Goal: Communication & Community: Participate in discussion

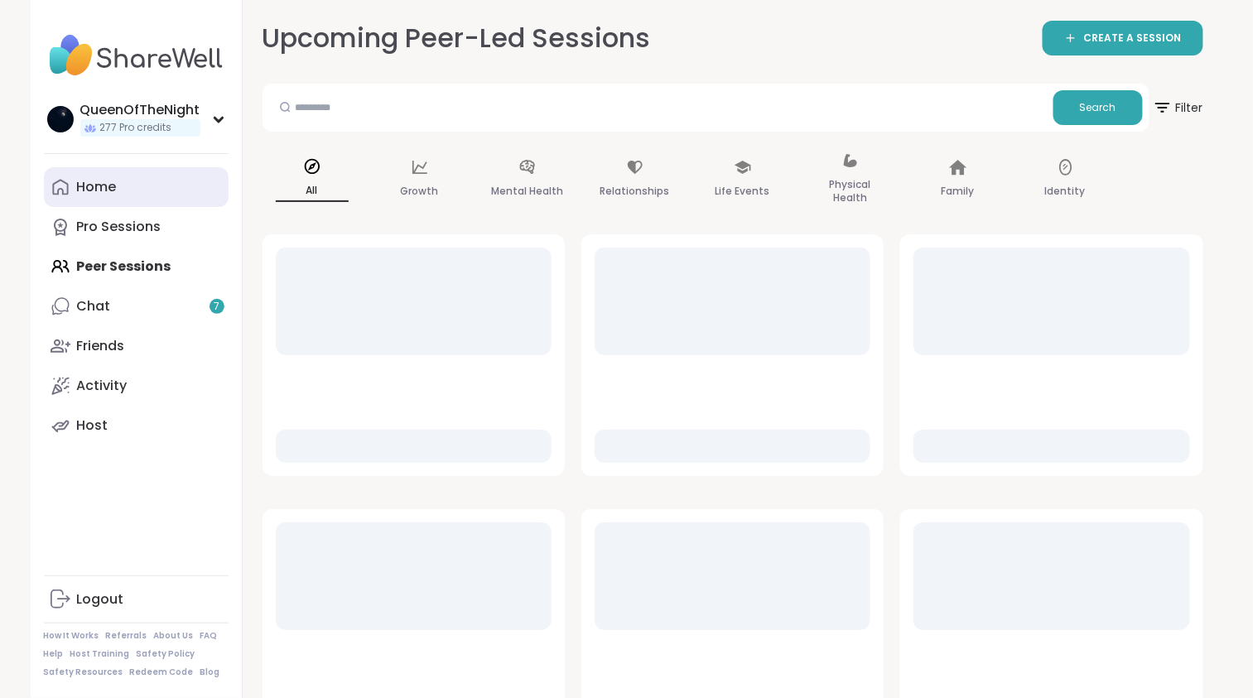
click at [150, 195] on link "Home" at bounding box center [136, 187] width 185 height 40
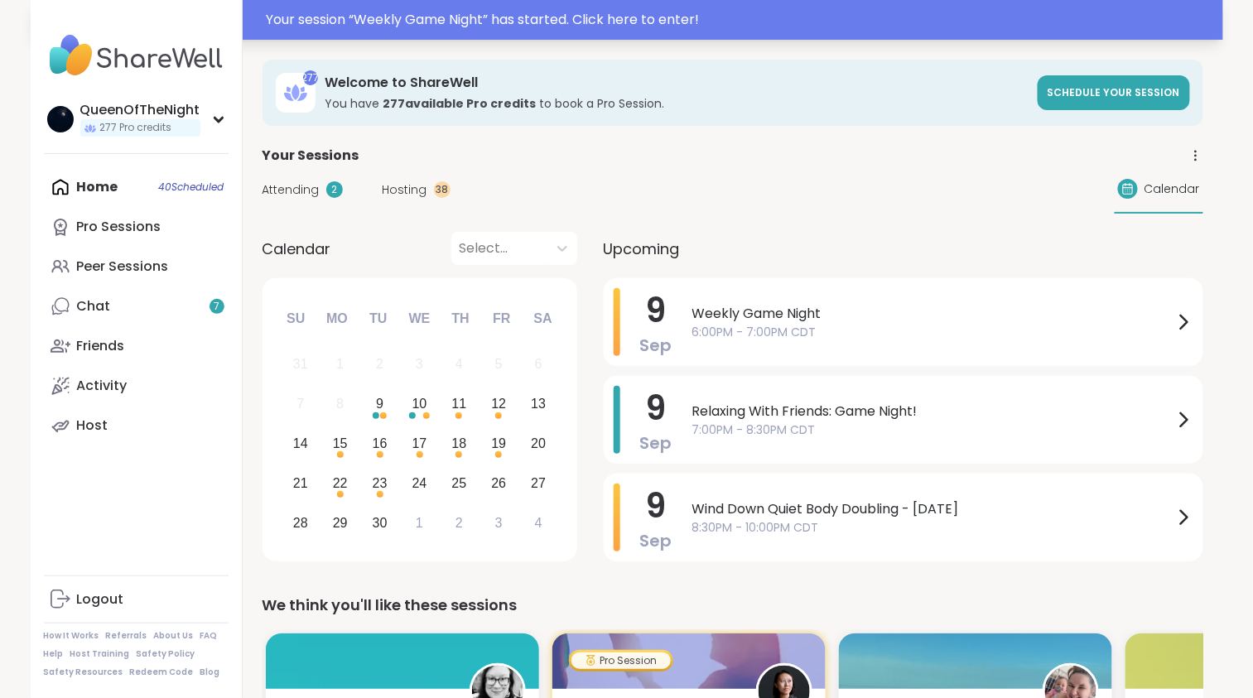
click at [620, 16] on div "Your session “ Weekly Game Night ” has started. Click here to enter!" at bounding box center [740, 20] width 947 height 20
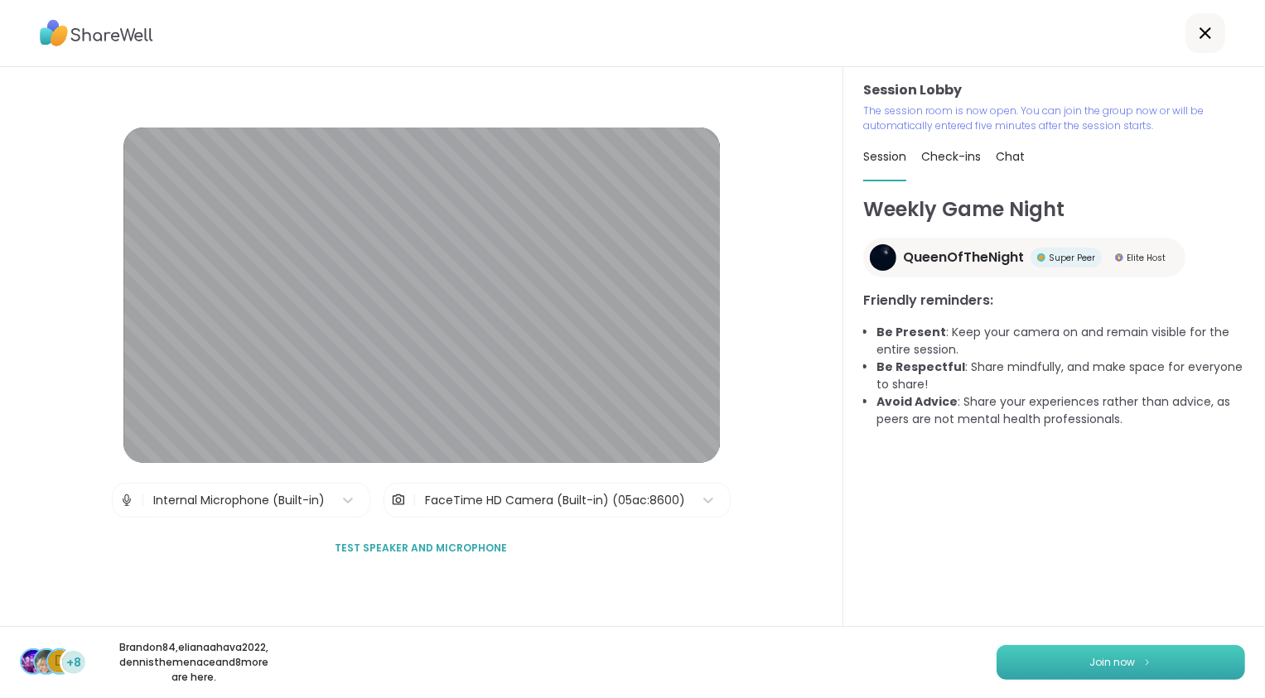
click at [1084, 671] on button "Join now" at bounding box center [1120, 662] width 248 height 35
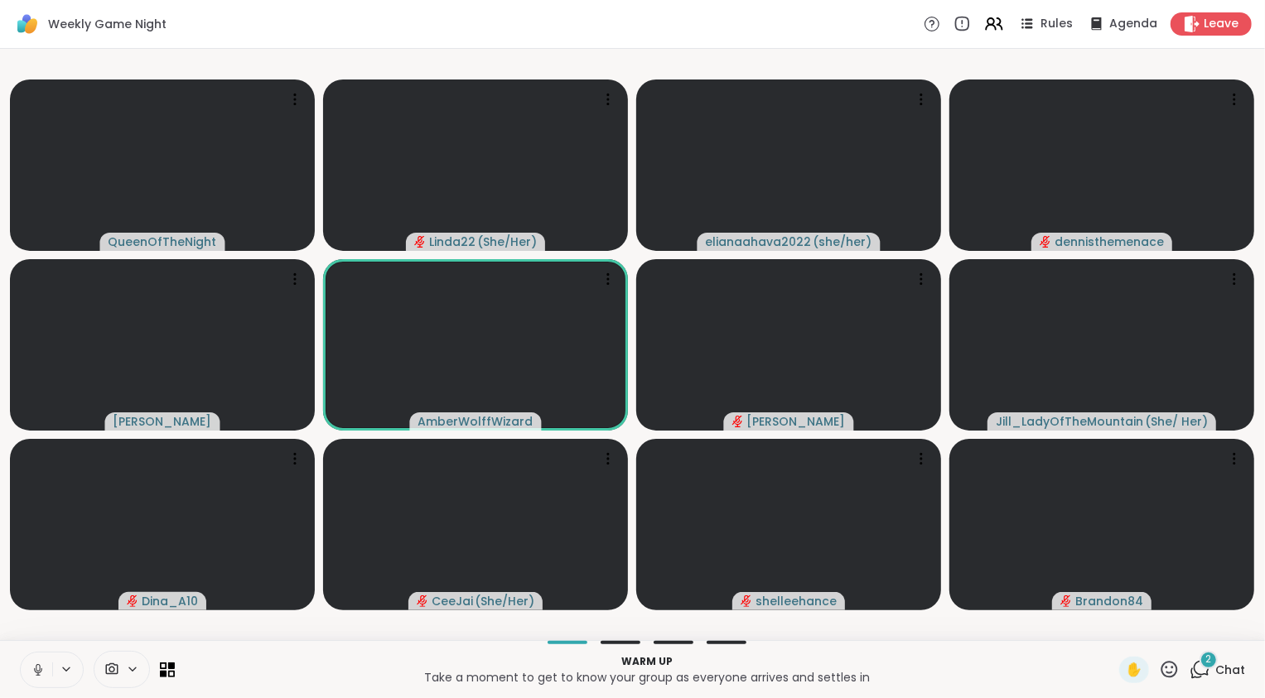
click at [1193, 673] on icon at bounding box center [1201, 668] width 16 height 15
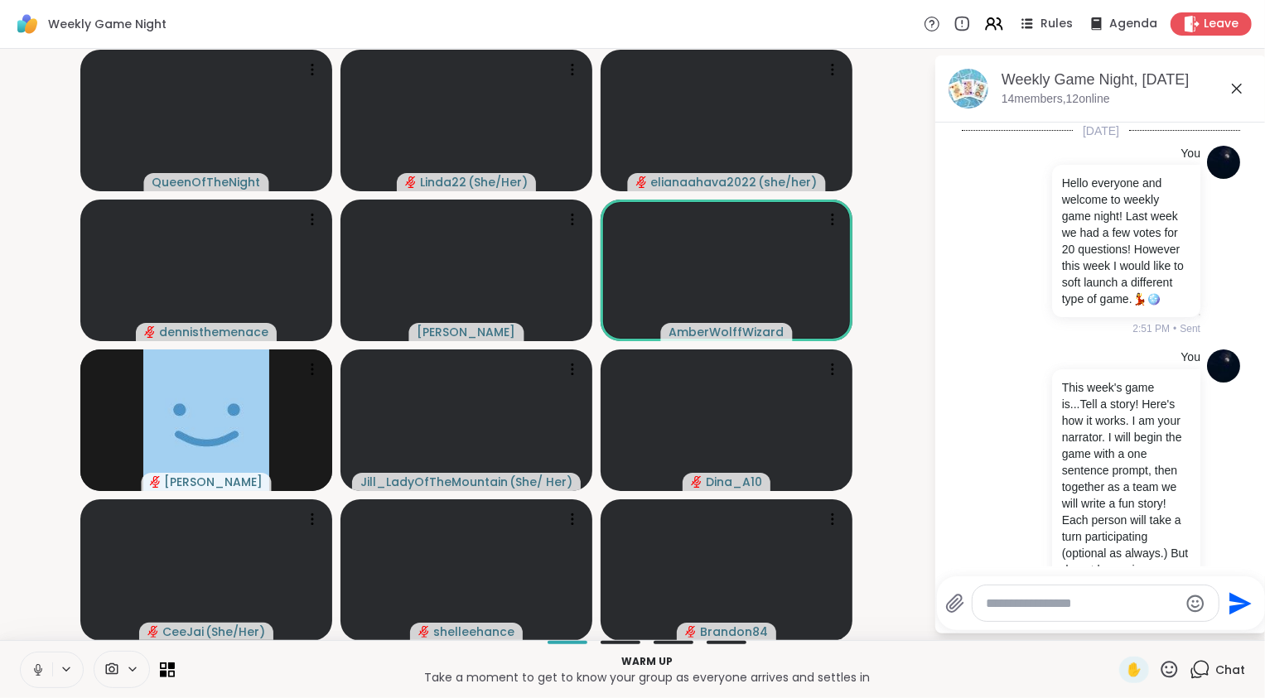
scroll to position [1881, 0]
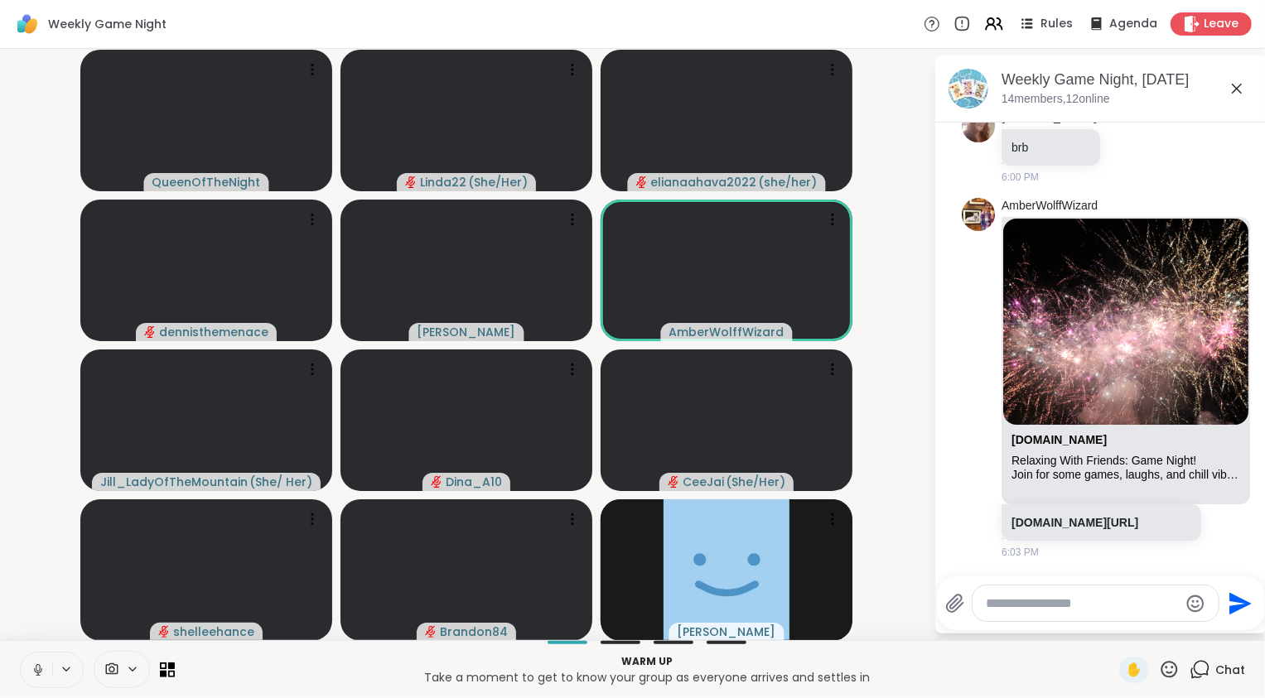
click at [1193, 673] on icon at bounding box center [1201, 668] width 16 height 15
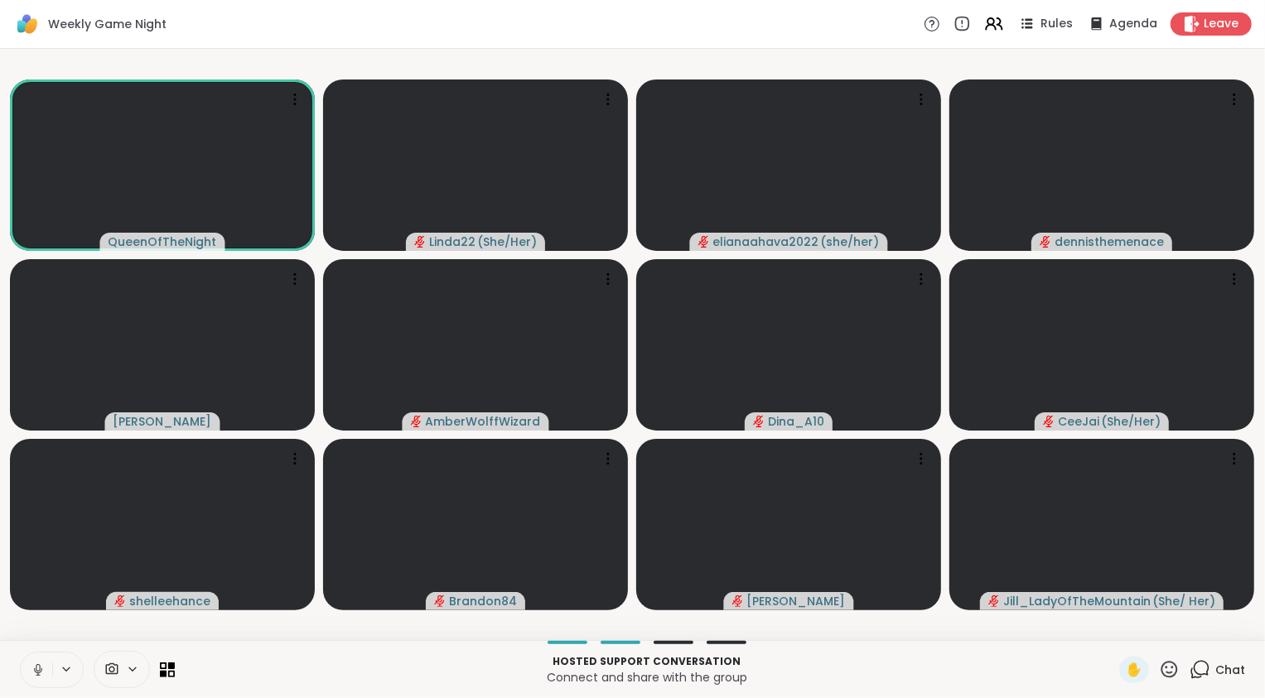
click at [1190, 671] on icon at bounding box center [1199, 669] width 21 height 21
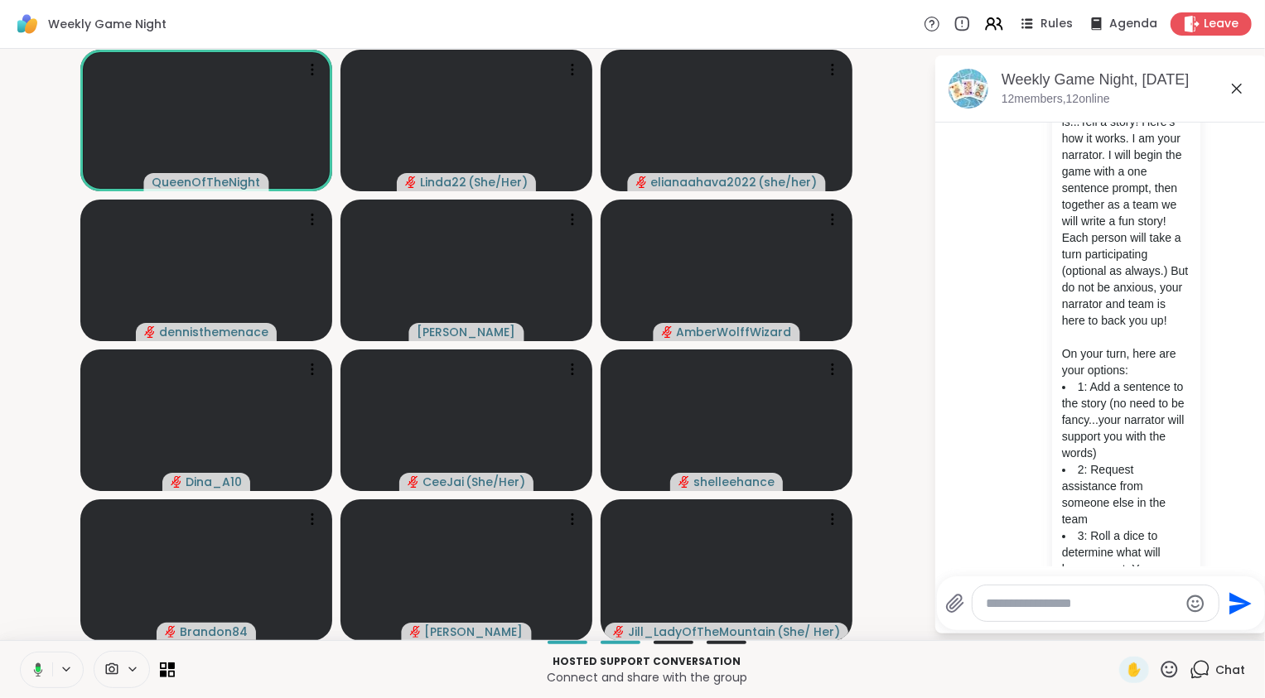
scroll to position [0, 0]
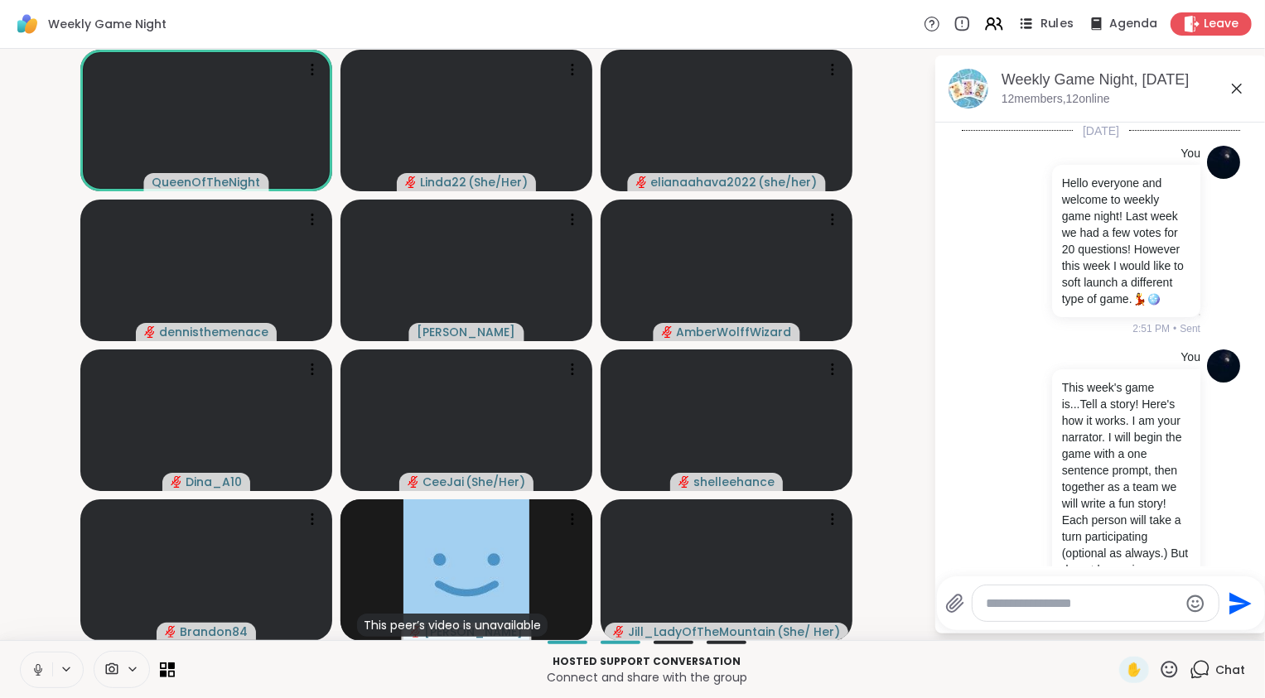
click at [1029, 24] on div "Rules" at bounding box center [1044, 23] width 58 height 21
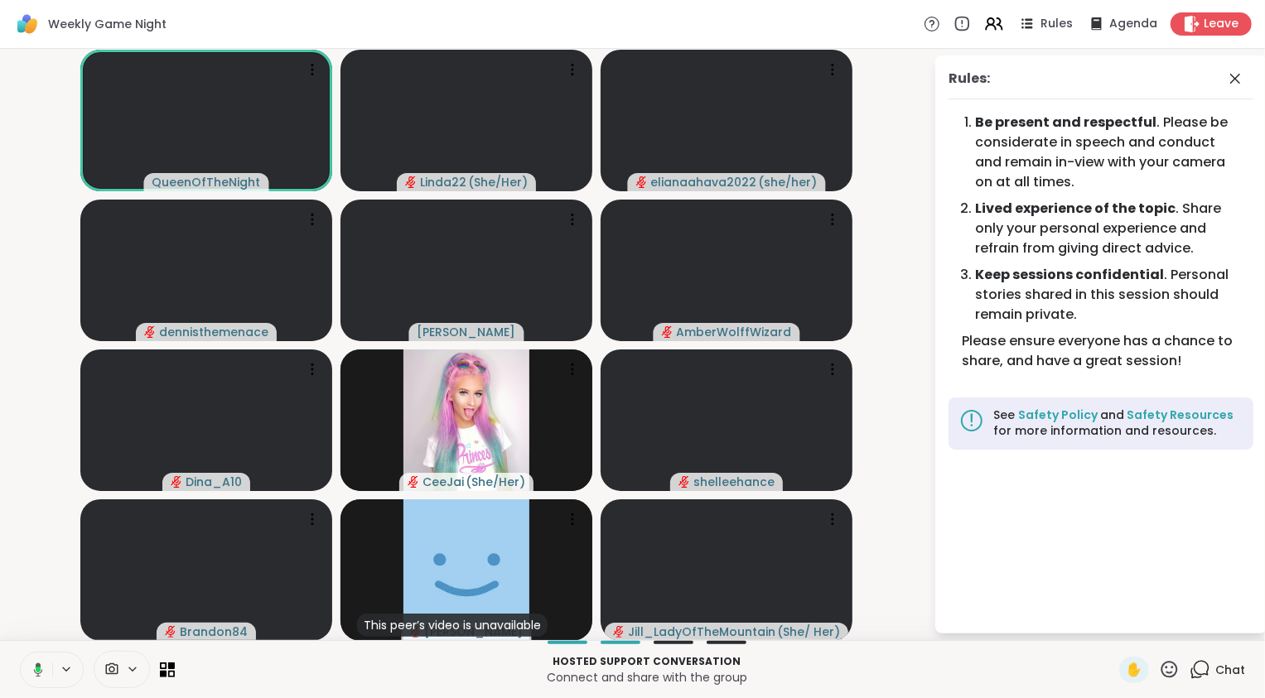
click at [1189, 673] on icon at bounding box center [1199, 669] width 21 height 21
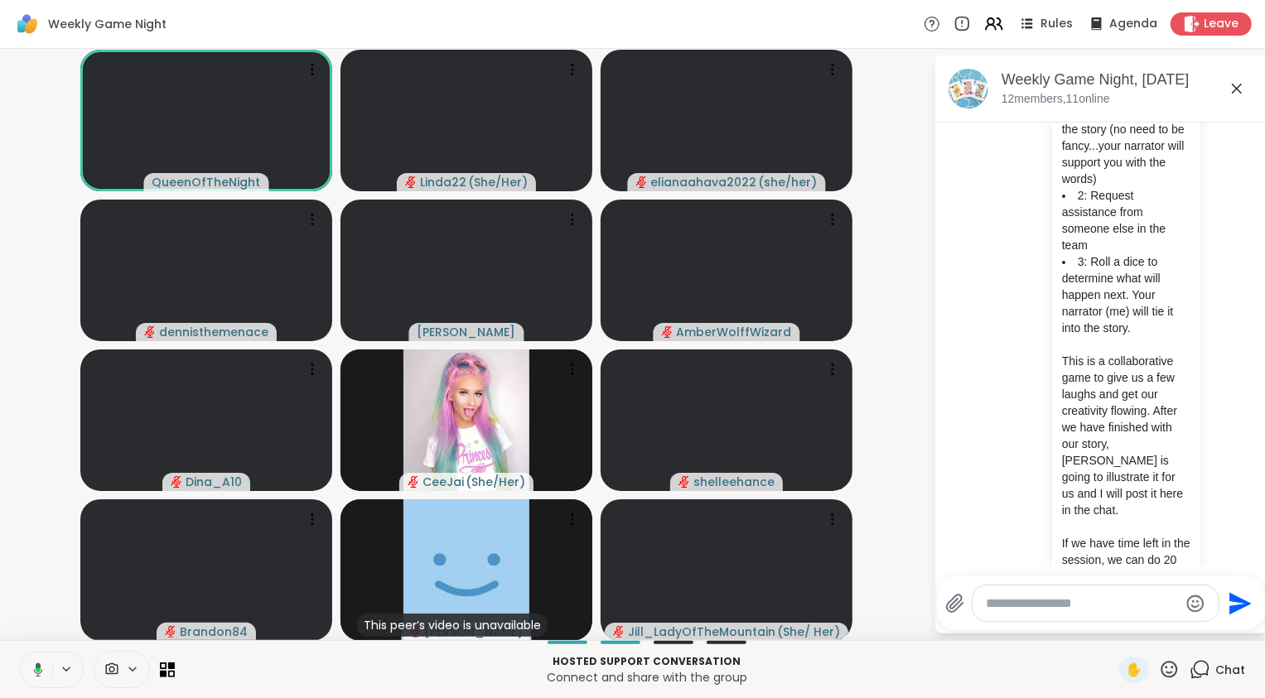
scroll to position [566, 0]
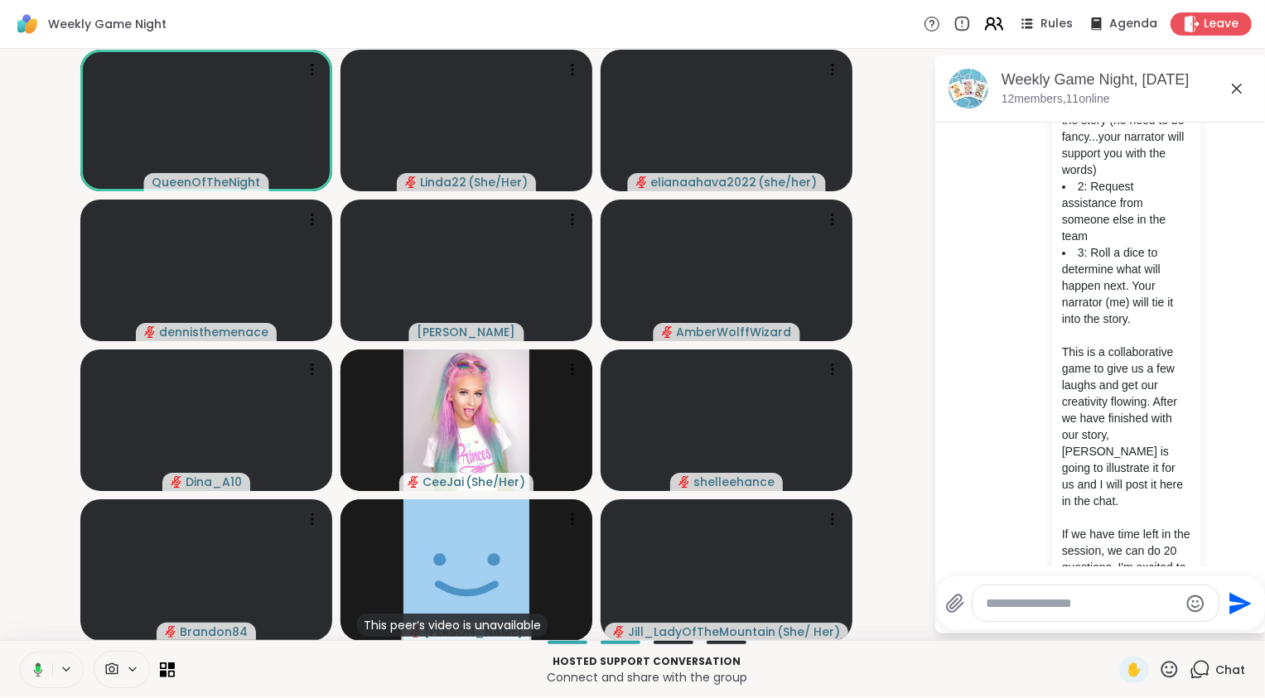
click at [987, 27] on icon at bounding box center [990, 27] width 10 height 5
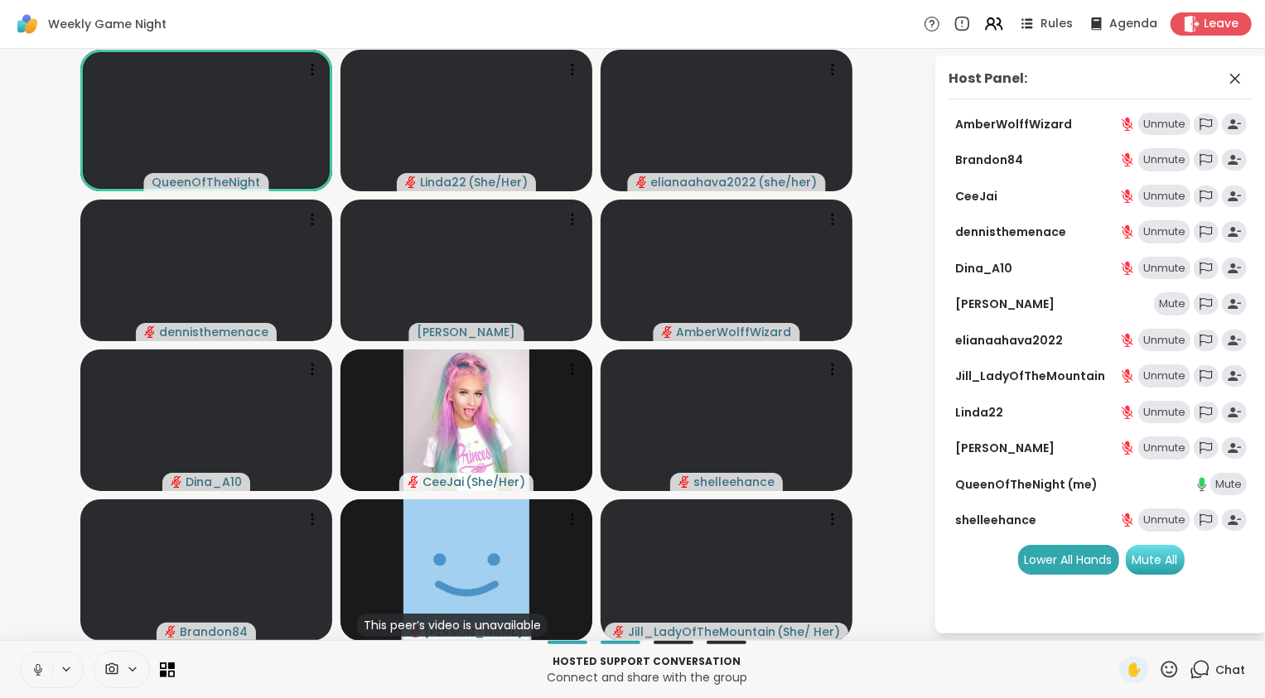
click at [1157, 562] on div "Mute All" at bounding box center [1154, 560] width 59 height 30
click at [1189, 674] on icon at bounding box center [1199, 669] width 21 height 21
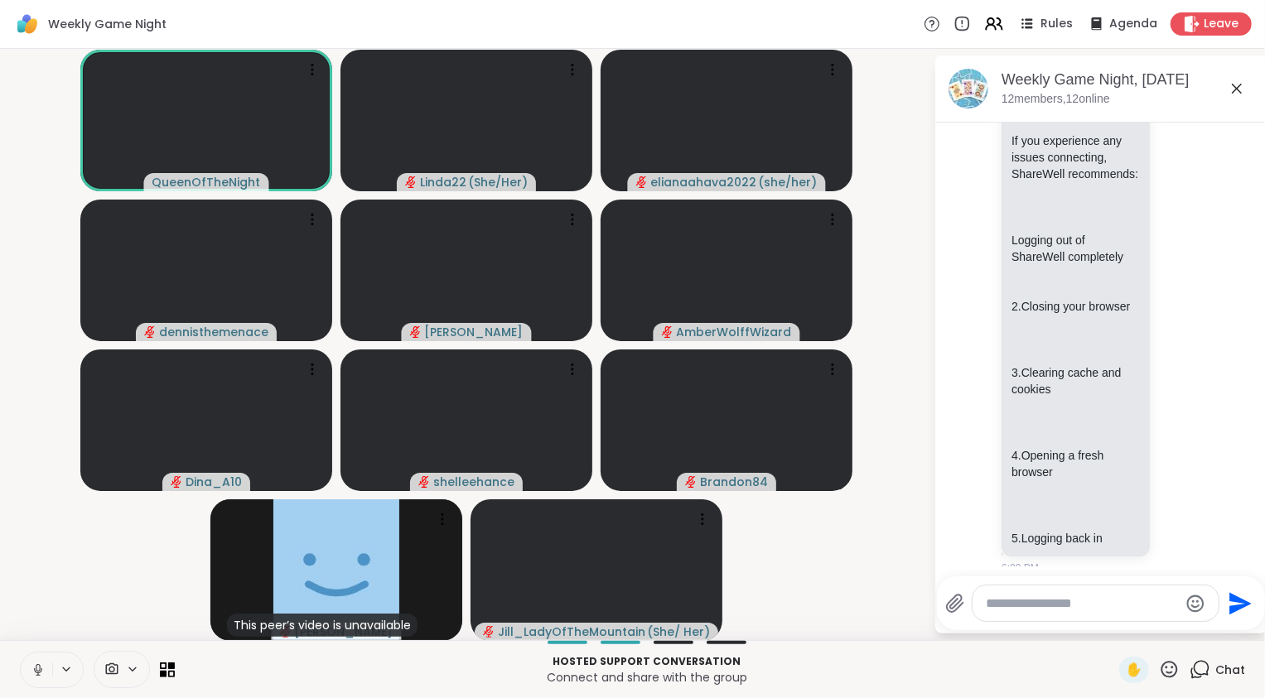
scroll to position [2223, 0]
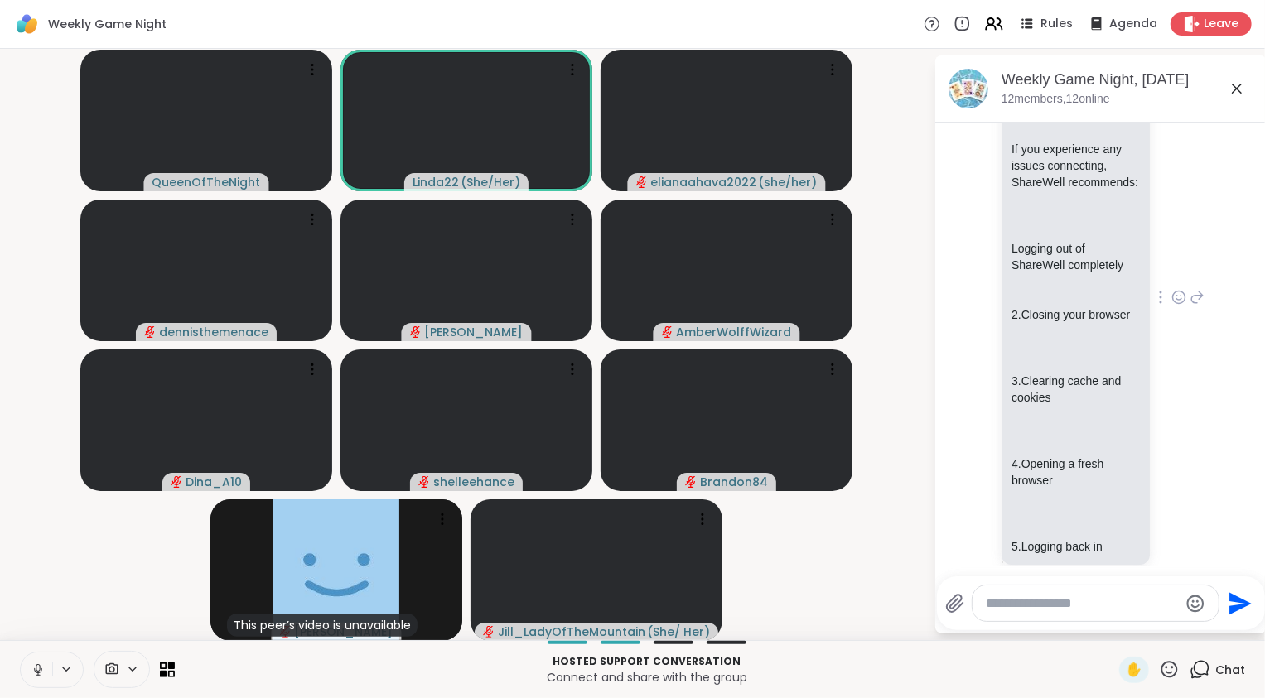
click at [1173, 303] on icon at bounding box center [1179, 297] width 12 height 12
click at [1171, 278] on div "Select Reaction: Heart" at bounding box center [1178, 270] width 15 height 15
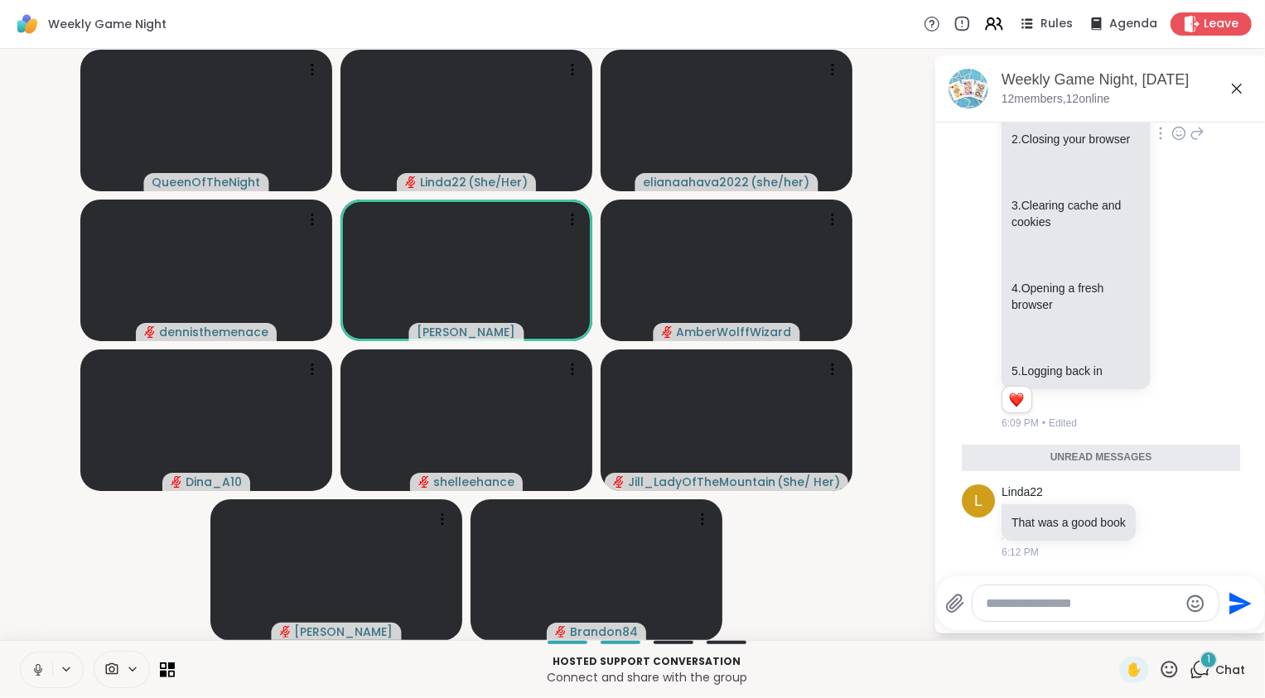
scroll to position [2622, 0]
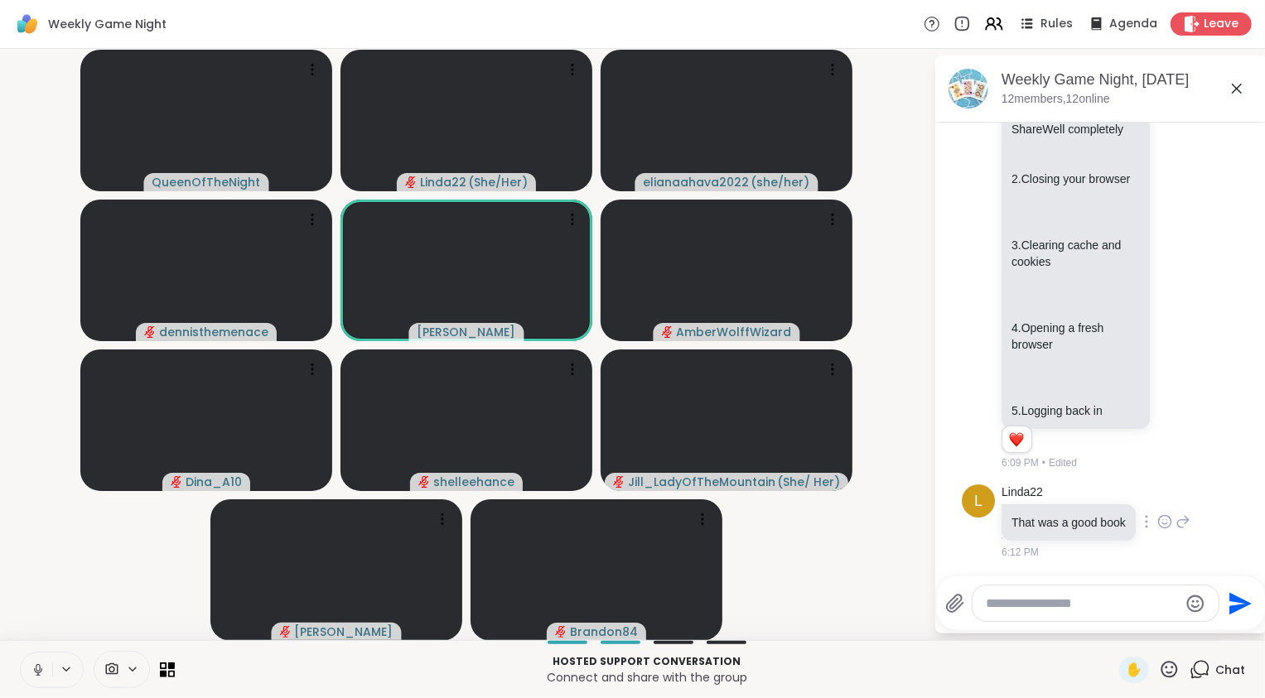
click at [1161, 517] on icon at bounding box center [1164, 521] width 15 height 17
click at [1164, 488] on div "Select Reaction: Heart" at bounding box center [1164, 495] width 15 height 15
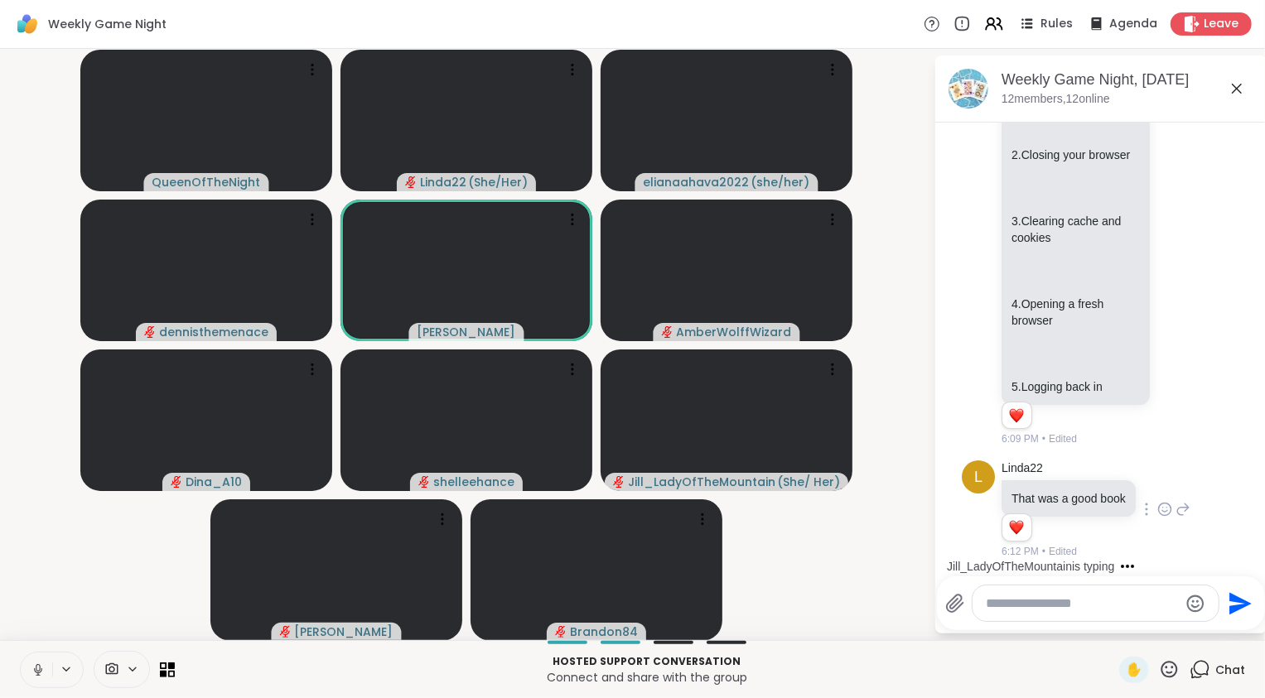
scroll to position [2800, 0]
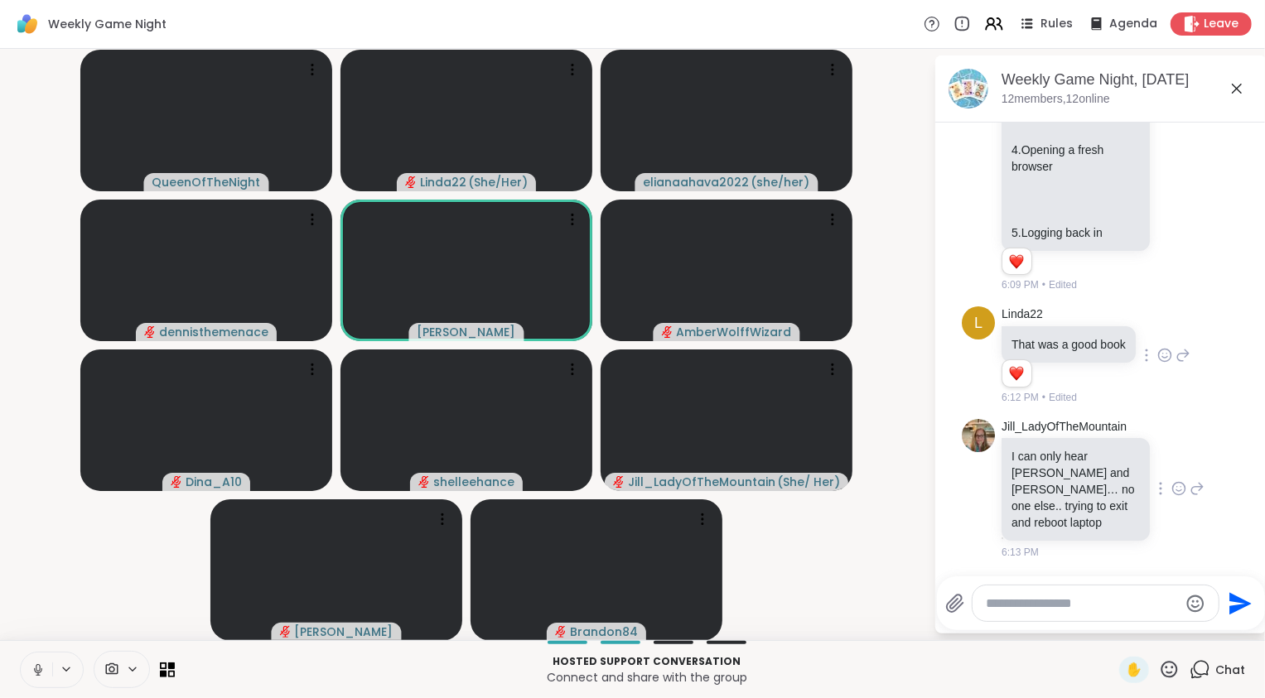
click at [1171, 490] on icon at bounding box center [1178, 488] width 15 height 17
click at [1171, 465] on div "Select Reaction: Heart" at bounding box center [1178, 462] width 15 height 15
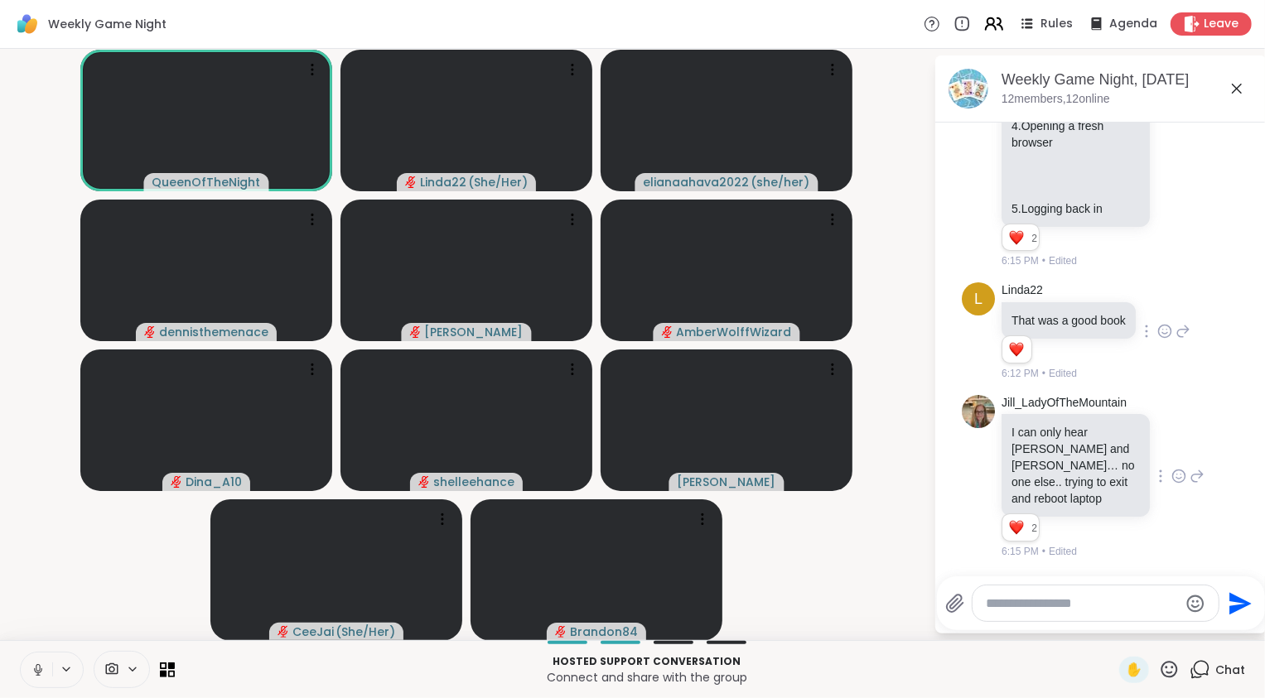
click at [983, 26] on icon at bounding box center [993, 23] width 21 height 21
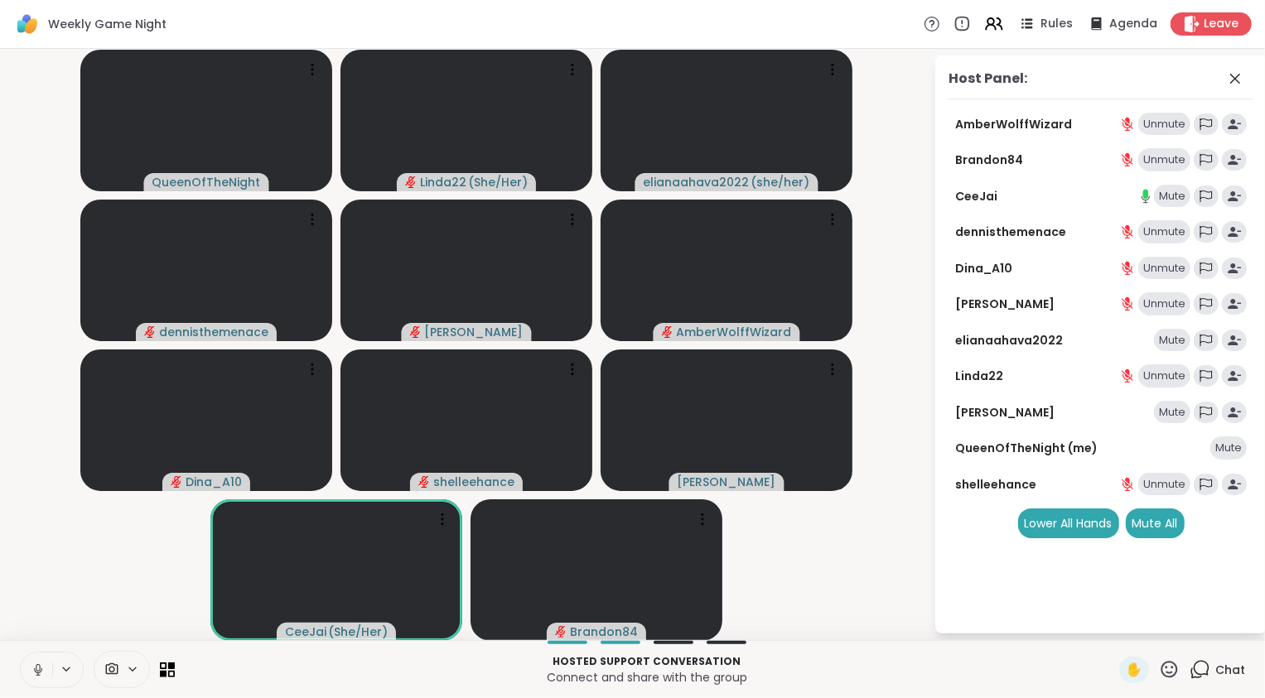
click at [1167, 415] on div "Mute" at bounding box center [1172, 412] width 36 height 23
click at [1190, 682] on div "Chat" at bounding box center [1216, 670] width 55 height 26
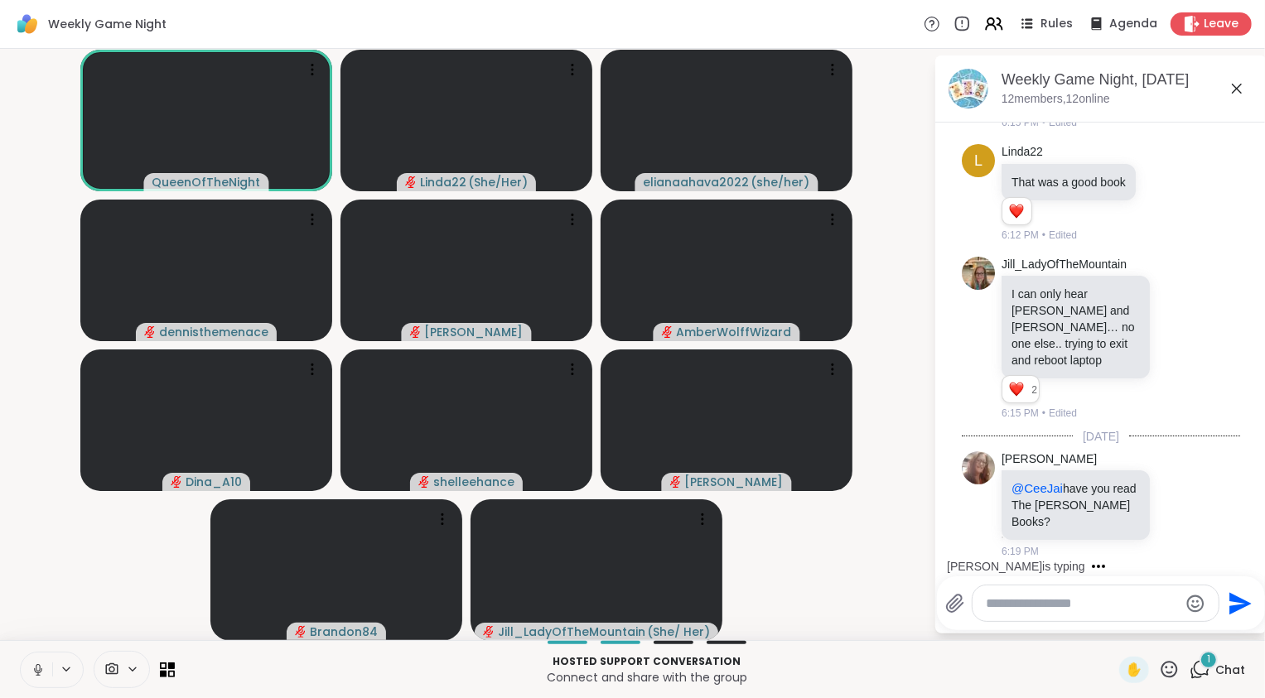
scroll to position [2945, 0]
click at [984, 22] on icon at bounding box center [993, 23] width 21 height 21
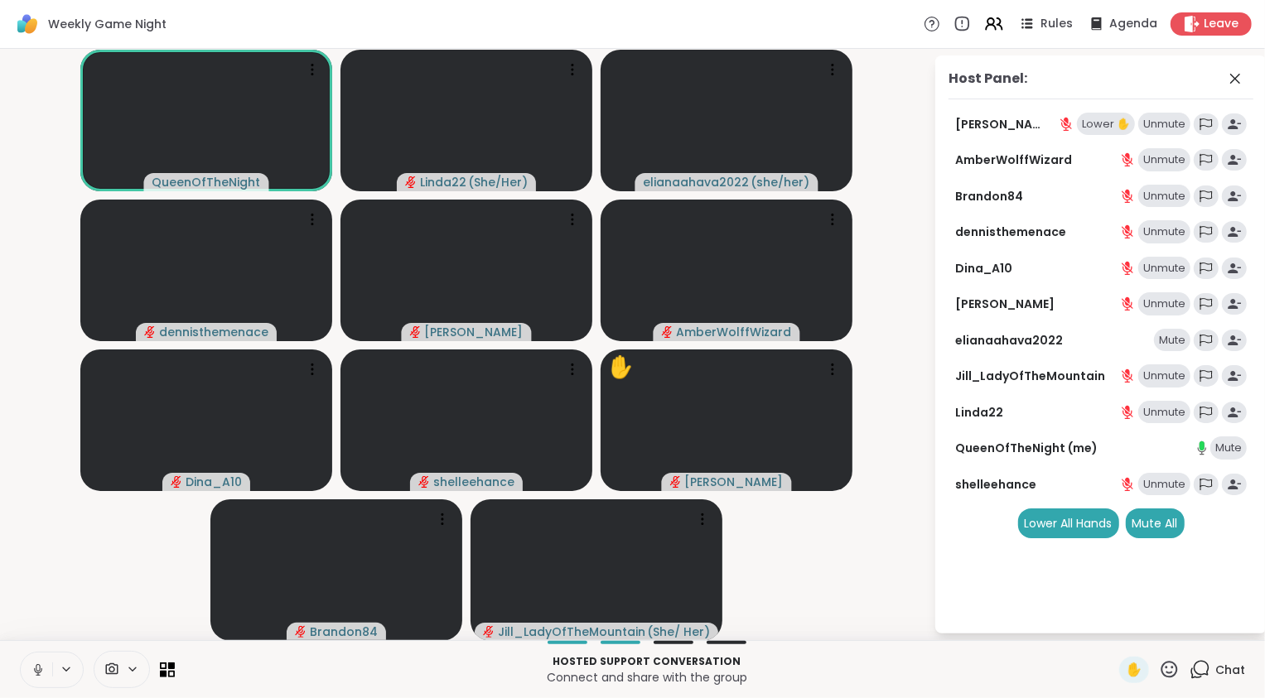
click at [1156, 381] on div "Unmute" at bounding box center [1164, 375] width 52 height 23
click at [1193, 672] on icon at bounding box center [1201, 668] width 16 height 15
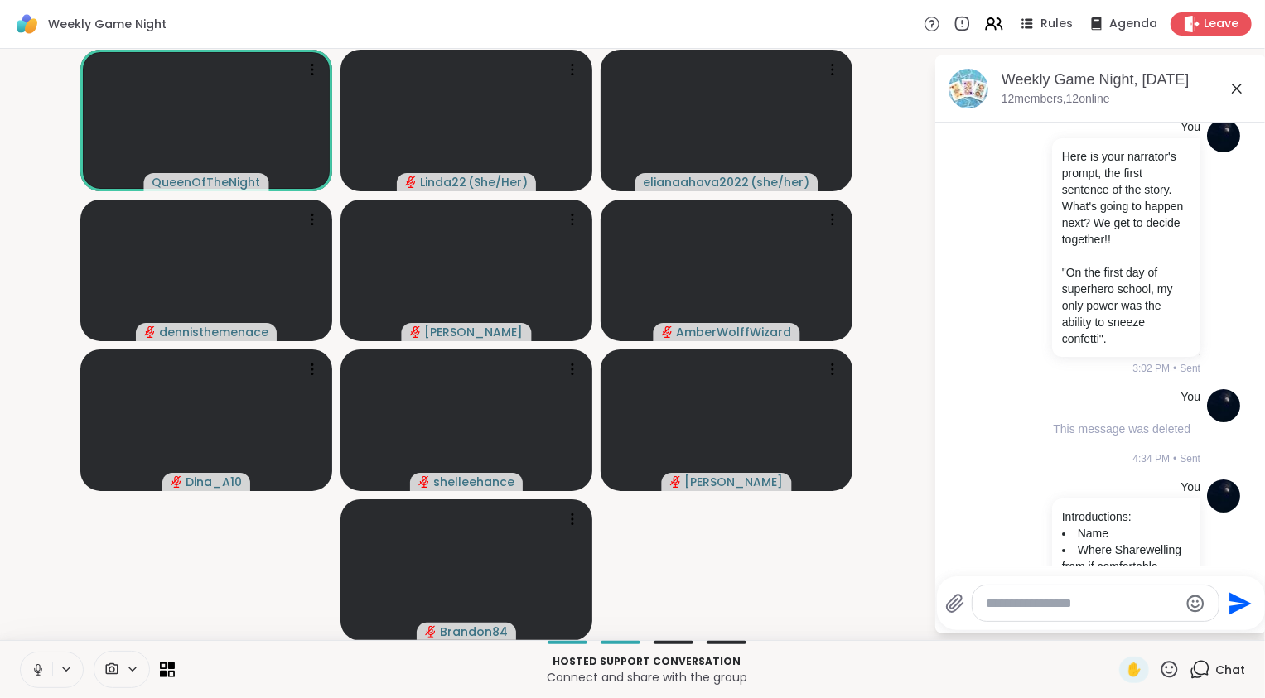
scroll to position [1118, 0]
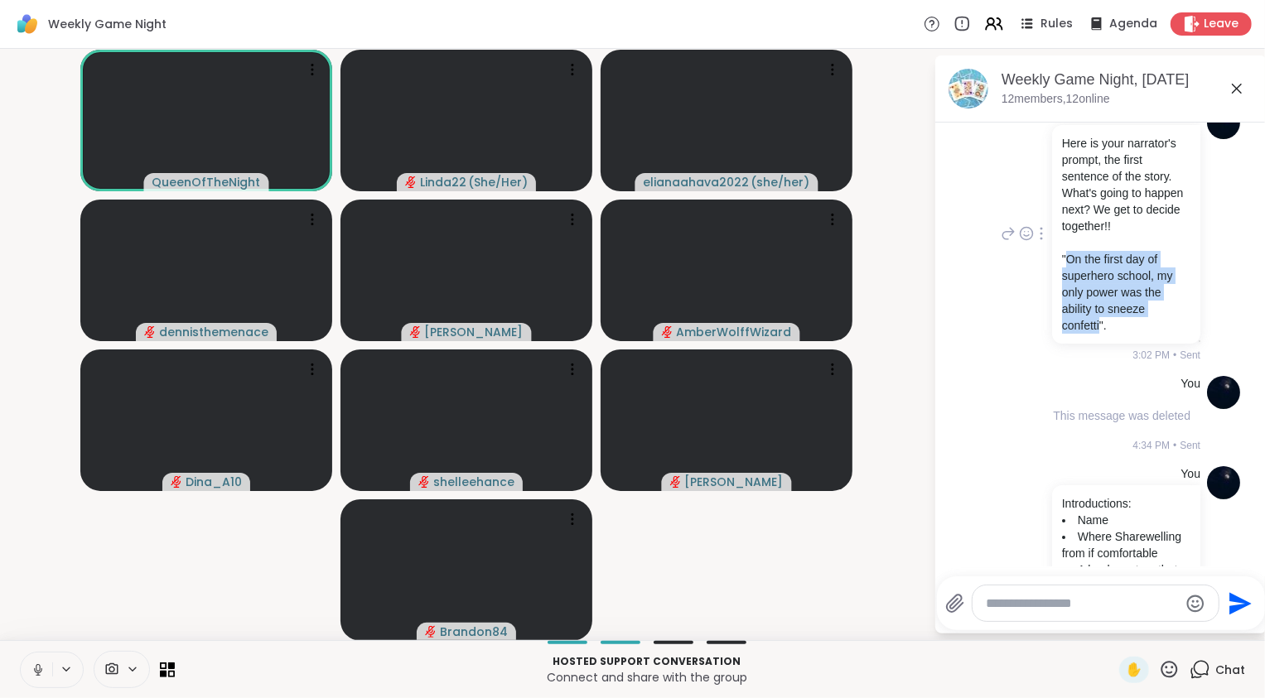
drag, startPoint x: 1062, startPoint y: 393, endPoint x: 1097, endPoint y: 461, distance: 76.7
click at [1097, 334] on p ""On the first day of superhero school, my only power was the ability to sneeze …" at bounding box center [1126, 292] width 128 height 83
copy p "On the first day of superhero school, my only power was the ability to sneeze c…"
click at [1046, 607] on textarea "Type your message" at bounding box center [1081, 603] width 193 height 17
paste textarea "**********"
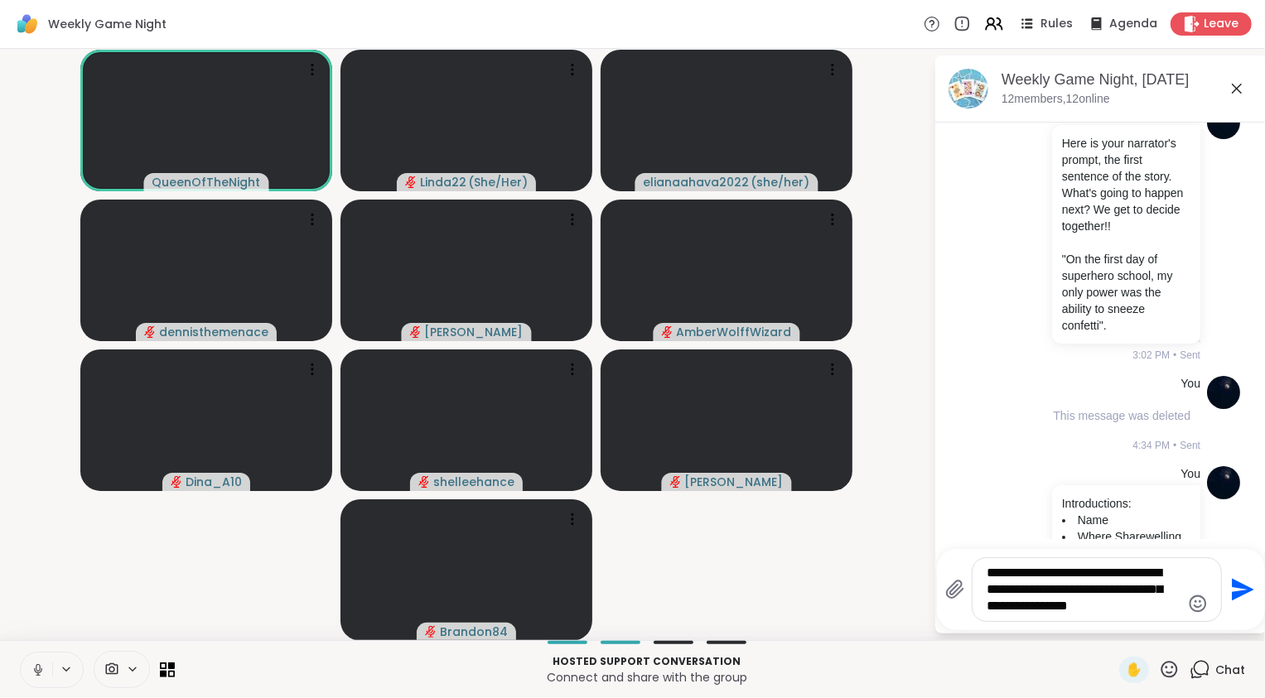
type textarea "**********"
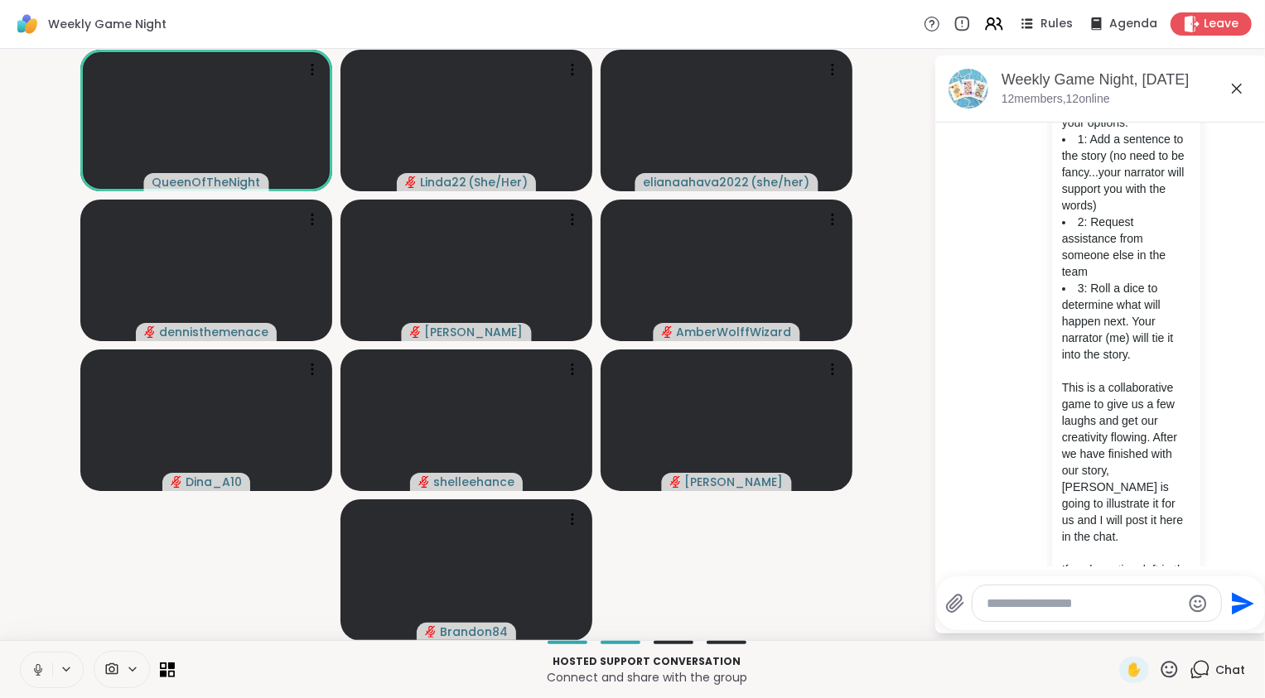
scroll to position [590, 0]
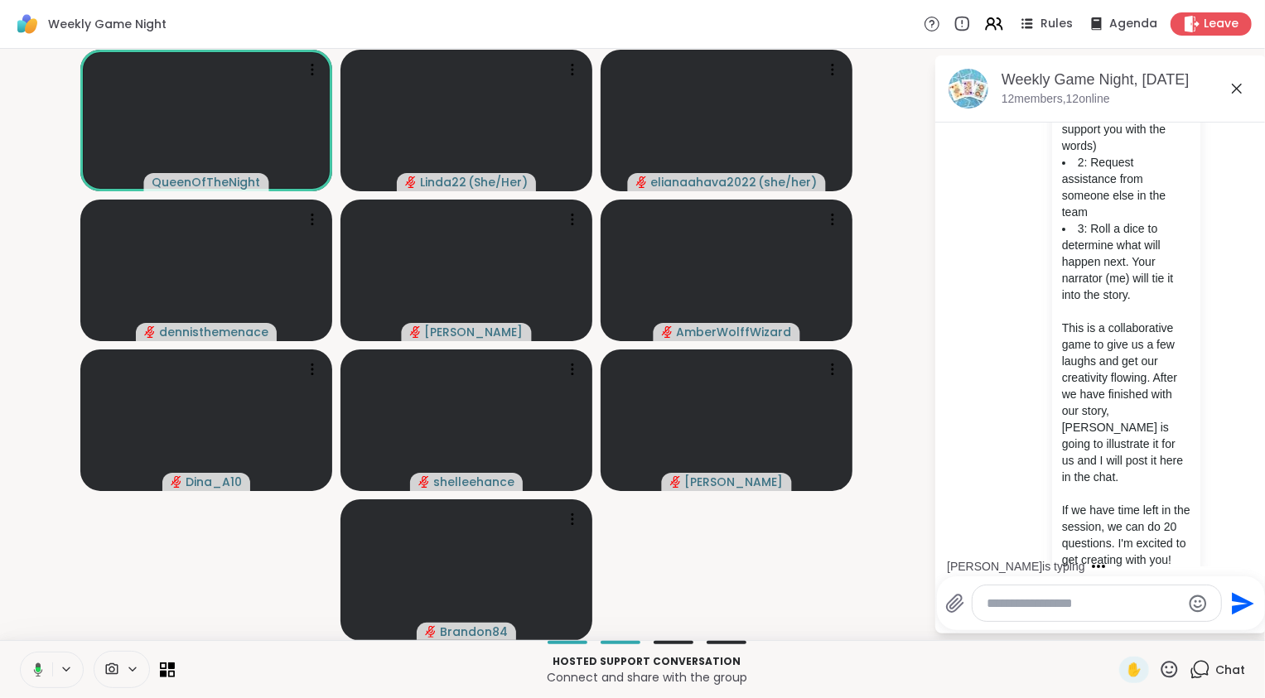
click at [1075, 595] on textarea "Type your message" at bounding box center [1083, 603] width 193 height 17
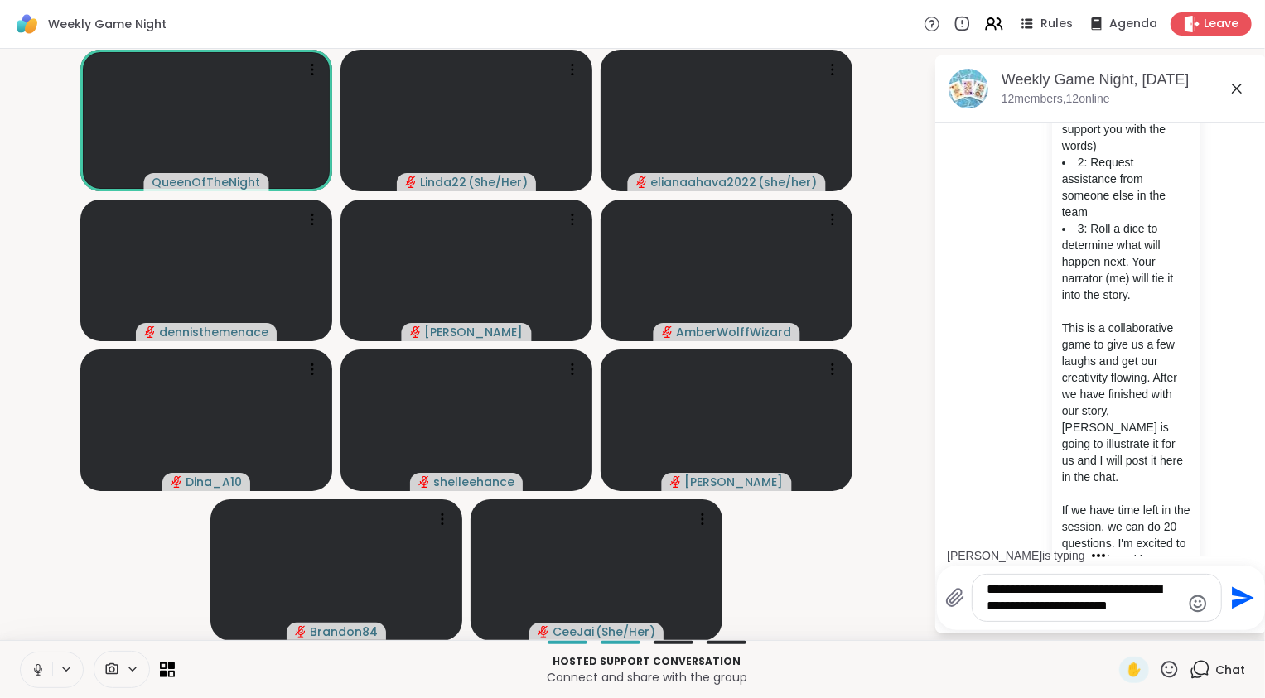
type textarea "**********"
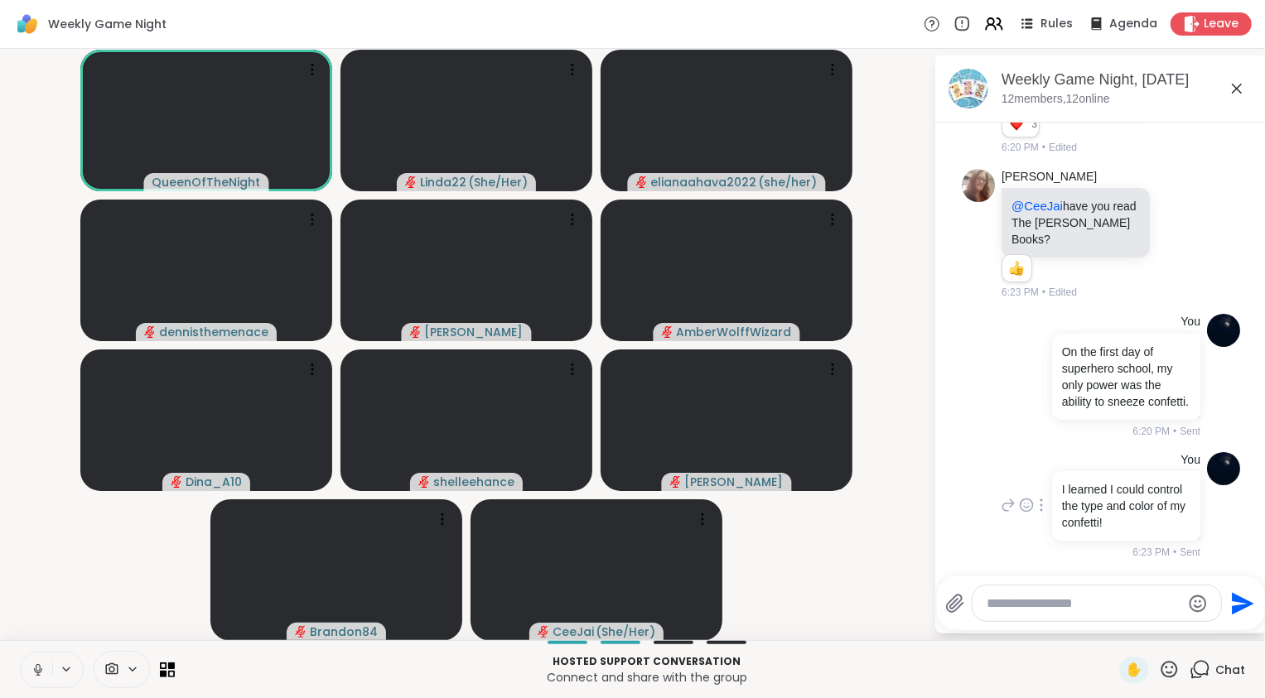
scroll to position [3227, 0]
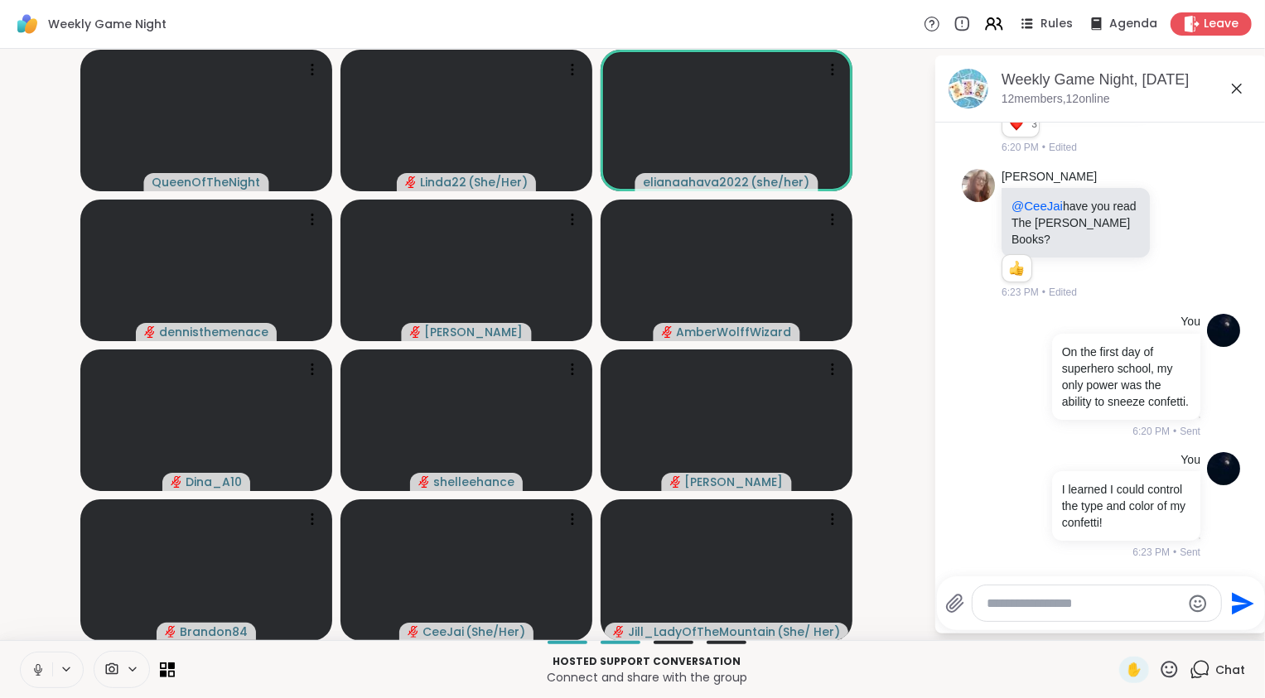
click at [1062, 595] on div at bounding box center [1096, 603] width 248 height 36
click at [1038, 607] on textarea "Type your message" at bounding box center [1083, 603] width 193 height 17
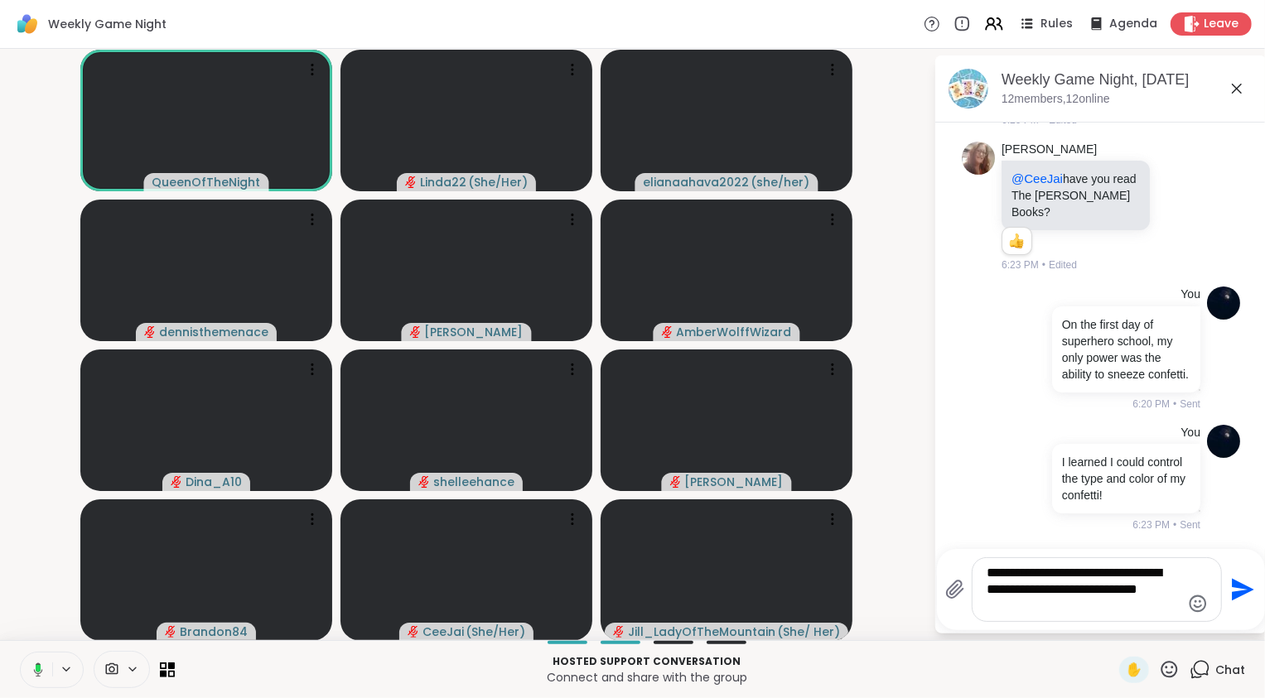
scroll to position [3243, 0]
type textarea "**********"
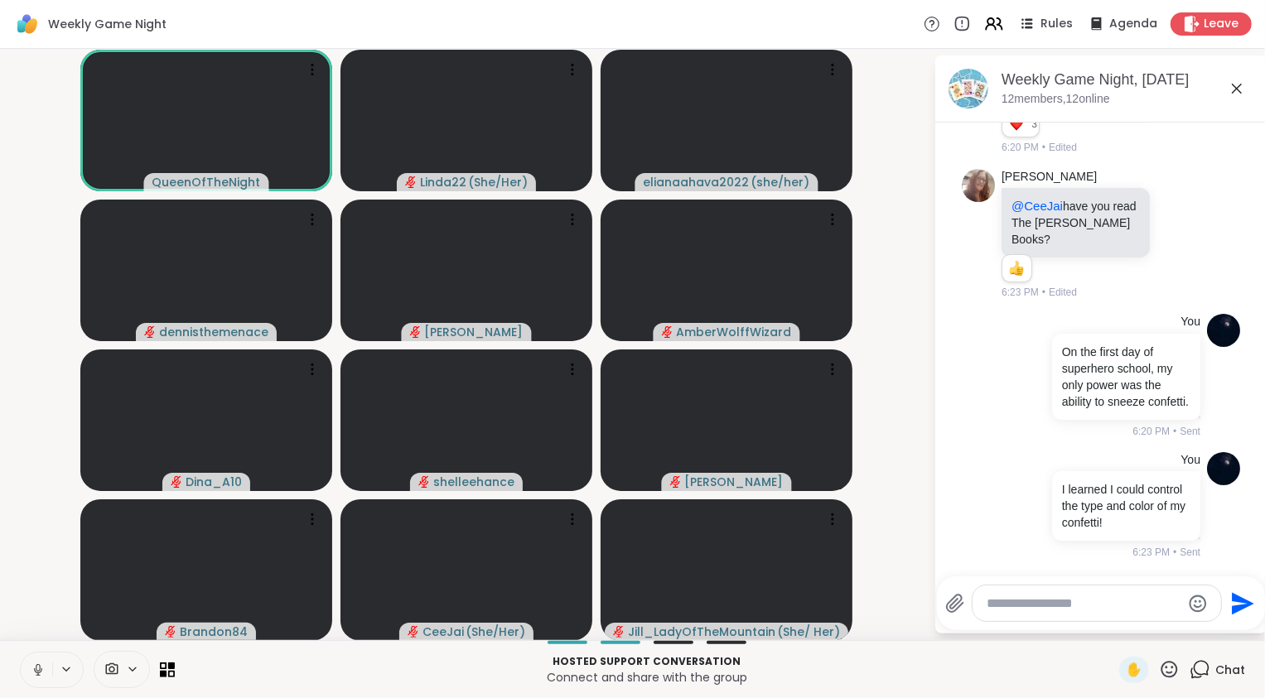
scroll to position [3365, 0]
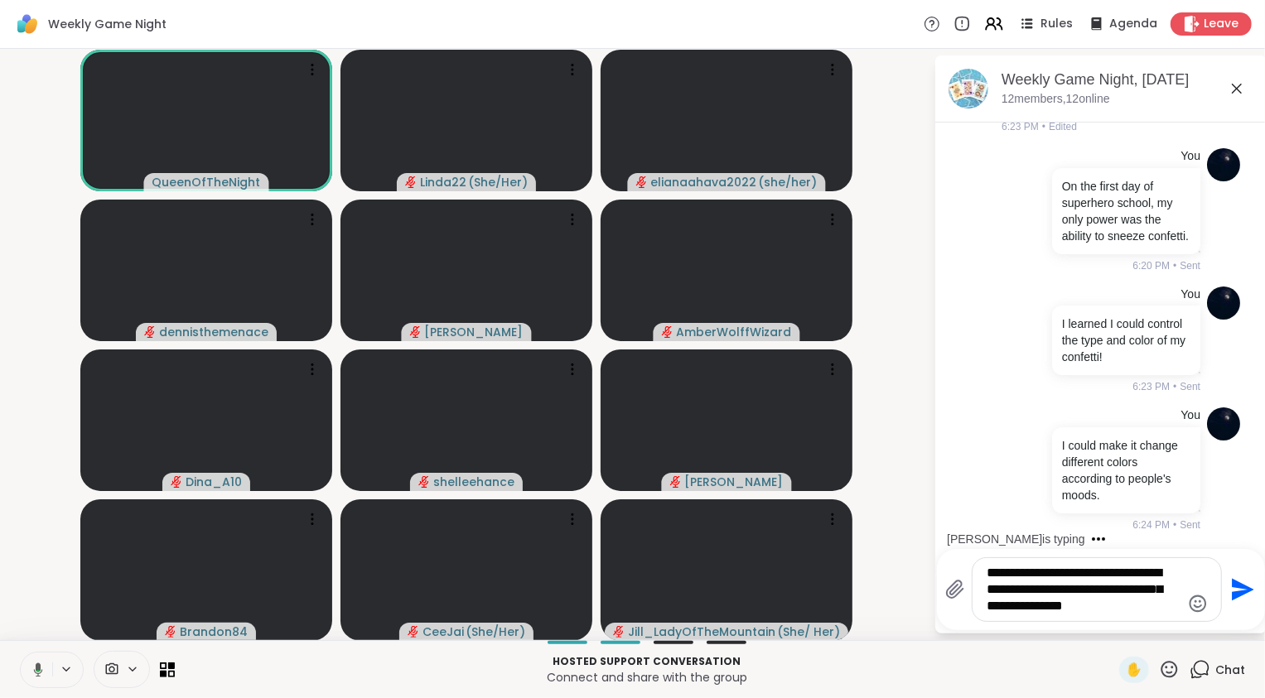
type textarea "**********"
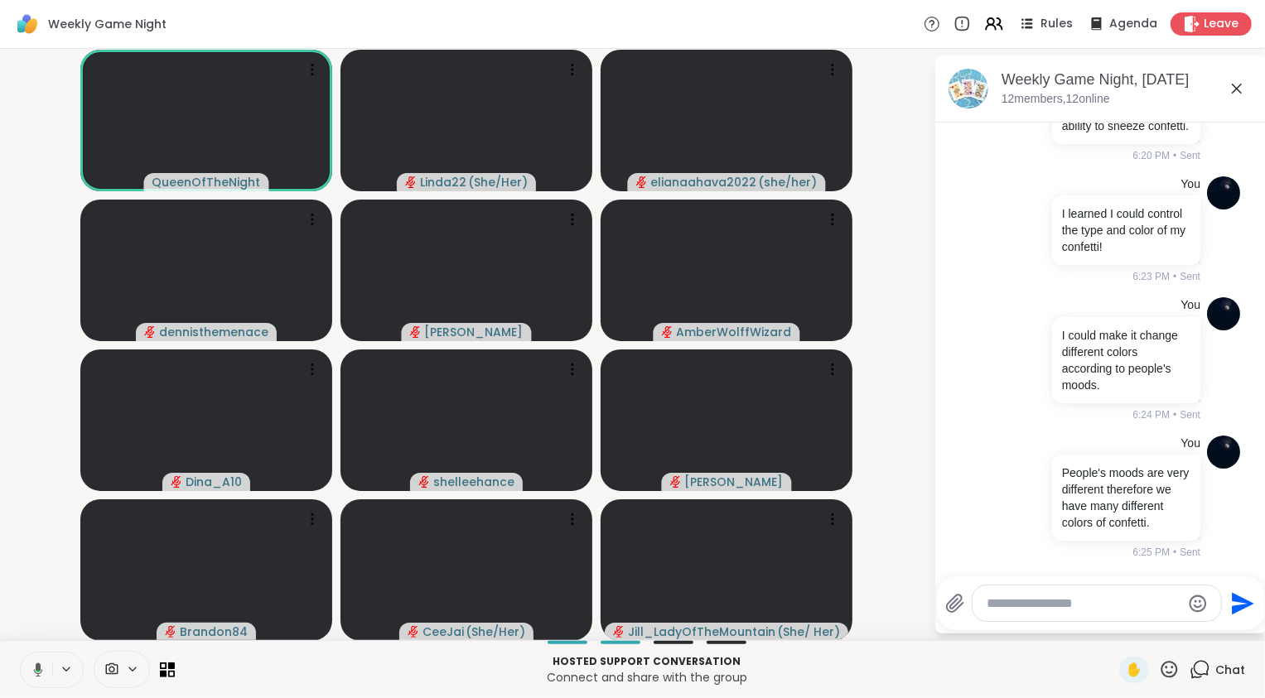
scroll to position [3519, 0]
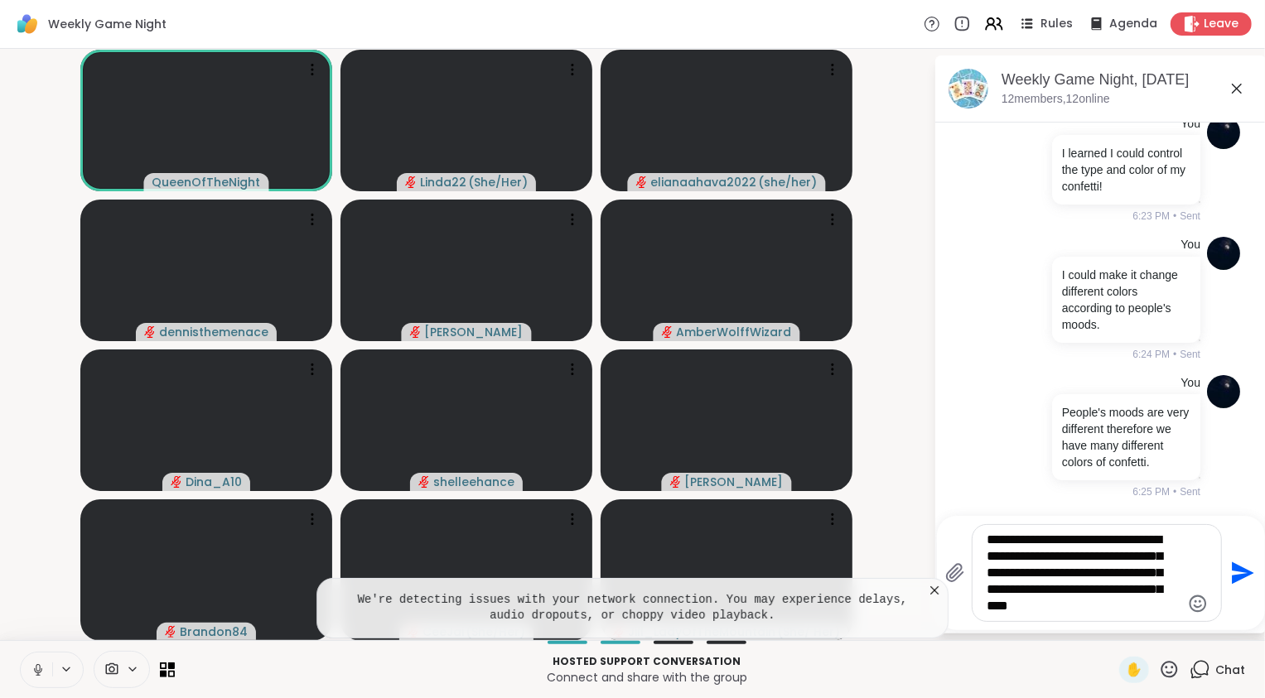
click at [1166, 538] on textarea "**********" at bounding box center [1083, 573] width 193 height 83
click at [987, 556] on textarea "**********" at bounding box center [1083, 573] width 193 height 83
type textarea "**********"
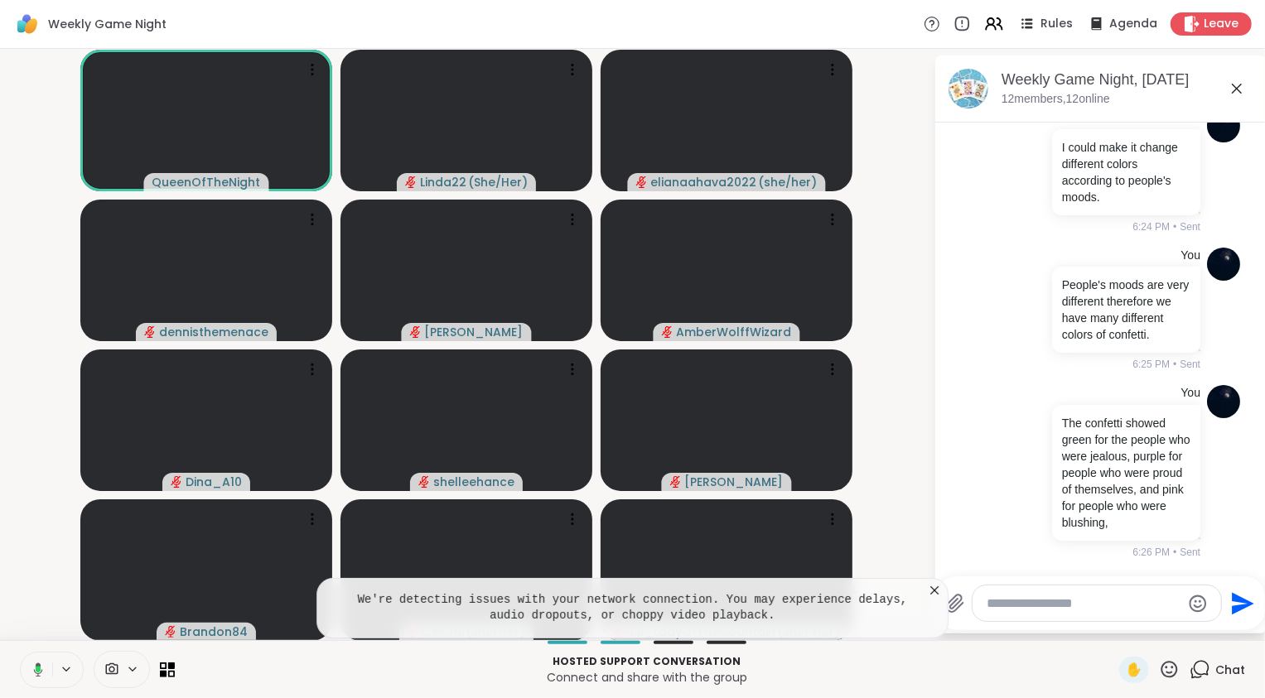
scroll to position [3723, 0]
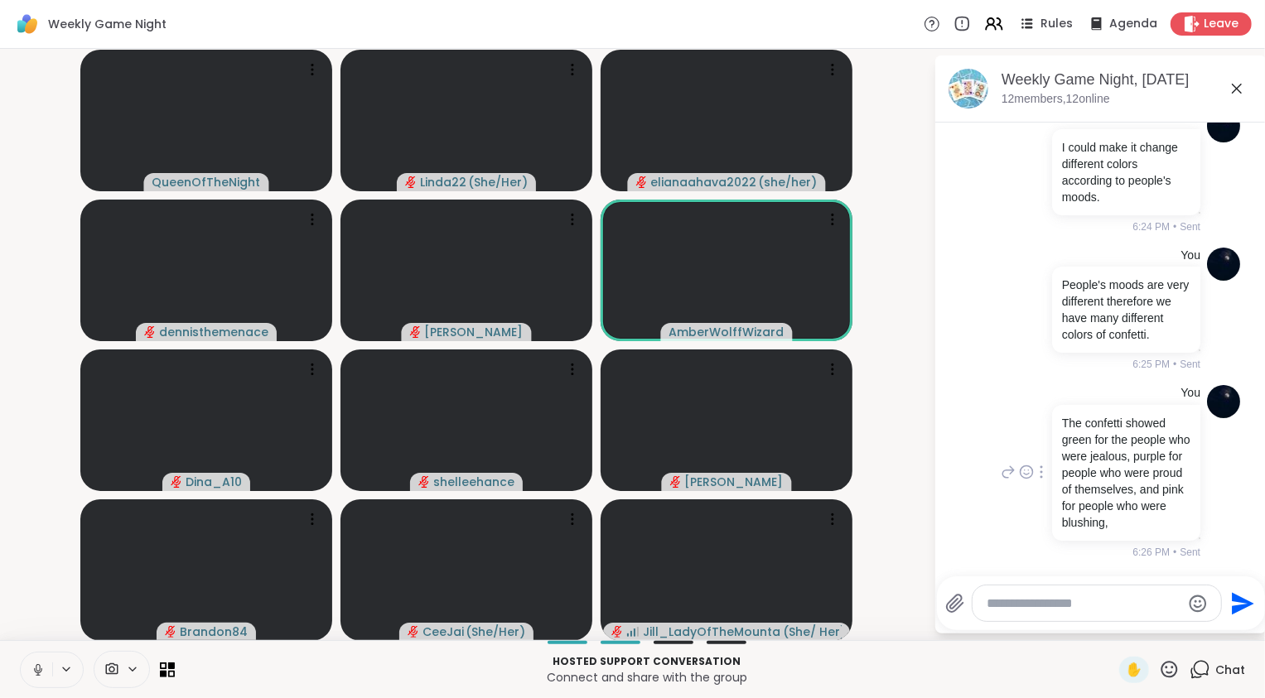
click at [1038, 466] on div at bounding box center [1040, 472] width 15 height 20
click at [1056, 488] on icon at bounding box center [1061, 496] width 17 height 17
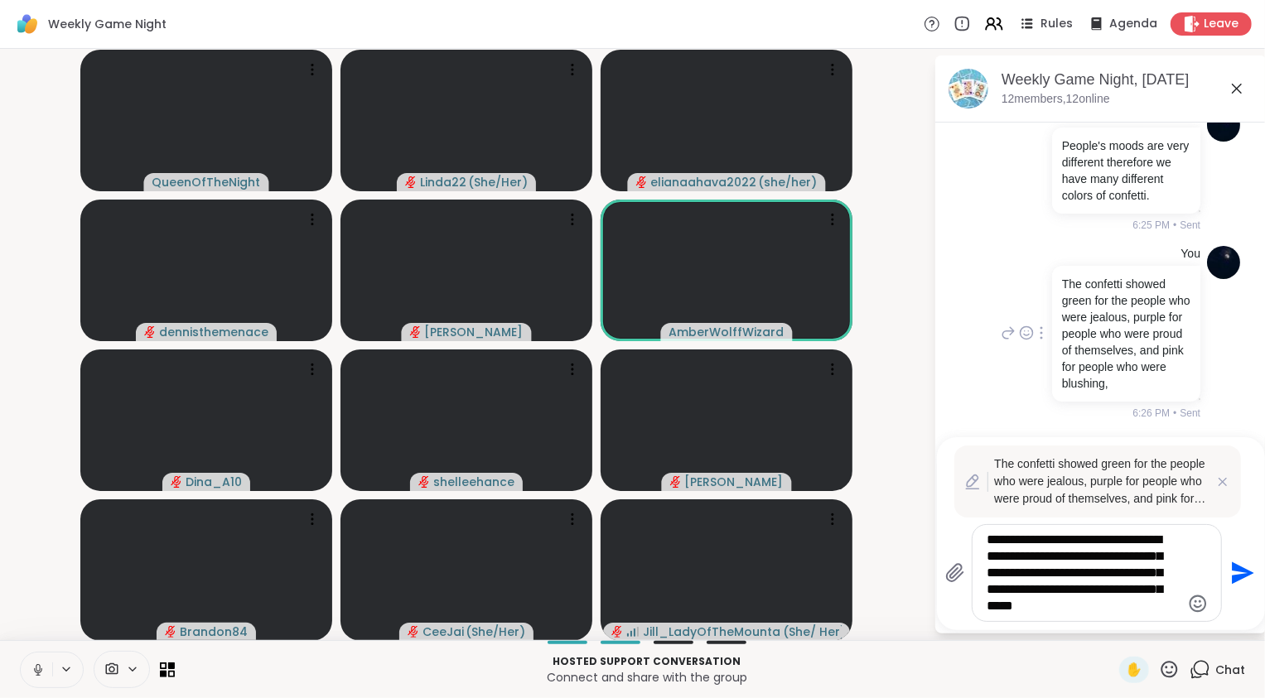
click at [1165, 608] on textarea "**********" at bounding box center [1083, 573] width 193 height 83
type textarea "**********"
click at [1239, 571] on icon "Send" at bounding box center [1242, 573] width 22 height 22
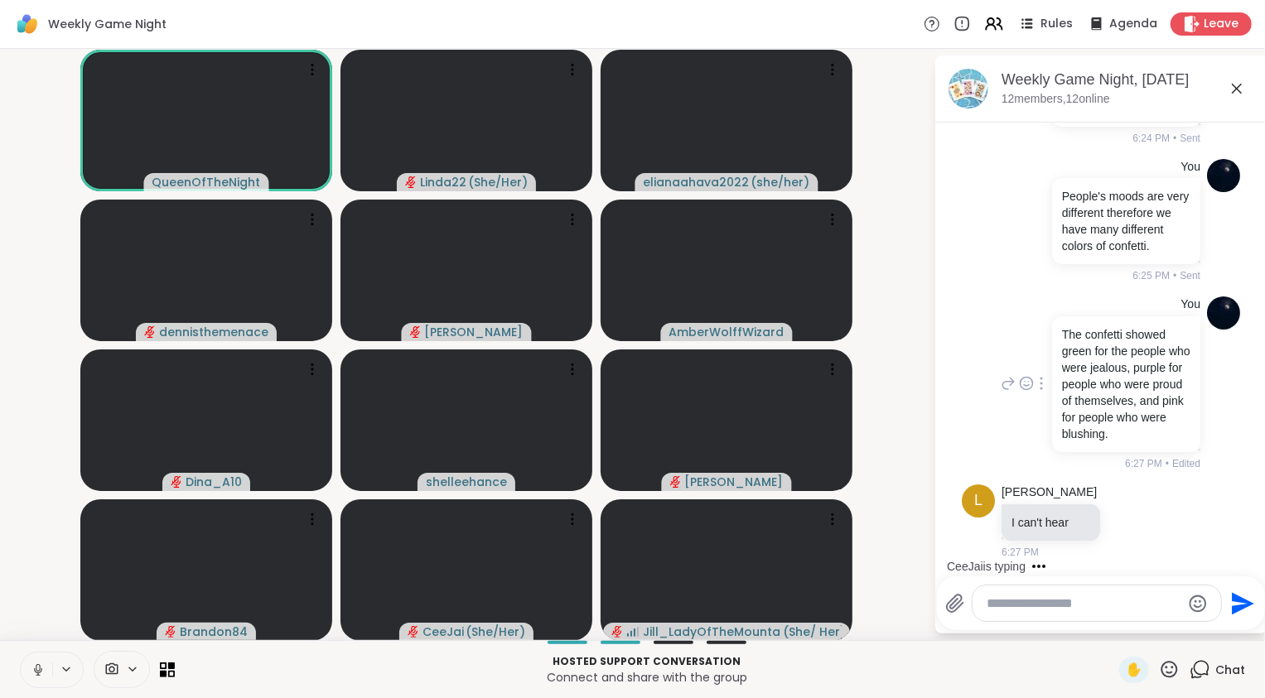
scroll to position [3989, 0]
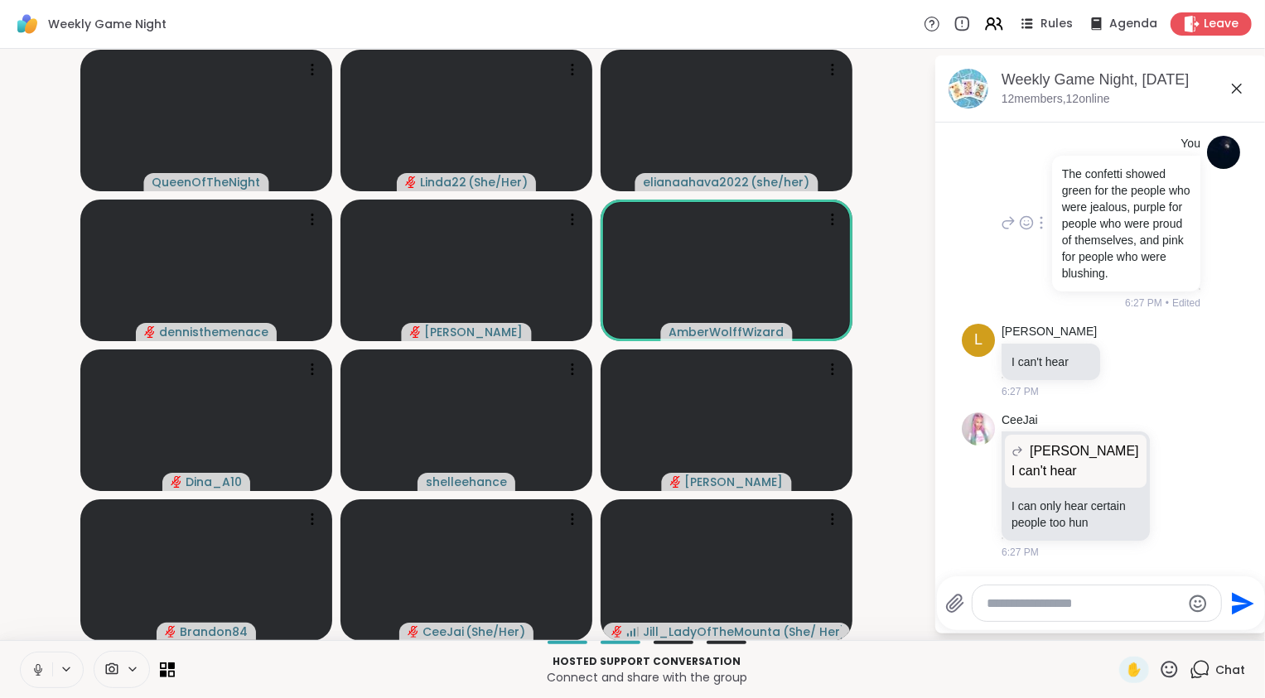
click at [1045, 609] on textarea "Type your message" at bounding box center [1083, 603] width 193 height 17
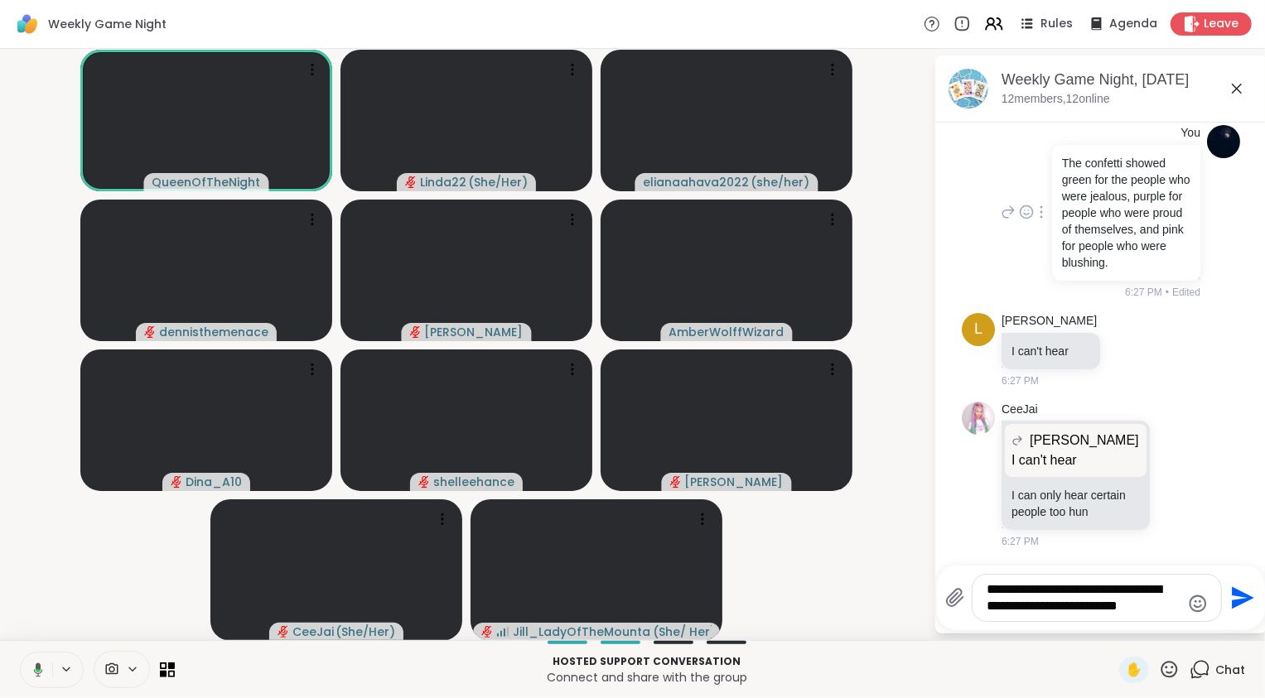
type textarea "**********"
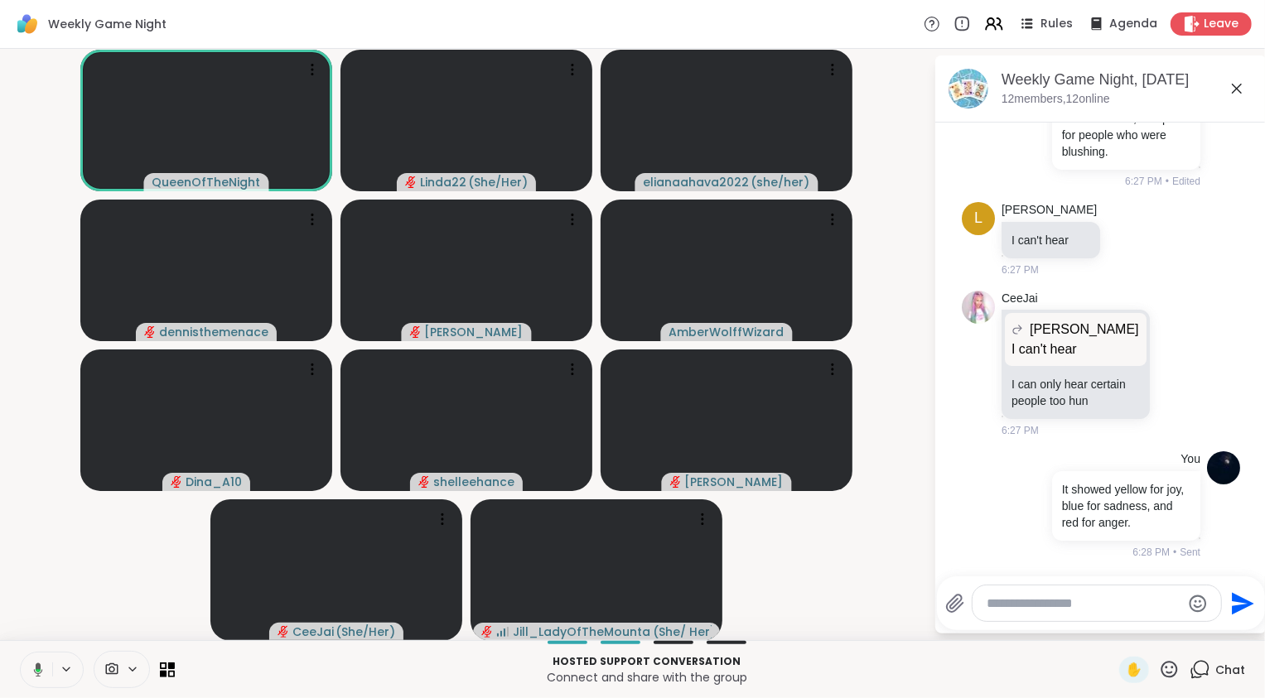
scroll to position [4111, 0]
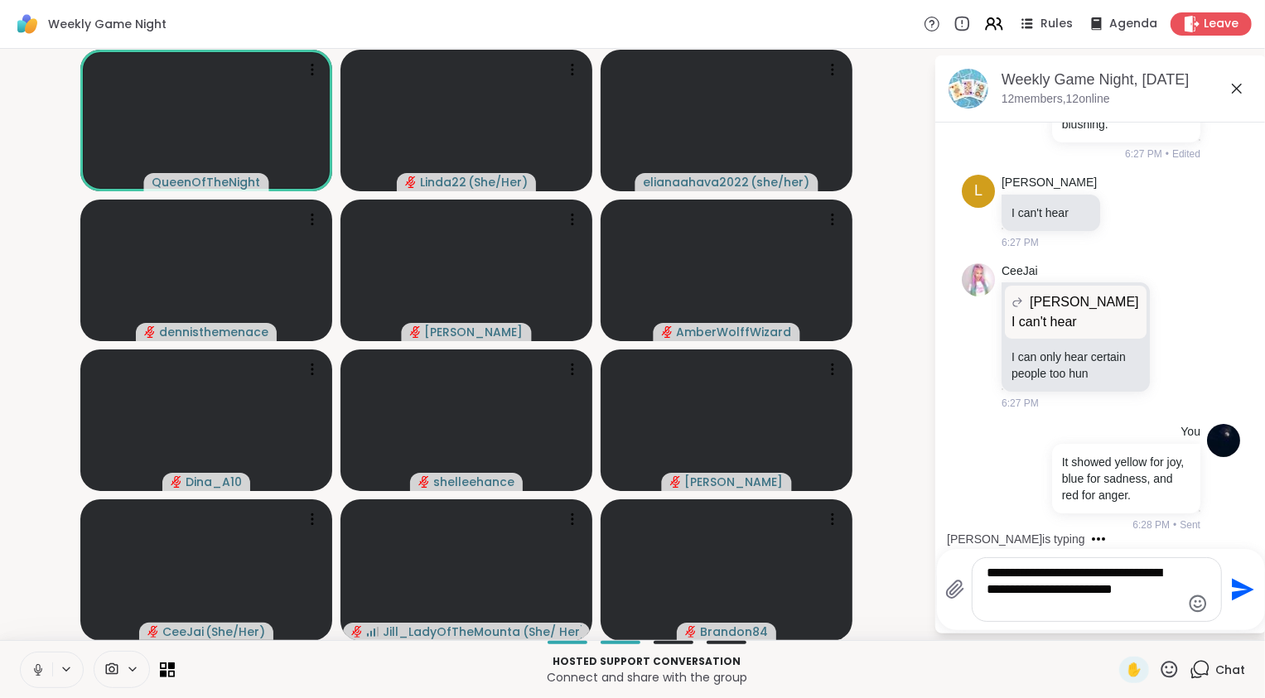
type textarea "**********"
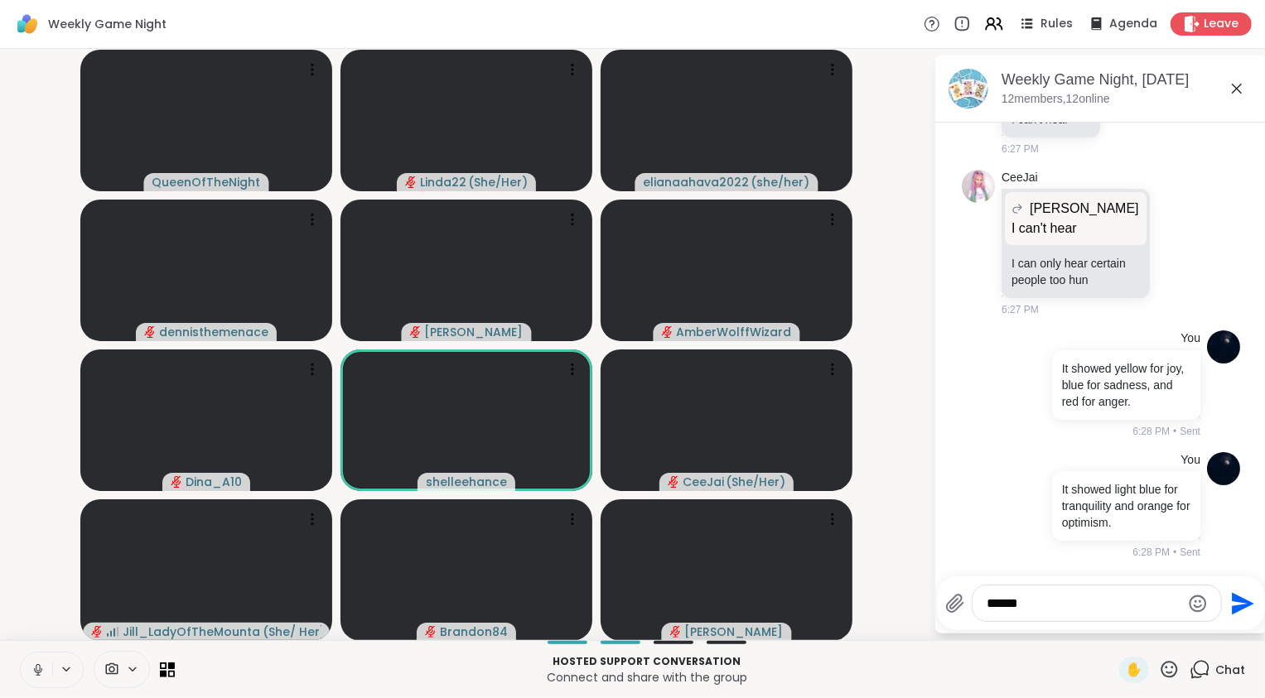
scroll to position [4449, 0]
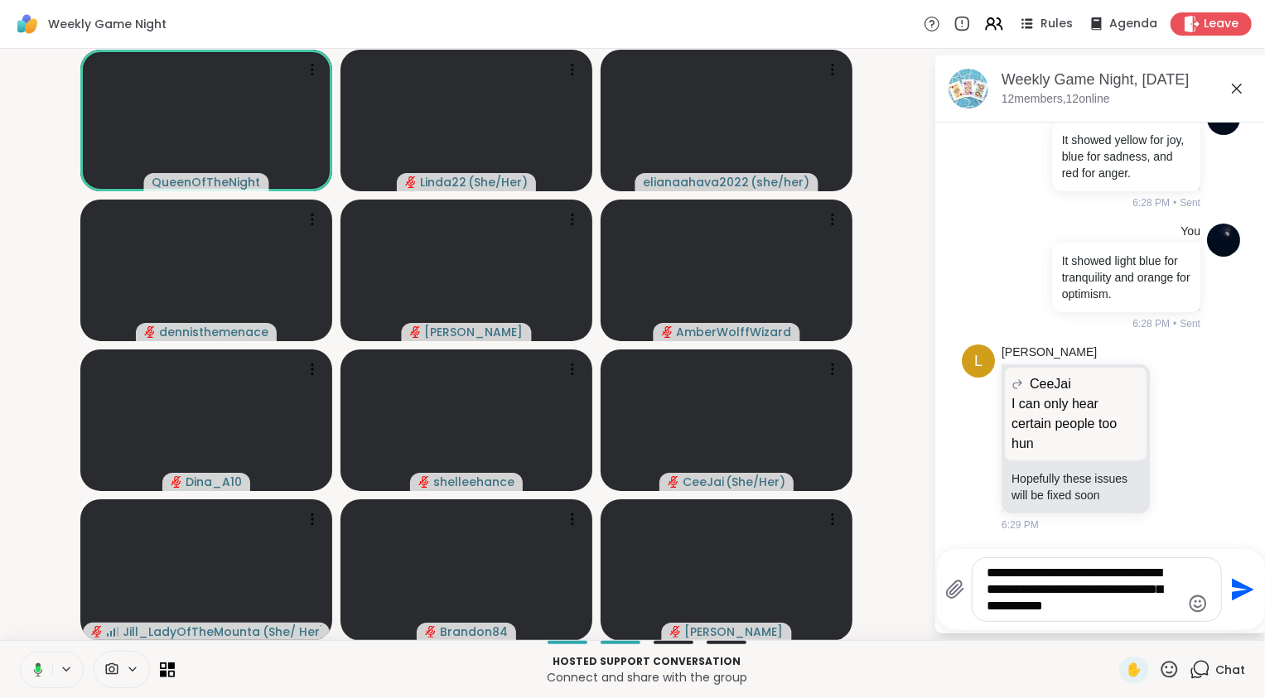
type textarea "**********"
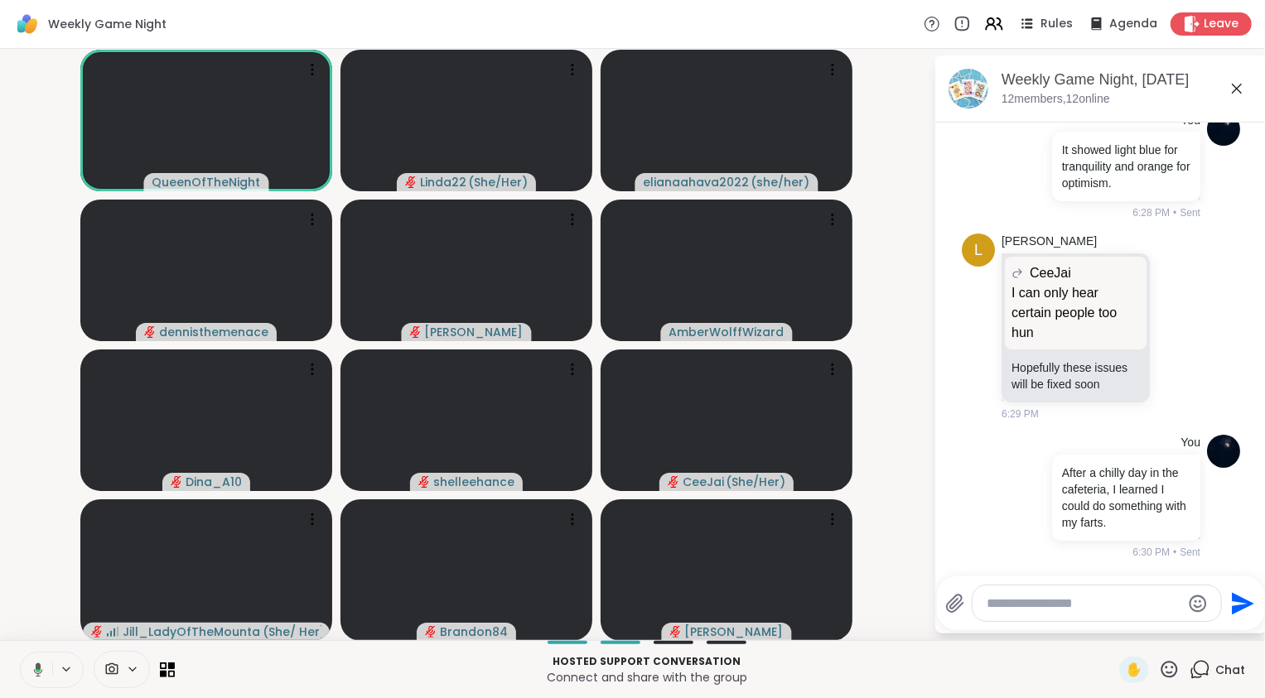
scroll to position [4604, 0]
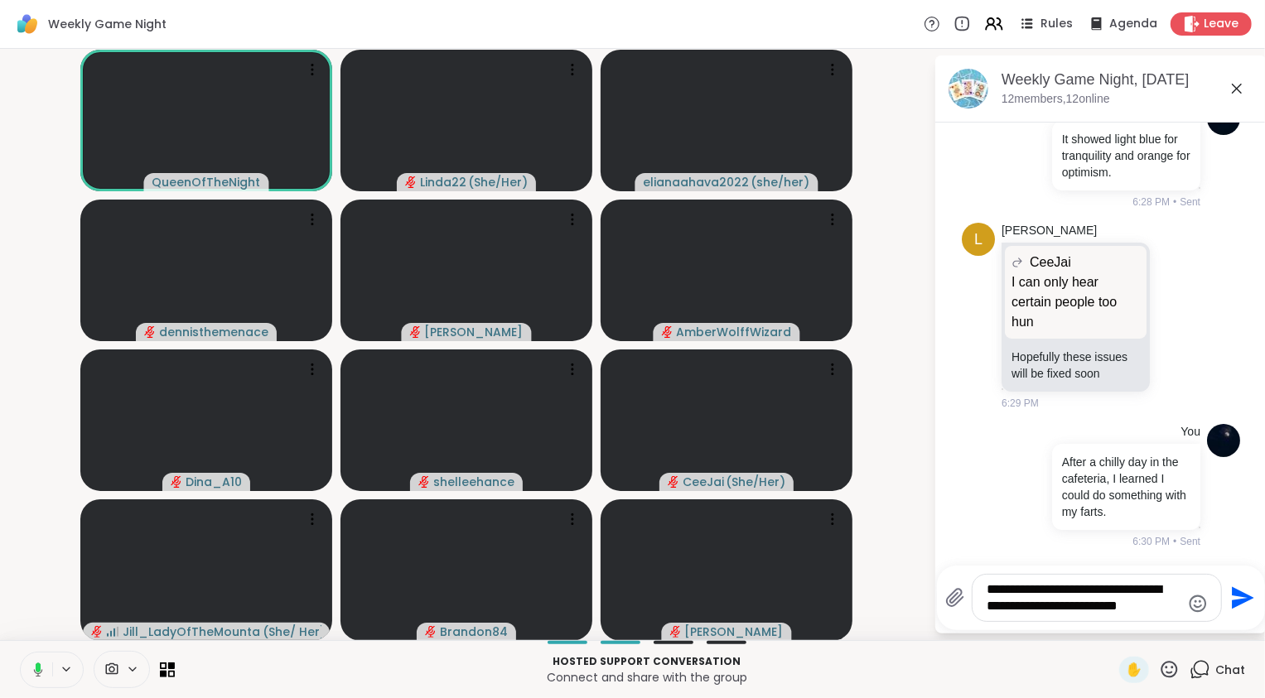
click at [1080, 605] on textarea "**********" at bounding box center [1083, 597] width 193 height 33
click at [1083, 605] on textarea "**********" at bounding box center [1083, 597] width 193 height 33
drag, startPoint x: 1163, startPoint y: 608, endPoint x: 1053, endPoint y: 612, distance: 109.4
click at [1053, 612] on textarea "**********" at bounding box center [1083, 597] width 193 height 33
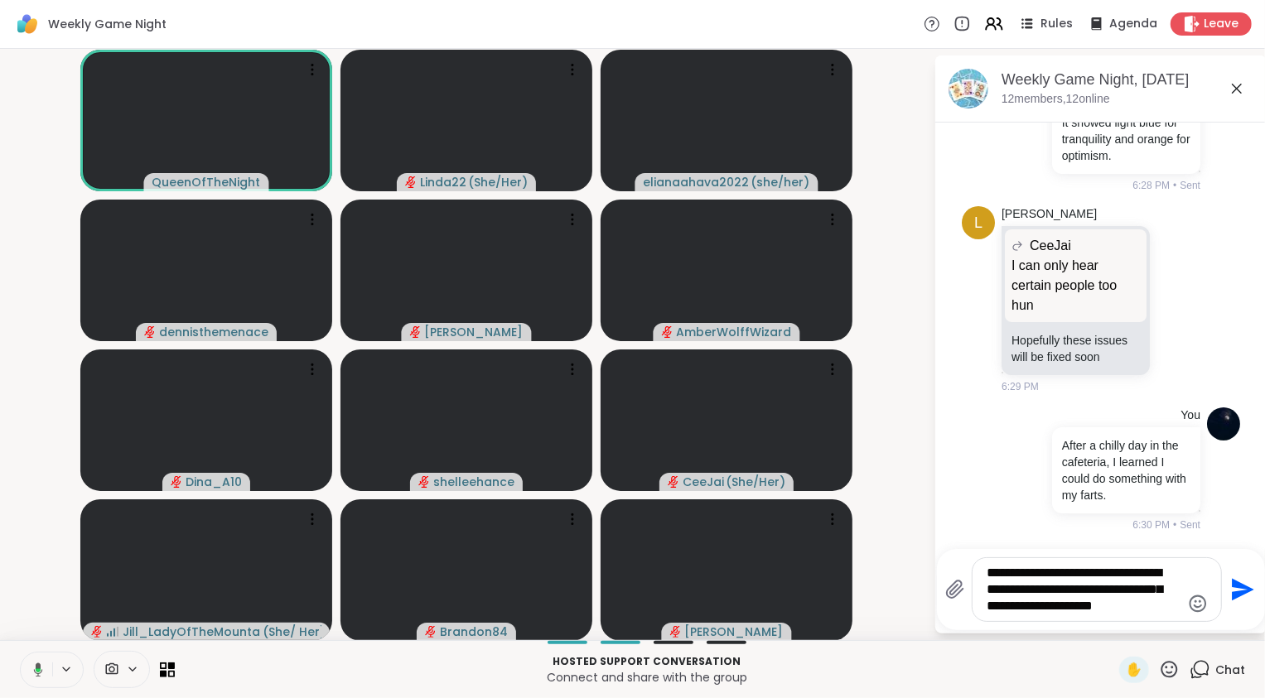
type textarea "**********"
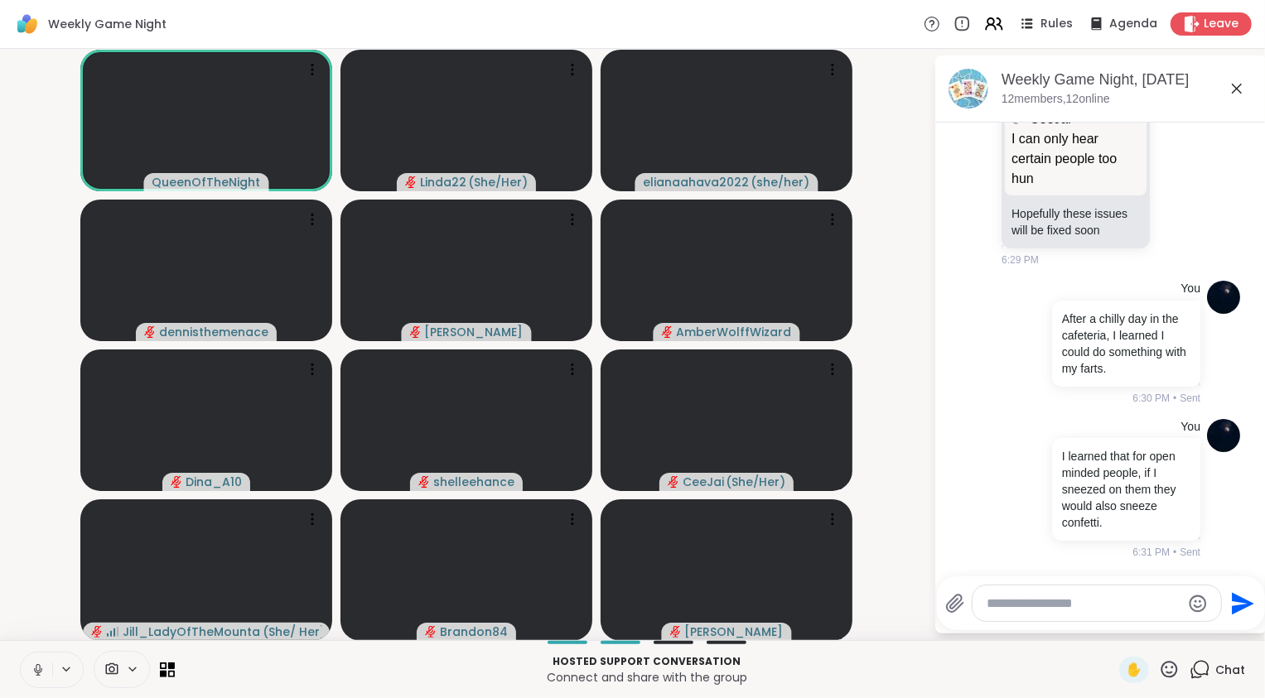
scroll to position [4758, 0]
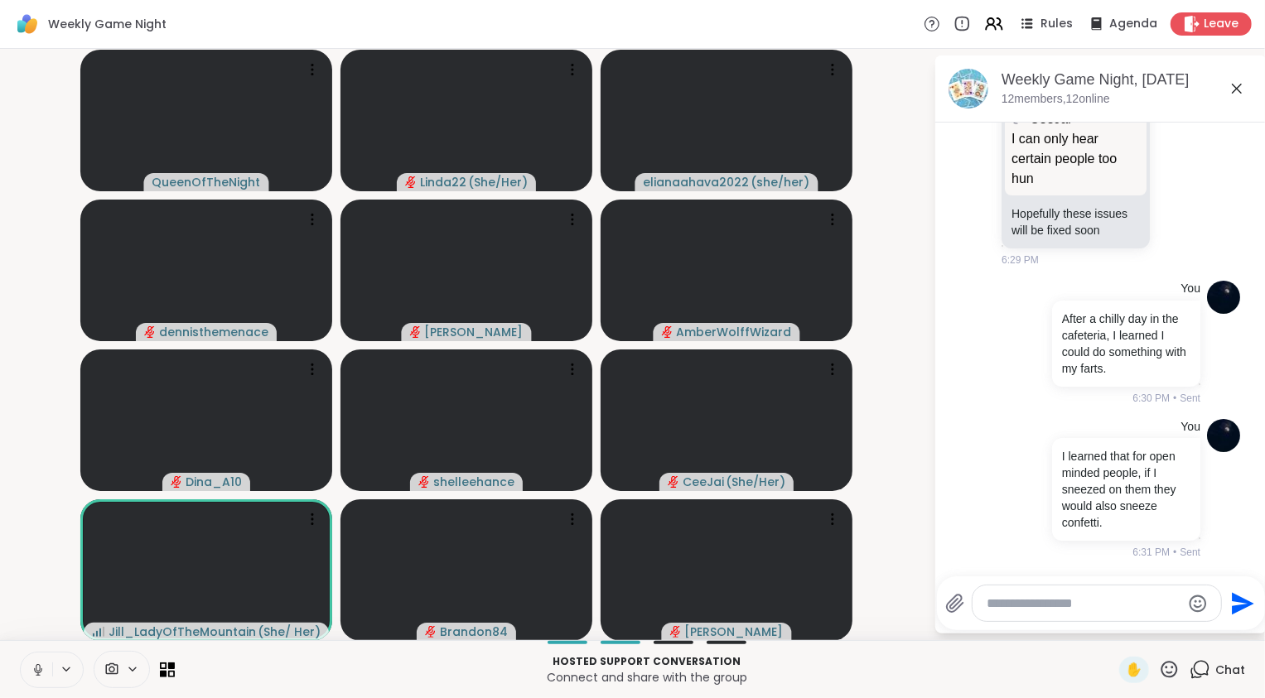
click at [1041, 600] on textarea "Type your message" at bounding box center [1083, 603] width 193 height 17
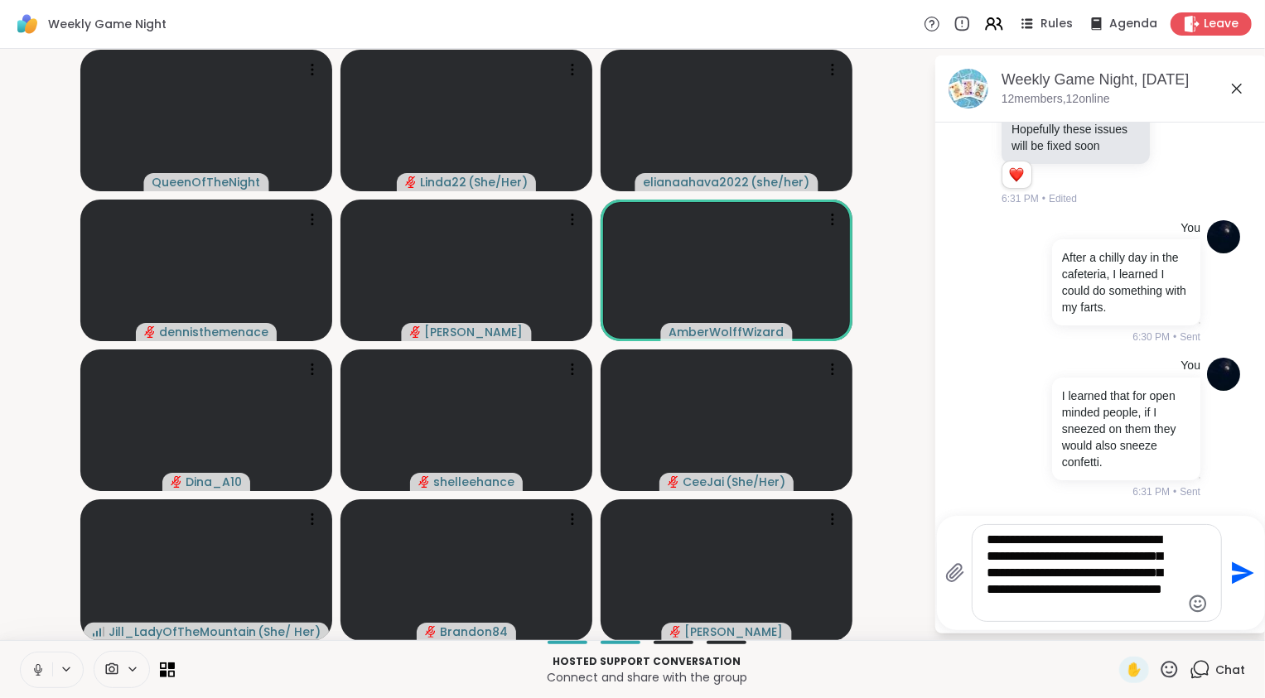
type textarea "**********"
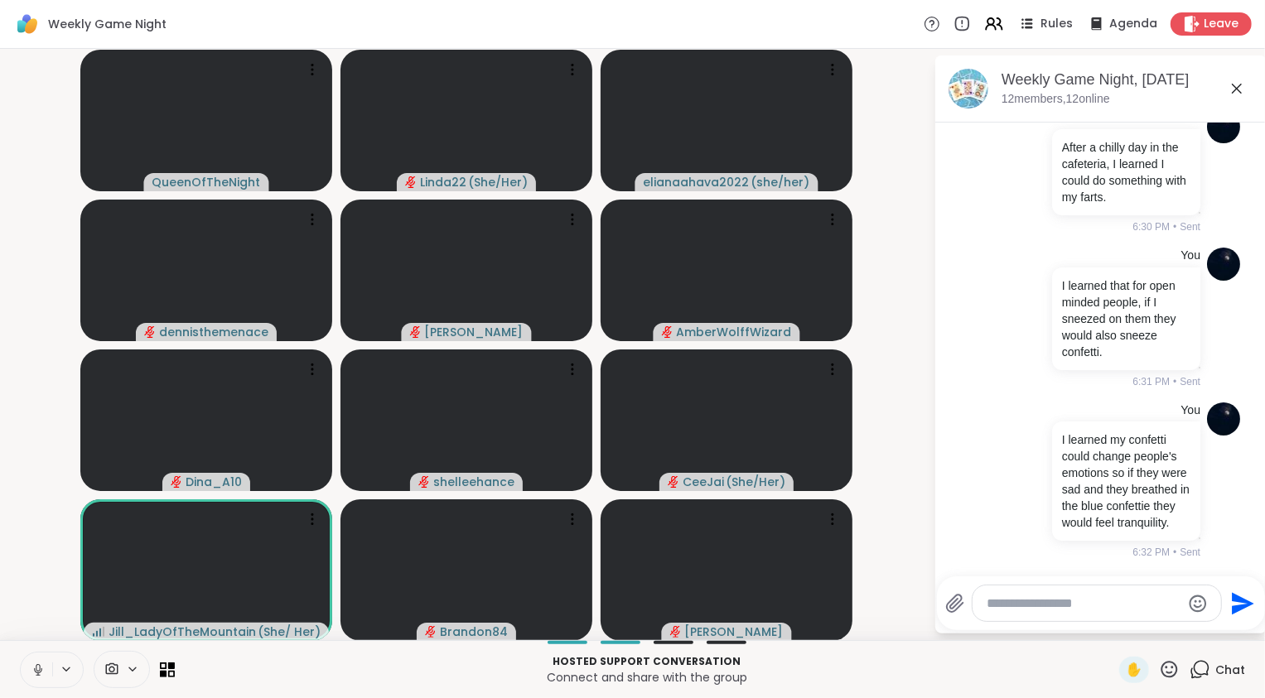
scroll to position [4985, 0]
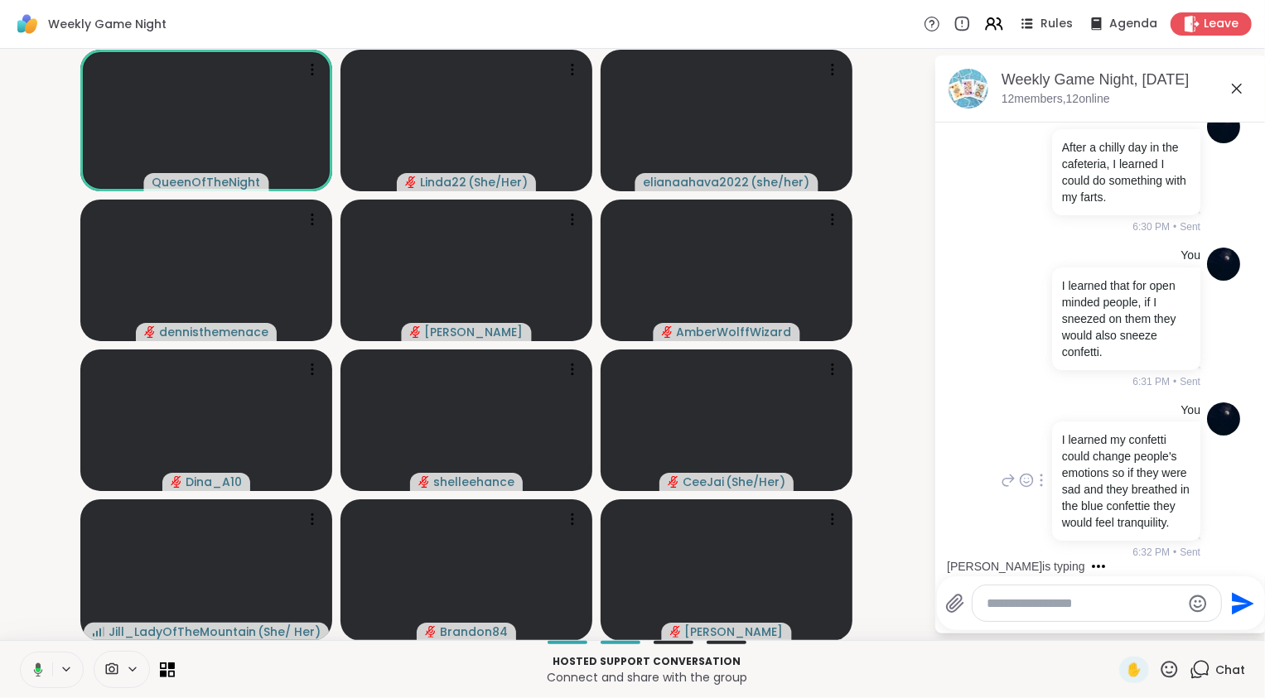
click at [1040, 475] on icon at bounding box center [1041, 481] width 2 height 12
click at [1058, 496] on icon at bounding box center [1061, 504] width 17 height 17
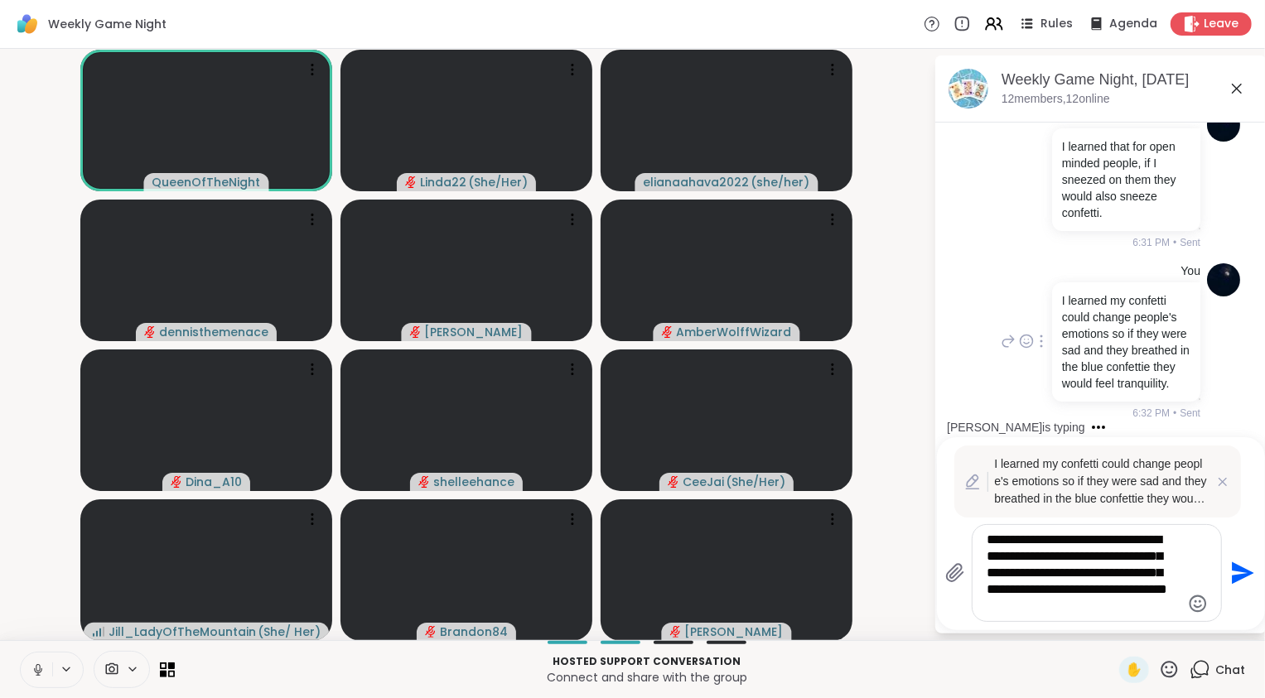
scroll to position [5148, 0]
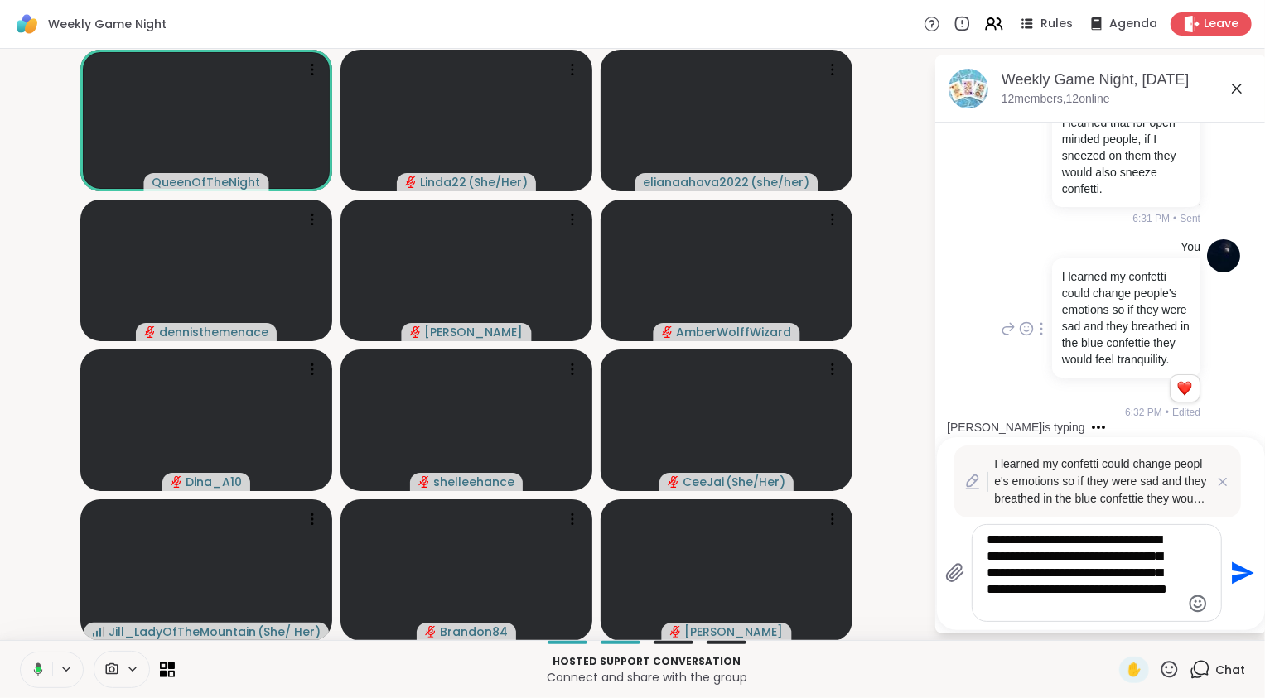
click at [1144, 560] on textarea "**********" at bounding box center [1083, 573] width 193 height 83
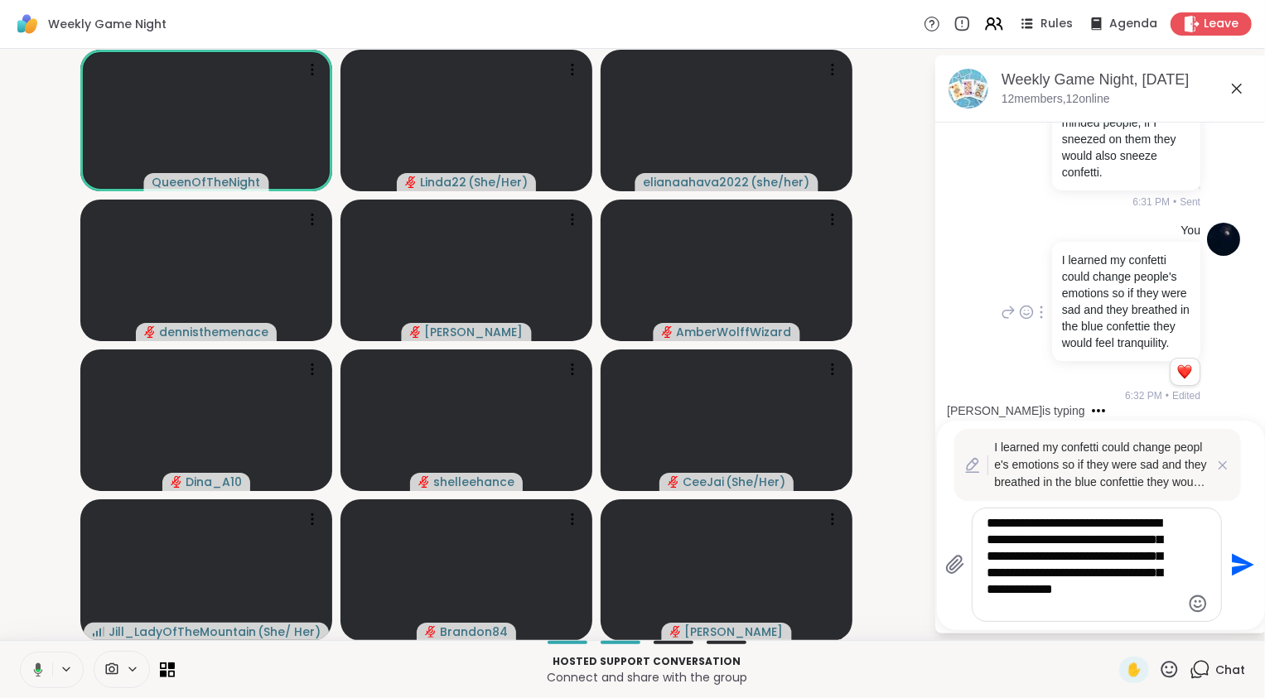
click at [1065, 556] on textarea "**********" at bounding box center [1083, 564] width 193 height 99
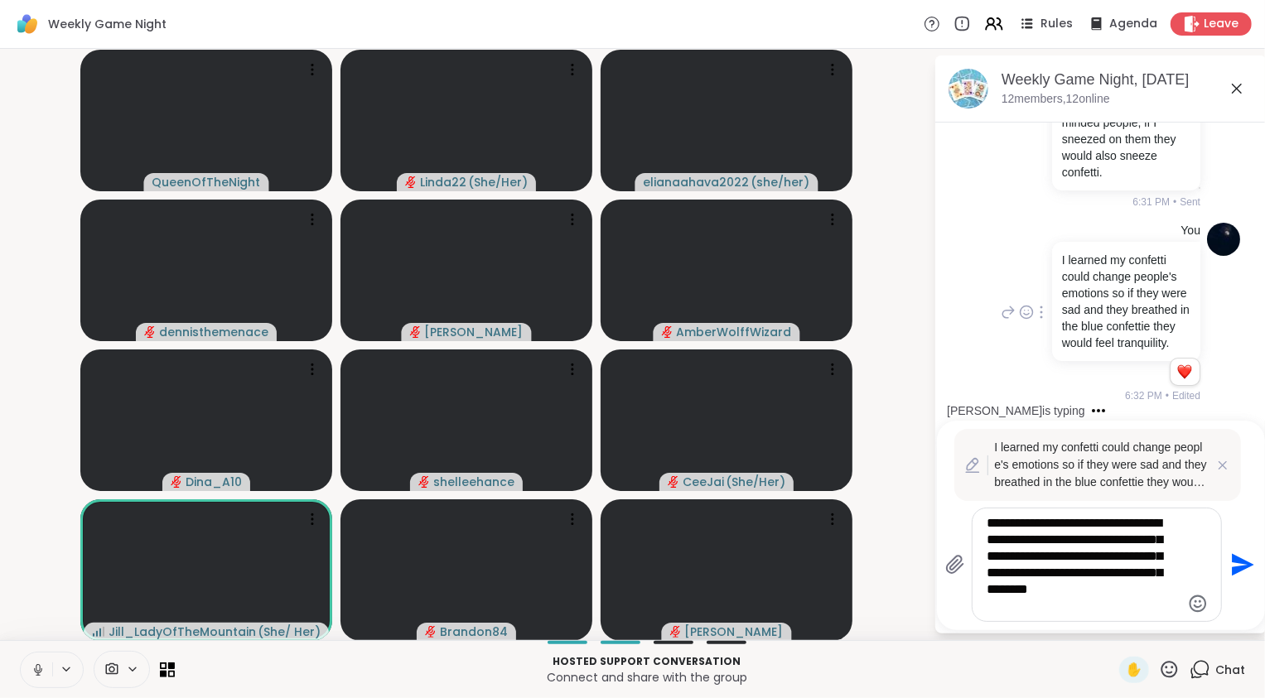
type textarea "**********"
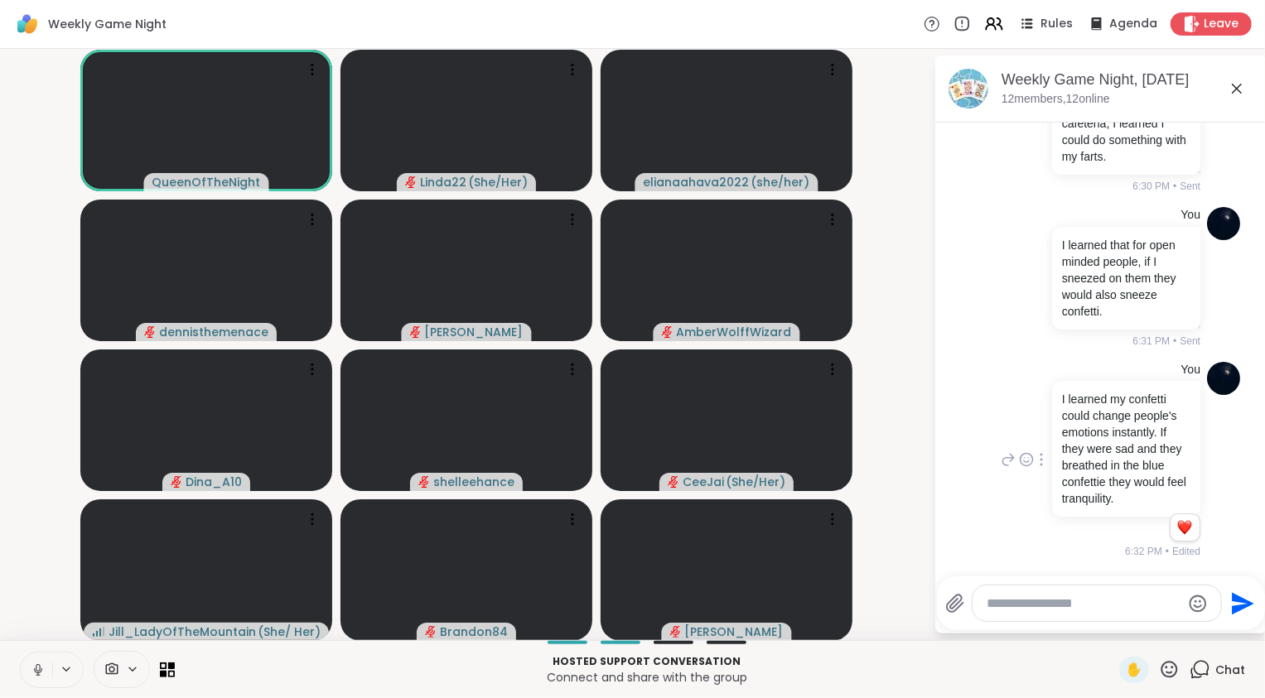
scroll to position [5147, 0]
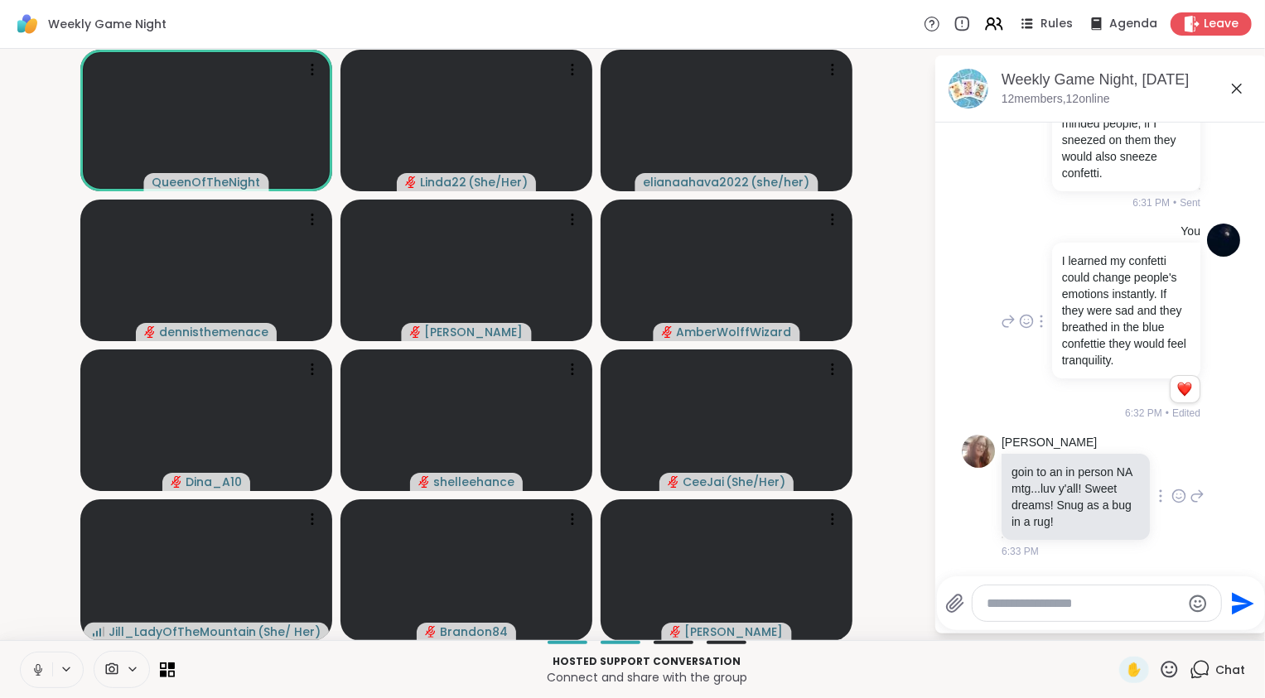
click at [1171, 497] on icon at bounding box center [1178, 496] width 15 height 17
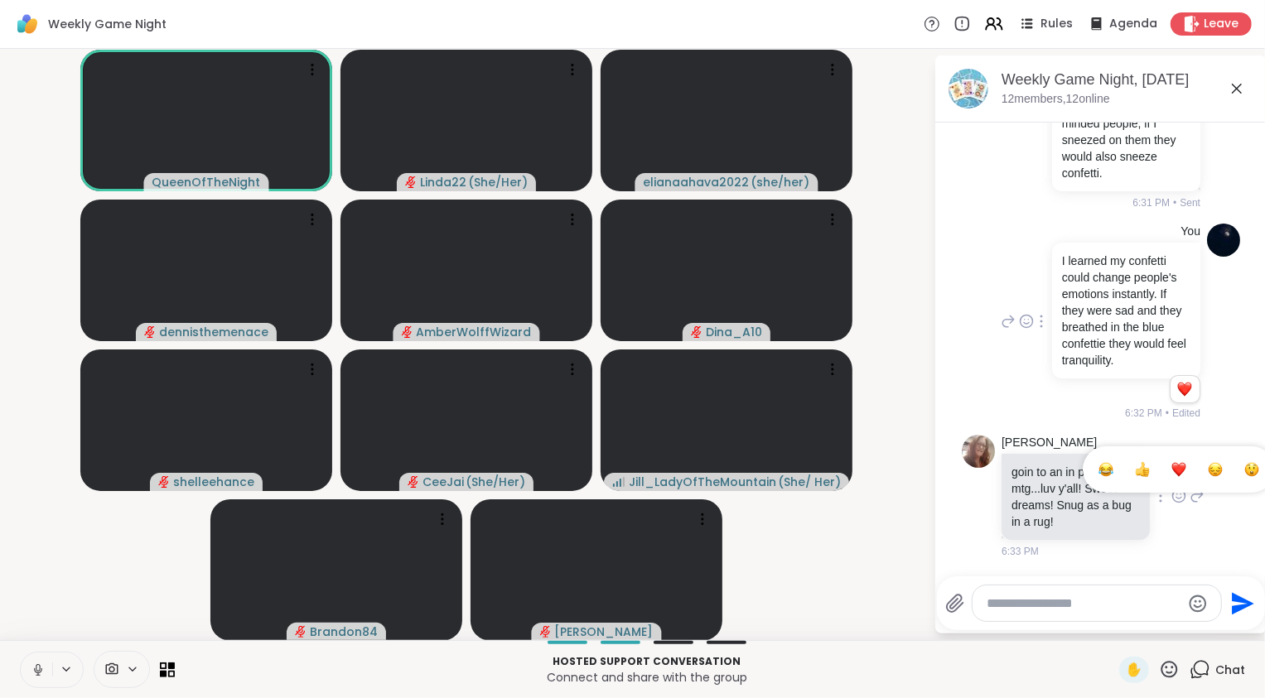
click at [1171, 467] on div "Select Reaction: Heart" at bounding box center [1178, 469] width 15 height 15
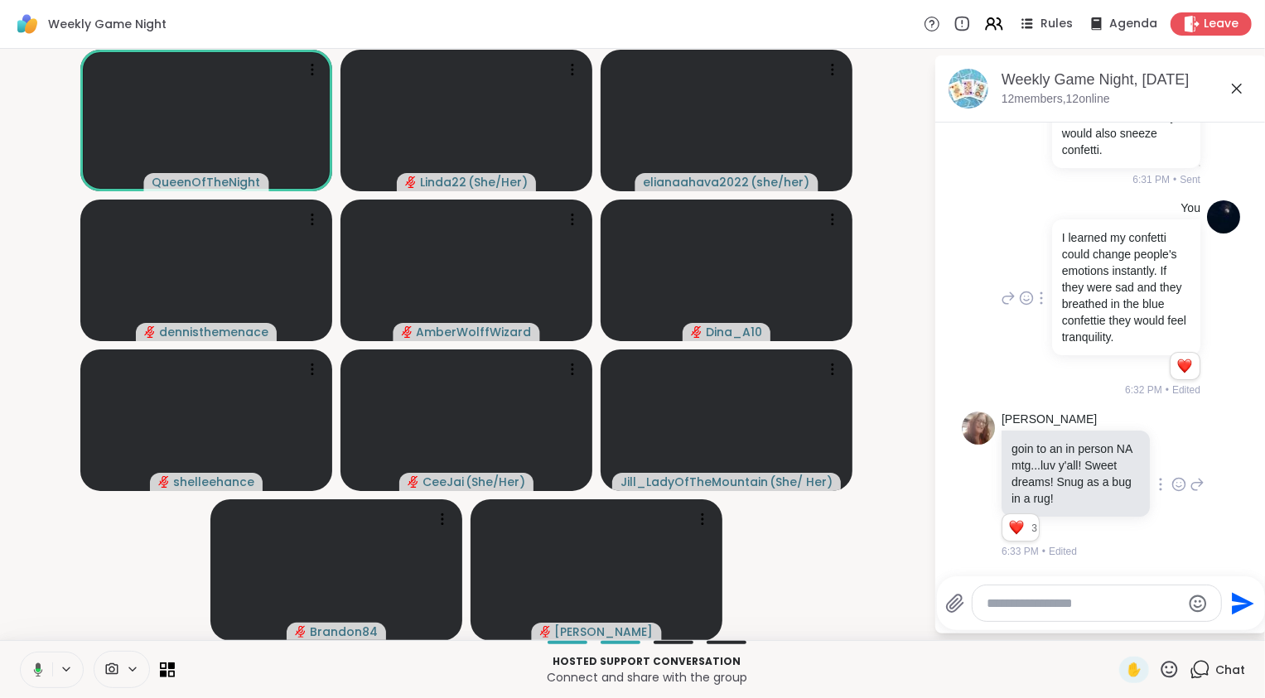
click at [1086, 602] on textarea "Type your message" at bounding box center [1083, 603] width 193 height 17
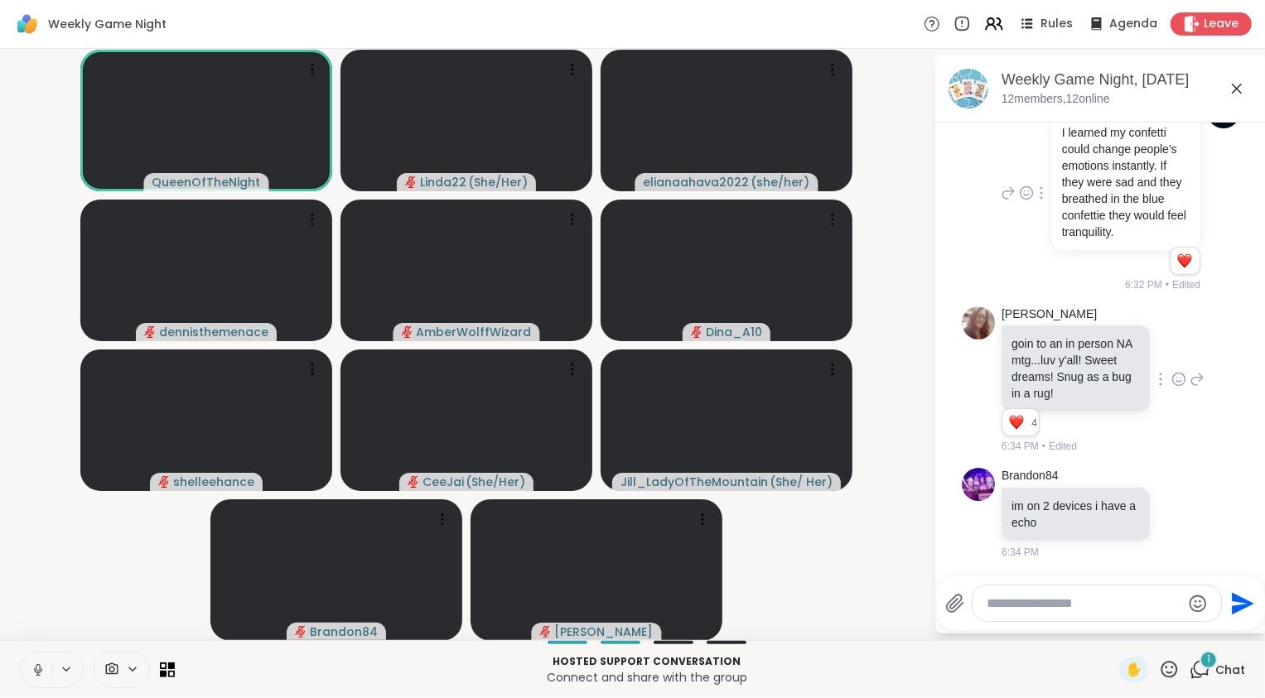
scroll to position [5275, 0]
type textarea "*"
drag, startPoint x: 1139, startPoint y: 610, endPoint x: 927, endPoint y: 609, distance: 212.0
click at [927, 609] on div "QueenOfTheNight Linda22 ( She/Her ) elianaahava2022 ( she/her ) dennisthemenace…" at bounding box center [632, 344] width 1265 height 591
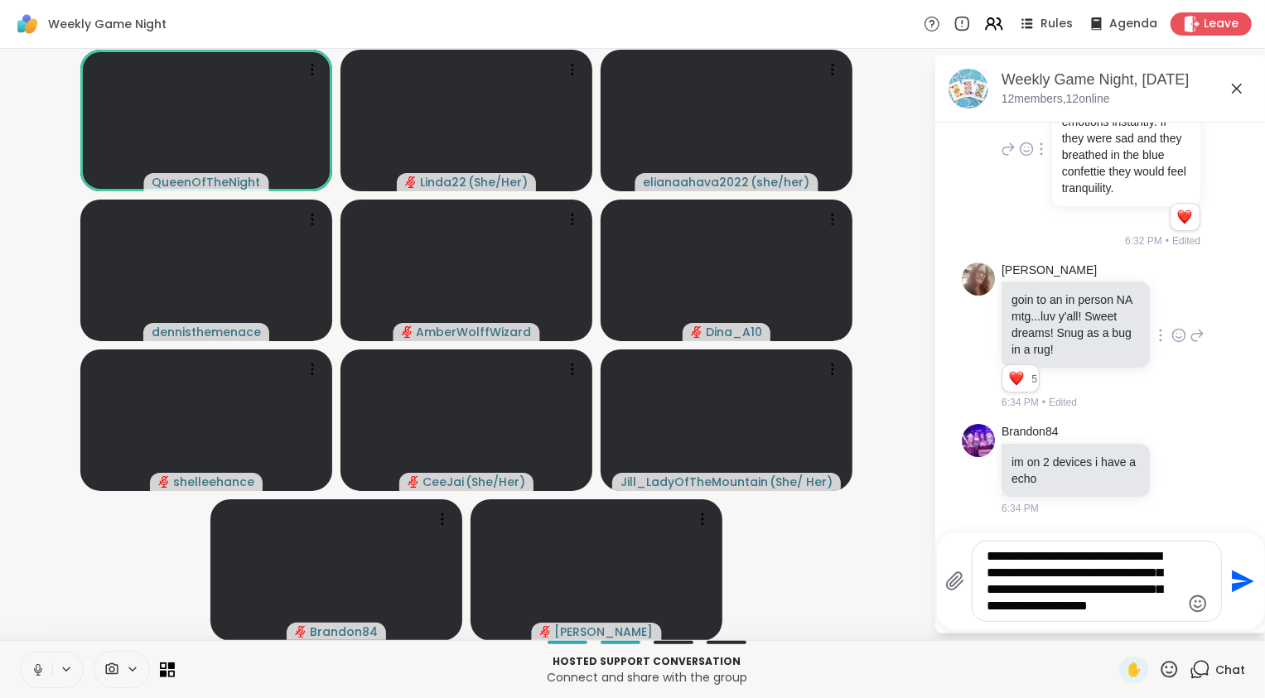
type textarea "**********"
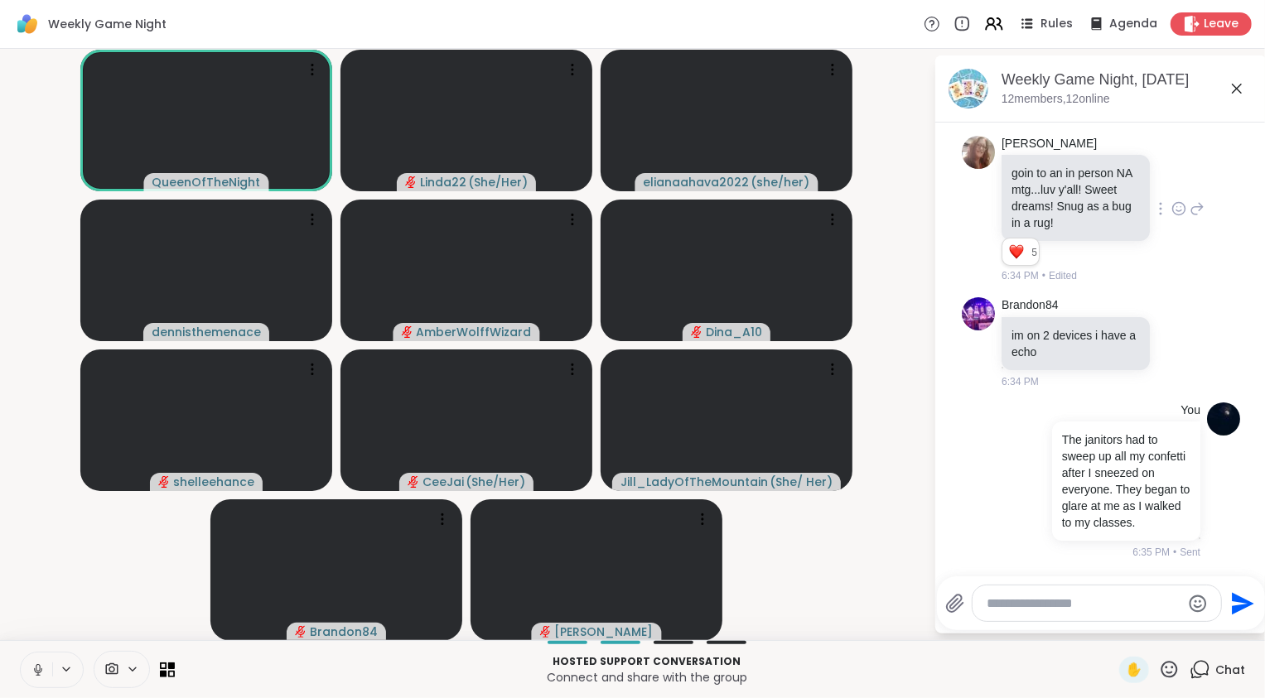
scroll to position [5480, 0]
type textarea "*"
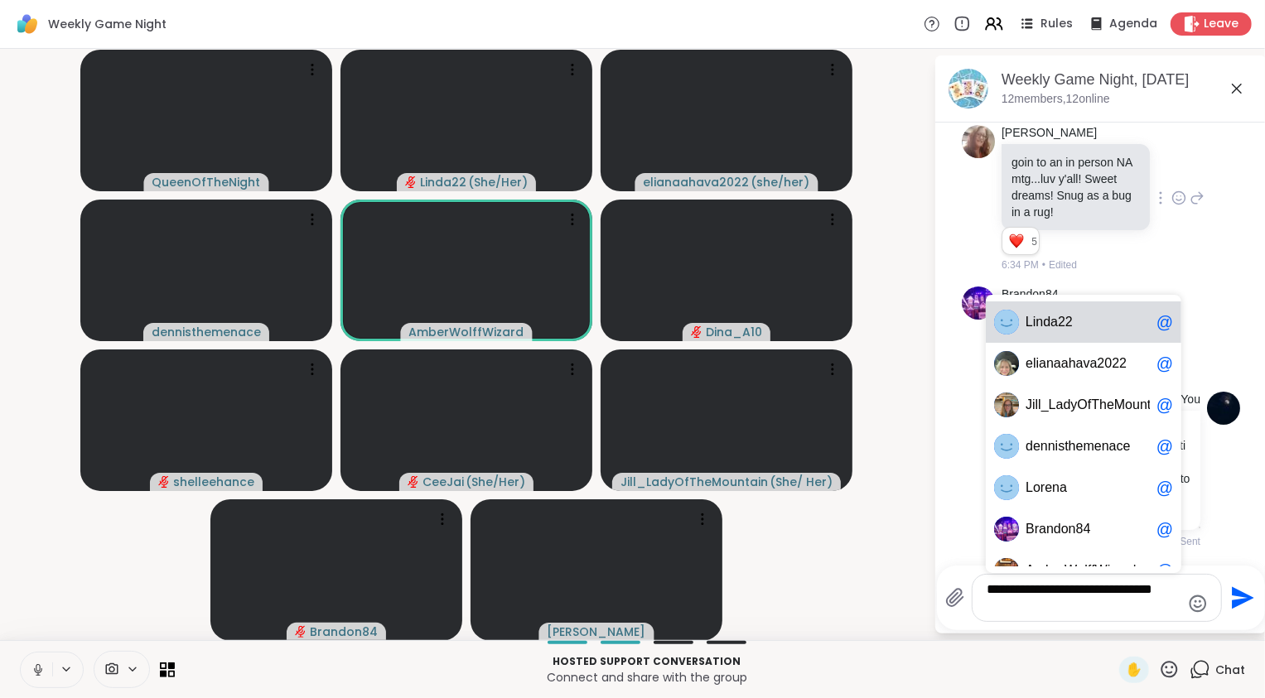
type textarea "**********"
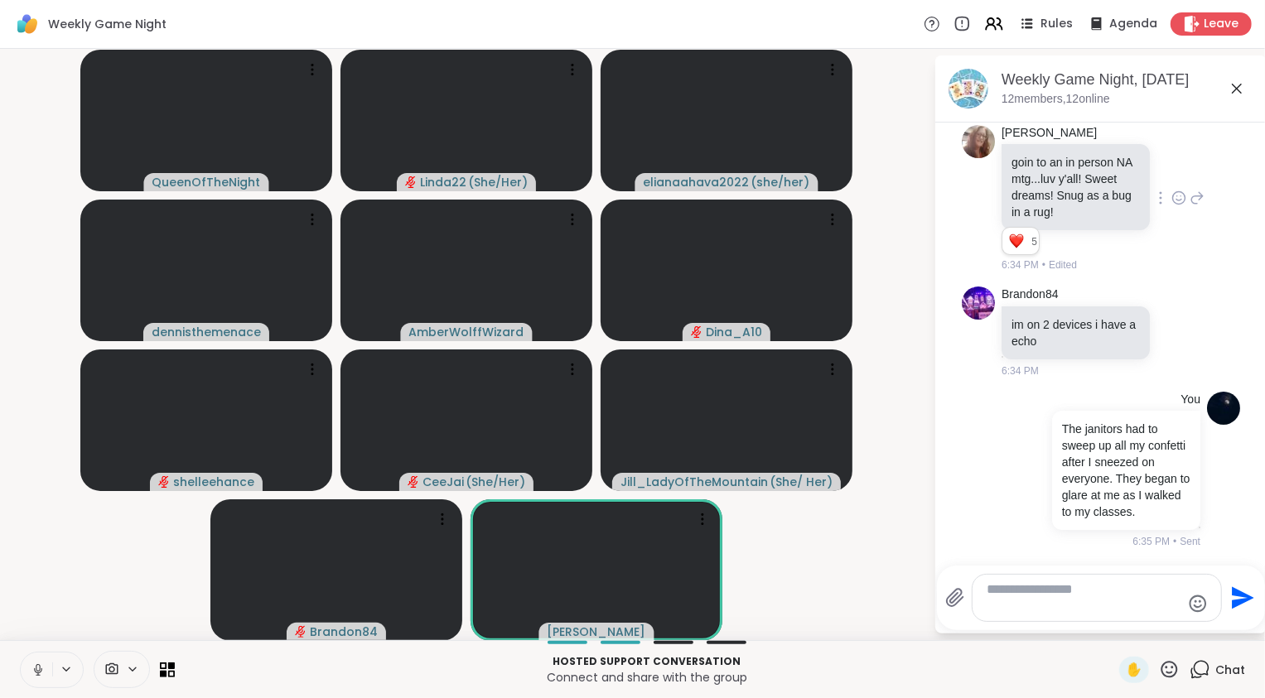
scroll to position [5584, 0]
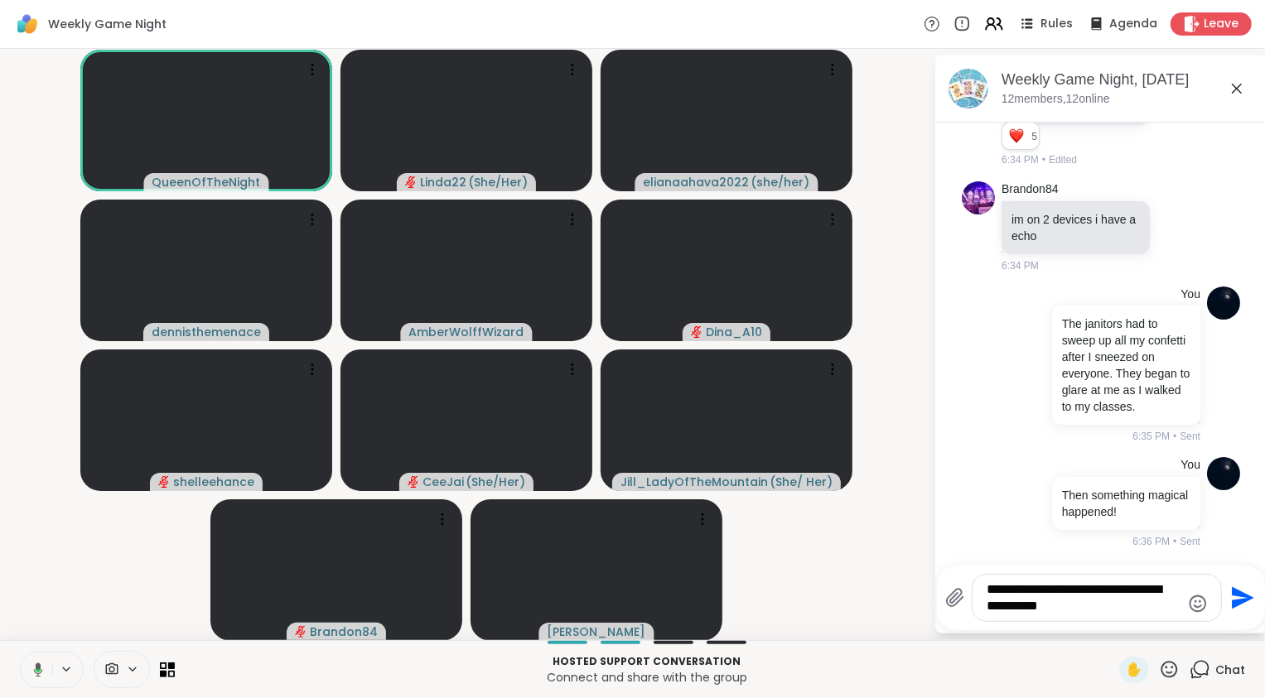
type textarea "**********"
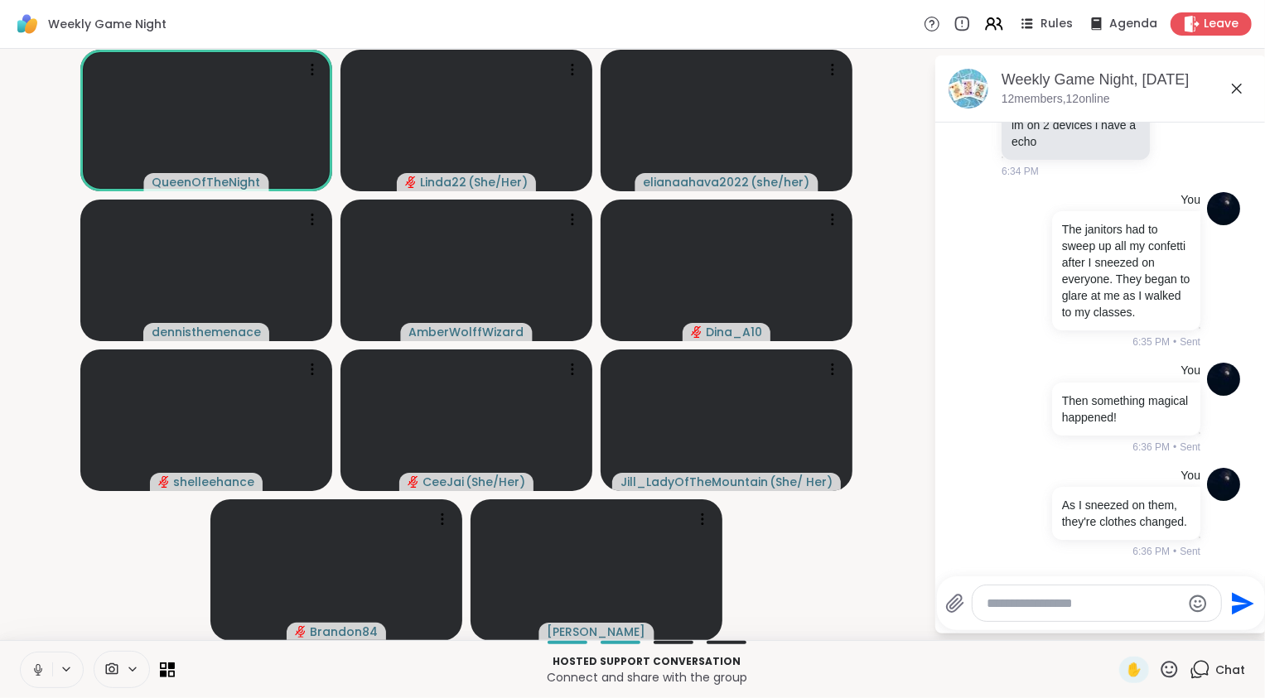
scroll to position [5729, 0]
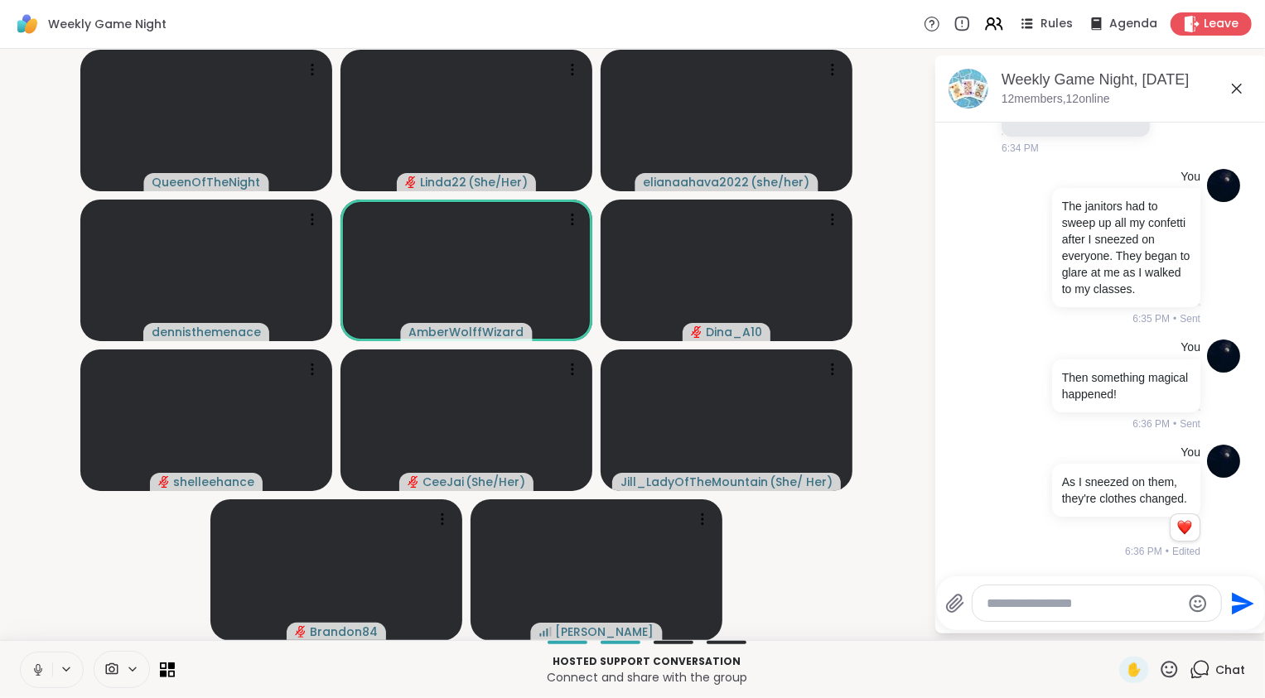
click at [1043, 601] on textarea "Type your message" at bounding box center [1083, 603] width 193 height 17
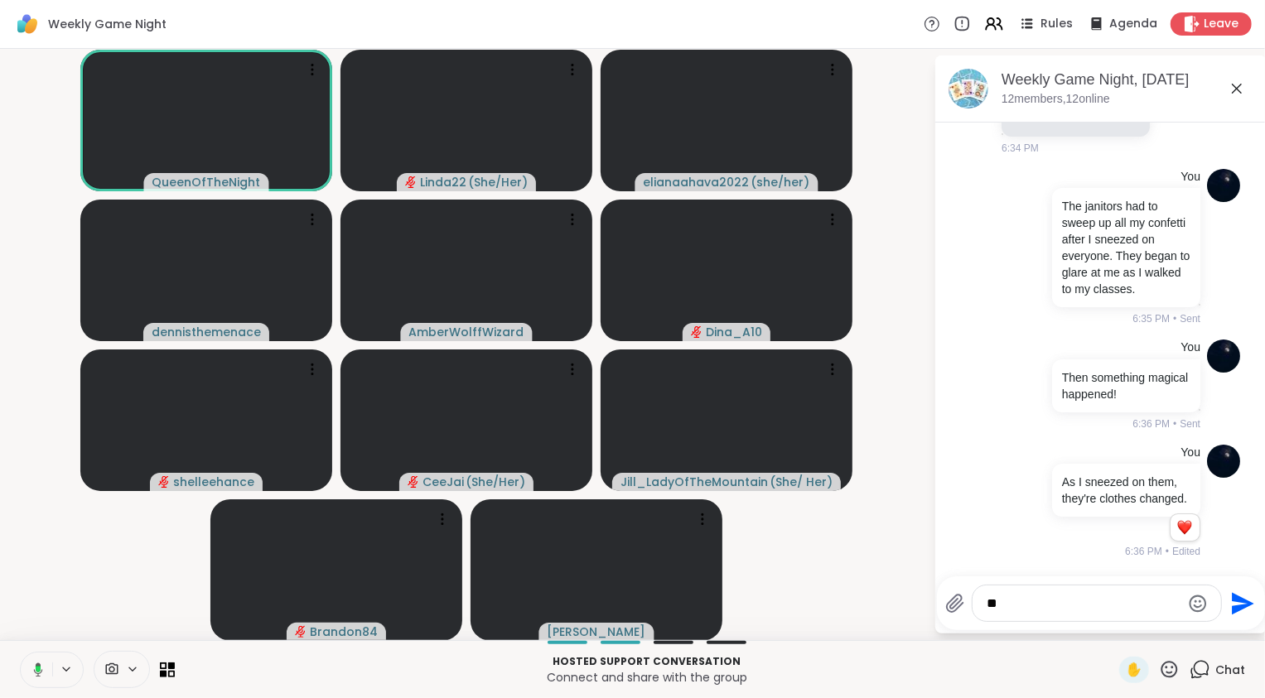
type textarea "*"
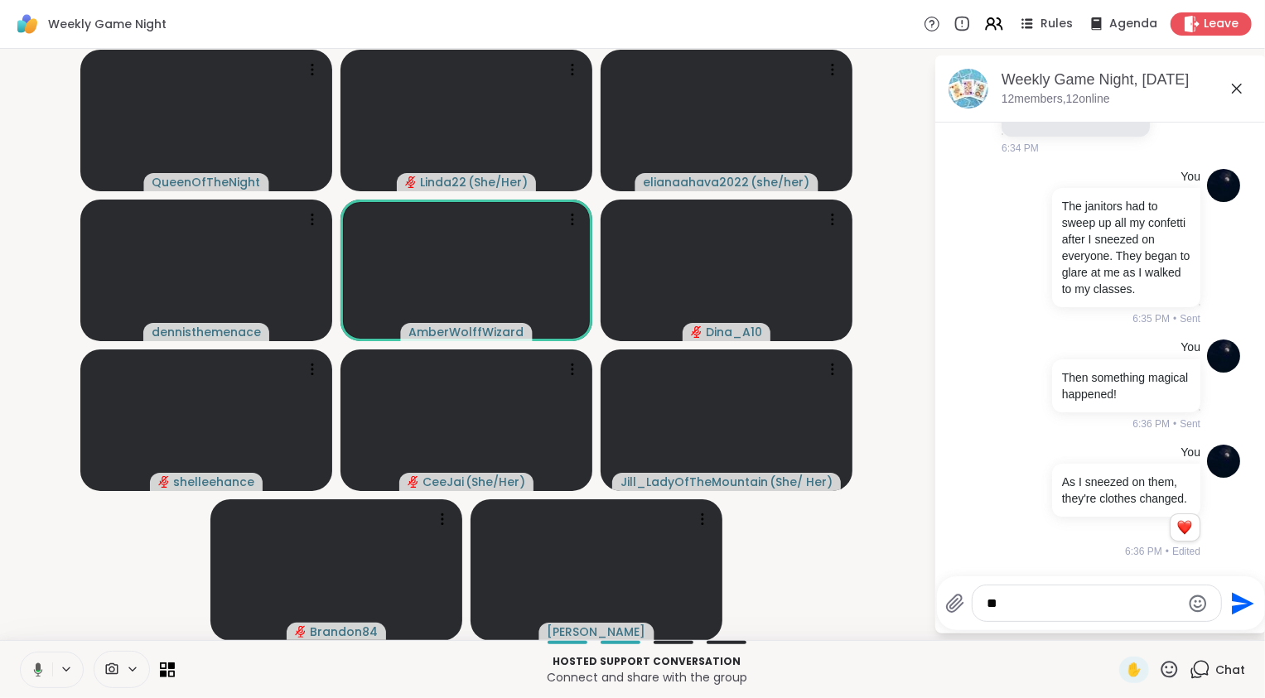
type textarea "*"
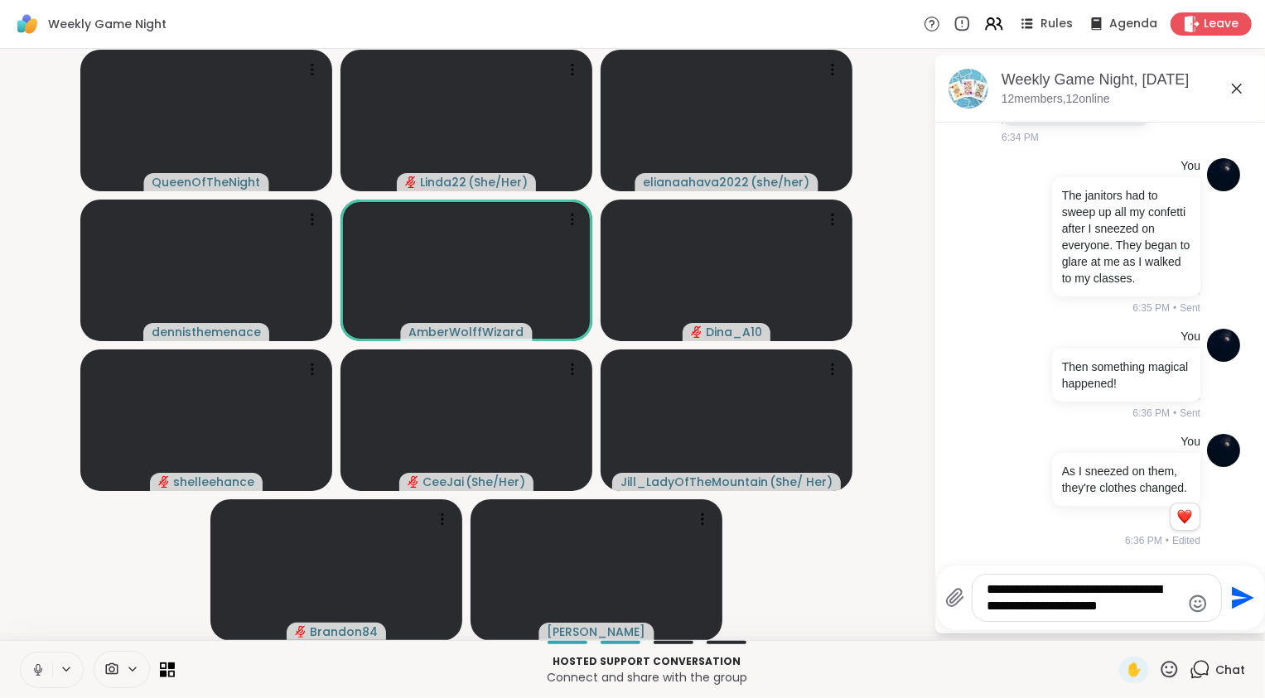
click at [1063, 612] on textarea "**********" at bounding box center [1083, 597] width 193 height 33
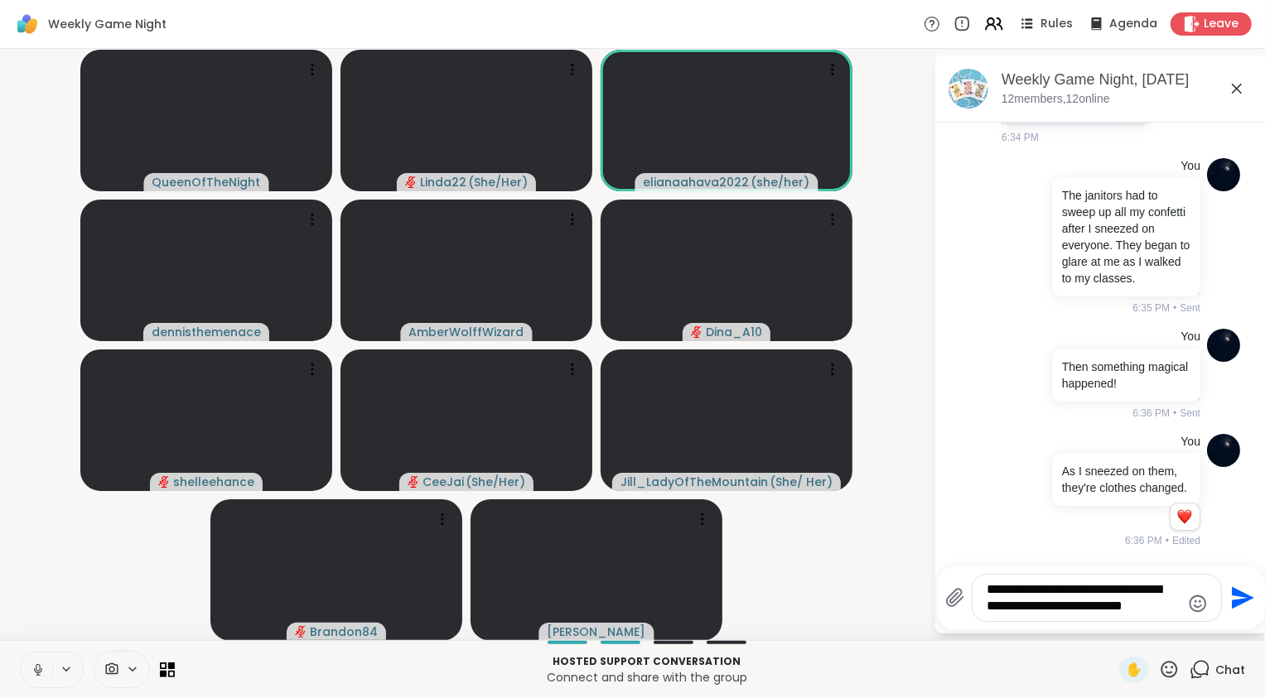
click at [1148, 607] on textarea "**********" at bounding box center [1083, 597] width 193 height 33
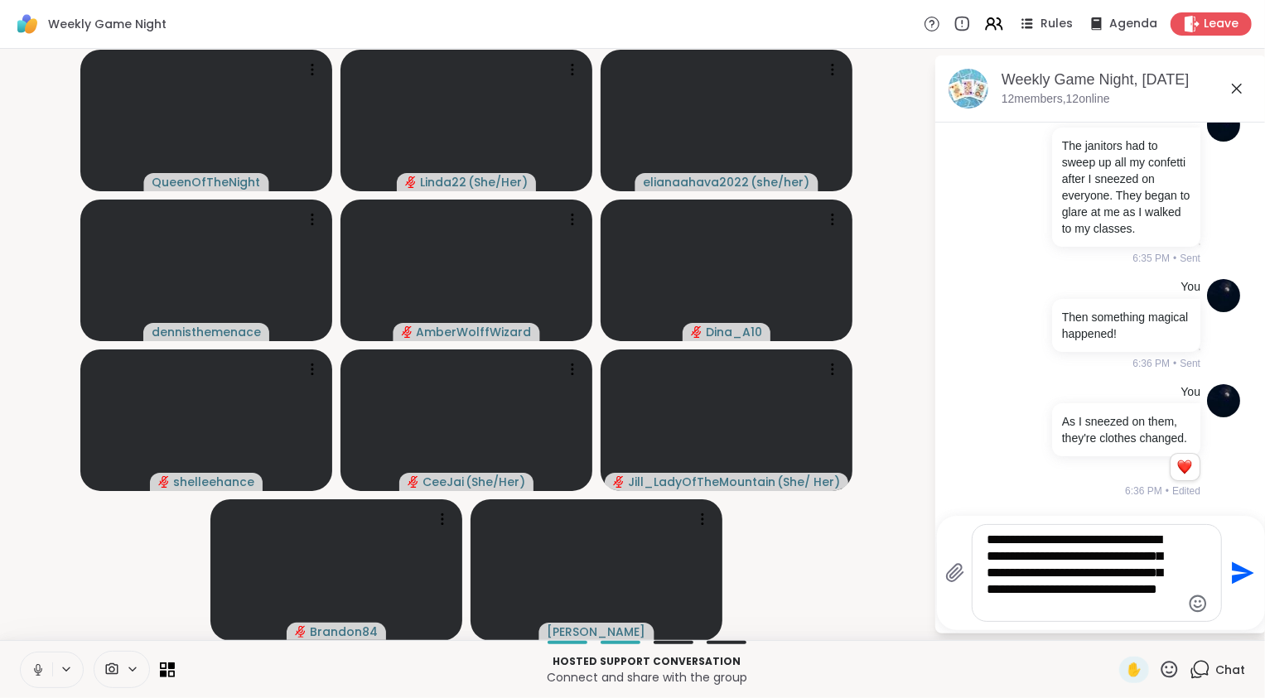
type textarea "**********"
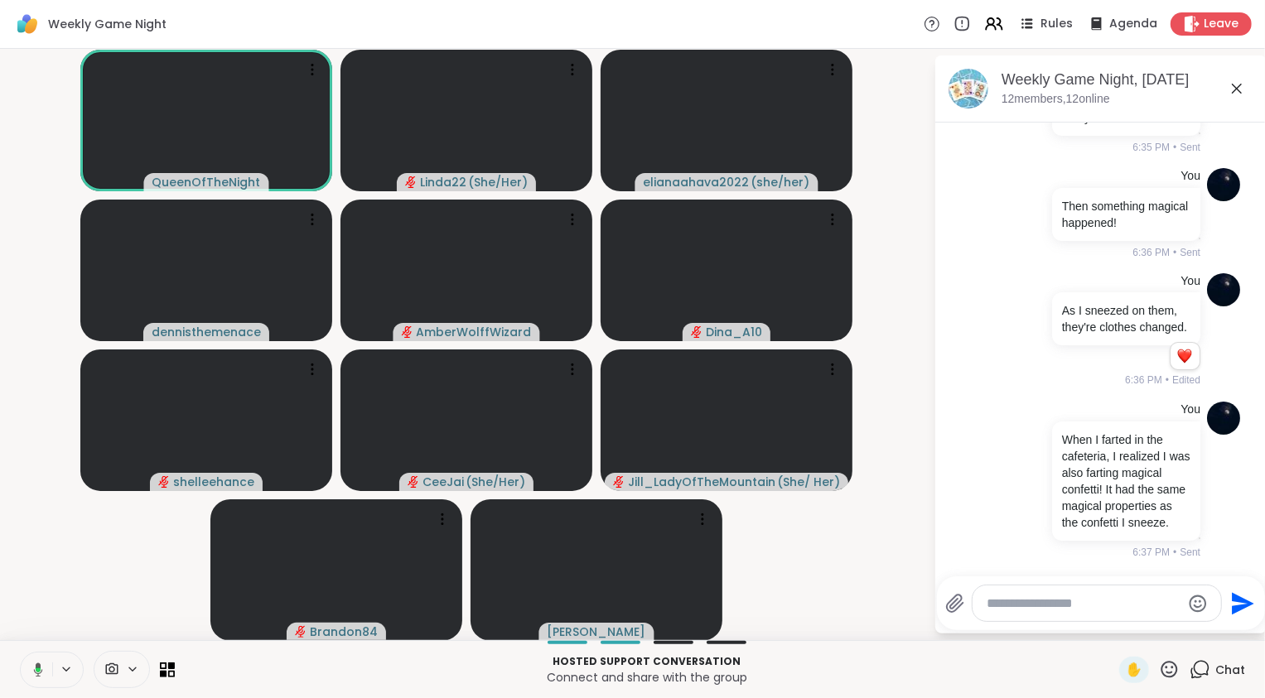
scroll to position [5933, 0]
click at [1072, 605] on textarea "Type your message" at bounding box center [1083, 603] width 193 height 17
type textarea "*"
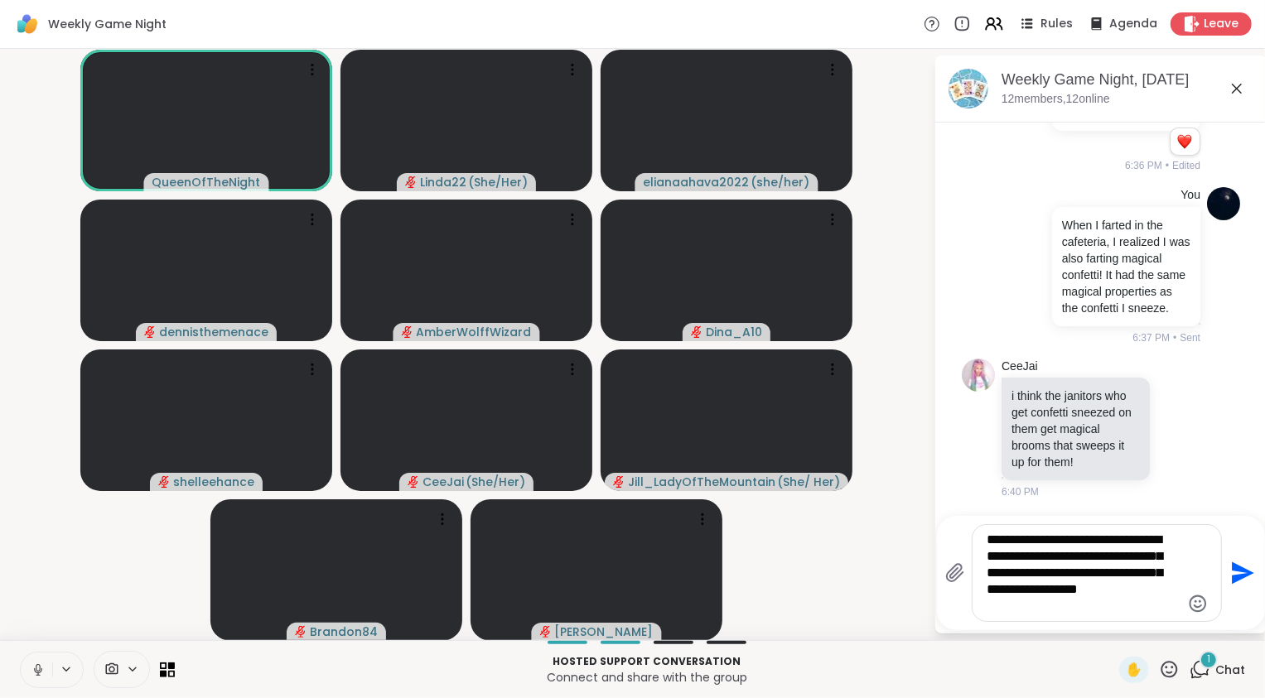
scroll to position [6165, 0]
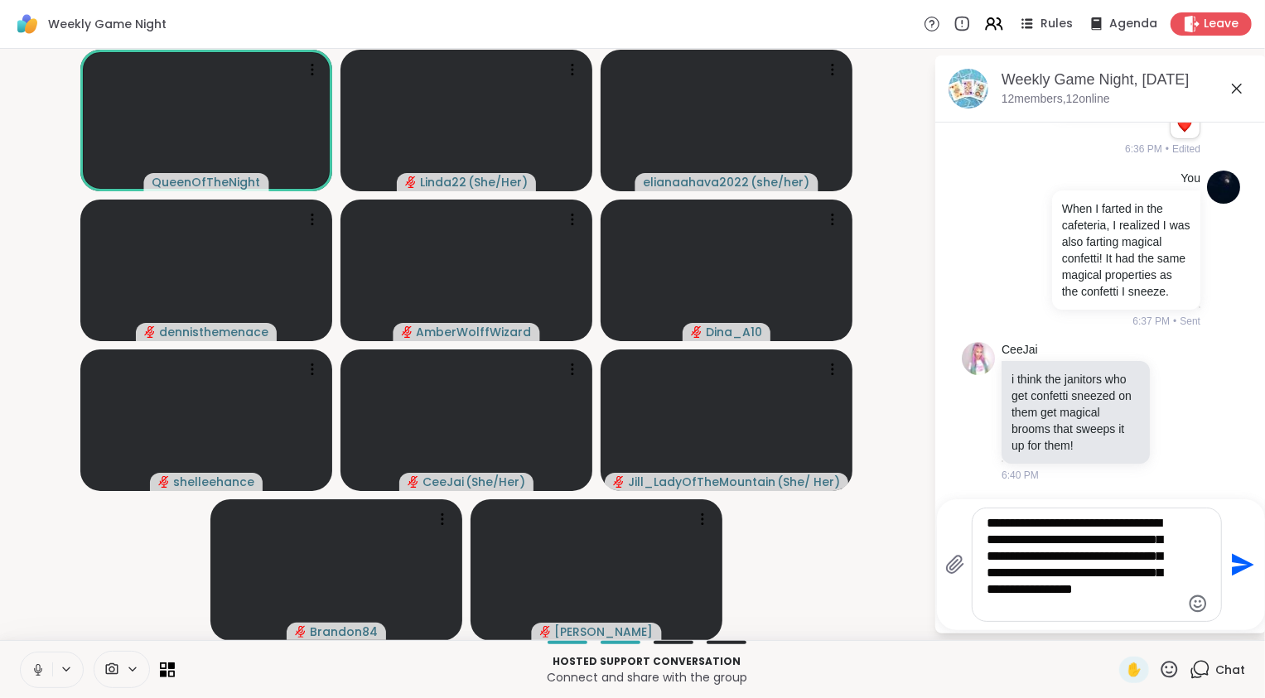
type textarea "**********"
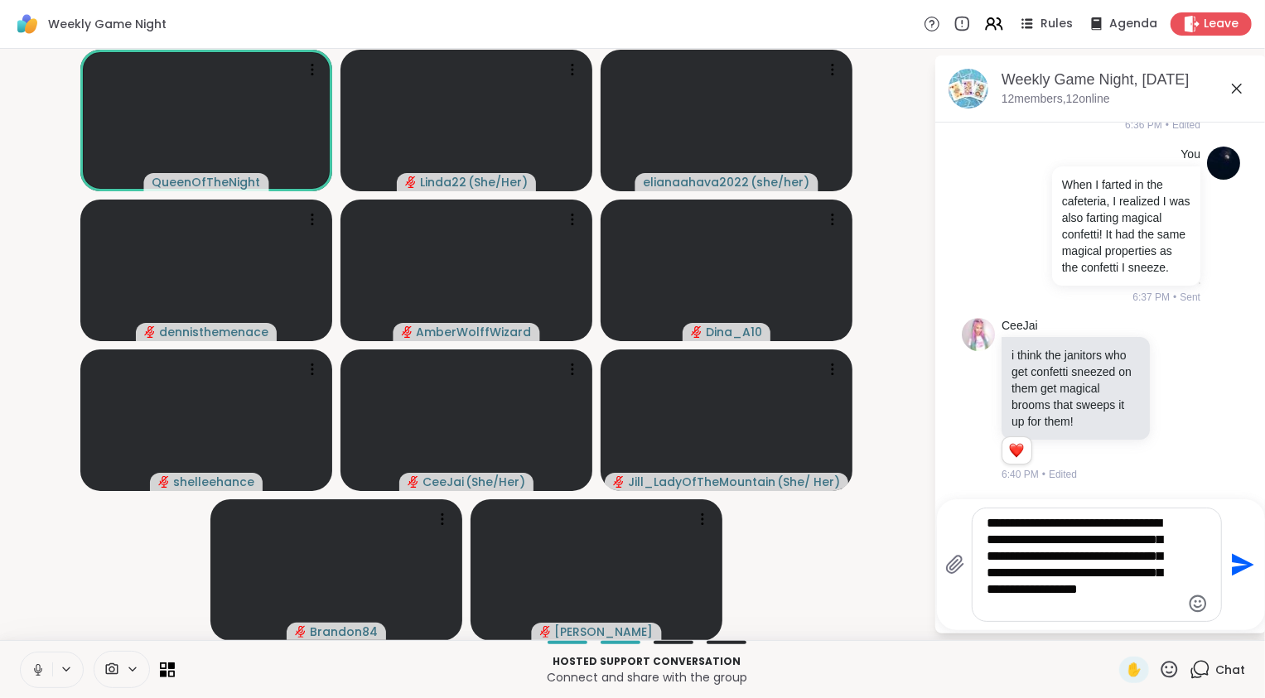
scroll to position [6204, 0]
click at [1018, 590] on textarea "**********" at bounding box center [1083, 564] width 193 height 99
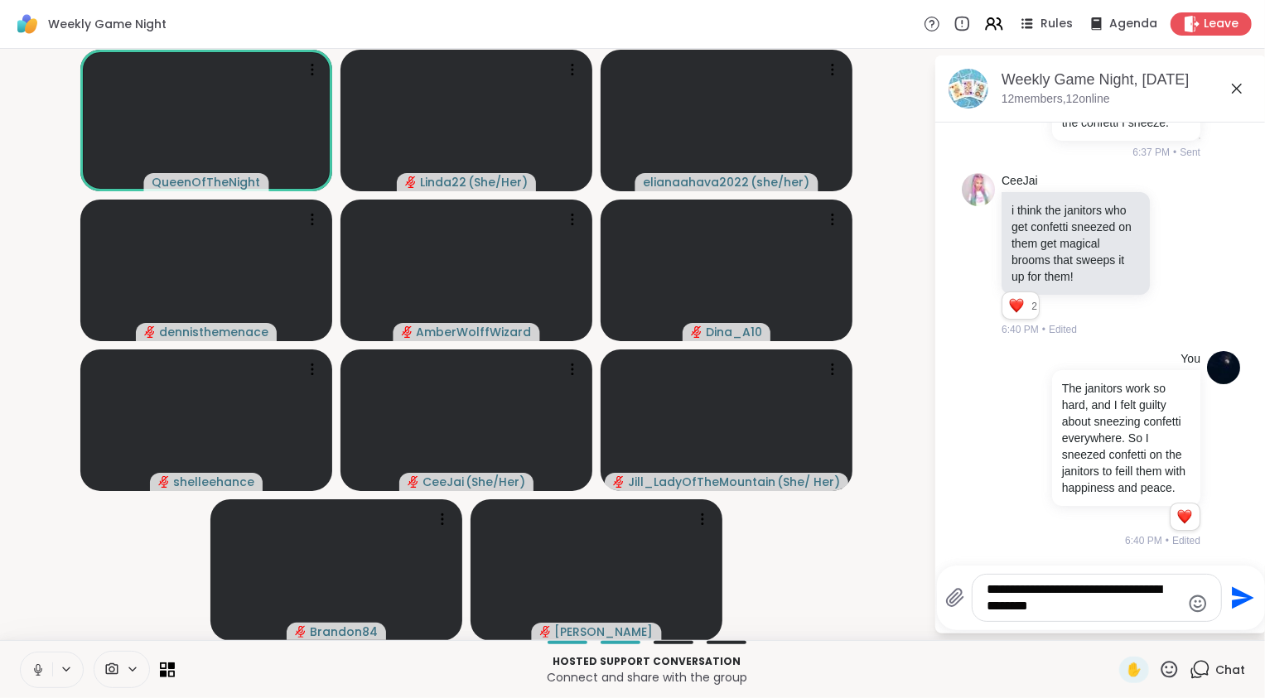
scroll to position [6366, 0]
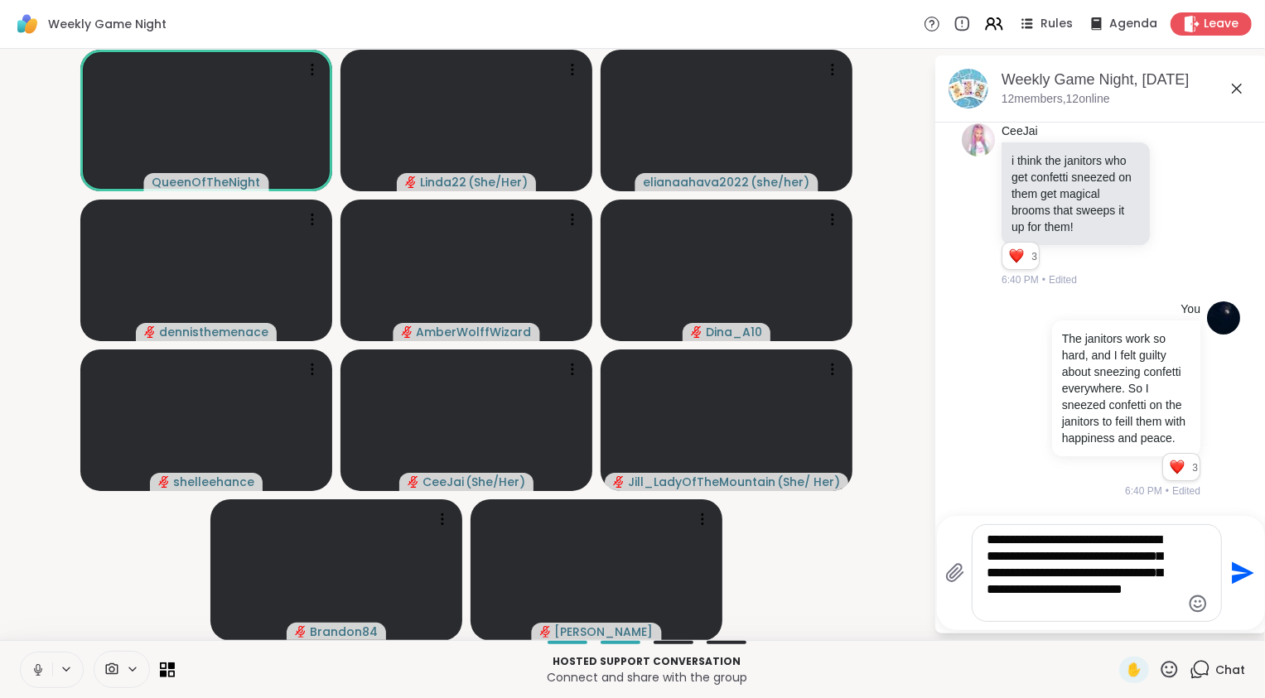
type textarea "**********"
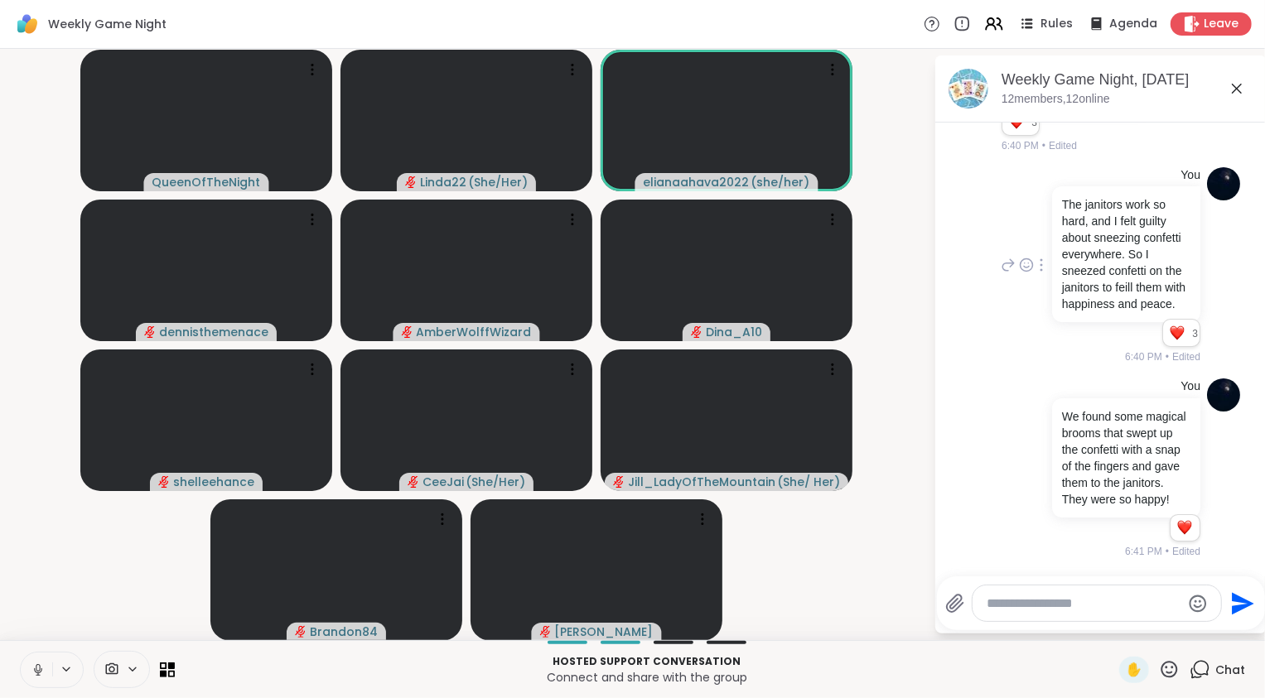
scroll to position [6567, 0]
click at [911, 415] on video-player-container "QueenOfTheNight Linda22 ( She/Her ) elianaahava2022 ( she/her ) dennisthemenace…" at bounding box center [466, 344] width 913 height 578
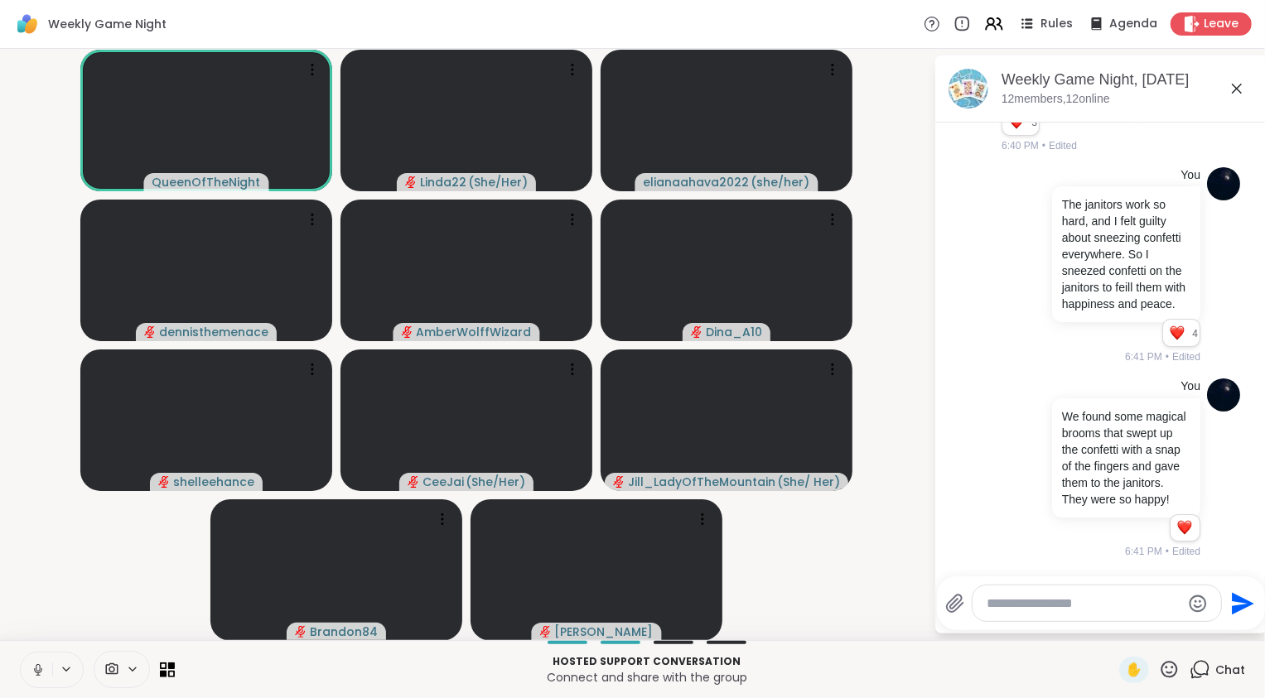
click at [1086, 605] on textarea "Type your message" at bounding box center [1083, 603] width 193 height 17
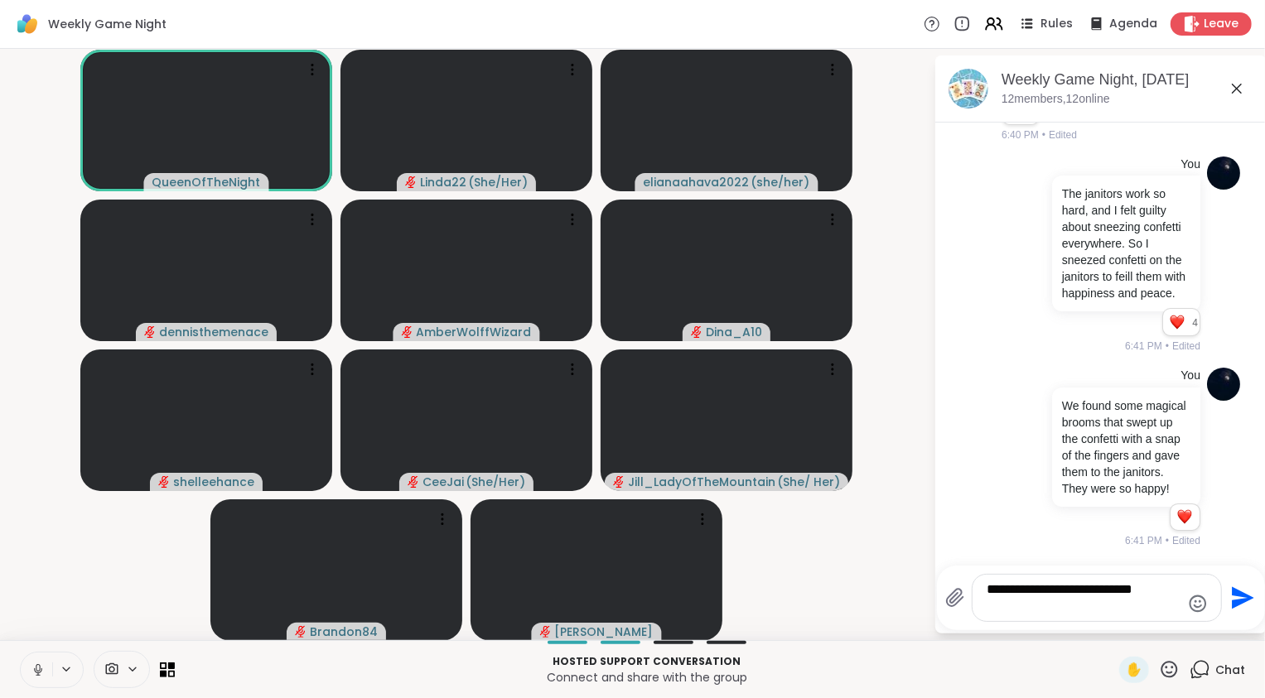
drag, startPoint x: 1074, startPoint y: 607, endPoint x: 949, endPoint y: 570, distance: 130.5
click at [949, 570] on div "**********" at bounding box center [1101, 598] width 328 height 65
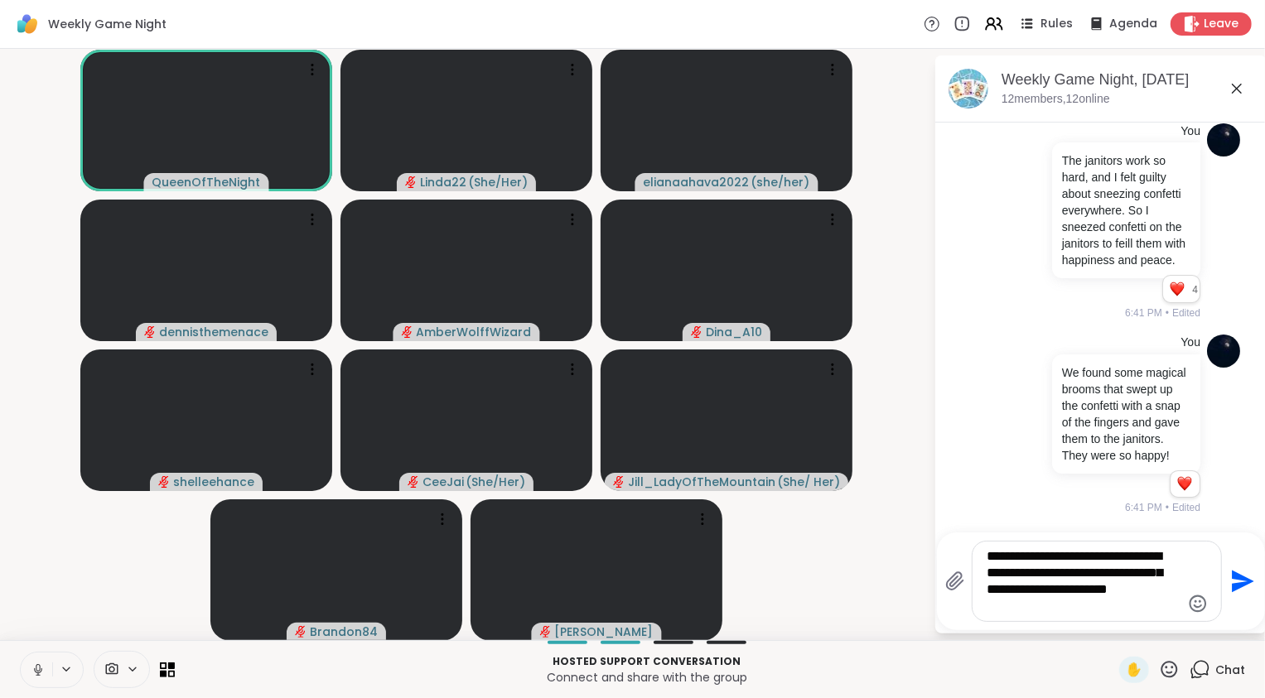
type textarea "**********"
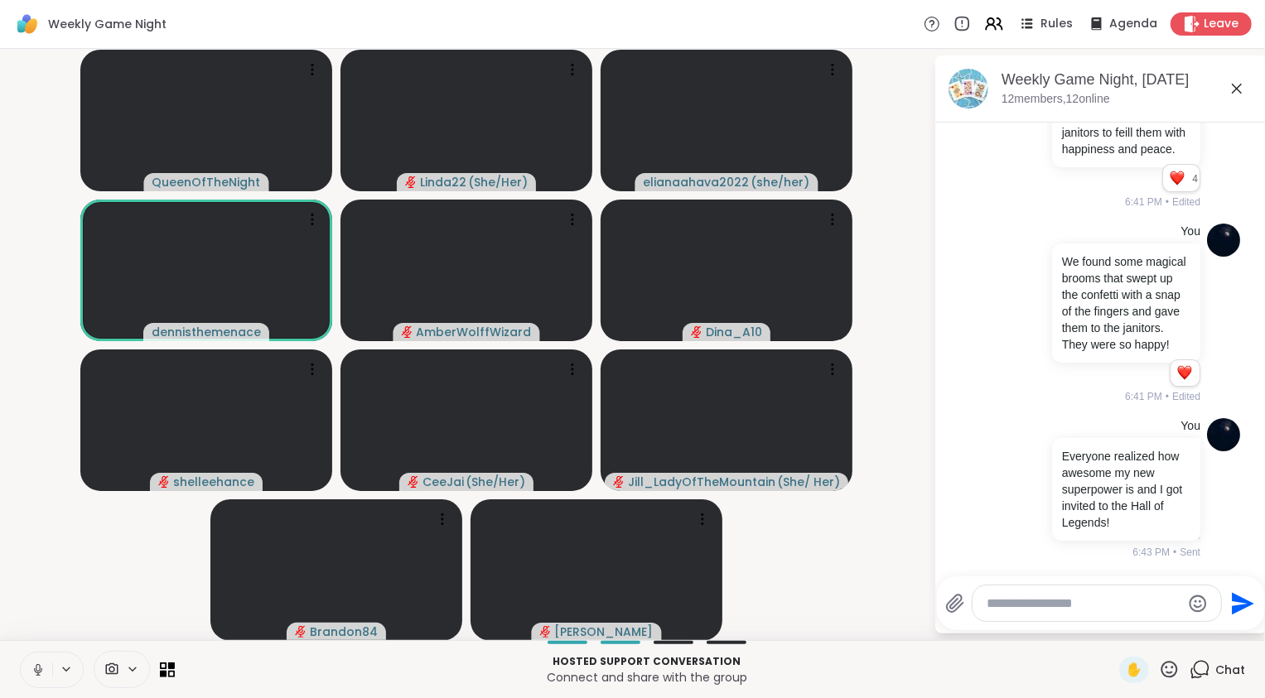
scroll to position [6745, 0]
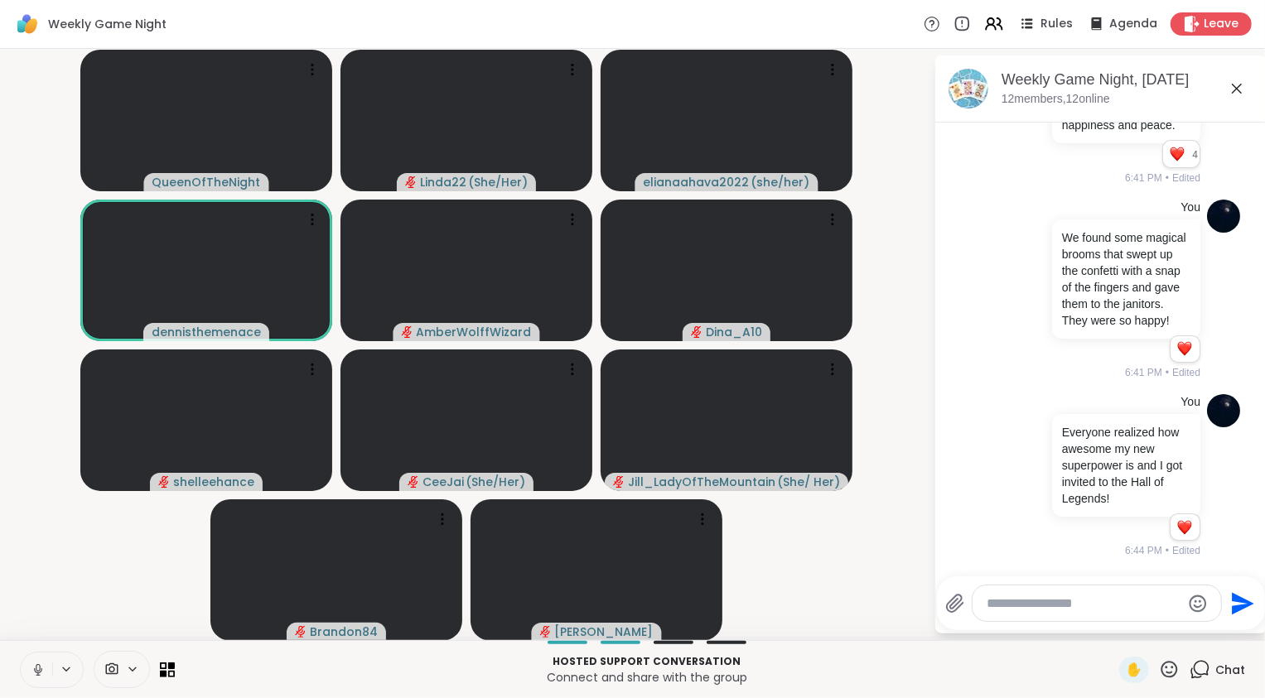
click at [1091, 605] on textarea "Type your message" at bounding box center [1083, 603] width 193 height 17
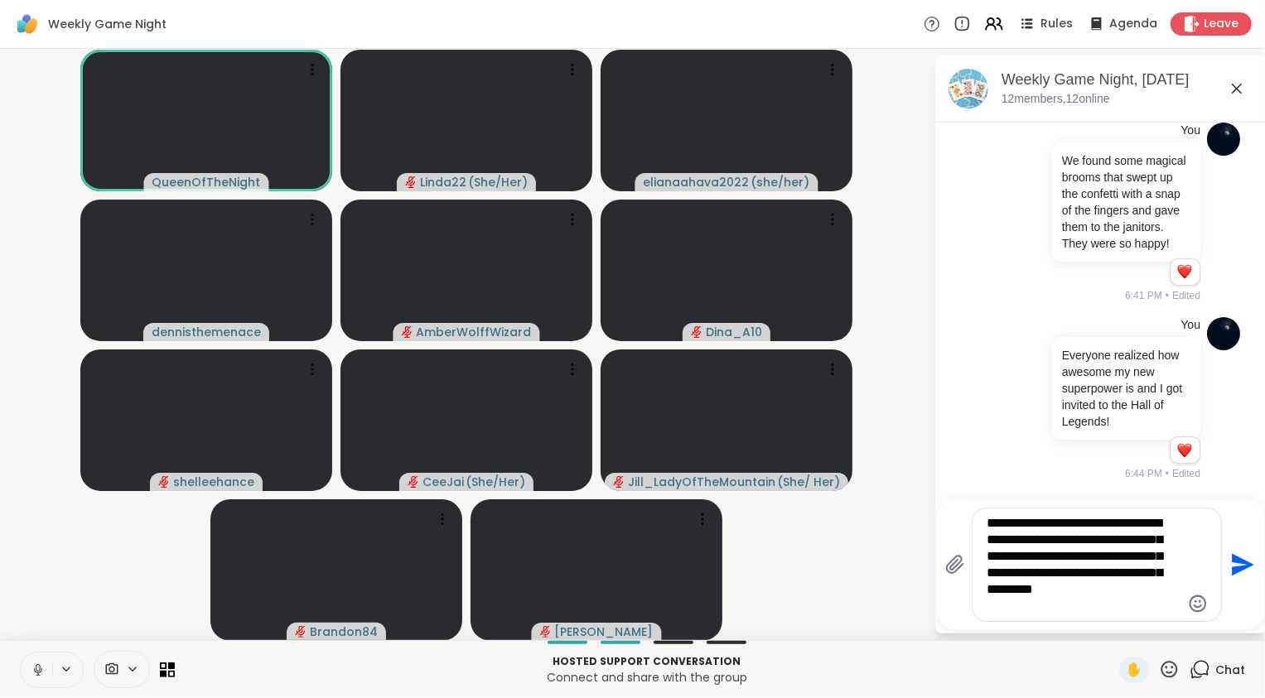
type textarea "**********"
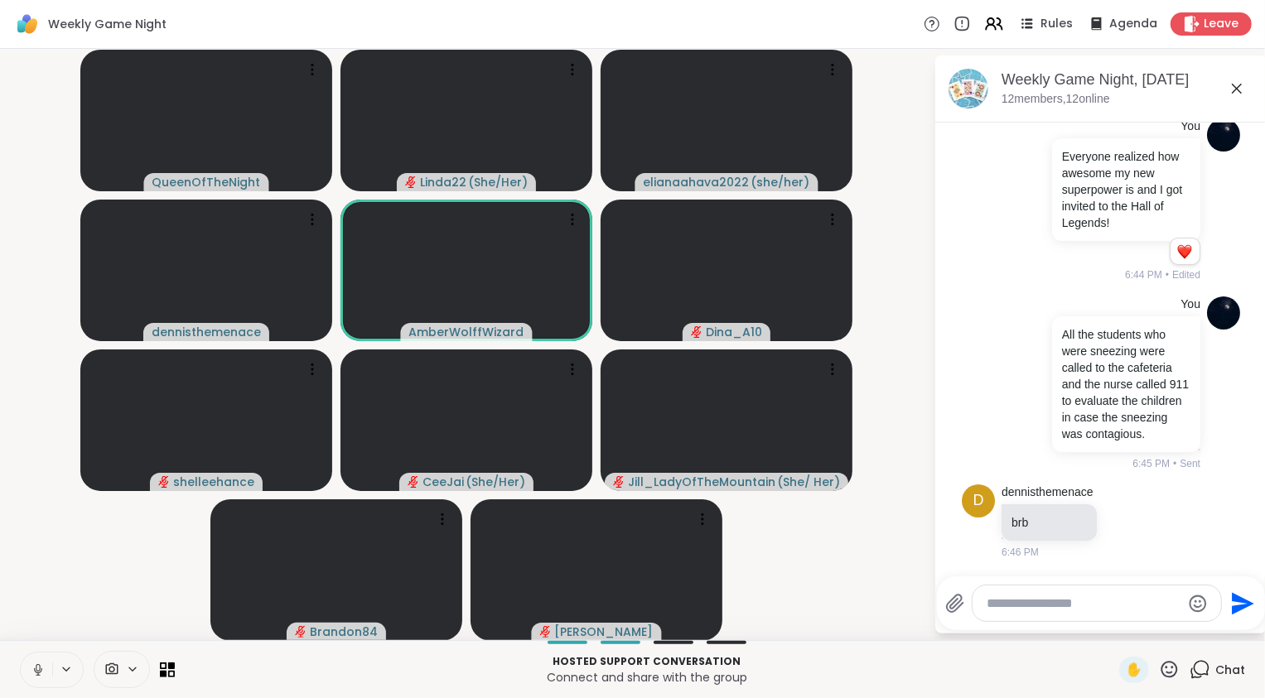
scroll to position [7037, 0]
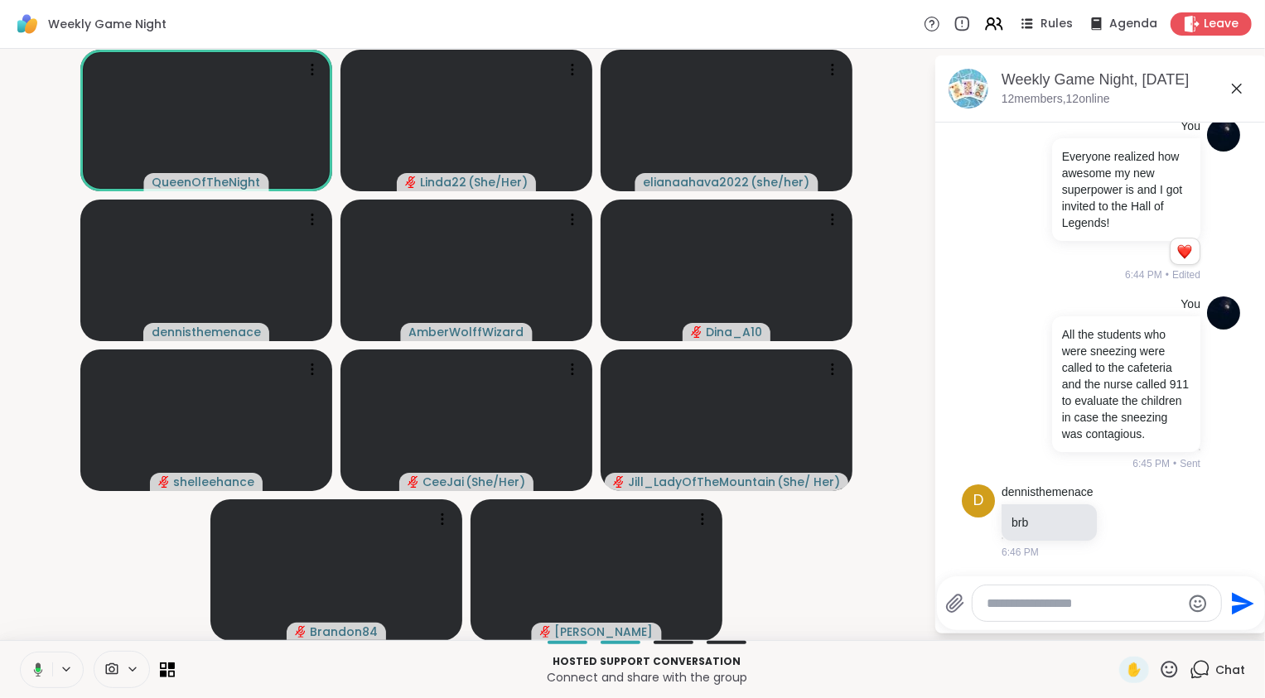
click at [1038, 596] on textarea "Type your message" at bounding box center [1083, 603] width 193 height 17
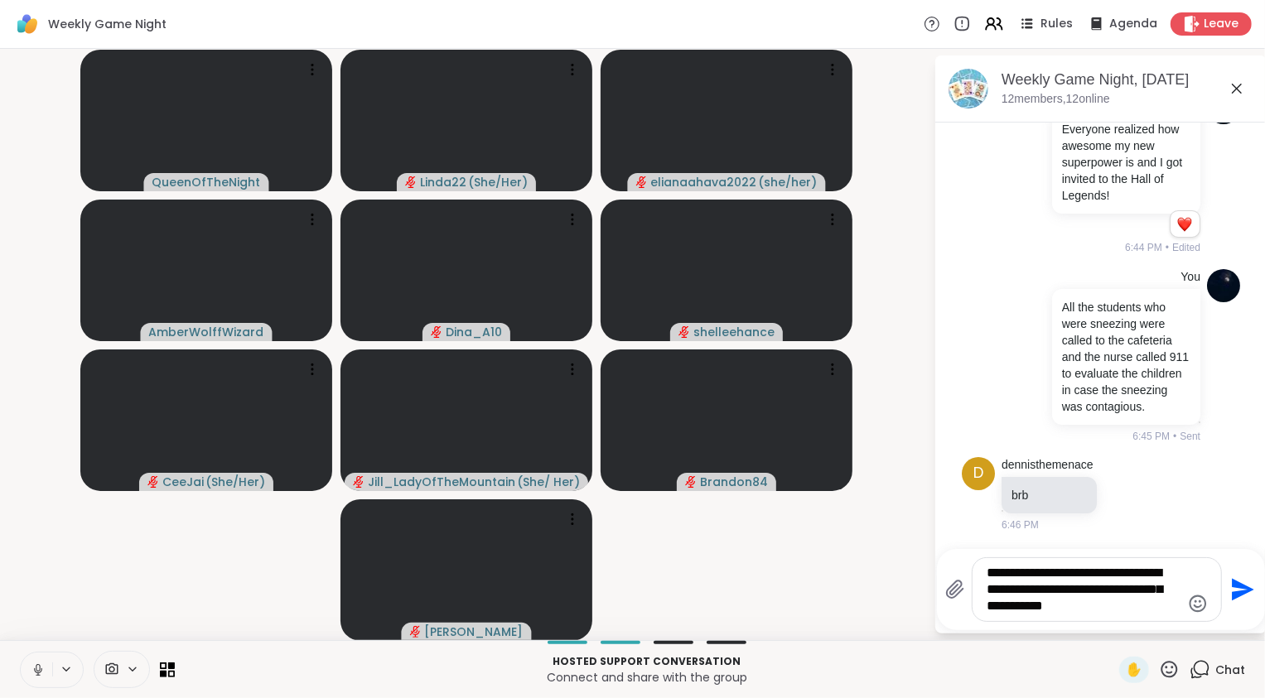
scroll to position [7076, 0]
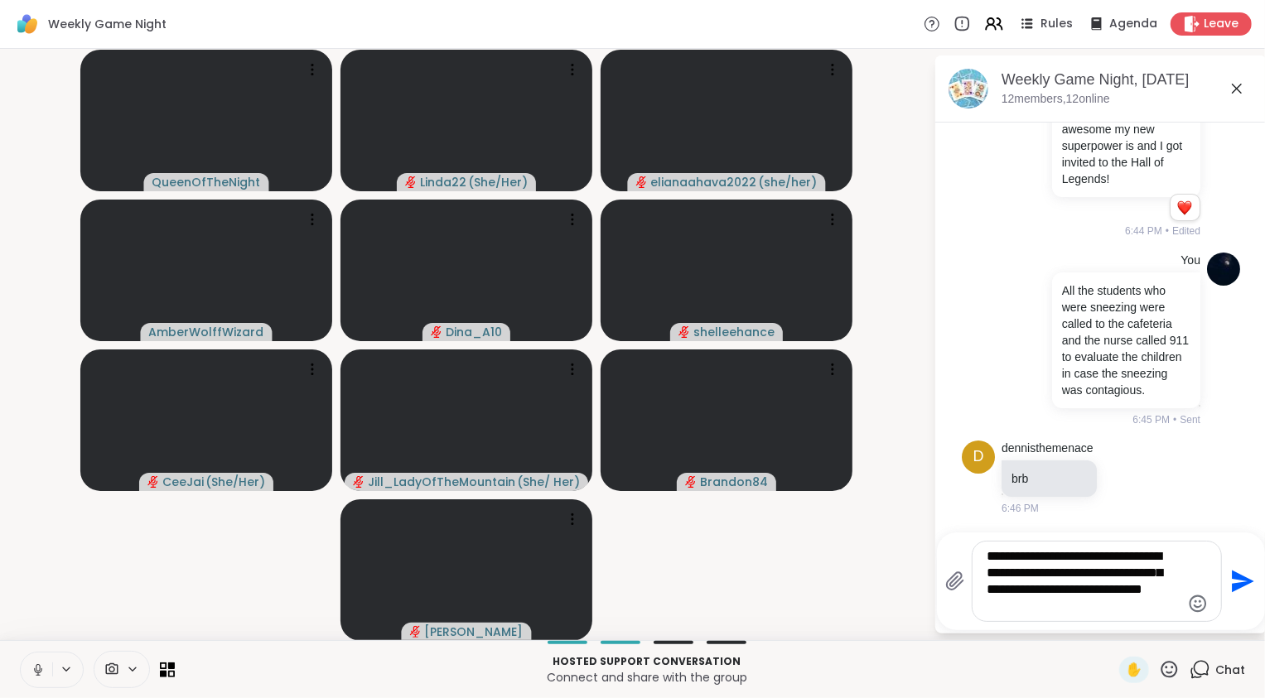
type textarea "**********"
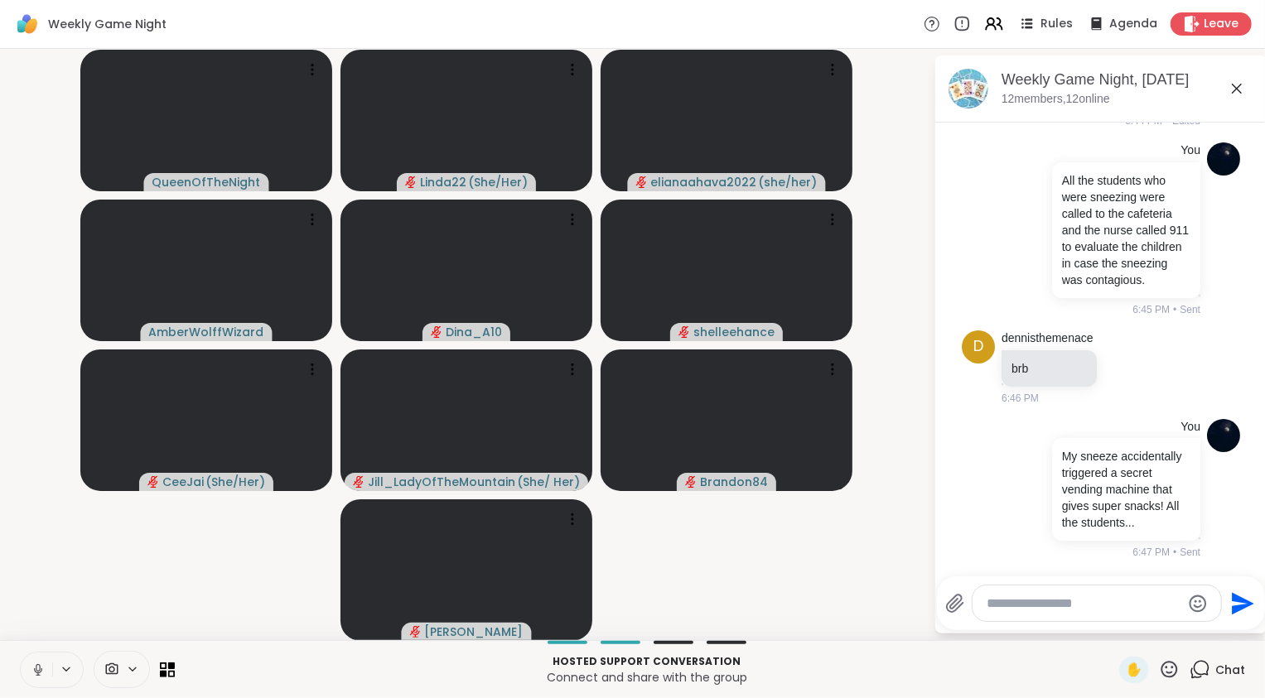
scroll to position [7224, 0]
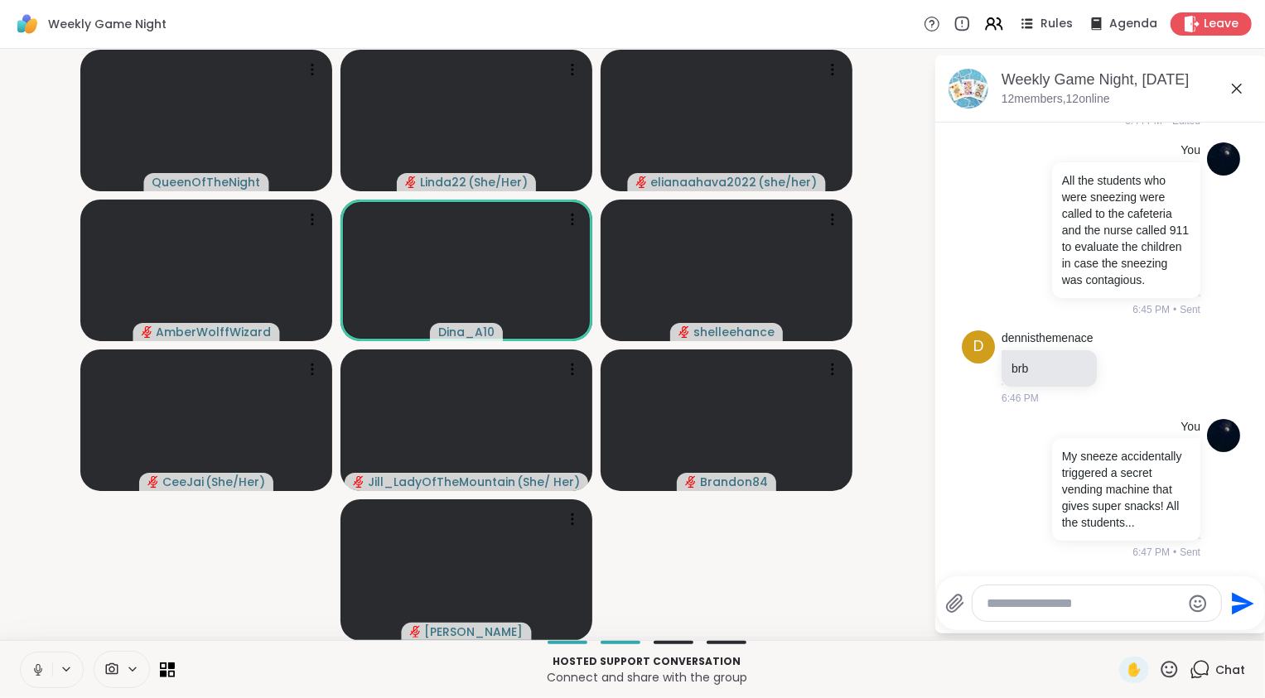
click at [1081, 595] on textarea "Type your message" at bounding box center [1083, 603] width 193 height 17
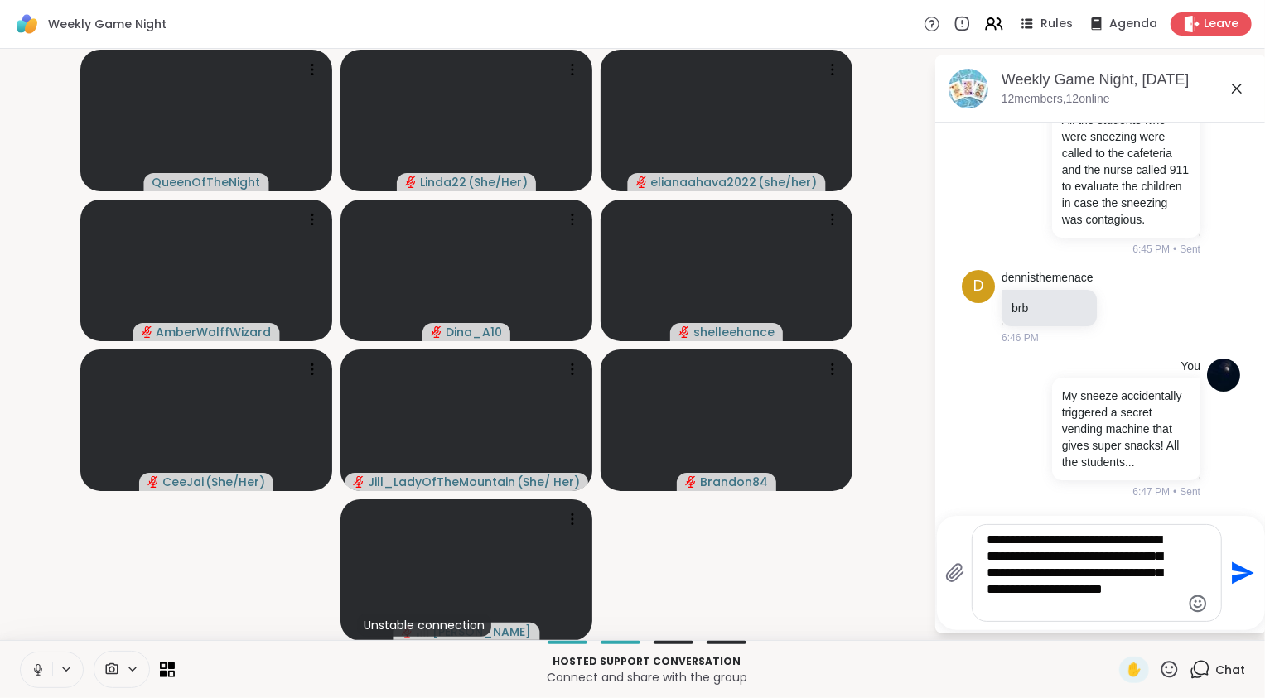
click at [1023, 610] on textarea "**********" at bounding box center [1083, 573] width 193 height 83
click at [1048, 588] on textarea "**********" at bounding box center [1083, 573] width 193 height 83
type textarea "**********"
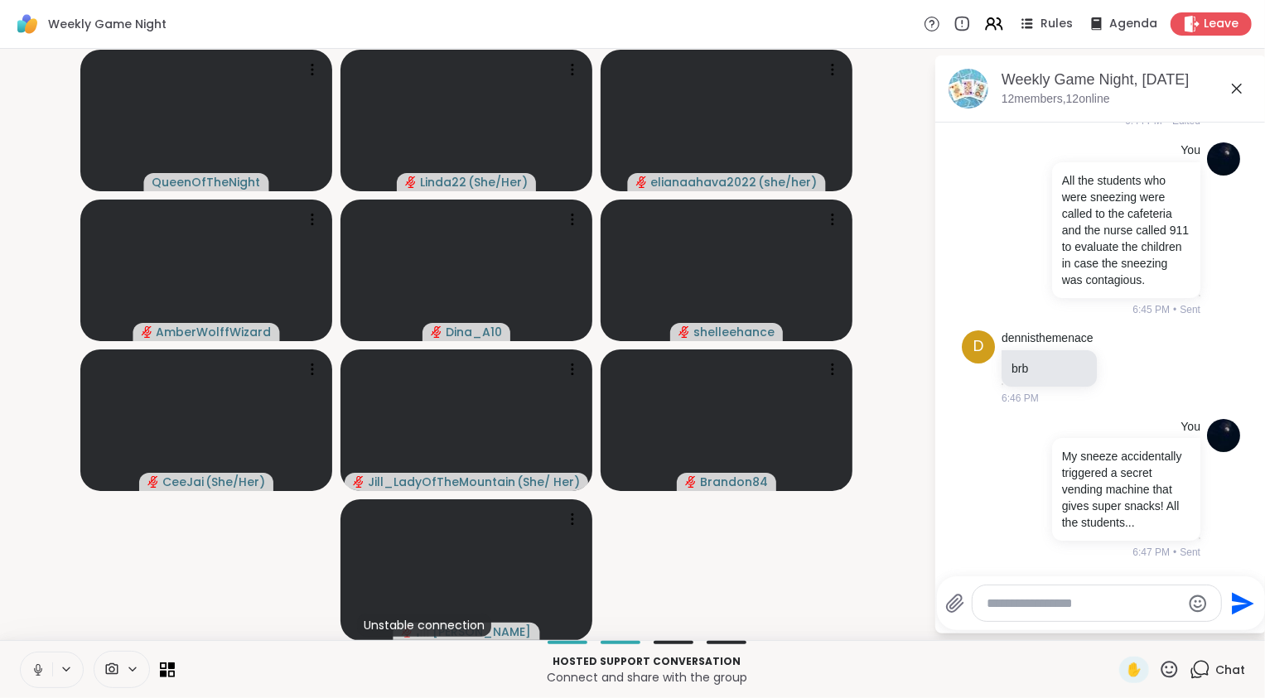
scroll to position [7428, 0]
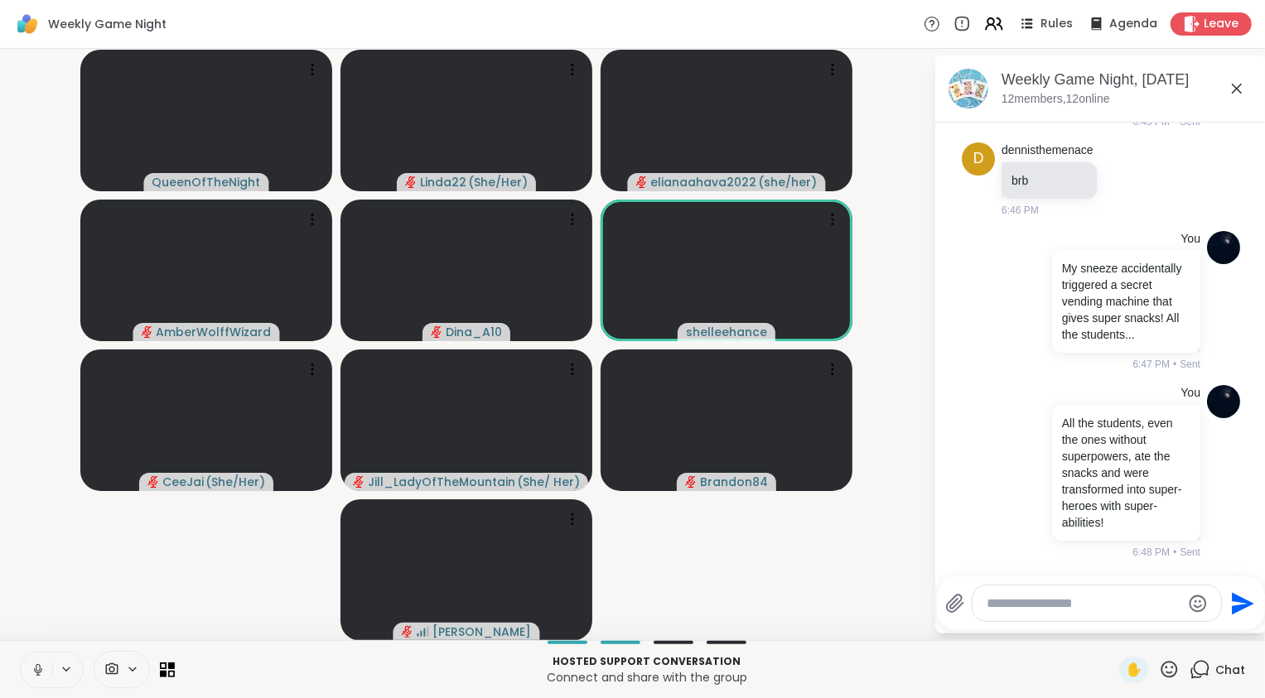
click at [1045, 598] on textarea "Type your message" at bounding box center [1083, 603] width 193 height 17
type textarea "*"
type textarea "**********"
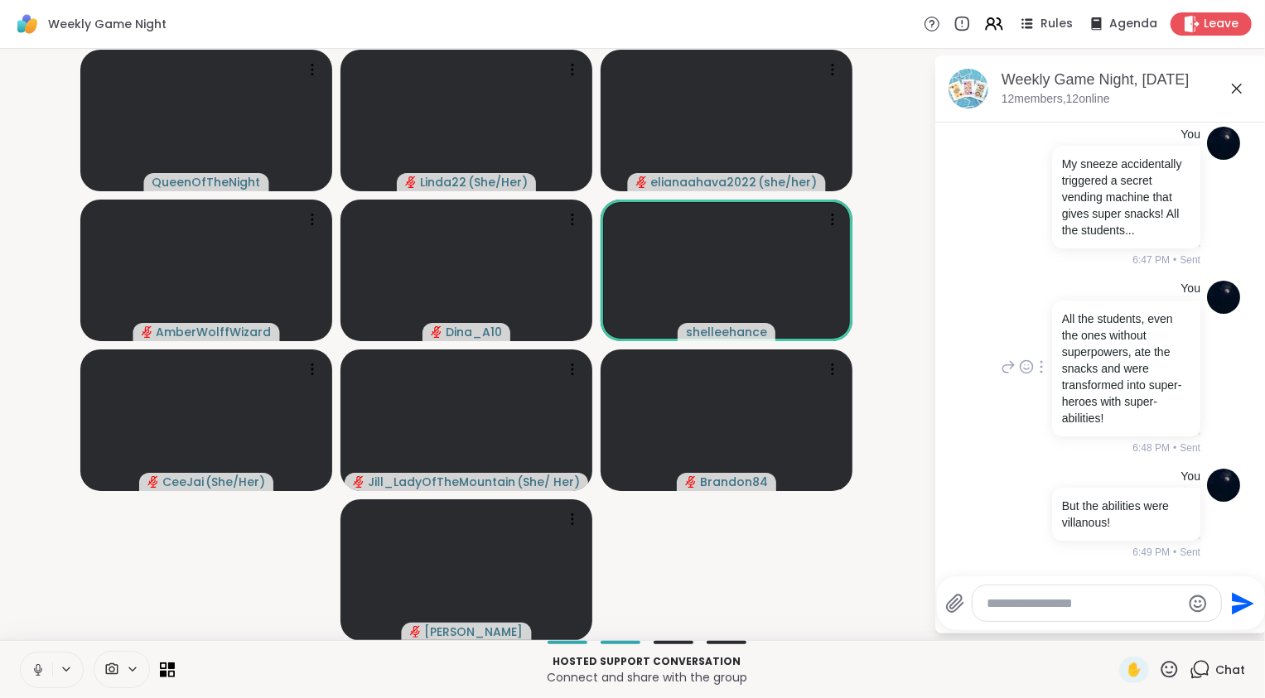
scroll to position [7533, 0]
type textarea "*"
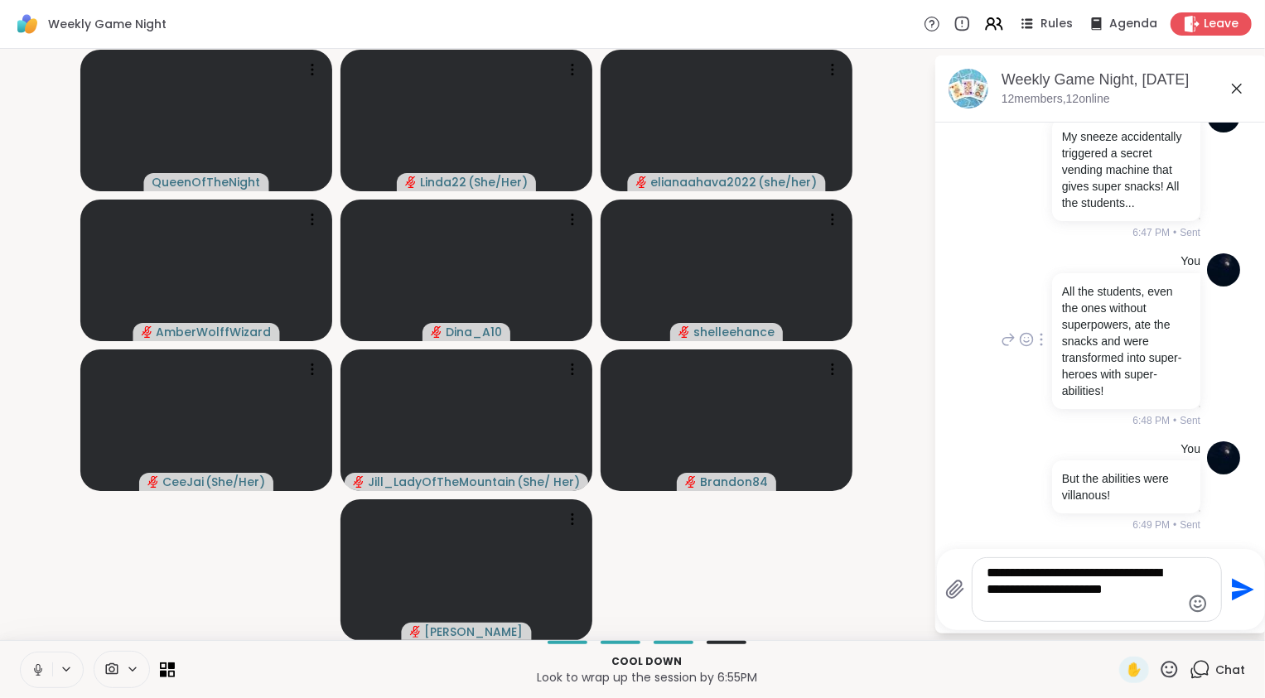
type textarea "**********"
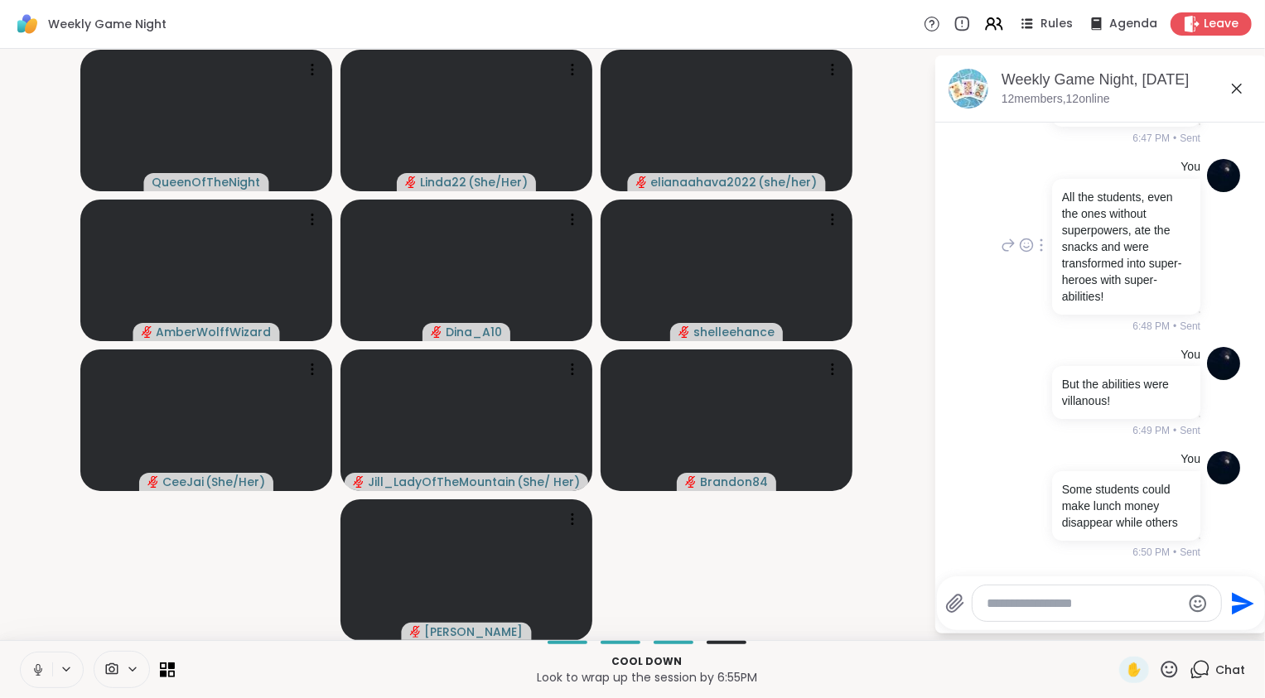
scroll to position [7671, 0]
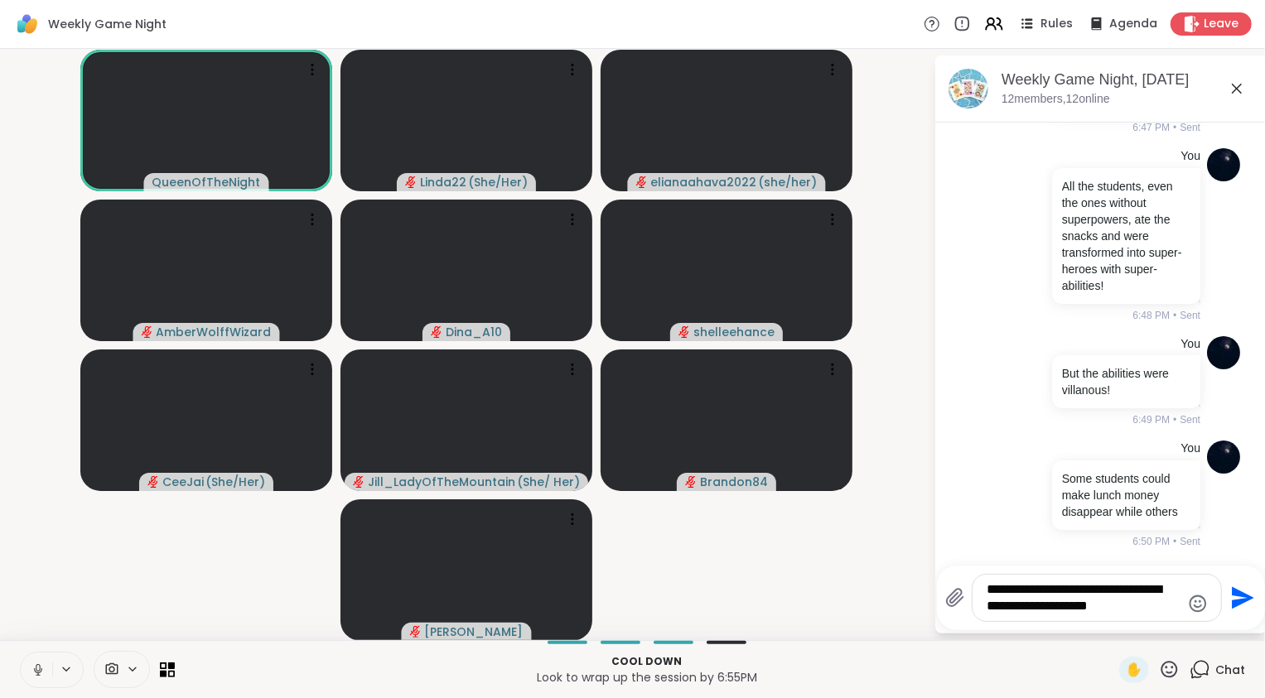
type textarea "**********"
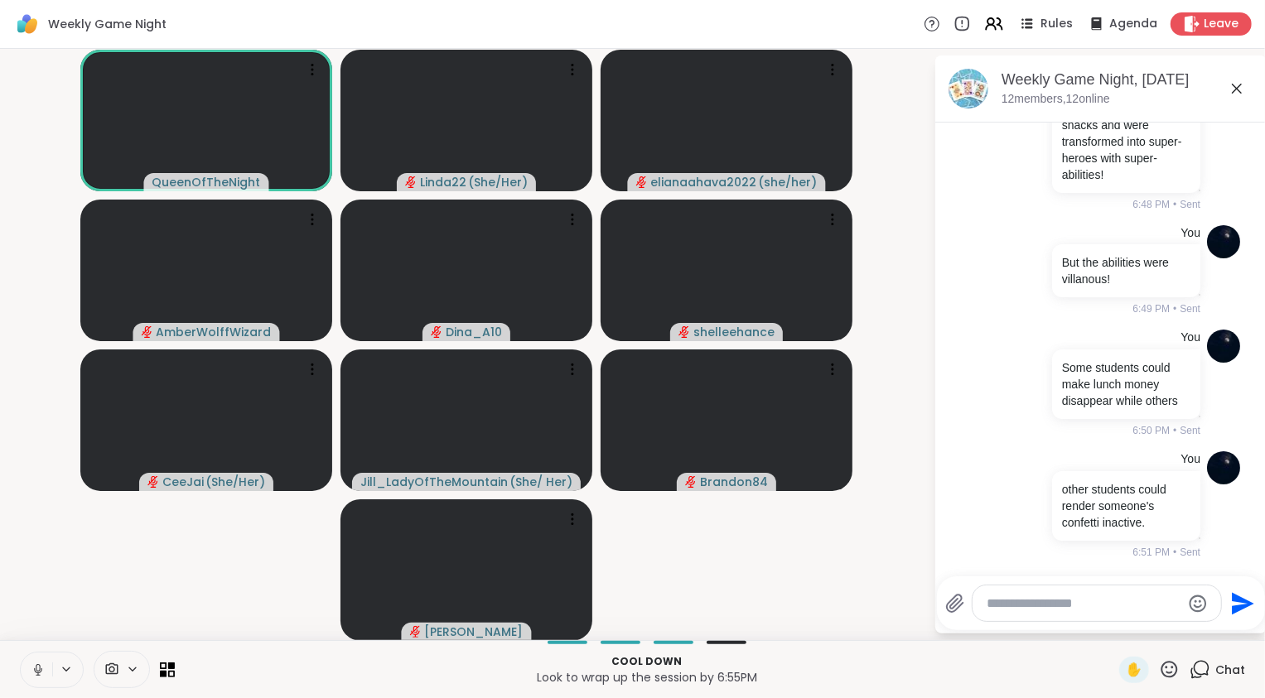
click at [1080, 606] on textarea "Type your message" at bounding box center [1083, 603] width 193 height 17
type textarea "*"
click at [1049, 598] on textarea "**********" at bounding box center [1083, 603] width 193 height 17
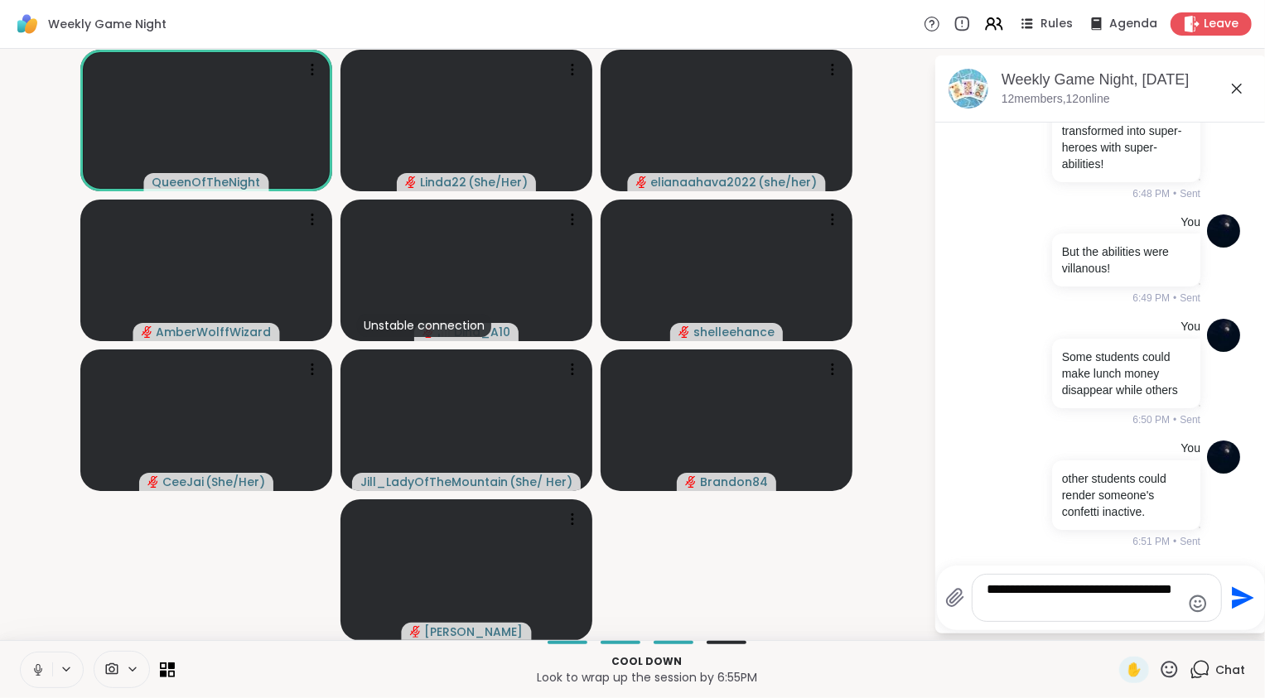
click at [1020, 613] on textarea "**********" at bounding box center [1083, 597] width 193 height 33
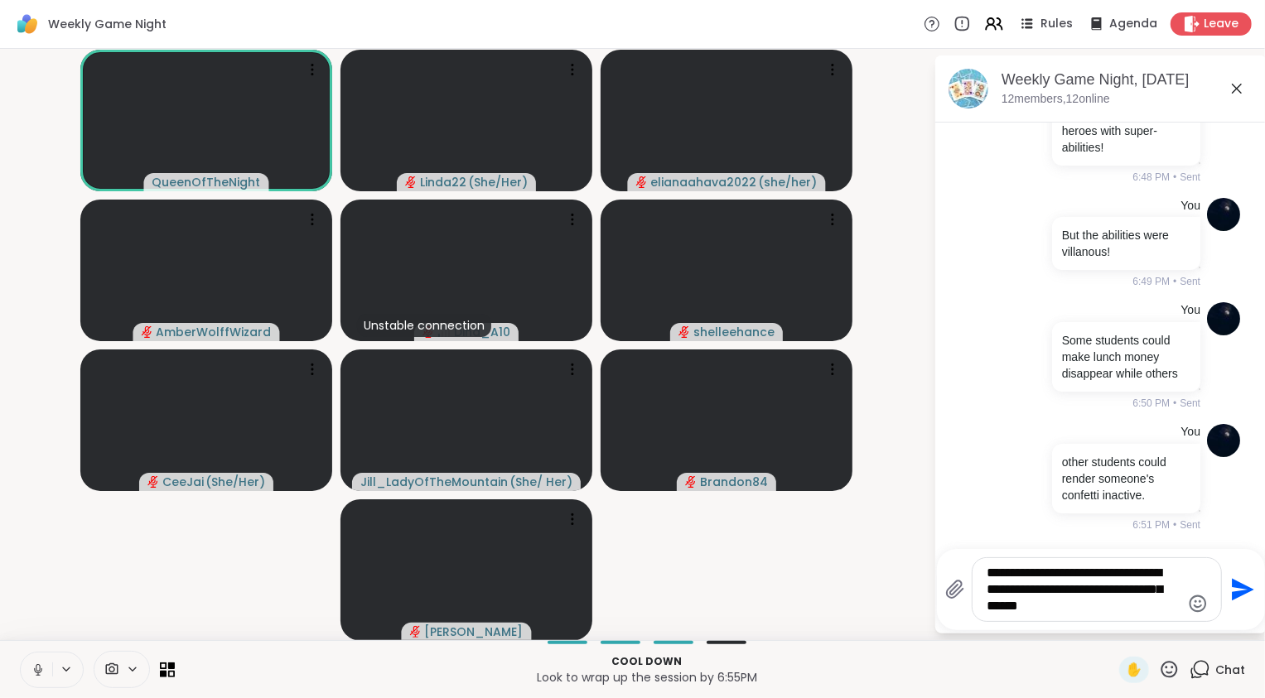
type textarea "**********"
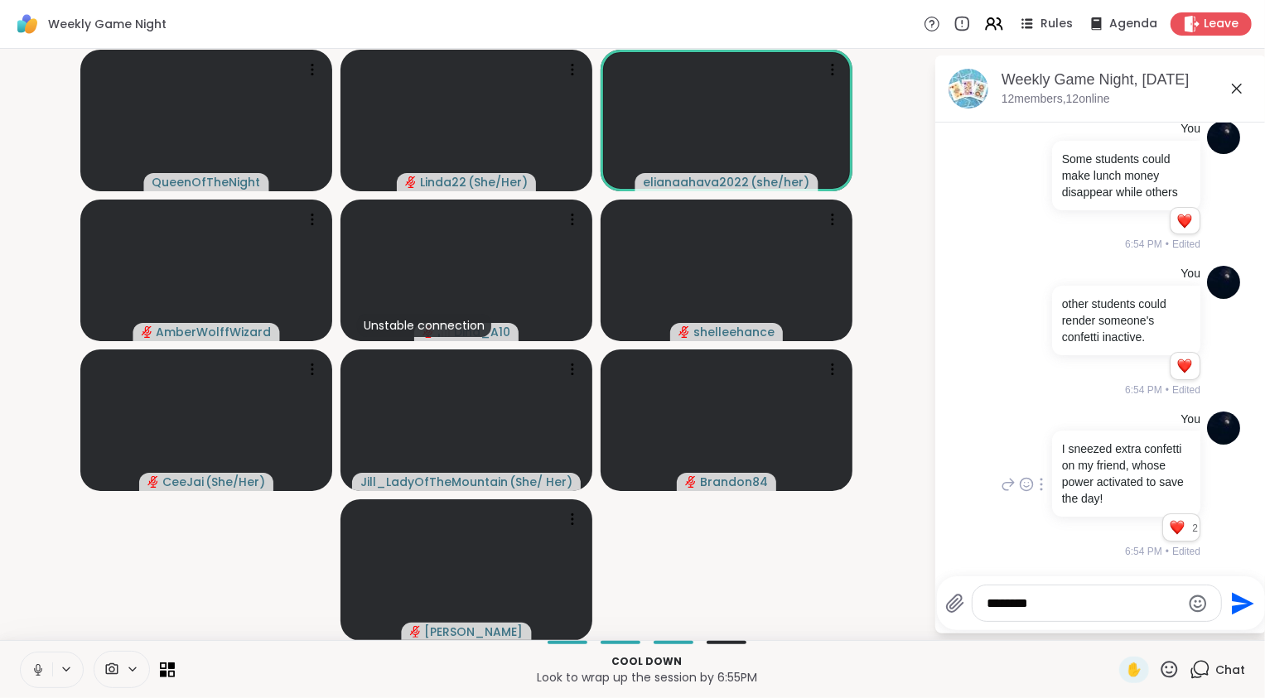
scroll to position [8111, 0]
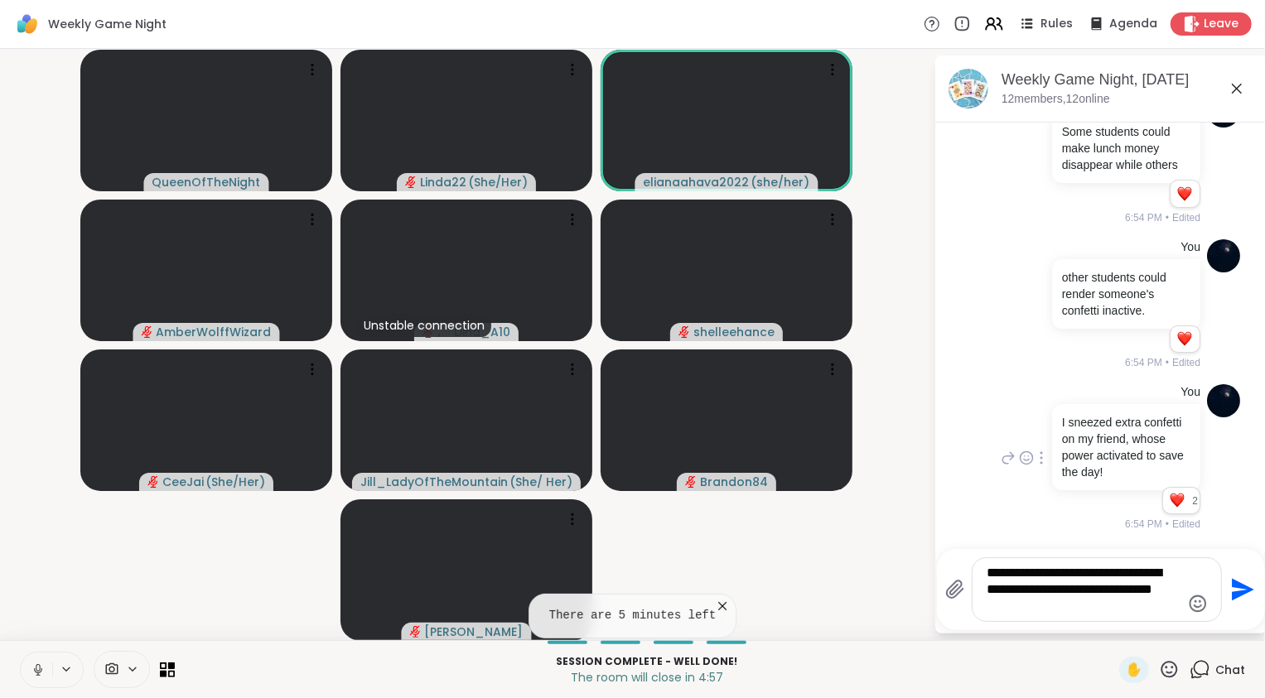
type textarea "**********"
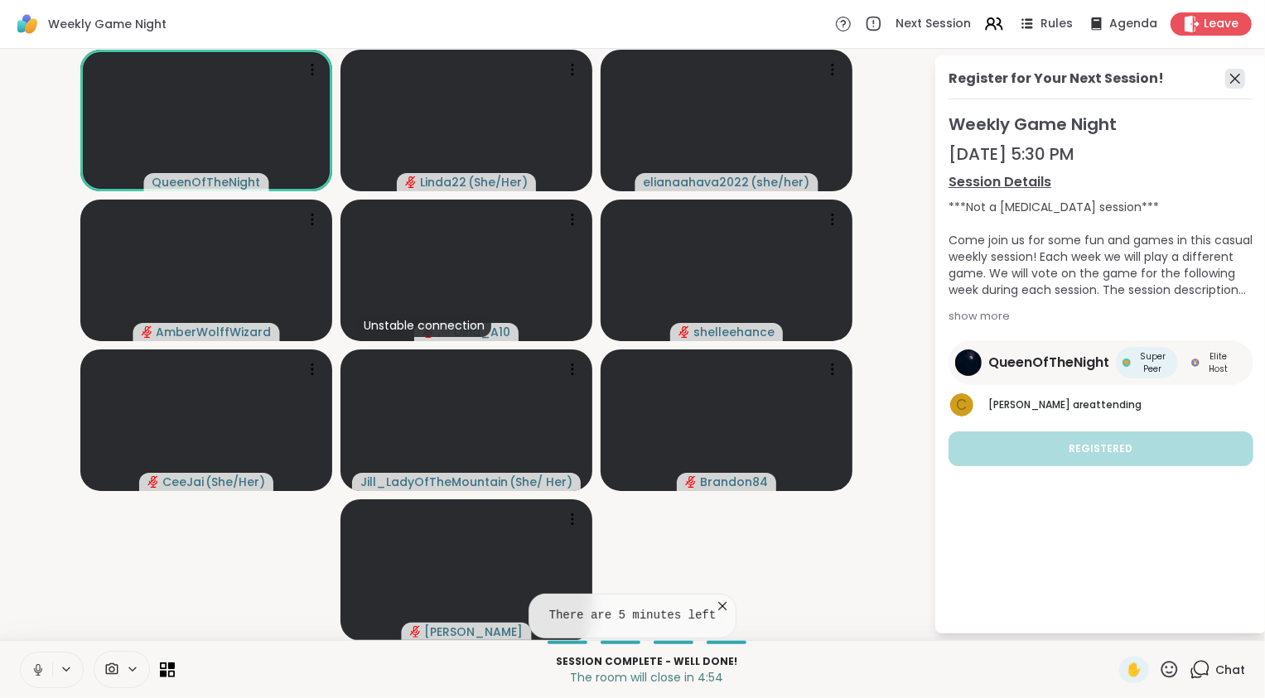
click at [1239, 85] on icon at bounding box center [1235, 79] width 20 height 20
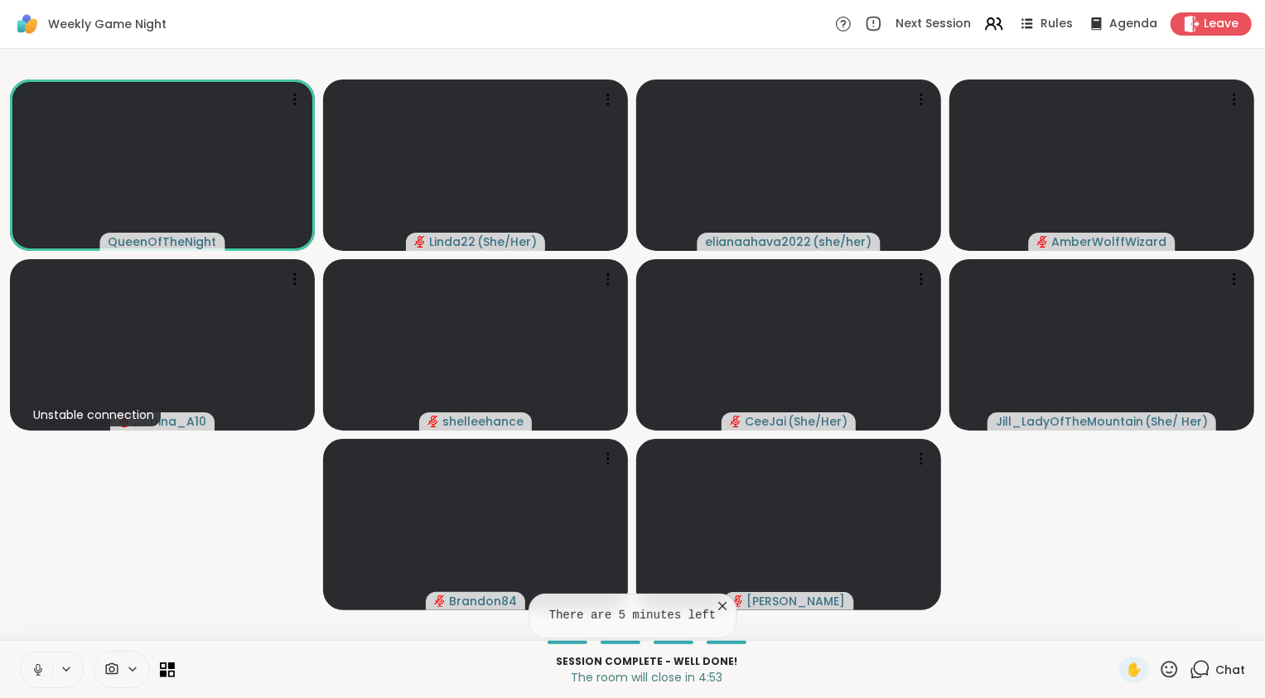
click at [1194, 669] on icon at bounding box center [1199, 669] width 21 height 21
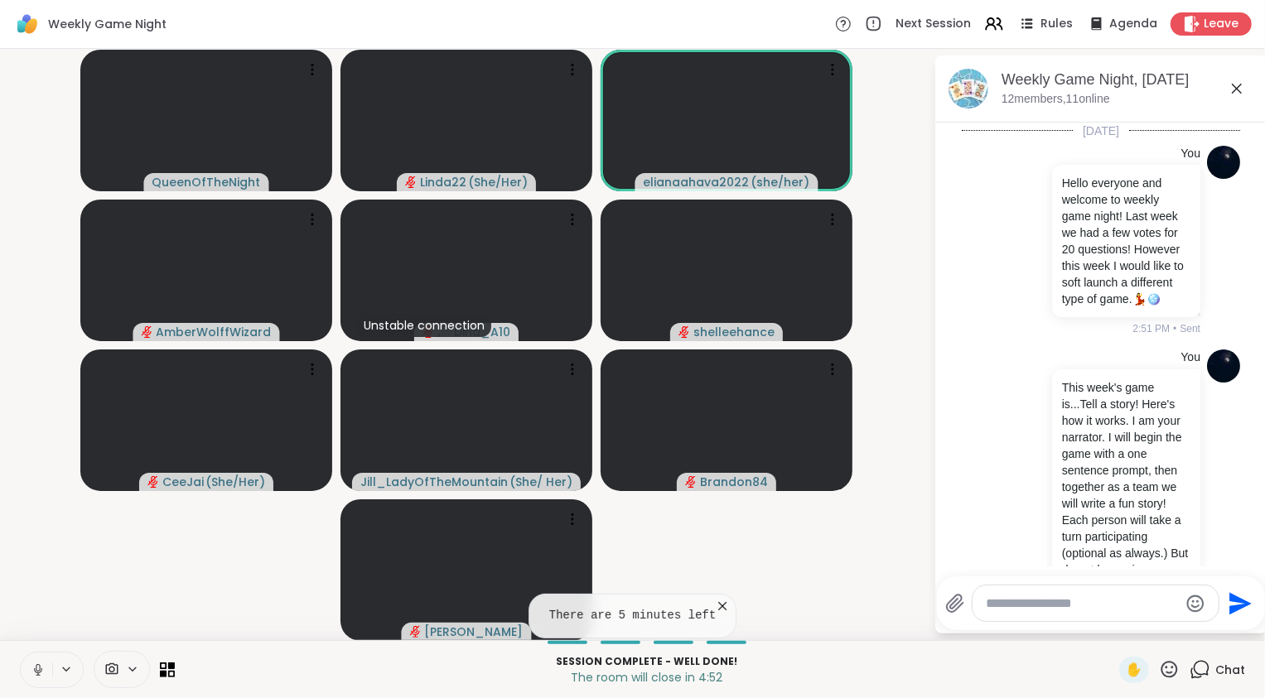
scroll to position [8056, 0]
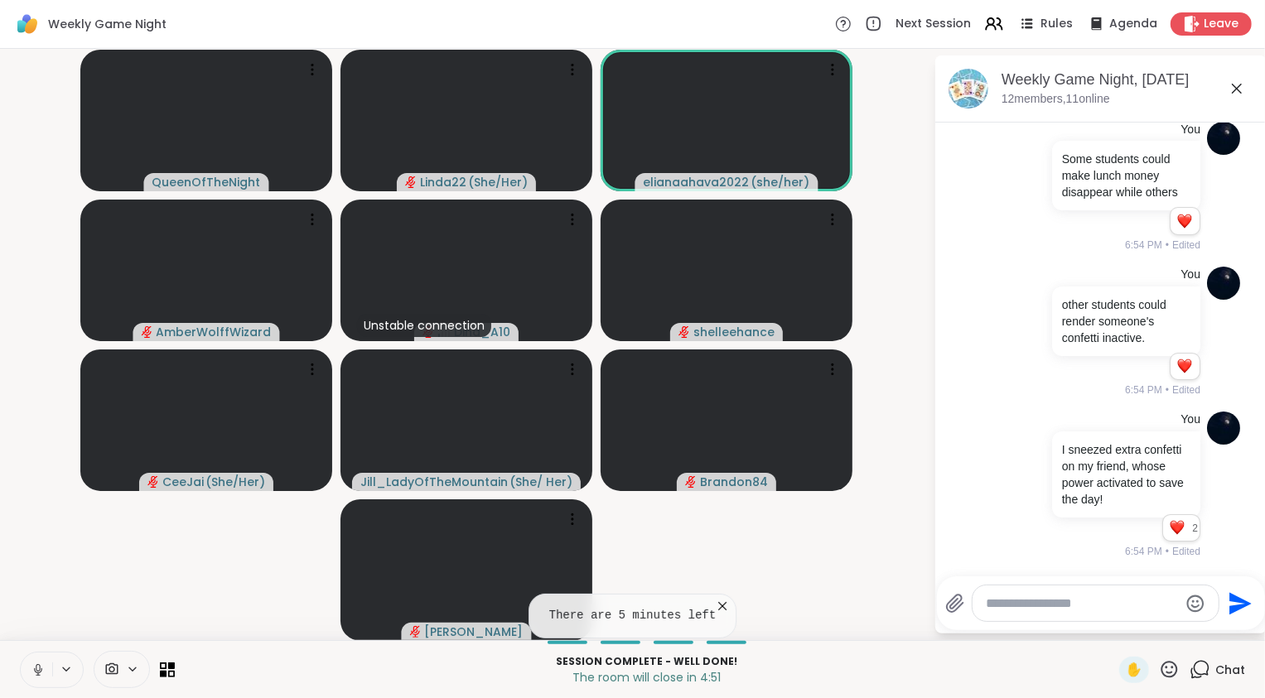
click at [1125, 600] on textarea "Type your message" at bounding box center [1081, 603] width 193 height 17
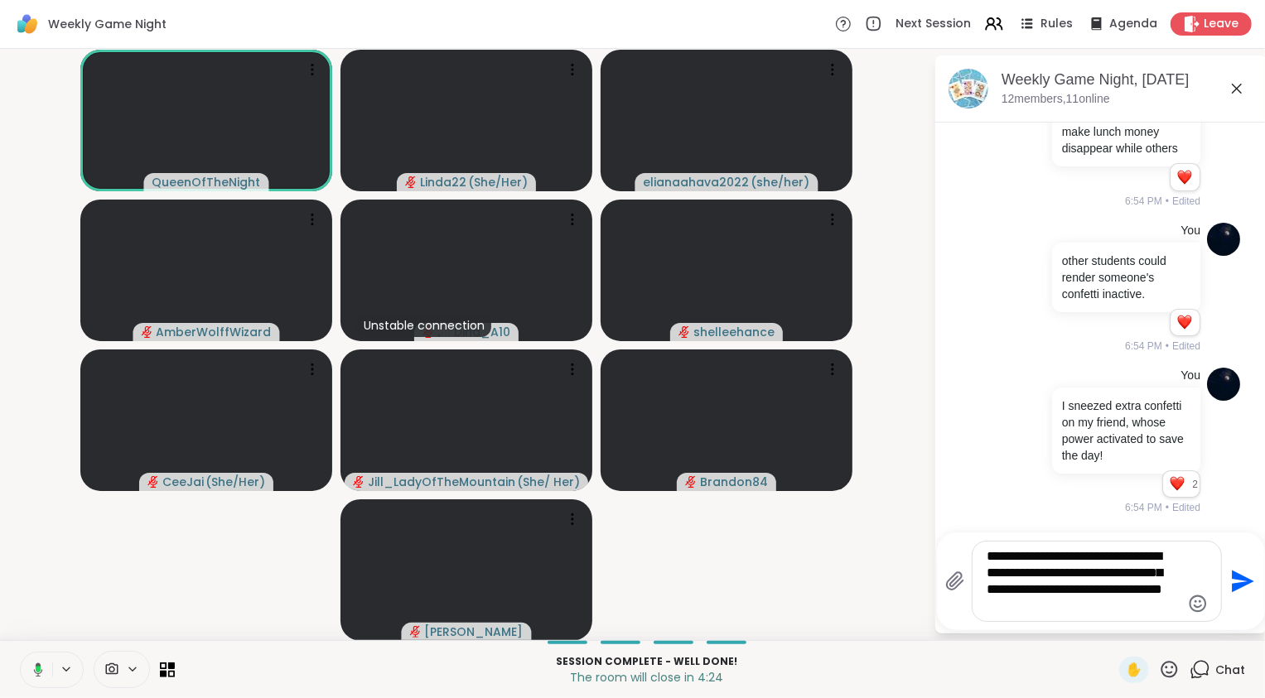
type textarea "**********"
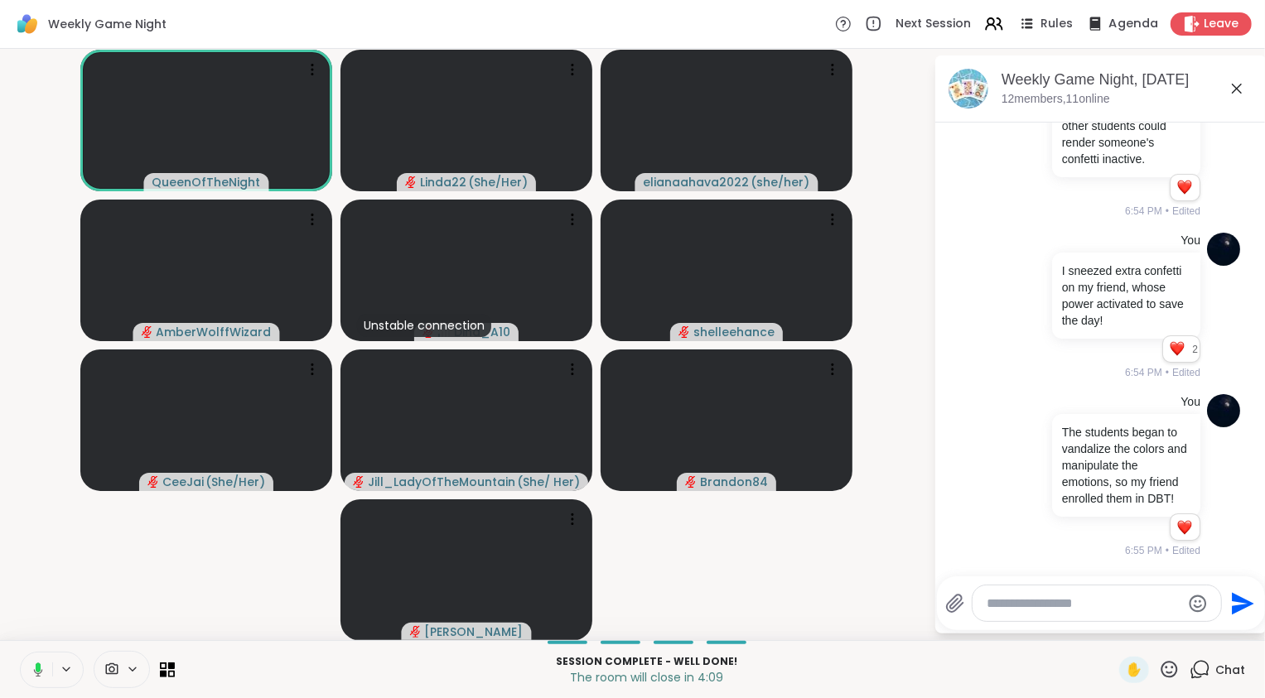
scroll to position [8267, 0]
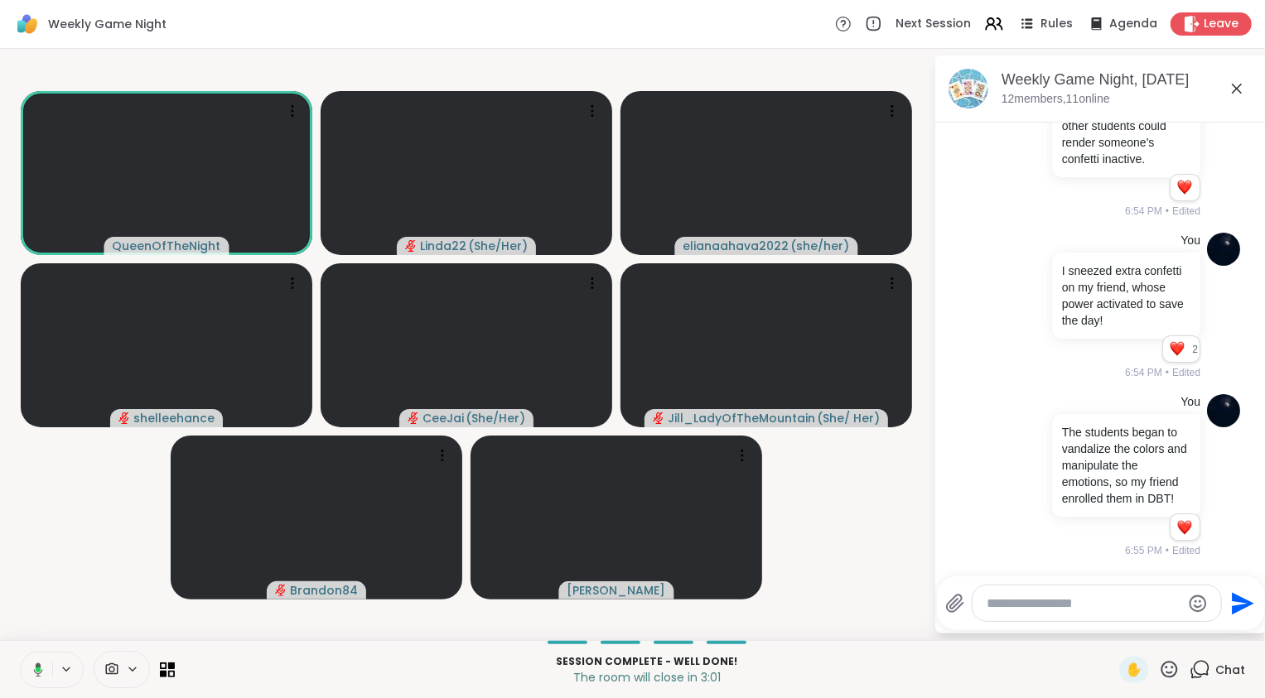
click at [1034, 609] on textarea "Type your message" at bounding box center [1083, 603] width 193 height 17
type textarea "*"
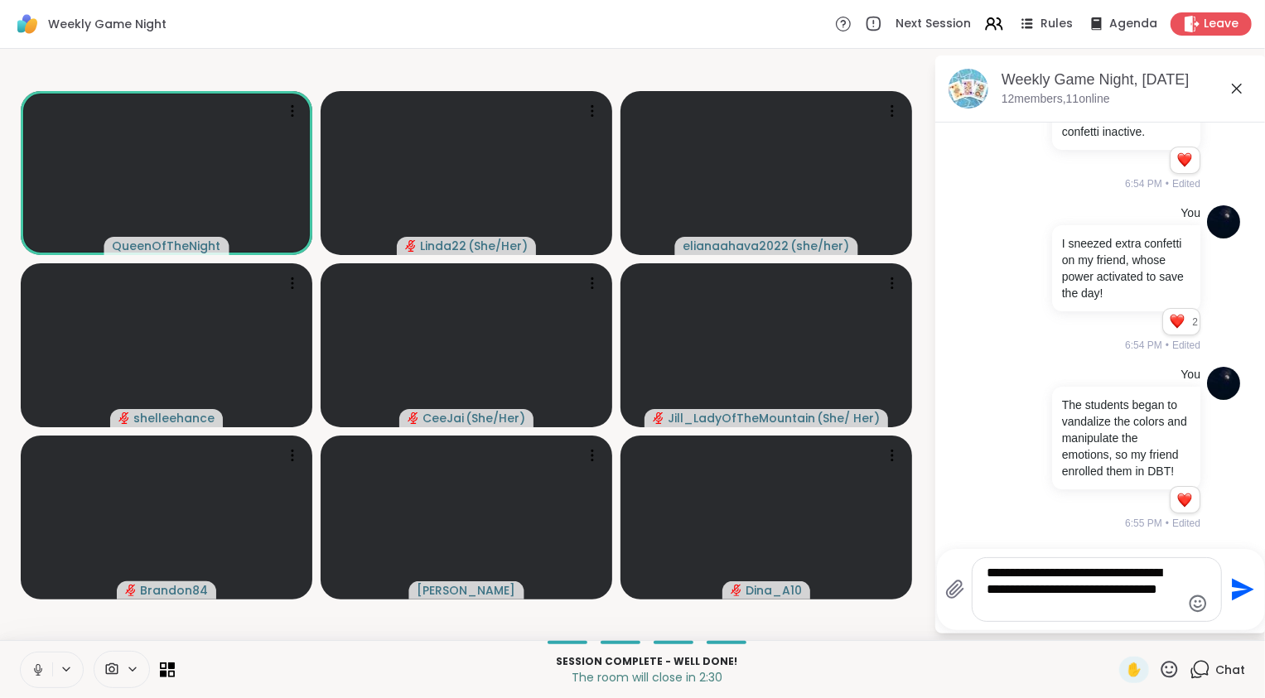
scroll to position [8294, 0]
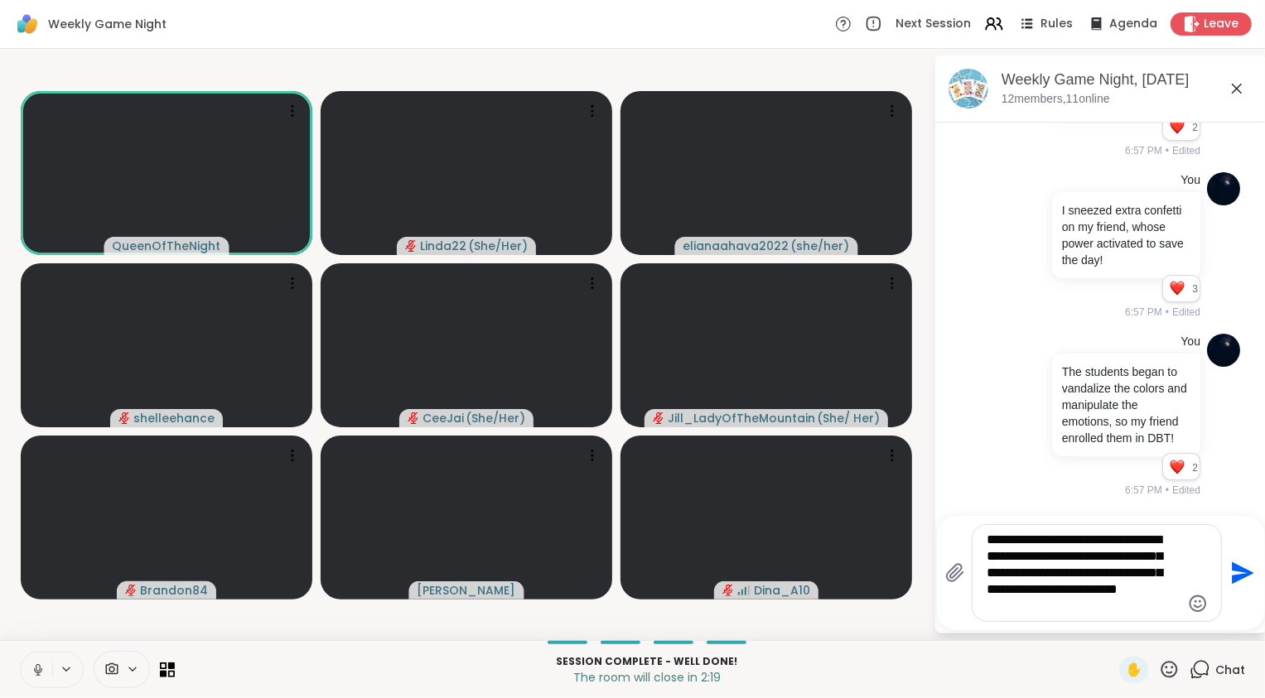
type textarea "**********"
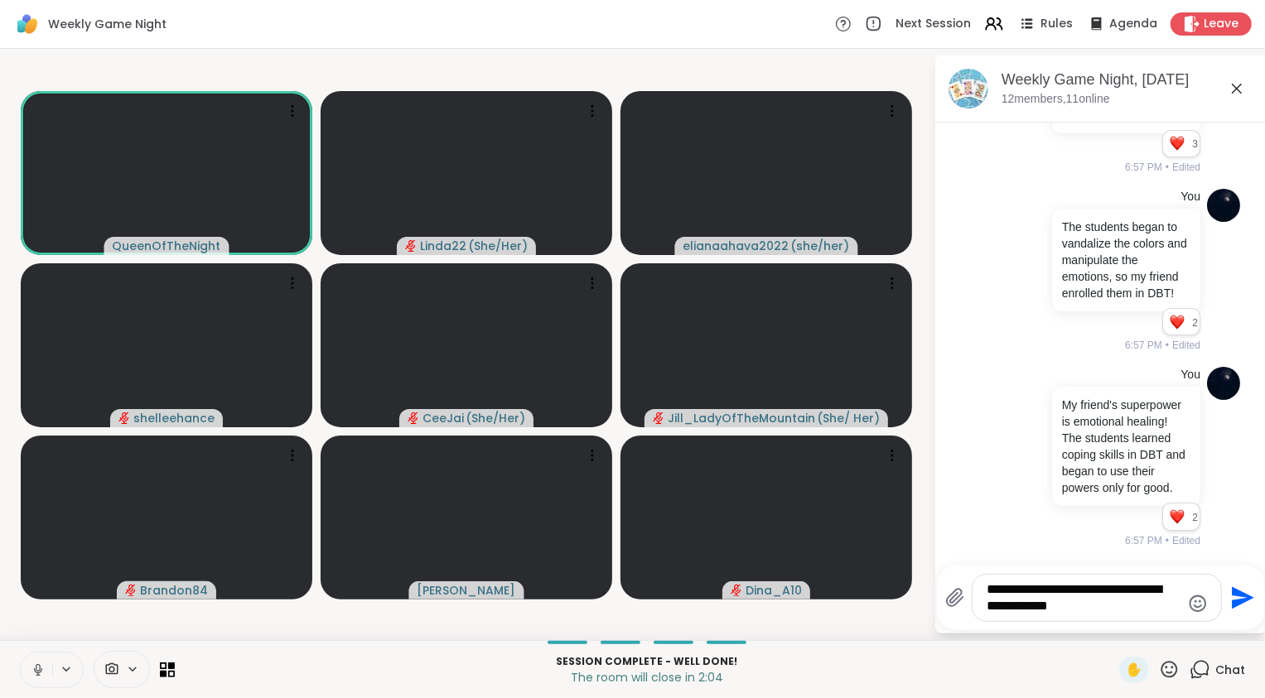
scroll to position [8505, 0]
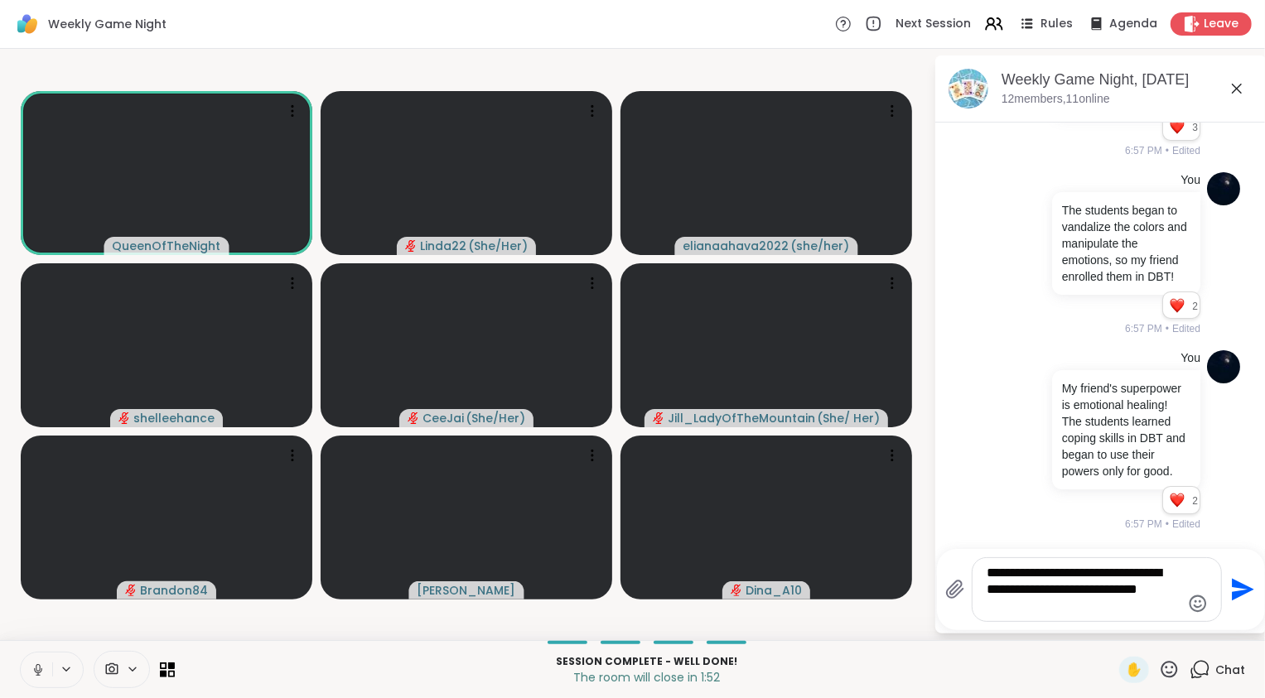
type textarea "**********"
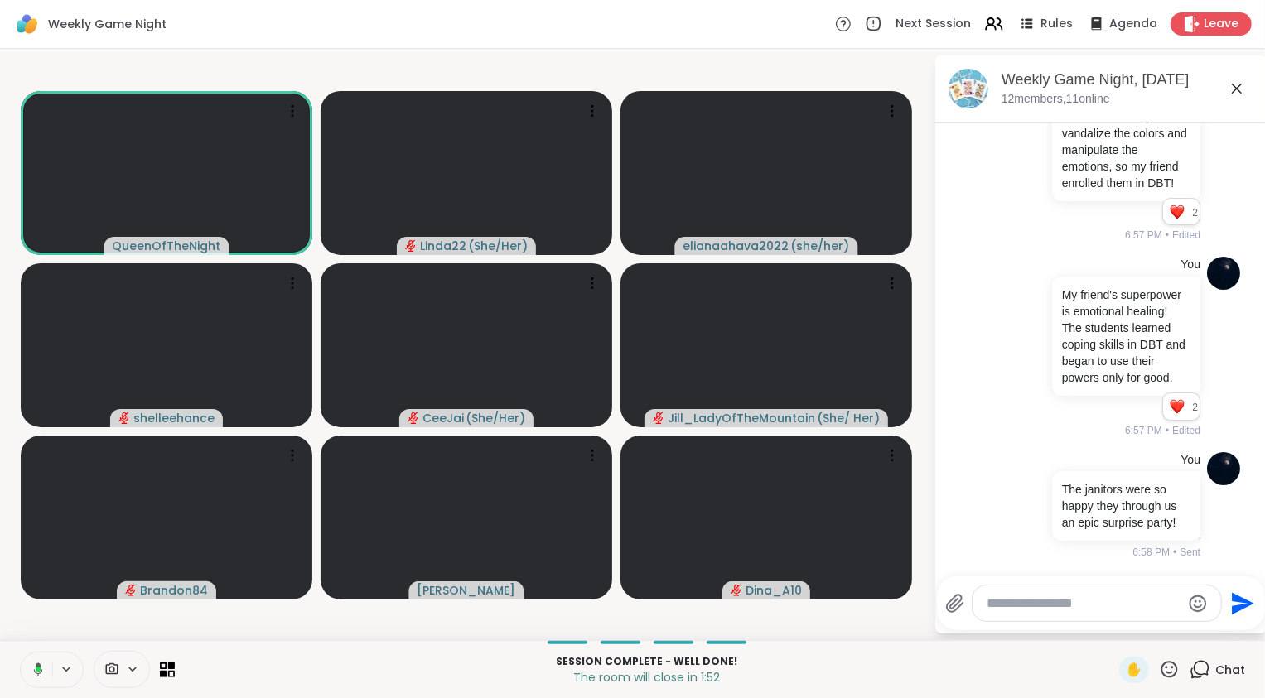
scroll to position [8632, 0]
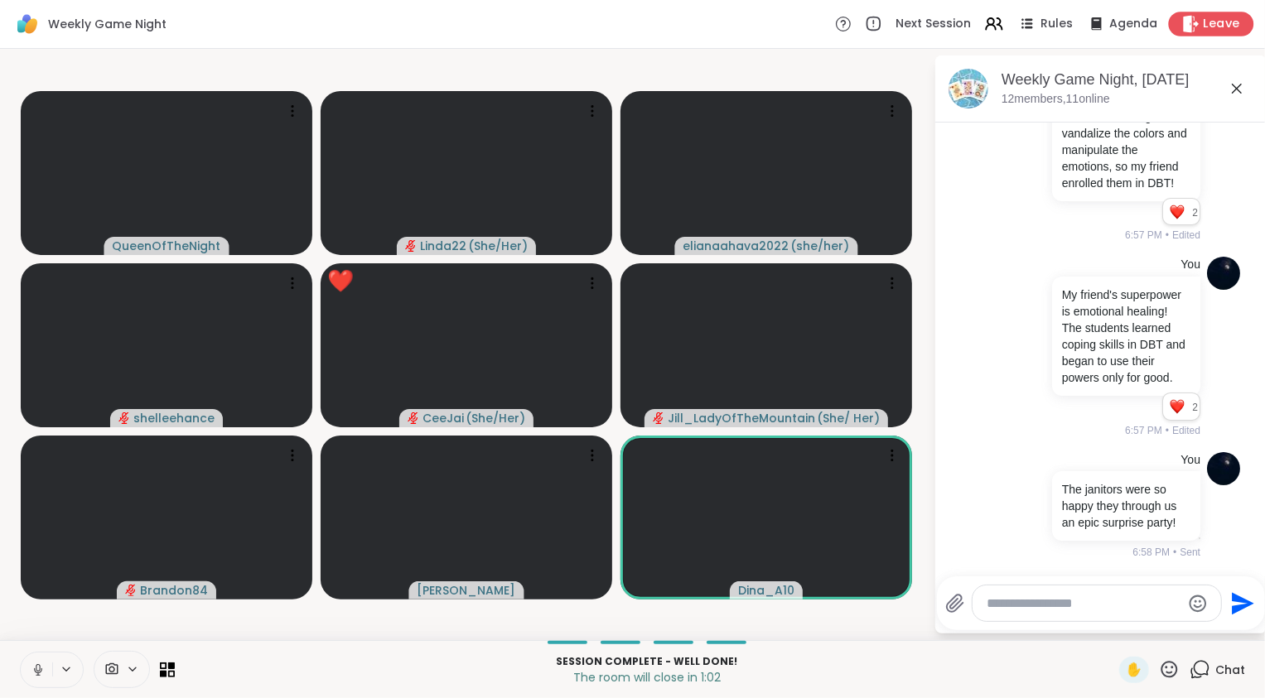
click at [1188, 27] on icon at bounding box center [1190, 23] width 17 height 17
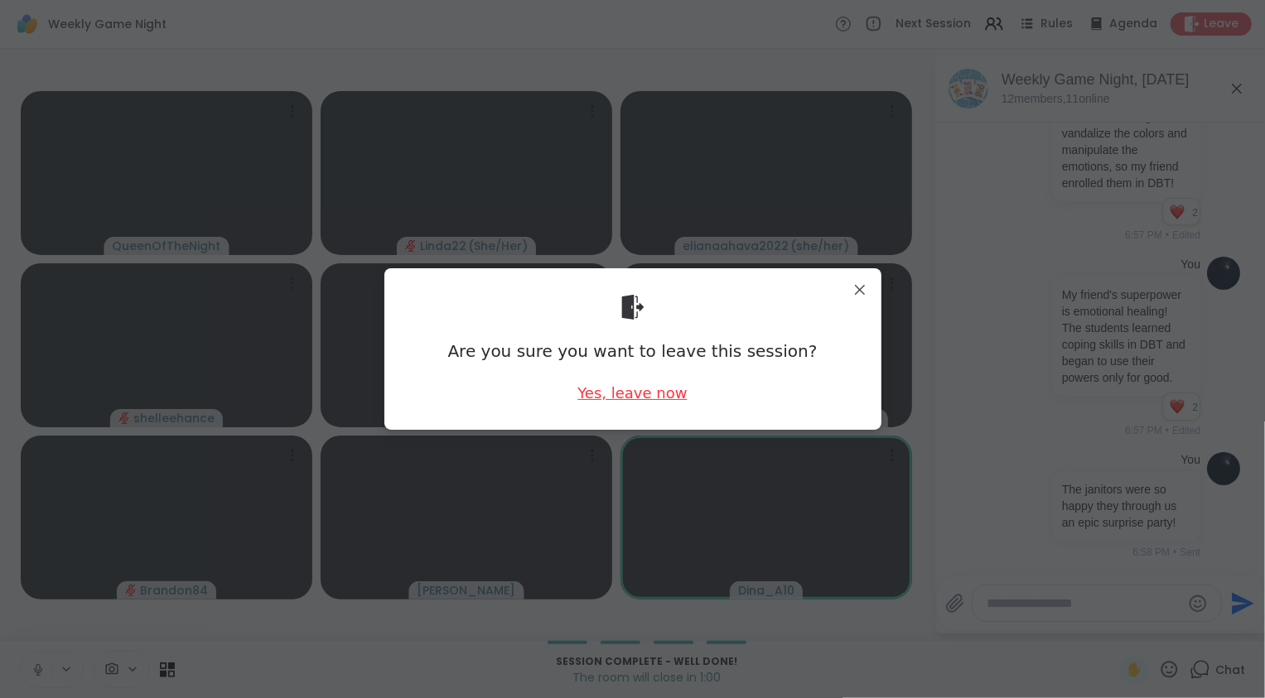
click at [632, 393] on div "Yes, leave now" at bounding box center [631, 393] width 109 height 21
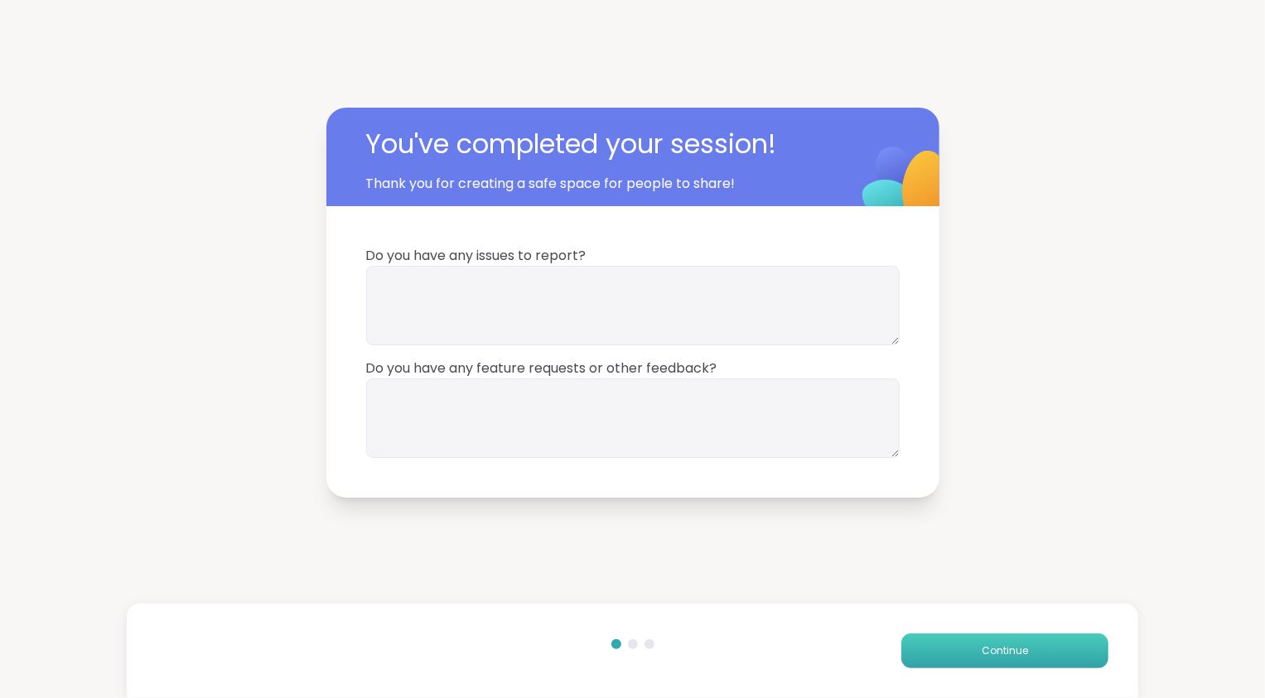
click at [1003, 637] on button "Continue" at bounding box center [1004, 651] width 207 height 35
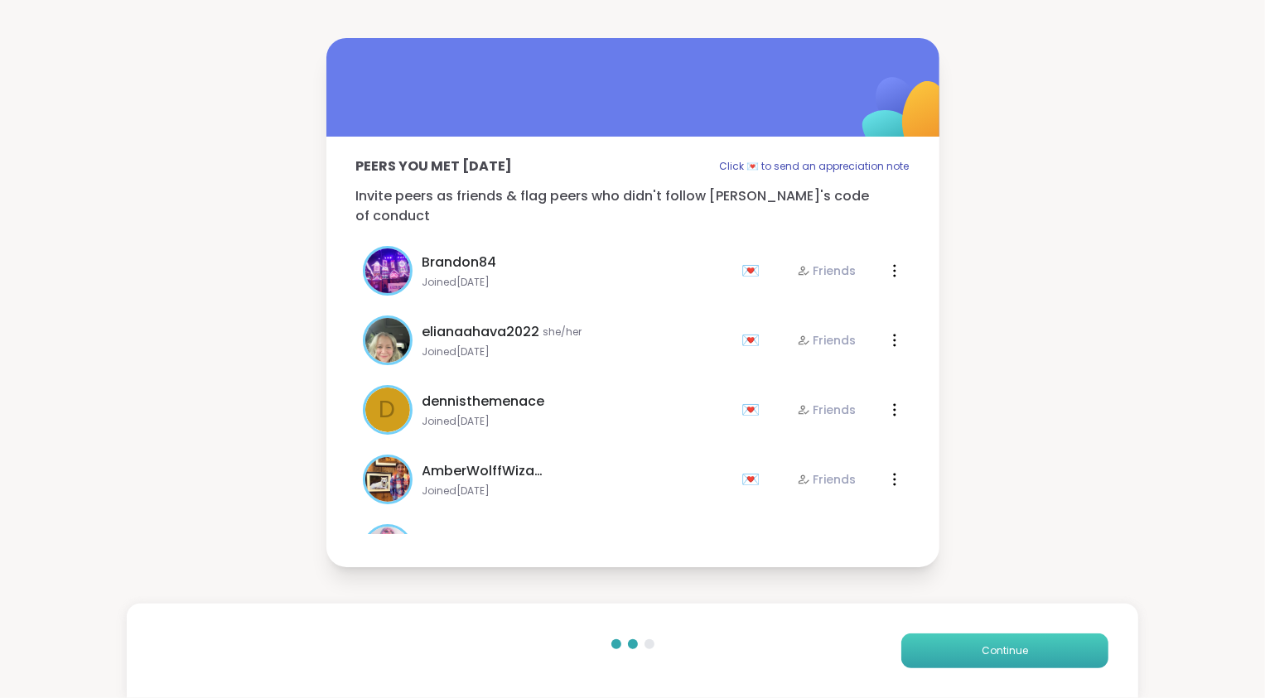
click at [1003, 637] on button "Continue" at bounding box center [1004, 651] width 207 height 35
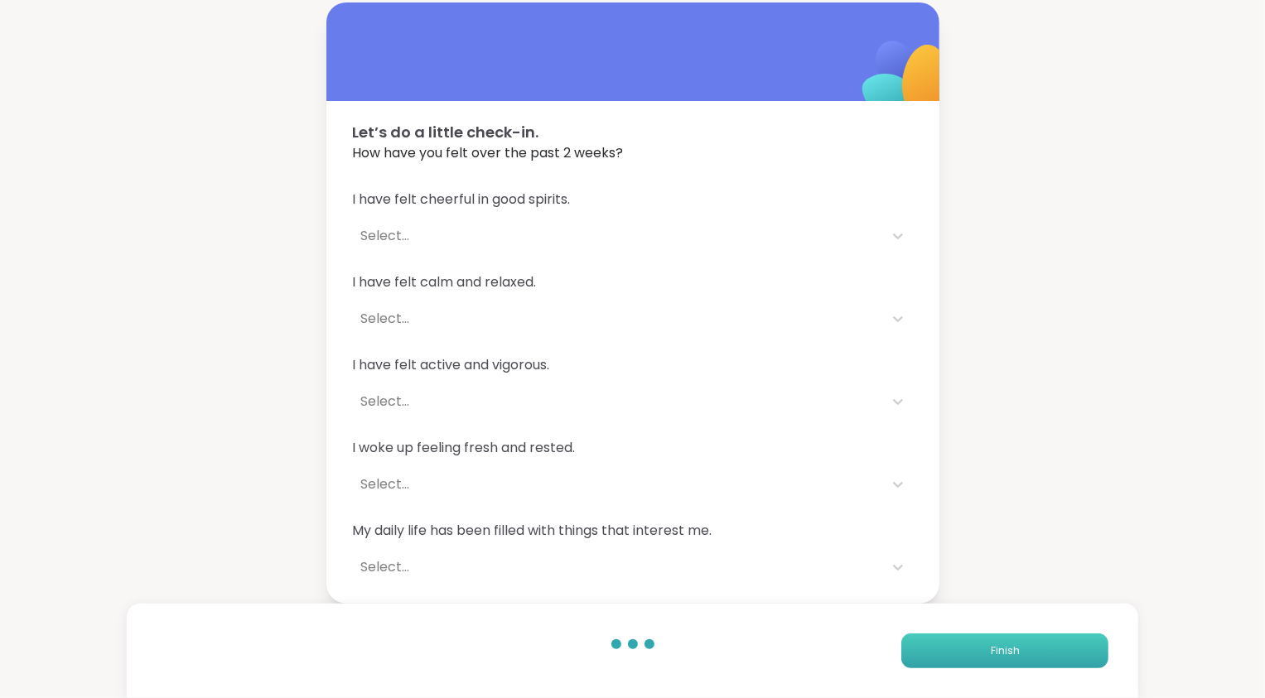
click at [1003, 637] on button "Finish" at bounding box center [1004, 651] width 207 height 35
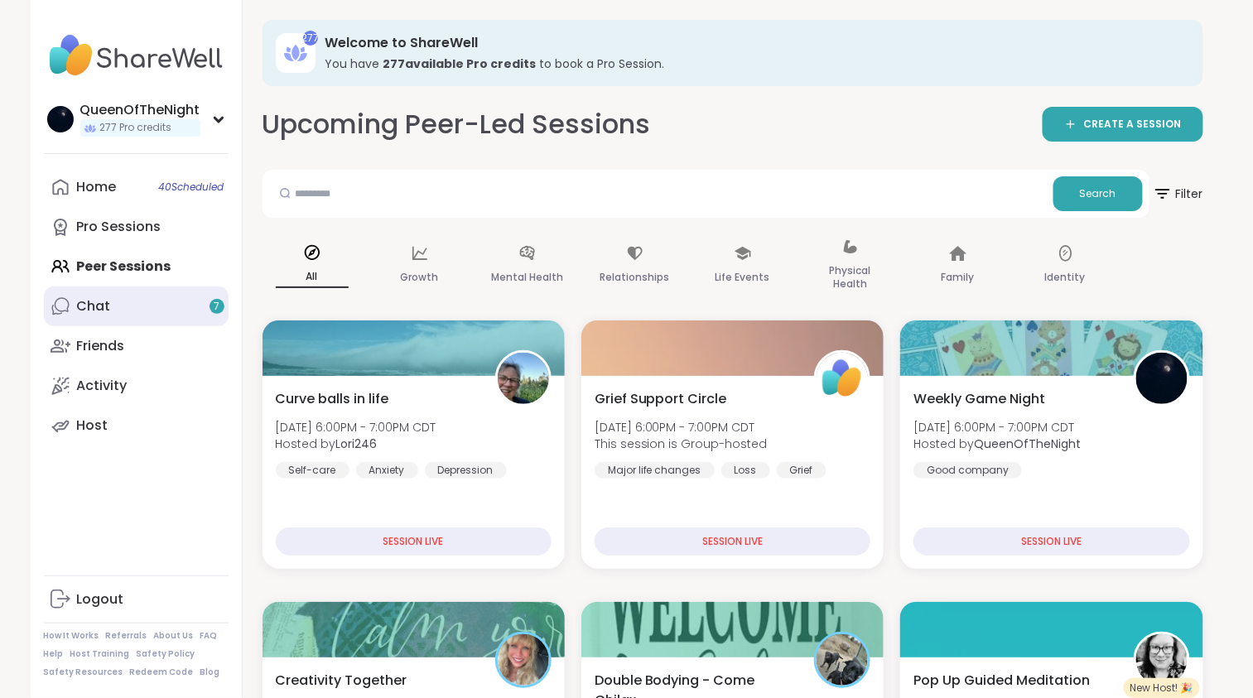
click at [190, 312] on link "Chat 7" at bounding box center [136, 307] width 185 height 40
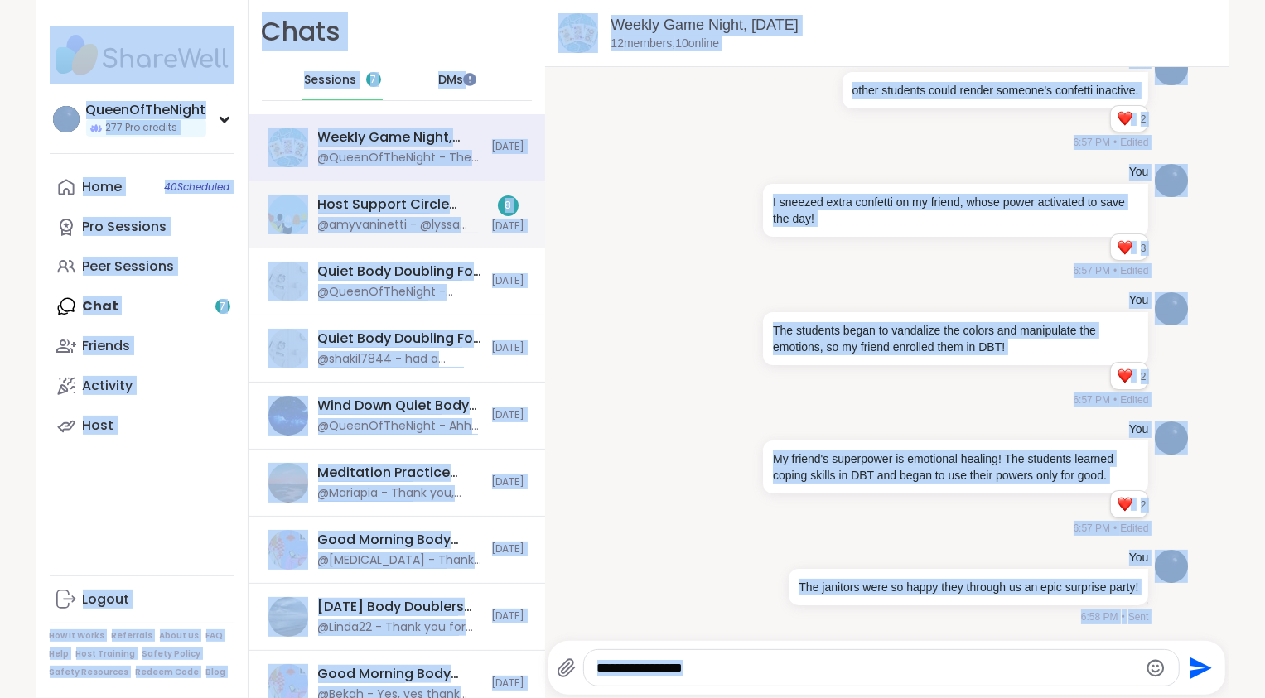
click at [444, 183] on div "Host Support Circle (have hosted 1+ session), Sep 09 @amyvaninetti - @lyssa wou…" at bounding box center [396, 214] width 296 height 67
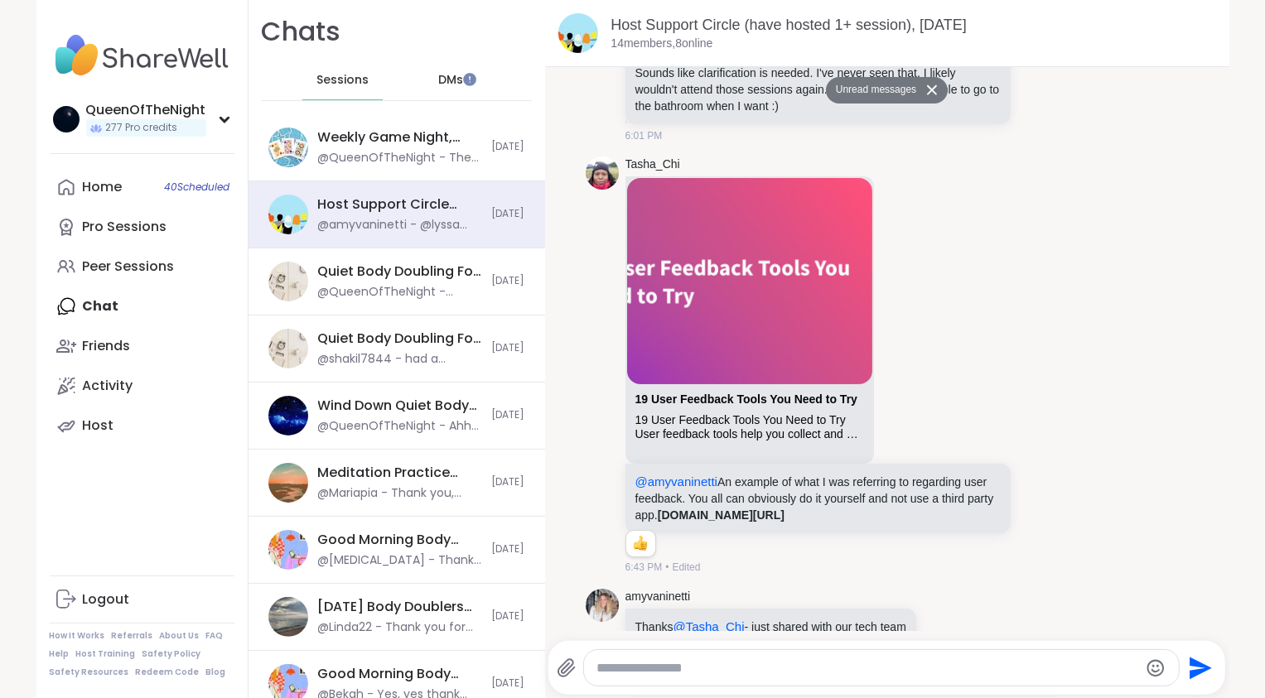
scroll to position [7735, 0]
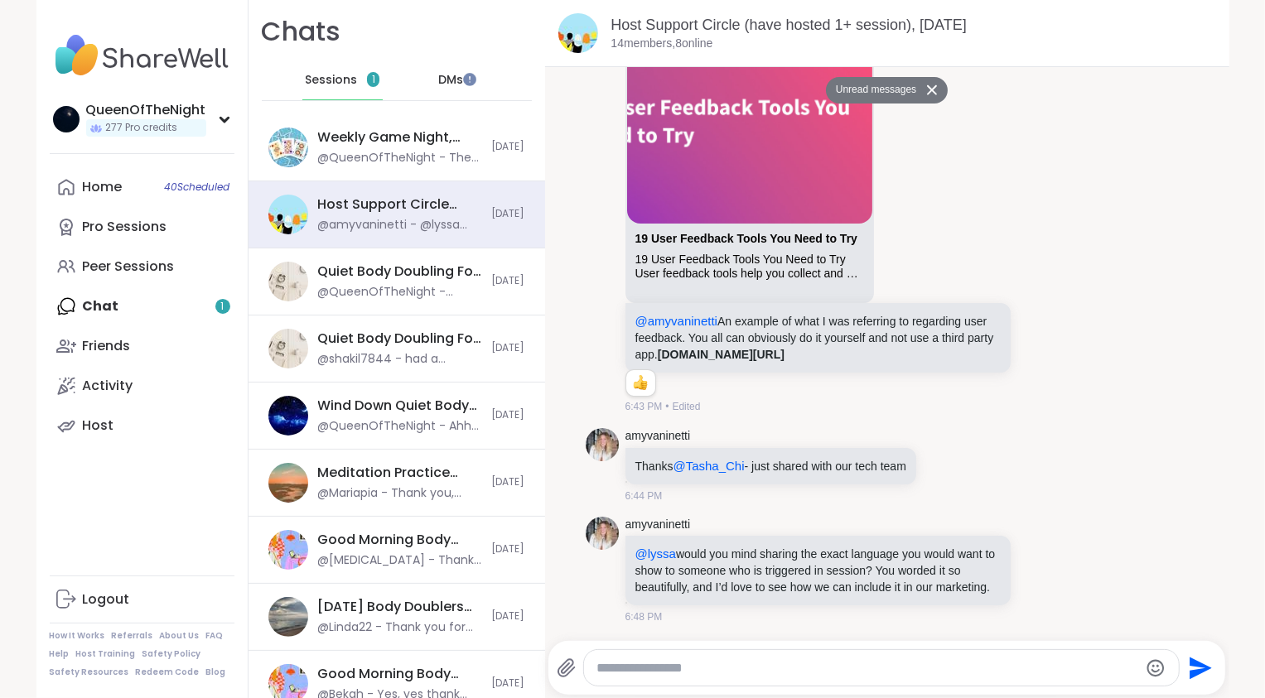
click at [166, 320] on div "Home 40 Scheduled Pro Sessions Peer Sessions Chat 1 Friends Activity Host" at bounding box center [142, 306] width 185 height 278
click at [329, 72] on span "Sessions" at bounding box center [331, 80] width 52 height 17
click at [335, 87] on span "Sessions" at bounding box center [331, 80] width 52 height 17
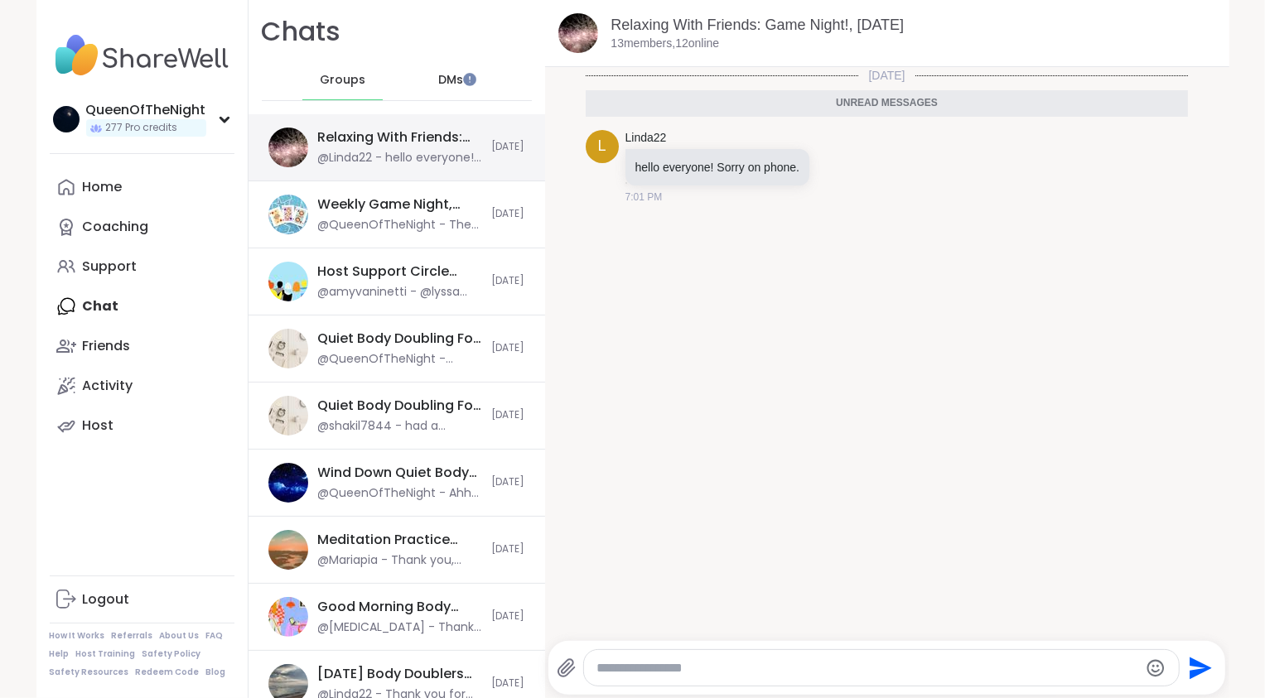
click at [388, 156] on div "@Linda22 - hello everyone! Sorry on phone." at bounding box center [400, 158] width 164 height 17
click at [178, 233] on link "Coaching" at bounding box center [142, 227] width 185 height 40
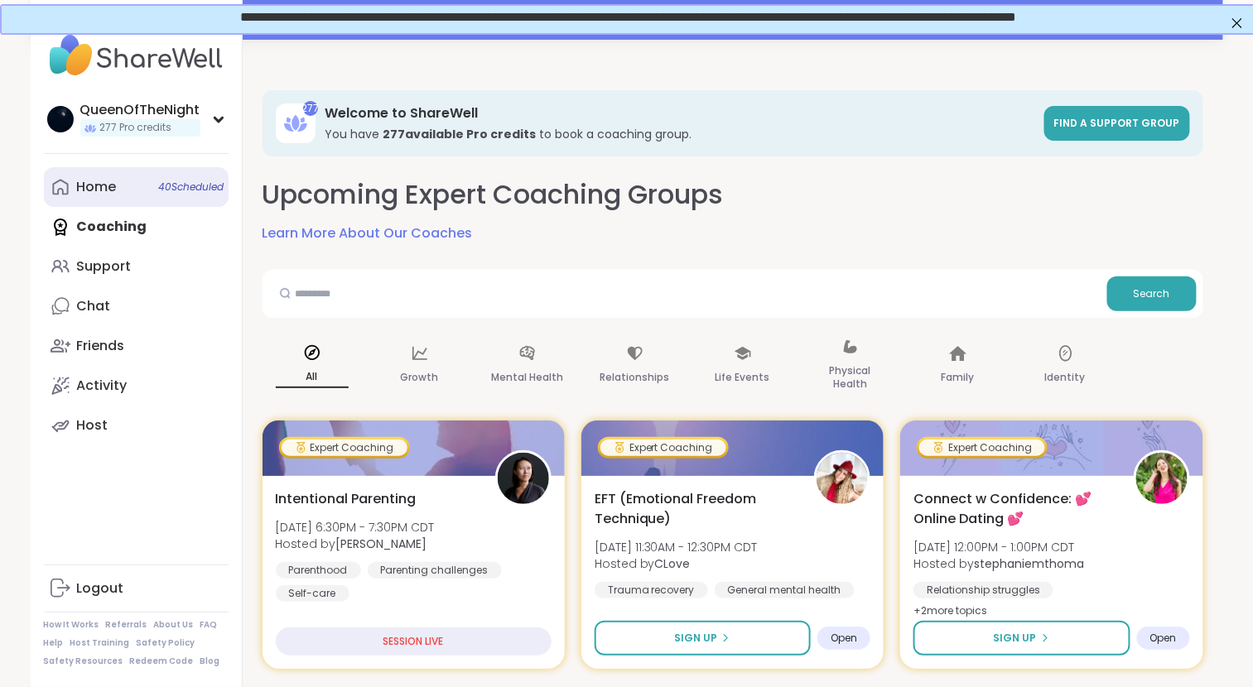
click at [122, 200] on link "Home 40 Scheduled" at bounding box center [136, 187] width 185 height 40
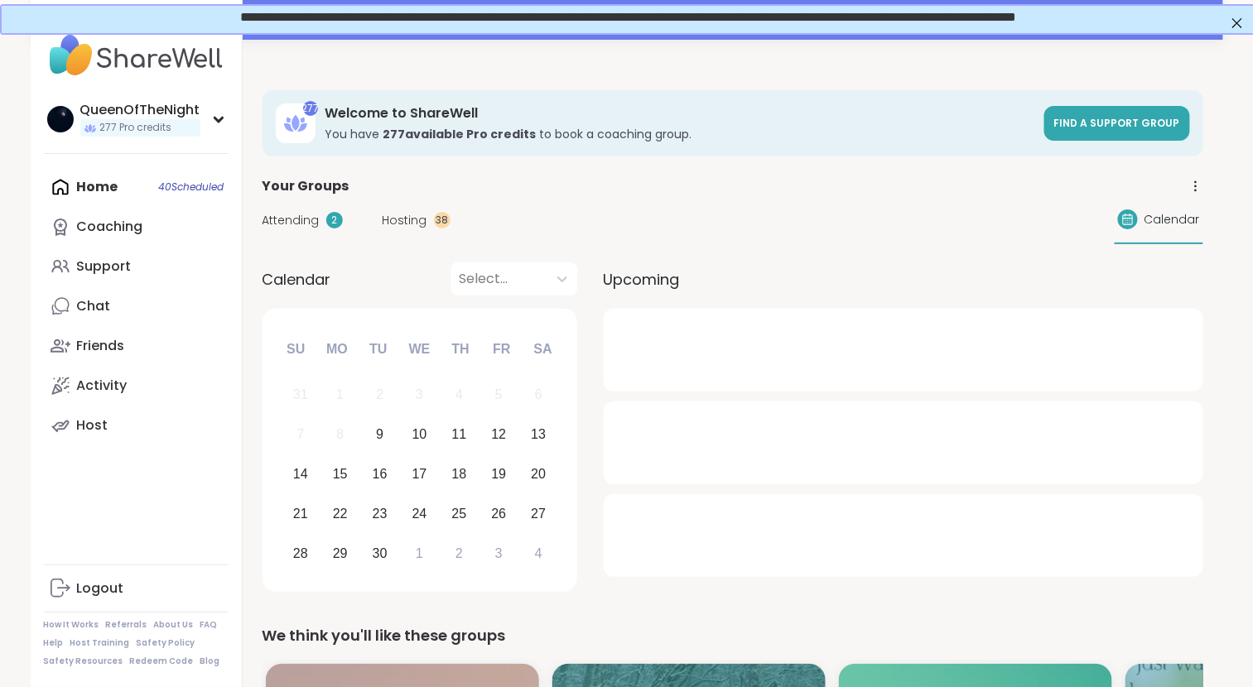
click at [406, 216] on span "Hosting" at bounding box center [405, 220] width 45 height 17
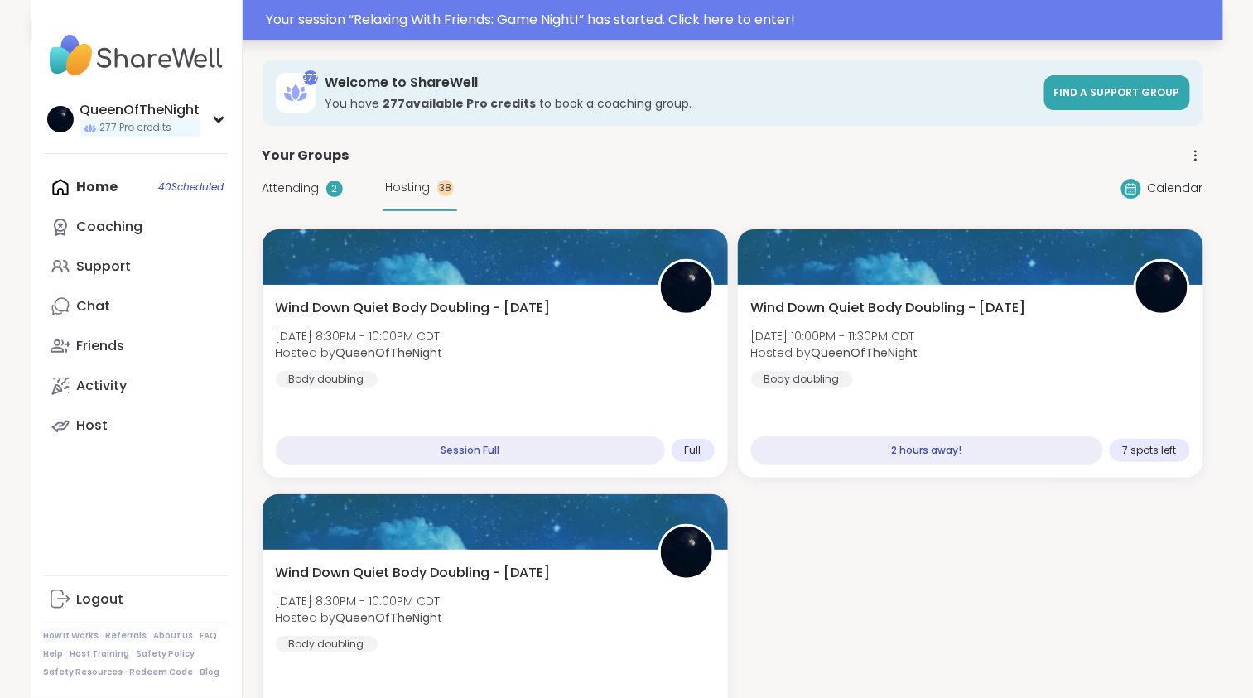
click at [704, 19] on div "Your session “ Relaxing With Friends: Game Night! ” has started. Click here to …" at bounding box center [740, 20] width 947 height 20
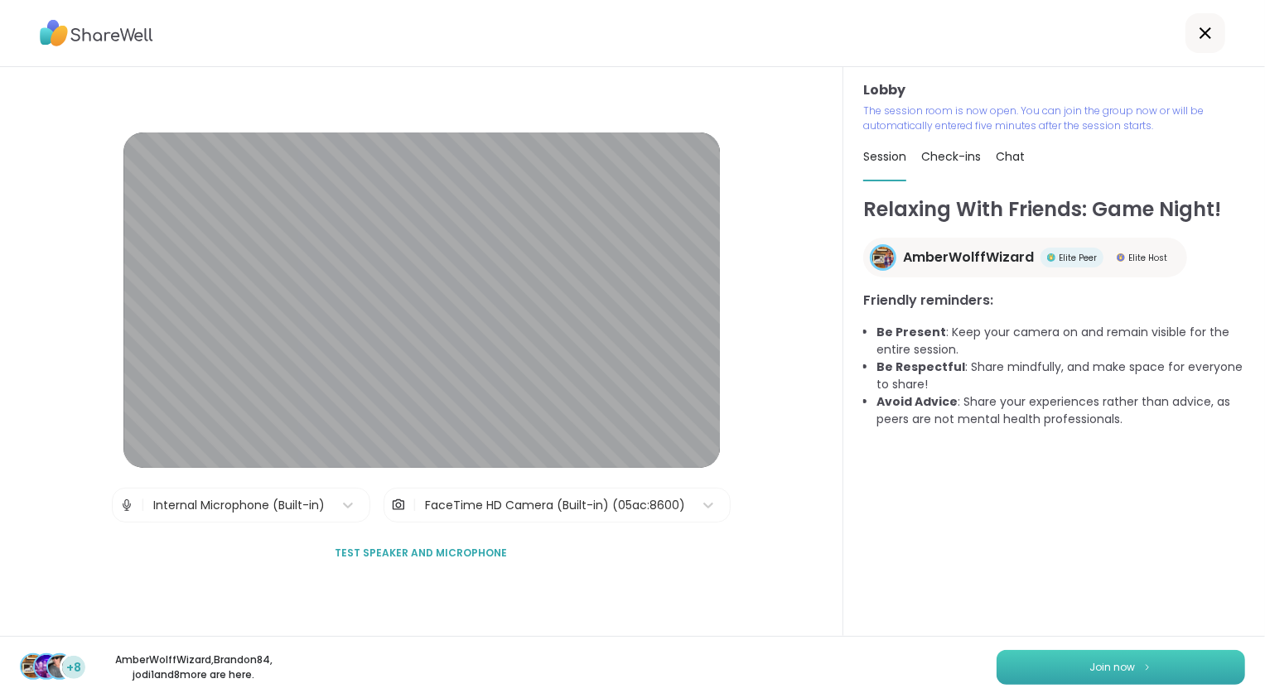
click at [1095, 671] on span "Join now" at bounding box center [1113, 667] width 46 height 15
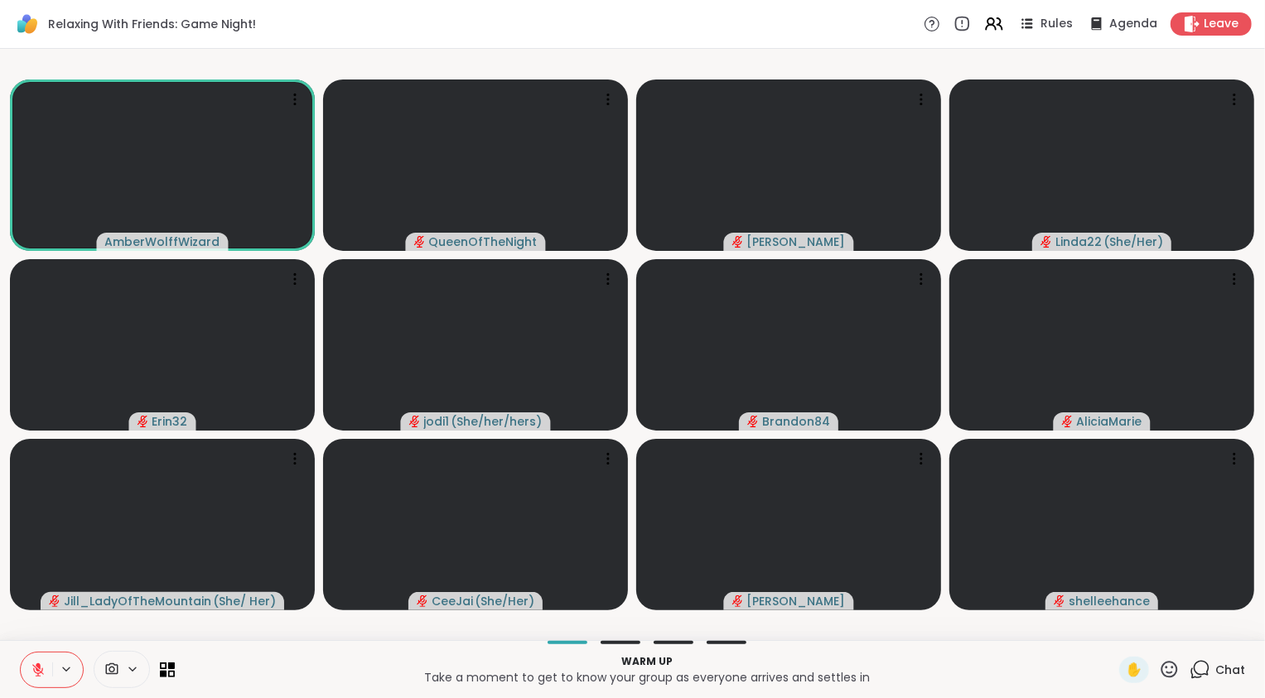
click at [41, 673] on icon at bounding box center [38, 669] width 15 height 15
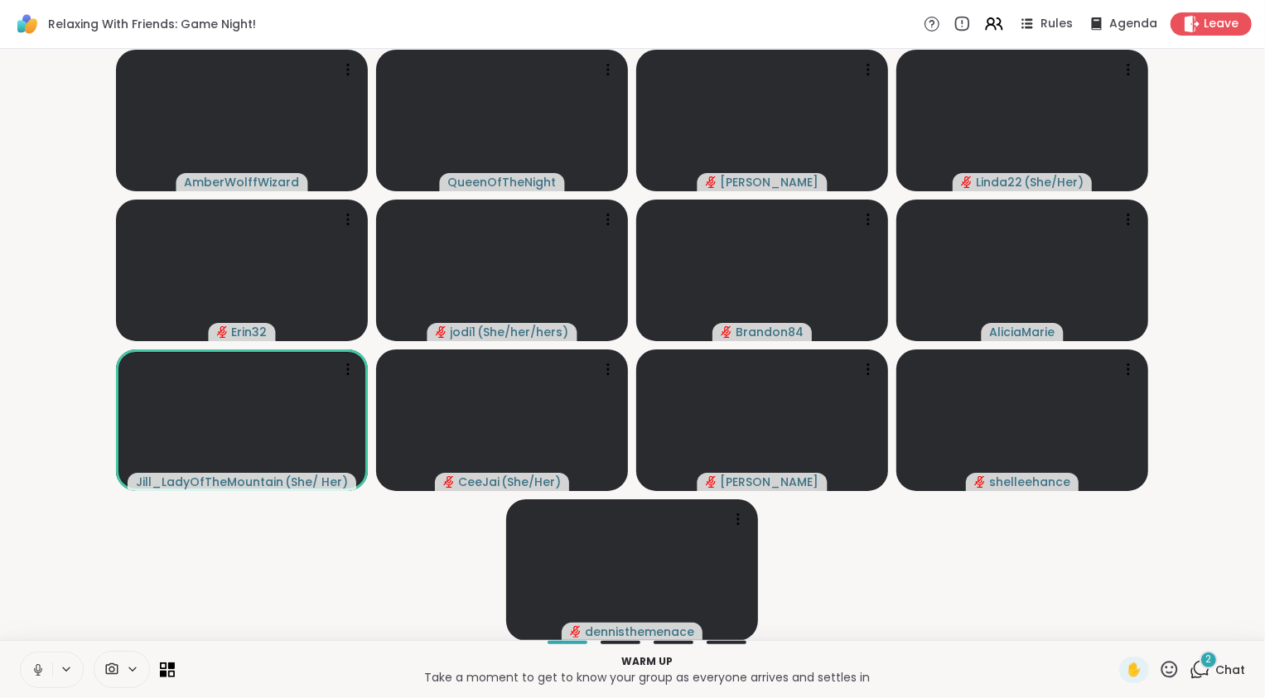
click at [1206, 663] on span "2" at bounding box center [1209, 660] width 6 height 14
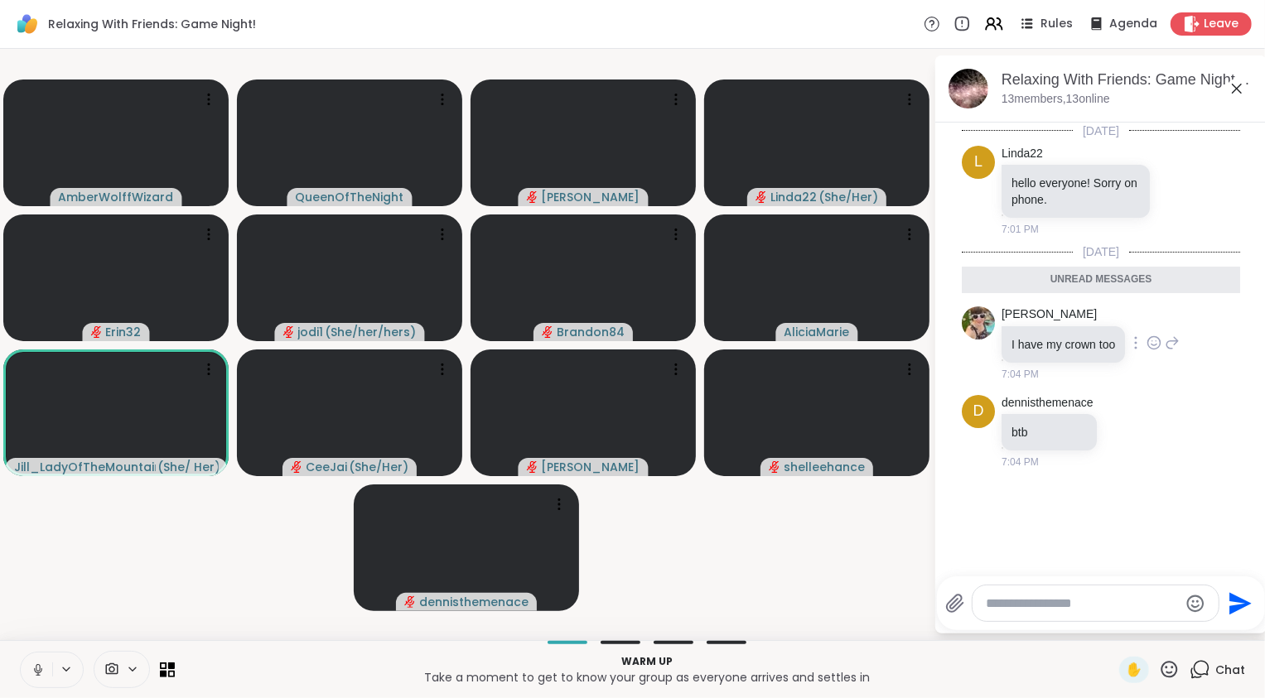
click at [1161, 340] on icon at bounding box center [1153, 343] width 15 height 17
click at [1029, 320] on div "Select Reaction: Heart" at bounding box center [1021, 316] width 15 height 15
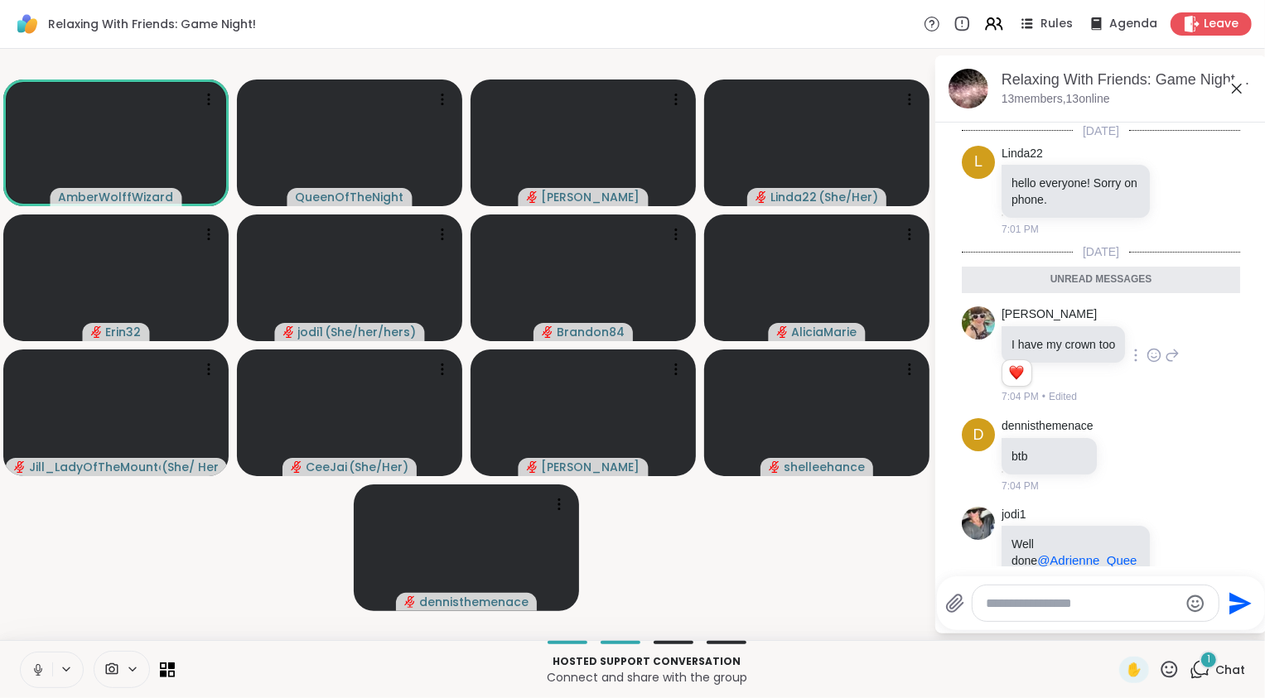
scroll to position [13, 0]
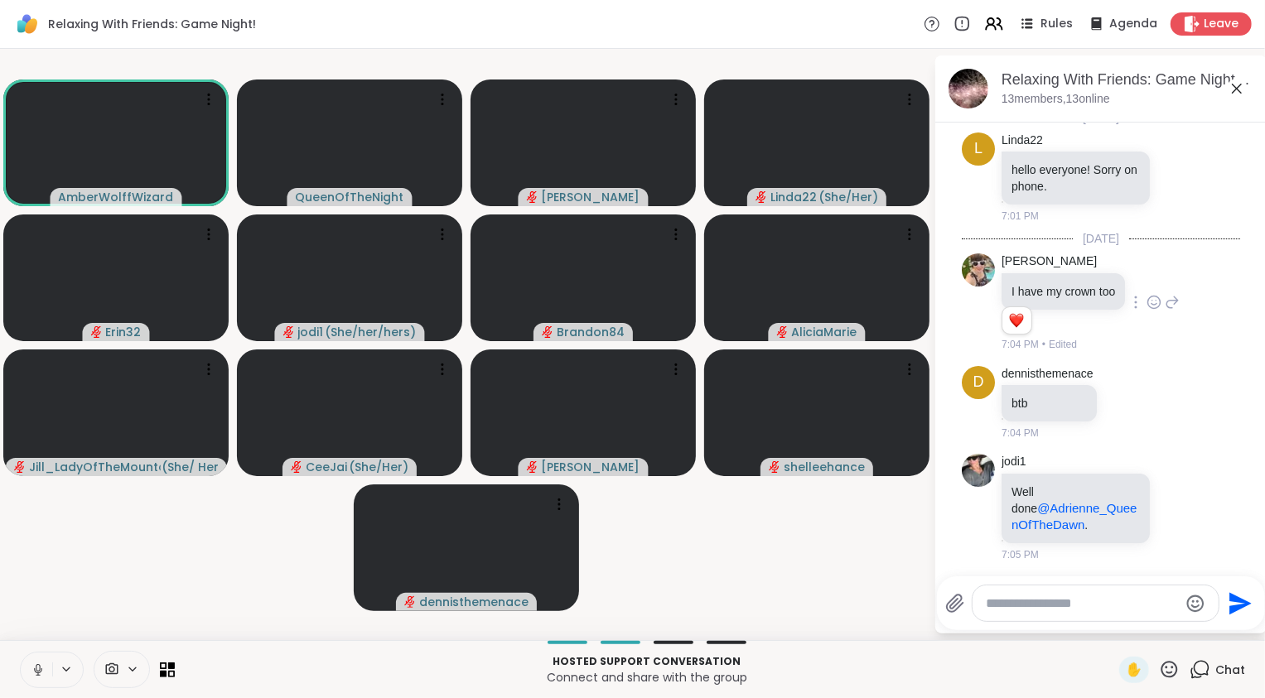
click at [37, 676] on icon at bounding box center [38, 669] width 15 height 15
click at [1029, 606] on textarea "Type your message" at bounding box center [1081, 603] width 193 height 17
click at [870, 575] on video-player-container "AmberWolffWizard QueenOfTheNight Lorena Linda22 ( She/Her ) Erin32 jodi1 ( She/…" at bounding box center [466, 344] width 913 height 578
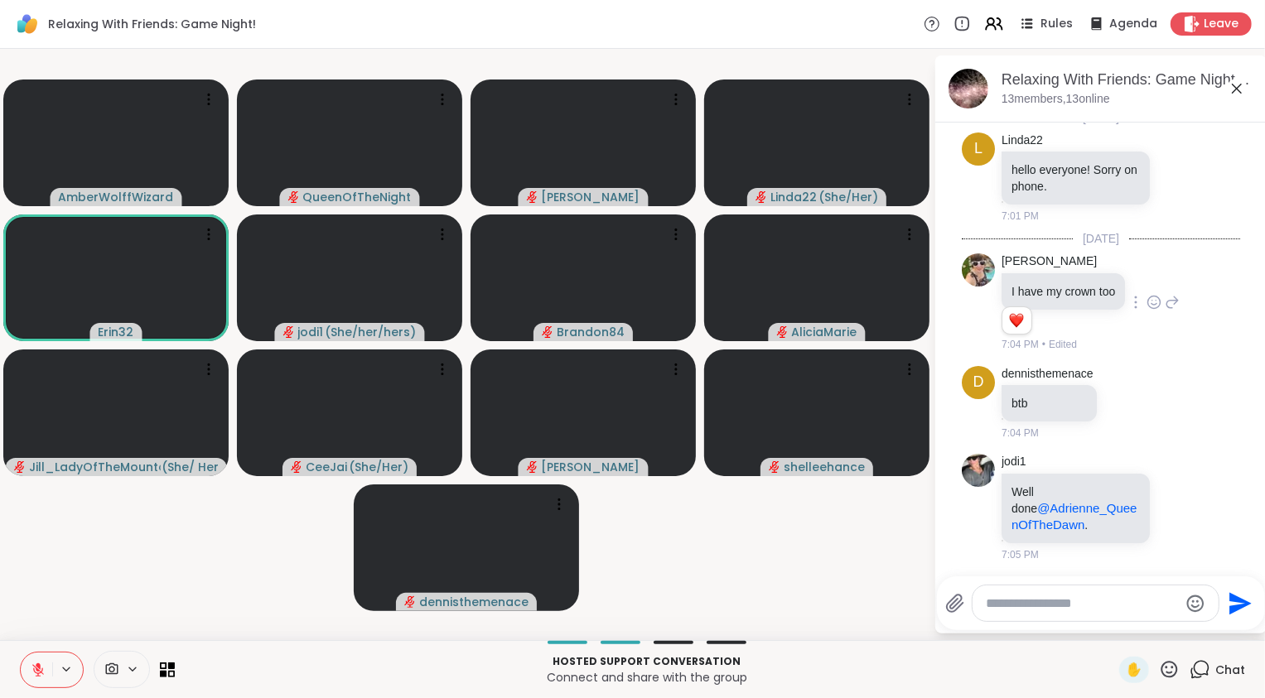
scroll to position [135, 0]
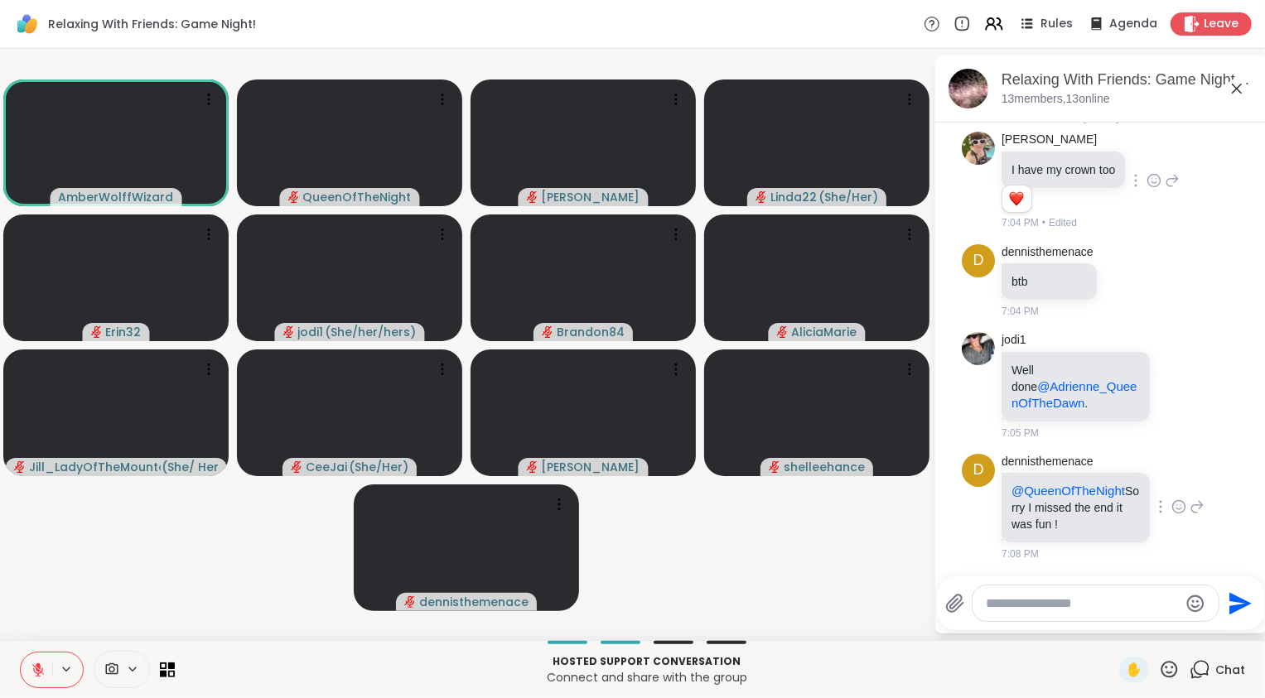
click at [1171, 507] on icon at bounding box center [1178, 507] width 15 height 17
click at [1171, 485] on div "Select Reaction: Heart" at bounding box center [1178, 480] width 15 height 15
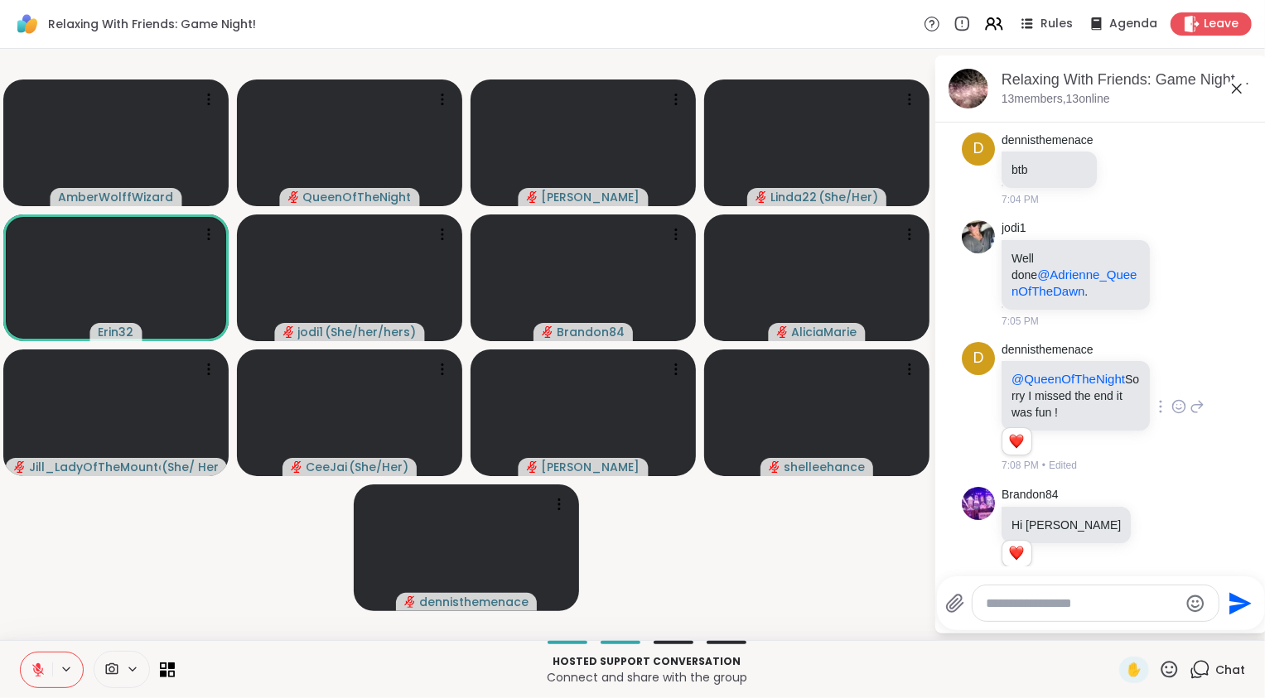
scroll to position [270, 0]
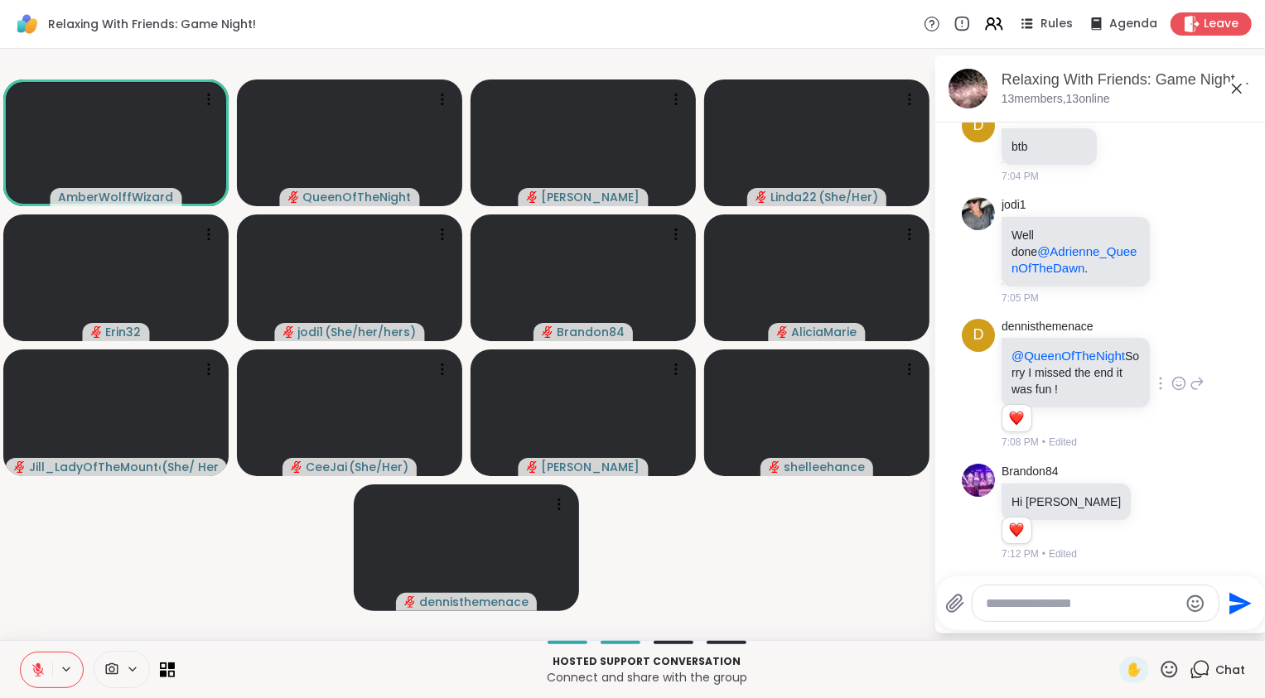
click at [41, 672] on icon at bounding box center [38, 670] width 12 height 12
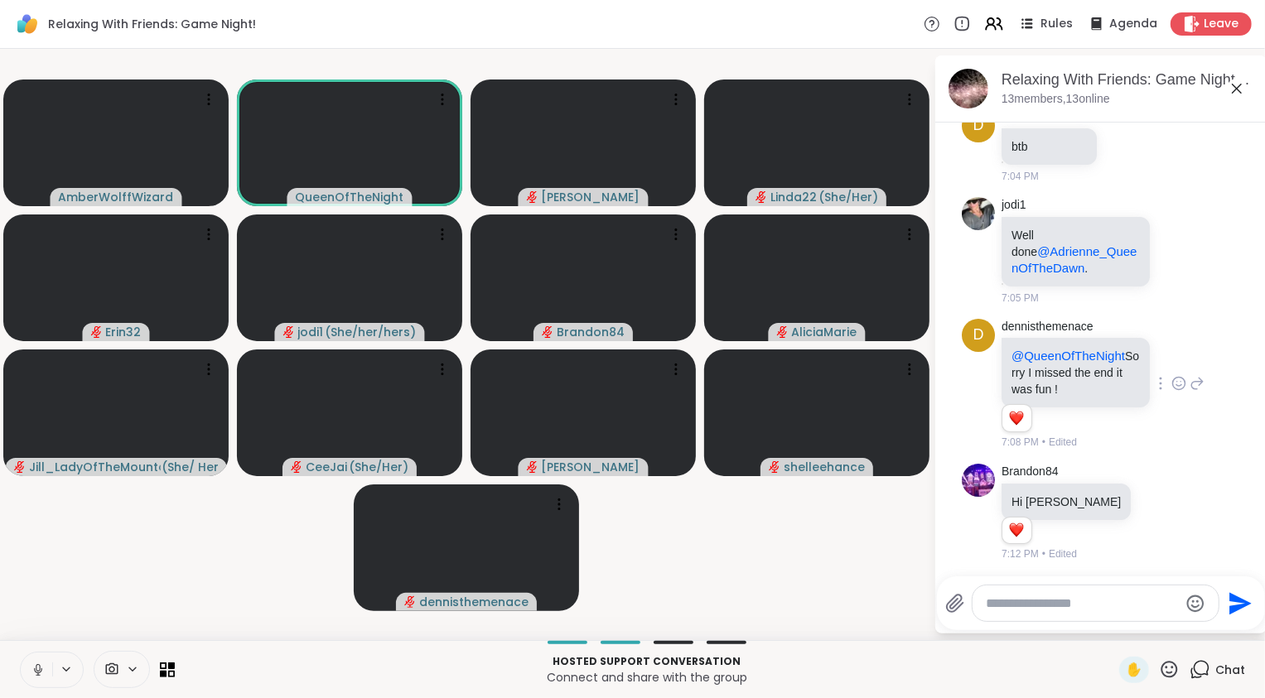
click at [112, 600] on video-player-container "AmberWolffWizard QueenOfTheNight Lorena Linda22 ( She/Her ) Erin32 jodi1 ( She/…" at bounding box center [466, 344] width 913 height 578
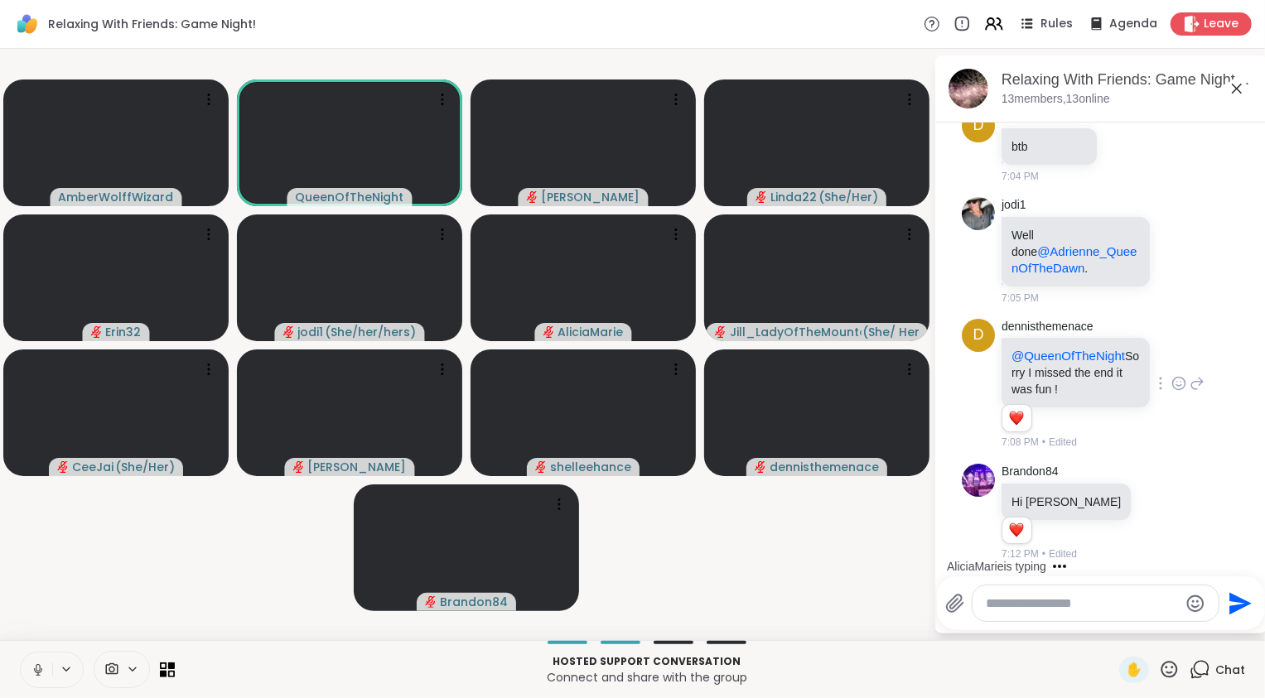
scroll to position [359, 0]
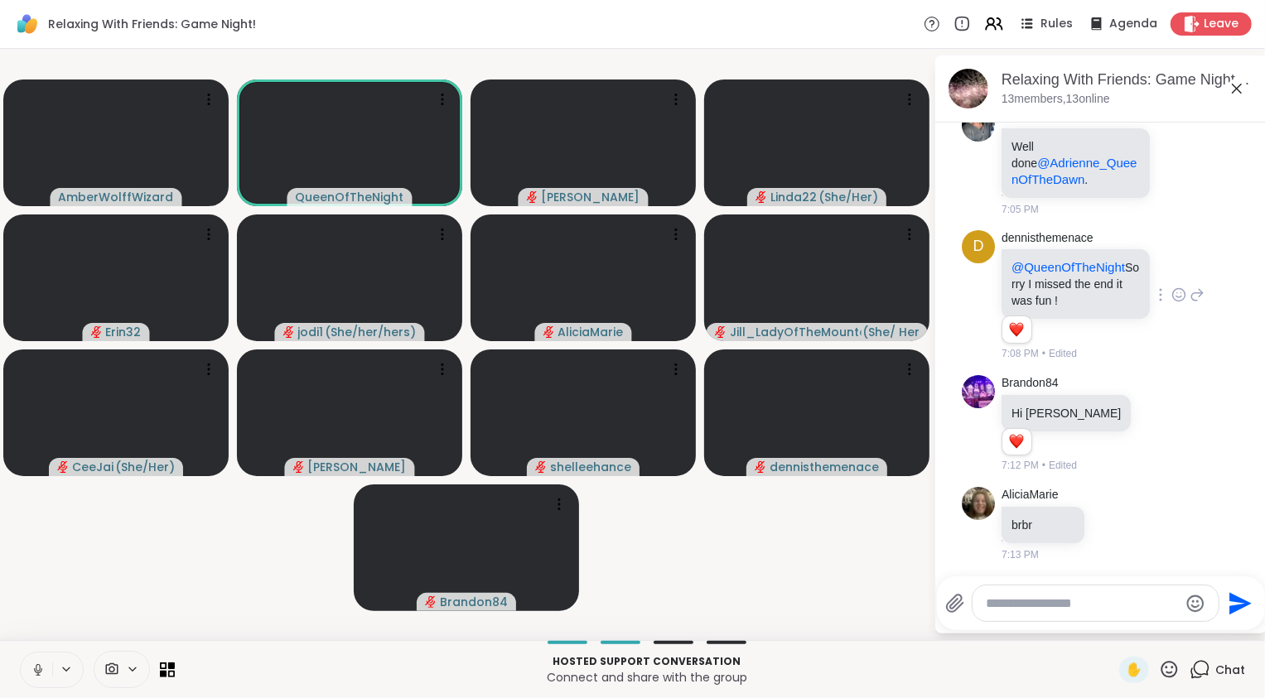
click at [35, 673] on icon at bounding box center [38, 669] width 15 height 15
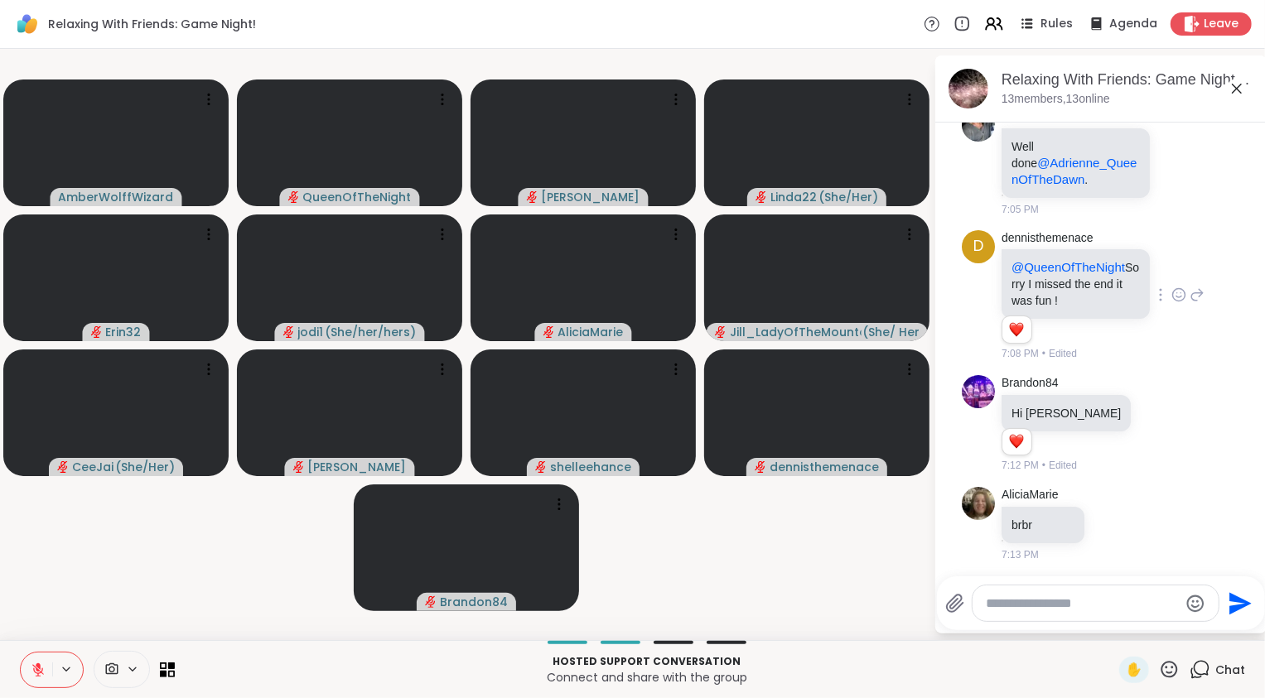
click at [159, 561] on video-player-container "AmberWolffWizard QueenOfTheNight Lorena Linda22 ( She/Her ) Erin32 jodi1 ( She/…" at bounding box center [466, 344] width 913 height 578
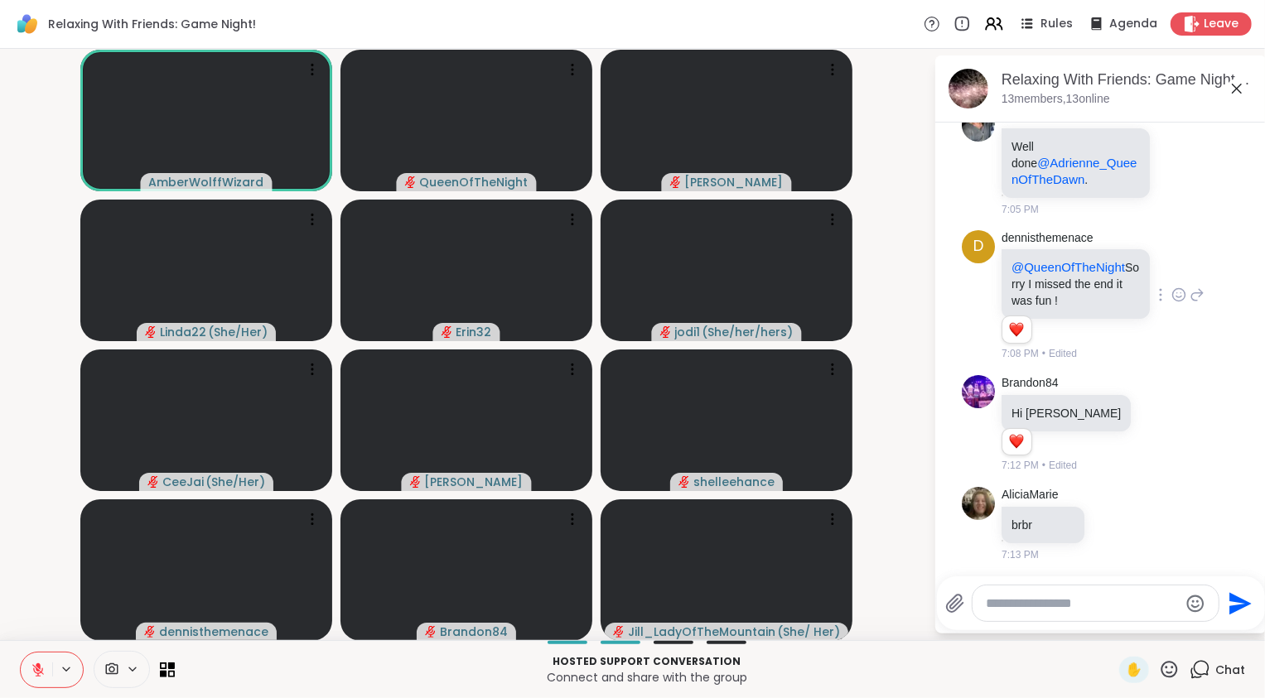
click at [41, 676] on icon at bounding box center [38, 669] width 15 height 15
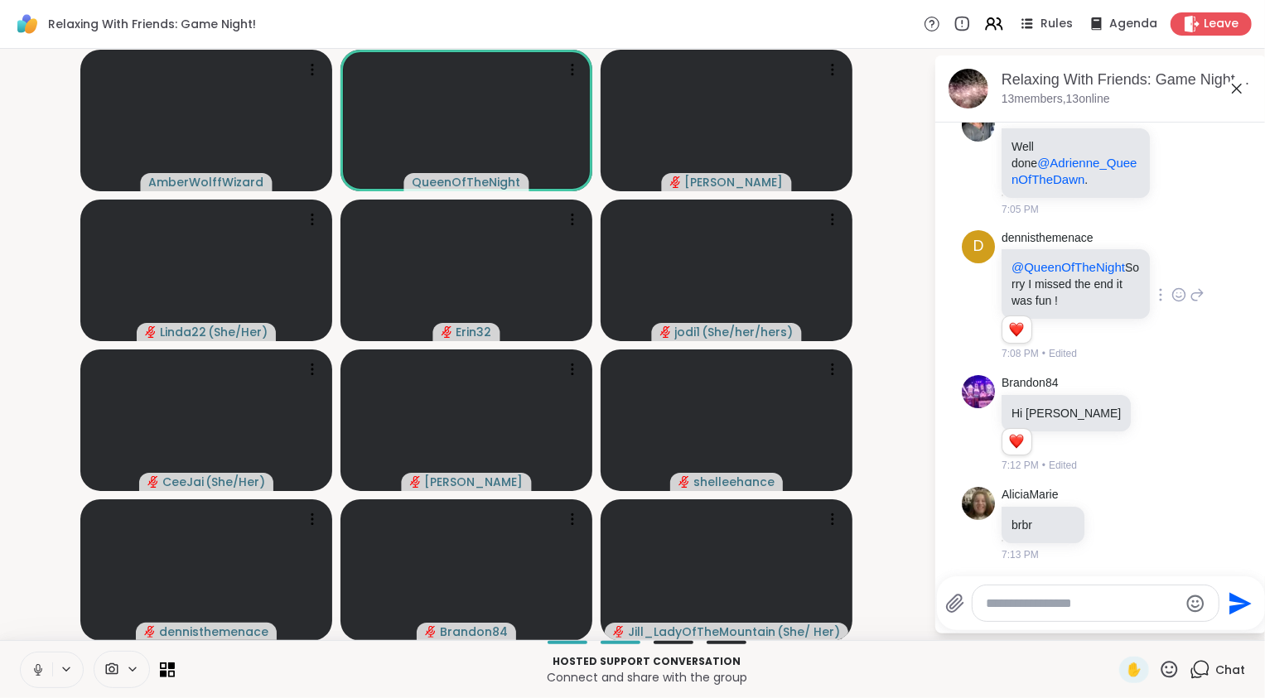
click at [41, 675] on icon at bounding box center [38, 669] width 15 height 15
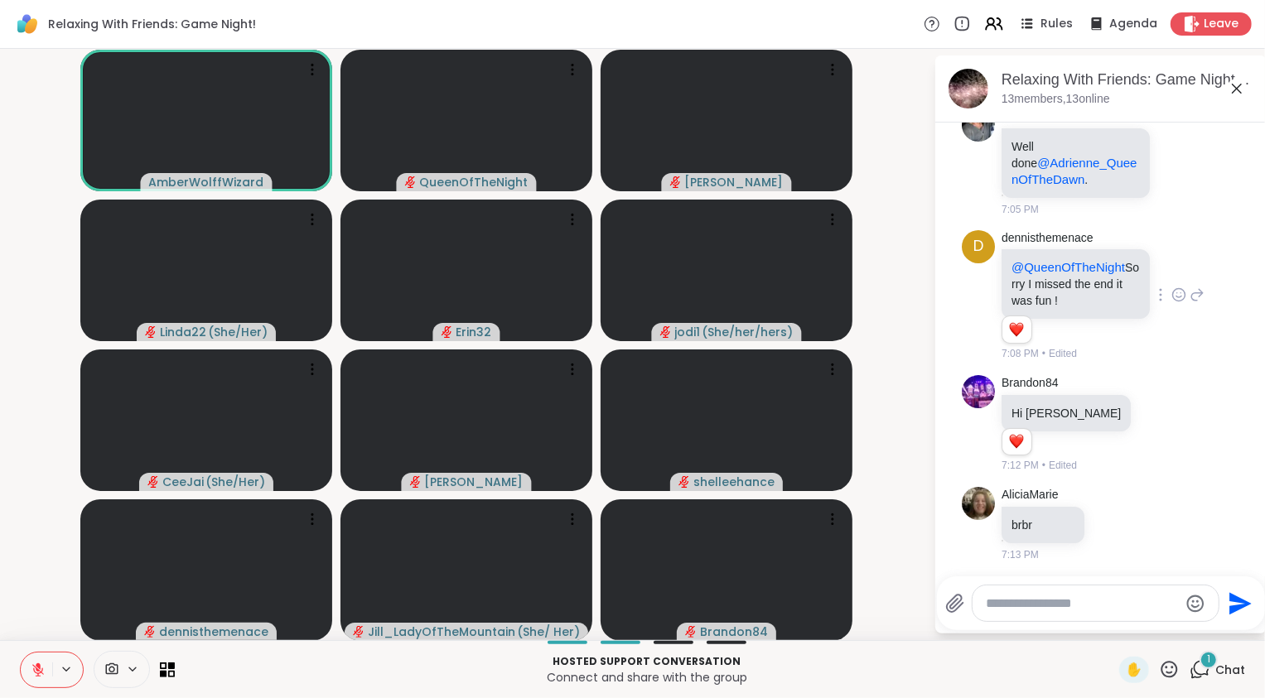
scroll to position [463, 0]
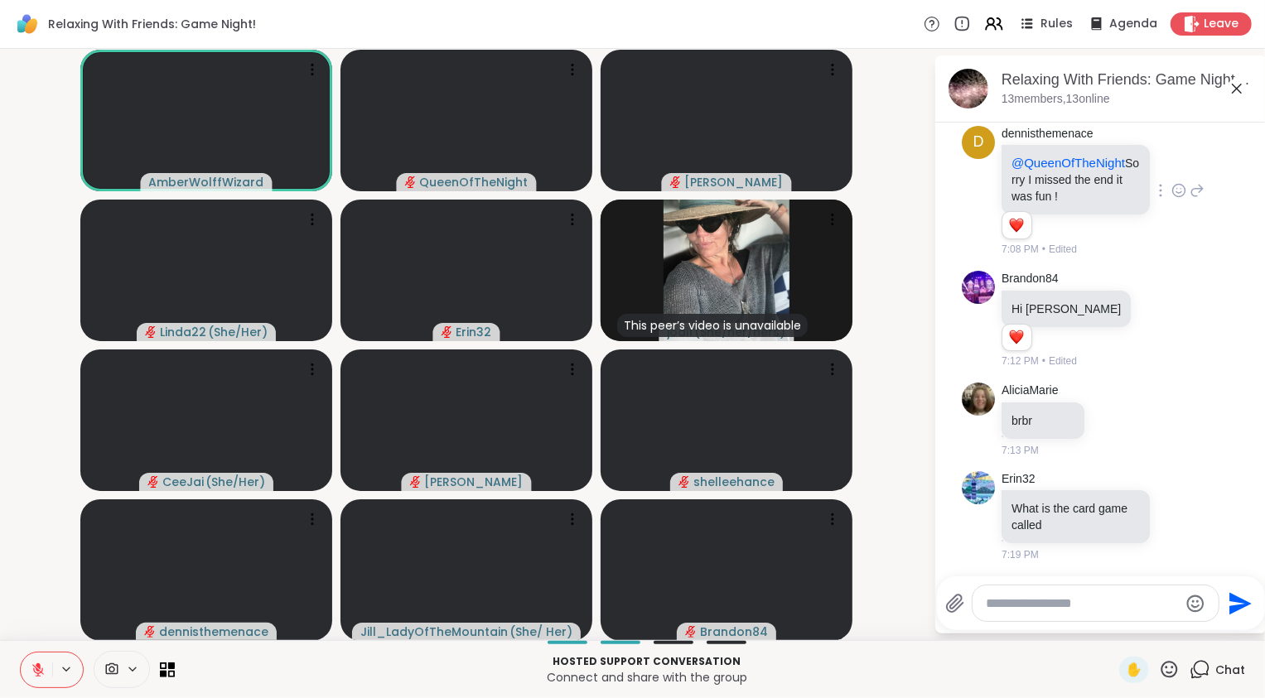
click at [44, 676] on icon at bounding box center [38, 669] width 15 height 15
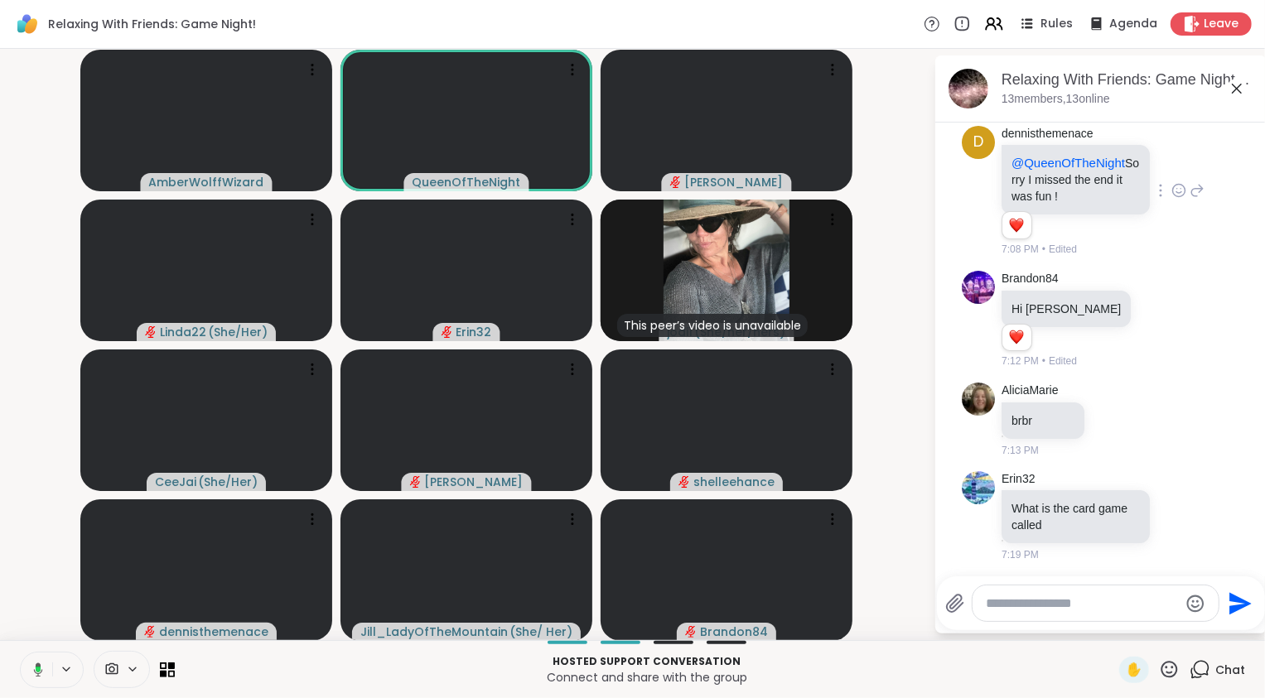
click at [44, 676] on button at bounding box center [35, 670] width 34 height 35
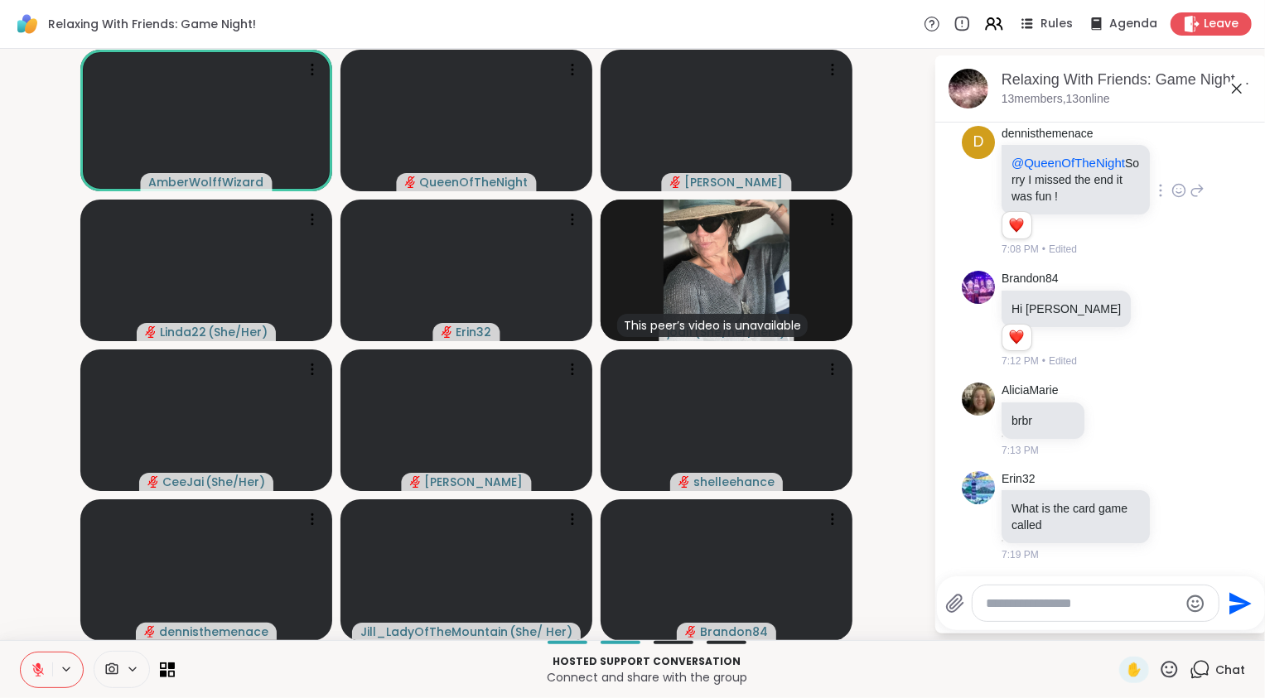
click at [25, 571] on video-player-container "AmberWolffWizard QueenOfTheNight Lorena Linda22 ( She/Her ) Erin32 This peer’s …" at bounding box center [466, 344] width 913 height 578
click at [33, 672] on icon at bounding box center [38, 669] width 15 height 15
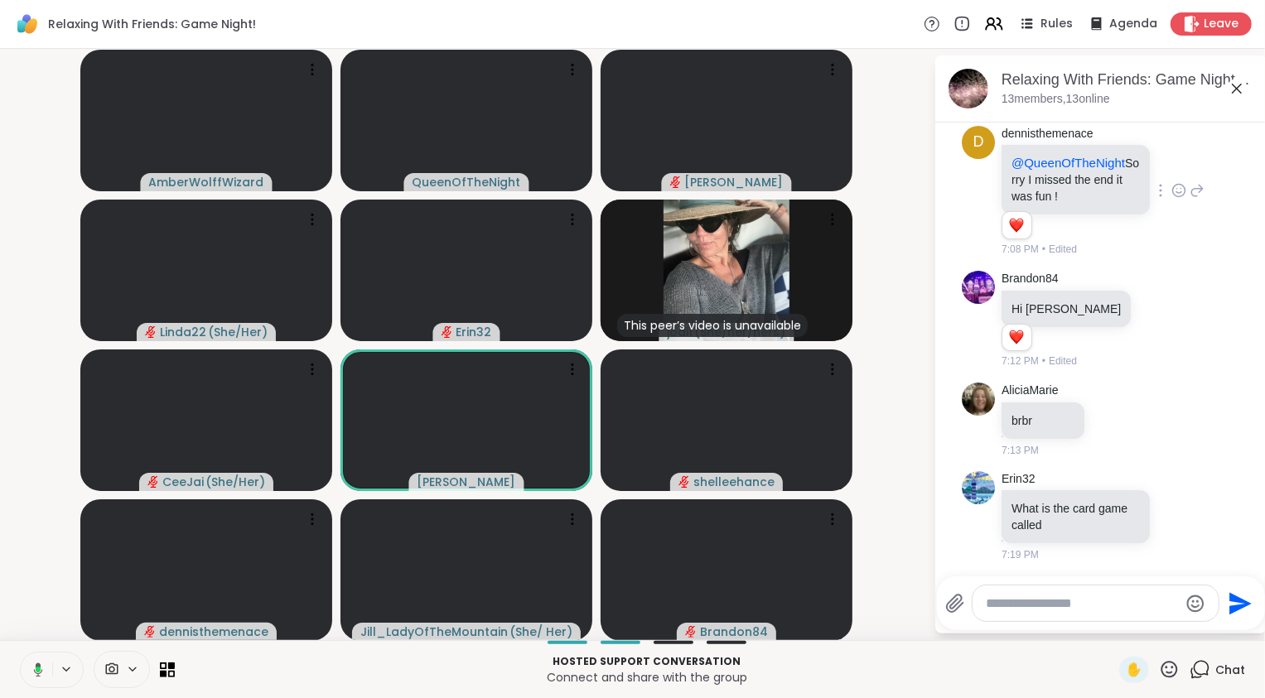
click at [33, 672] on icon at bounding box center [35, 669] width 15 height 15
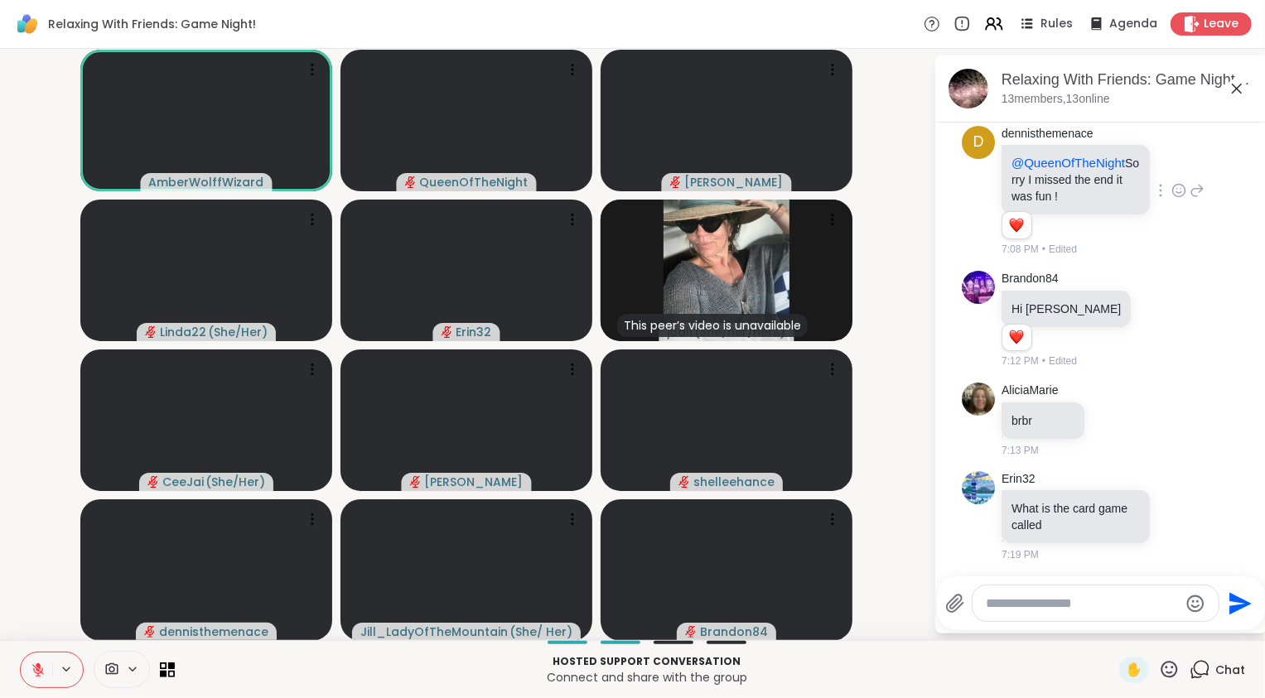
click at [33, 672] on icon at bounding box center [38, 669] width 15 height 15
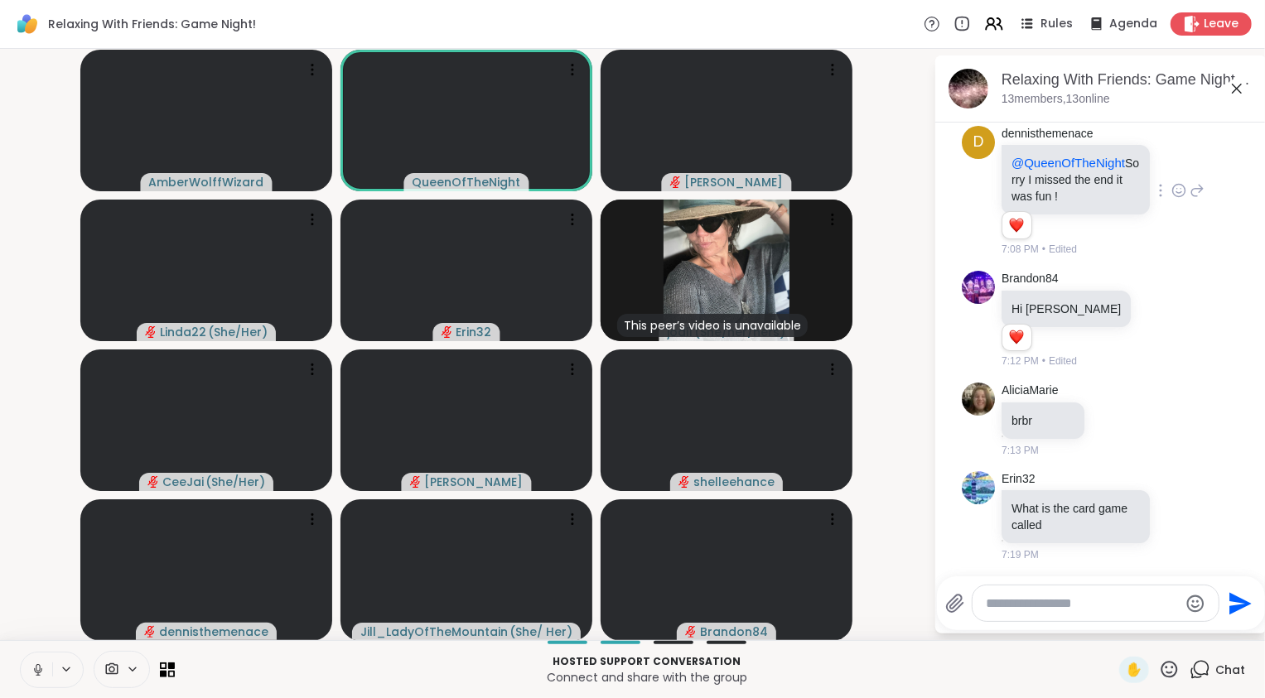
click at [33, 672] on icon at bounding box center [38, 669] width 15 height 15
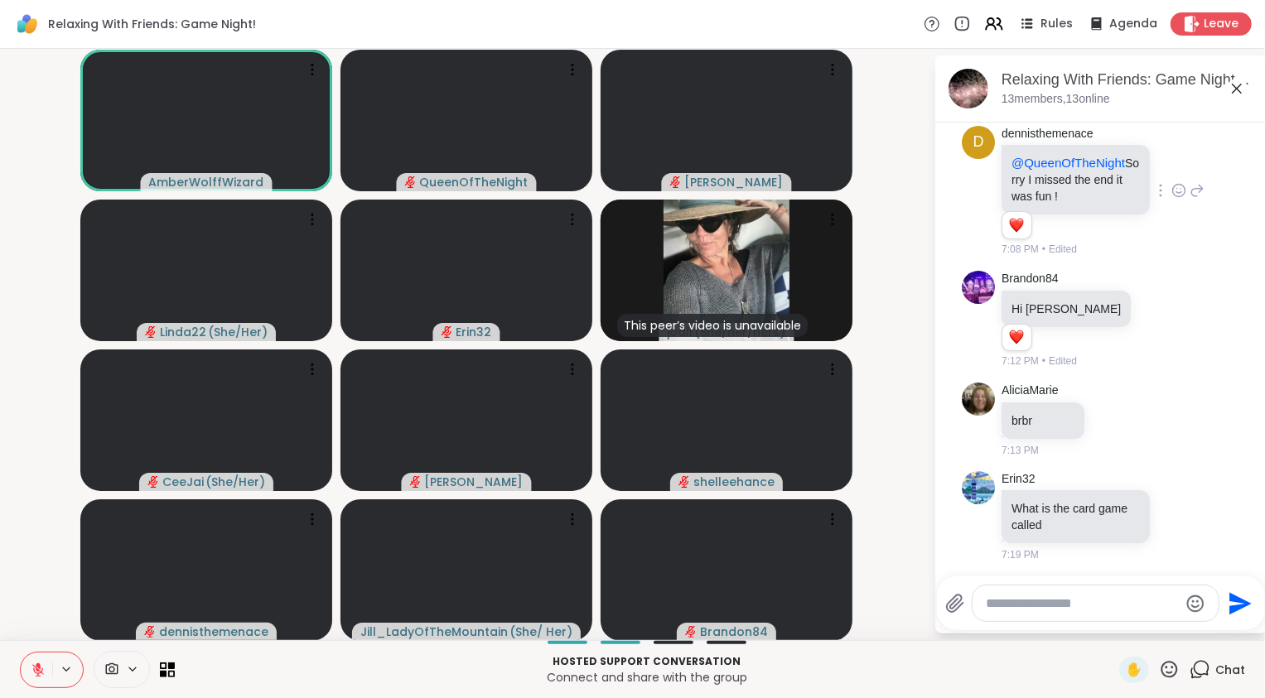
click at [27, 609] on video-player-container "AmberWolffWizard QueenOfTheNight Lorena Linda22 ( She/Her ) Erin32 This peer’s …" at bounding box center [466, 344] width 913 height 578
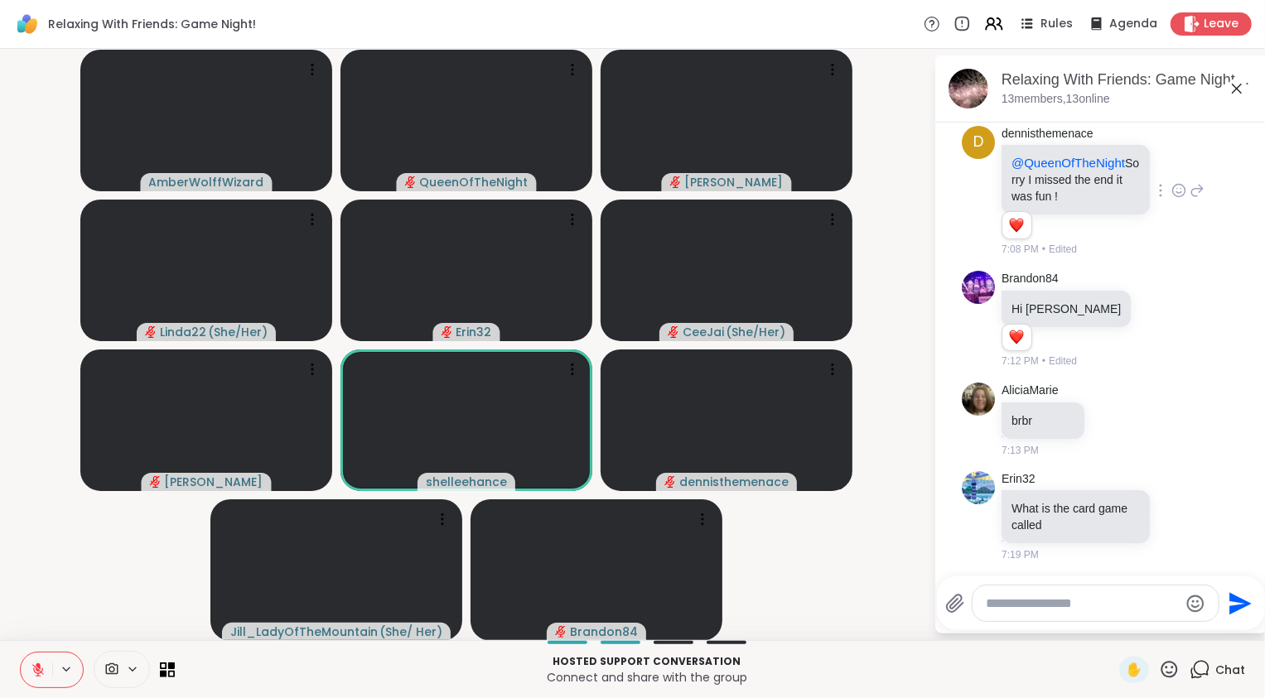
click at [37, 667] on icon at bounding box center [38, 665] width 5 height 7
click at [43, 667] on icon at bounding box center [38, 669] width 15 height 15
click at [119, 581] on video-player-container "AmberWolffWizard QueenOfTheNight Lorena Linda22 ( She/Her ) Erin32 CeeJai ( She…" at bounding box center [466, 344] width 913 height 578
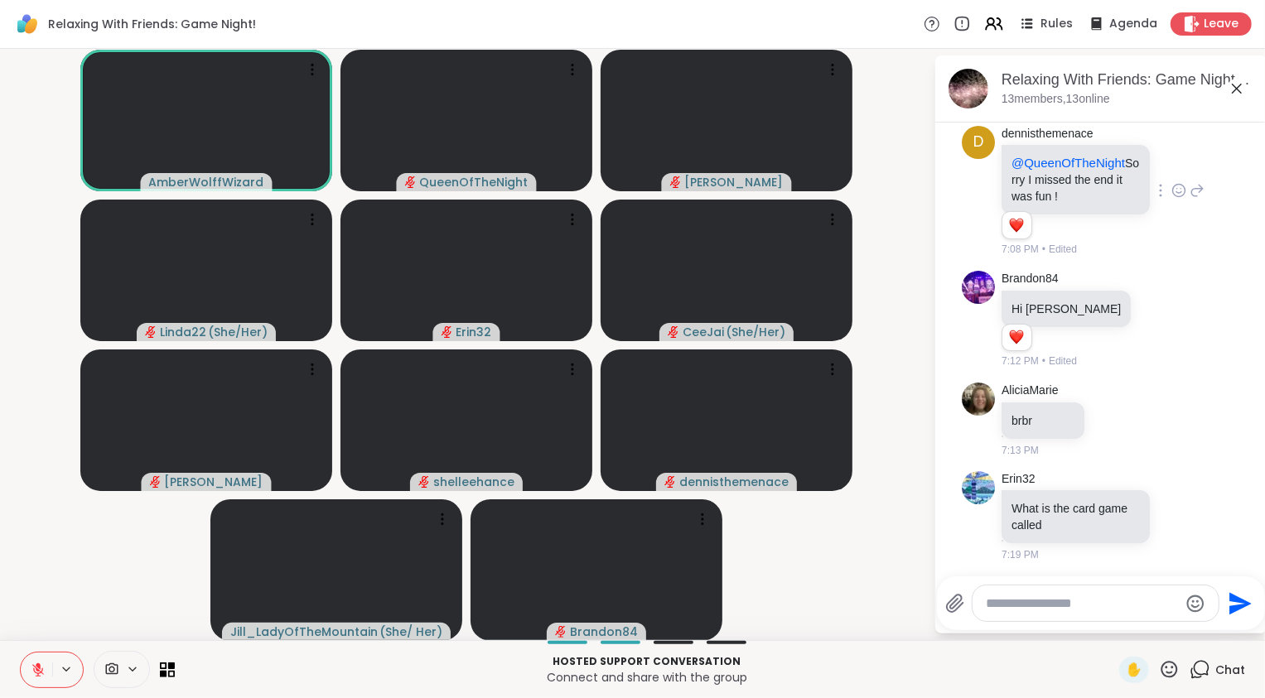
click at [130, 551] on video-player-container "AmberWolffWizard QueenOfTheNight Lorena Linda22 ( She/Her ) Erin32 CeeJai ( She…" at bounding box center [466, 344] width 913 height 578
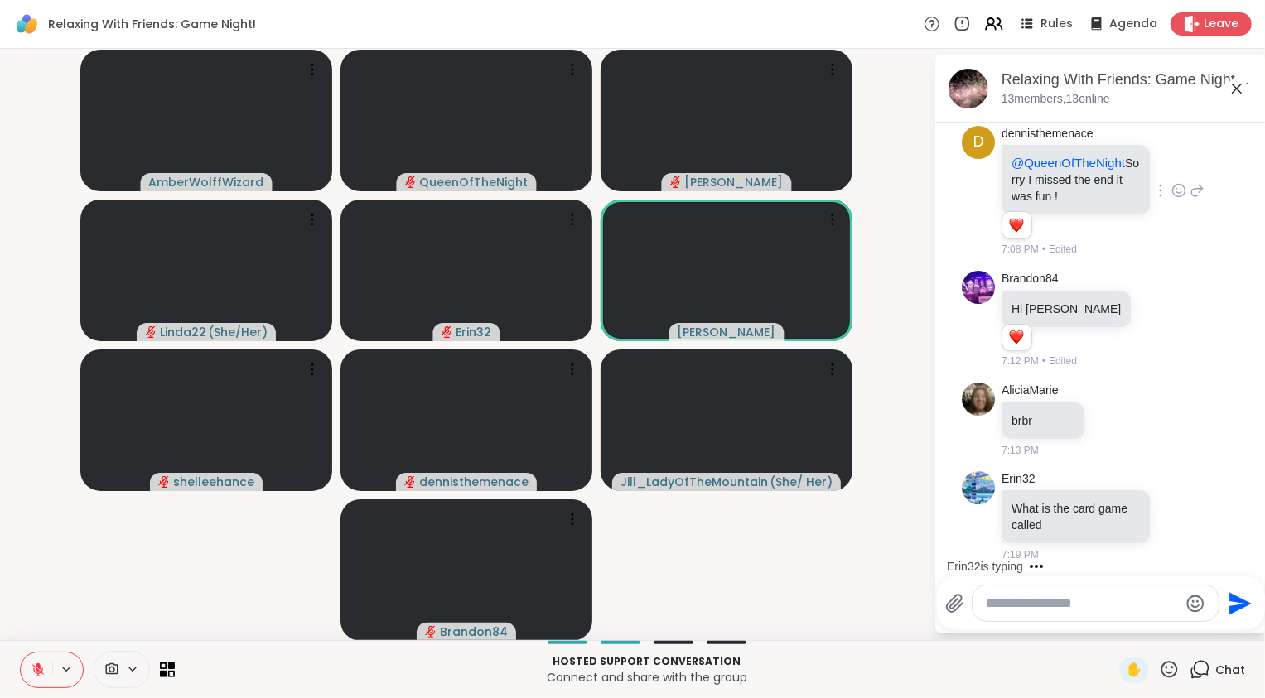
click at [773, 611] on video-player-container "AmberWolffWizard QueenOfTheNight Lorena Linda22 ( She/Her ) Erin32 Adrienne_Que…" at bounding box center [466, 344] width 913 height 578
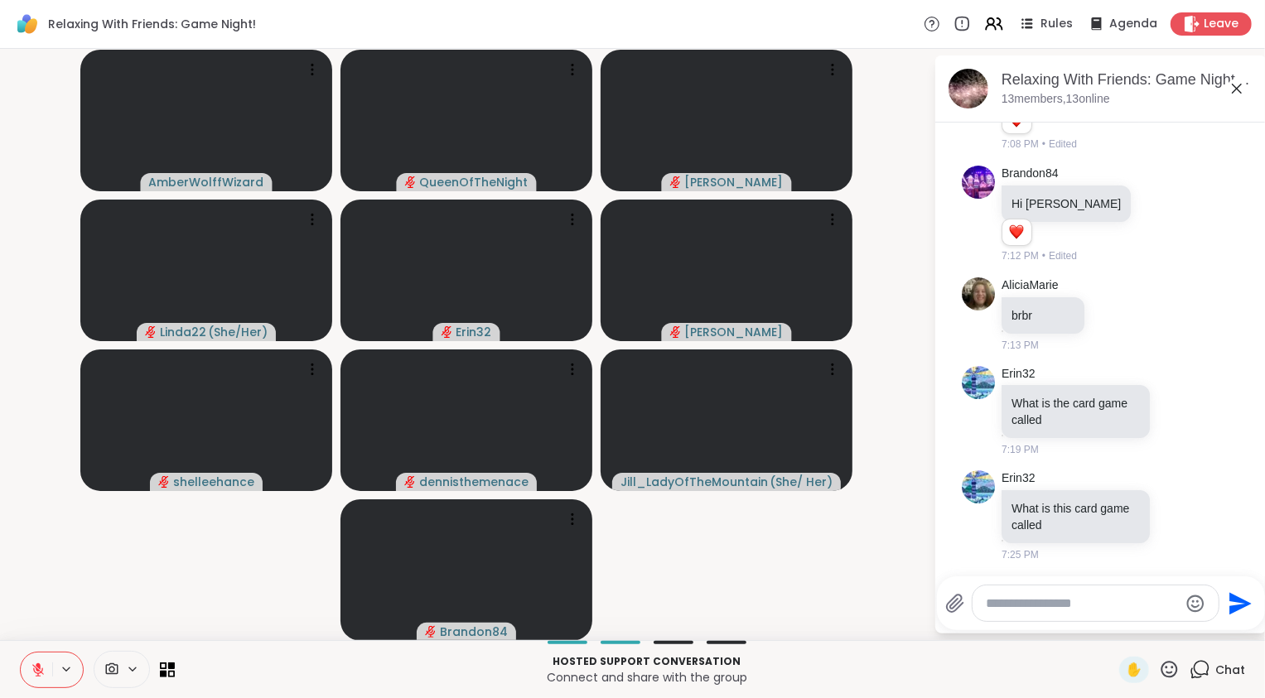
click at [39, 668] on icon at bounding box center [38, 665] width 5 height 7
click at [39, 667] on icon at bounding box center [38, 669] width 15 height 15
click at [1104, 598] on textarea "Type your message" at bounding box center [1081, 603] width 193 height 17
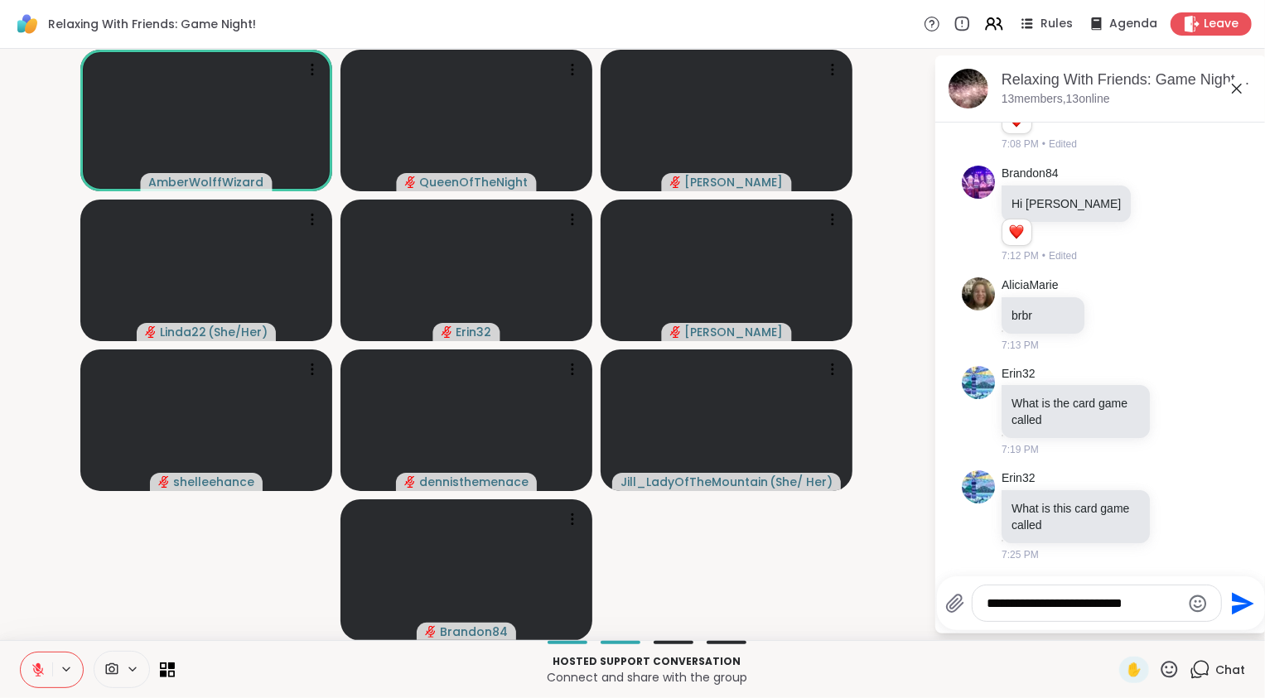
type textarea "**********"
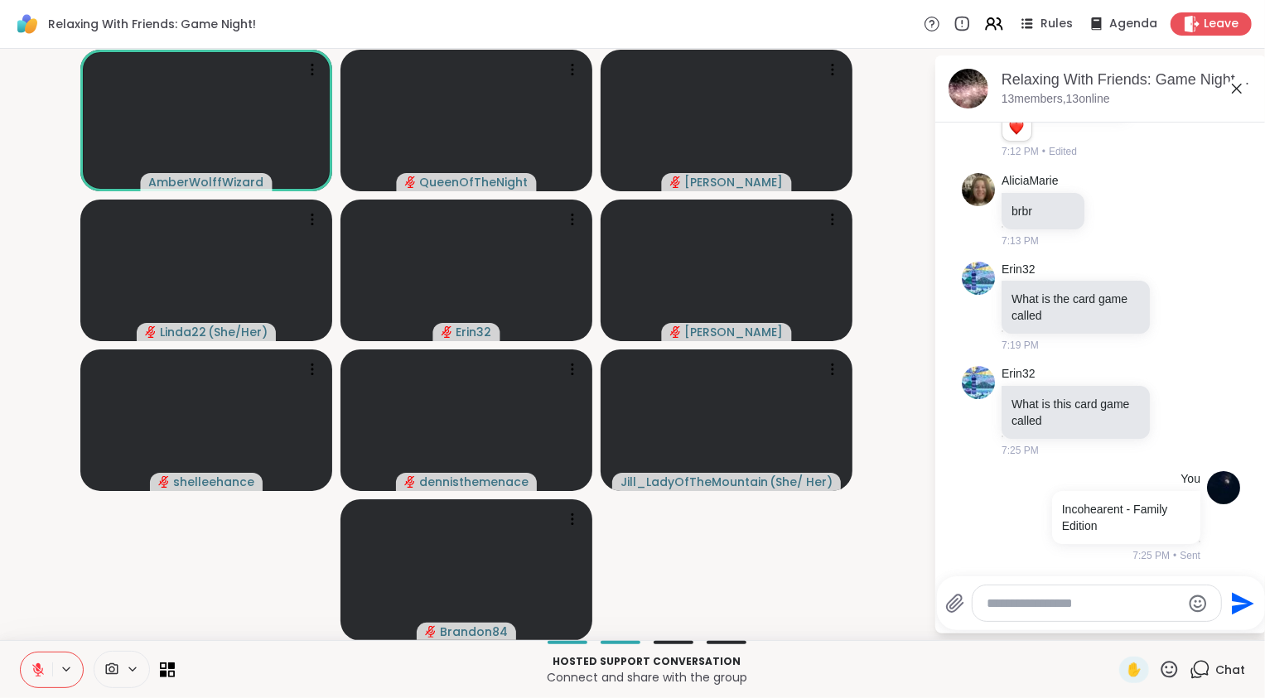
click at [182, 558] on video-player-container "AmberWolffWizard QueenOfTheNight Lorena Linda22 ( She/Her ) Erin32 Adrienne_Que…" at bounding box center [466, 344] width 913 height 578
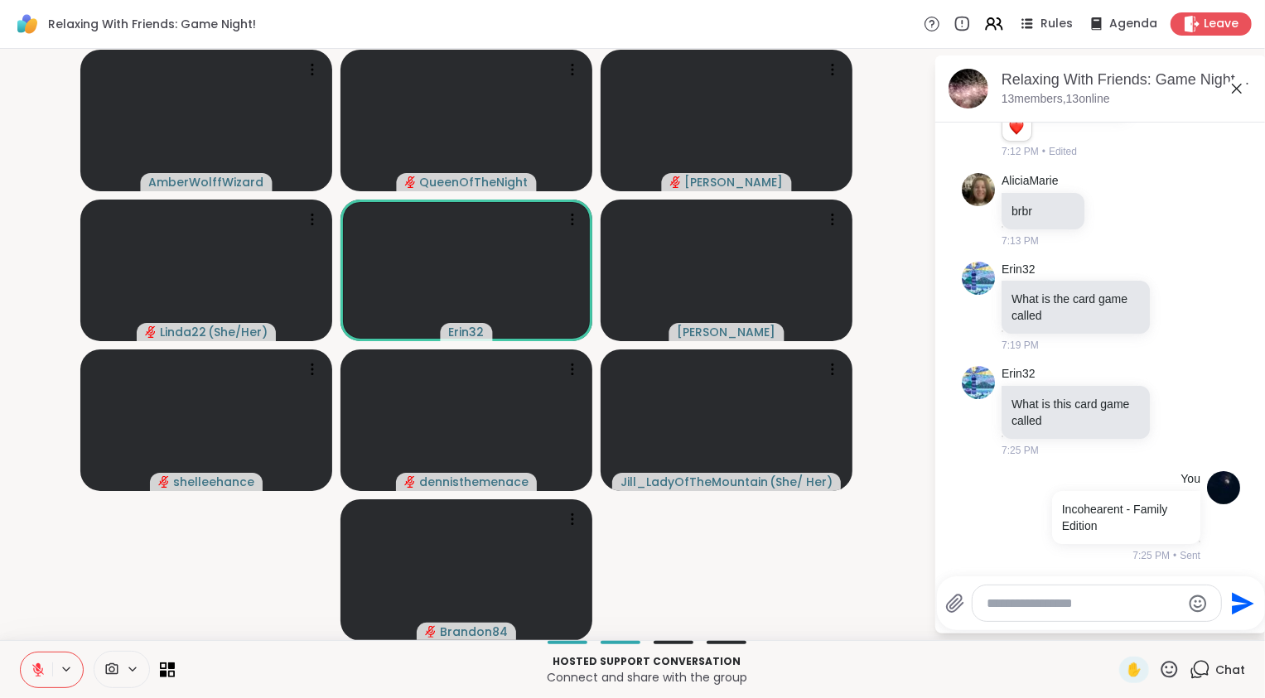
click at [90, 600] on video-player-container "AmberWolffWizard QueenOfTheNight Lorena Linda22 ( She/Her ) Erin32 Adrienne_Que…" at bounding box center [466, 344] width 913 height 578
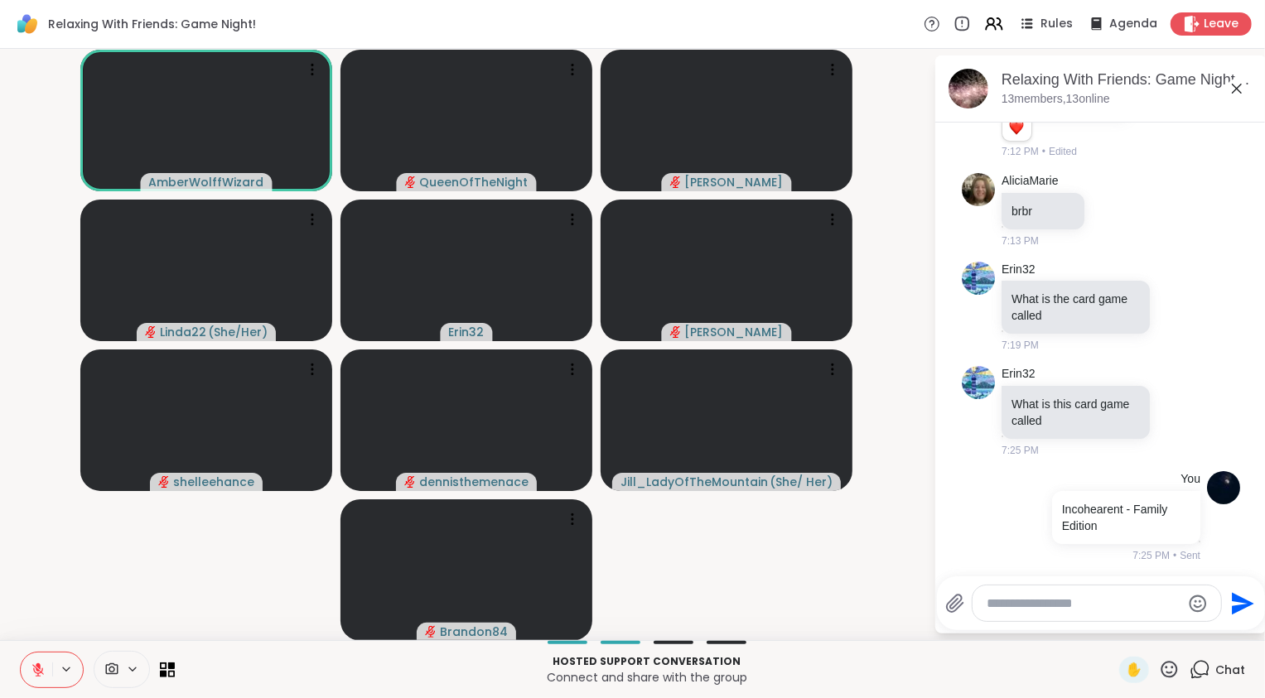
scroll to position [761, 0]
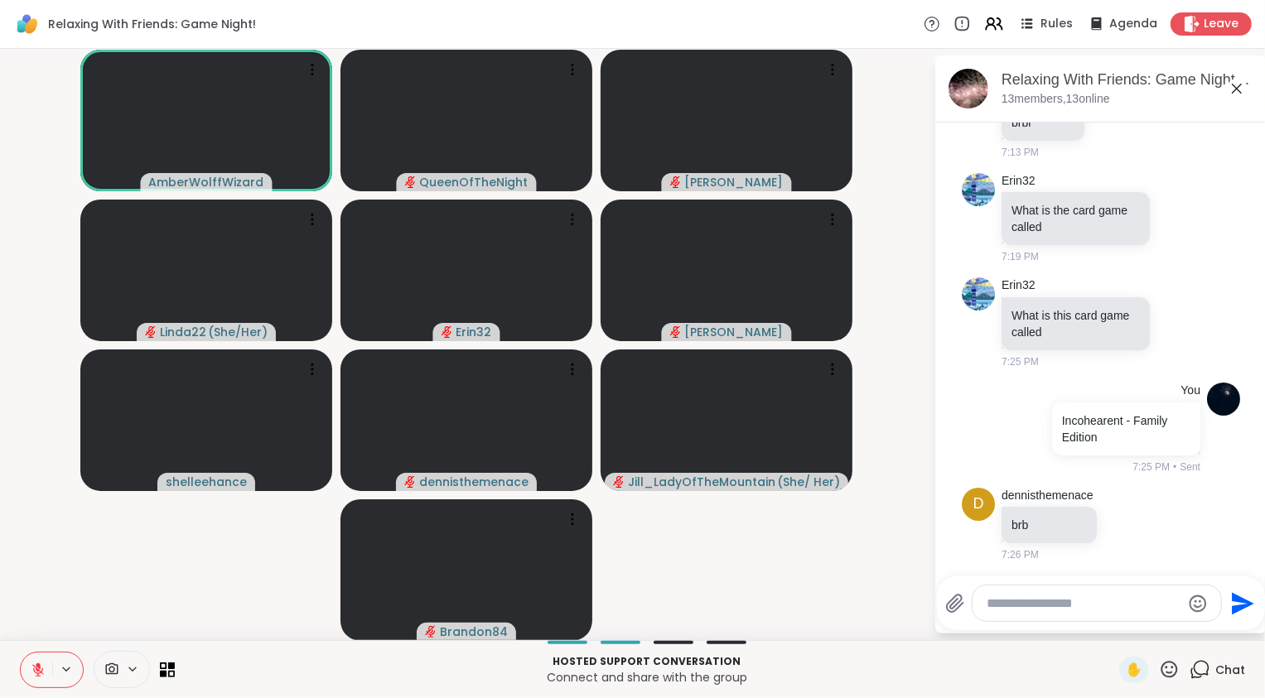
click at [42, 668] on icon at bounding box center [38, 669] width 15 height 15
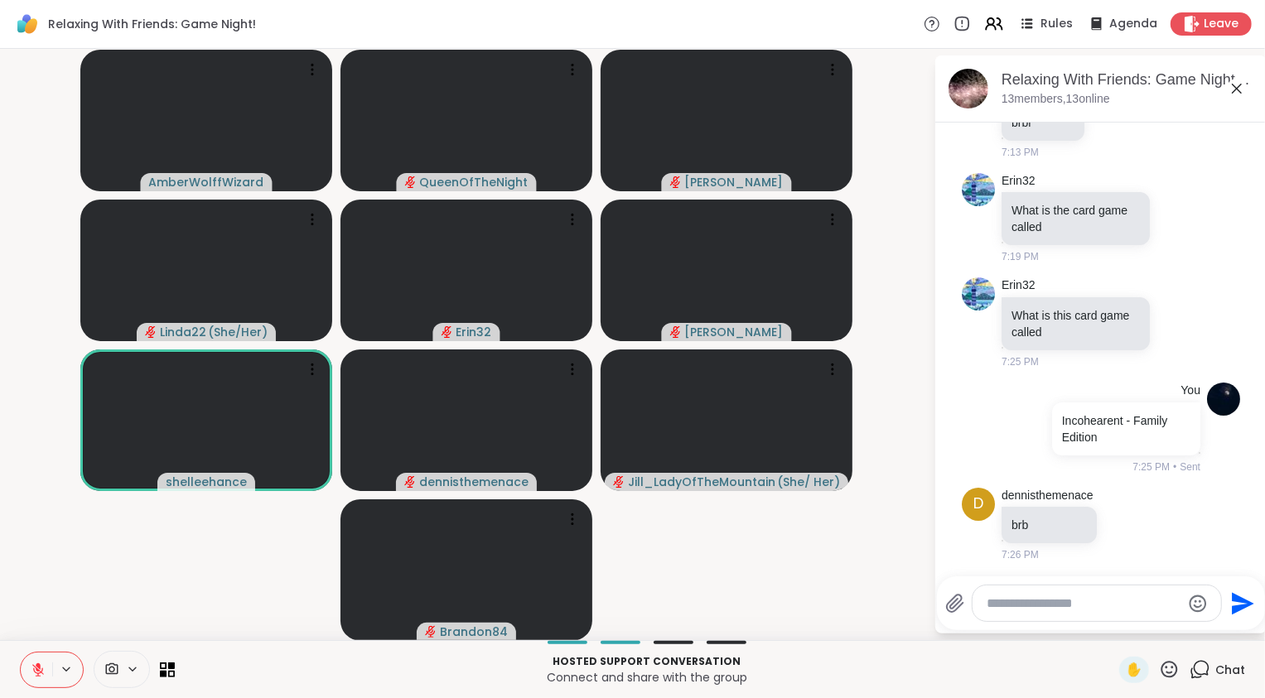
click at [110, 585] on video-player-container "AmberWolffWizard QueenOfTheNight Lorena Linda22 ( She/Her ) Erin32 Adrienne_Que…" at bounding box center [466, 344] width 913 height 578
click at [88, 609] on video-player-container "AmberWolffWizard QueenOfTheNight Lorena Linda22 ( She/Her ) Erin32 Adrienne_Que…" at bounding box center [466, 344] width 913 height 578
click at [36, 678] on button at bounding box center [36, 670] width 31 height 35
click at [112, 613] on video-player-container "AmberWolffWizard QueenOfTheNight Lorena Linda22 ( She/Her ) Erin32 Adrienne_Que…" at bounding box center [466, 344] width 913 height 578
click at [33, 676] on icon at bounding box center [38, 669] width 15 height 15
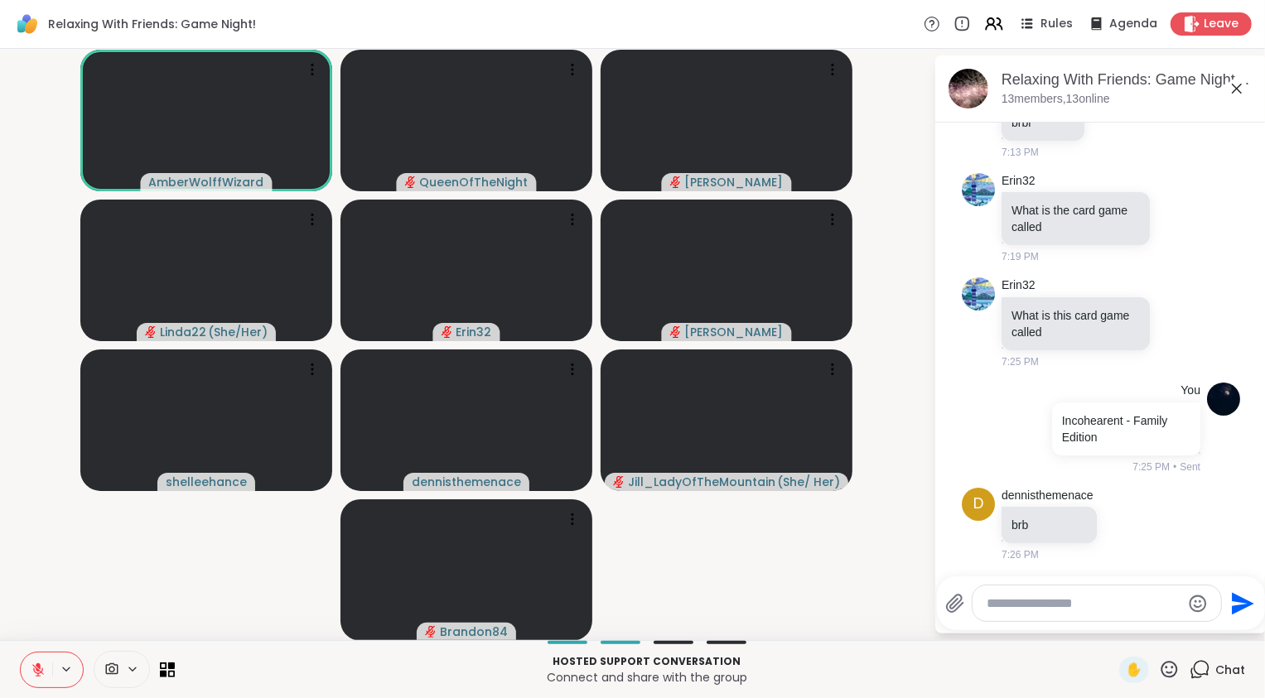
click at [150, 601] on video-player-container "AmberWolffWizard QueenOfTheNight Lorena Linda22 ( She/Her ) Erin32 Adrienne_Que…" at bounding box center [466, 344] width 913 height 578
click at [38, 673] on icon at bounding box center [38, 670] width 12 height 12
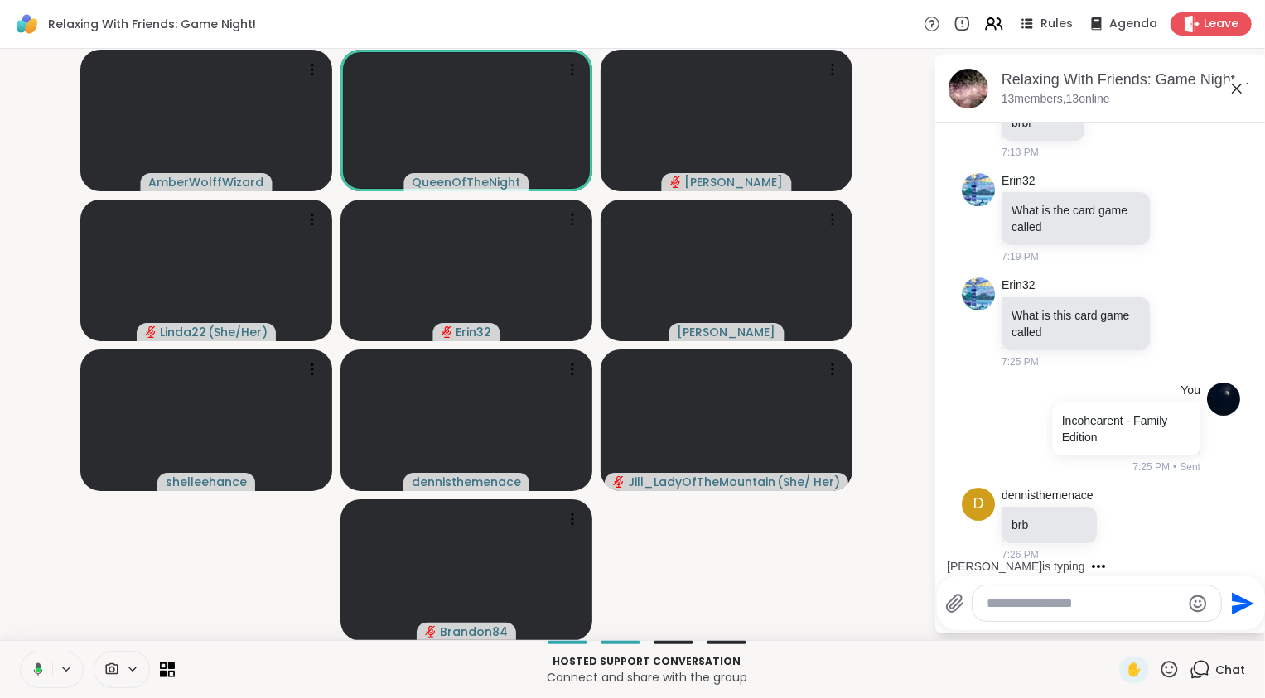
click at [37, 673] on icon at bounding box center [35, 669] width 15 height 15
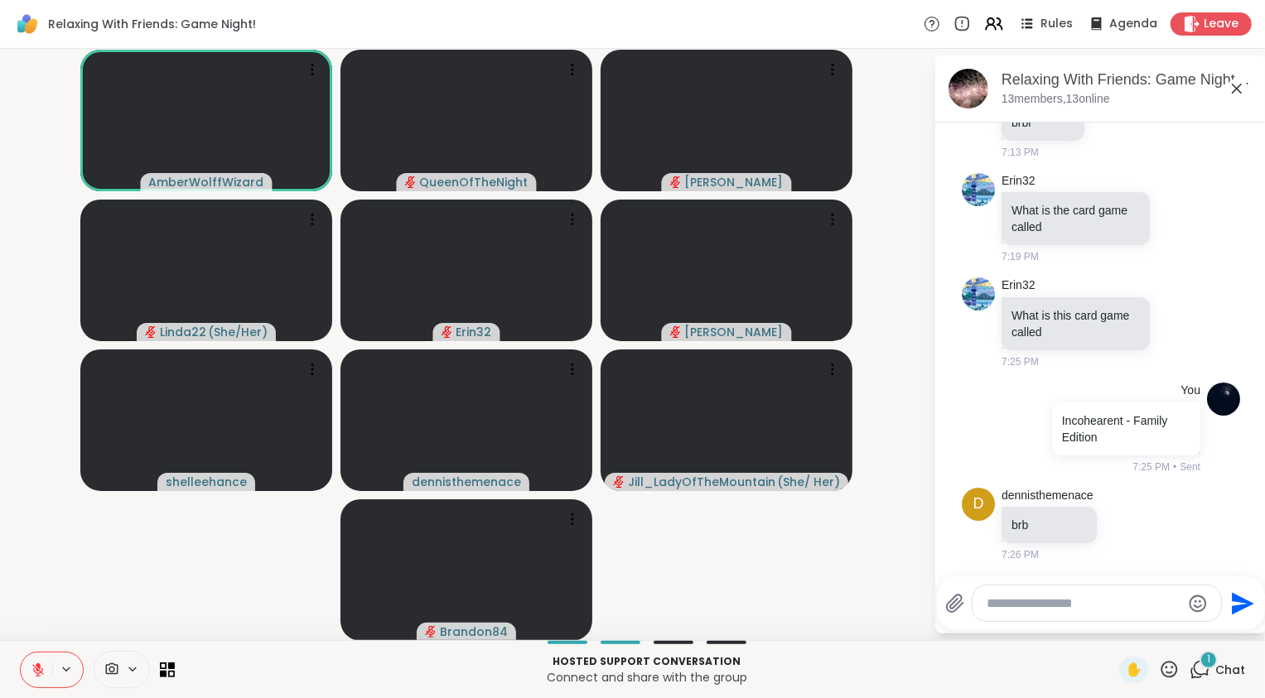
scroll to position [865, 0]
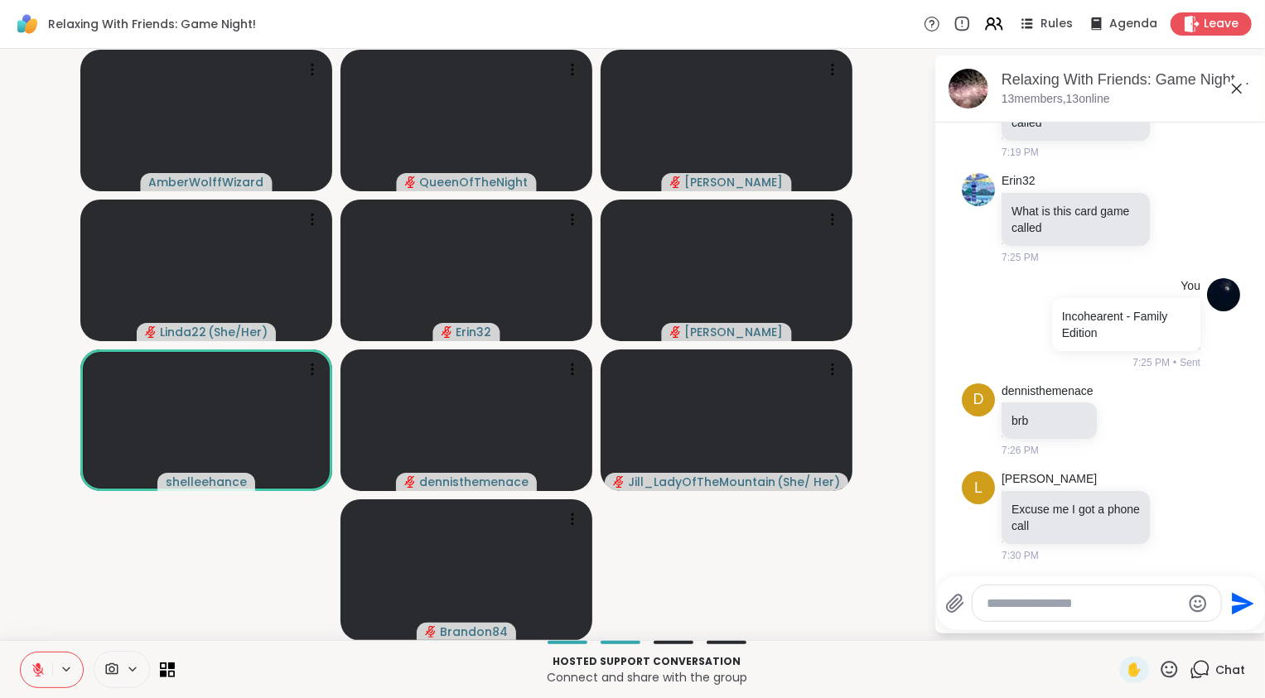
click at [41, 665] on icon at bounding box center [38, 669] width 15 height 15
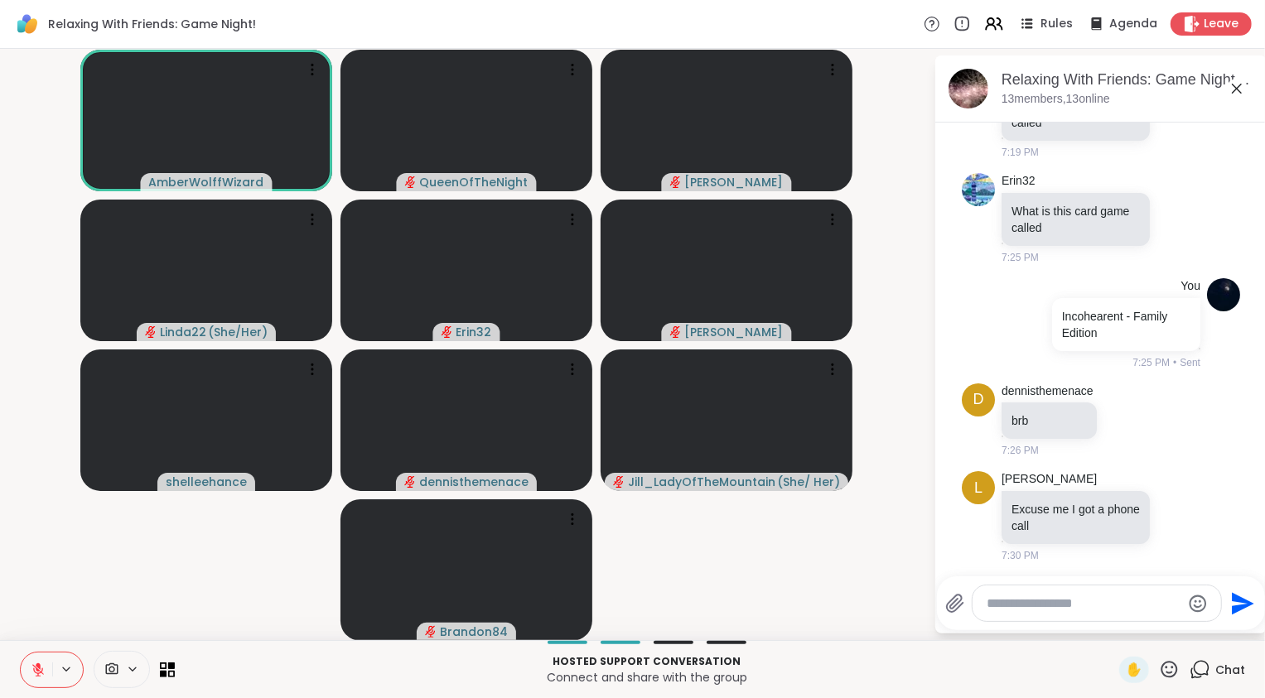
click at [73, 600] on video-player-container "AmberWolffWizard QueenOfTheNight Lorena Linda22 ( She/Her ) Erin32 Adrienne_Que…" at bounding box center [466, 344] width 913 height 578
click at [110, 600] on video-player-container "AmberWolffWizard QueenOfTheNight Lorena Linda22 ( She/Her ) Erin32 Adrienne_Que…" at bounding box center [466, 344] width 913 height 578
click at [244, 607] on video-player-container "AmberWolffWizard QueenOfTheNight Lorena Linda22 ( She/Her ) Erin32 Adrienne_Que…" at bounding box center [466, 344] width 913 height 578
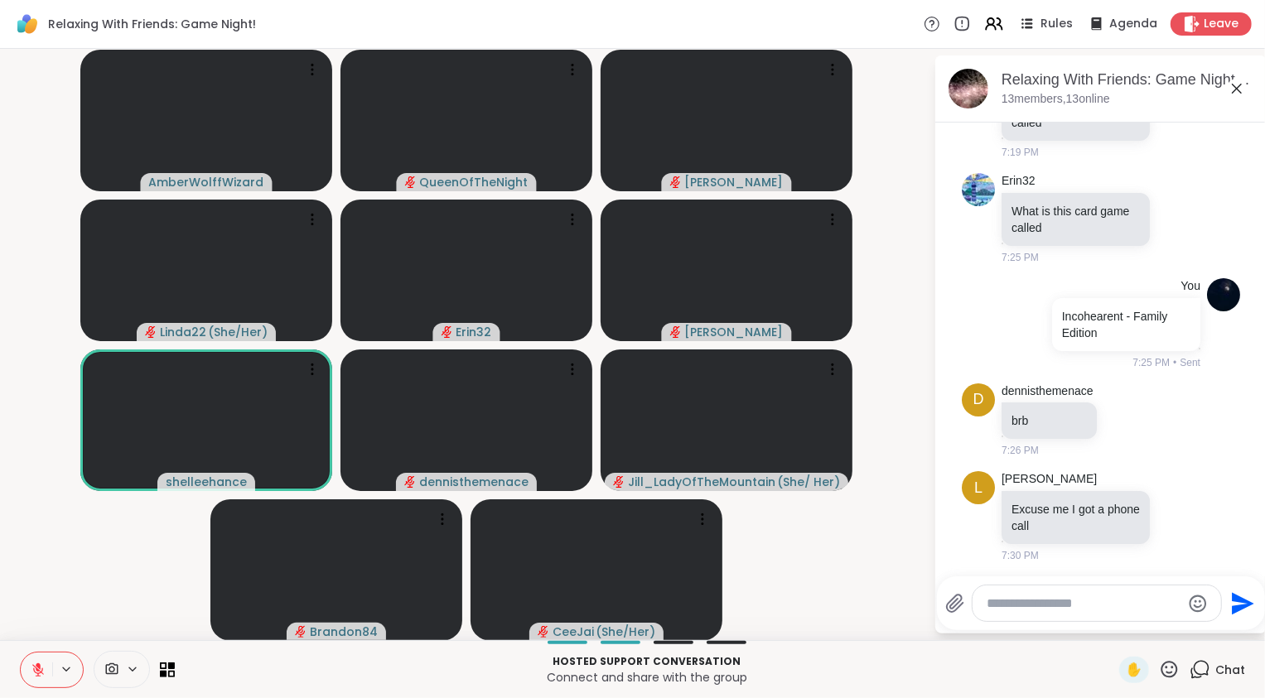
click at [166, 619] on video-player-container "AmberWolffWizard QueenOfTheNight Lorena Linda22 ( She/Her ) Erin32 Adrienne_Que…" at bounding box center [466, 344] width 913 height 578
click at [209, 678] on p "Connect and share with the group" at bounding box center [647, 677] width 924 height 17
click at [128, 571] on video-player-container "AmberWolffWizard QueenOfTheNight Lorena Linda22 ( She/Her ) Erin32 Adrienne_Que…" at bounding box center [466, 344] width 913 height 578
click at [210, 669] on p "Connect and share with the group" at bounding box center [647, 677] width 924 height 17
click at [129, 586] on video-player-container "AmberWolffWizard QueenOfTheNight Lorena Linda22 ( She/Her ) Erin32 Adrienne_Que…" at bounding box center [466, 344] width 913 height 578
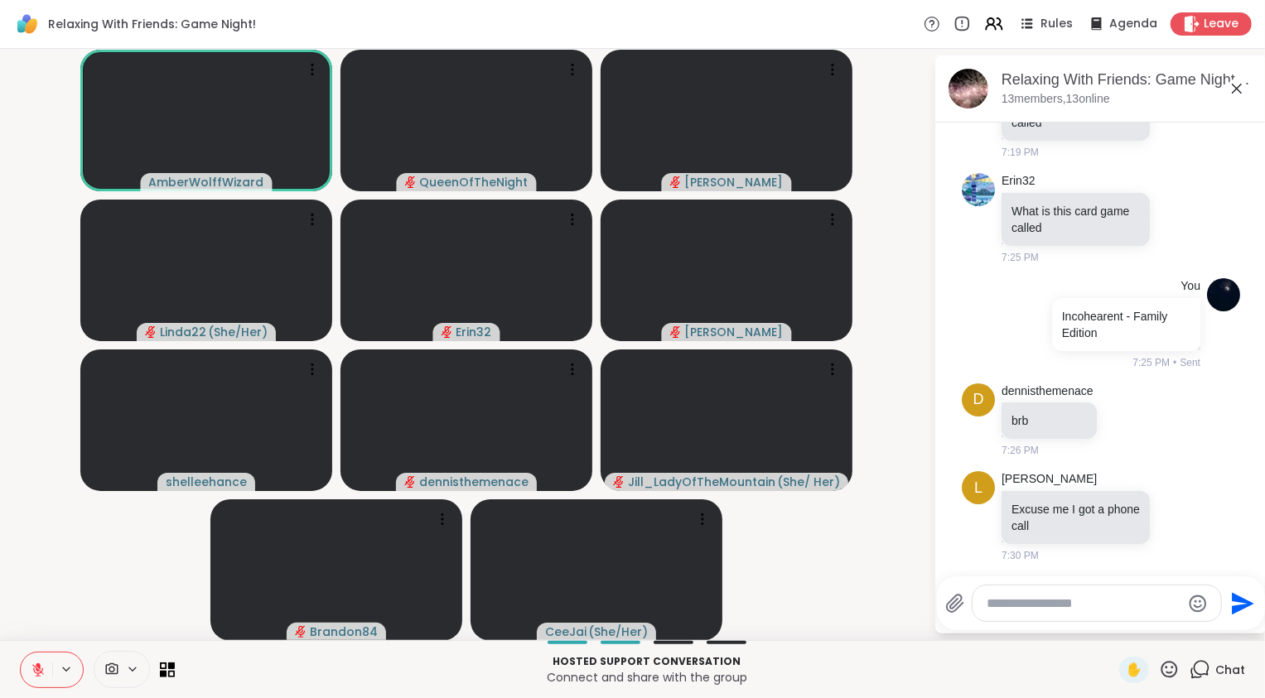
click at [38, 674] on icon at bounding box center [38, 670] width 12 height 12
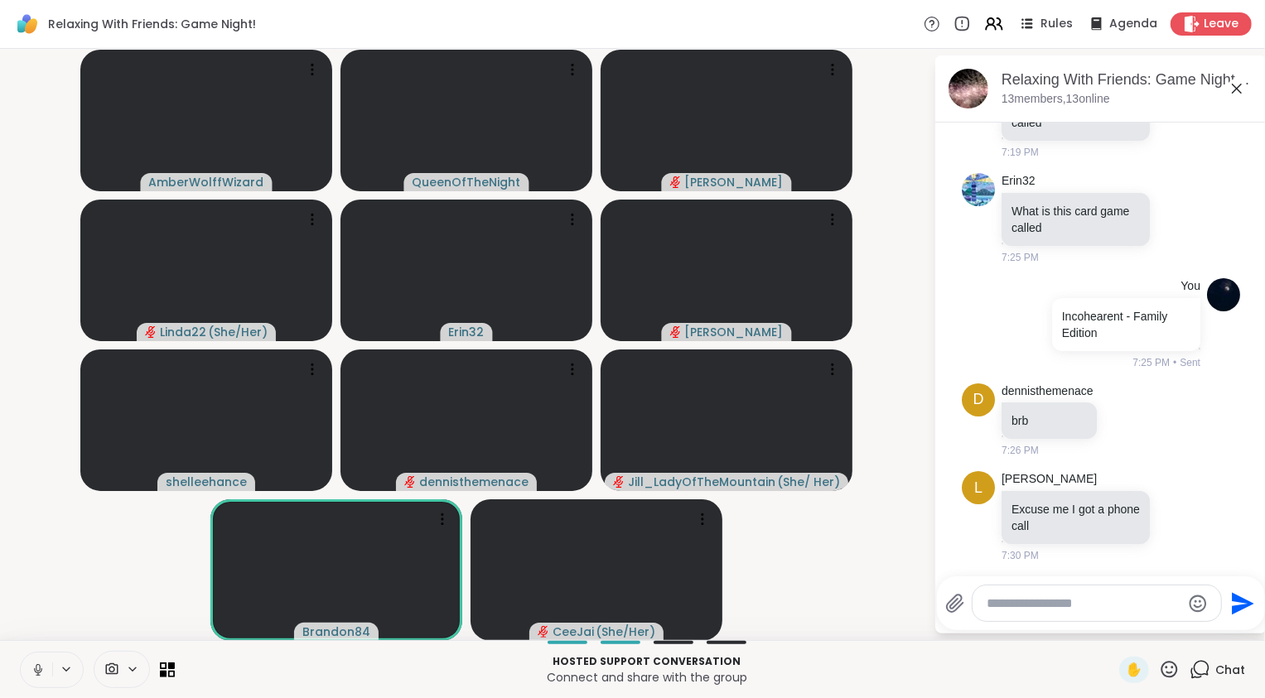
click at [37, 674] on icon at bounding box center [37, 673] width 1 height 3
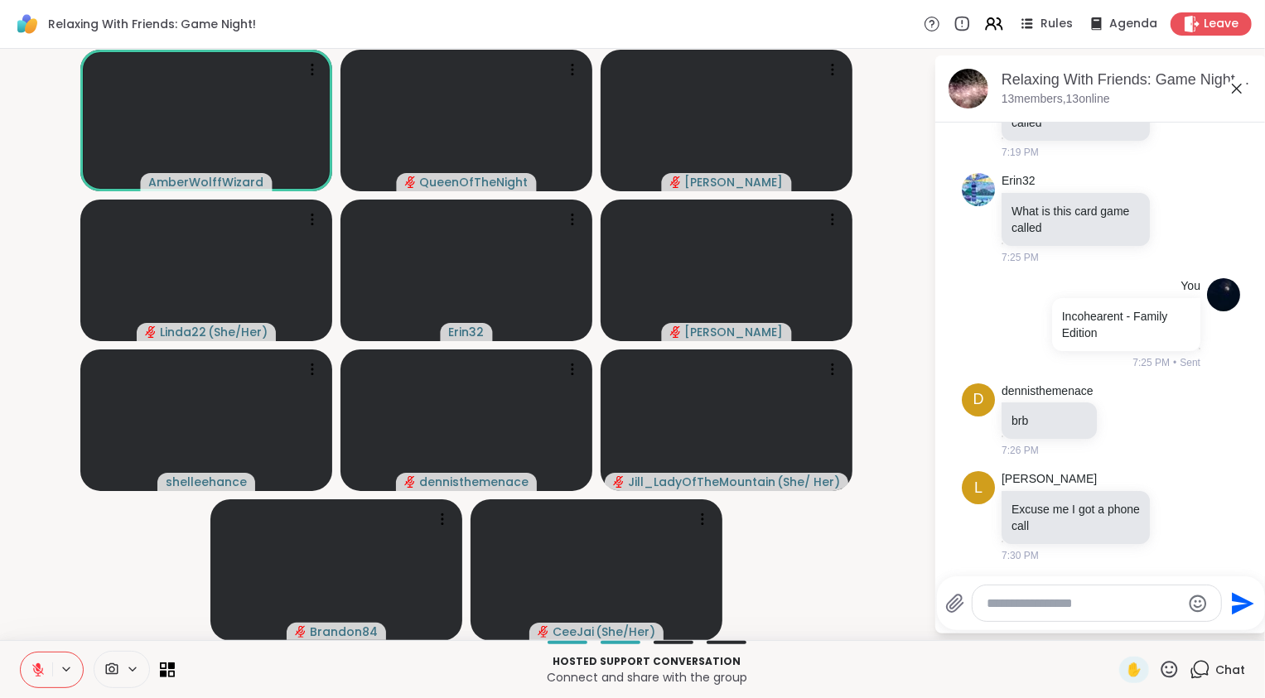
click at [75, 605] on video-player-container "AmberWolffWizard QueenOfTheNight Lorena Linda22 ( She/Her ) Erin32 Adrienne_Que…" at bounding box center [466, 344] width 913 height 578
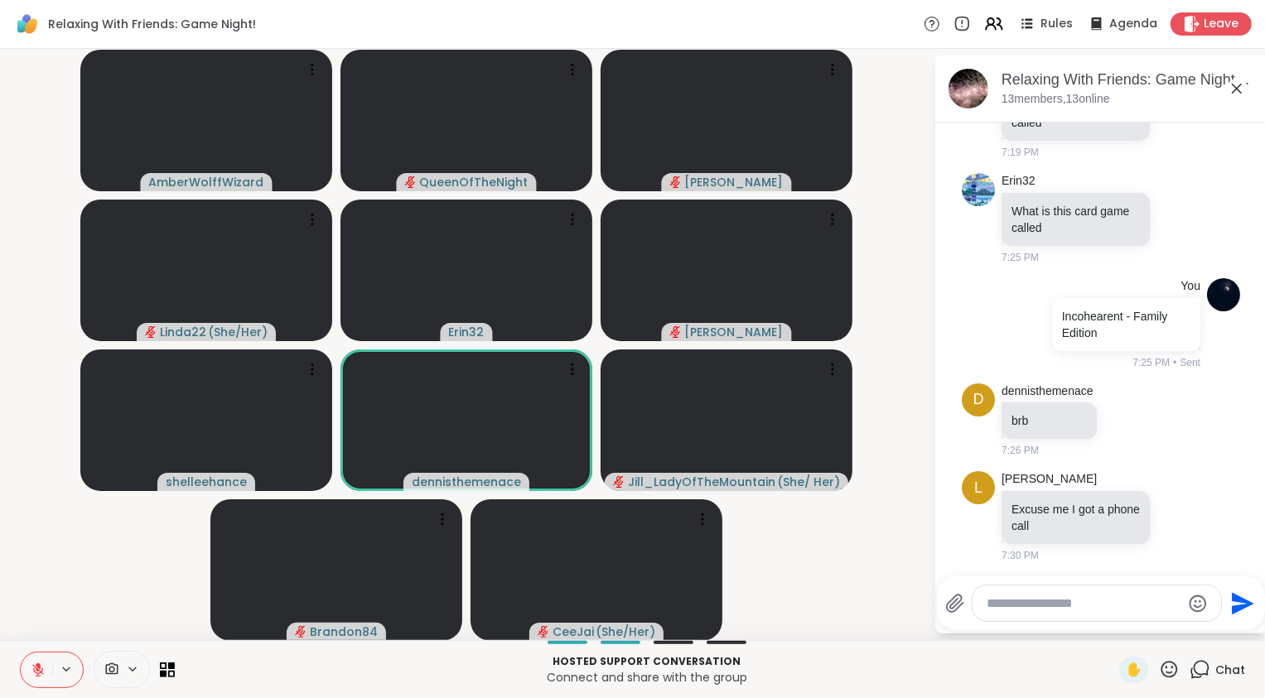
click at [64, 624] on video-player-container "AmberWolffWizard QueenOfTheNight Lorena Linda22 ( She/Her ) Erin32 Adrienne_Que…" at bounding box center [466, 344] width 913 height 578
click at [75, 583] on video-player-container "AmberWolffWizard QueenOfTheNight Lorena Linda22 ( She/Her ) Erin32 Adrienne_Que…" at bounding box center [466, 344] width 913 height 578
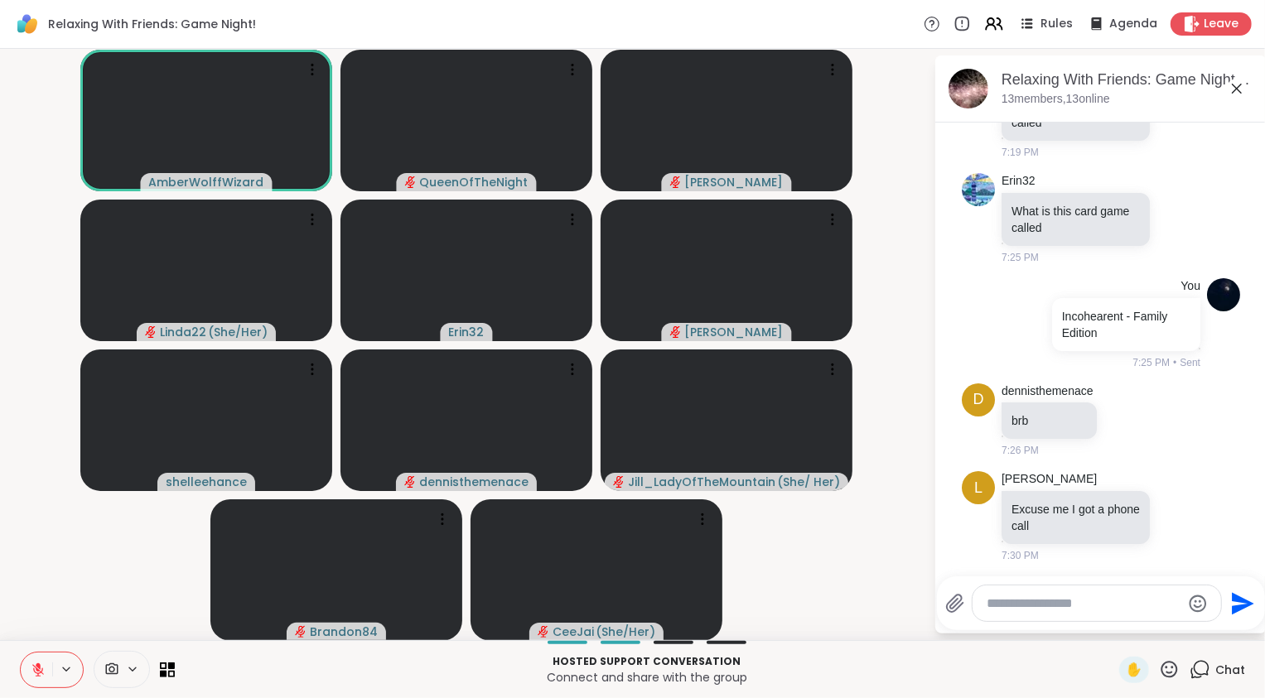
click at [34, 670] on icon at bounding box center [38, 670] width 12 height 12
click at [34, 670] on icon at bounding box center [38, 669] width 9 height 14
click at [37, 658] on button at bounding box center [36, 670] width 31 height 35
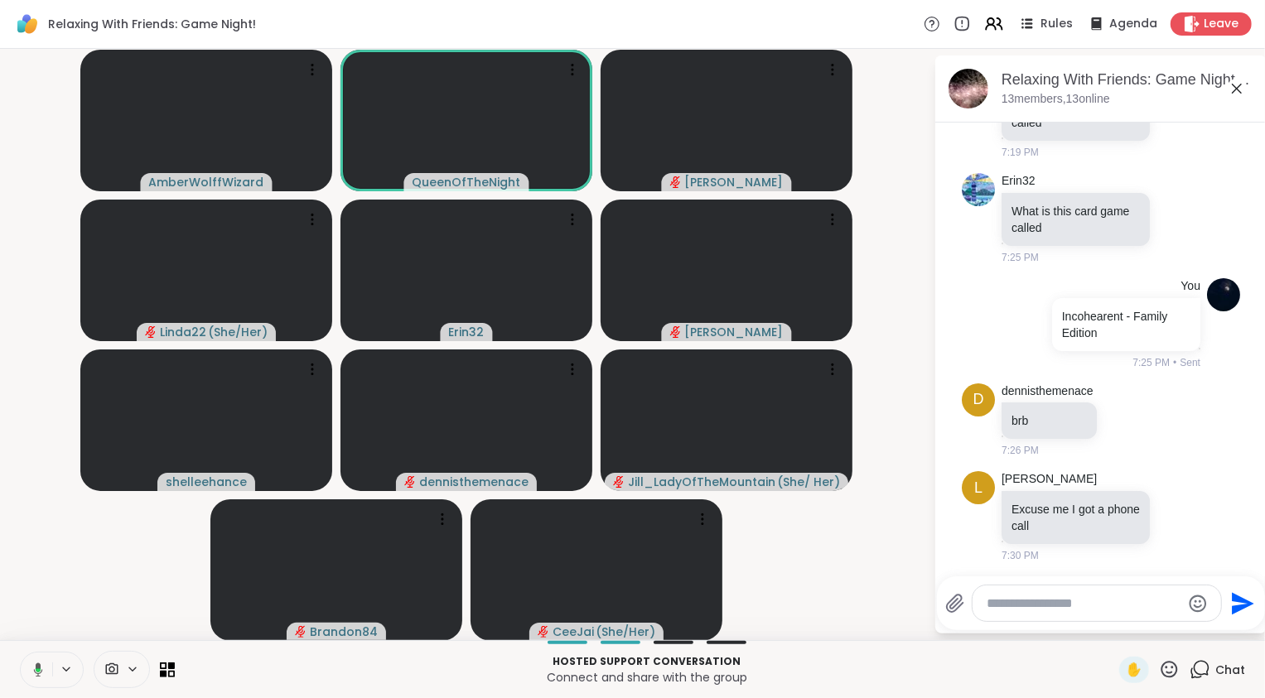
click at [39, 658] on button at bounding box center [35, 670] width 34 height 35
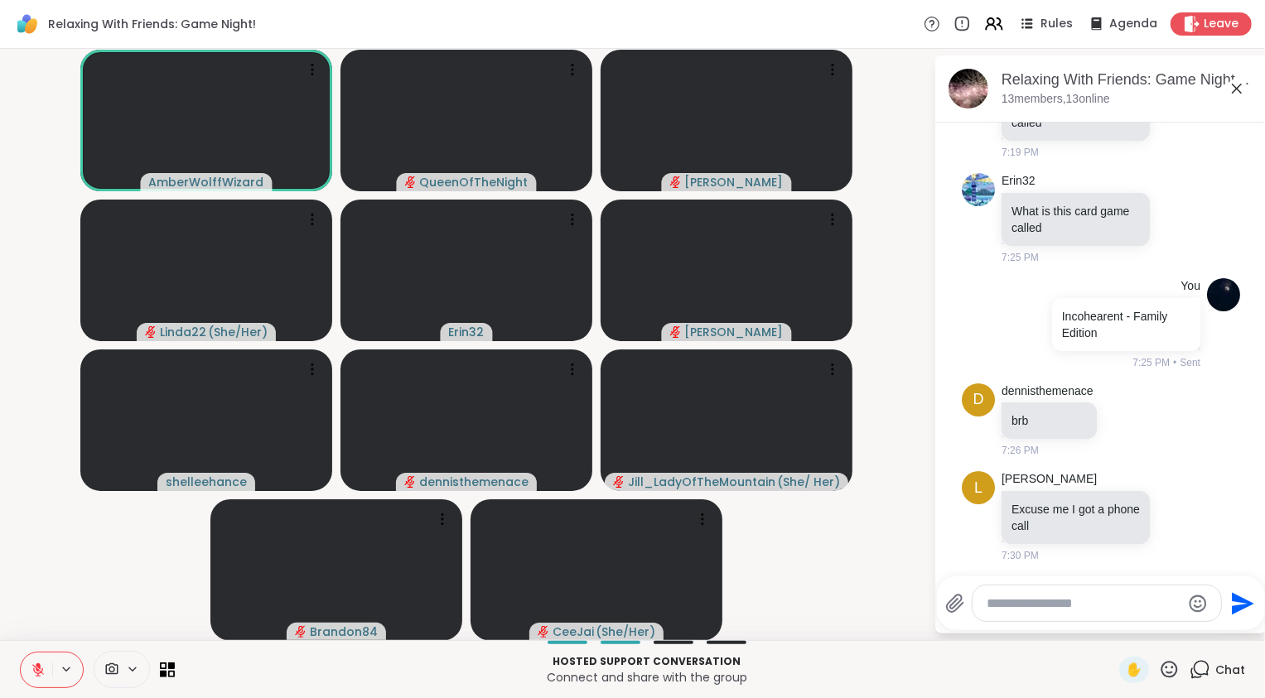
click at [96, 617] on video-player-container "AmberWolffWizard QueenOfTheNight Lorena Linda22 ( She/Her ) Erin32 Adrienne_Que…" at bounding box center [466, 344] width 913 height 578
click at [43, 669] on icon at bounding box center [38, 669] width 15 height 15
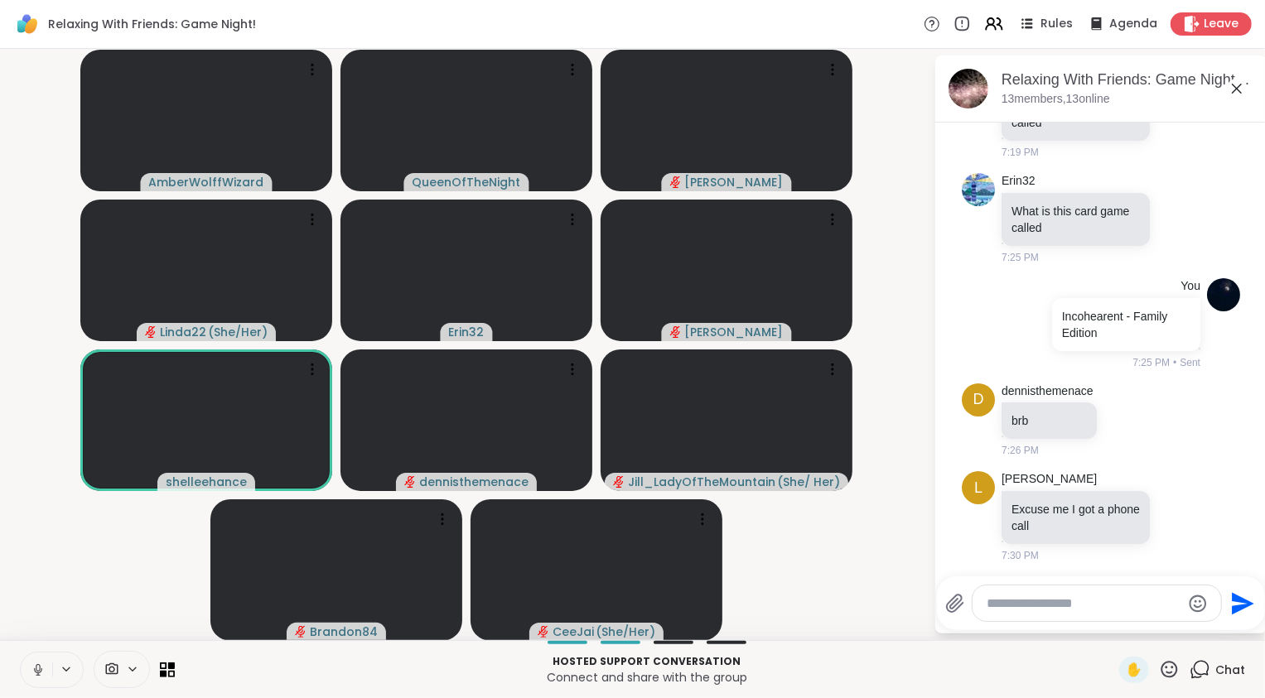
click at [44, 667] on icon at bounding box center [38, 669] width 15 height 15
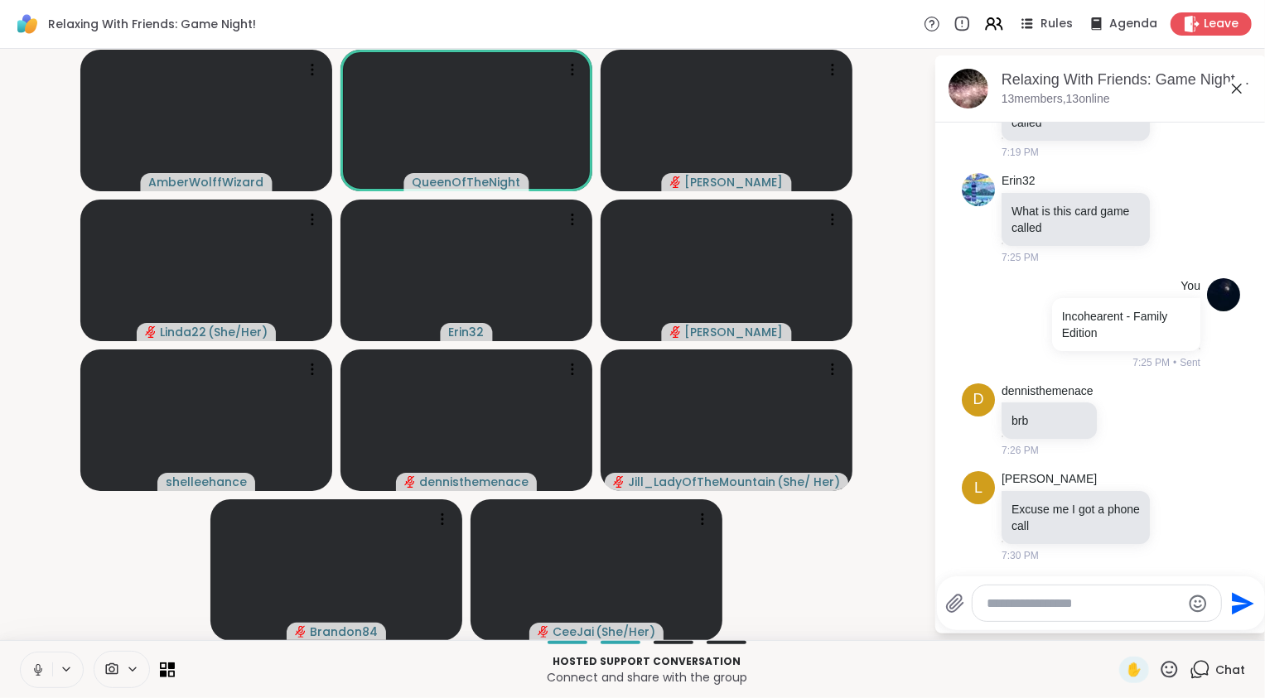
click at [45, 669] on button at bounding box center [36, 670] width 31 height 35
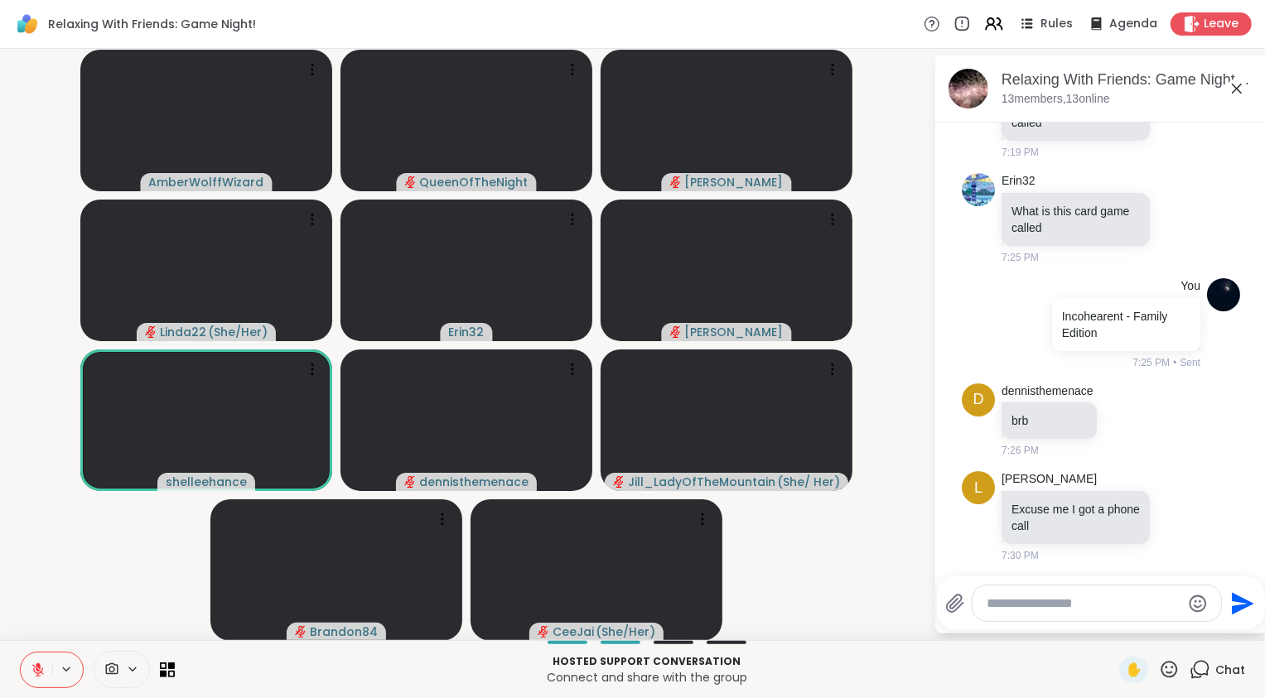
click at [57, 643] on div "Hosted support conversation Connect and share with the group ✋ Chat" at bounding box center [632, 669] width 1265 height 58
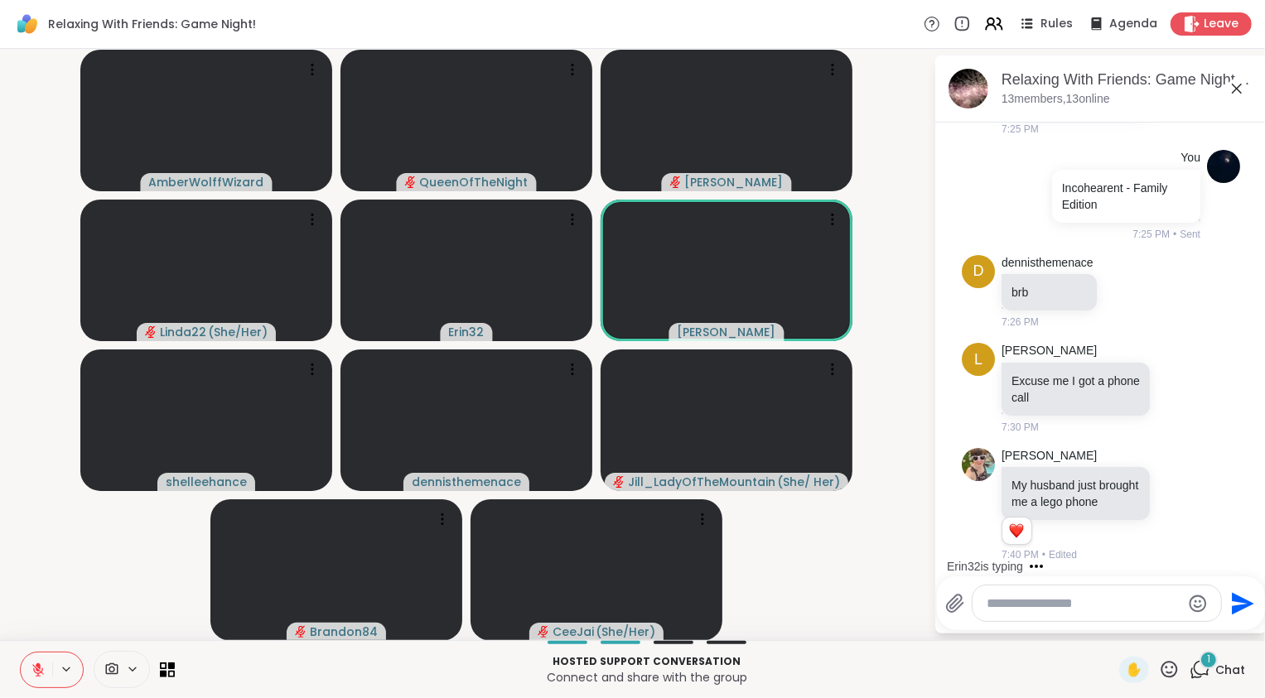
scroll to position [1098, 0]
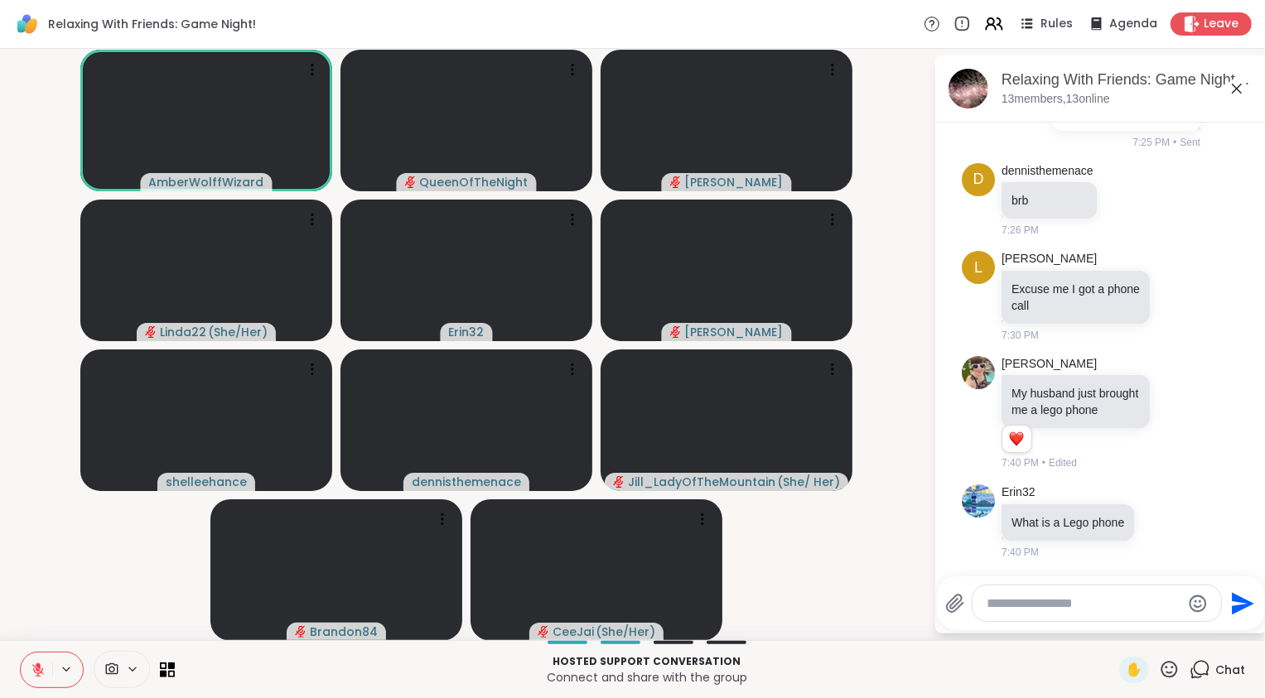
click at [65, 602] on video-player-container "AmberWolffWizard QueenOfTheNight Lorena Linda22 ( She/Her ) Erin32 Adrienne_Que…" at bounding box center [466, 344] width 913 height 578
click at [1181, 404] on icon at bounding box center [1178, 412] width 15 height 17
click at [1054, 378] on div "Select Reaction: Heart" at bounding box center [1046, 385] width 15 height 15
click at [1204, 402] on icon at bounding box center [1196, 412] width 15 height 20
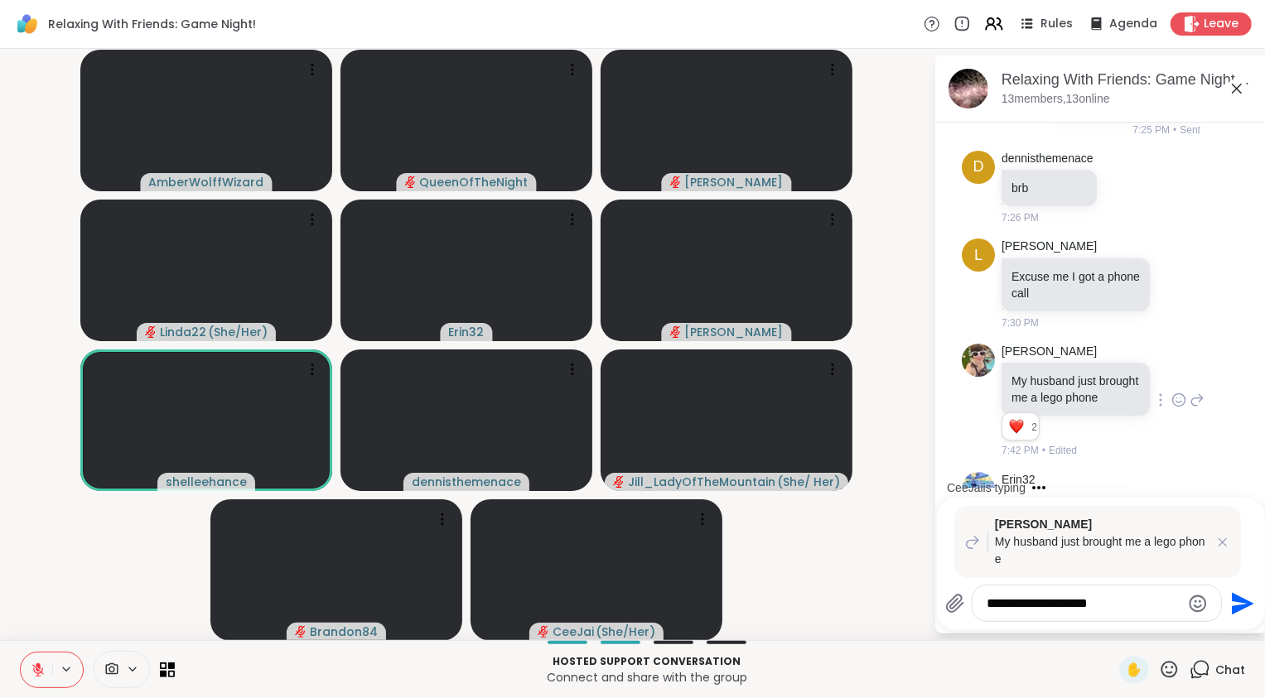
type textarea "**********"
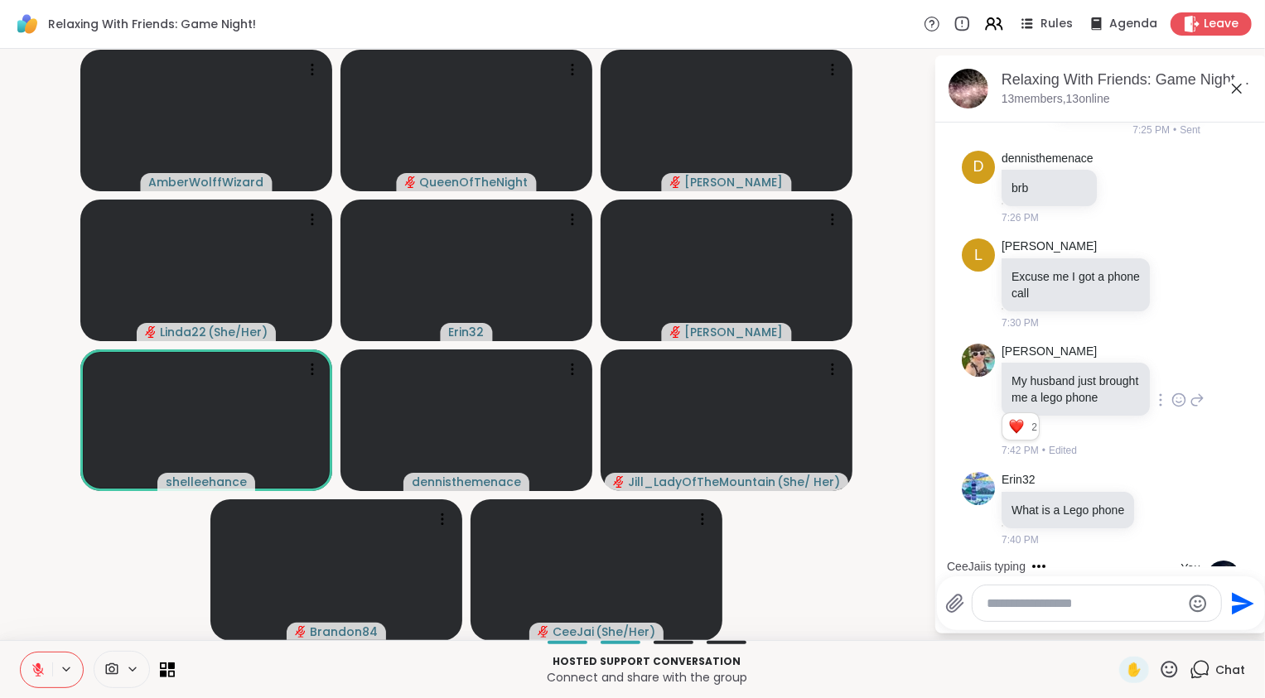
scroll to position [1263, 0]
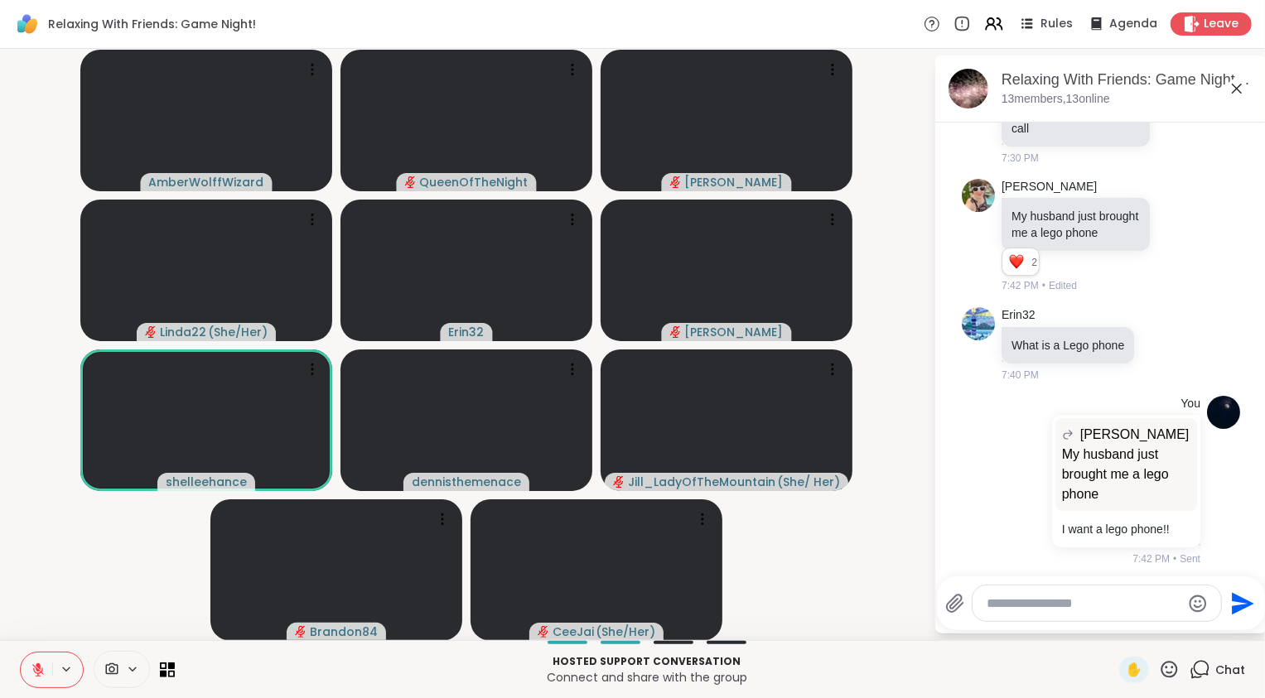
click at [36, 668] on icon at bounding box center [38, 670] width 12 height 12
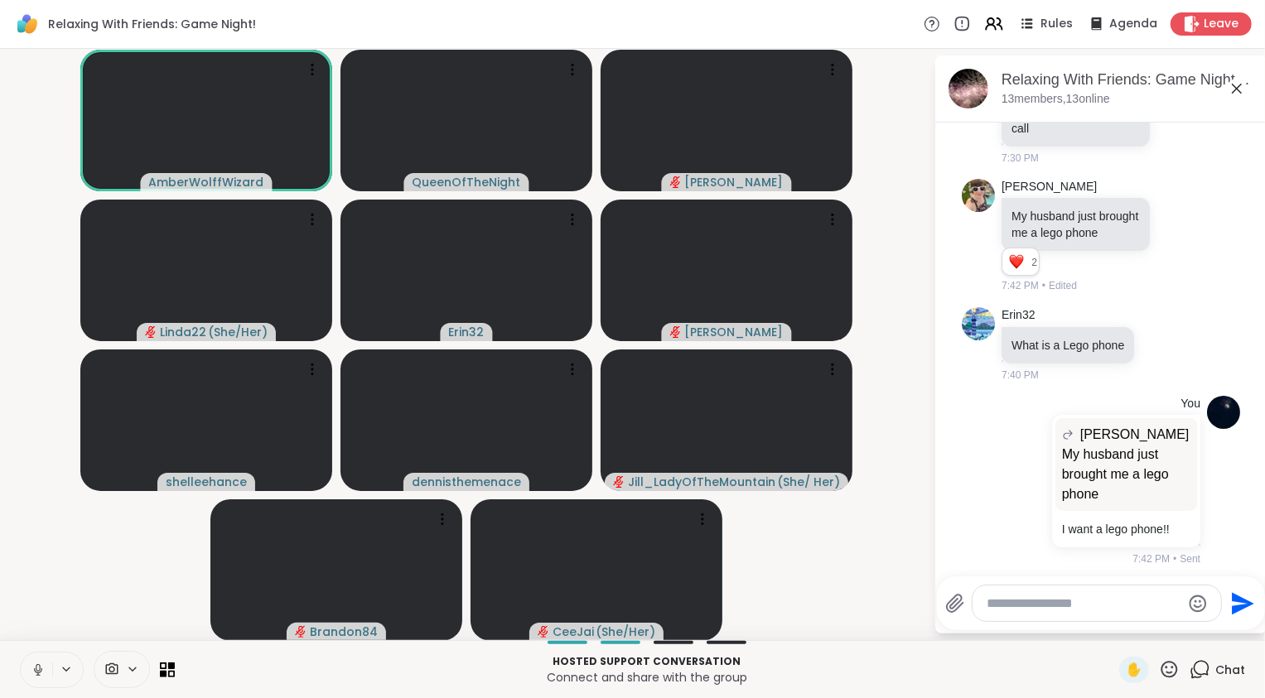
click at [36, 670] on icon at bounding box center [38, 667] width 4 height 7
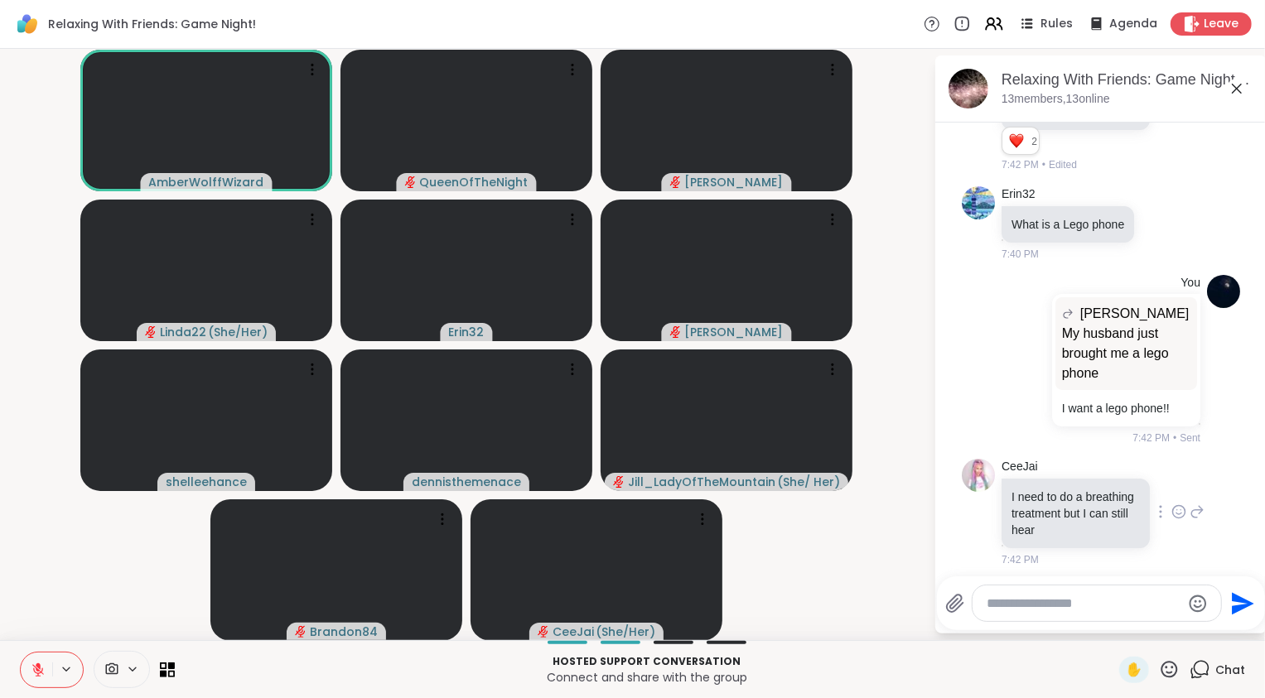
click at [1176, 513] on icon at bounding box center [1178, 514] width 5 height 2
click at [1171, 483] on div "Select Reaction: Heart" at bounding box center [1178, 485] width 15 height 15
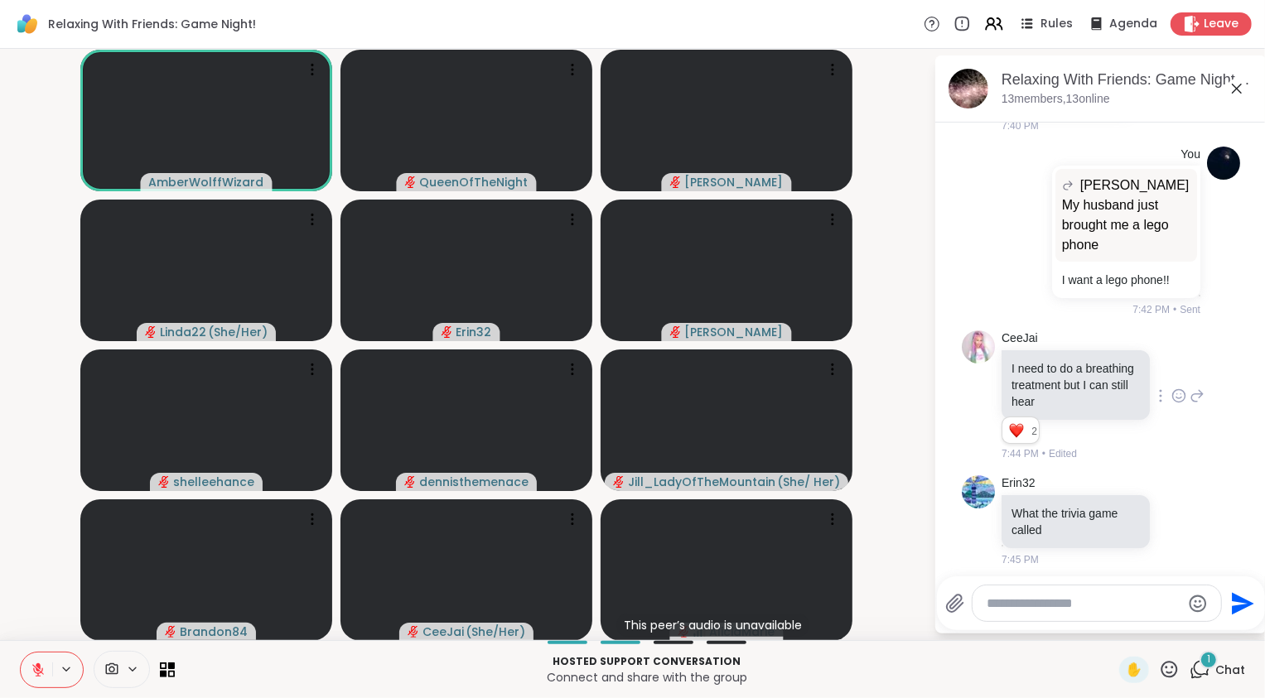
scroll to position [1974, 0]
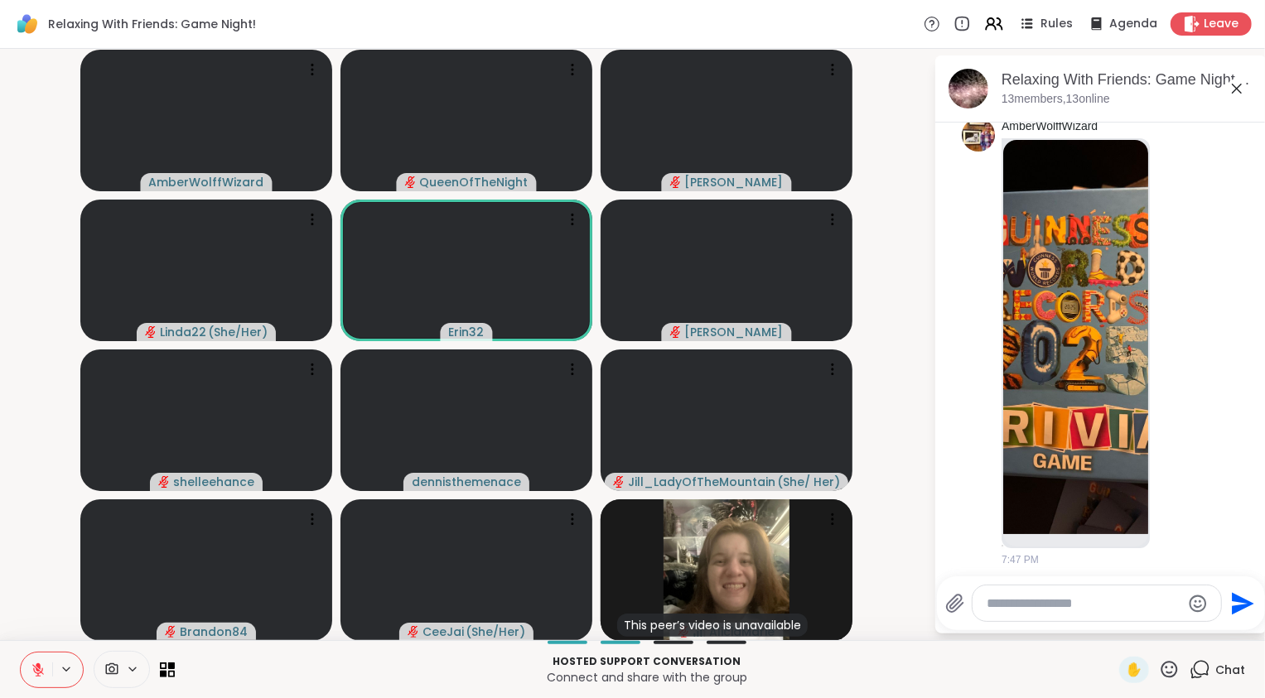
click at [36, 671] on icon at bounding box center [38, 669] width 15 height 15
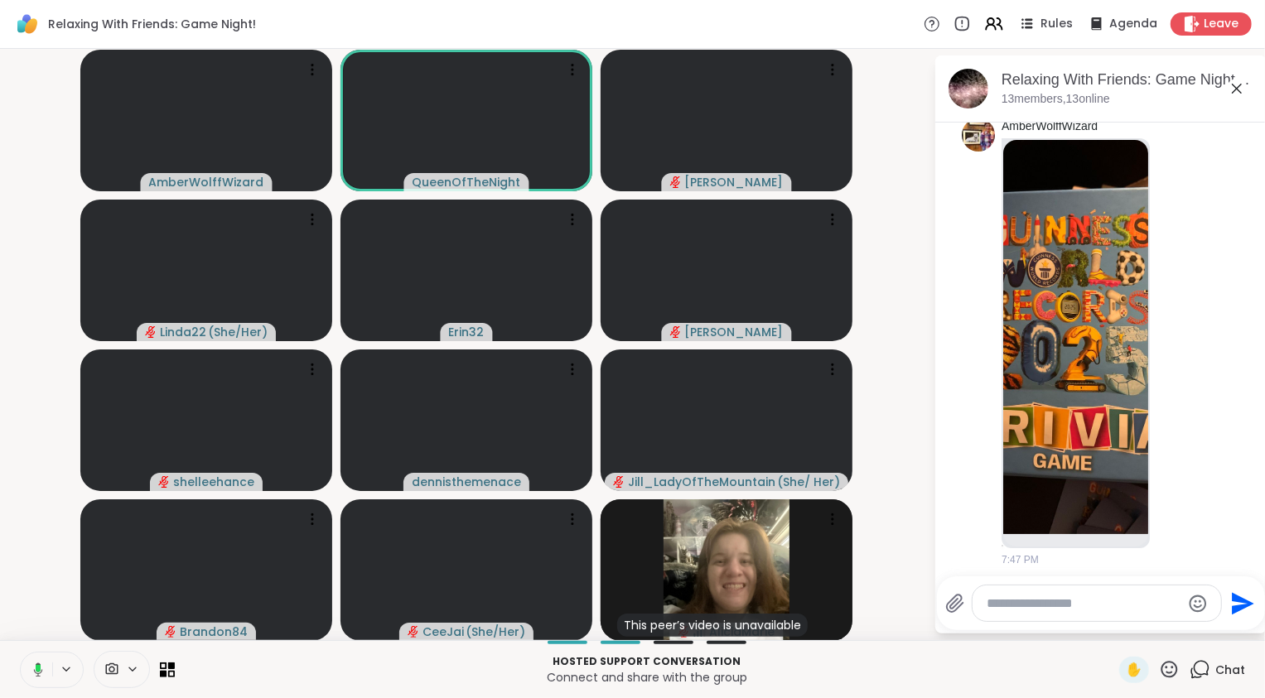
click at [36, 671] on rect at bounding box center [38, 668] width 5 height 7
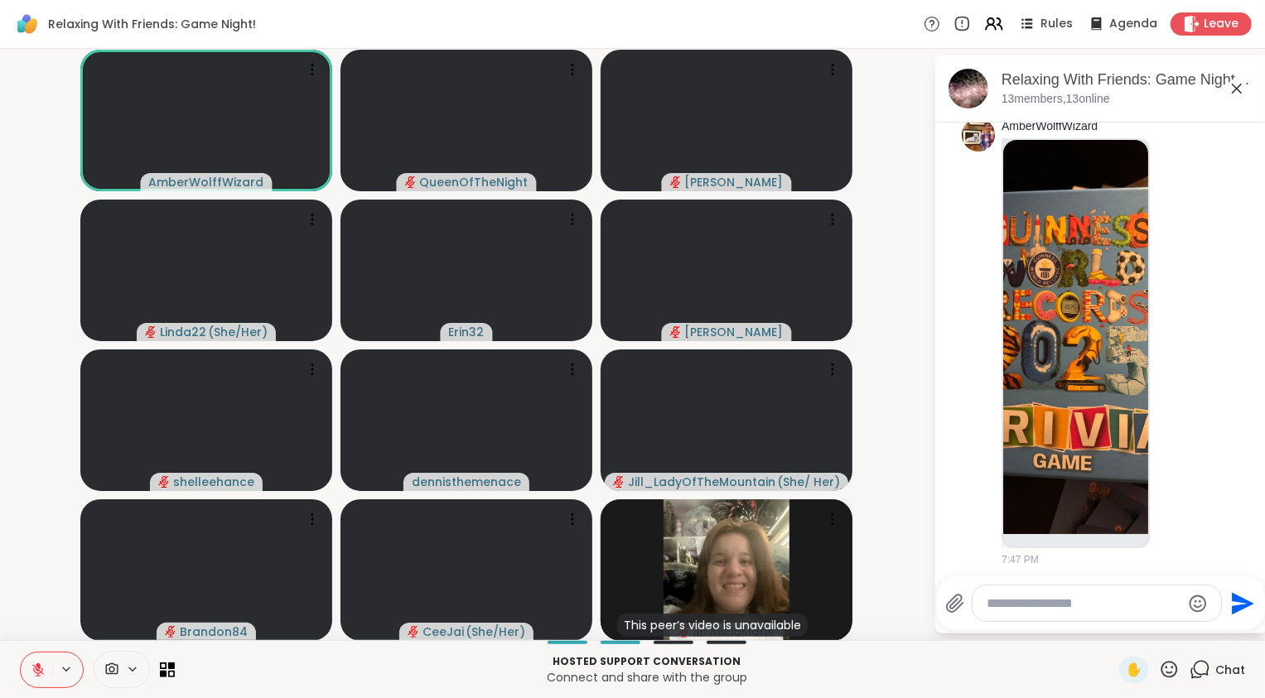
click at [35, 677] on icon at bounding box center [38, 669] width 15 height 15
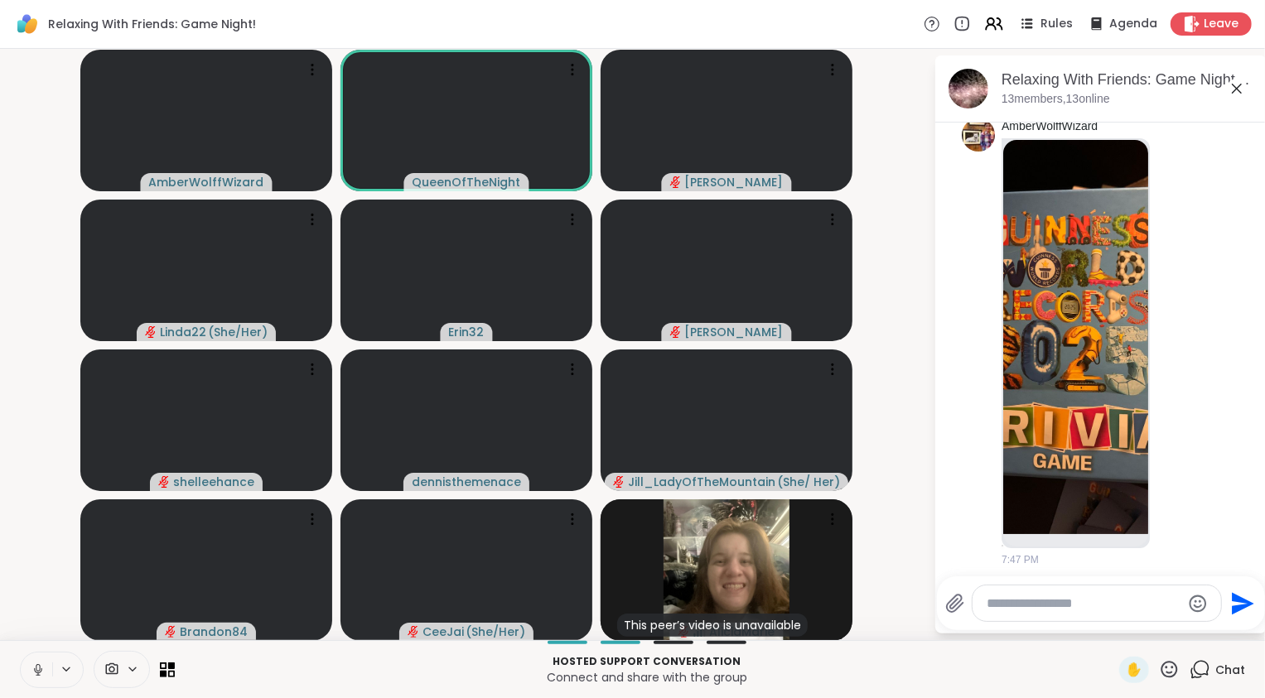
click at [41, 666] on icon at bounding box center [38, 669] width 15 height 15
click at [19, 593] on video-player-container "AmberWolffWizard QueenOfTheNight Lorena Linda22 ( She/Her ) Erin32 Adrienne_Que…" at bounding box center [466, 344] width 913 height 578
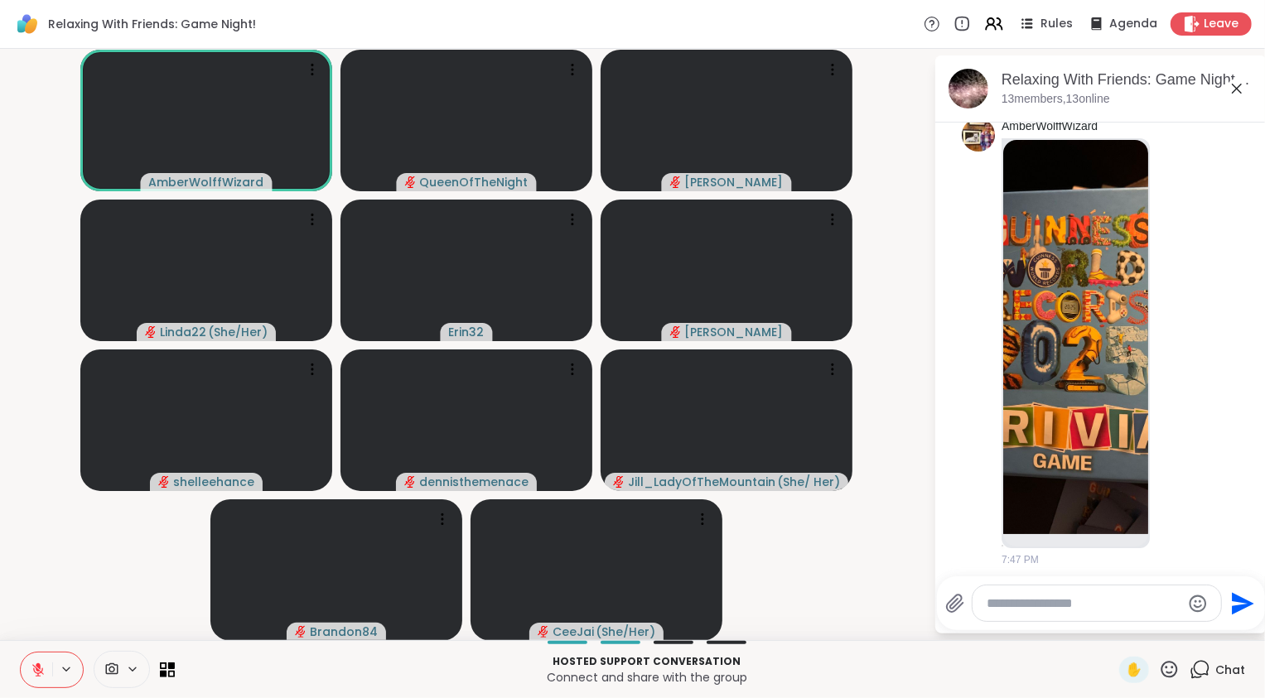
click at [861, 587] on video-player-container "AmberWolffWizard QueenOfTheNight Lorena Linda22 ( She/Her ) Erin32 Adrienne_Que…" at bounding box center [466, 344] width 913 height 578
click at [32, 667] on icon at bounding box center [38, 669] width 15 height 15
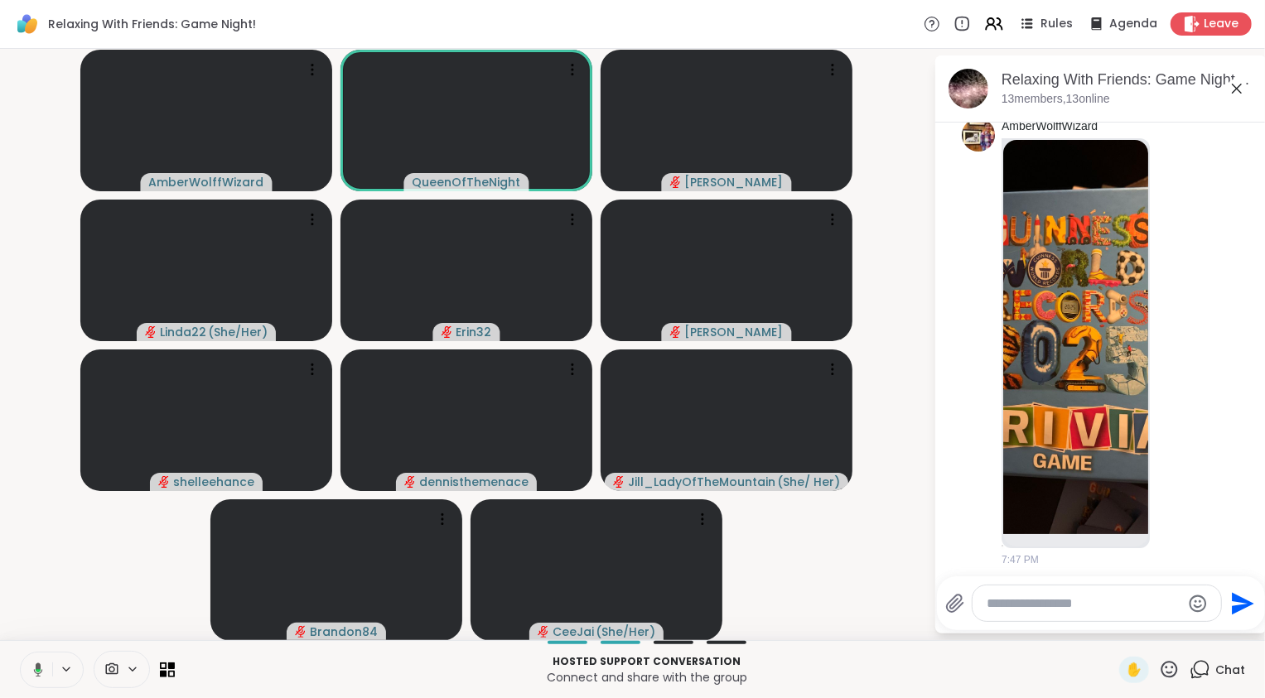
click at [32, 667] on icon at bounding box center [35, 669] width 15 height 15
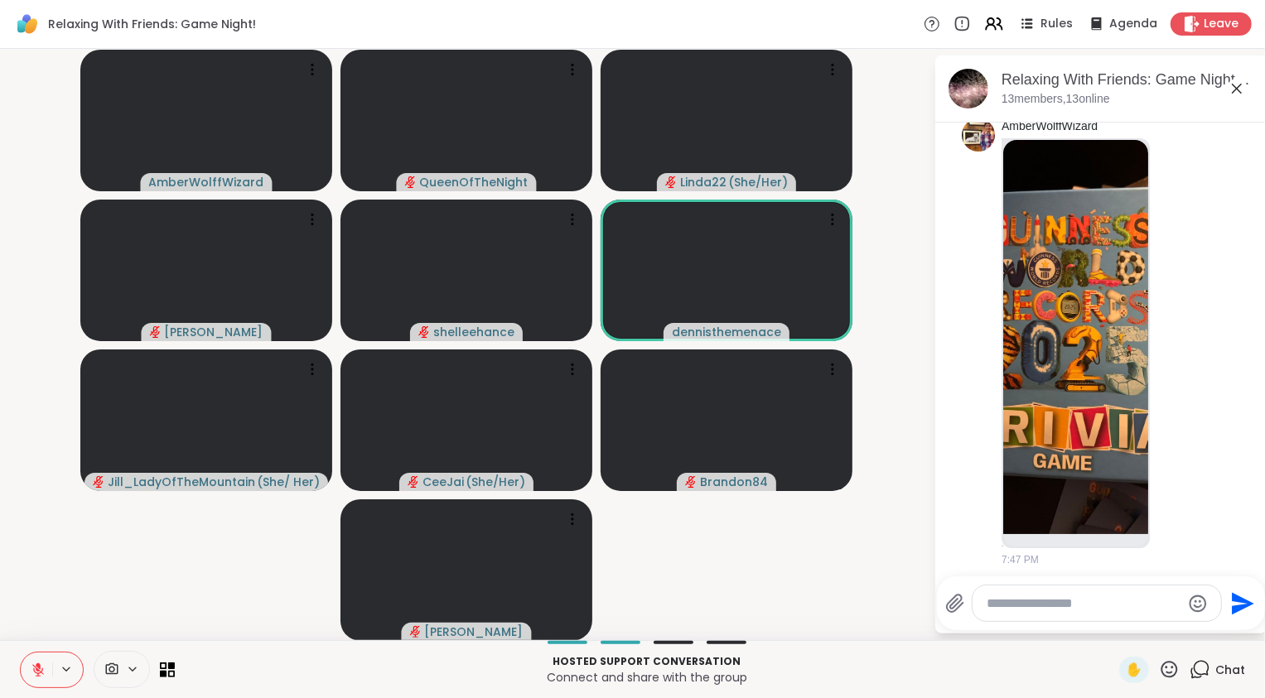
click at [39, 667] on icon at bounding box center [38, 665] width 5 height 7
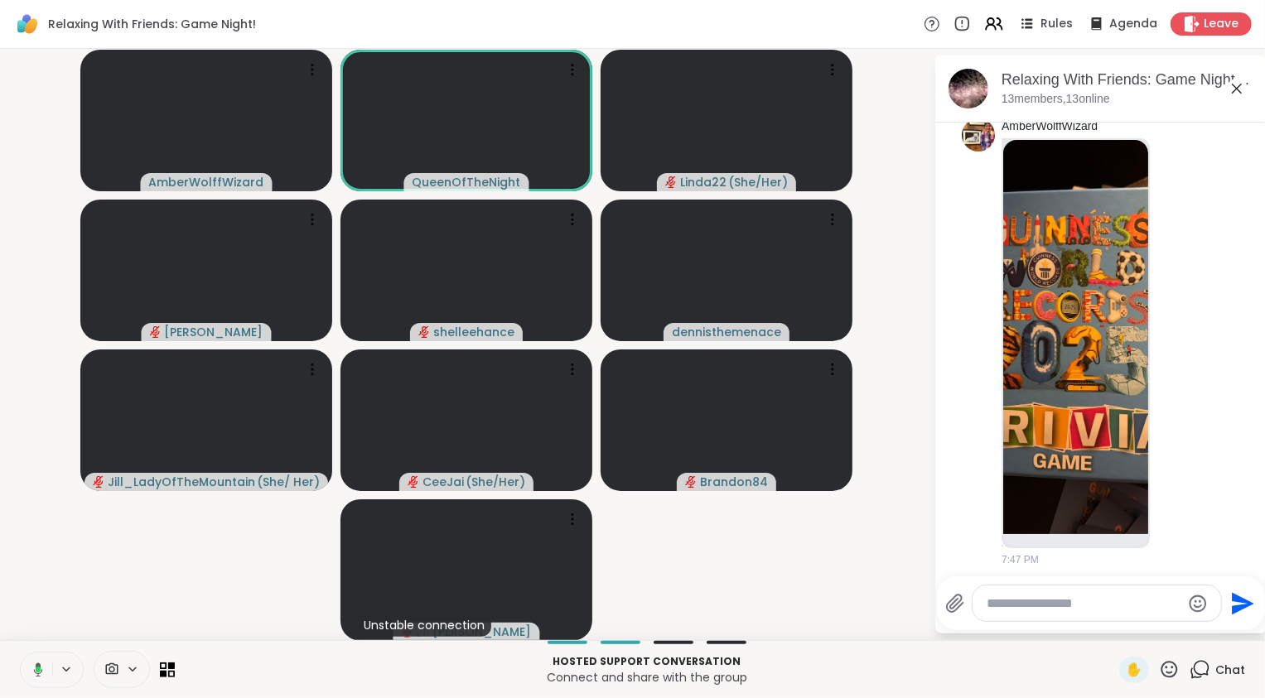
click at [22, 663] on button at bounding box center [35, 670] width 34 height 35
click at [60, 601] on video-player-container "AmberWolffWizard QueenOfTheNight Linda22 ( She/Her ) Adrienne_QueenOfTheDawn sh…" at bounding box center [466, 344] width 913 height 578
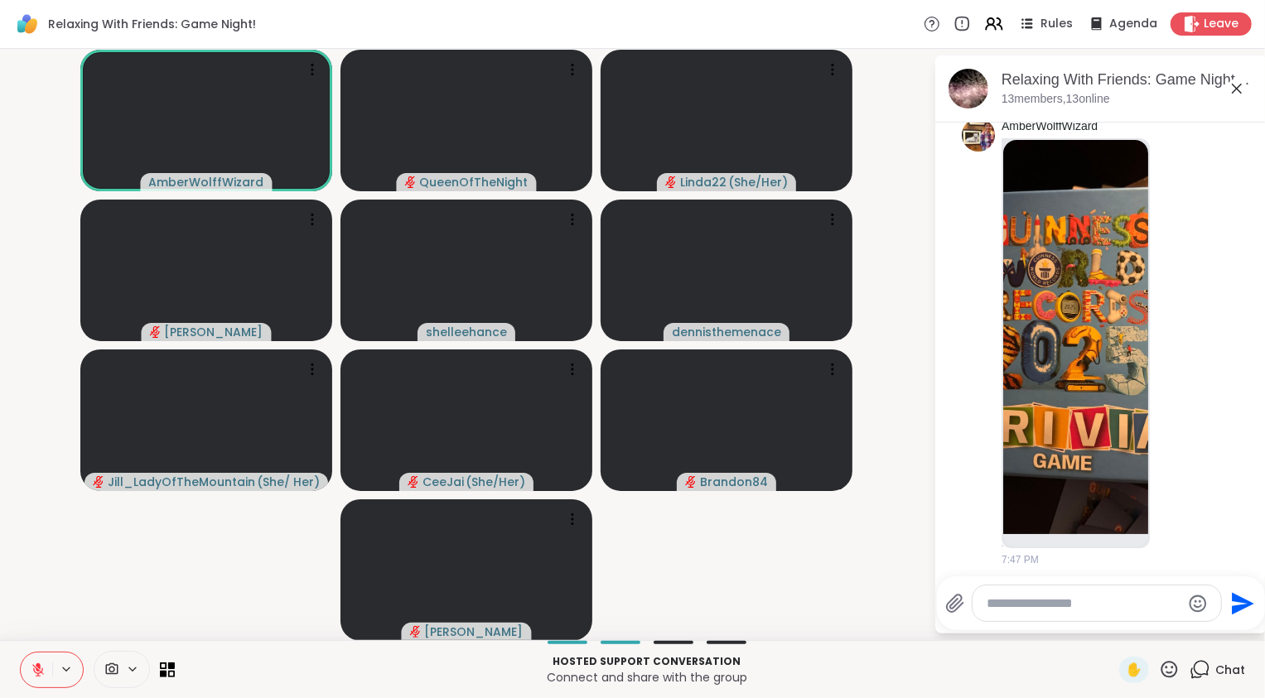
click at [41, 664] on icon at bounding box center [38, 669] width 15 height 15
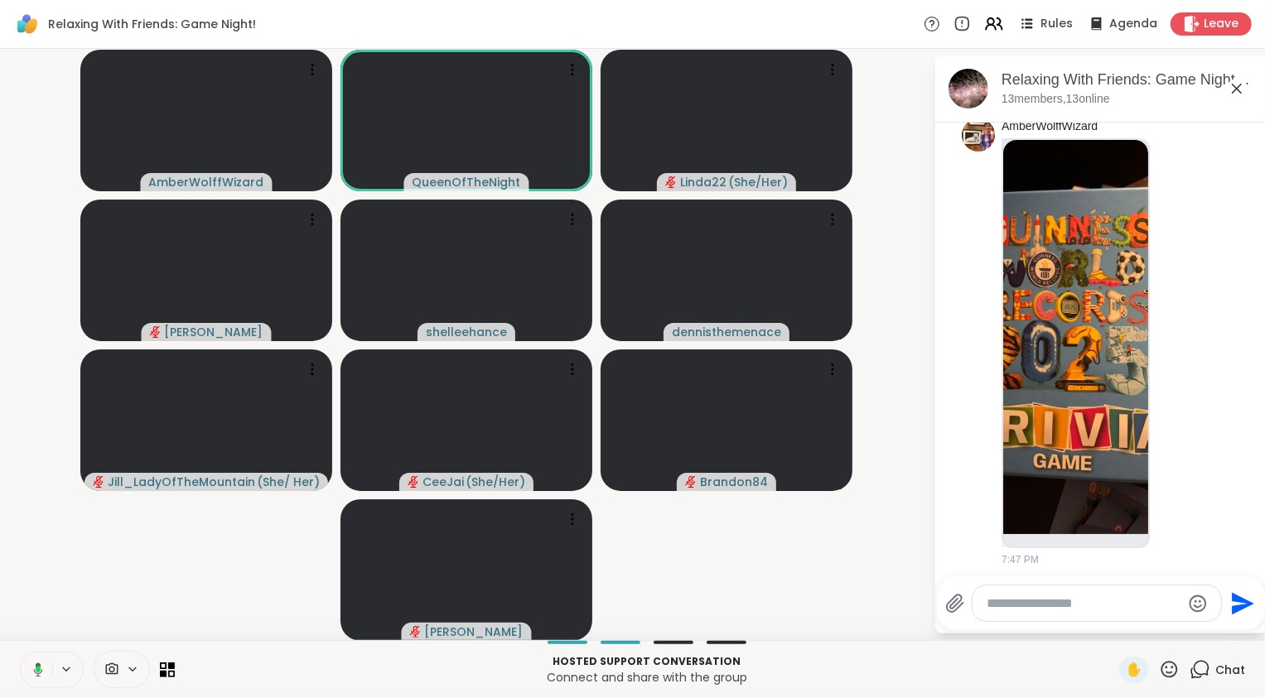
click at [32, 673] on icon at bounding box center [35, 669] width 15 height 15
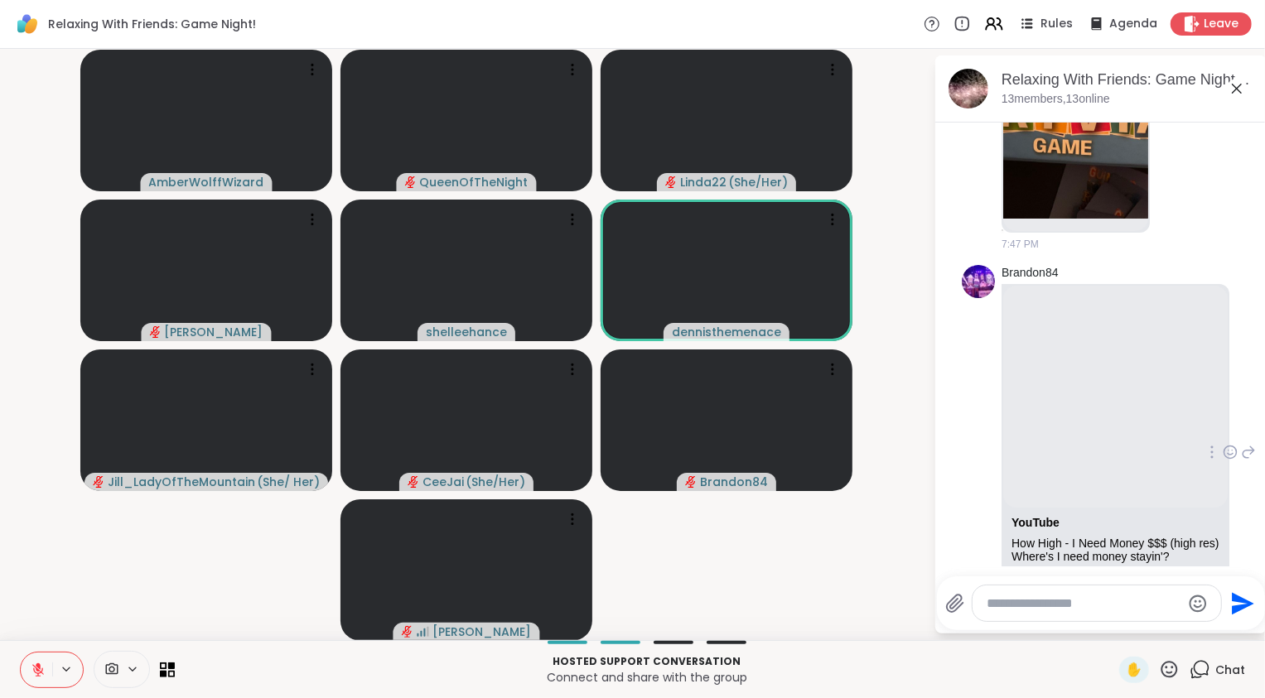
scroll to position [2381, 0]
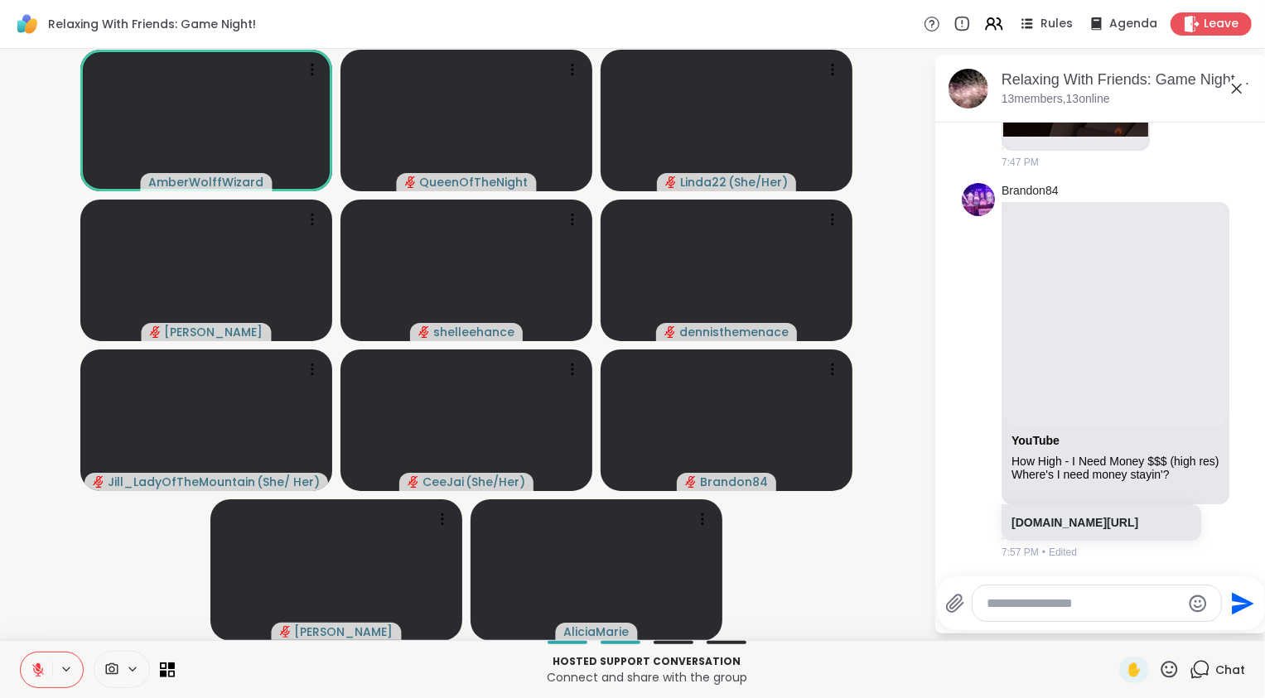
click at [74, 619] on video-player-container "AmberWolffWizard QueenOfTheNight Linda22 ( She/Her ) Adrienne_QueenOfTheDawn sh…" at bounding box center [466, 344] width 913 height 578
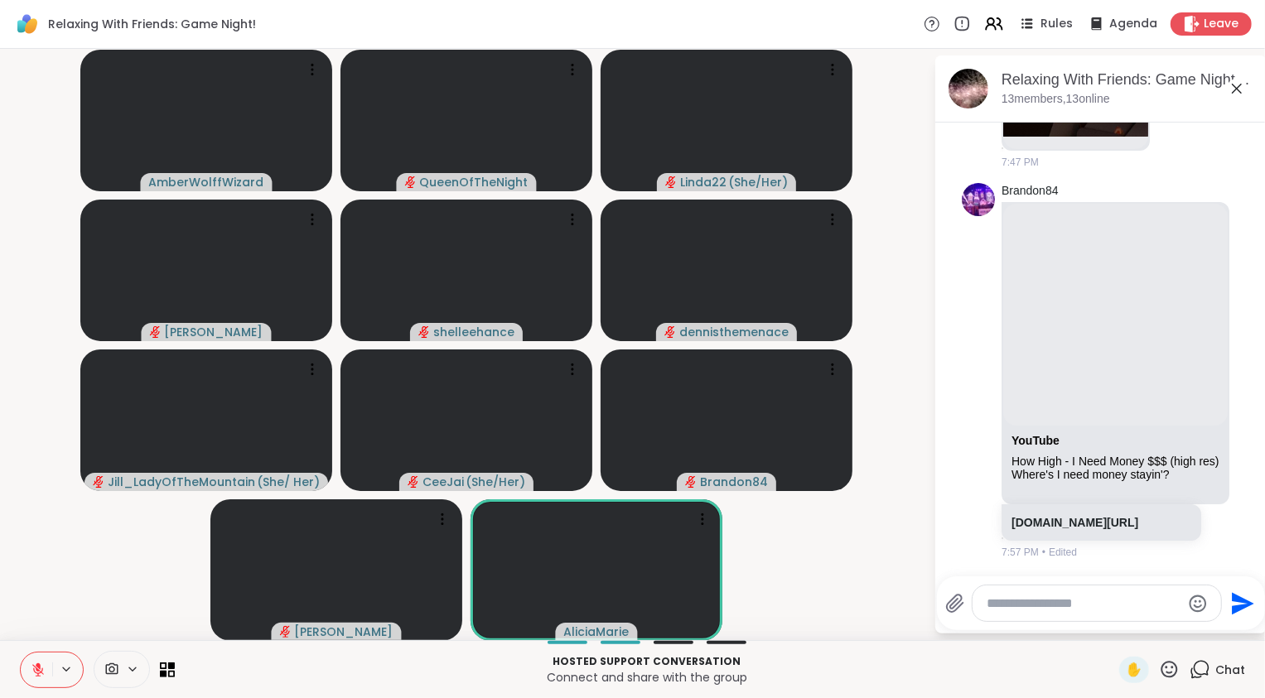
click at [81, 595] on video-player-container "AmberWolffWizard QueenOfTheNight Linda22 ( She/Her ) Adrienne_QueenOfTheDawn sh…" at bounding box center [466, 344] width 913 height 578
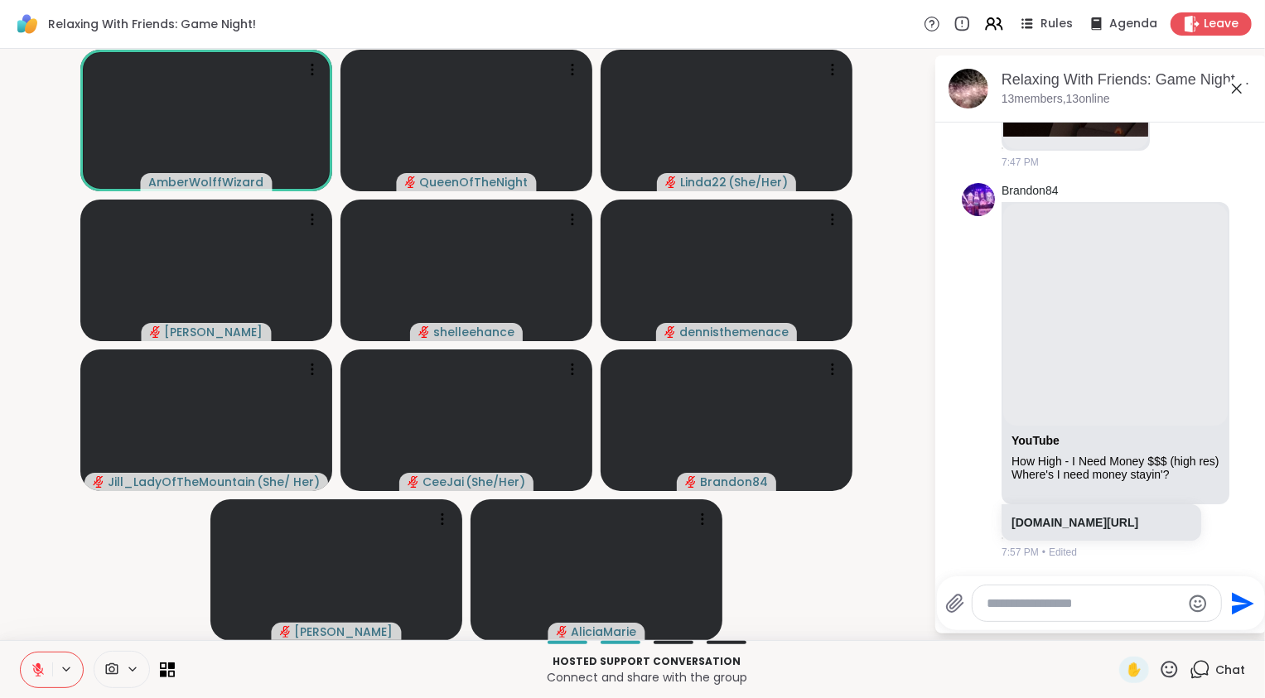
click at [206, 684] on p "Connect and share with the group" at bounding box center [647, 677] width 924 height 17
click at [109, 594] on video-player-container "AmberWolffWizard QueenOfTheNight Linda22 ( She/Her ) Adrienne_QueenOfTheDawn sh…" at bounding box center [466, 344] width 913 height 578
click at [250, 684] on p "Connect and share with the group" at bounding box center [647, 677] width 924 height 17
click at [99, 560] on video-player-container "AmberWolffWizard QueenOfTheNight Linda22 ( She/Her ) Adrienne_QueenOfTheDawn sh…" at bounding box center [466, 344] width 913 height 578
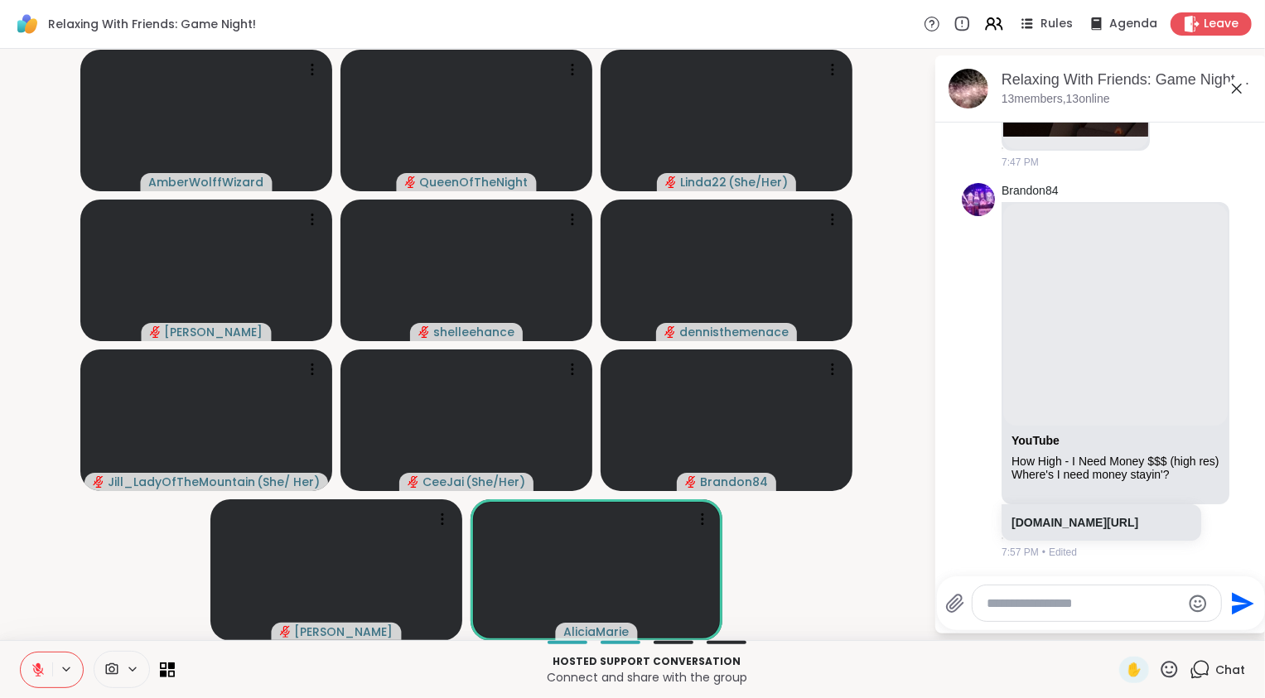
click at [270, 678] on p "Connect and share with the group" at bounding box center [647, 677] width 924 height 17
click at [112, 580] on video-player-container "AmberWolffWizard QueenOfTheNight Linda22 ( She/Her ) Adrienne_QueenOfTheDawn sh…" at bounding box center [466, 344] width 913 height 578
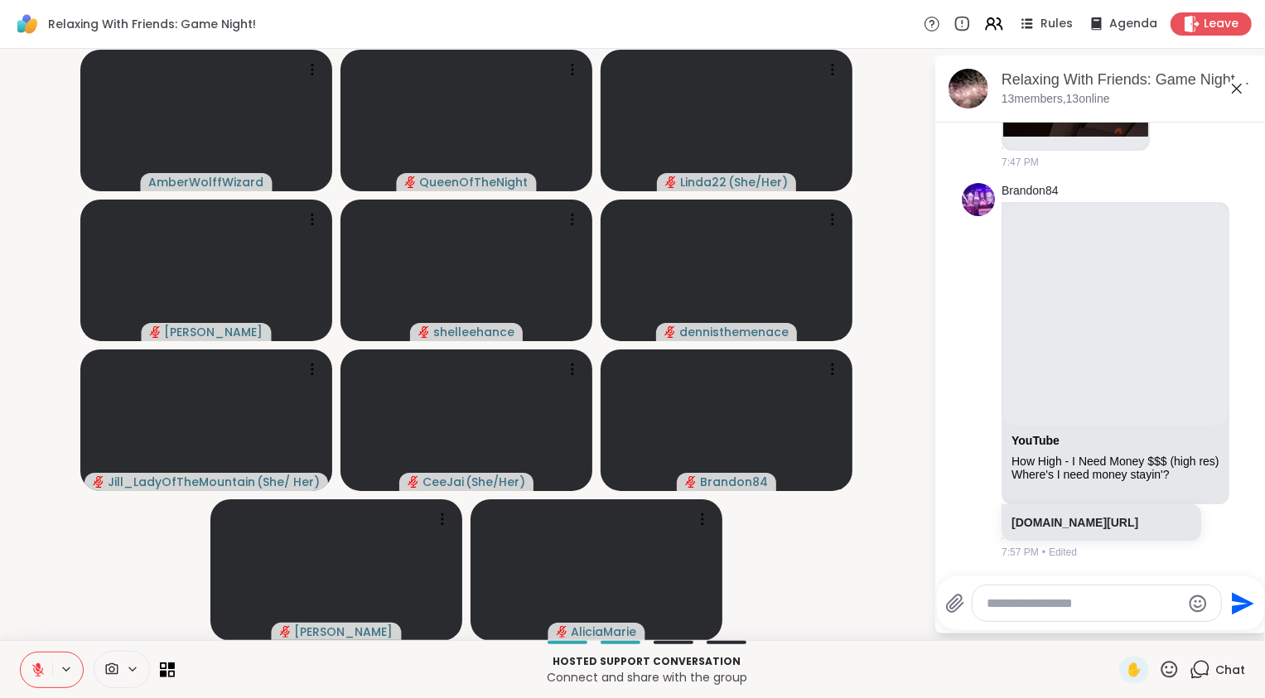
click at [258, 673] on p "Connect and share with the group" at bounding box center [647, 677] width 924 height 17
click at [93, 575] on video-player-container "AmberWolffWizard QueenOfTheNight Linda22 ( She/Her ) Adrienne_QueenOfTheDawn sh…" at bounding box center [466, 344] width 913 height 578
click at [31, 673] on icon at bounding box center [38, 669] width 15 height 15
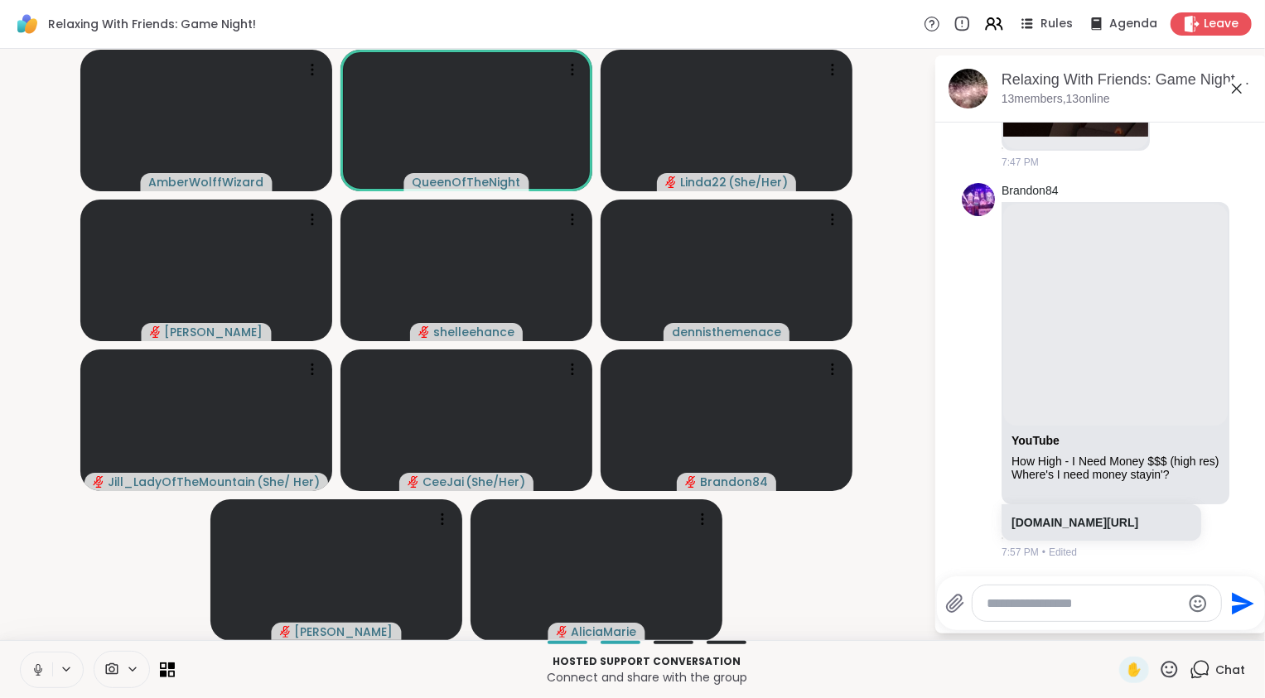
click at [29, 670] on button at bounding box center [36, 670] width 31 height 35
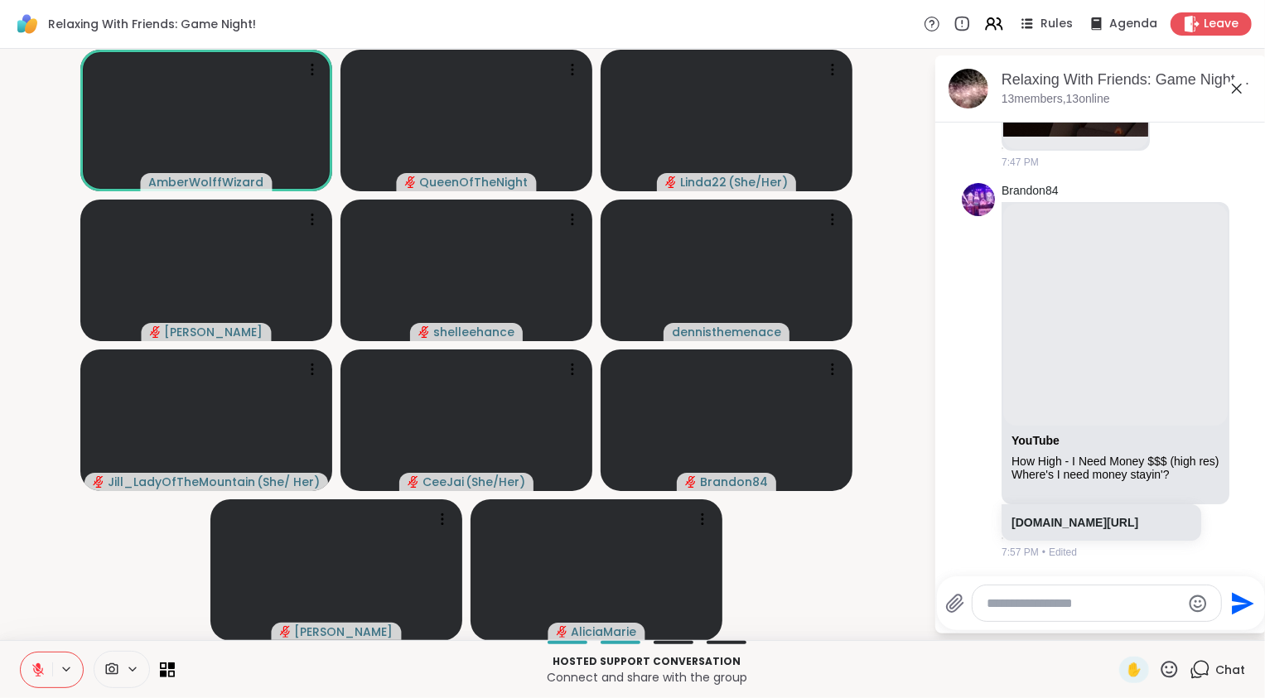
click at [35, 671] on icon at bounding box center [38, 669] width 15 height 15
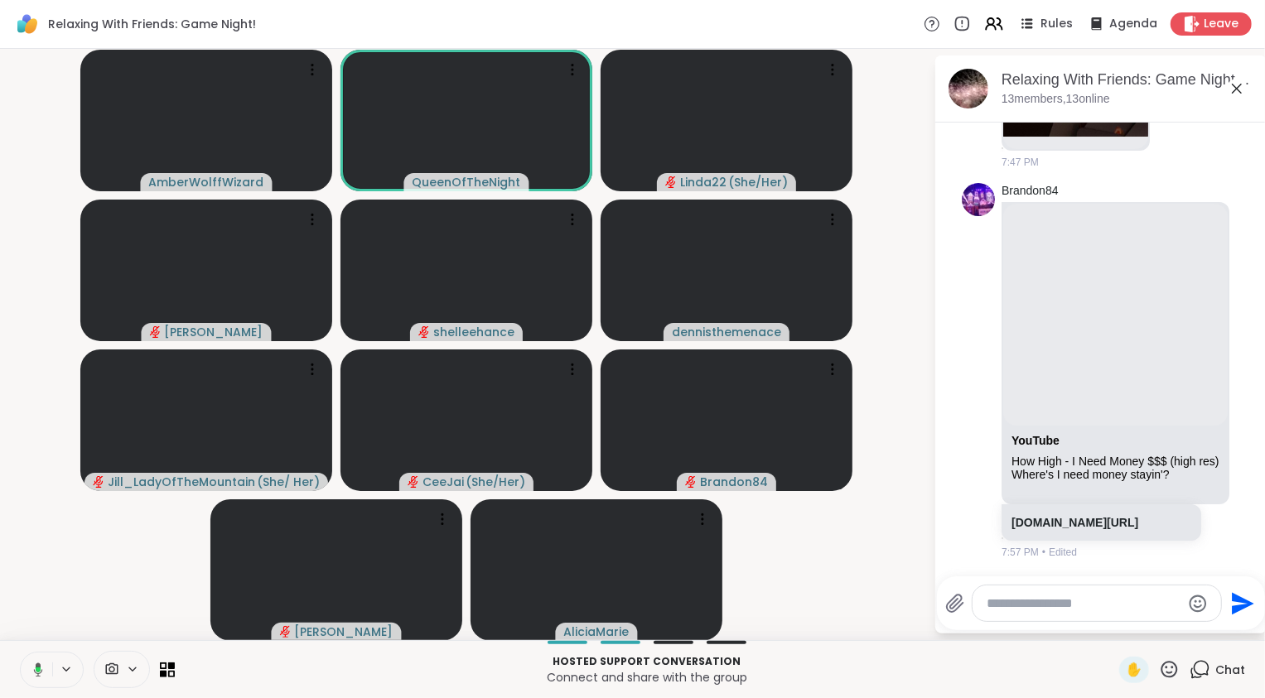
click at [66, 602] on video-player-container "AmberWolffWizard QueenOfTheNight Linda22 ( She/Her ) Adrienne_QueenOfTheDawn sh…" at bounding box center [466, 344] width 913 height 578
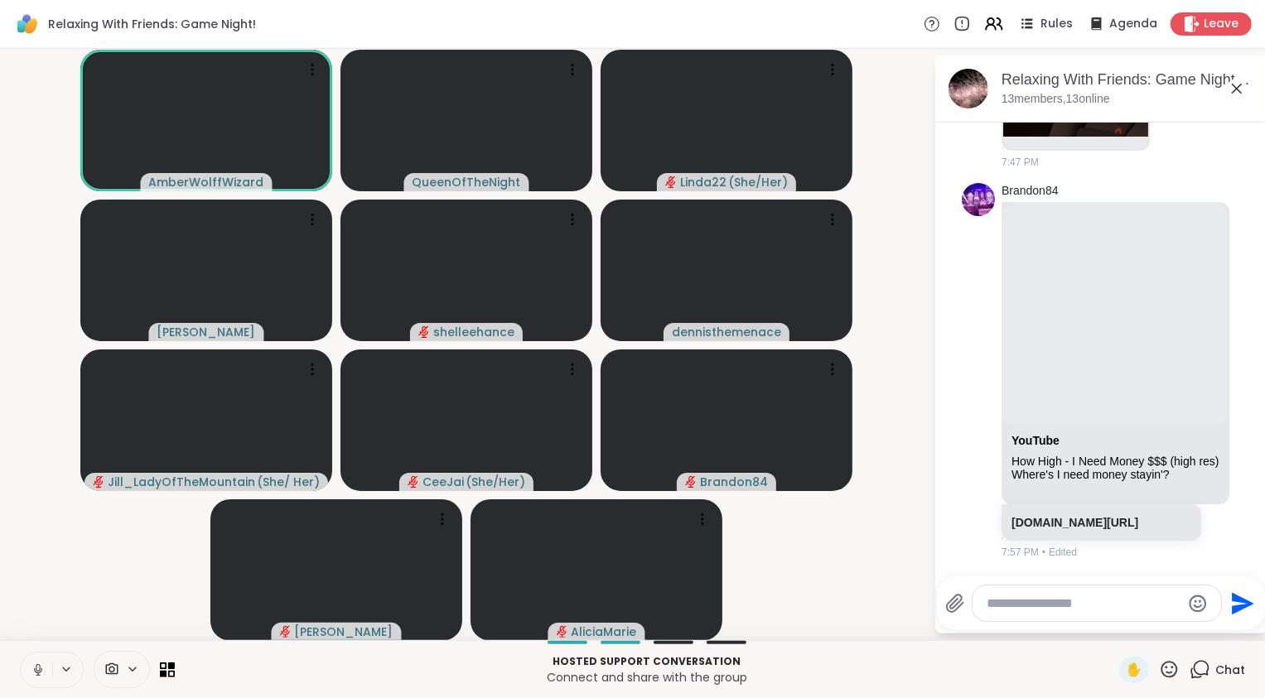
click at [40, 669] on icon at bounding box center [38, 669] width 15 height 15
click at [34, 666] on icon at bounding box center [38, 670] width 12 height 12
click at [34, 668] on icon at bounding box center [38, 669] width 15 height 15
click at [34, 668] on icon at bounding box center [38, 669] width 8 height 5
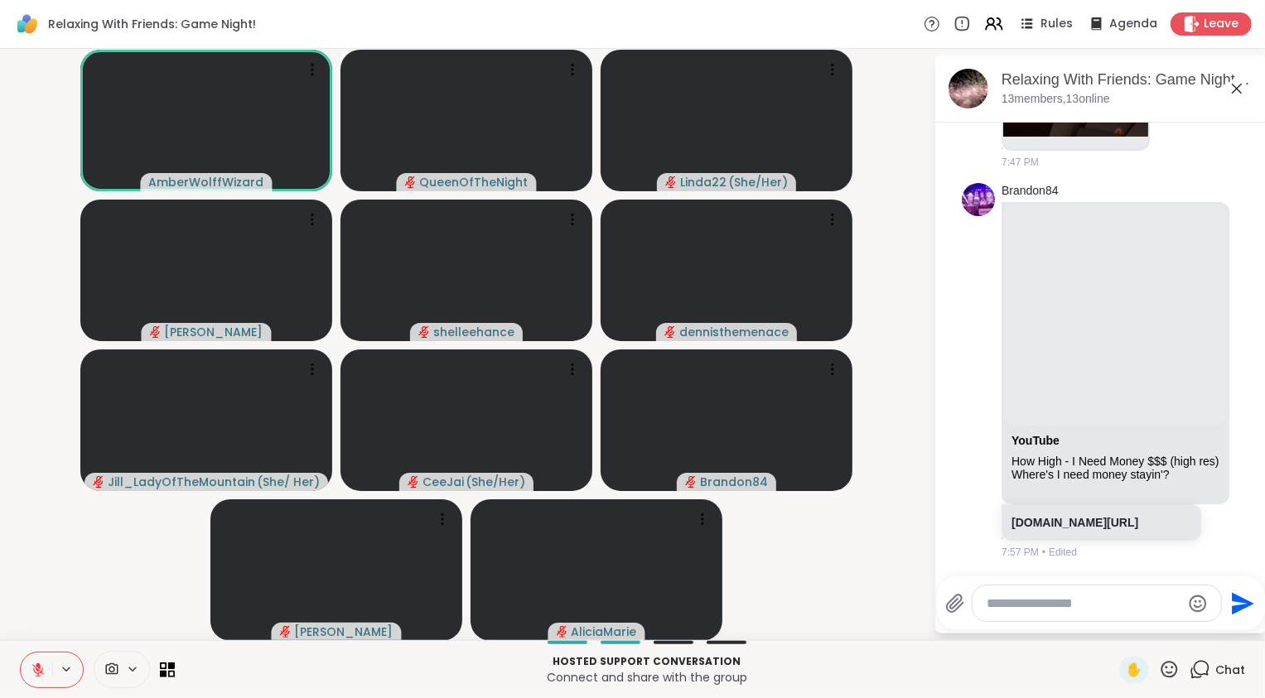
click at [38, 676] on icon at bounding box center [38, 670] width 12 height 12
click at [36, 672] on icon at bounding box center [38, 669] width 15 height 15
click at [35, 665] on icon at bounding box center [38, 669] width 15 height 15
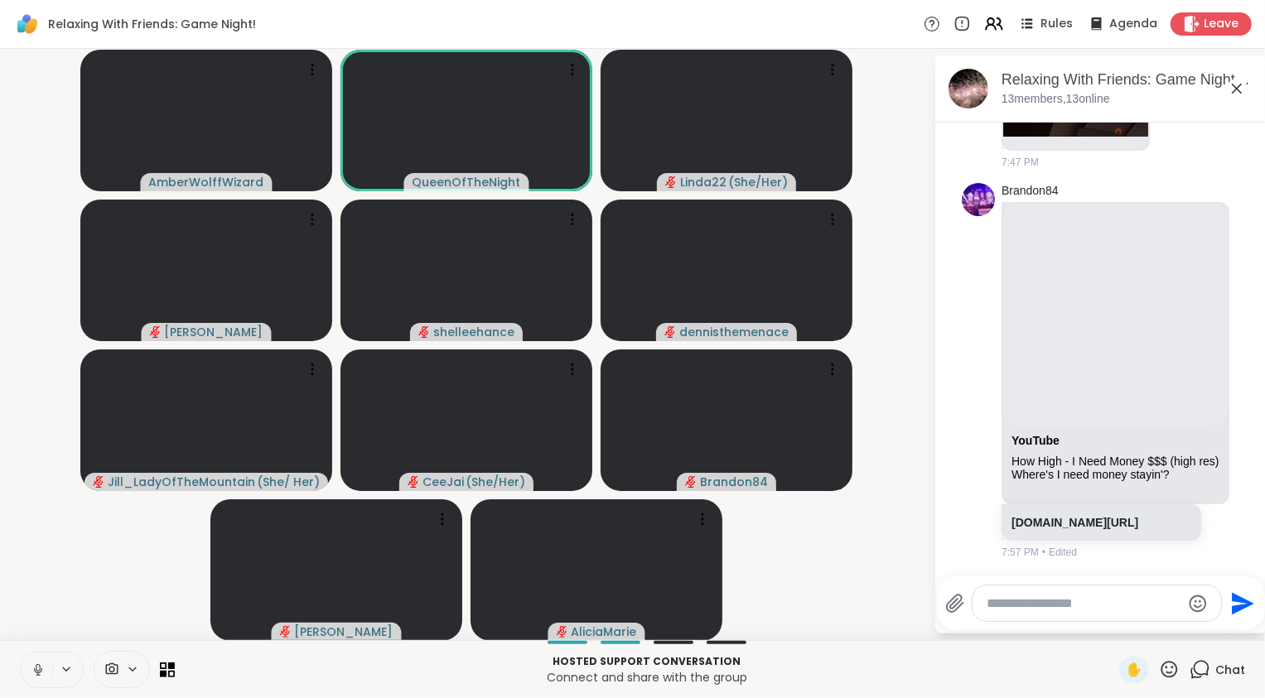
click at [35, 665] on icon at bounding box center [38, 669] width 15 height 15
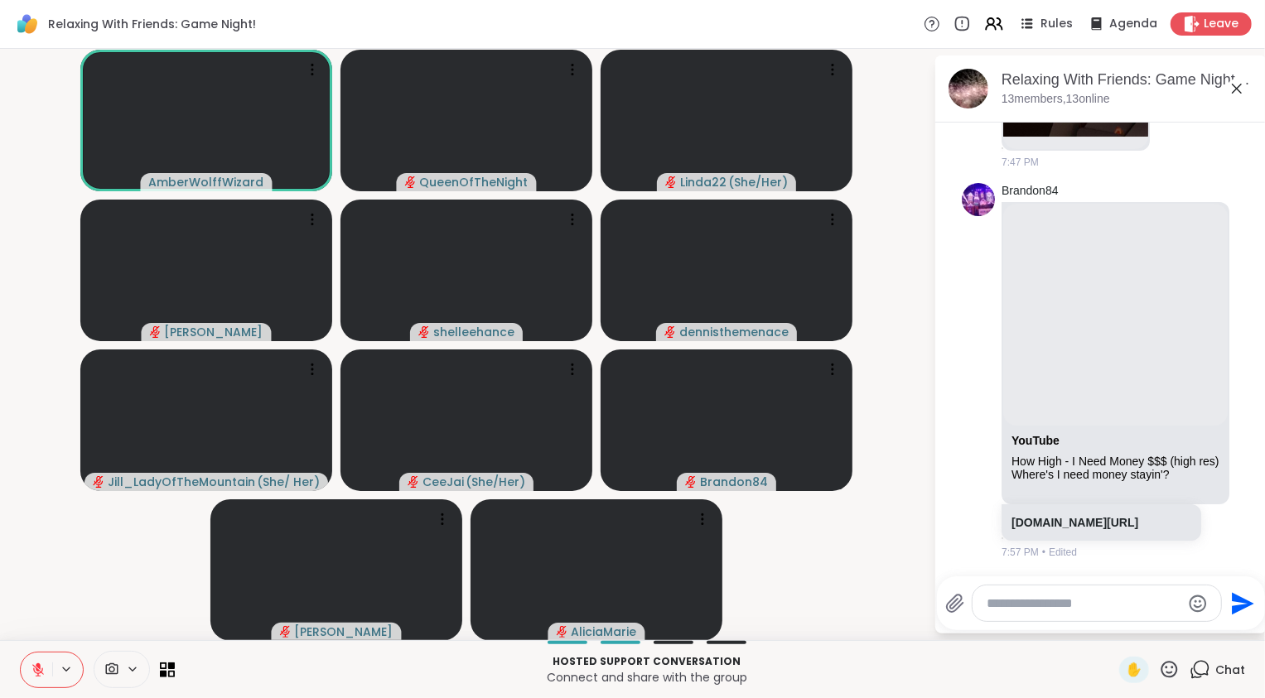
click at [36, 668] on icon at bounding box center [38, 670] width 12 height 12
click at [42, 669] on icon at bounding box center [38, 669] width 15 height 15
click at [69, 567] on video-player-container "AmberWolffWizard QueenOfTheNight Linda22 ( She/Her ) Adrienne_QueenOfTheDawn sh…" at bounding box center [466, 344] width 913 height 578
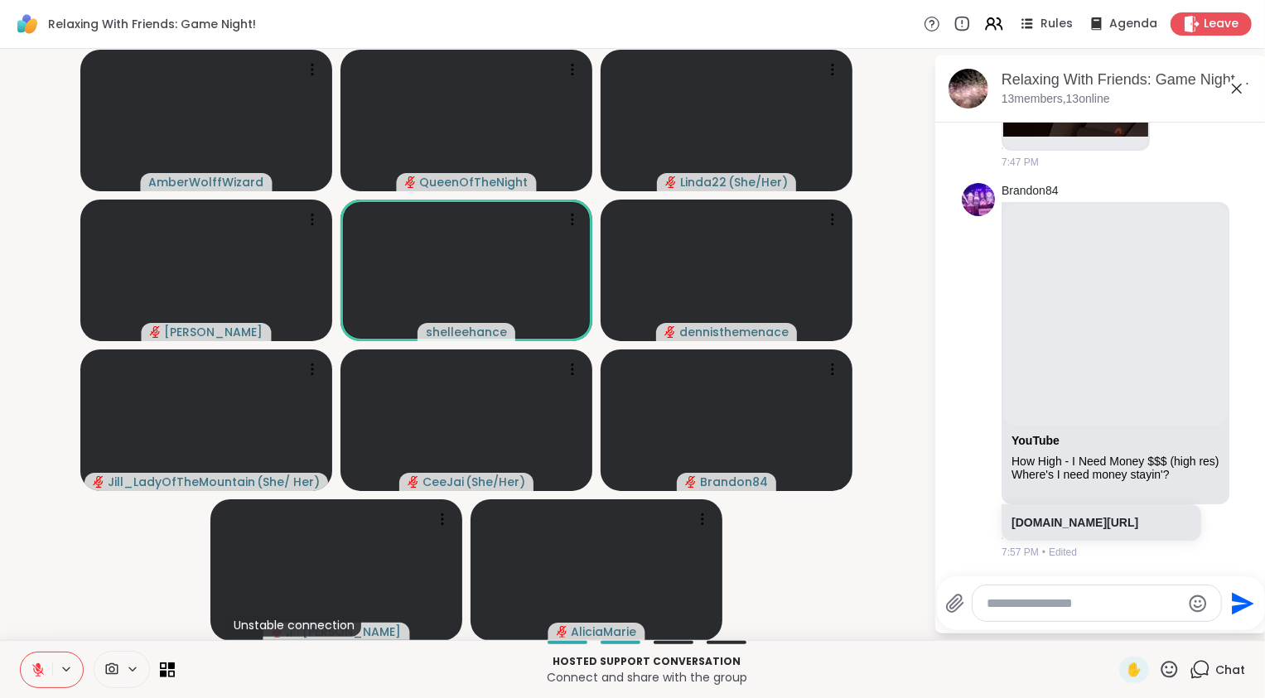
click at [36, 662] on icon at bounding box center [38, 669] width 15 height 15
click at [38, 668] on icon at bounding box center [38, 669] width 15 height 15
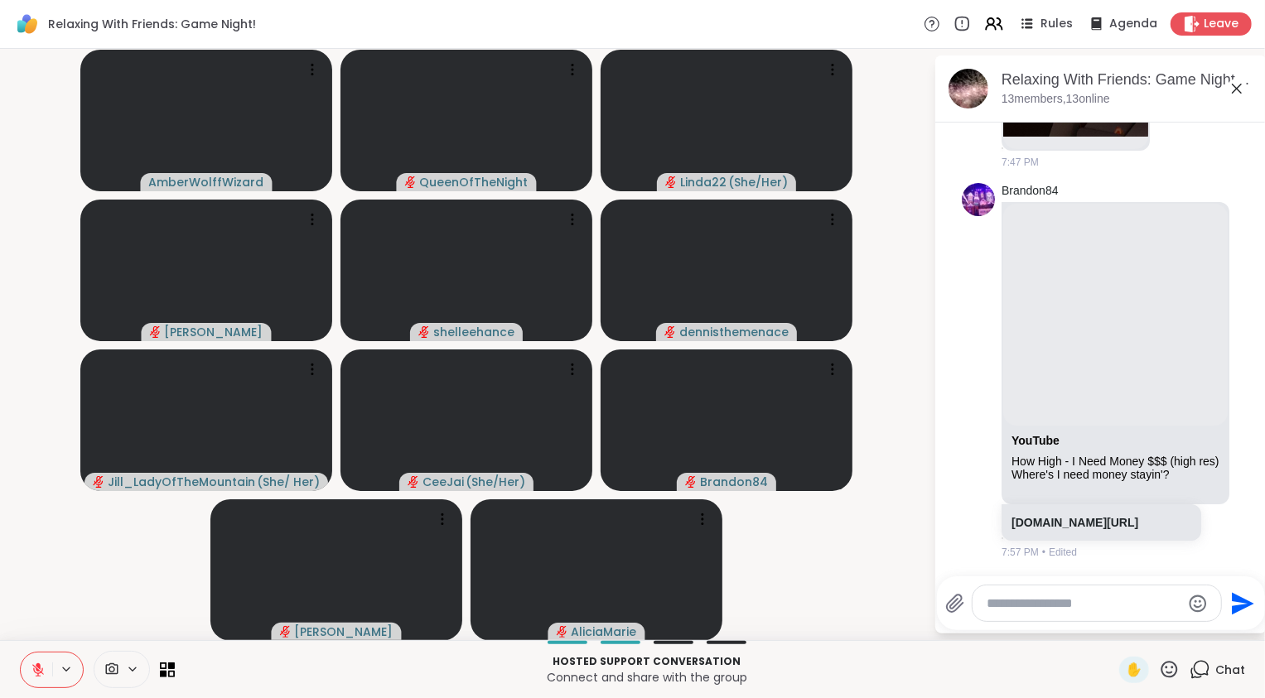
click at [38, 666] on icon at bounding box center [38, 665] width 5 height 7
click at [36, 669] on icon at bounding box center [38, 669] width 5 height 4
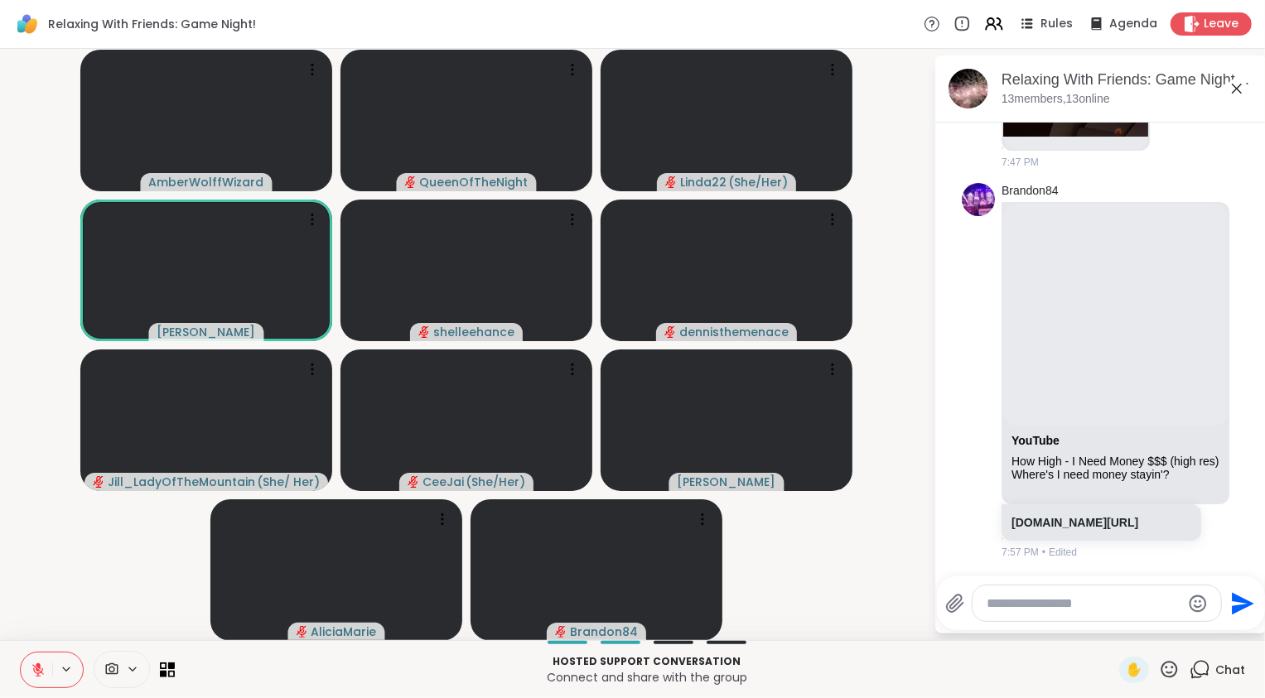
click at [28, 667] on button at bounding box center [36, 670] width 31 height 35
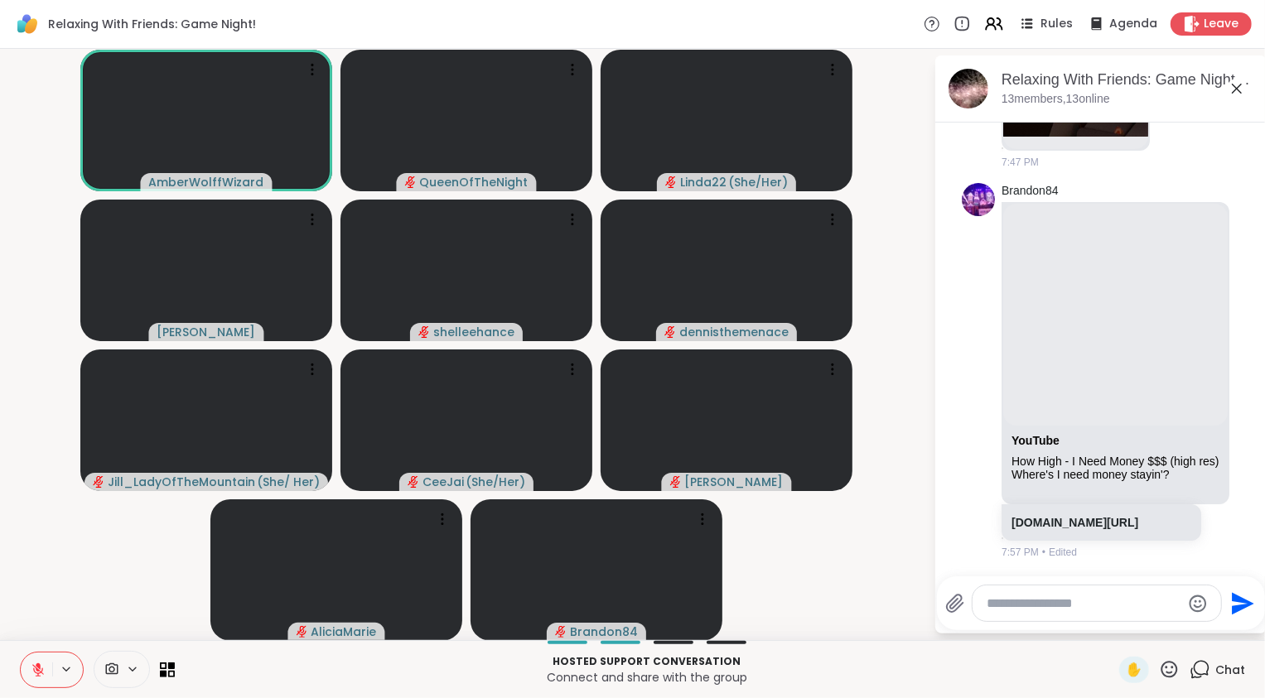
click at [37, 667] on icon at bounding box center [38, 665] width 5 height 7
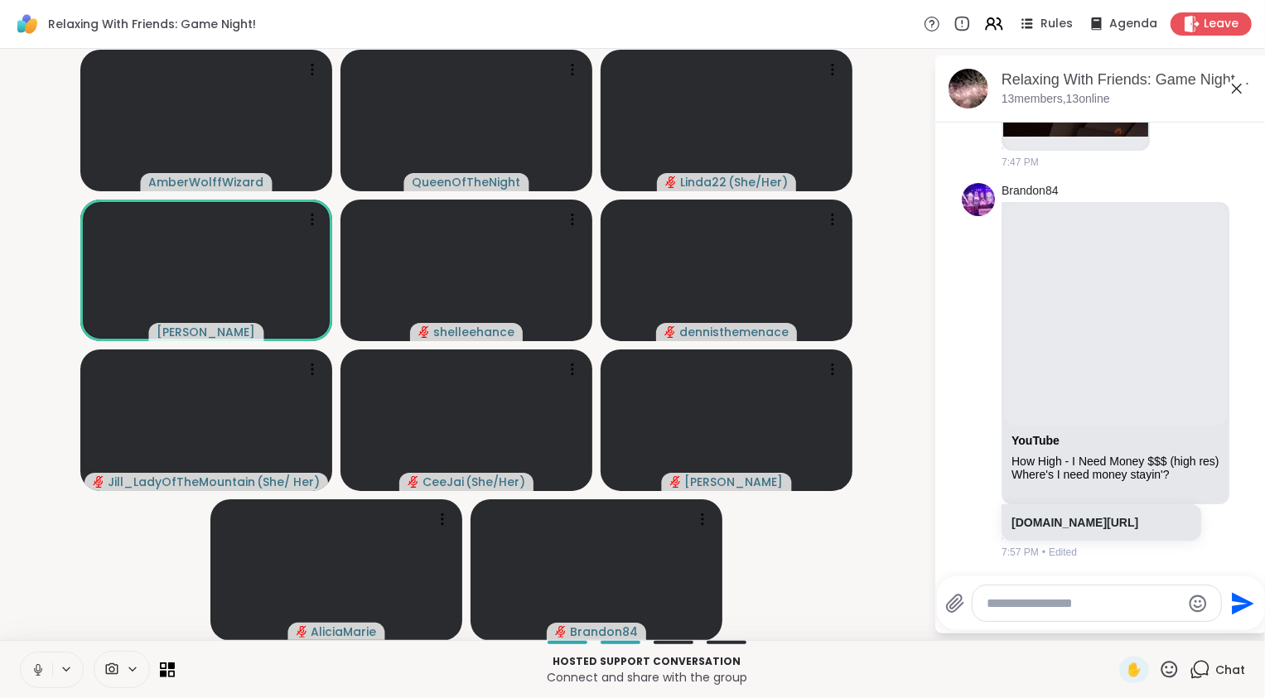
click at [37, 667] on icon at bounding box center [38, 669] width 15 height 15
click at [36, 669] on icon at bounding box center [38, 670] width 12 height 12
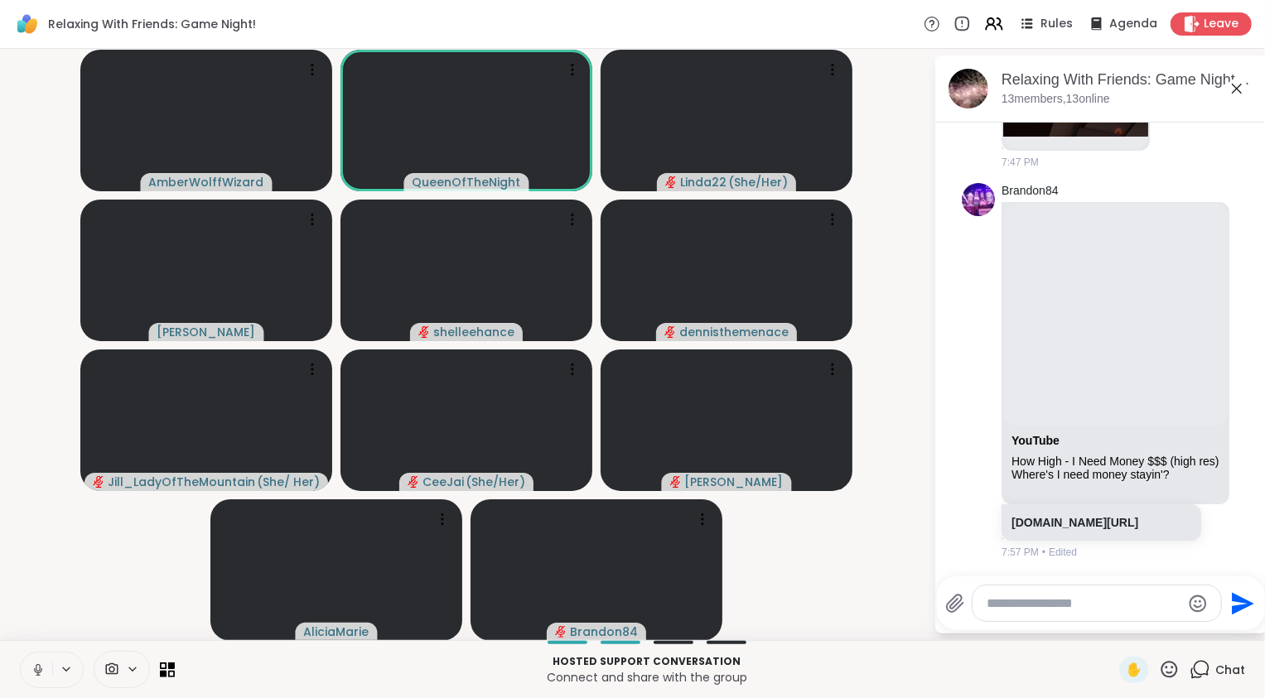
click at [36, 669] on icon at bounding box center [38, 667] width 4 height 7
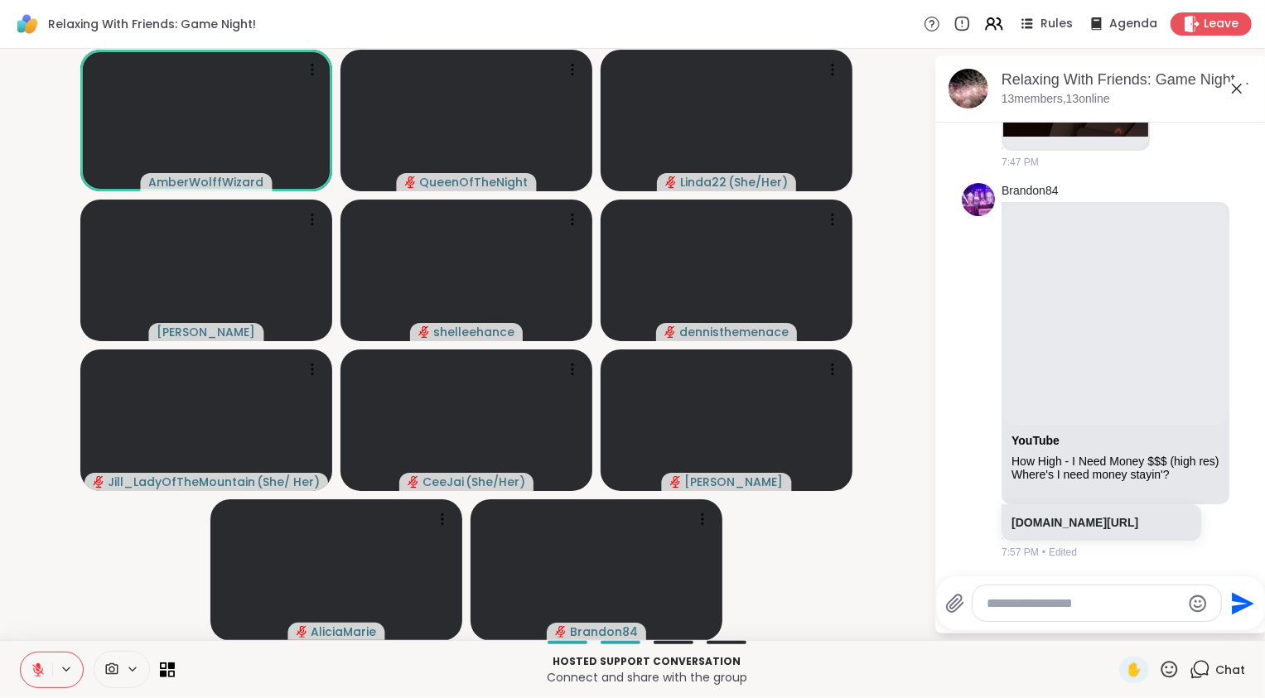
click at [42, 670] on icon at bounding box center [38, 670] width 12 height 12
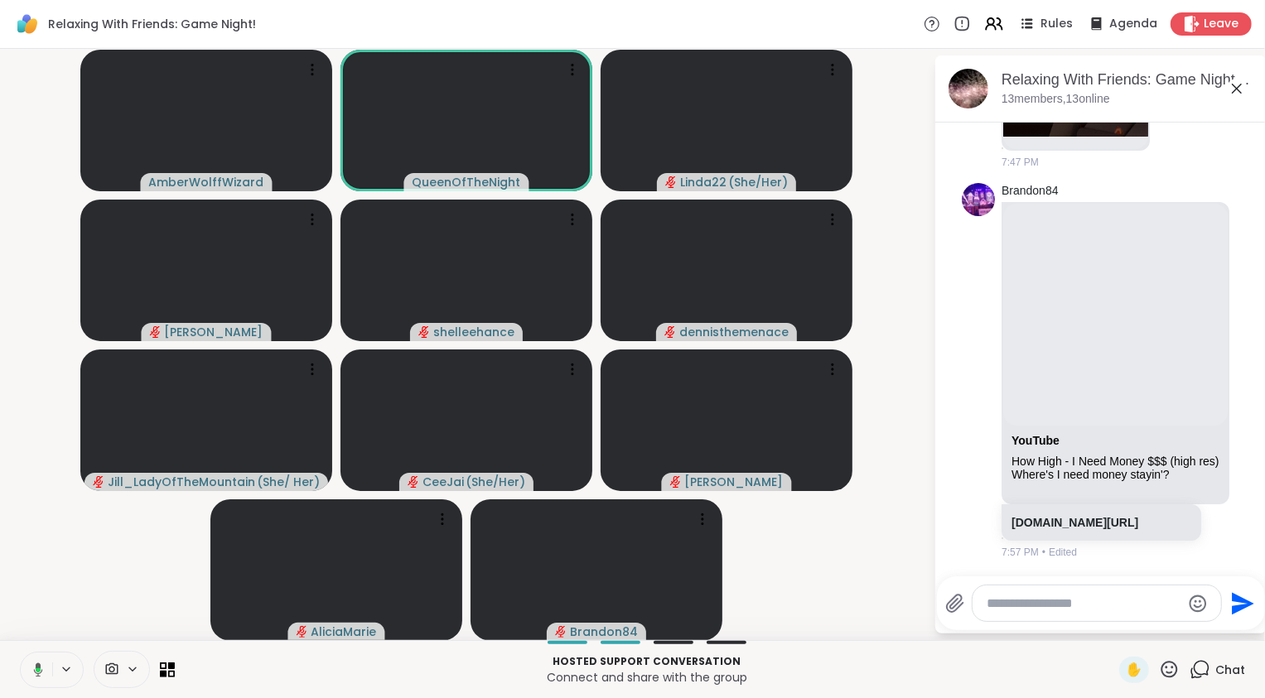
click at [42, 670] on icon at bounding box center [35, 669] width 15 height 15
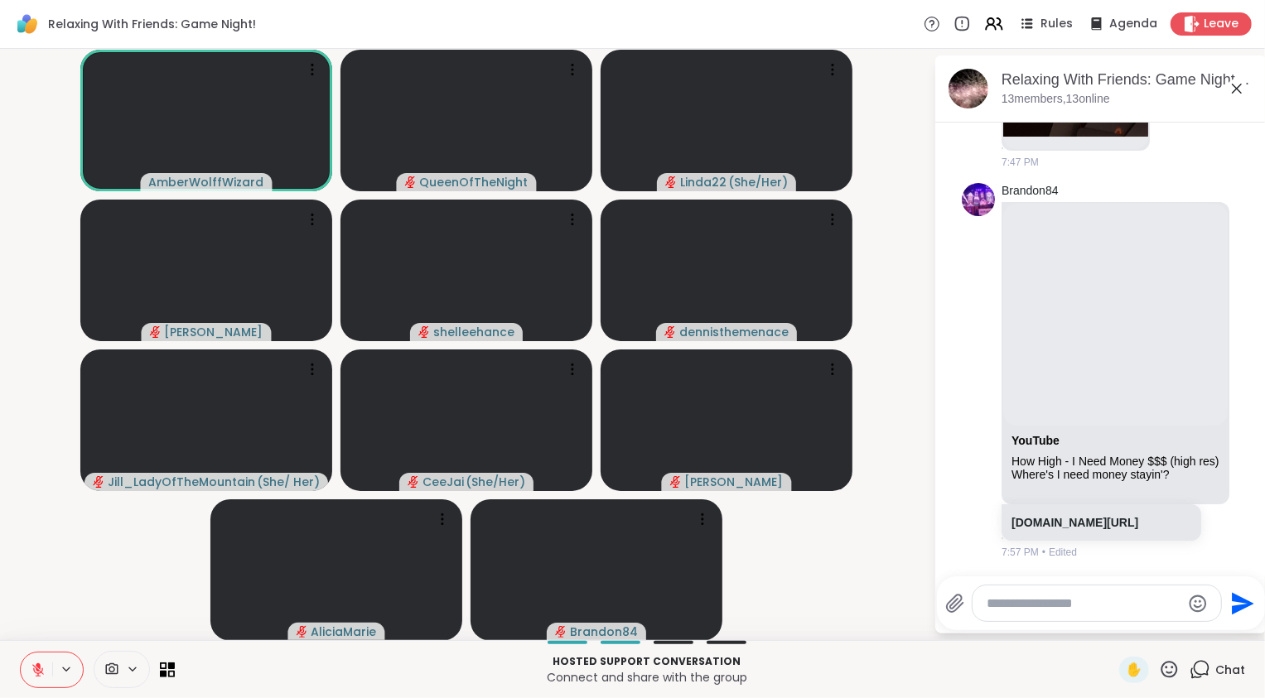
click at [66, 615] on video-player-container "AmberWolffWizard QueenOfTheNight Linda22 ( She/Her ) Adrienne_QueenOfTheDawn sh…" at bounding box center [466, 344] width 913 height 578
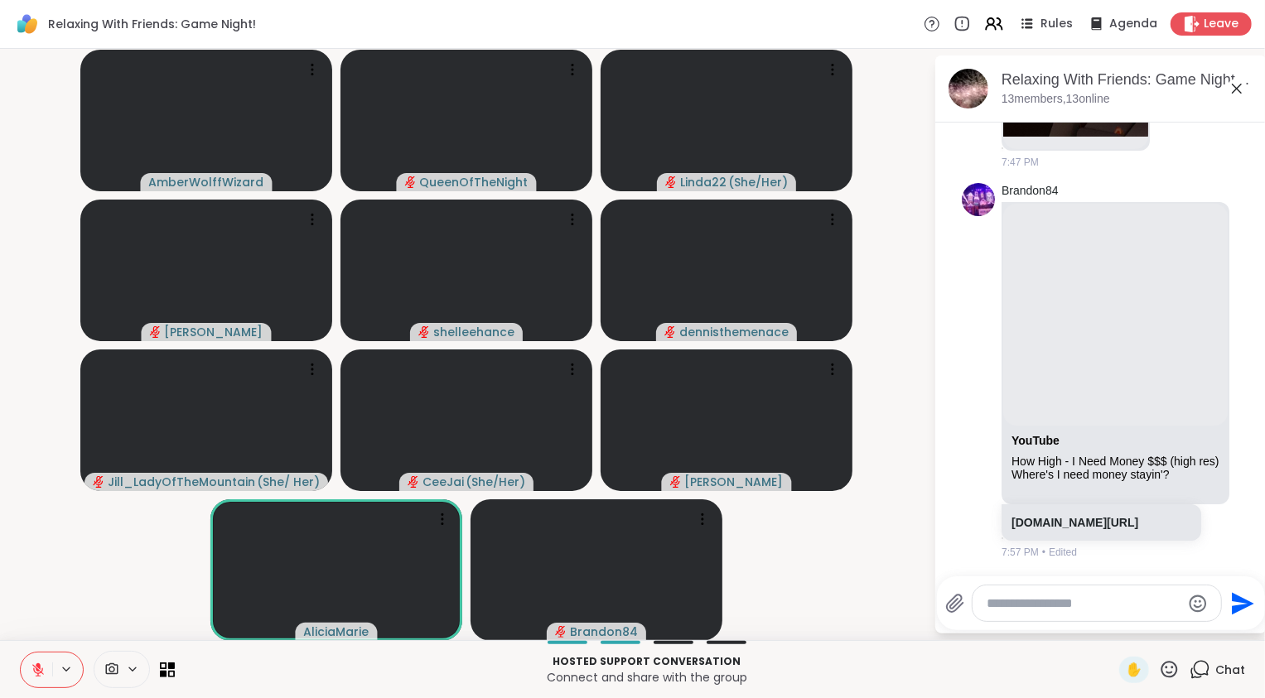
click at [114, 576] on video-player-container "AmberWolffWizard QueenOfTheNight Linda22 ( She/Her ) Adrienne_QueenOfTheDawn sh…" at bounding box center [466, 344] width 913 height 578
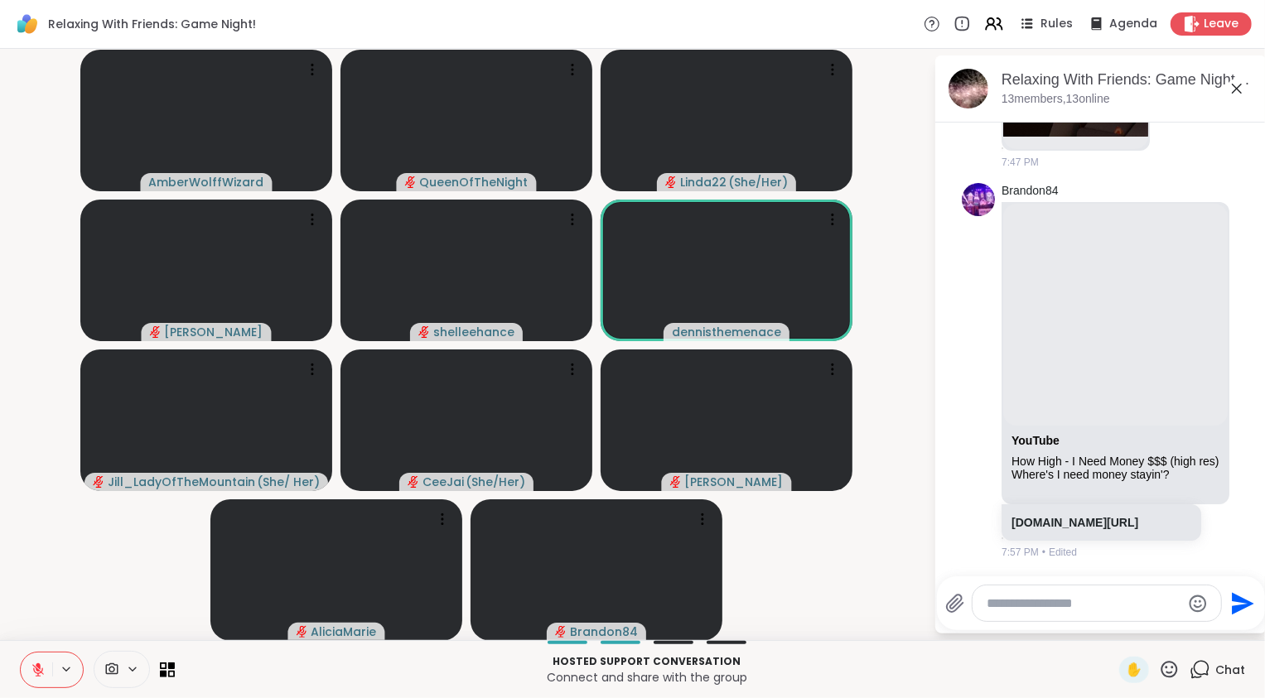
click at [75, 585] on video-player-container "AmberWolffWizard QueenOfTheNight Linda22 ( She/Her ) Adrienne_QueenOfTheDawn sh…" at bounding box center [466, 344] width 913 height 578
click at [55, 626] on video-player-container "AmberWolffWizard QueenOfTheNight Linda22 ( She/Her ) Adrienne_QueenOfTheDawn sh…" at bounding box center [466, 344] width 913 height 578
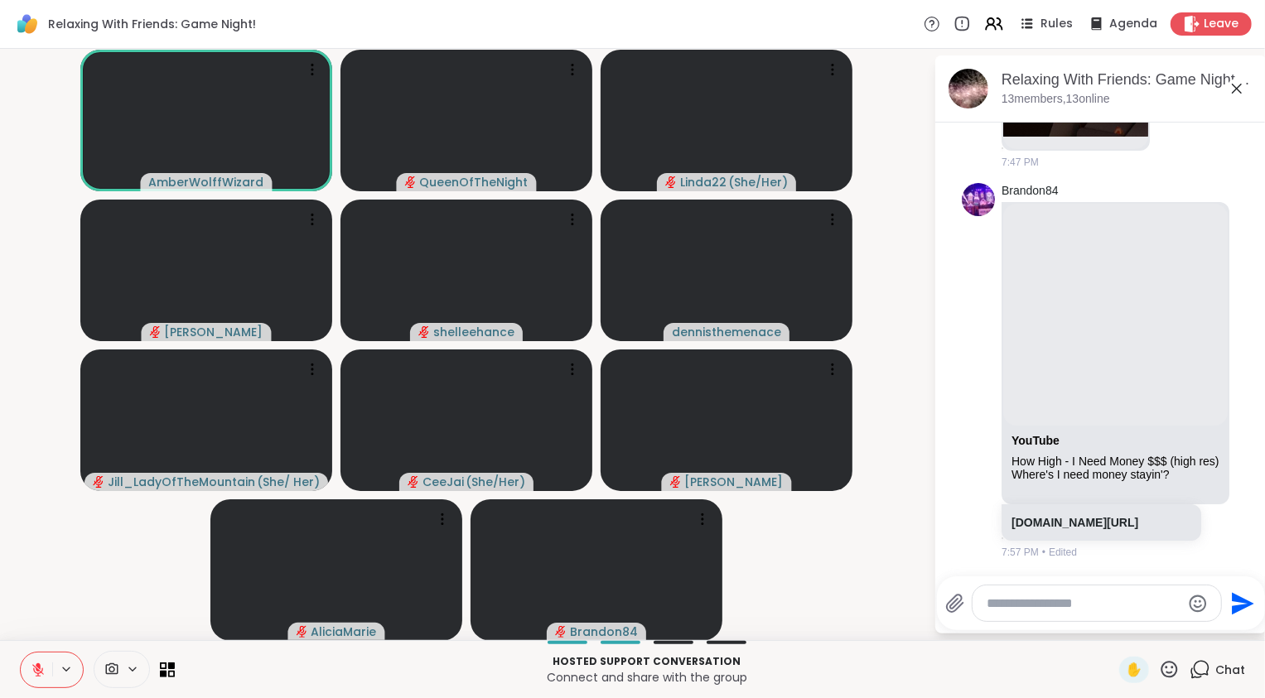
click at [41, 664] on icon at bounding box center [38, 669] width 15 height 15
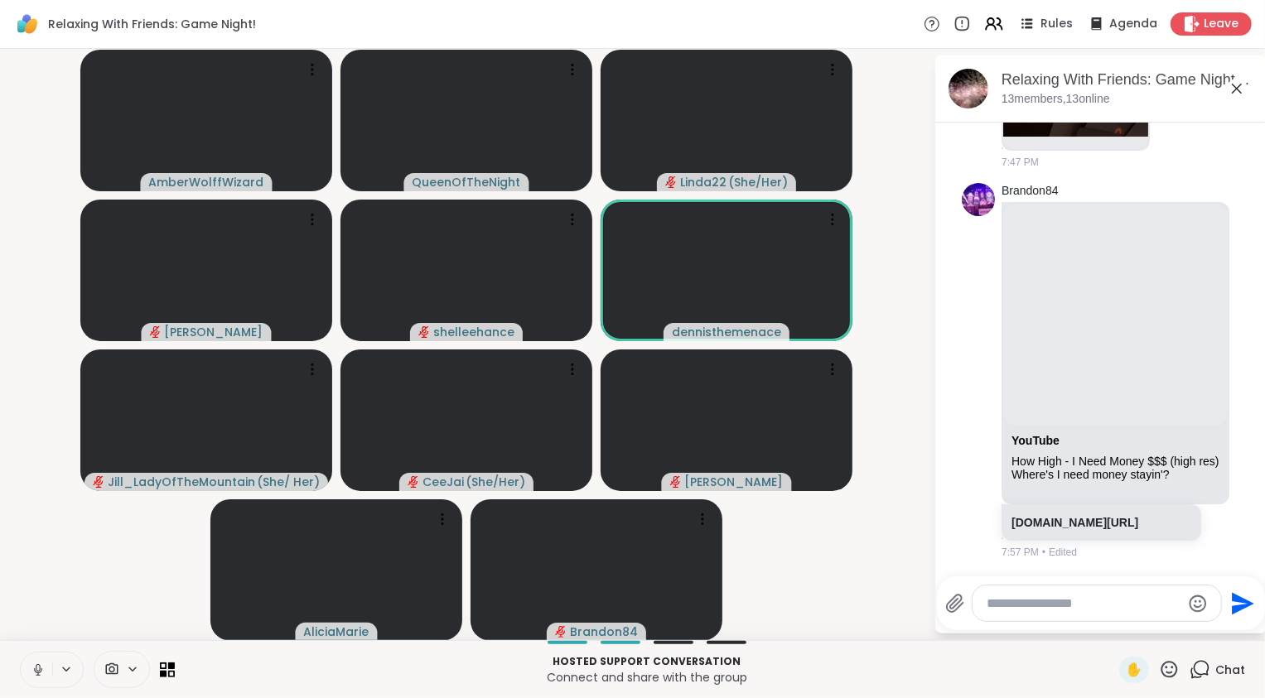
click at [41, 663] on icon at bounding box center [38, 669] width 15 height 15
click at [40, 600] on video-player-container "AmberWolffWizard QueenOfTheNight Linda22 ( She/Her ) Adrienne_QueenOfTheDawn sh…" at bounding box center [466, 344] width 913 height 578
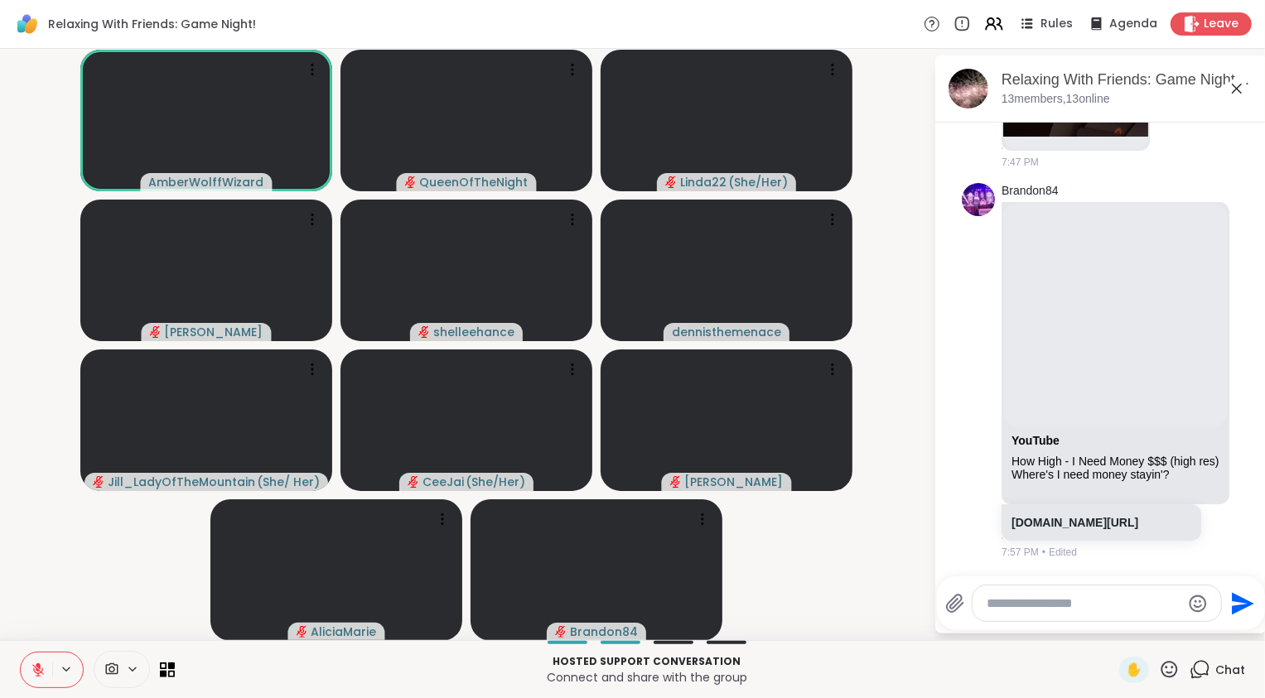
click at [37, 668] on icon at bounding box center [38, 669] width 15 height 15
click at [37, 667] on icon at bounding box center [38, 669] width 15 height 15
click at [51, 621] on video-player-container "AmberWolffWizard QueenOfTheNight Linda22 ( She/Her ) Adrienne_QueenOfTheDawn sh…" at bounding box center [466, 344] width 913 height 578
click at [36, 666] on icon at bounding box center [38, 665] width 5 height 7
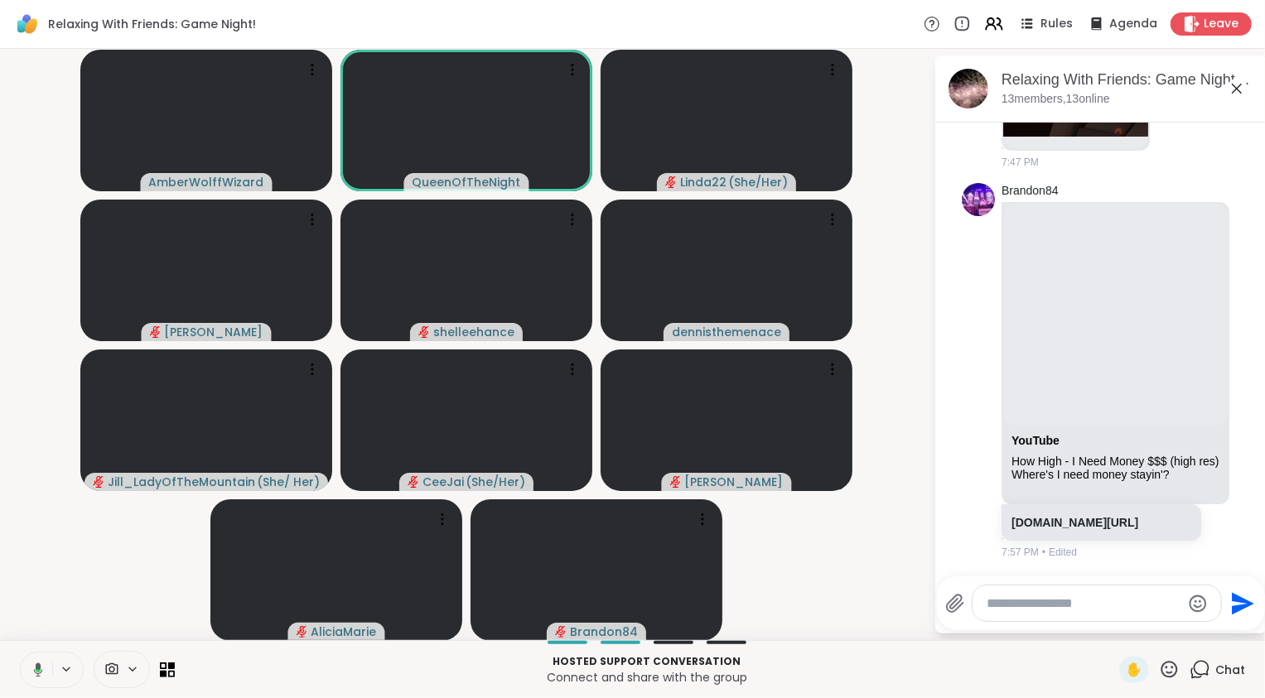
click at [36, 666] on icon at bounding box center [38, 669] width 9 height 14
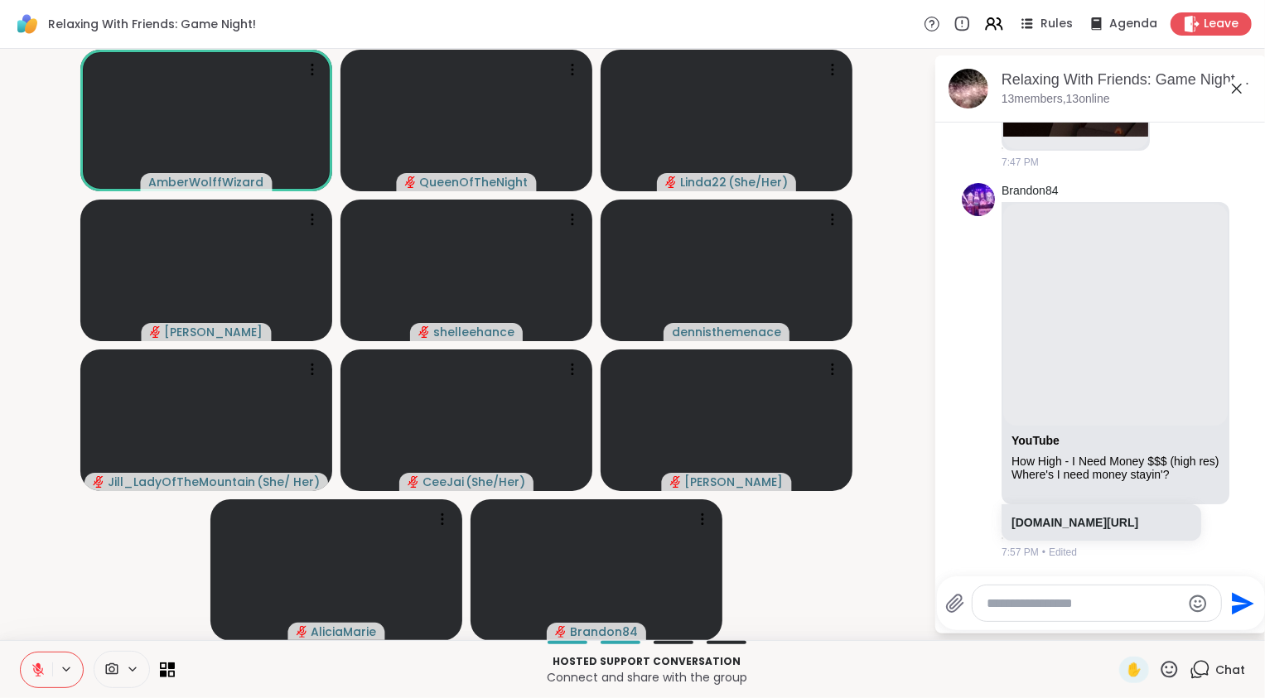
click at [46, 594] on video-player-container "AmberWolffWizard QueenOfTheNight Linda22 ( She/Her ) Adrienne_QueenOfTheDawn sh…" at bounding box center [466, 344] width 913 height 578
click at [1044, 606] on textarea "Type your message" at bounding box center [1083, 603] width 193 height 17
type textarea "**********"
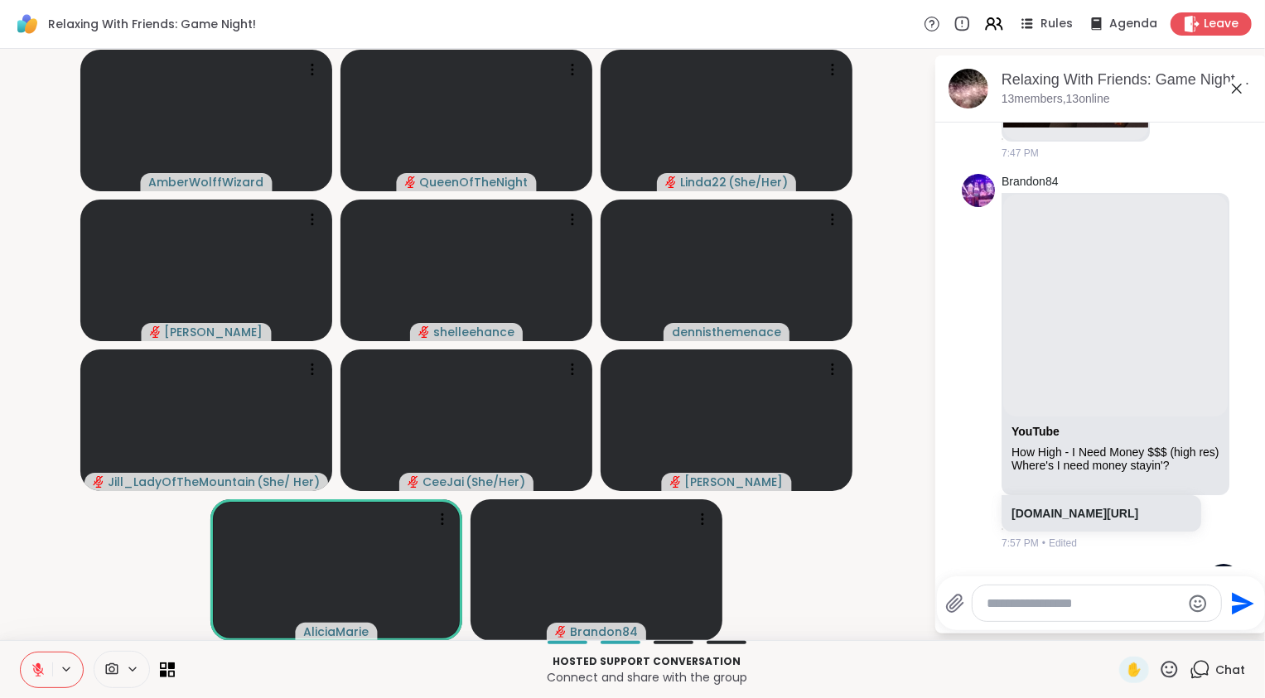
scroll to position [2469, 0]
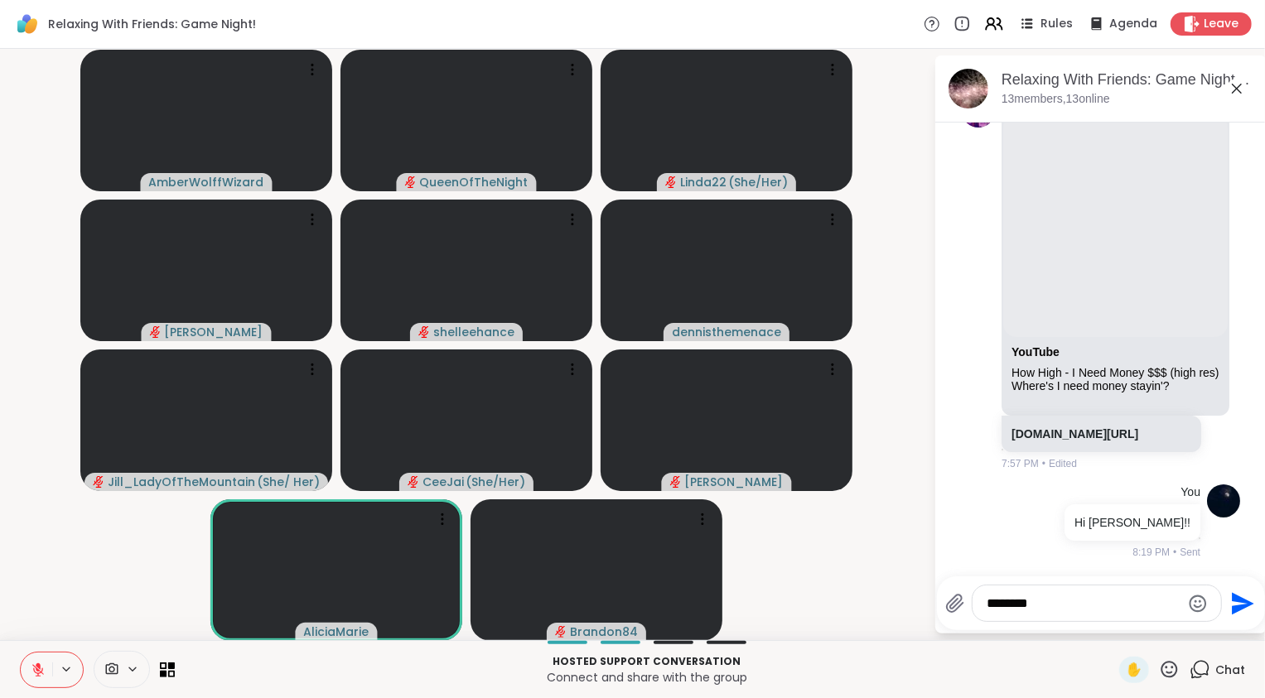
type textarea "*********"
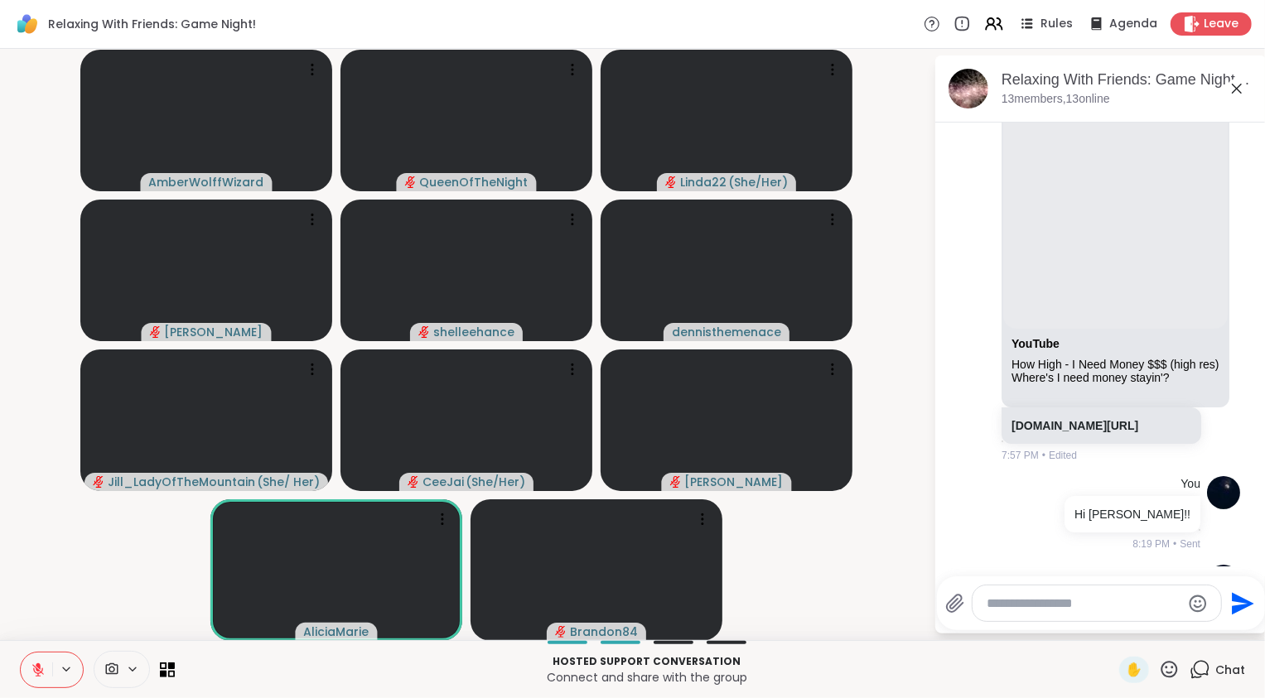
scroll to position [2557, 0]
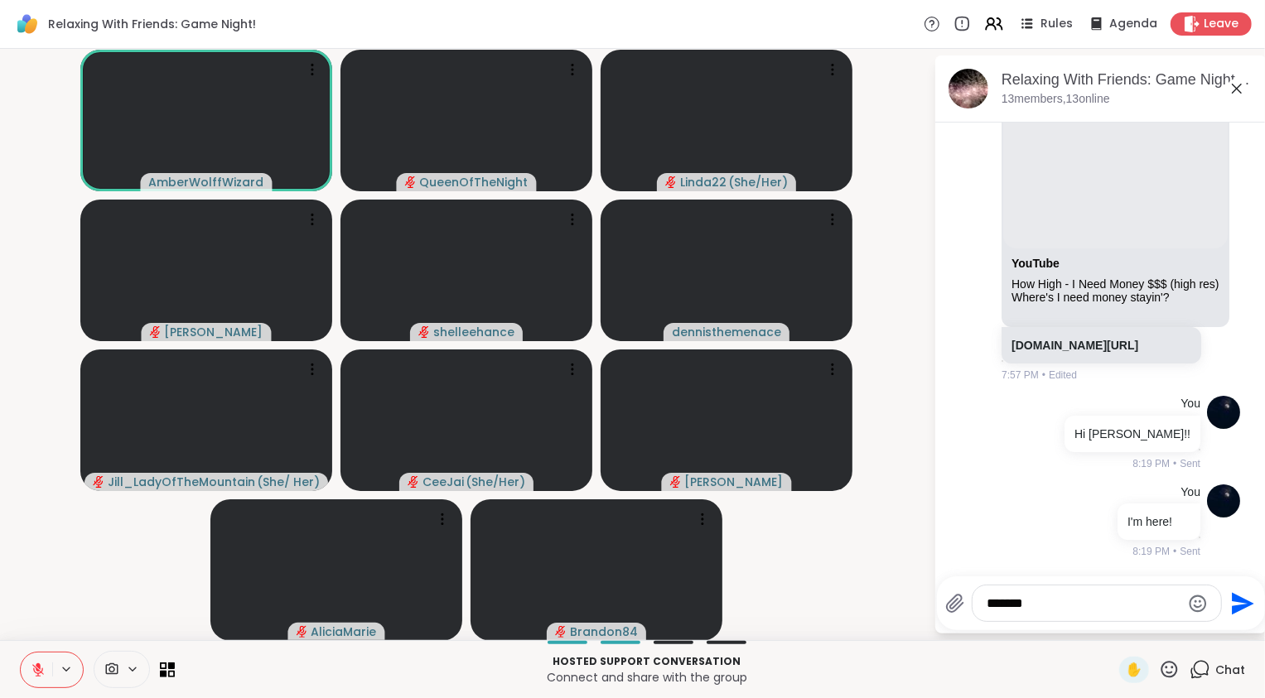
type textarea "********"
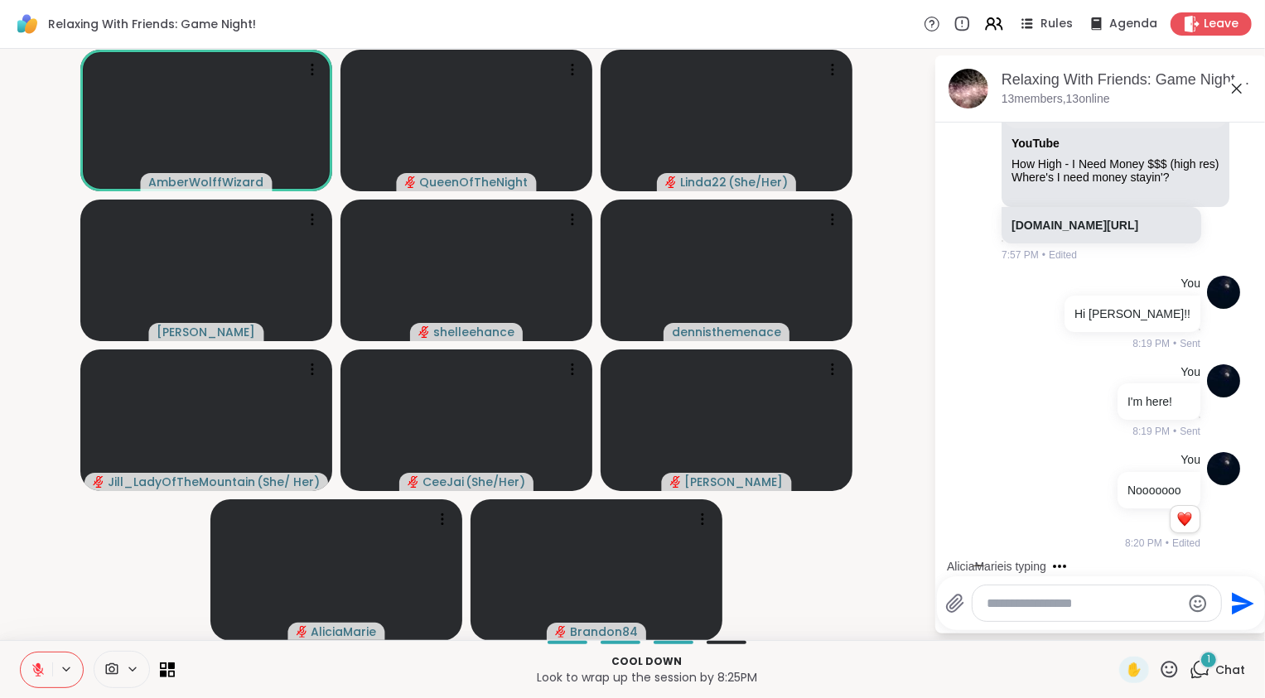
scroll to position [2790, 0]
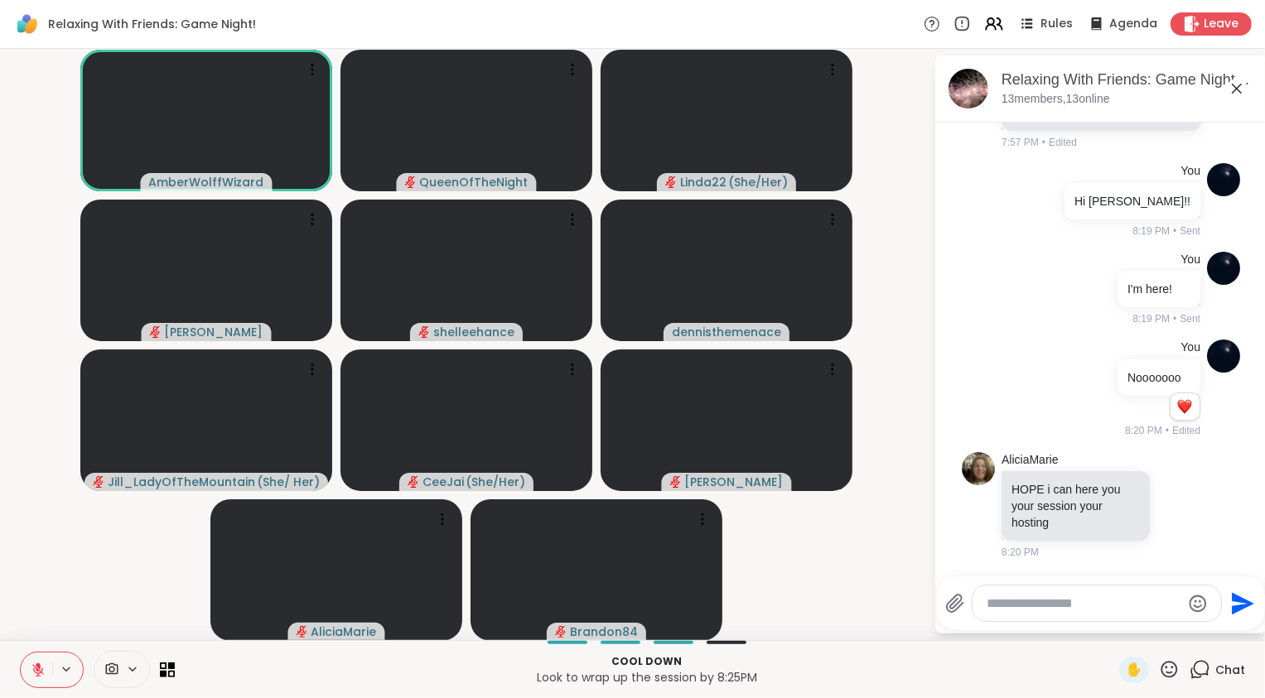
click at [873, 577] on video-player-container "AmberWolffWizard QueenOfTheNight Linda22 ( She/Her ) Adrienne_QueenOfTheDawn sh…" at bounding box center [466, 344] width 913 height 578
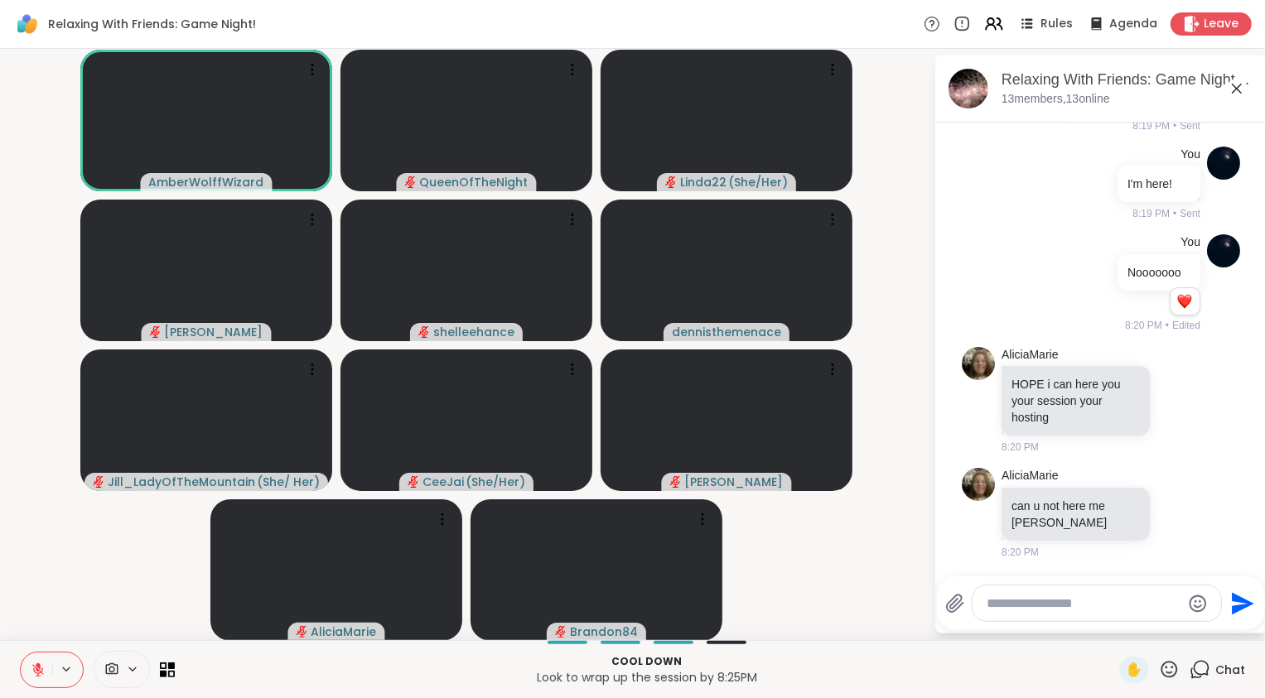
scroll to position [2894, 0]
click at [36, 669] on icon at bounding box center [38, 670] width 12 height 12
click at [35, 669] on icon at bounding box center [38, 669] width 15 height 15
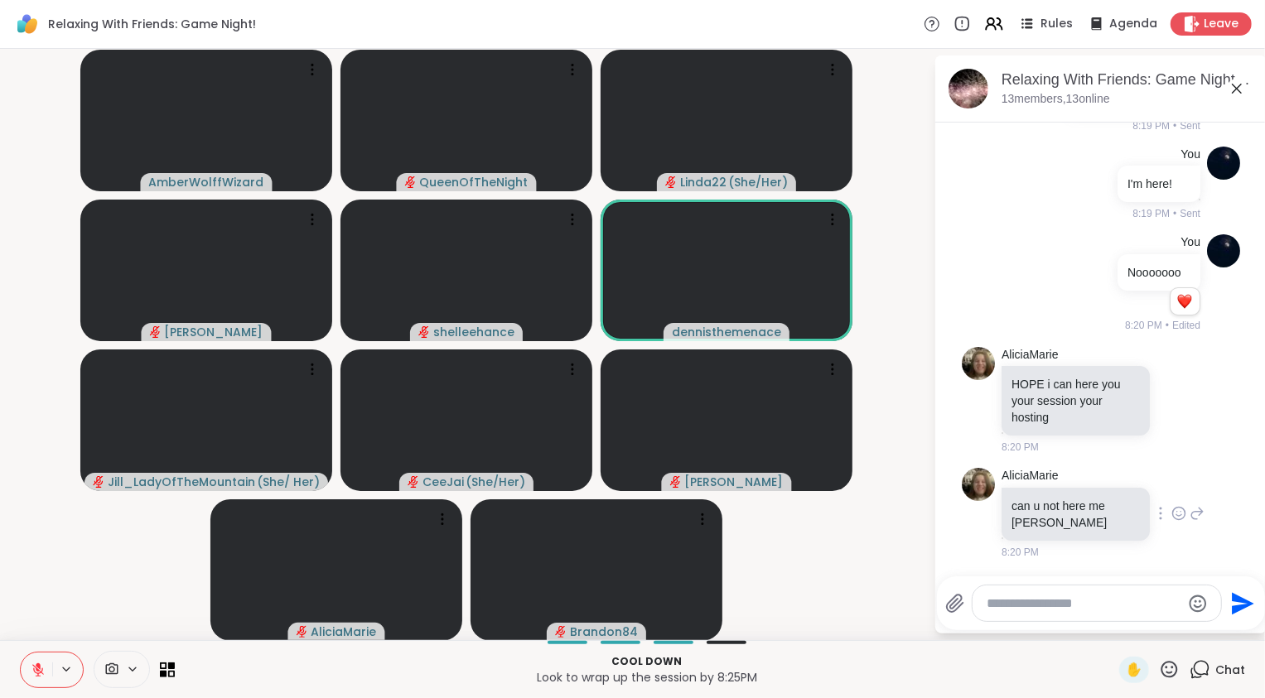
click at [1189, 514] on icon at bounding box center [1196, 513] width 15 height 20
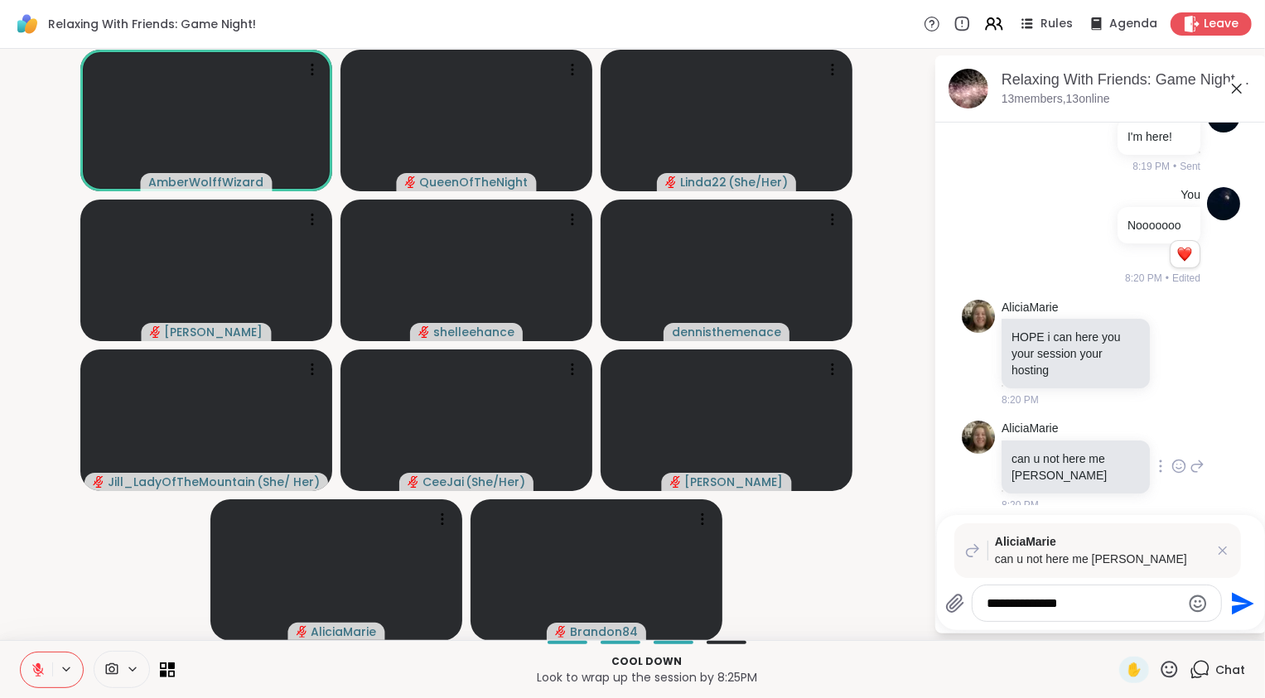
type textarea "**********"
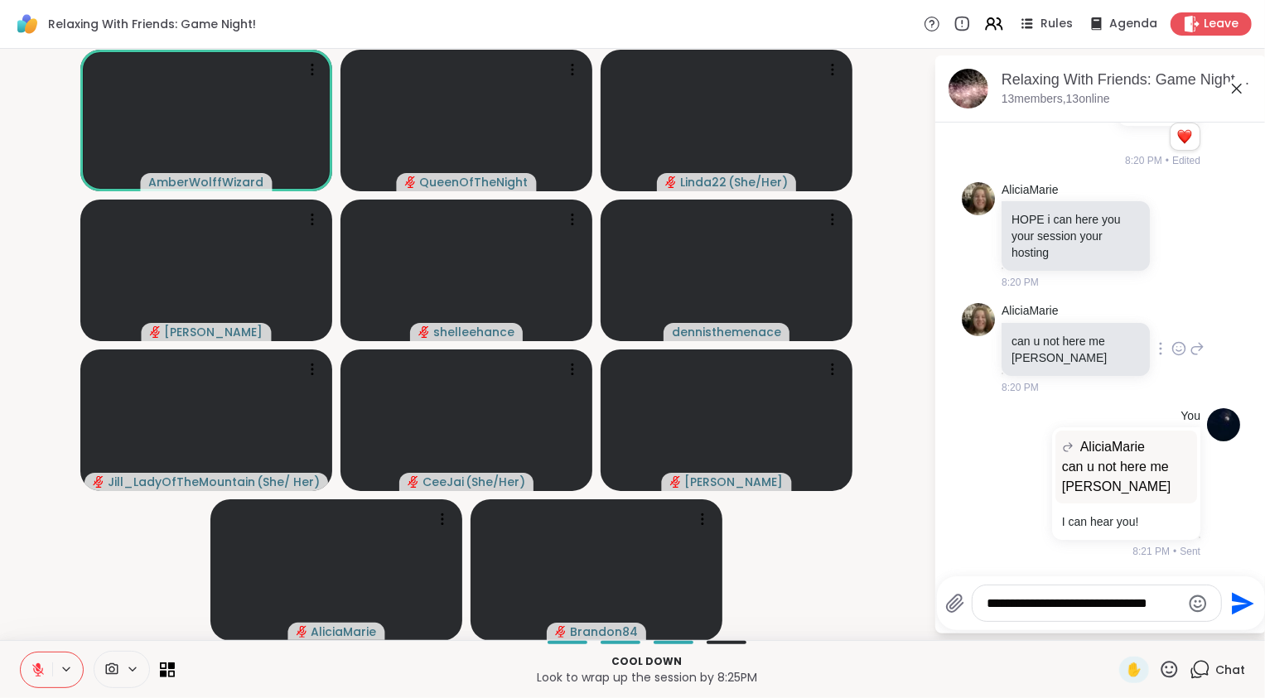
scroll to position [3070, 0]
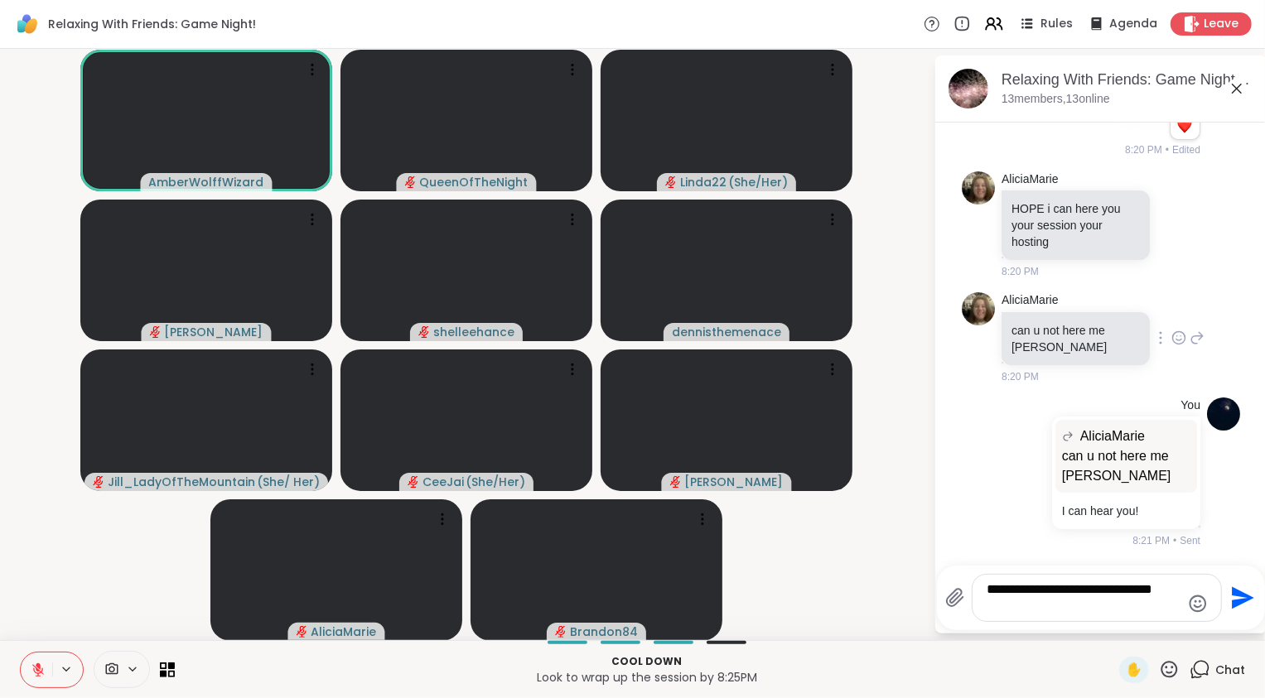
type textarea "**********"
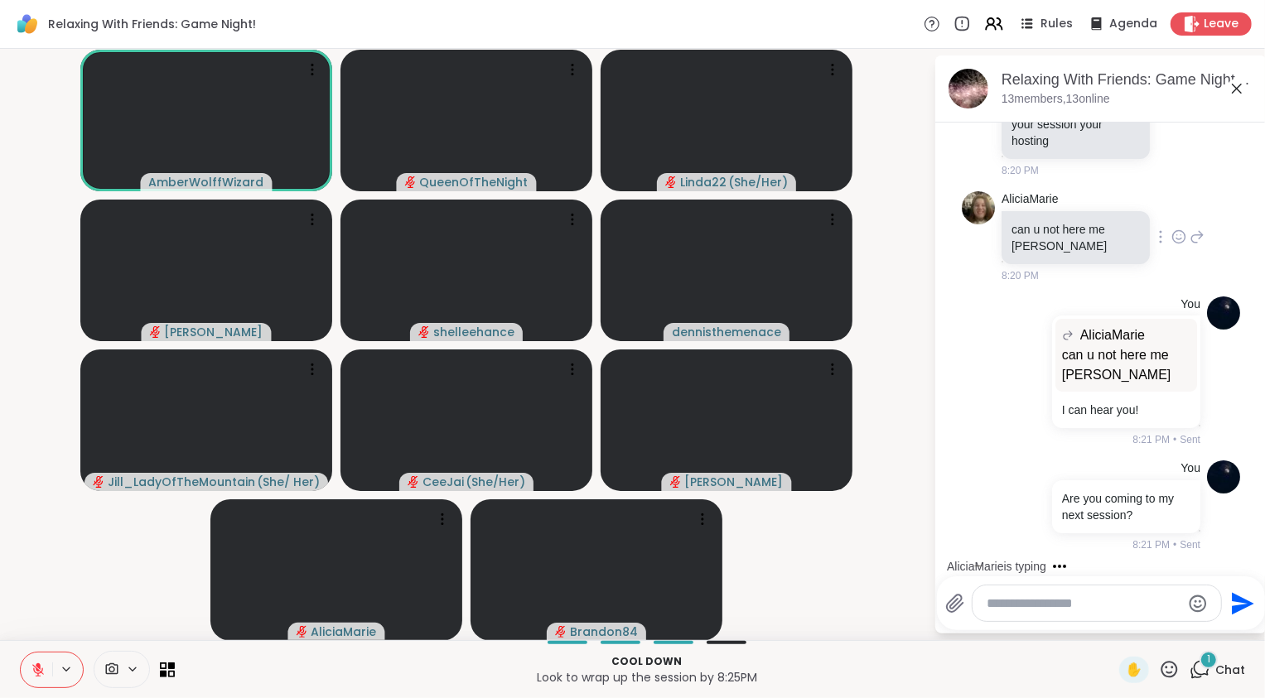
scroll to position [3308, 0]
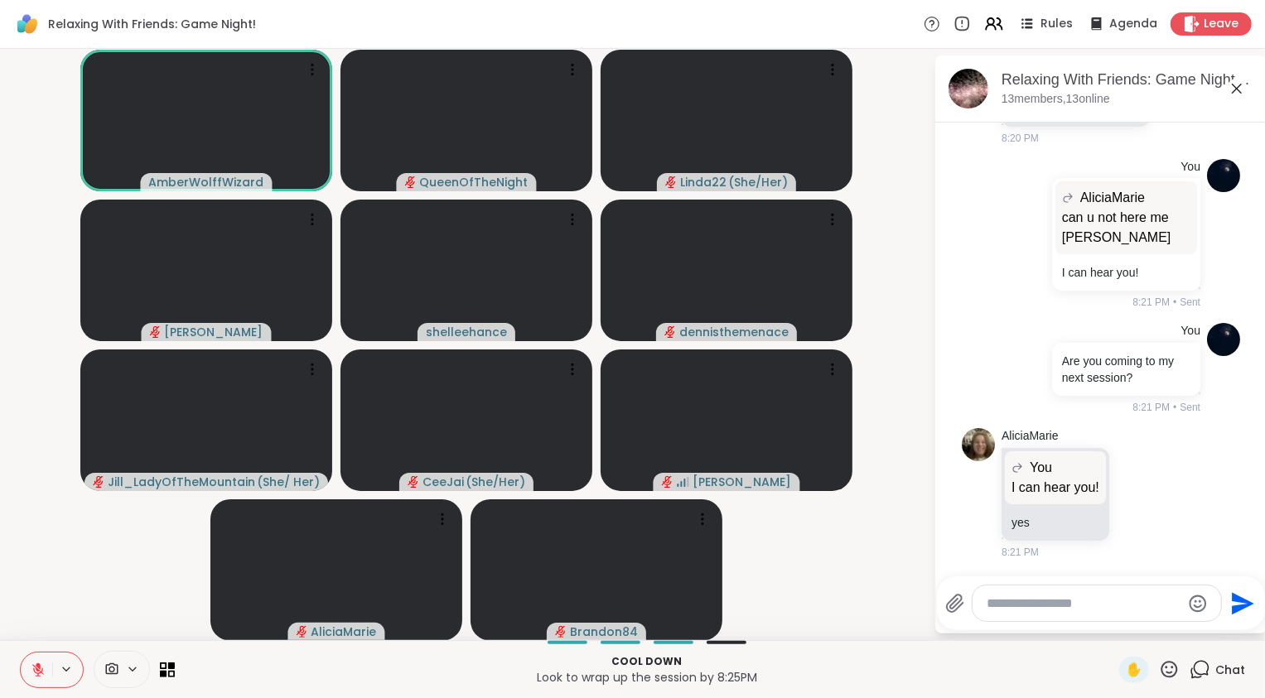
click at [41, 528] on video-player-container "AmberWolffWizard QueenOfTheNight Linda22 ( She/Her ) Adrienne_QueenOfTheDawn sh…" at bounding box center [466, 344] width 913 height 578
click at [34, 590] on video-player-container "AmberWolffWizard QueenOfTheNight Linda22 ( She/Her ) Adrienne_QueenOfTheDawn sh…" at bounding box center [466, 344] width 913 height 578
click at [1042, 609] on textarea "Type your message" at bounding box center [1083, 603] width 193 height 17
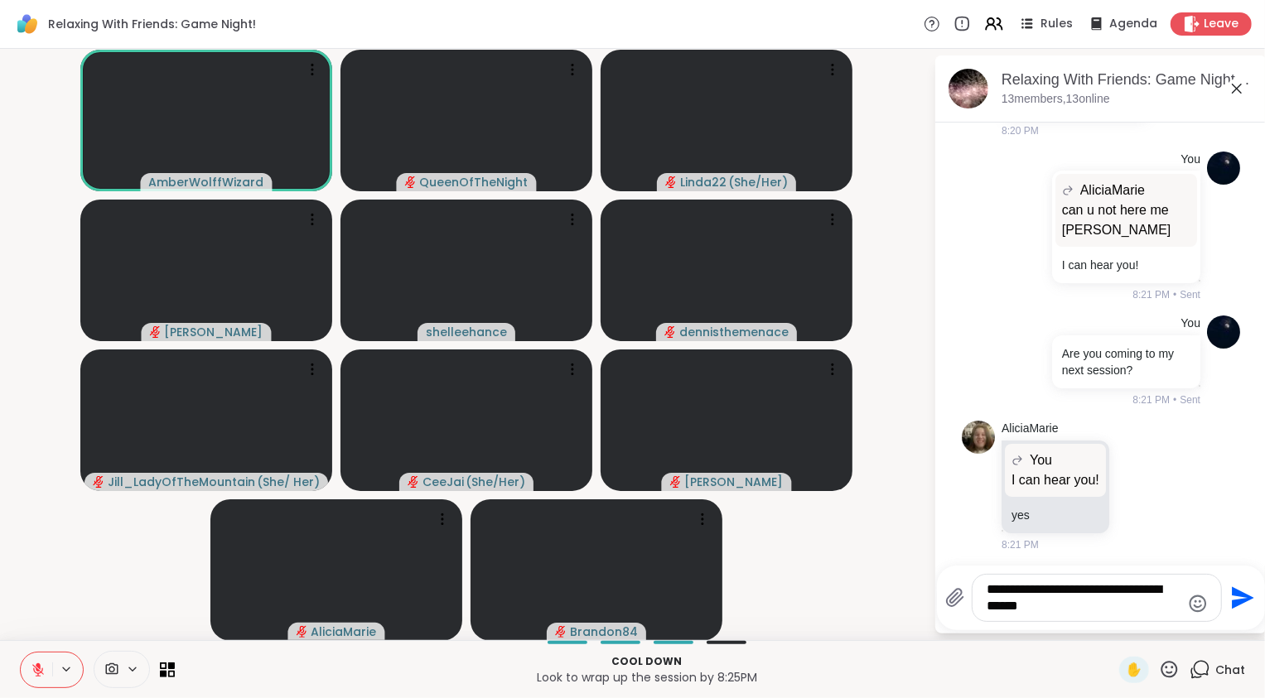
type textarea "**********"
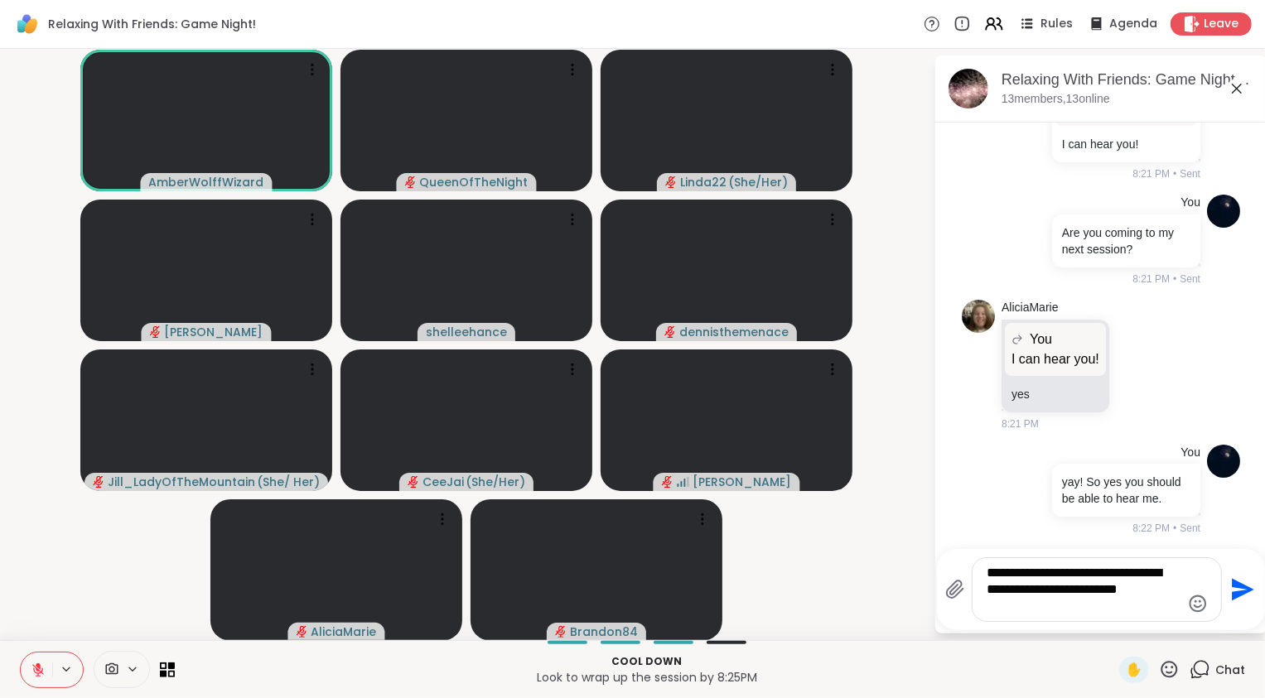
type textarea "**********"
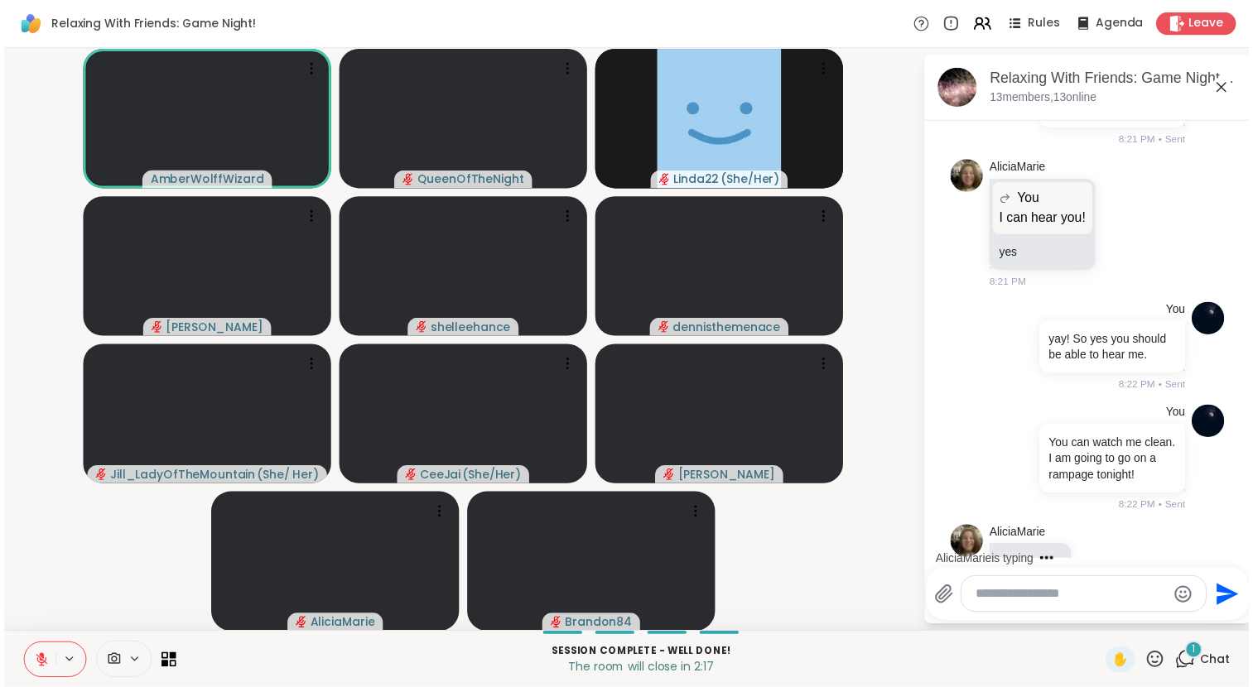
scroll to position [3655, 0]
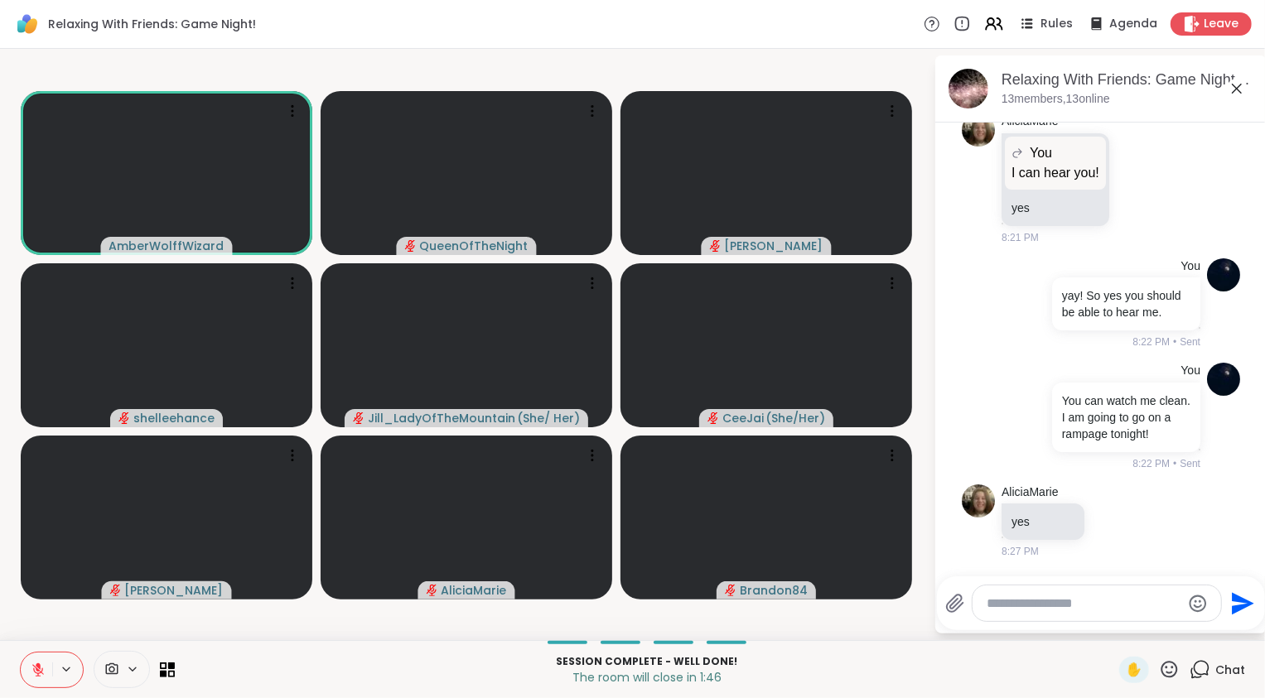
click at [33, 671] on icon at bounding box center [38, 669] width 15 height 15
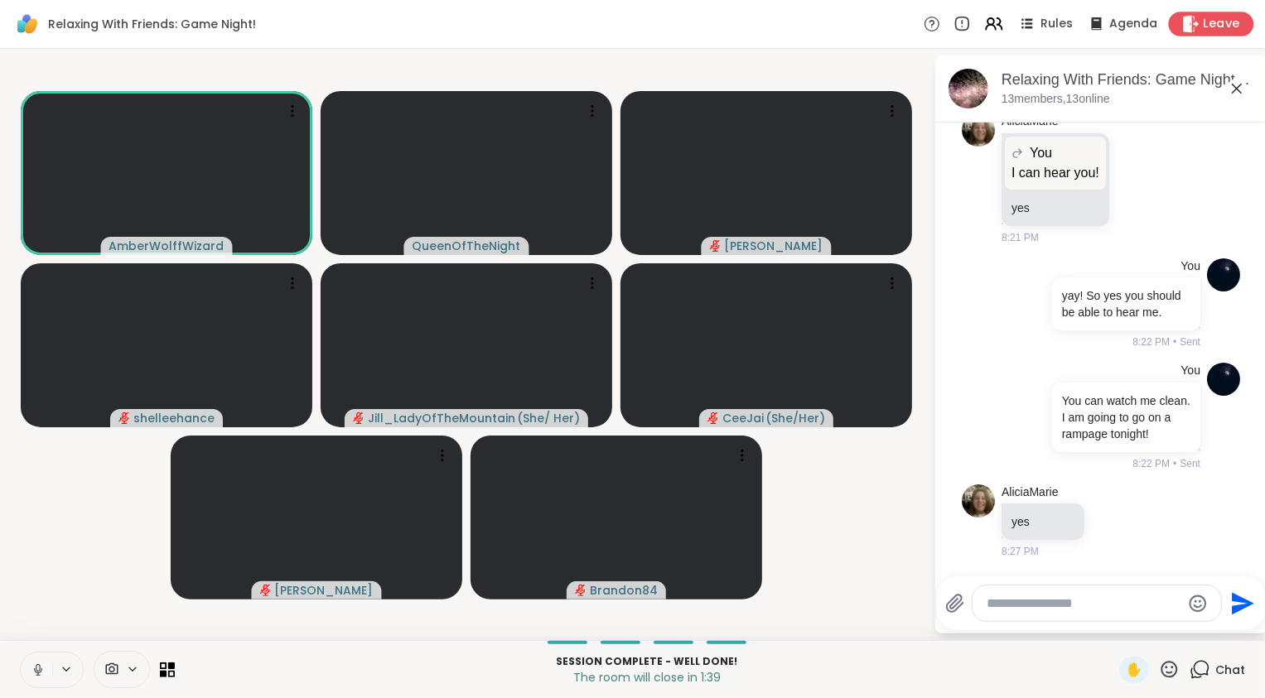
click at [1202, 33] on div "Leave" at bounding box center [1210, 24] width 85 height 24
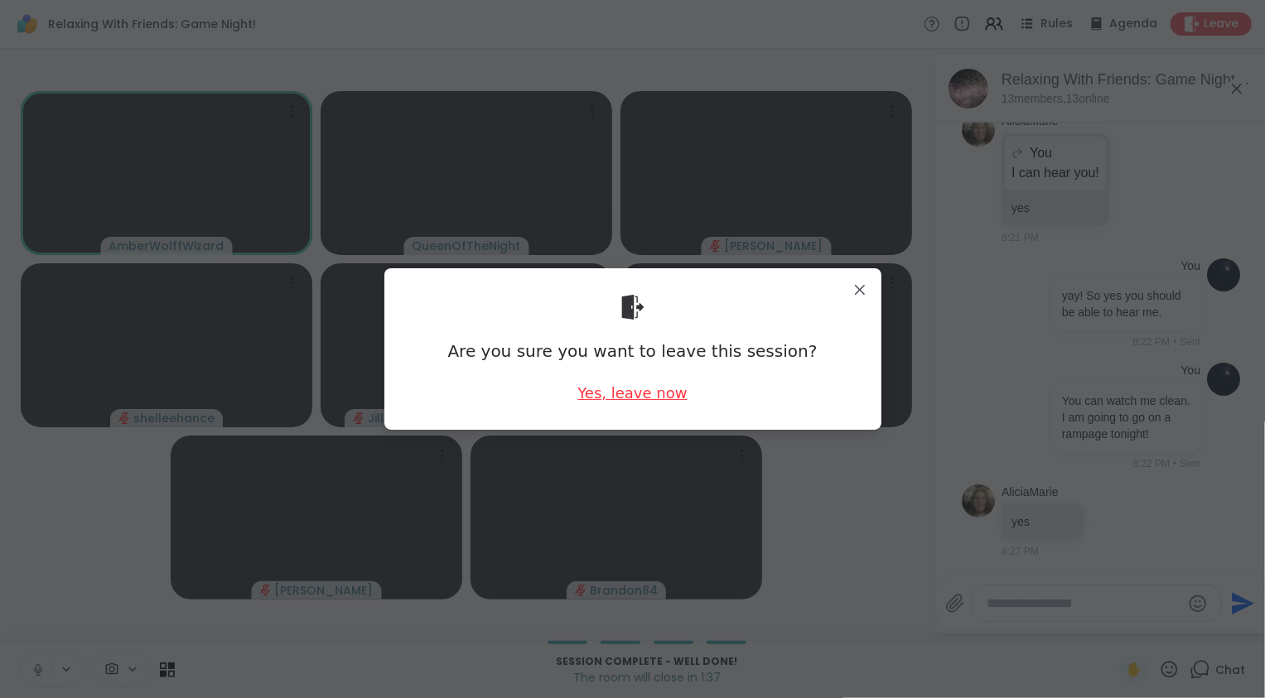
click at [644, 393] on div "Yes, leave now" at bounding box center [631, 393] width 109 height 21
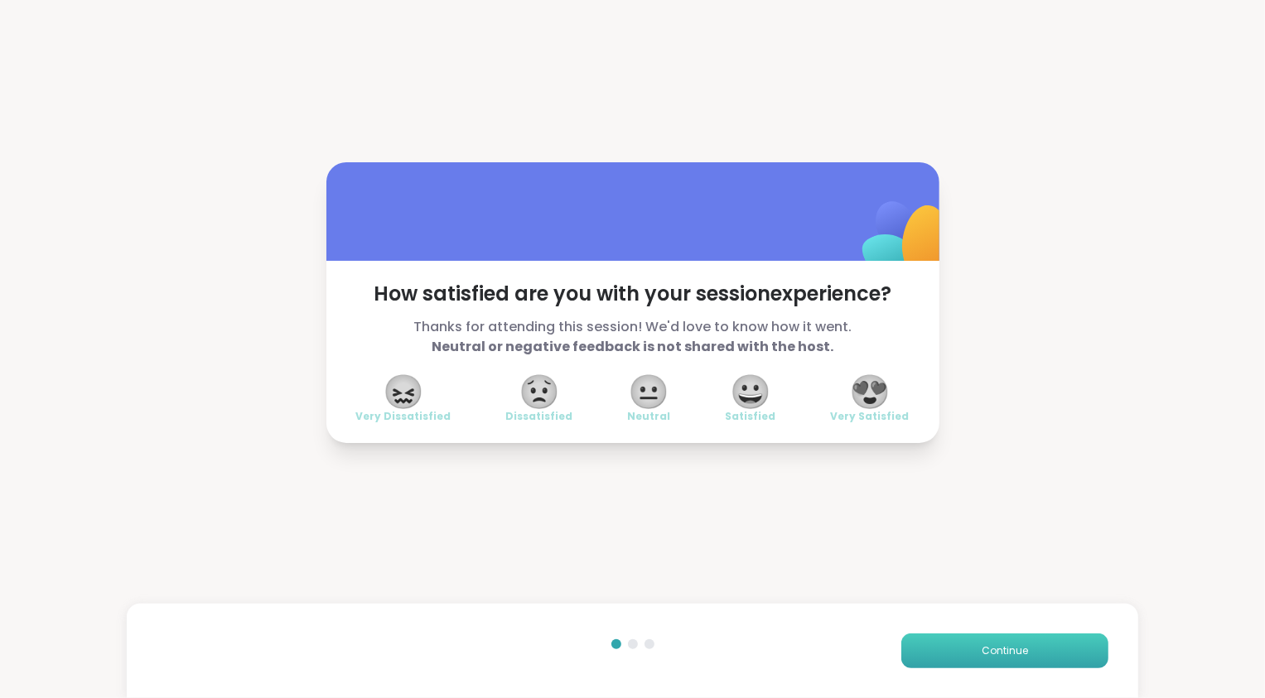
click at [1030, 661] on button "Continue" at bounding box center [1004, 651] width 207 height 35
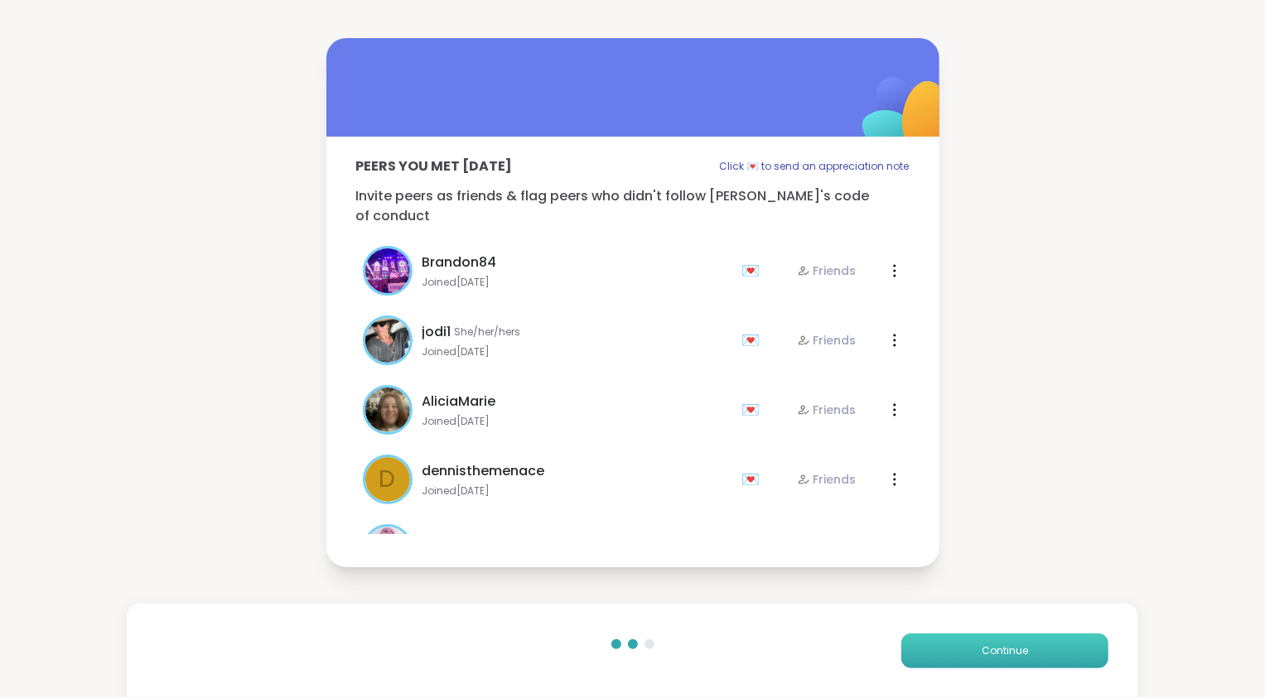
click at [1030, 661] on button "Continue" at bounding box center [1004, 651] width 207 height 35
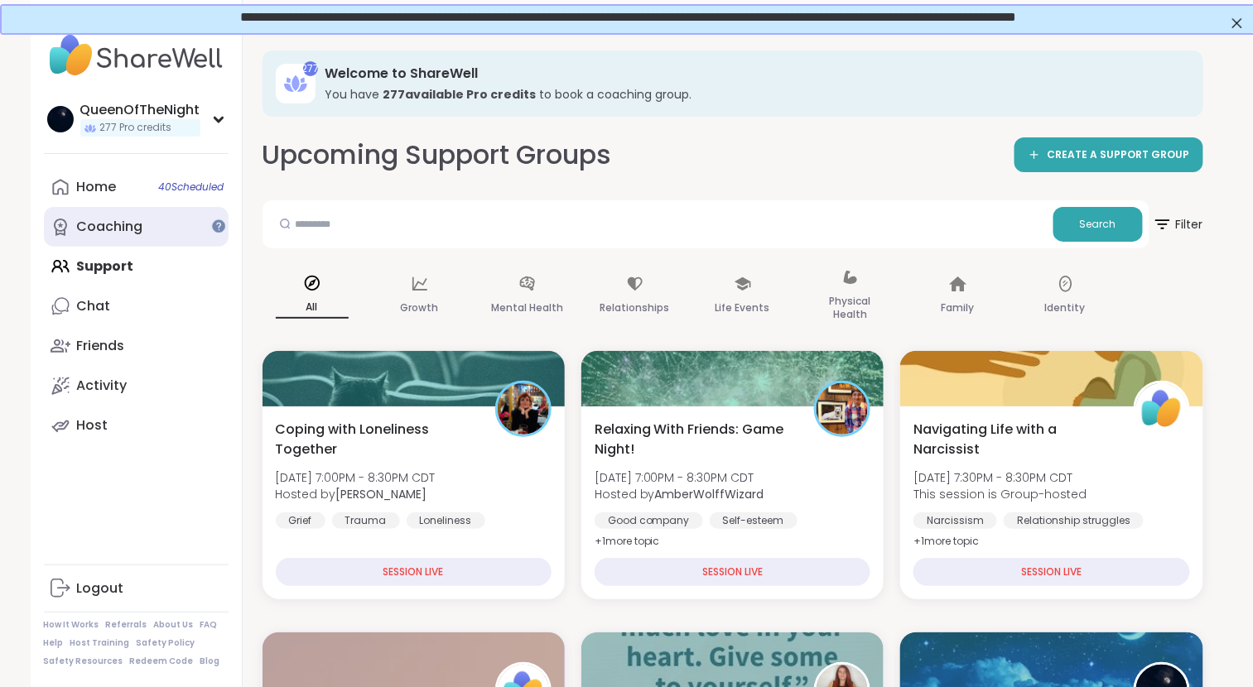
click at [132, 213] on link "Coaching" at bounding box center [136, 227] width 185 height 40
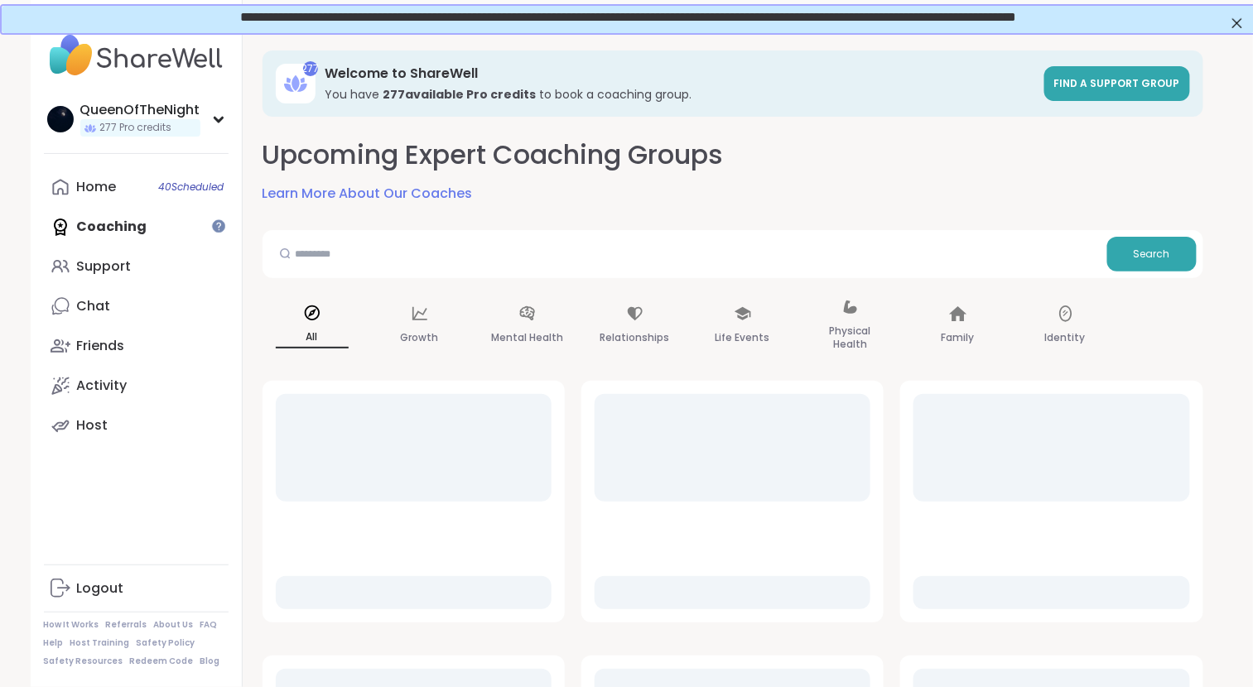
click at [103, 161] on div "QueenOfTheNight 277 Pro credits Profile Membership Settings Help Home 40 Schedu…" at bounding box center [137, 343] width 212 height 687
click at [108, 196] on link "Home 40 Scheduled" at bounding box center [136, 187] width 185 height 40
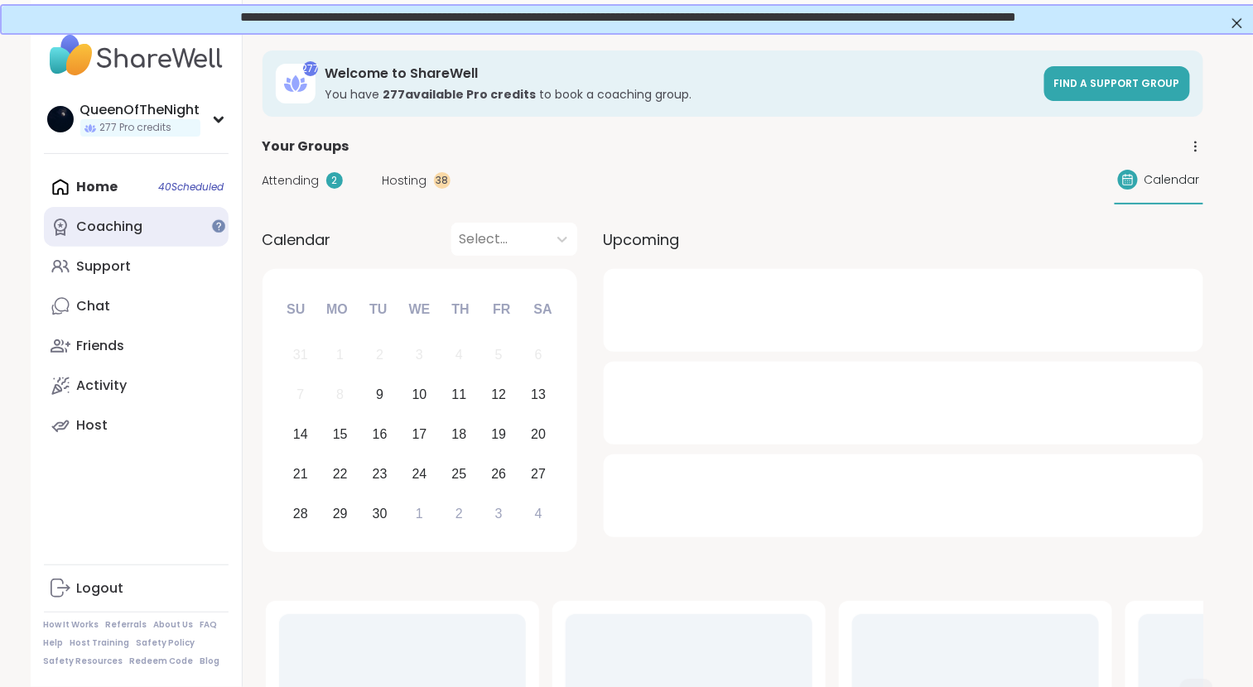
click at [104, 232] on div "Coaching" at bounding box center [110, 227] width 66 height 18
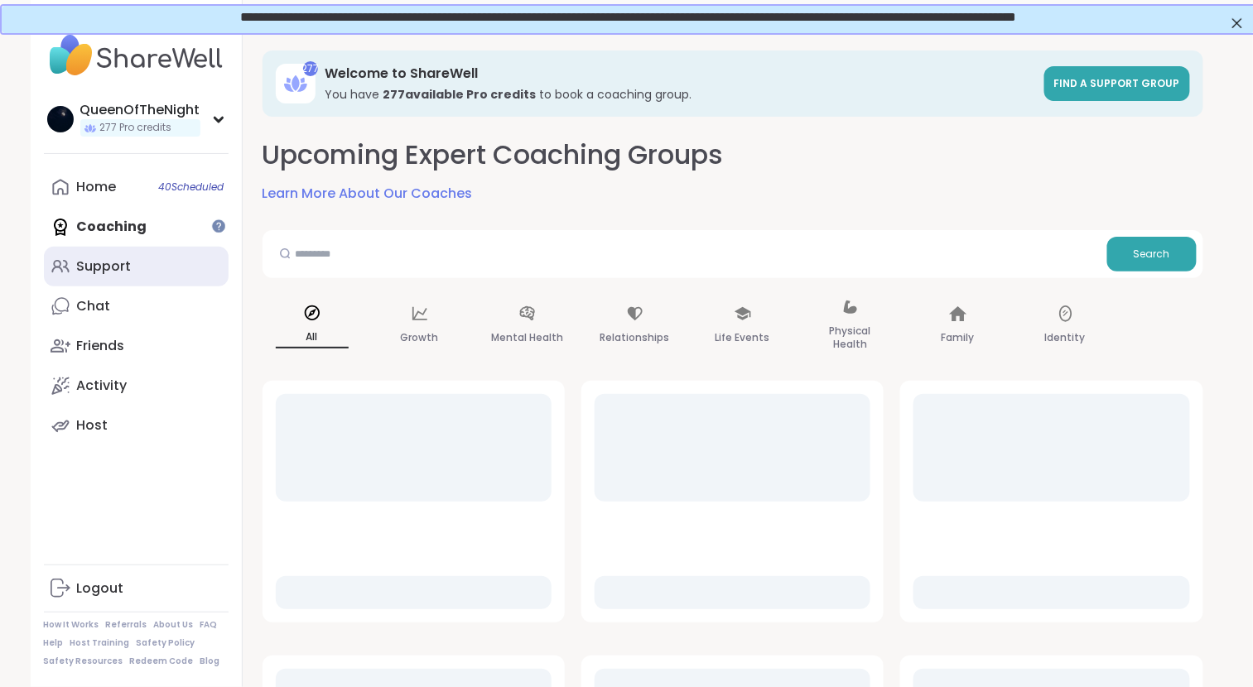
click at [106, 272] on div "Support" at bounding box center [104, 267] width 55 height 18
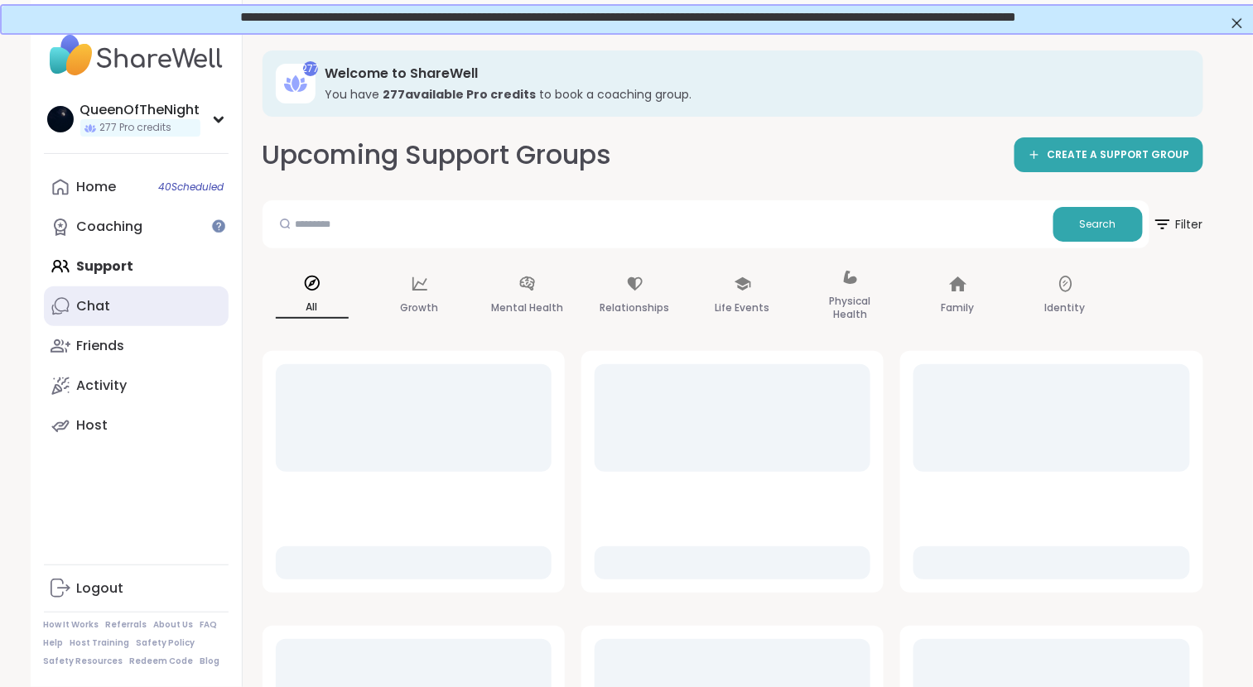
click at [110, 314] on link "Chat" at bounding box center [136, 307] width 185 height 40
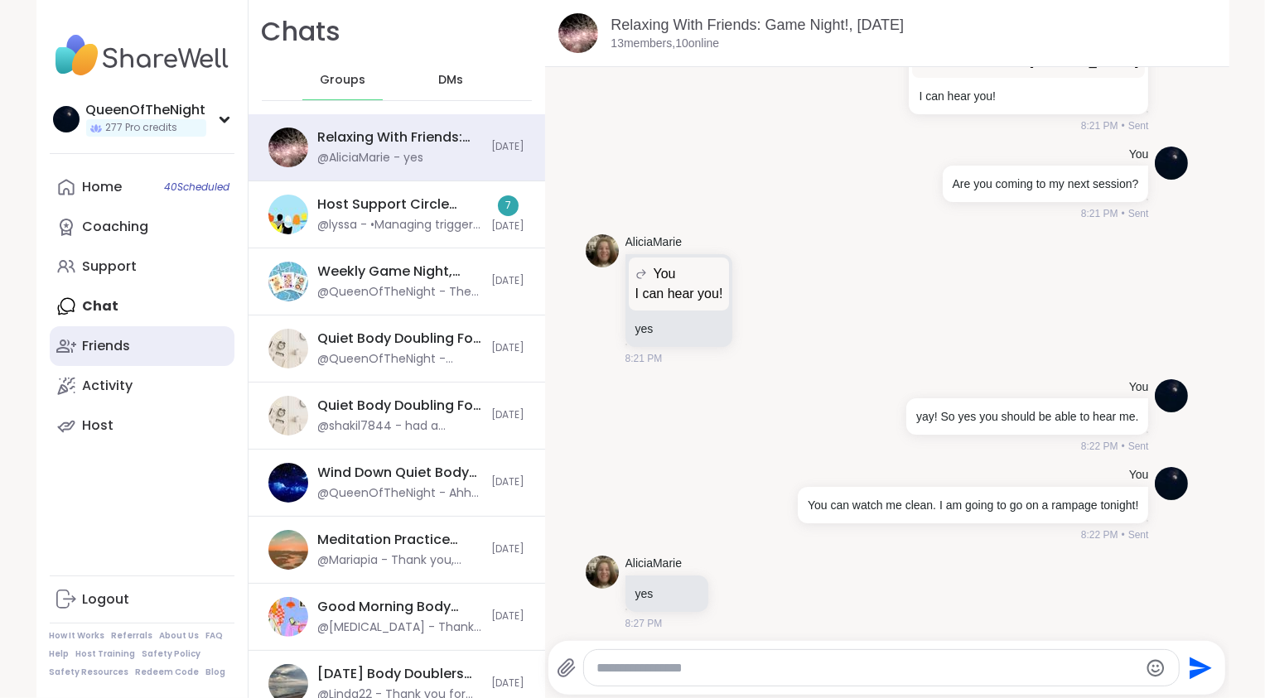
click at [121, 345] on div "Friends" at bounding box center [107, 346] width 48 height 18
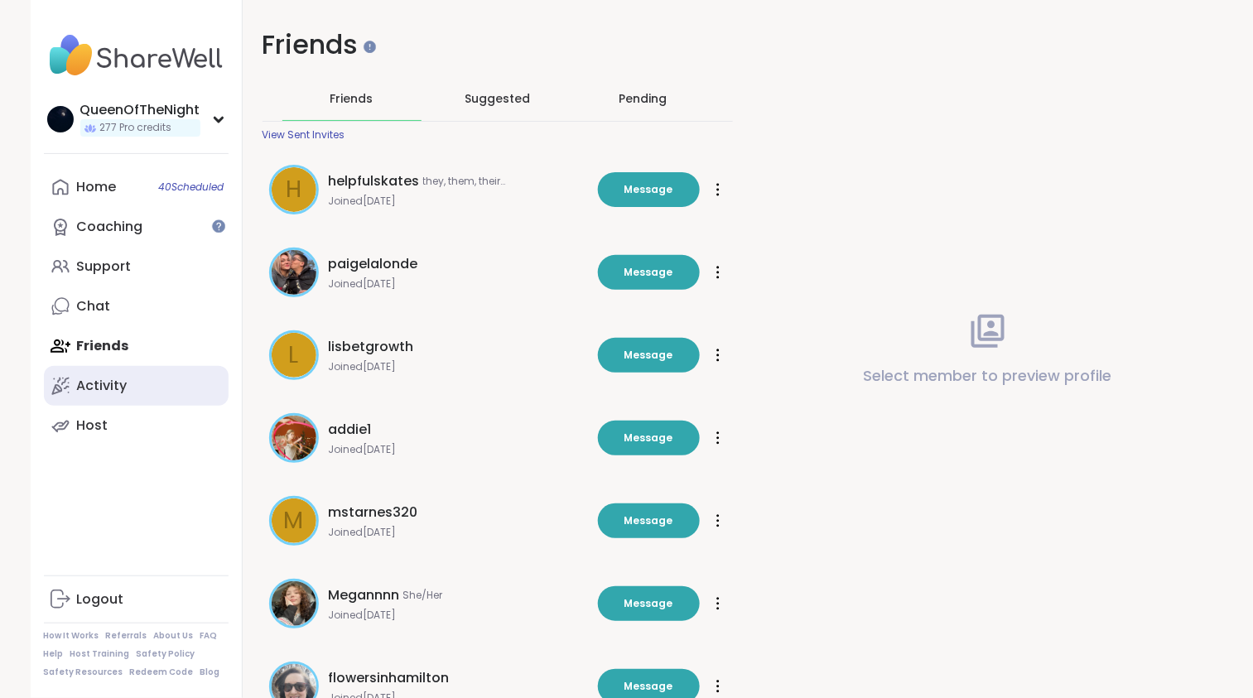
click at [118, 383] on div "Activity" at bounding box center [102, 386] width 51 height 18
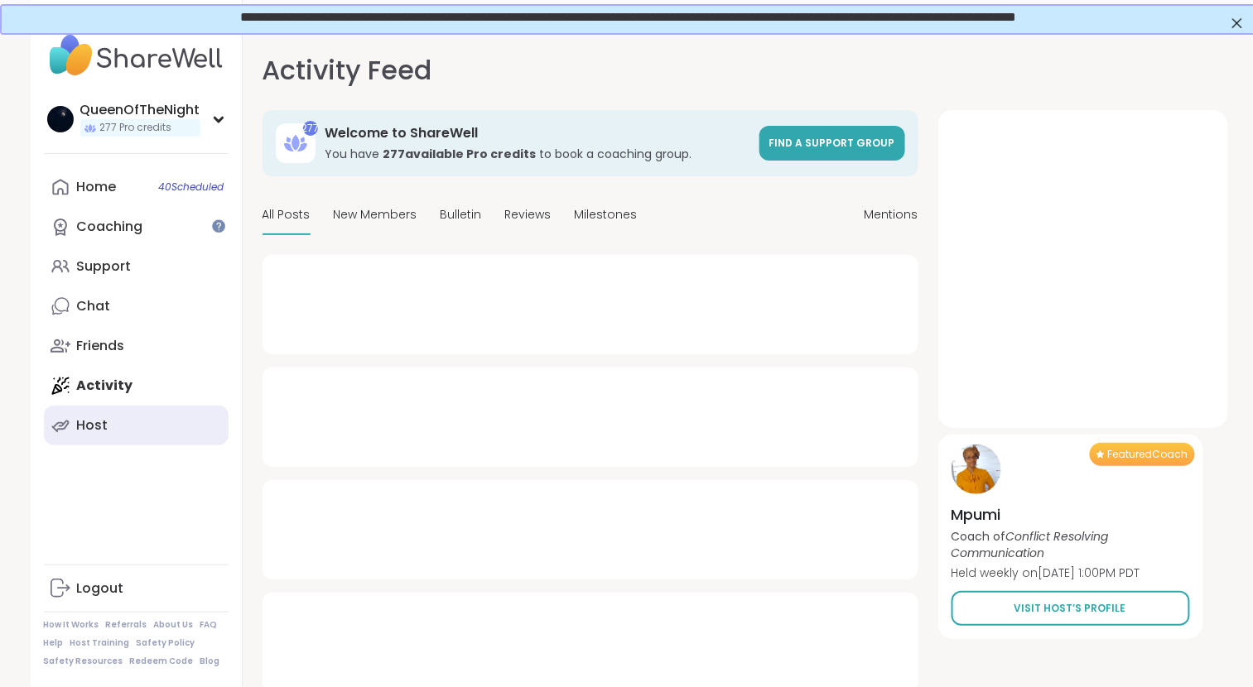
click at [120, 417] on link "Host" at bounding box center [136, 426] width 185 height 40
type textarea "*"
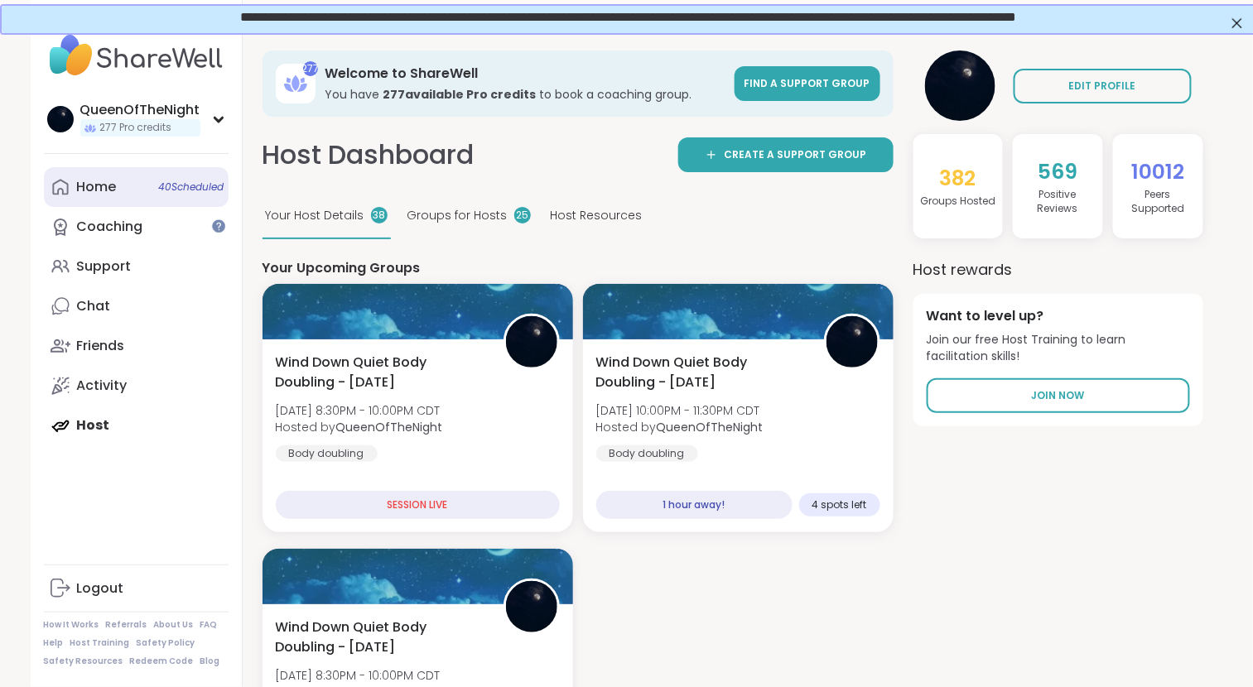
click at [99, 195] on div "Home 40 Scheduled" at bounding box center [97, 187] width 40 height 18
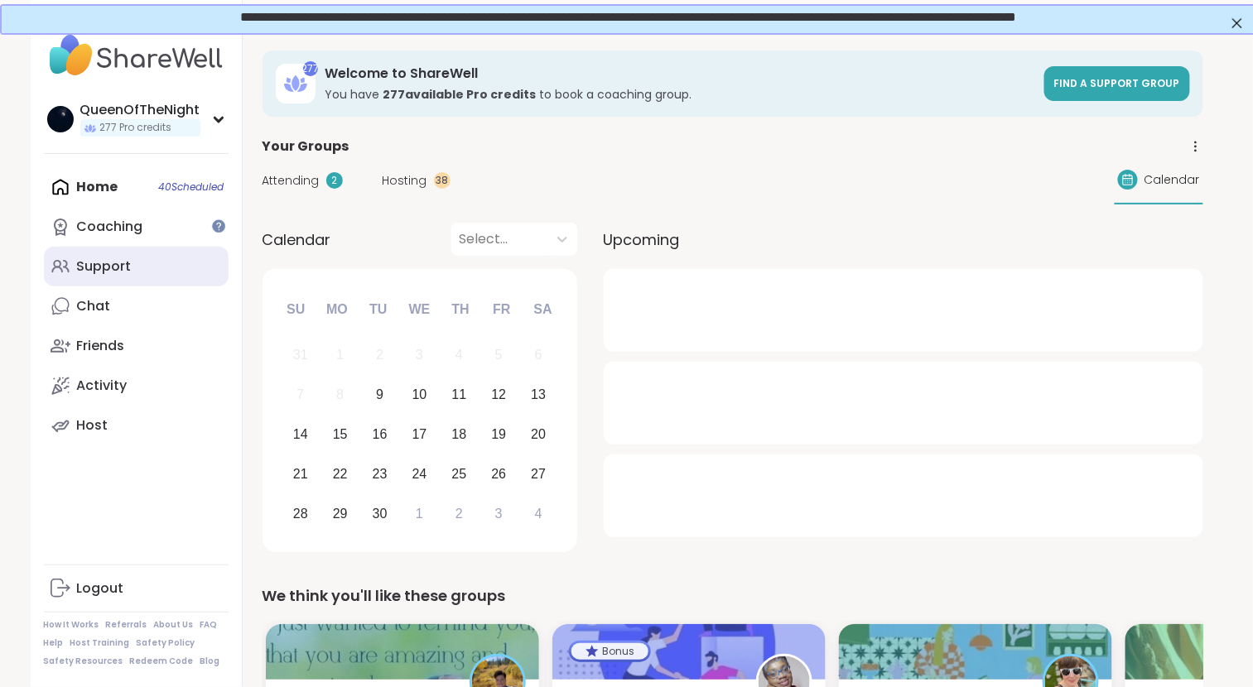
click at [106, 265] on div "Support" at bounding box center [104, 267] width 55 height 18
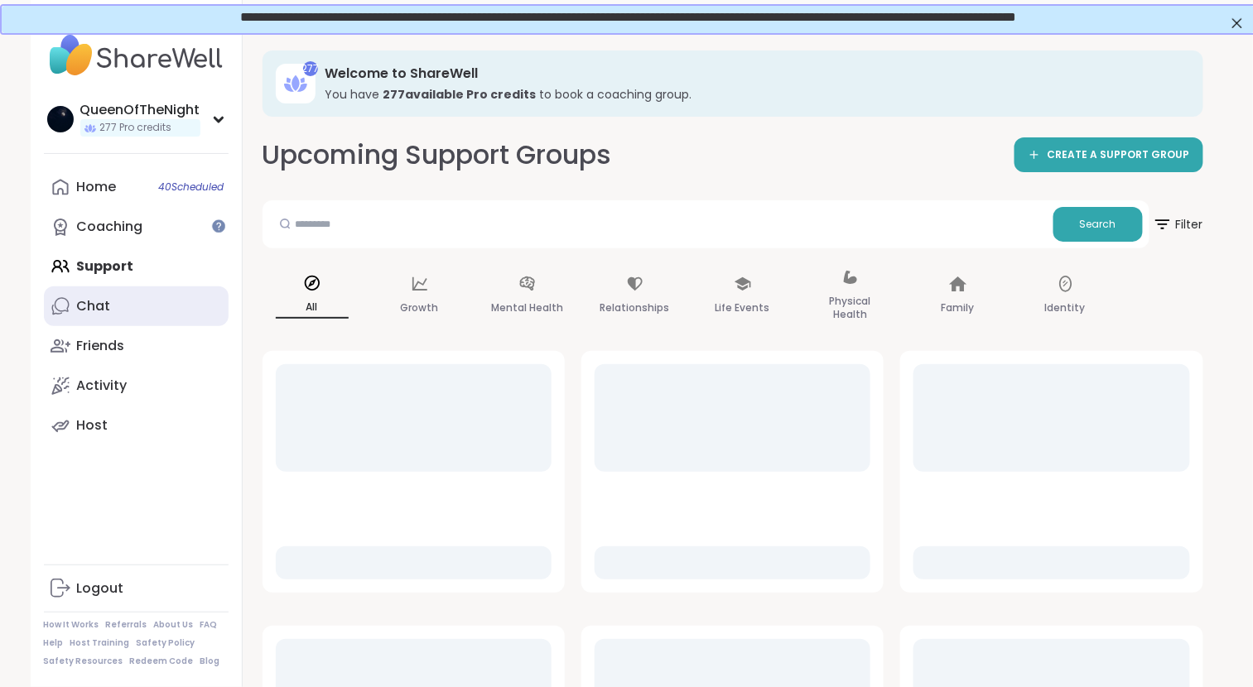
click at [113, 300] on link "Chat" at bounding box center [136, 307] width 185 height 40
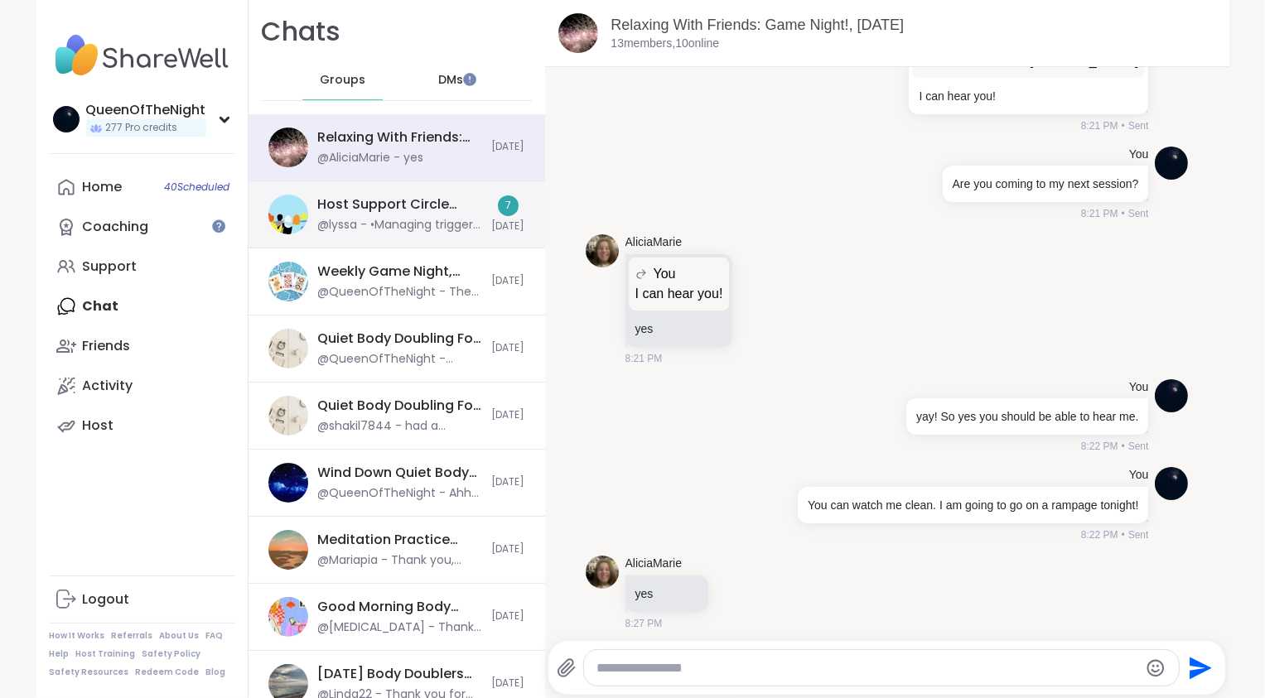
click at [387, 190] on div "Host Support Circle (have hosted 1+ session), Sep 09 @lyssa - •Managing trigger…" at bounding box center [396, 214] width 296 height 67
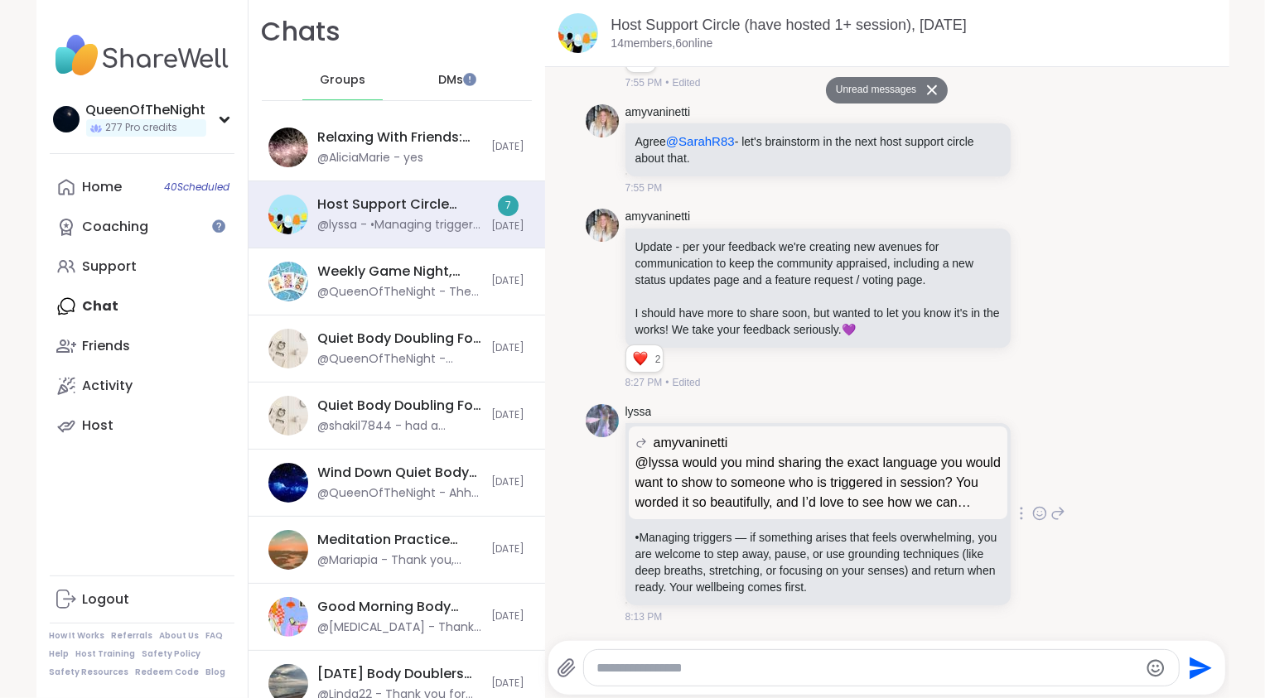
click at [1032, 509] on icon at bounding box center [1039, 513] width 15 height 17
click at [900, 479] on div "Select Reaction: Heart" at bounding box center [907, 486] width 15 height 15
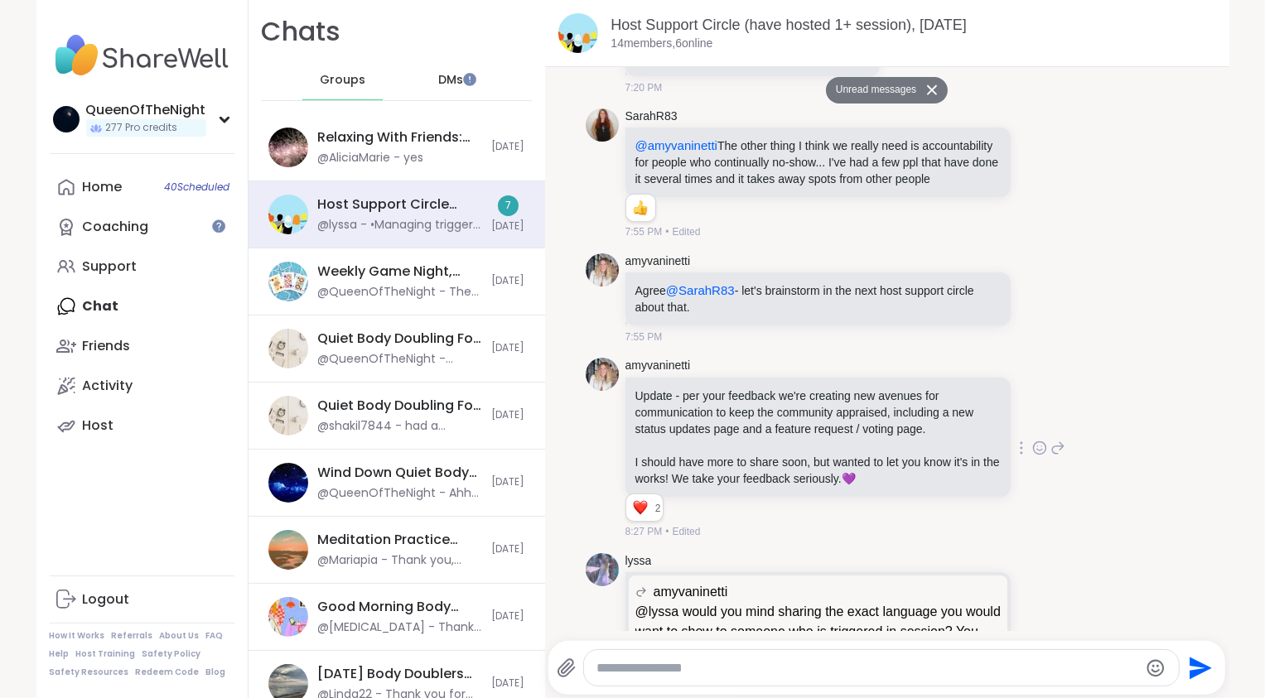
click at [1052, 454] on icon at bounding box center [1058, 448] width 12 height 12
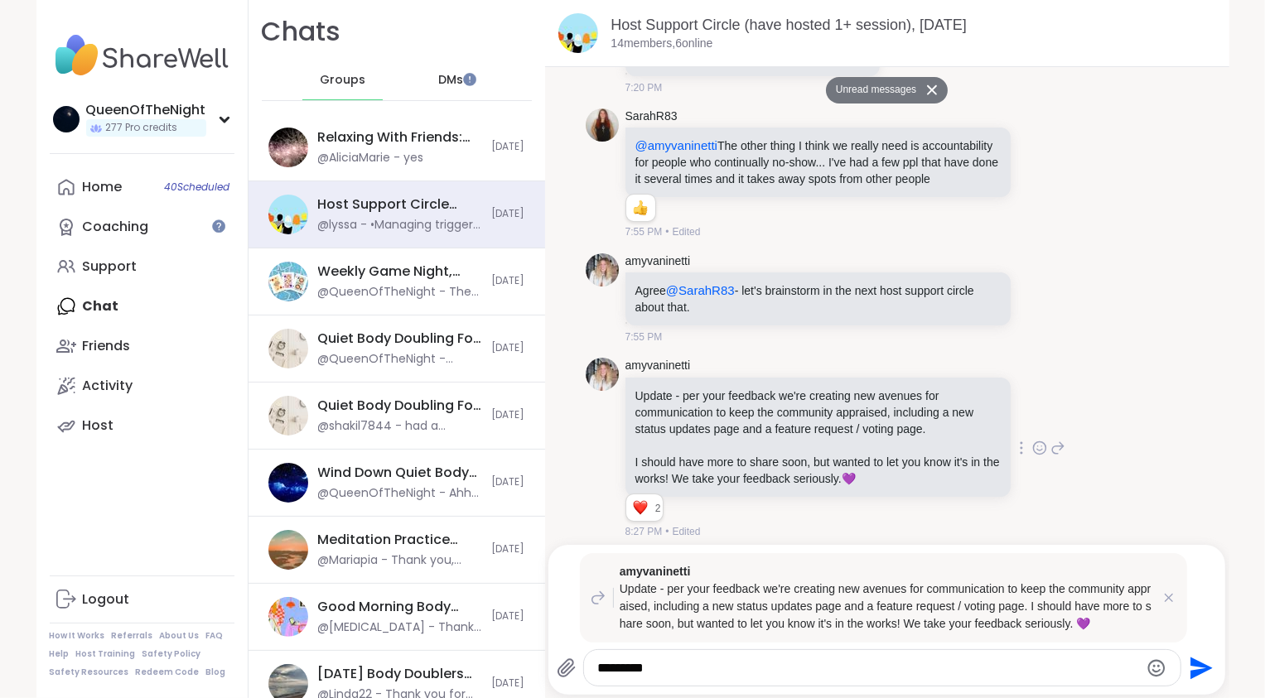
type textarea "**********"
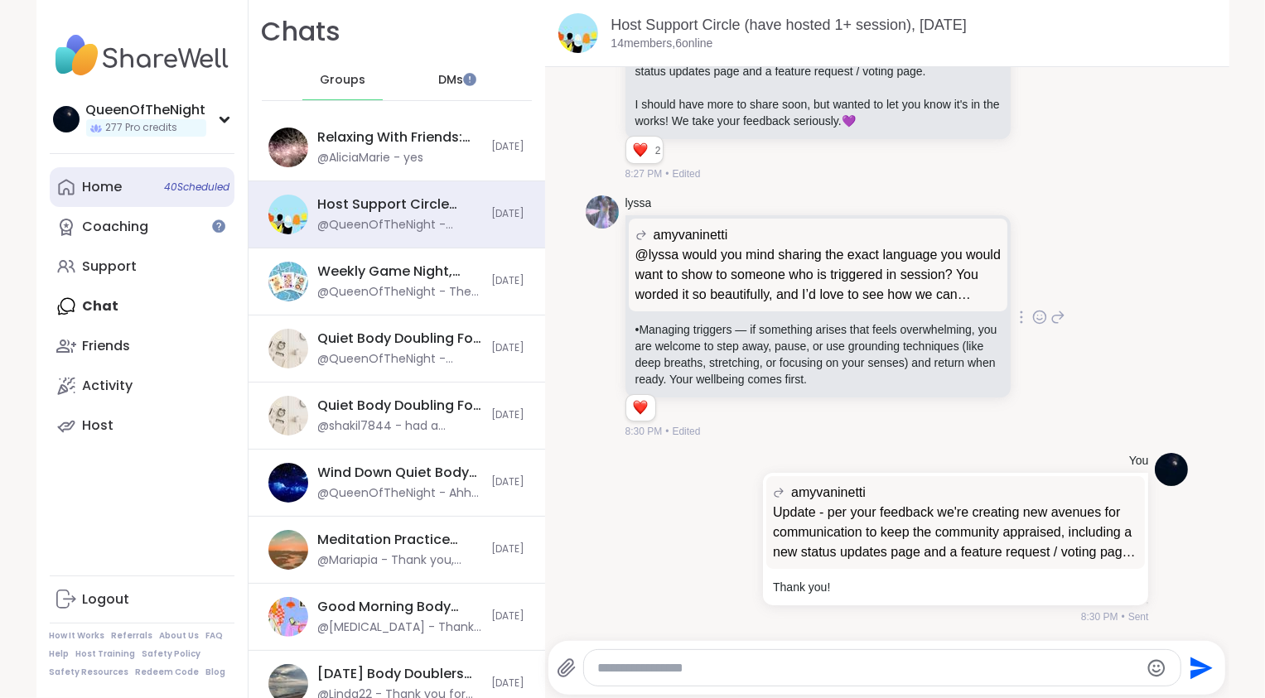
click at [118, 191] on link "Home 40 Scheduled" at bounding box center [142, 187] width 185 height 40
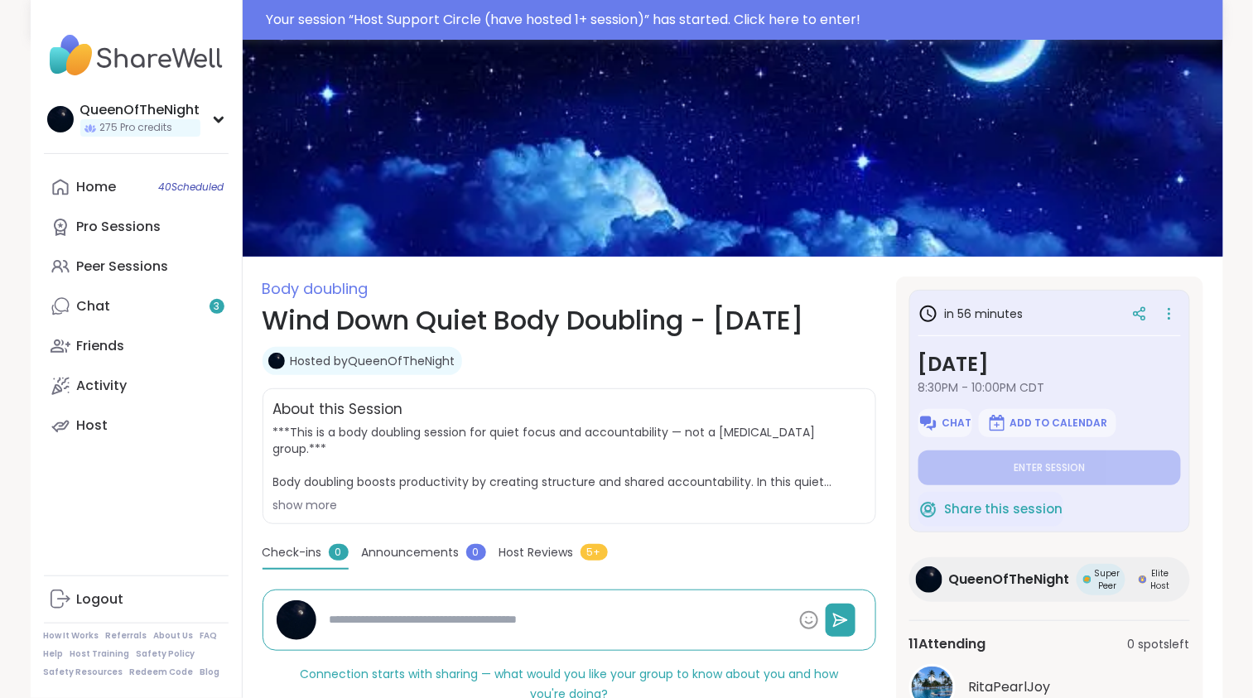
type textarea "*"
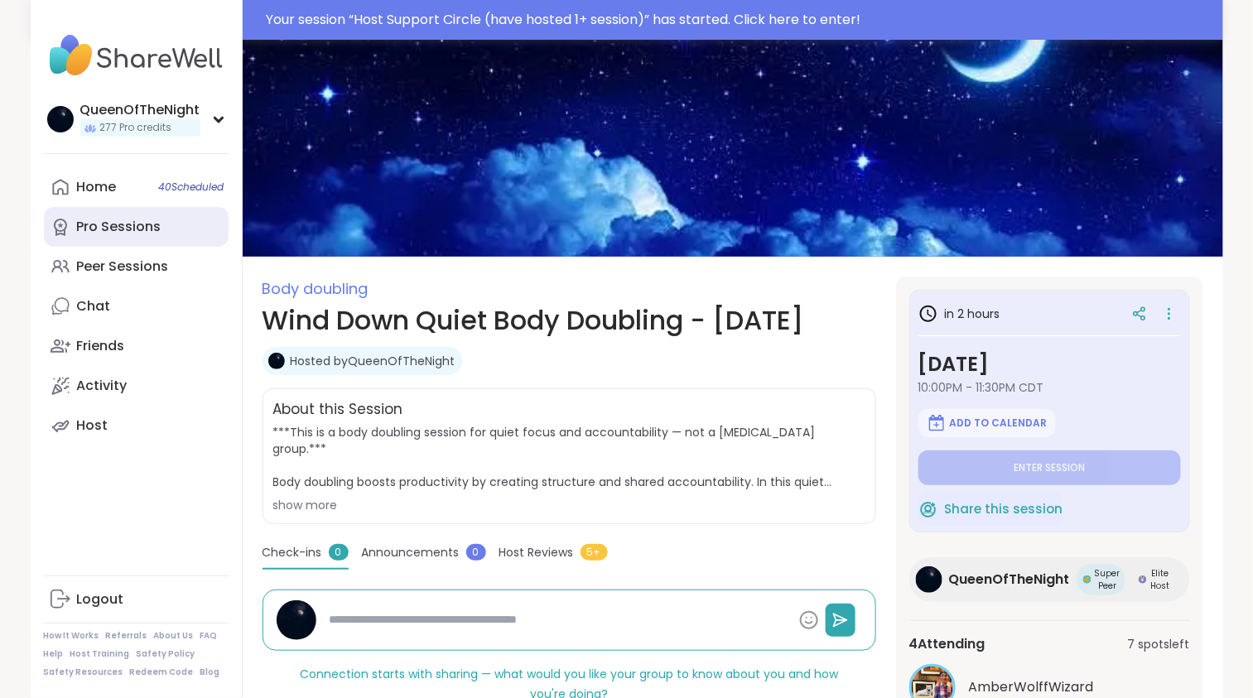
click at [149, 228] on div "Pro Sessions" at bounding box center [119, 227] width 84 height 18
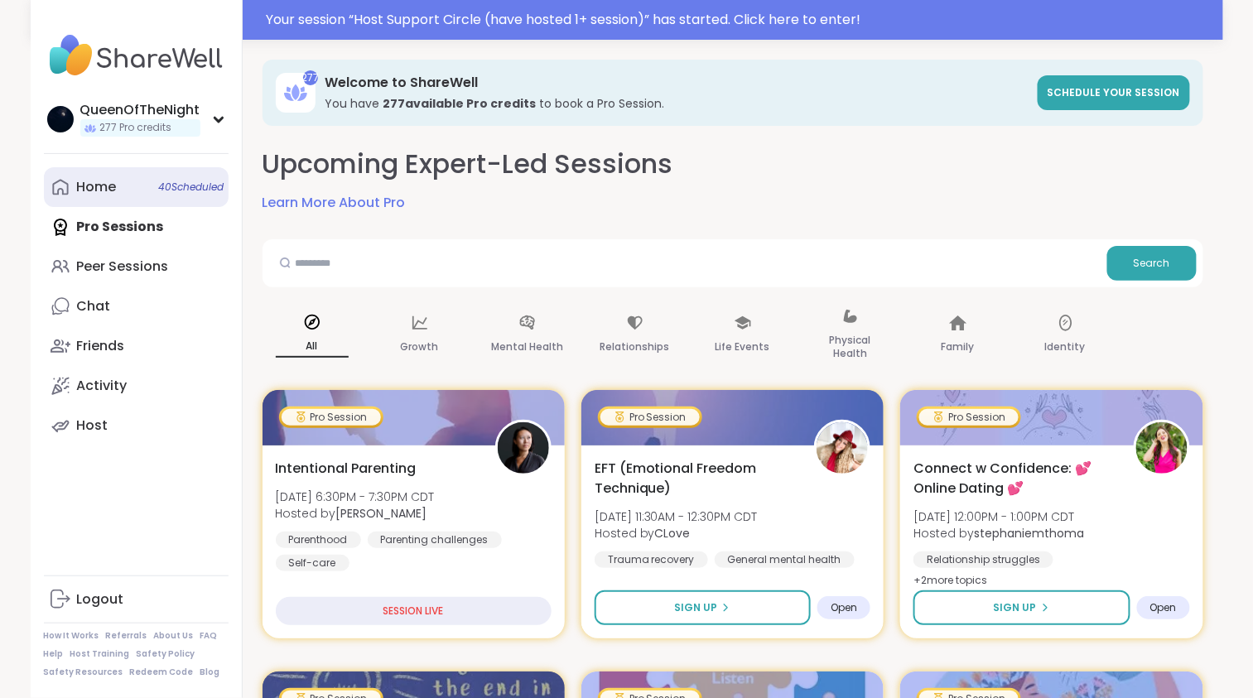
click at [102, 190] on div "Home 40 Scheduled" at bounding box center [97, 187] width 40 height 18
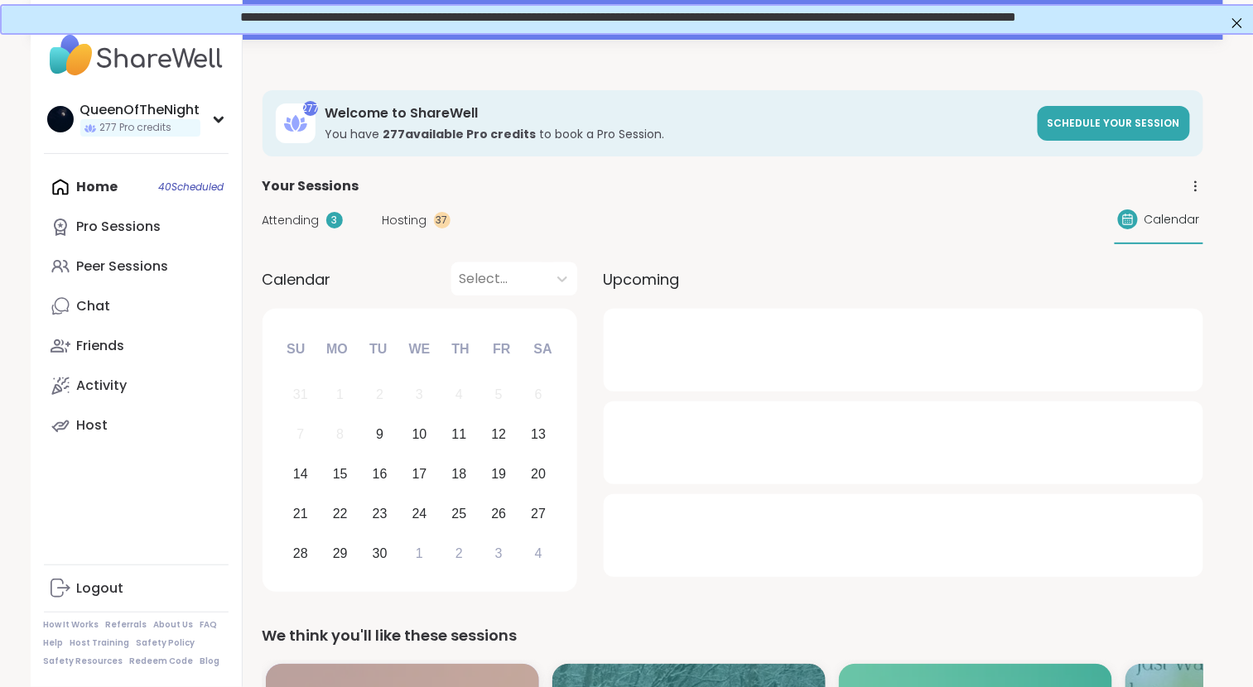
click at [412, 215] on span "Hosting" at bounding box center [405, 220] width 45 height 17
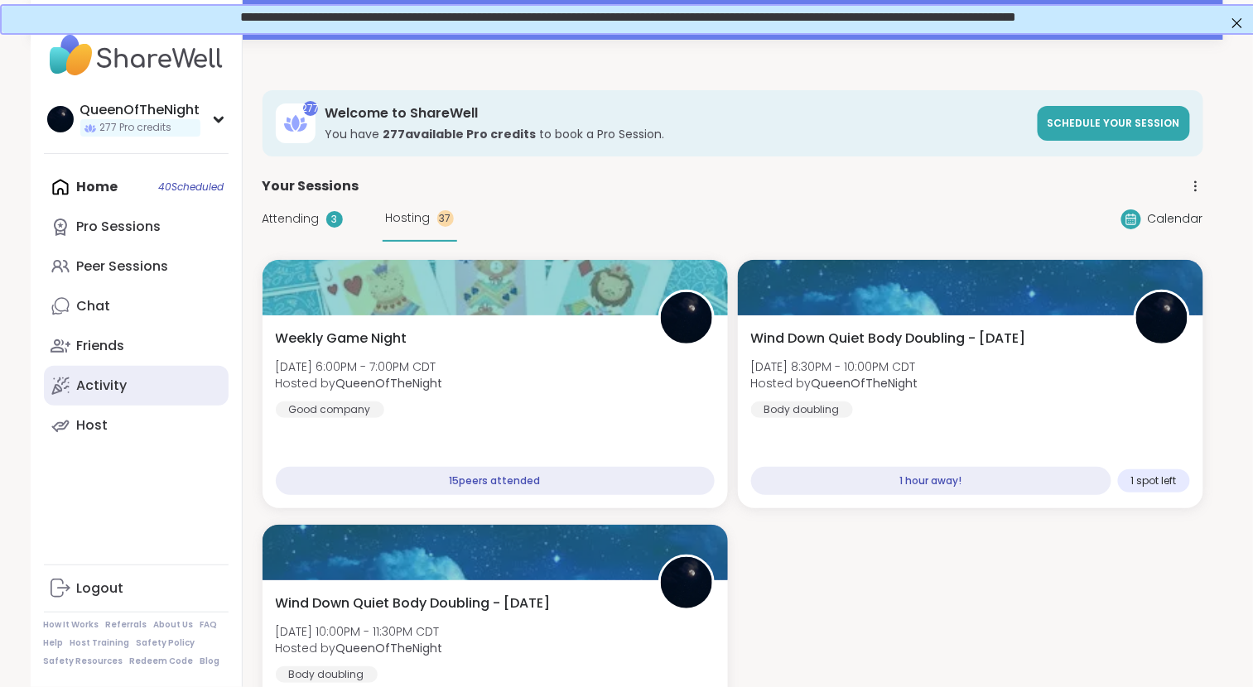
click at [180, 383] on link "Activity" at bounding box center [136, 386] width 185 height 40
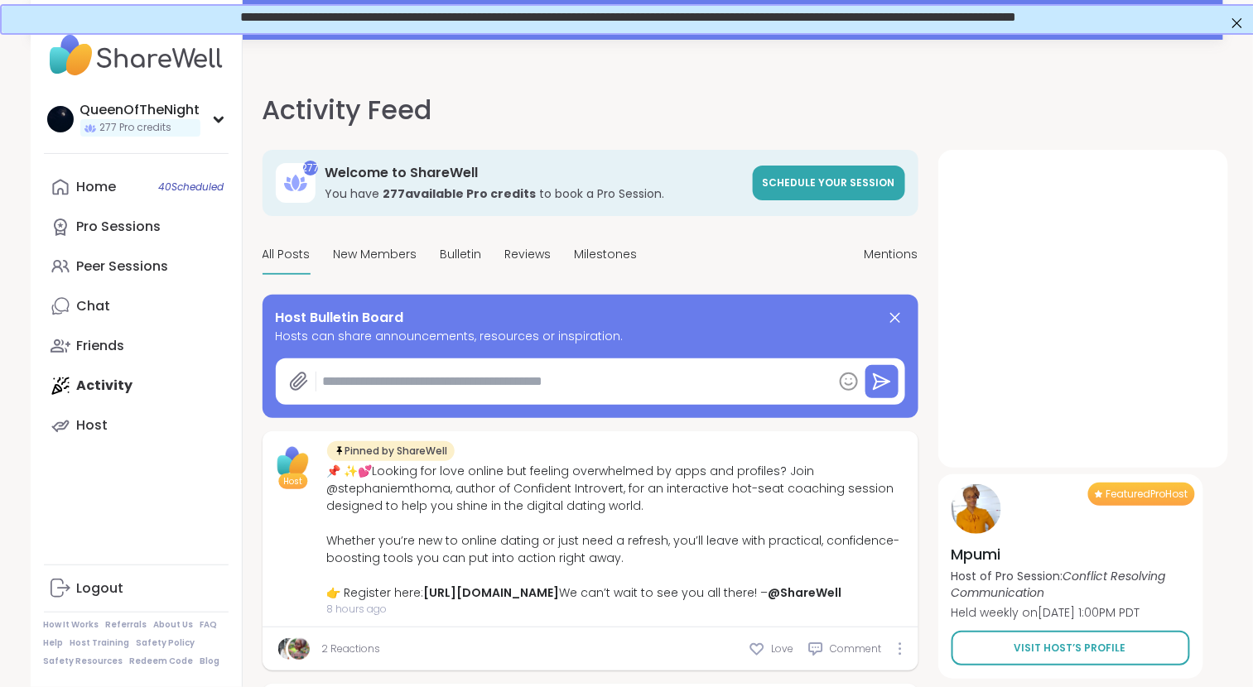
type textarea "*"
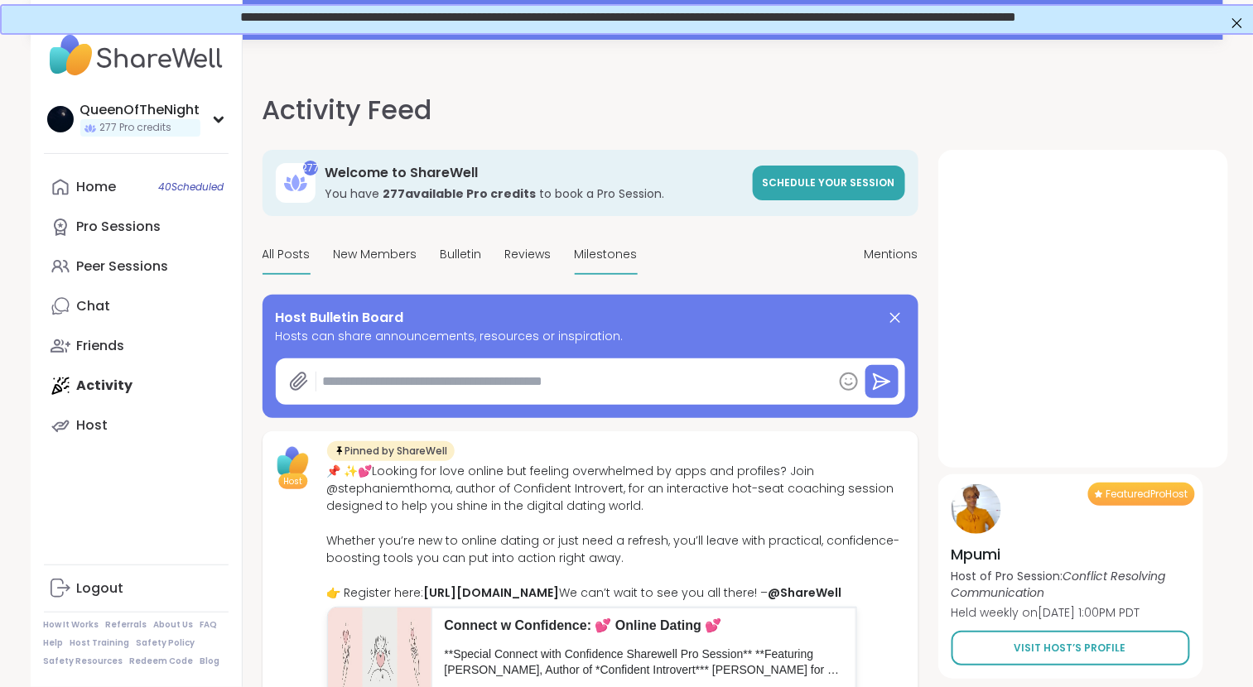
click at [591, 256] on span "Milestones" at bounding box center [606, 254] width 63 height 17
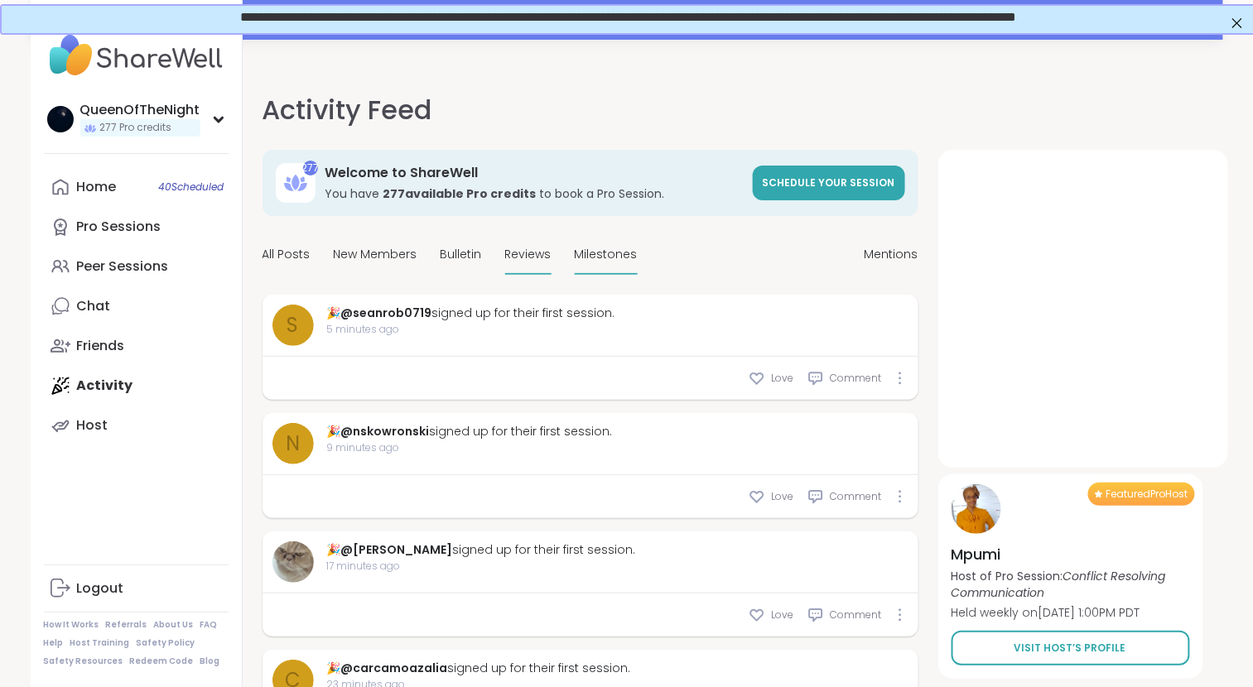
click at [516, 259] on span "Reviews" at bounding box center [528, 254] width 46 height 17
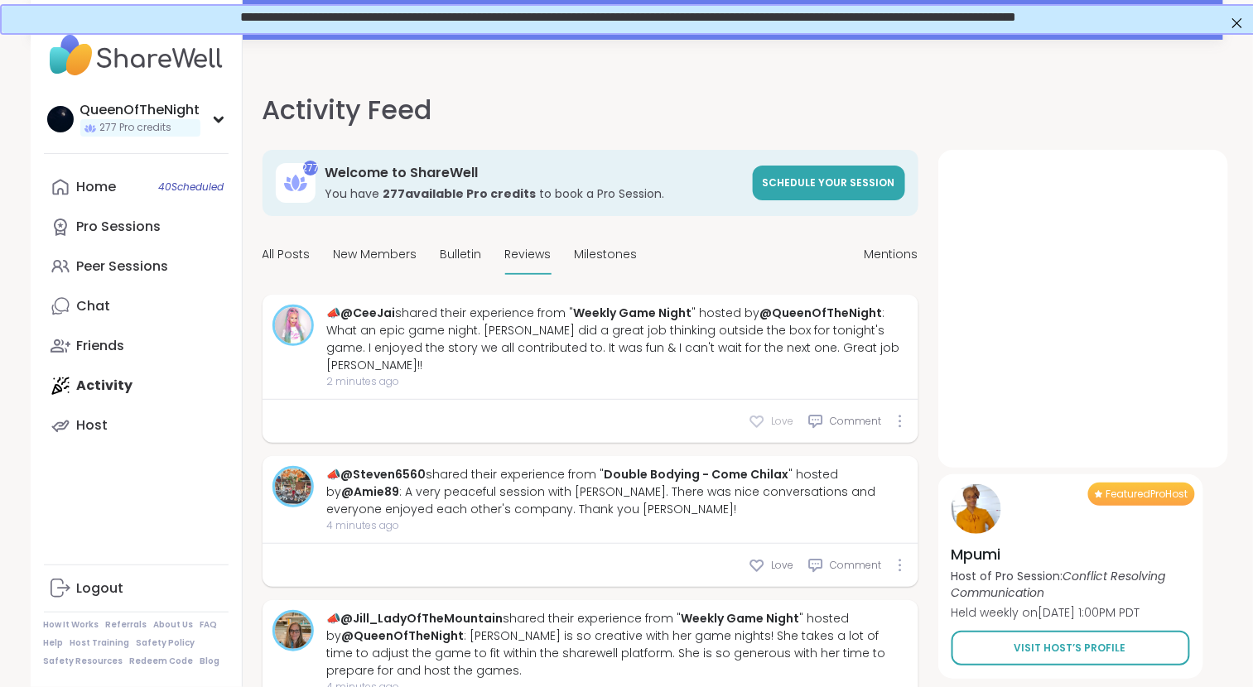
click at [758, 417] on icon at bounding box center [756, 422] width 12 height 11
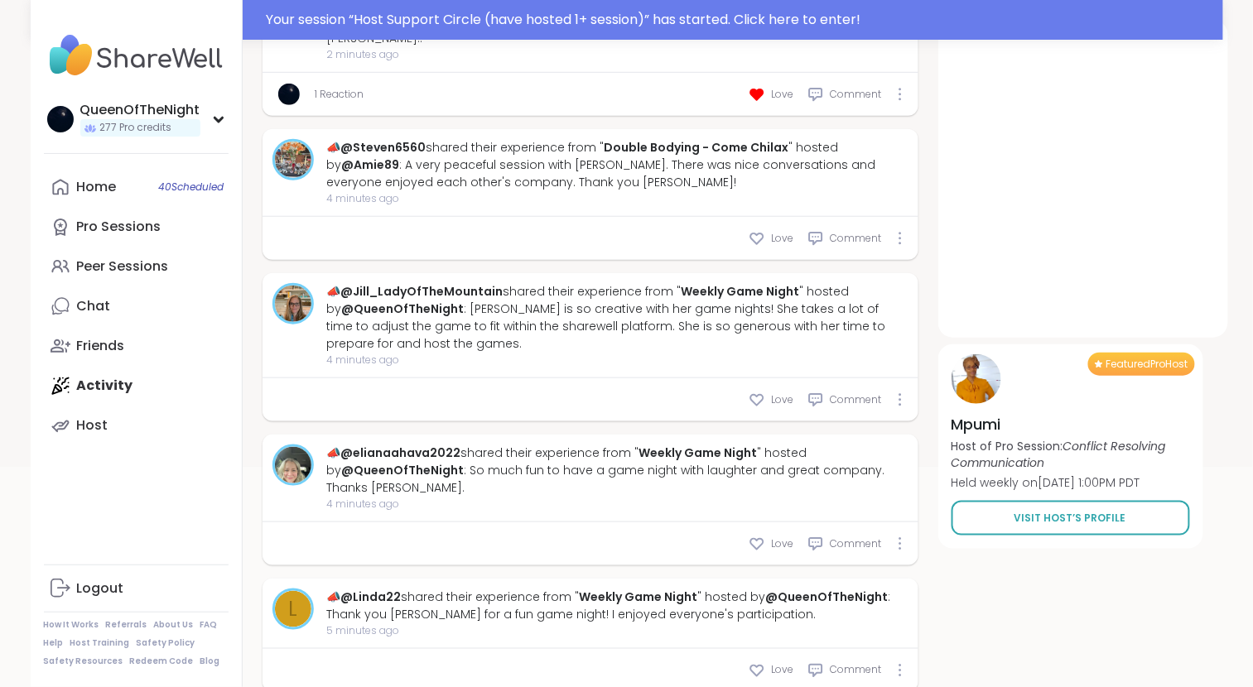
scroll to position [344, 0]
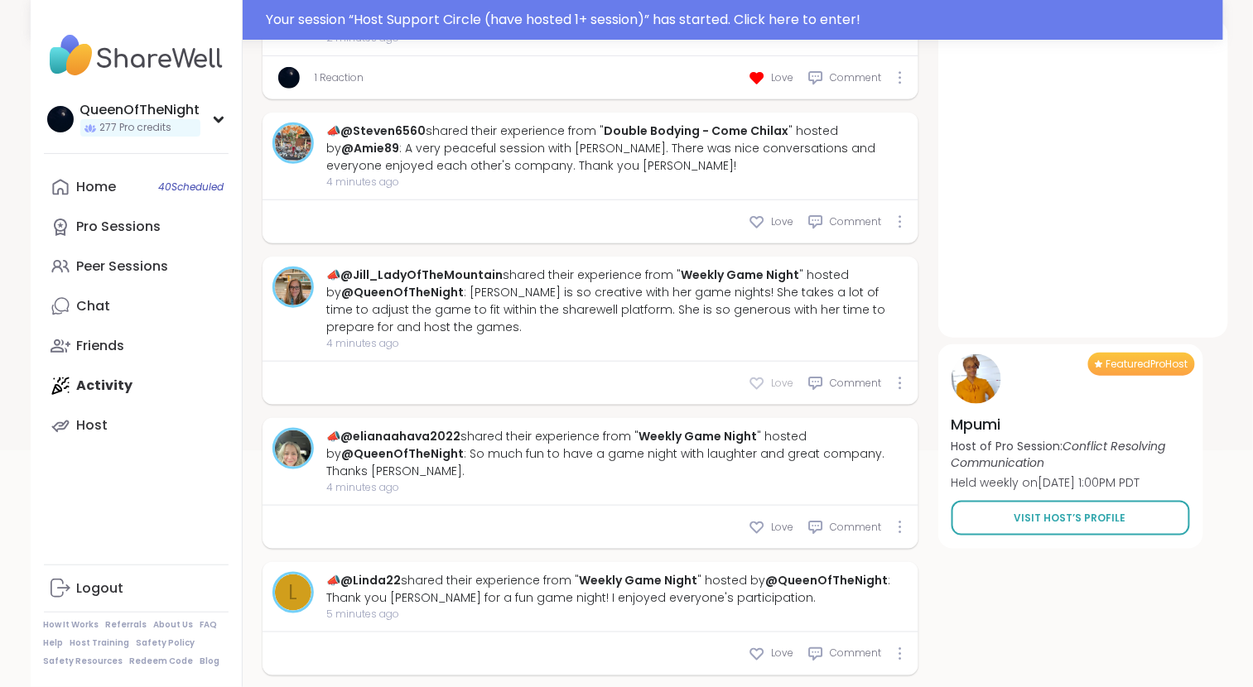
click at [763, 378] on icon at bounding box center [756, 383] width 12 height 11
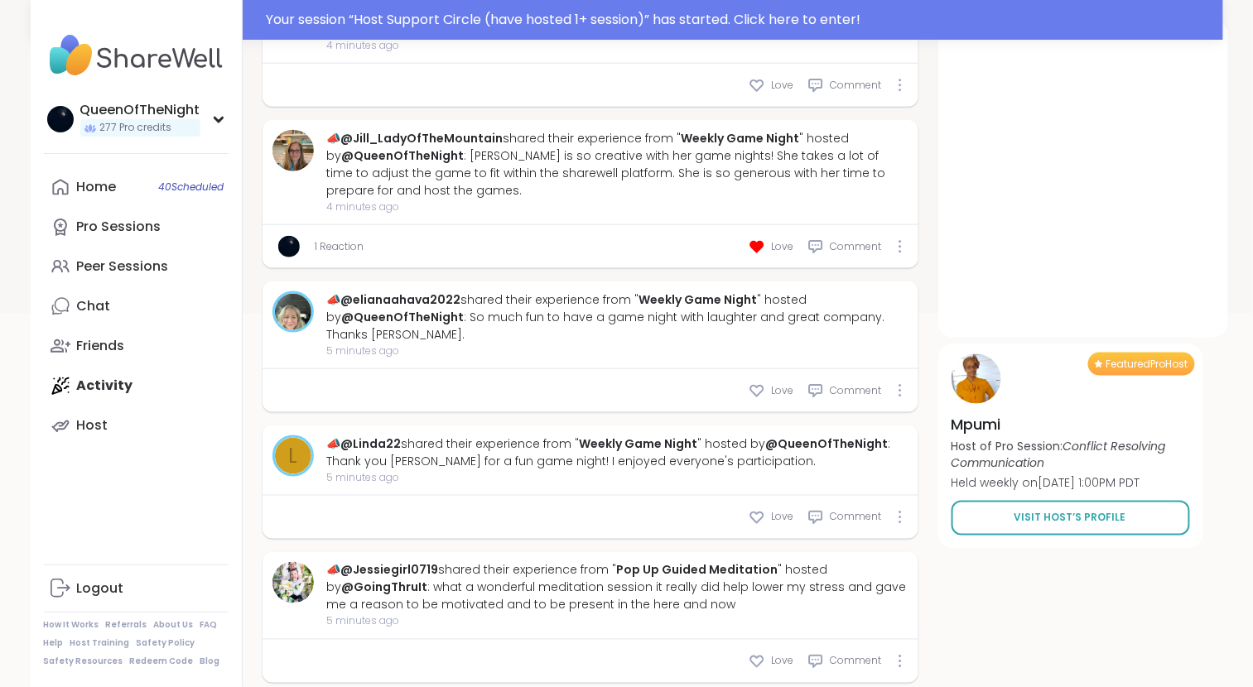
scroll to position [480, 0]
click at [765, 383] on icon at bounding box center [757, 391] width 17 height 17
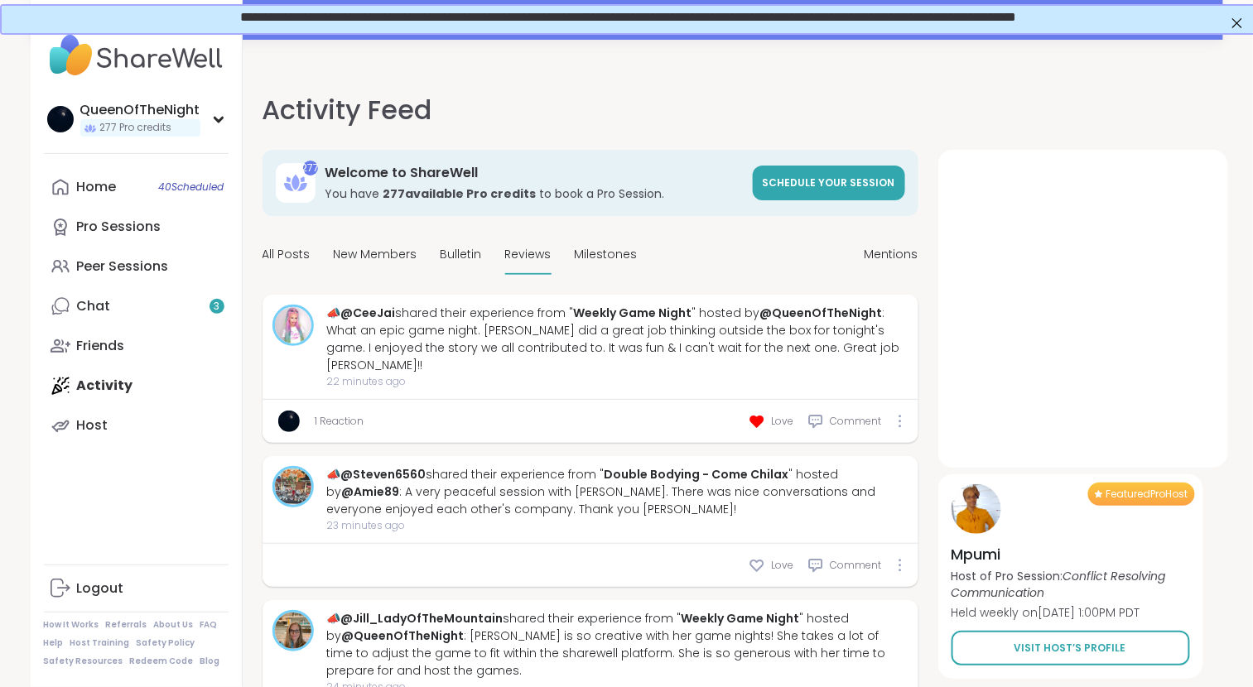
scroll to position [1, 0]
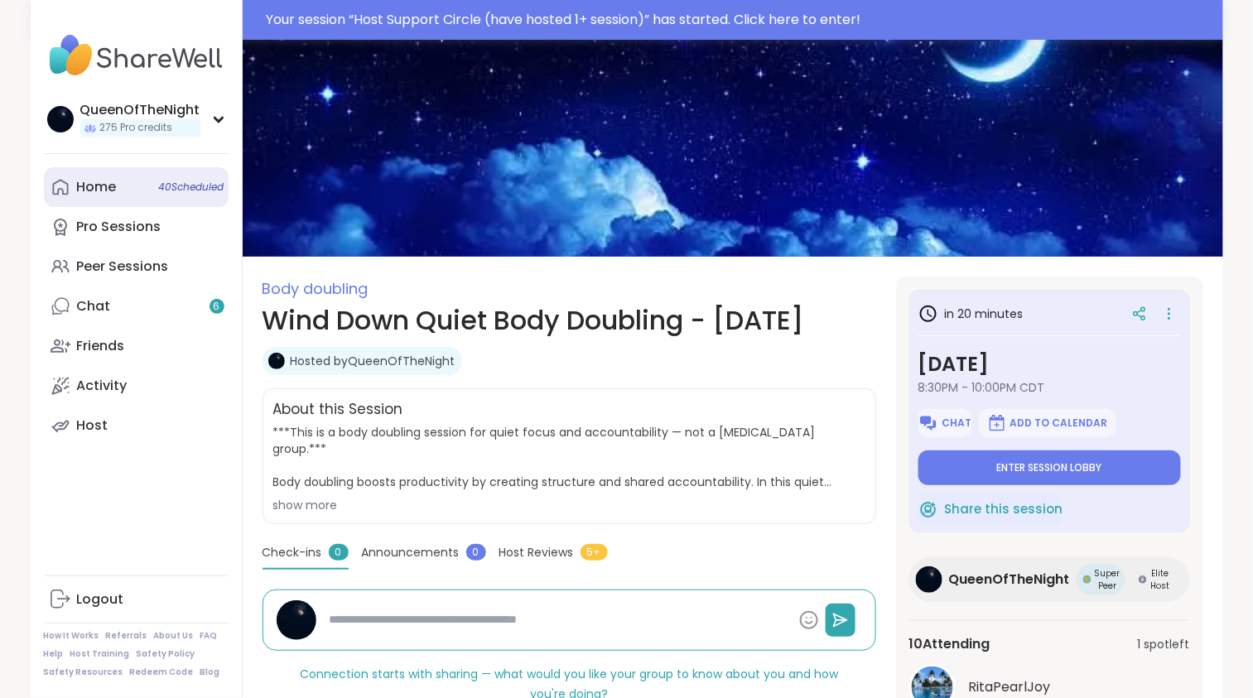
click at [130, 193] on link "Home 40 Scheduled" at bounding box center [136, 187] width 185 height 40
type textarea "*"
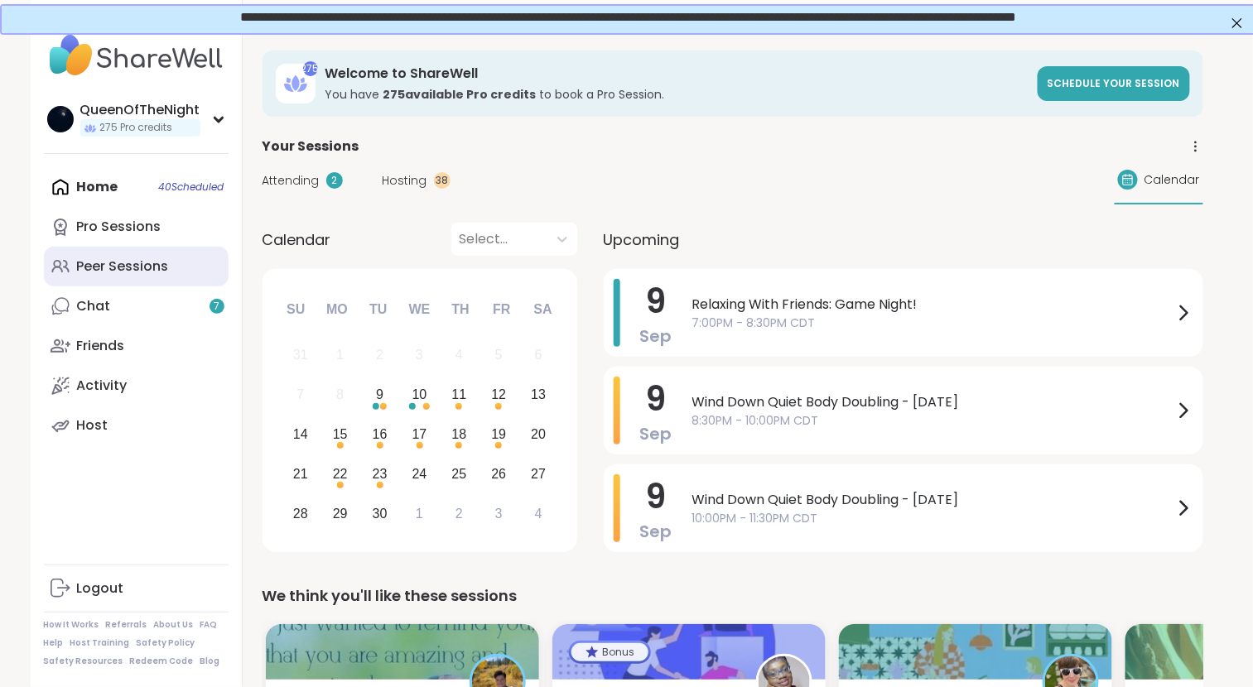
click at [157, 273] on div "Peer Sessions" at bounding box center [123, 267] width 92 height 18
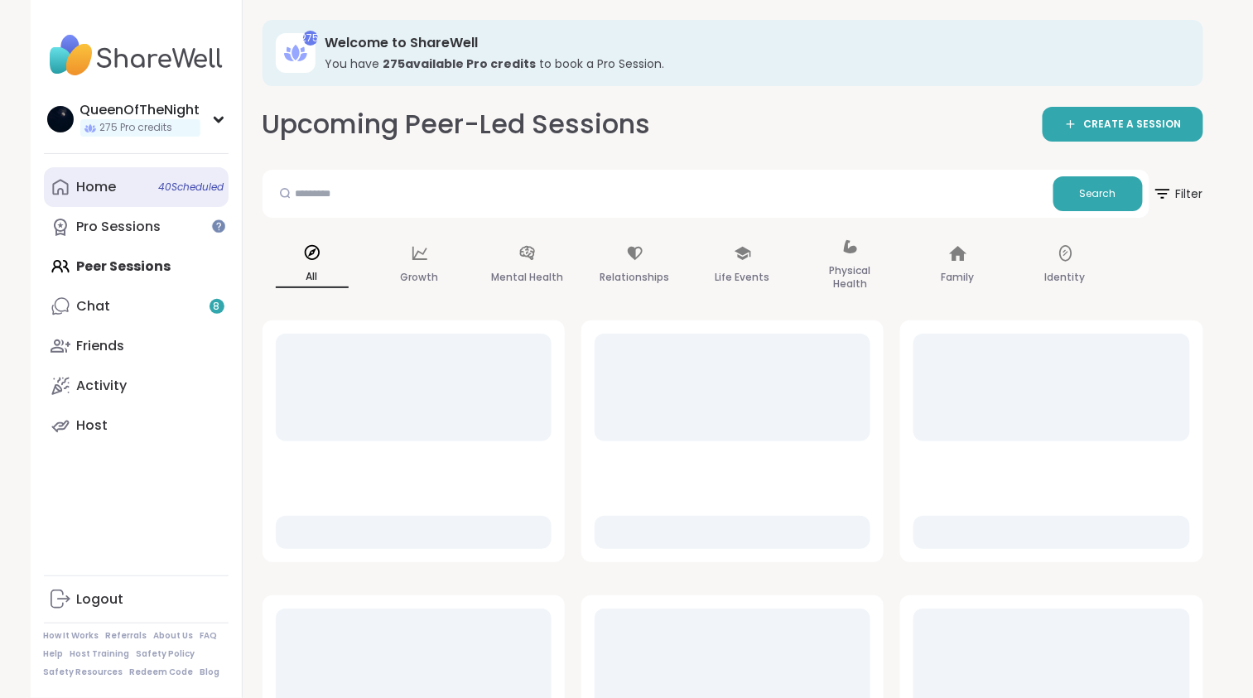
click at [119, 190] on link "Home 40 Scheduled" at bounding box center [136, 187] width 185 height 40
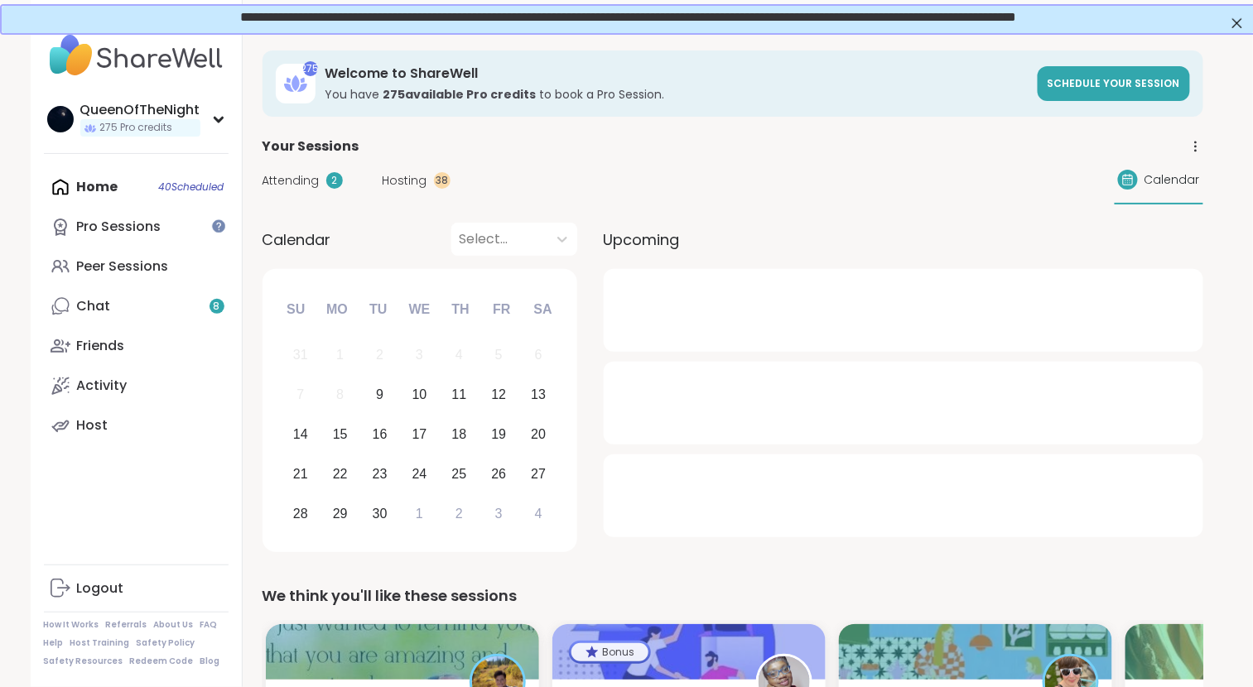
click at [415, 181] on span "Hosting" at bounding box center [405, 180] width 45 height 17
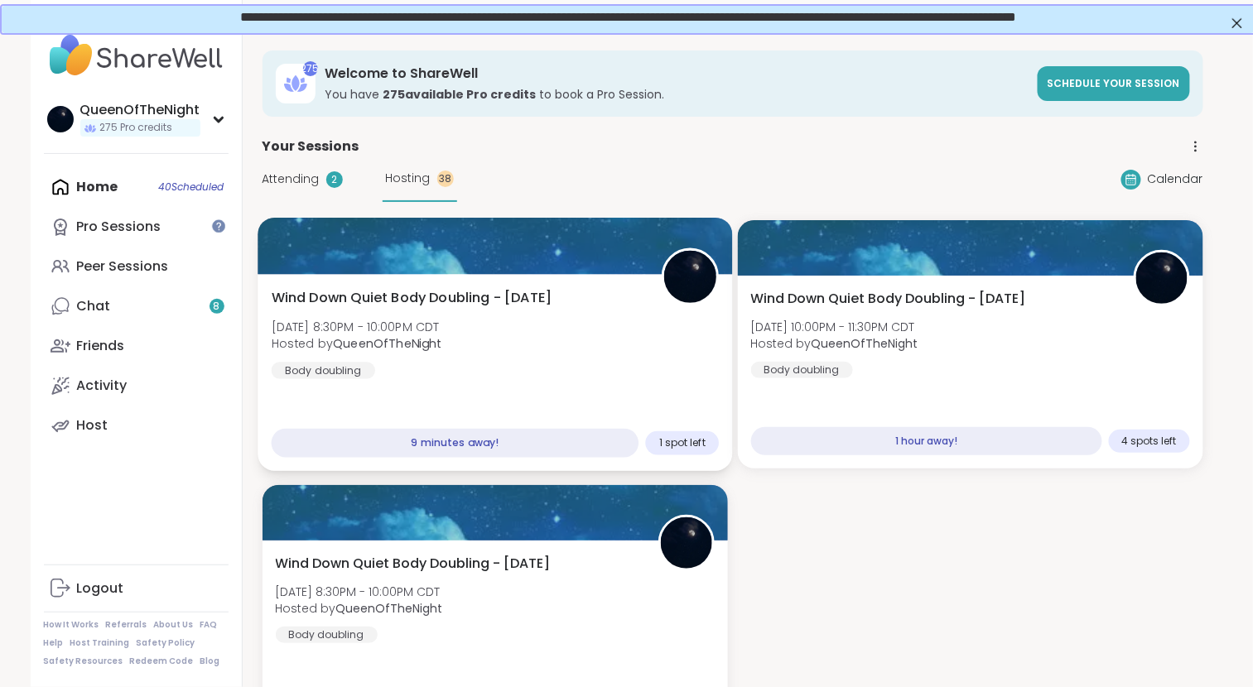
click at [552, 300] on span "Wind Down Quiet Body Doubling - [DATE]" at bounding box center [411, 298] width 281 height 20
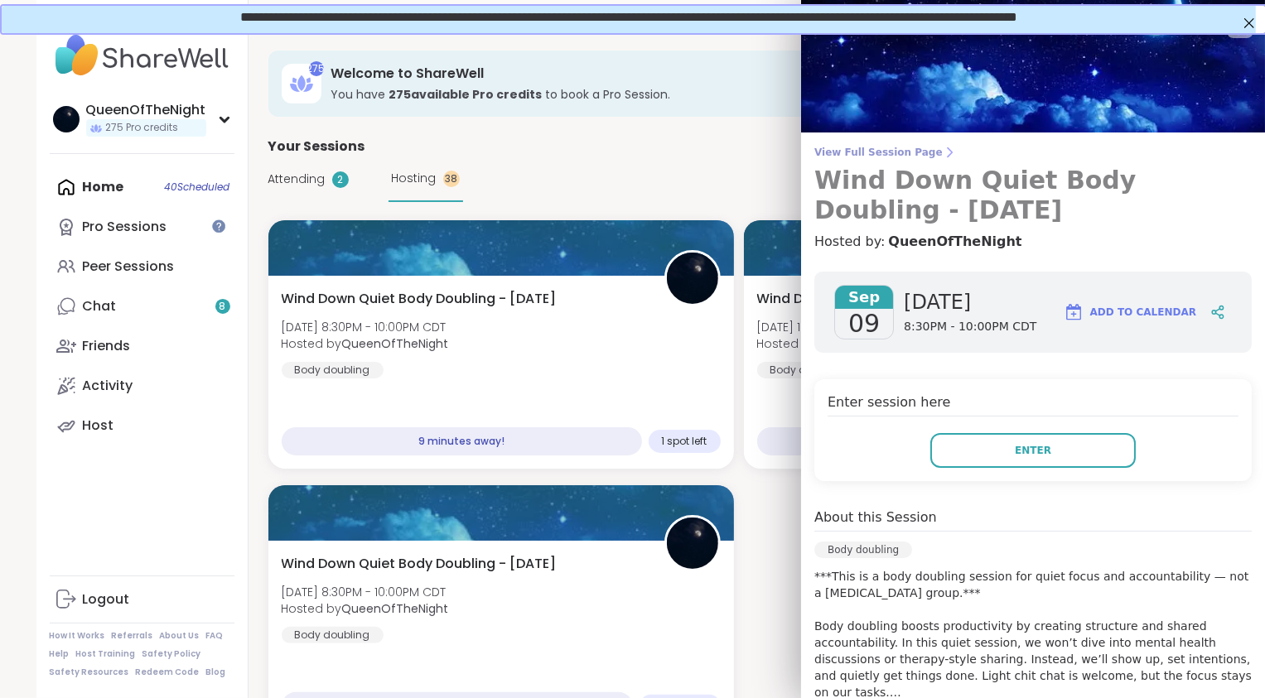
click at [870, 150] on span "View Full Session Page" at bounding box center [1032, 152] width 437 height 13
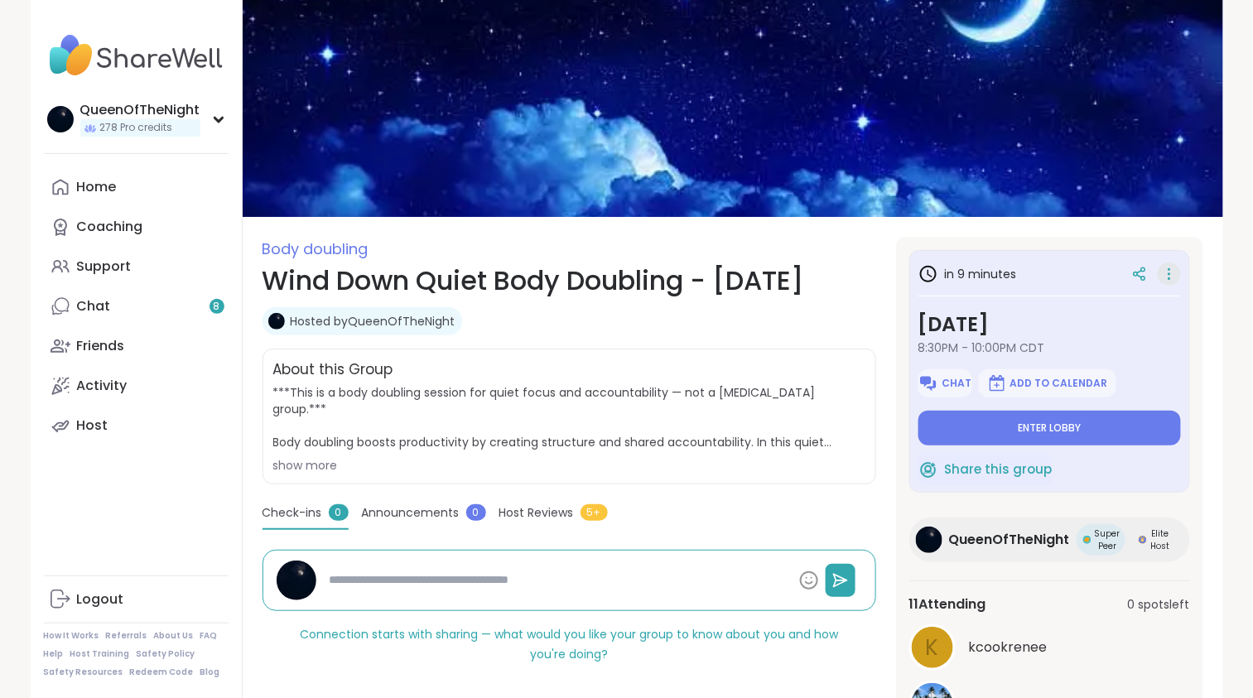
click at [1168, 277] on icon at bounding box center [1169, 274] width 17 height 23
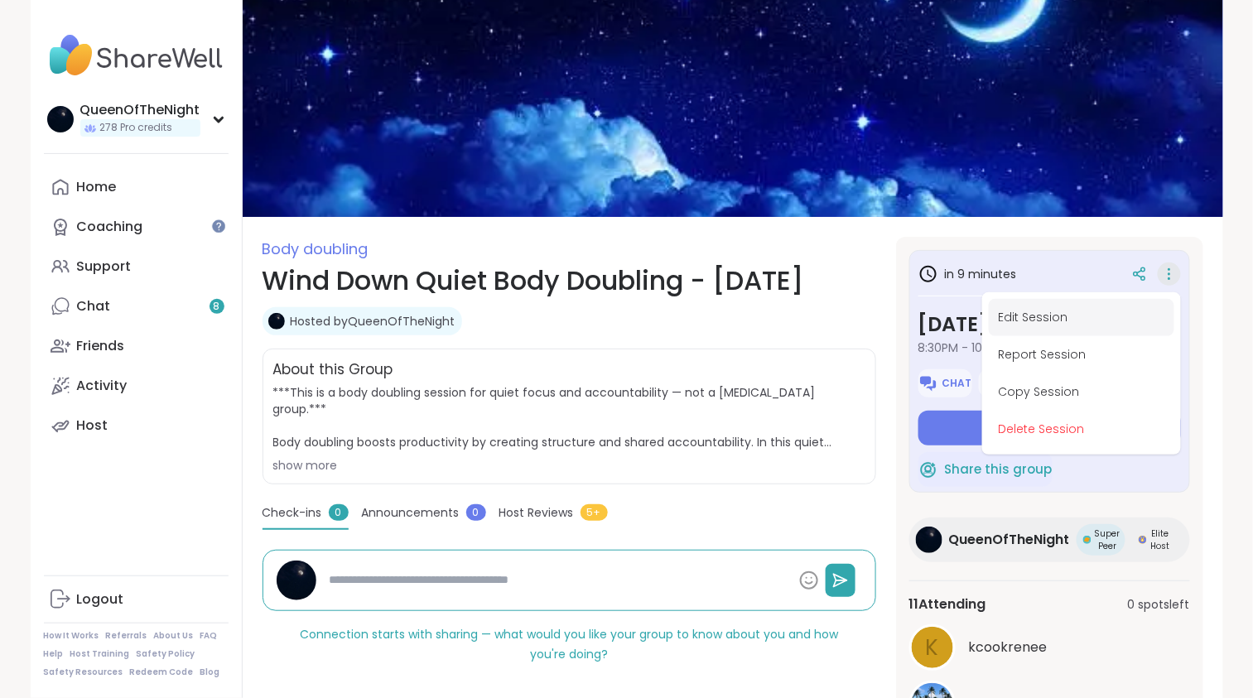
click at [1053, 320] on button "Edit Session" at bounding box center [1081, 317] width 185 height 37
type textarea "*"
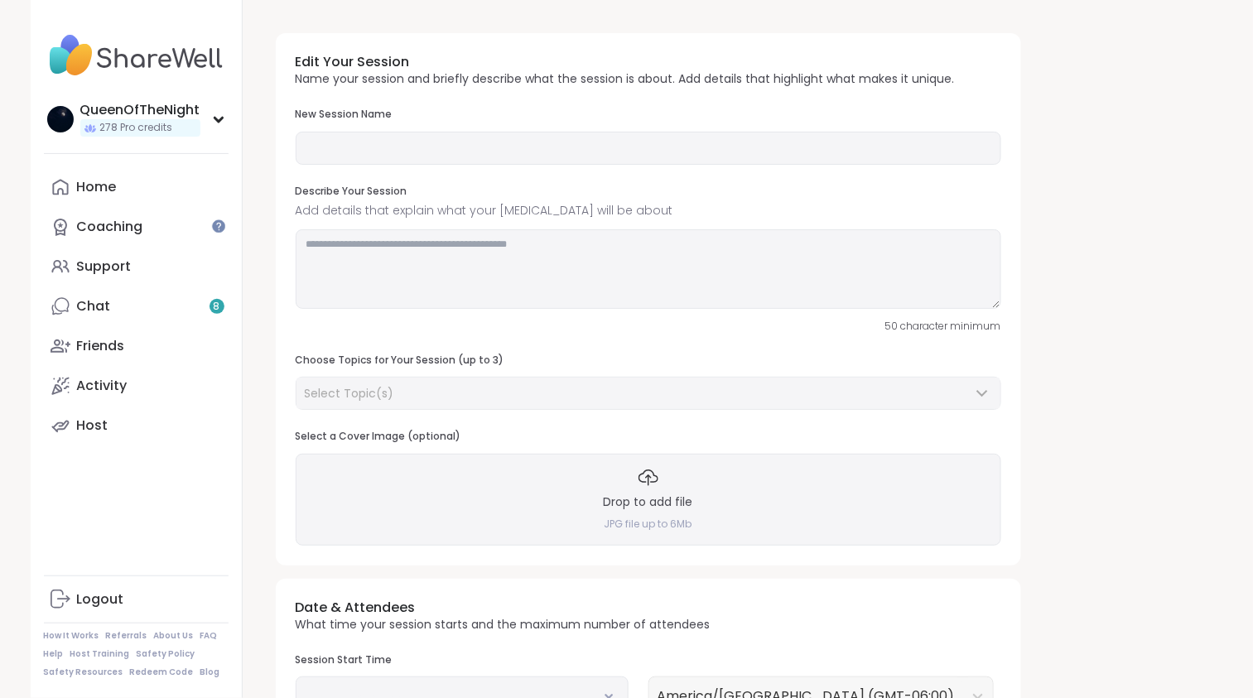
type input "**********"
type textarea "**********"
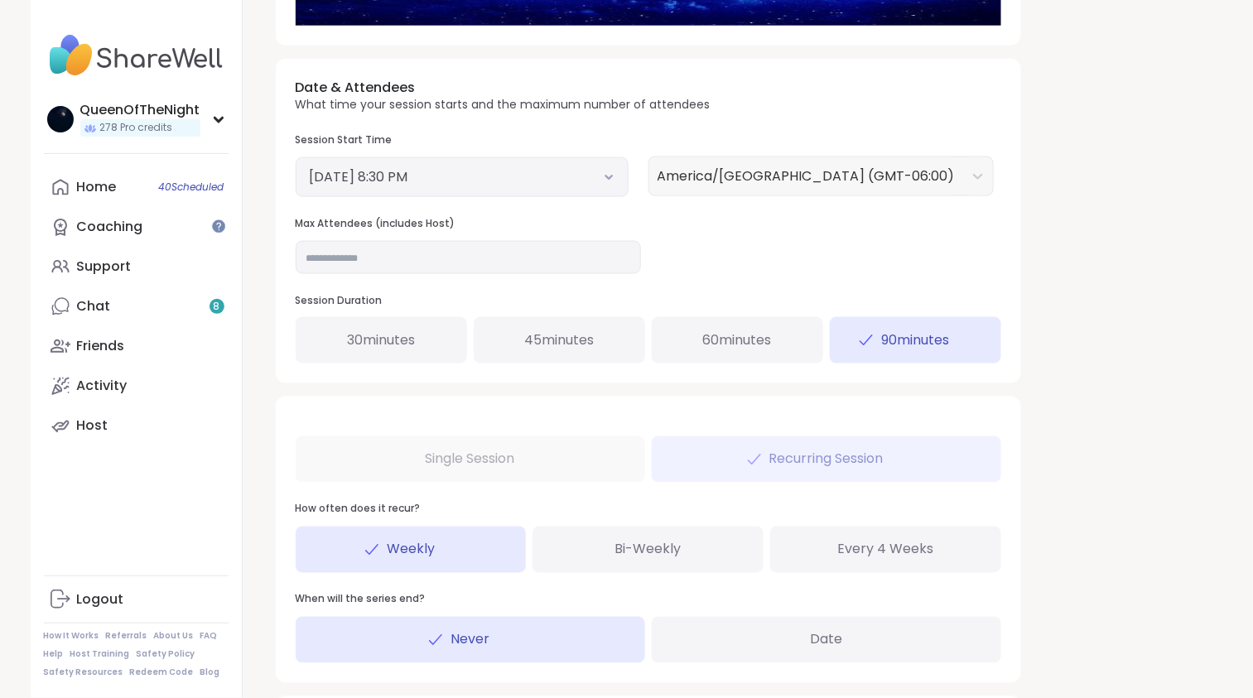
scroll to position [679, 0]
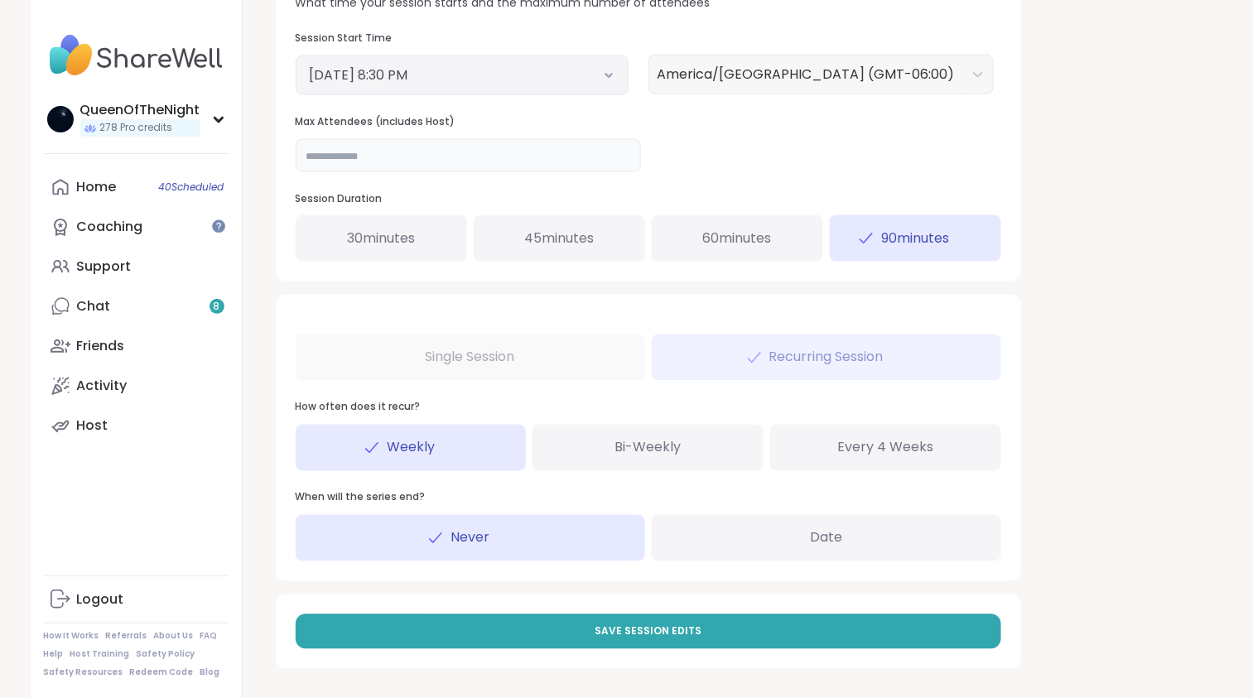
click at [402, 164] on input "**" at bounding box center [468, 155] width 345 height 33
type input "**"
click at [499, 613] on div "Save Session Edits" at bounding box center [648, 632] width 745 height 75
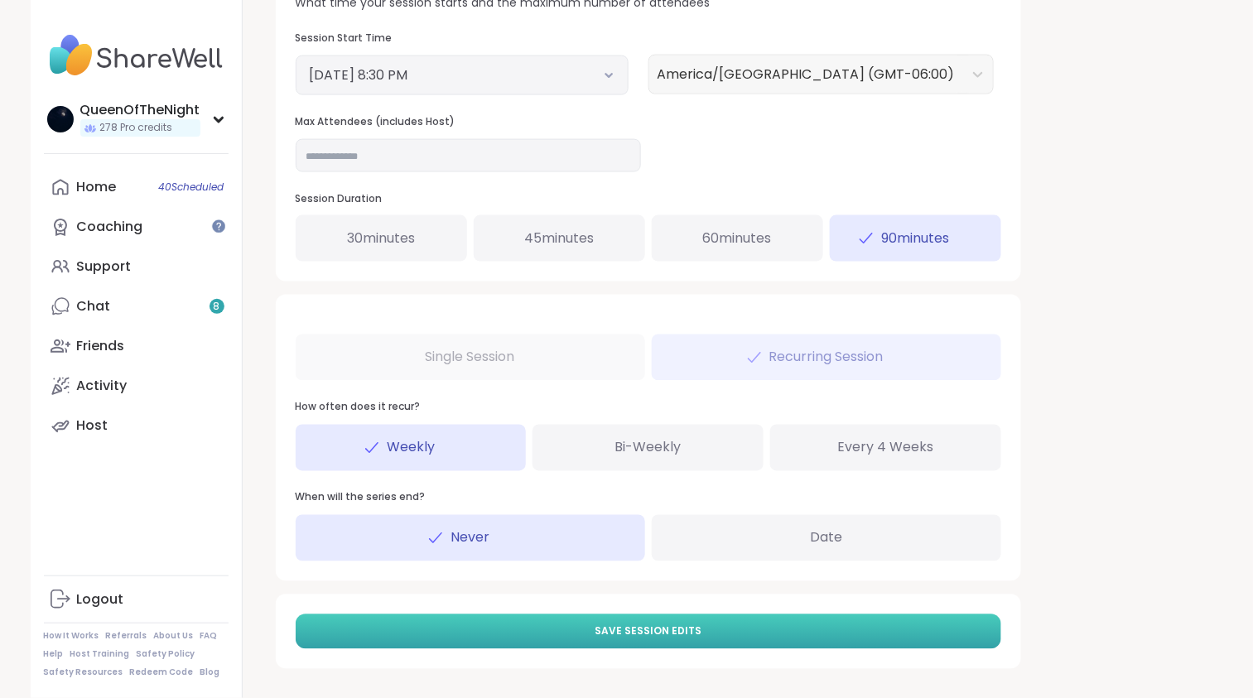
click at [501, 631] on button "Save Session Edits" at bounding box center [649, 631] width 706 height 35
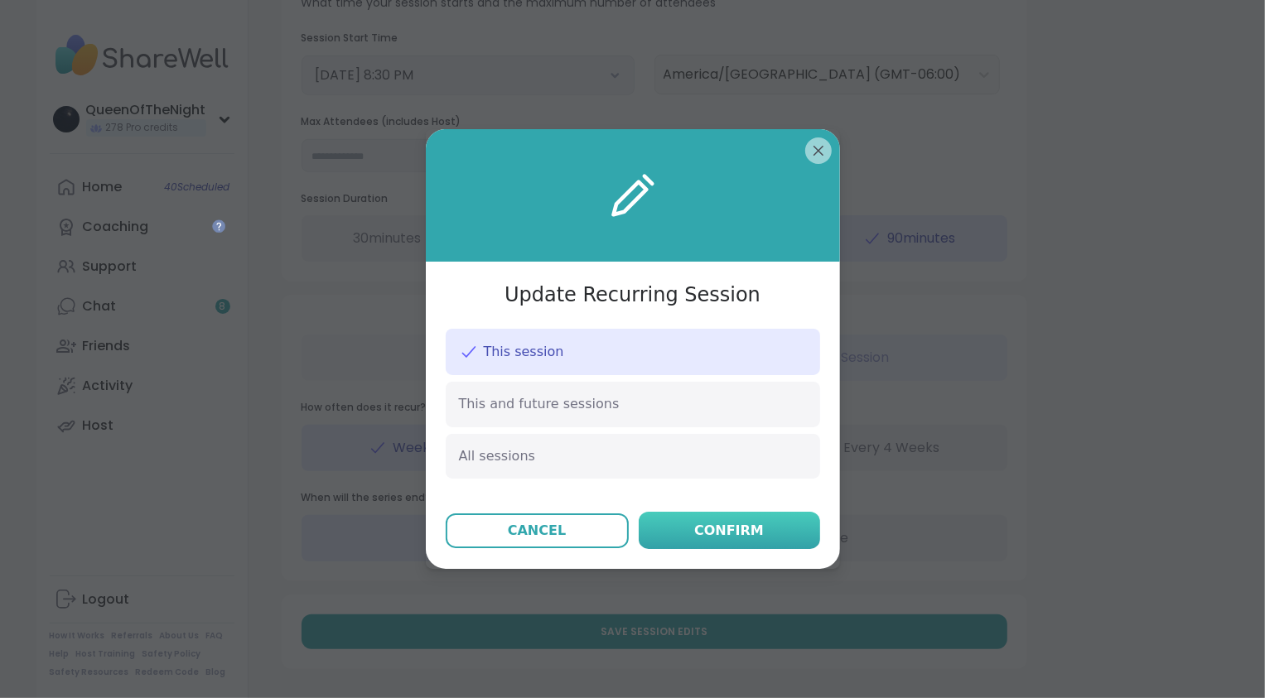
click at [717, 526] on div "Confirm" at bounding box center [729, 531] width 70 height 20
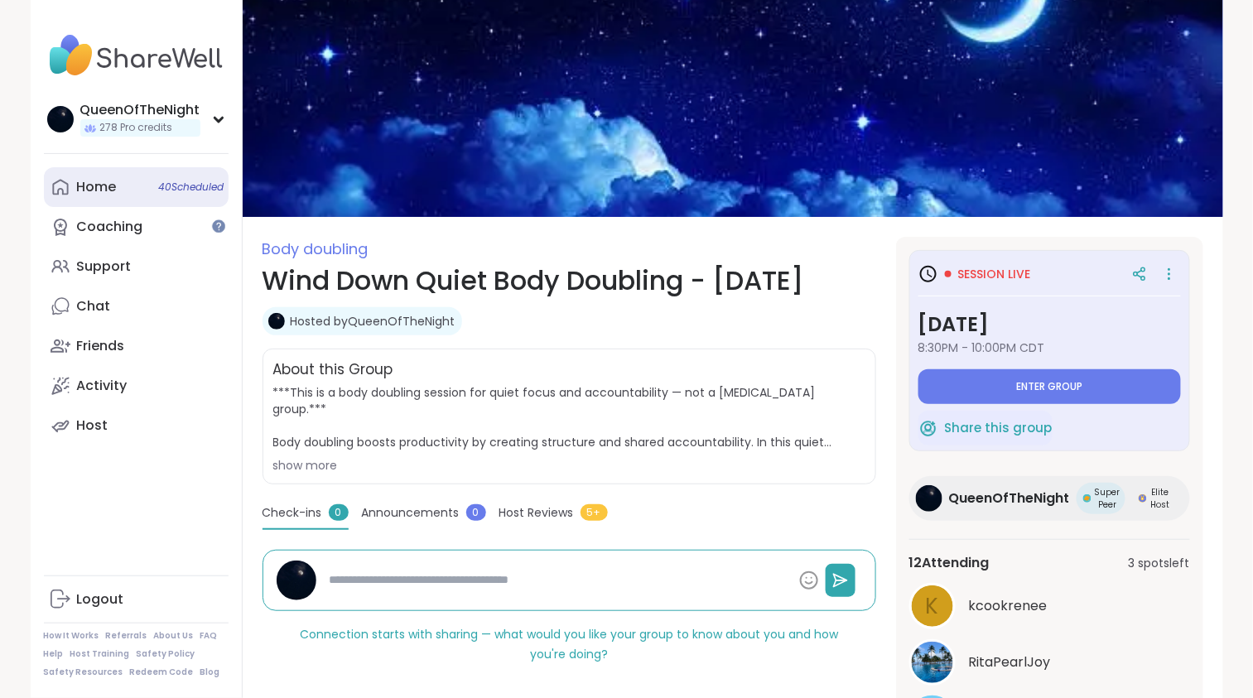
click at [128, 191] on link "Home 40 Scheduled" at bounding box center [136, 187] width 185 height 40
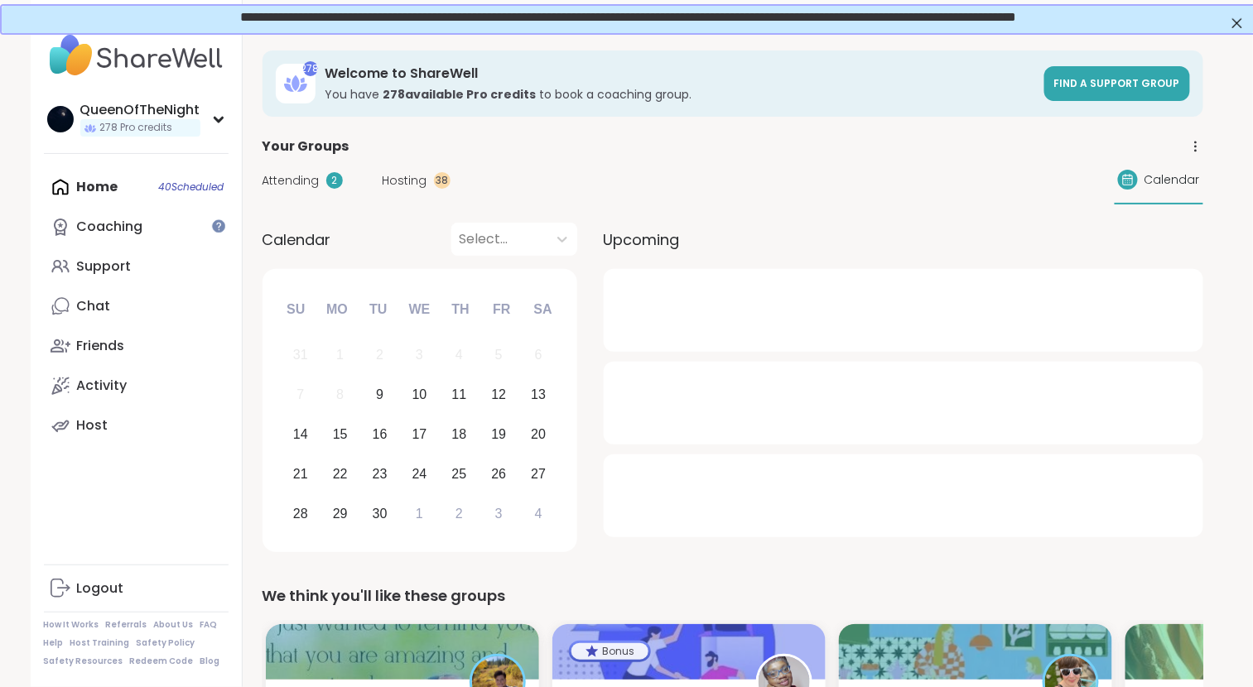
click at [301, 172] on span "Attending" at bounding box center [291, 180] width 57 height 17
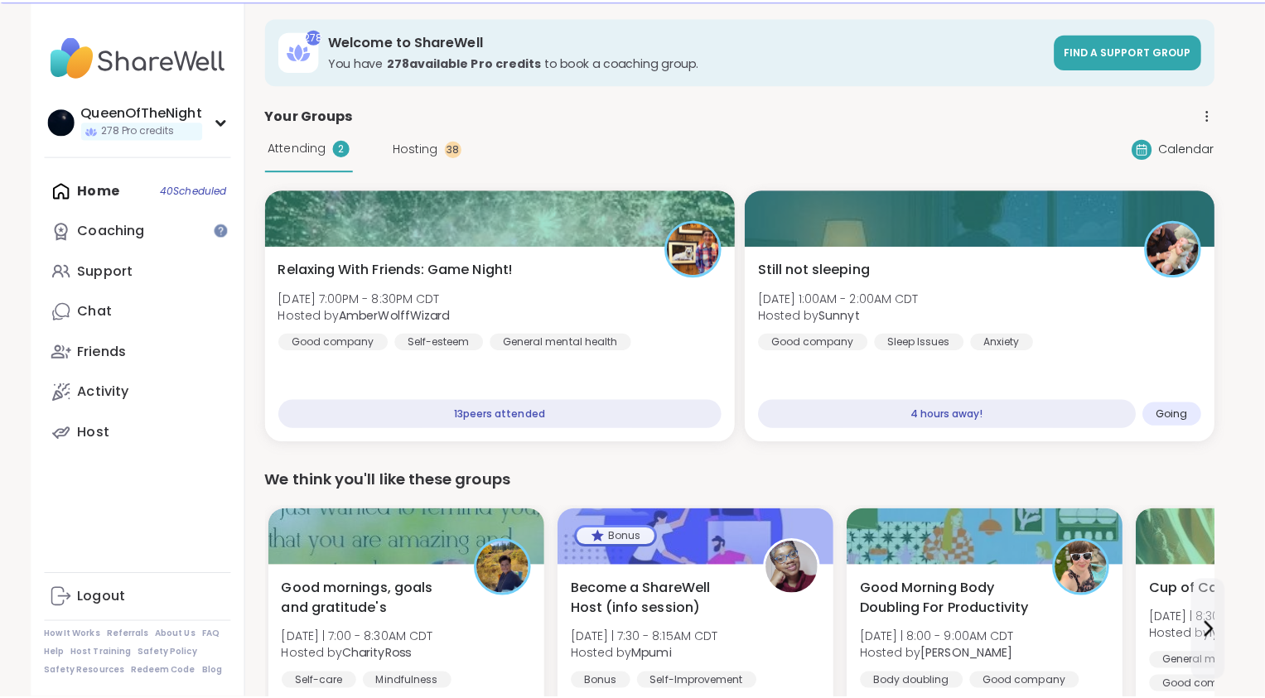
scroll to position [36, 0]
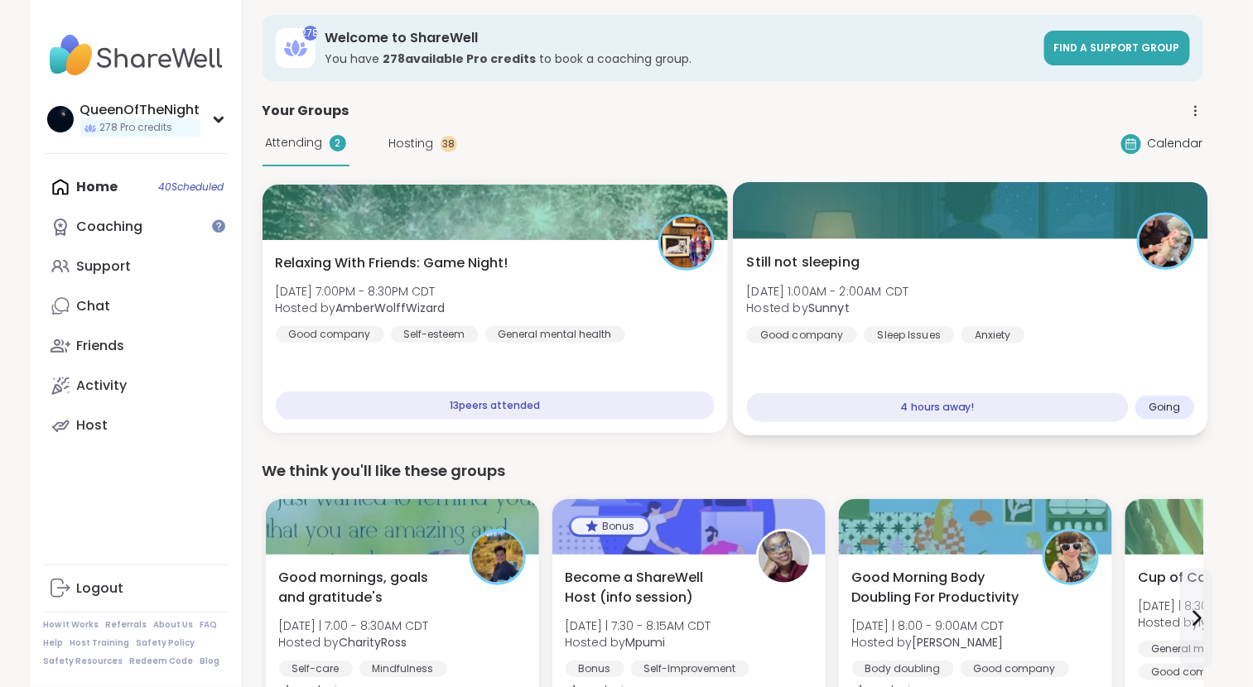
click at [964, 244] on div "Still not sleeping [DATE] 1:00AM - 2:00AM CDT Hosted by Sunnyt Good company Sle…" at bounding box center [970, 336] width 475 height 197
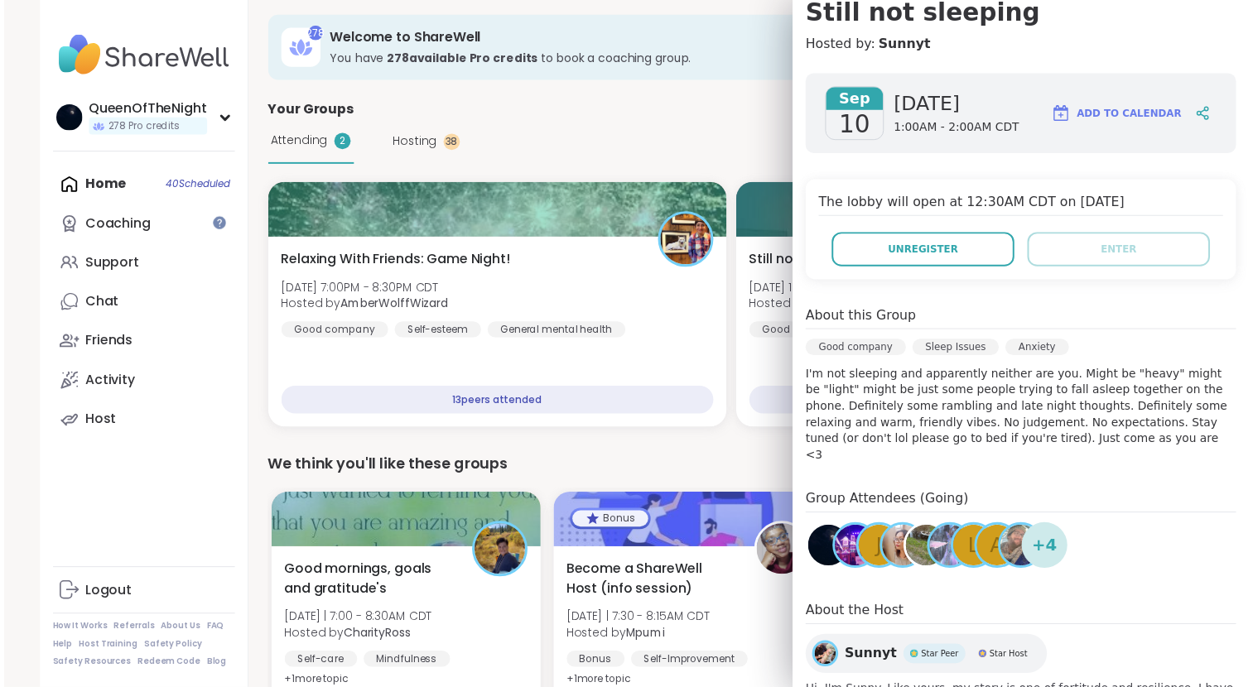
scroll to position [0, 0]
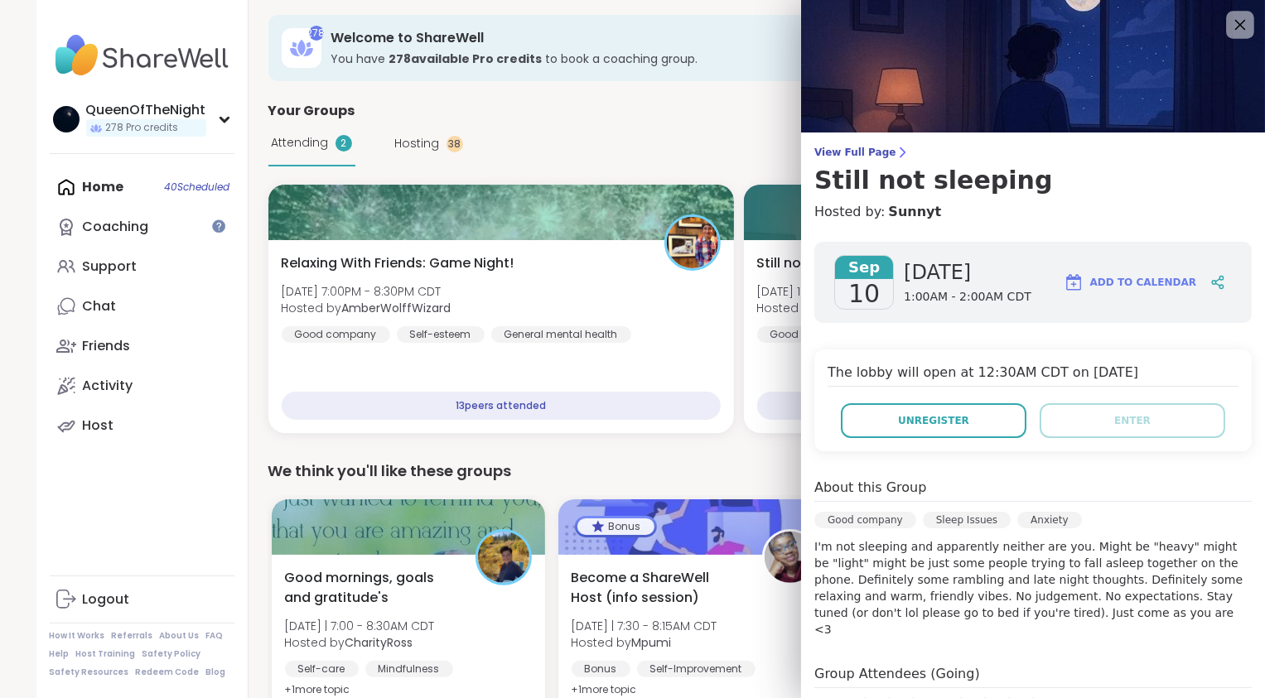
click at [1229, 34] on icon at bounding box center [1239, 24] width 21 height 21
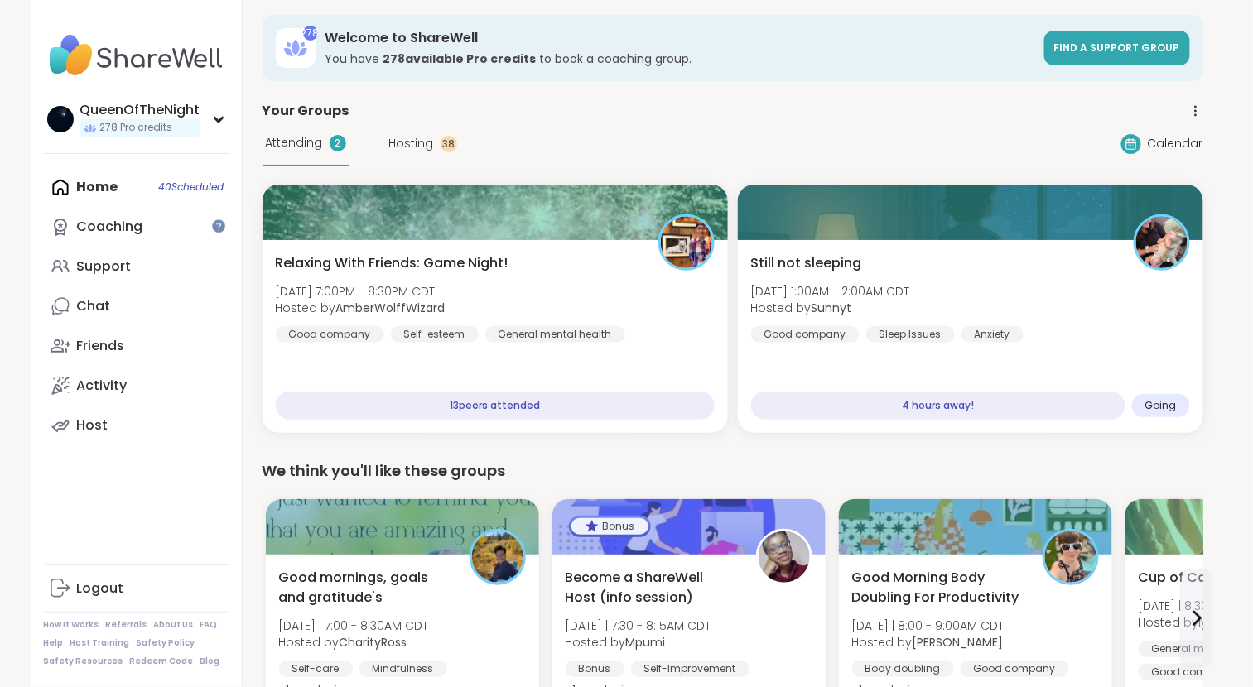
click at [402, 146] on span "Hosting" at bounding box center [411, 143] width 45 height 17
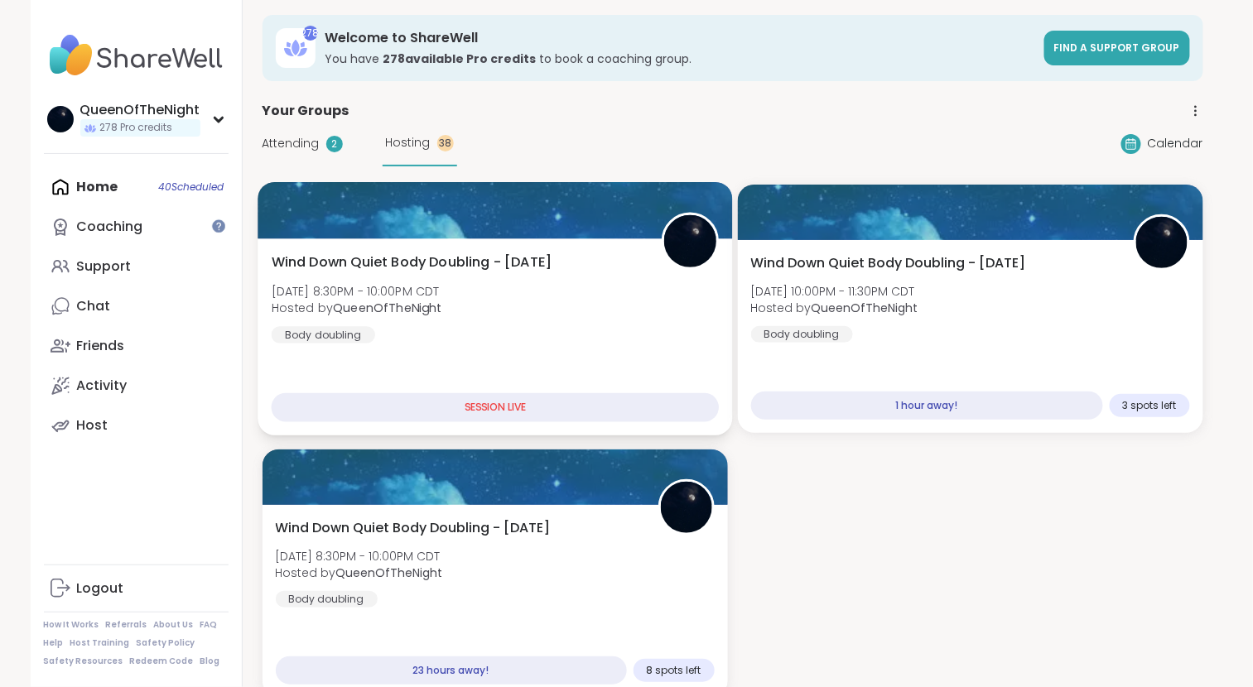
click at [459, 238] on div "Wind Down Quiet Body Doubling - [DATE] [DATE] 8:30PM - 10:00PM CDT Hosted by Qu…" at bounding box center [495, 336] width 475 height 197
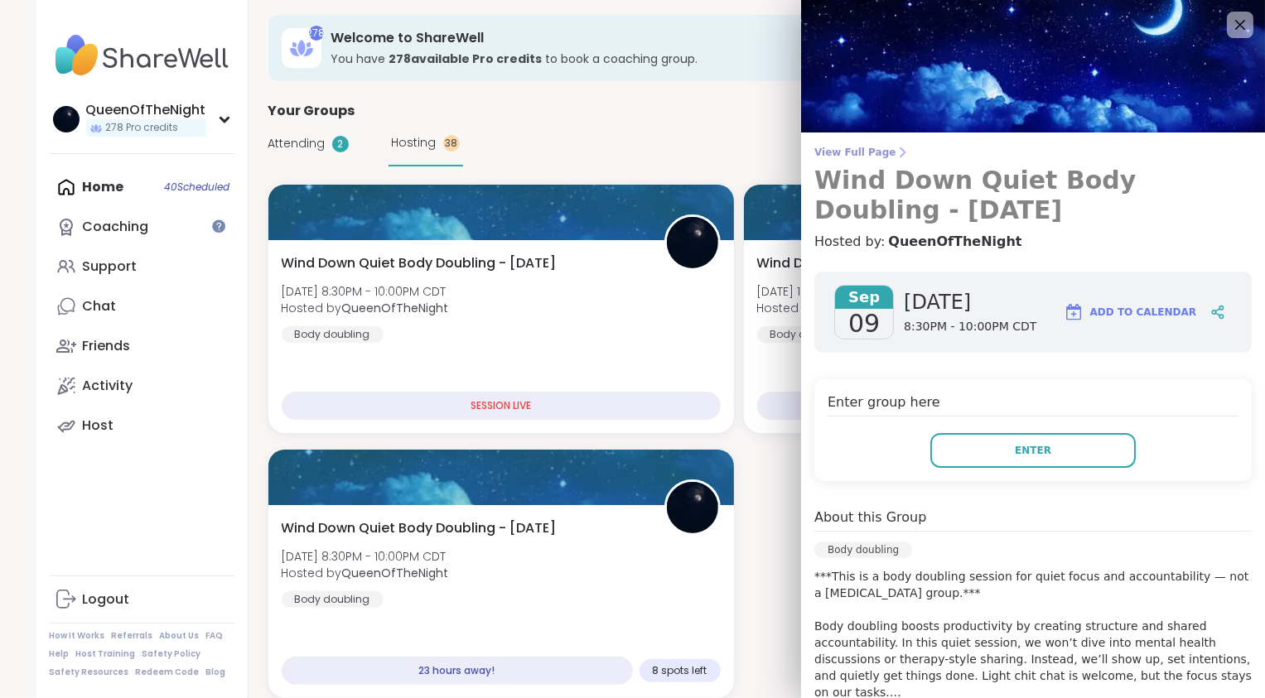
click at [852, 154] on span "View Full Page" at bounding box center [1032, 152] width 437 height 13
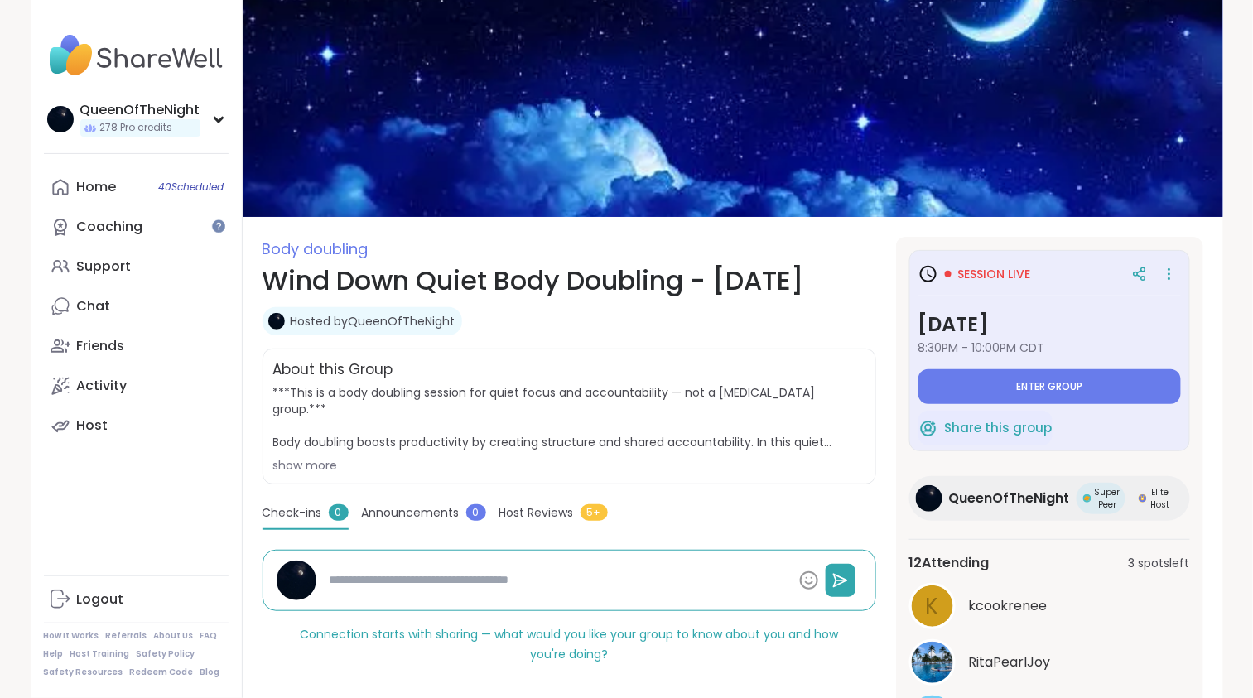
scroll to position [162, 0]
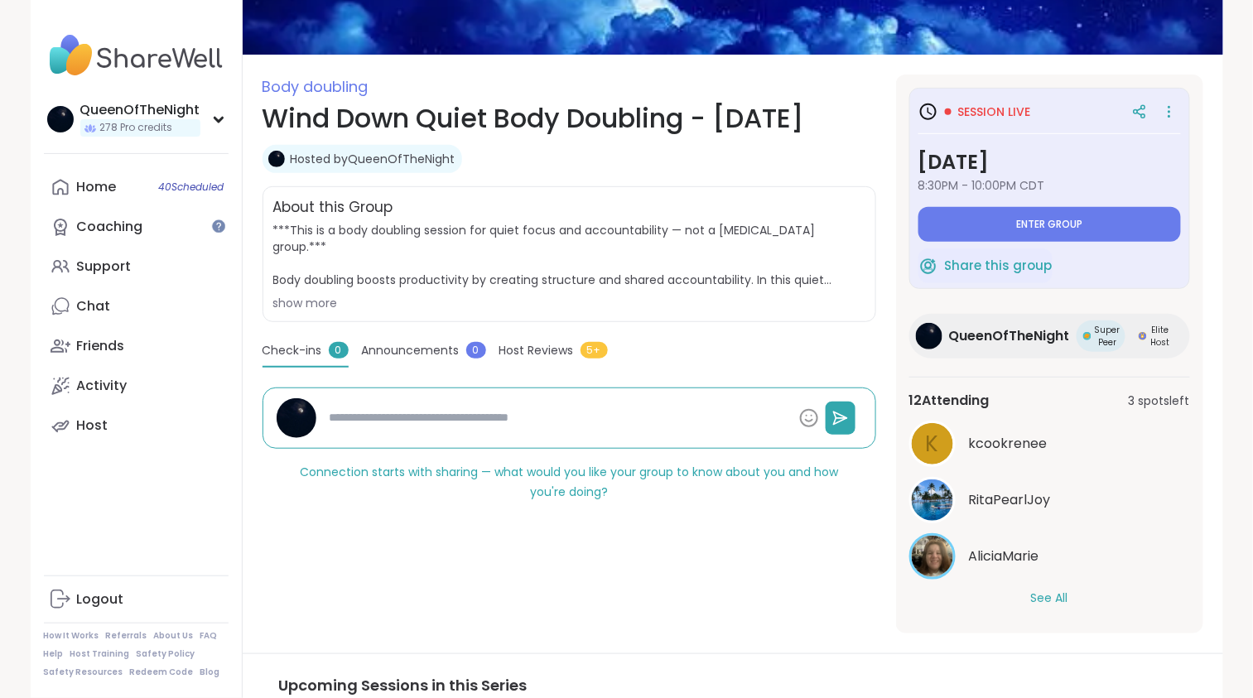
click at [1058, 596] on button "See All" at bounding box center [1049, 598] width 37 height 17
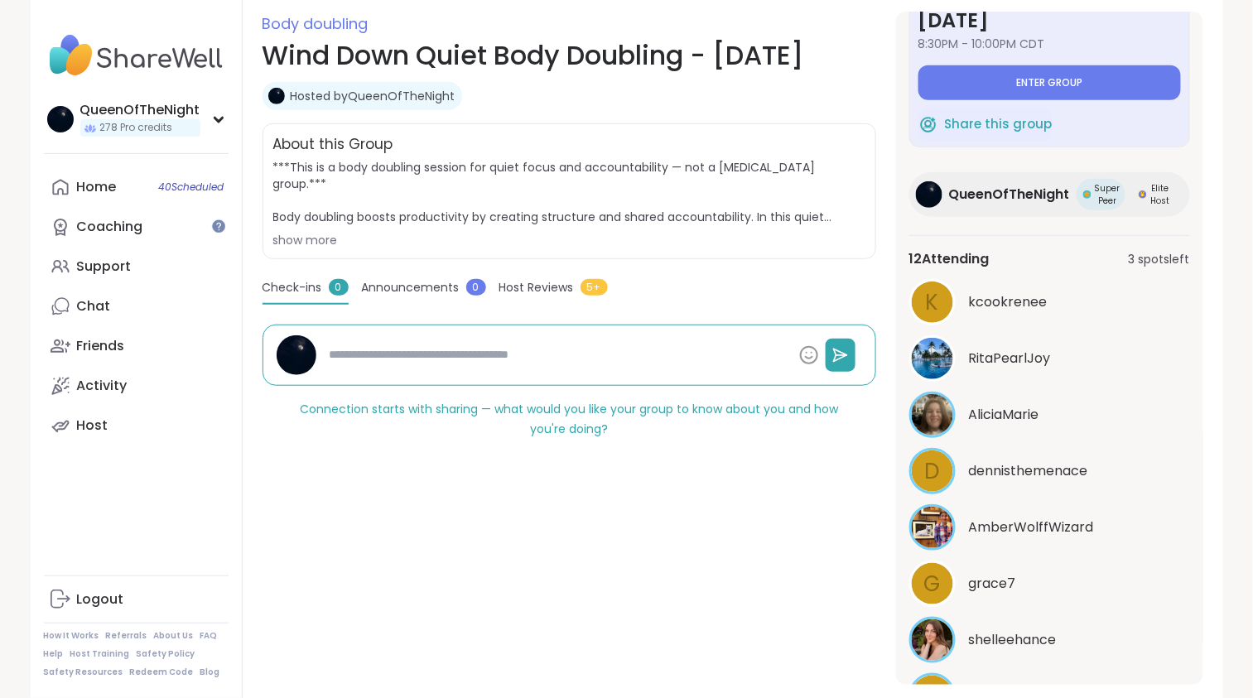
scroll to position [71, 0]
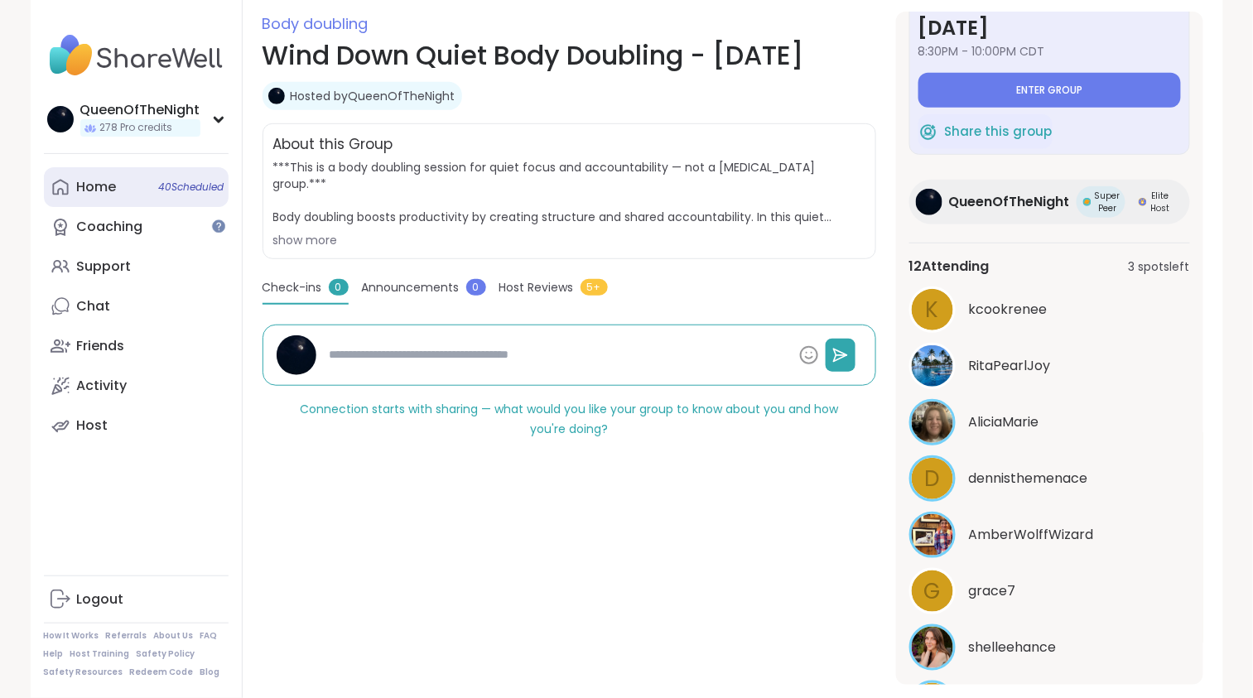
click at [132, 187] on link "Home 40 Scheduled" at bounding box center [136, 187] width 185 height 40
type textarea "*"
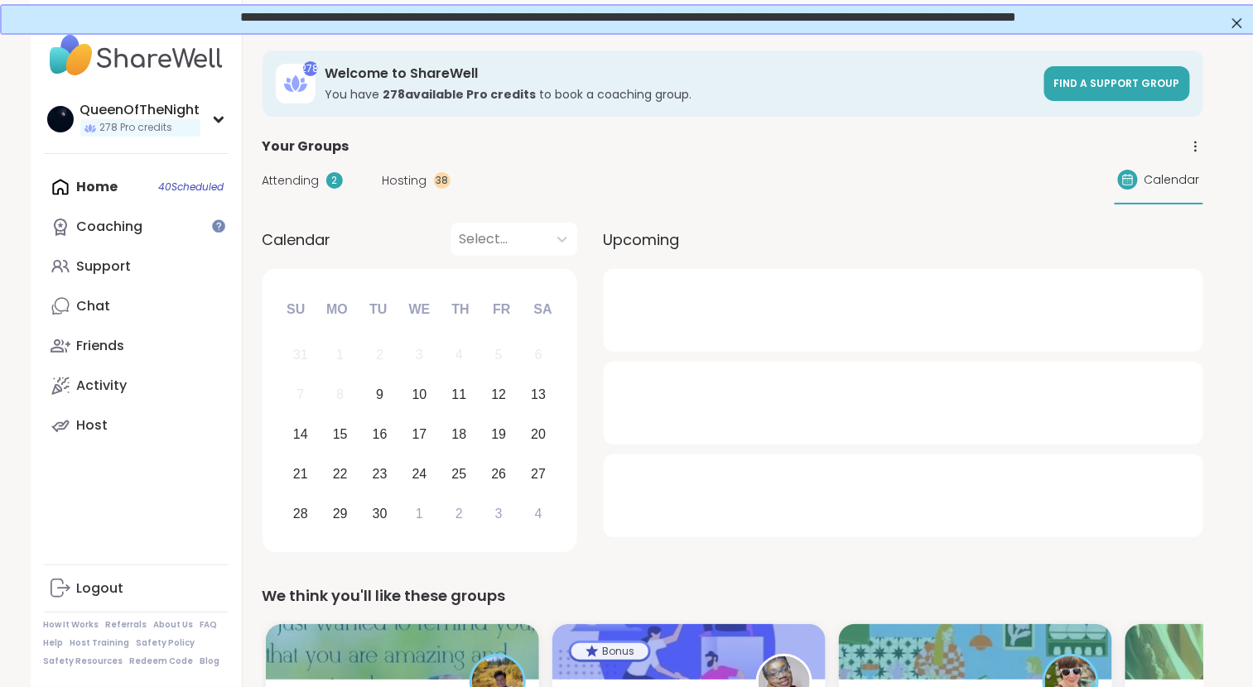
click at [409, 177] on span "Hosting" at bounding box center [405, 180] width 45 height 17
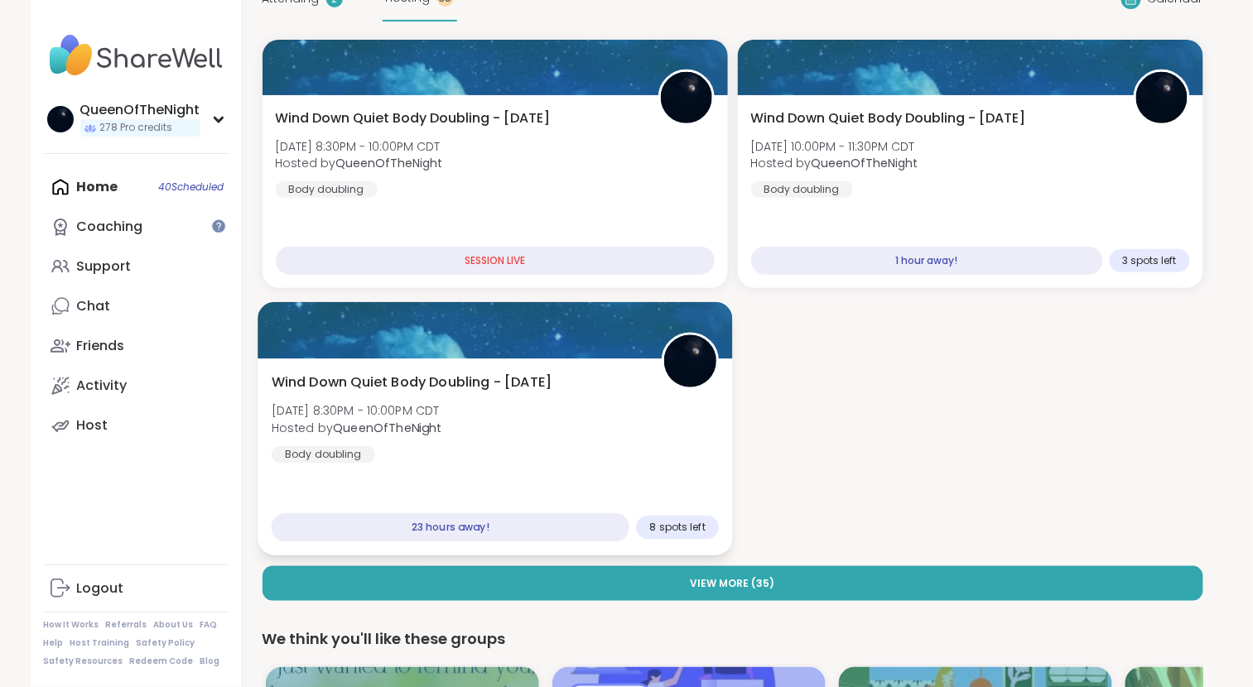
scroll to position [219, 0]
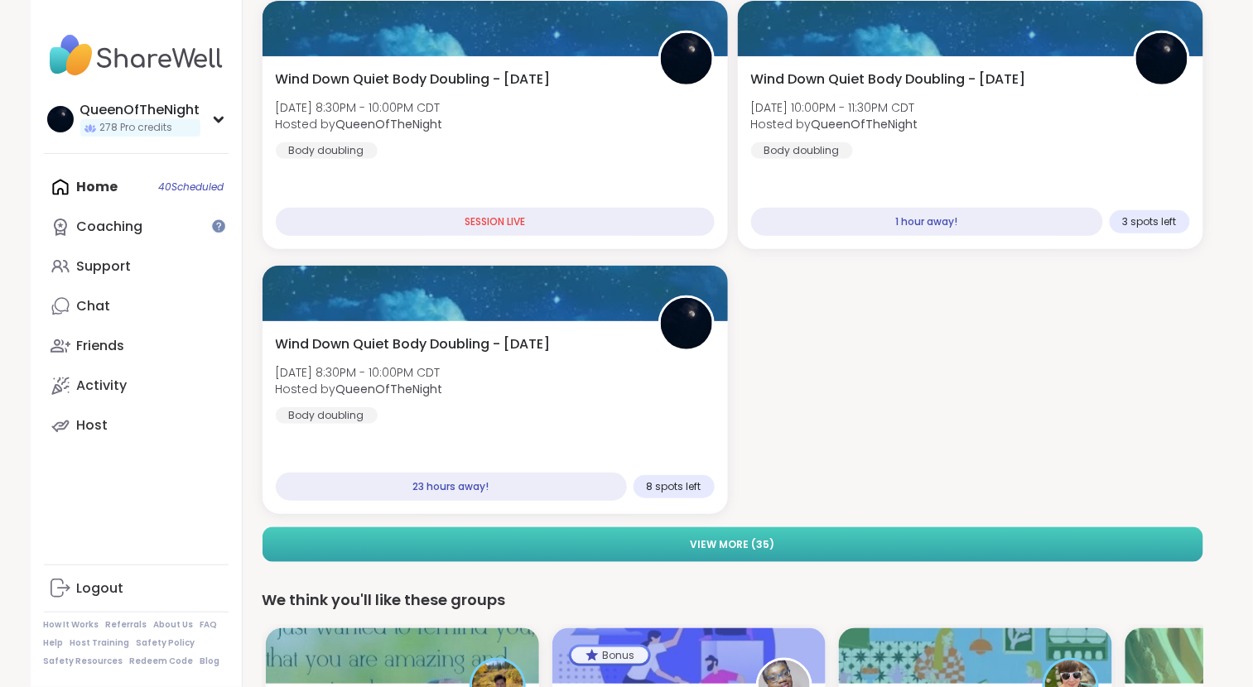
click at [542, 542] on button "View More ( 35 )" at bounding box center [733, 545] width 941 height 35
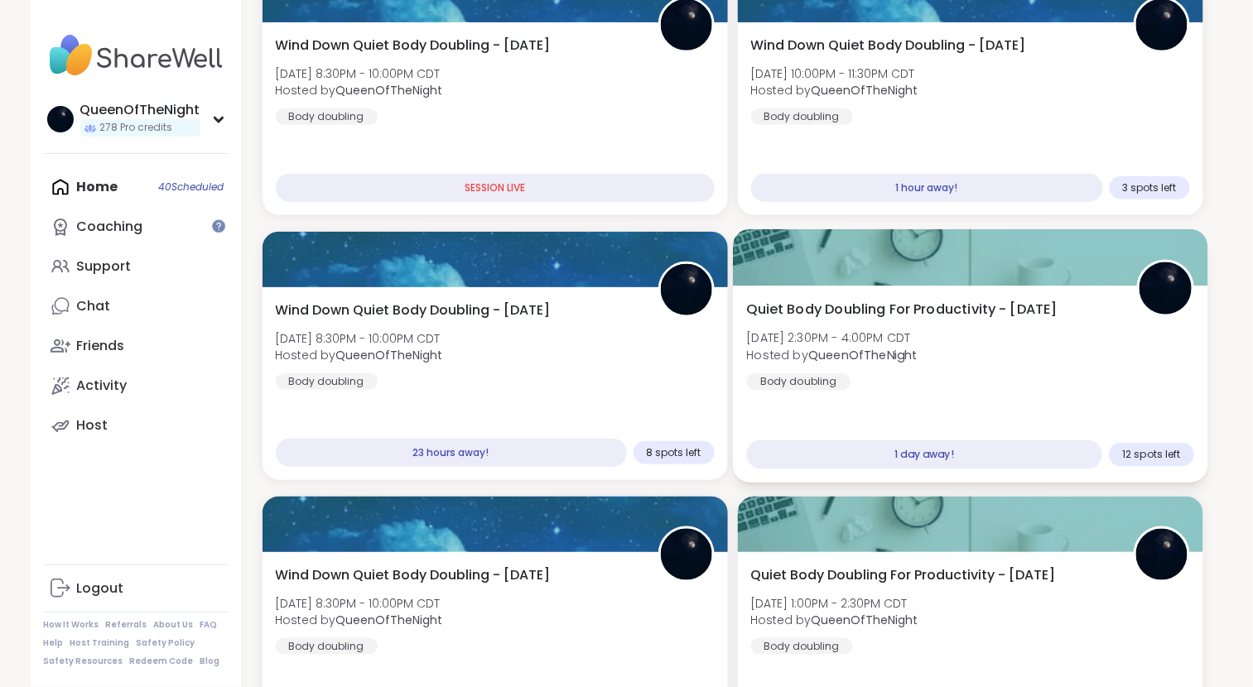
scroll to position [0, 0]
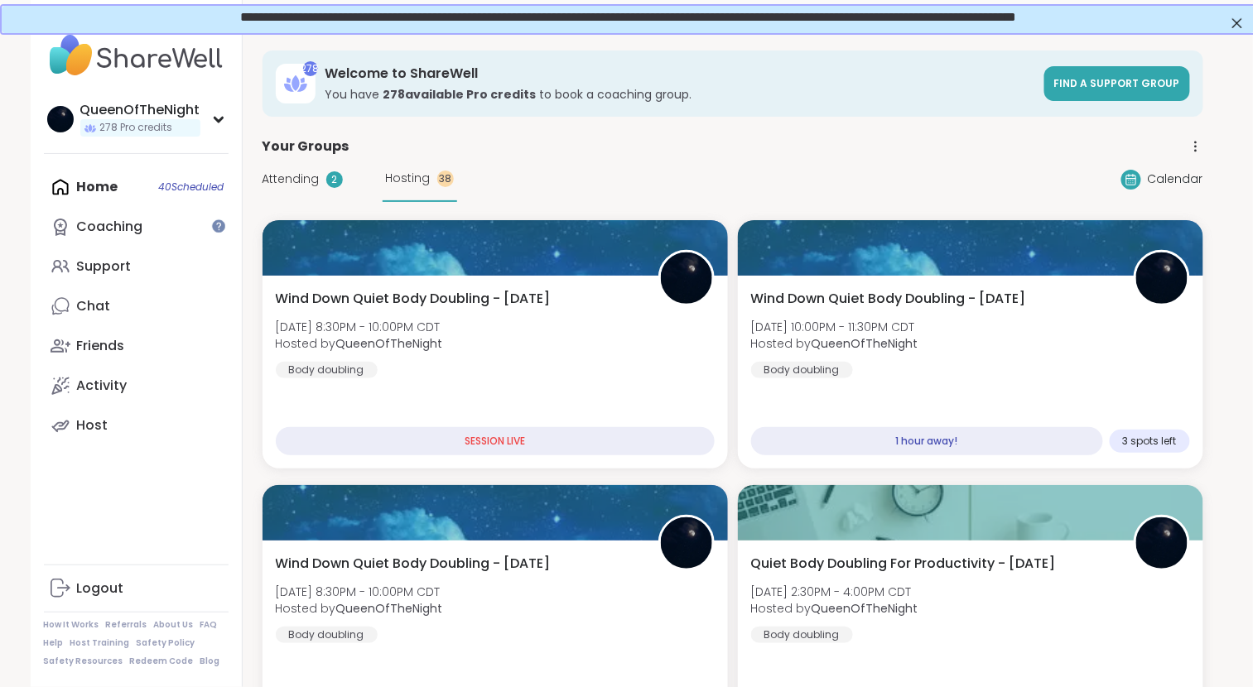
click at [301, 171] on span "Attending" at bounding box center [291, 179] width 57 height 17
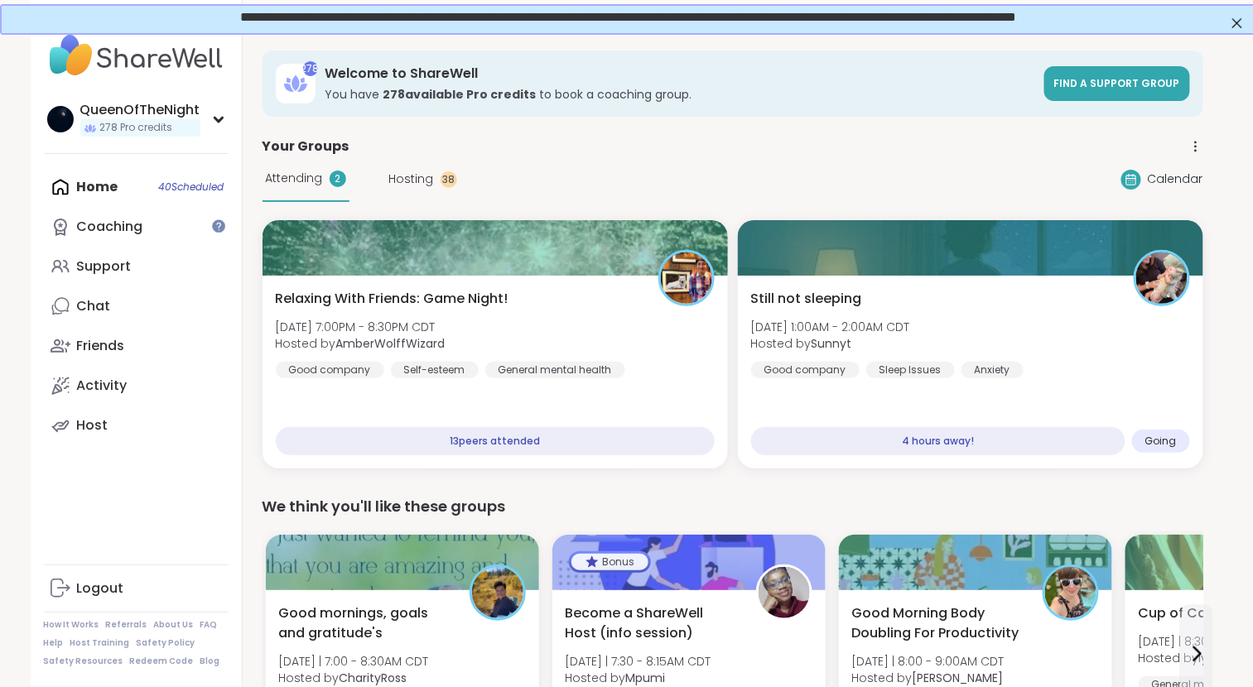
click at [112, 197] on div "Home 40 Scheduled Coaching Support Chat Friends Activity Host" at bounding box center [136, 306] width 185 height 278
click at [118, 177] on div "Home 40 Scheduled Coaching Support Chat Friends Activity Host" at bounding box center [136, 306] width 185 height 278
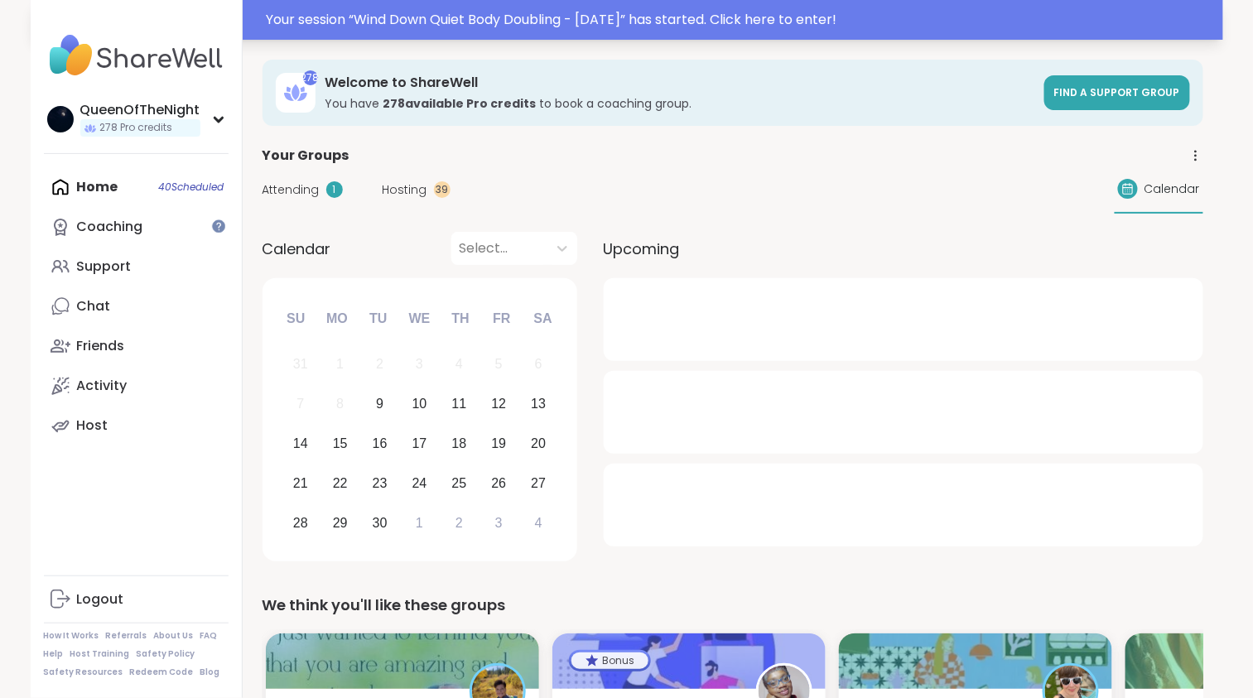
click at [617, 16] on div "Your session “ Wind Down Quiet Body Doubling - [DATE] ” has started. Click here…" at bounding box center [740, 20] width 947 height 20
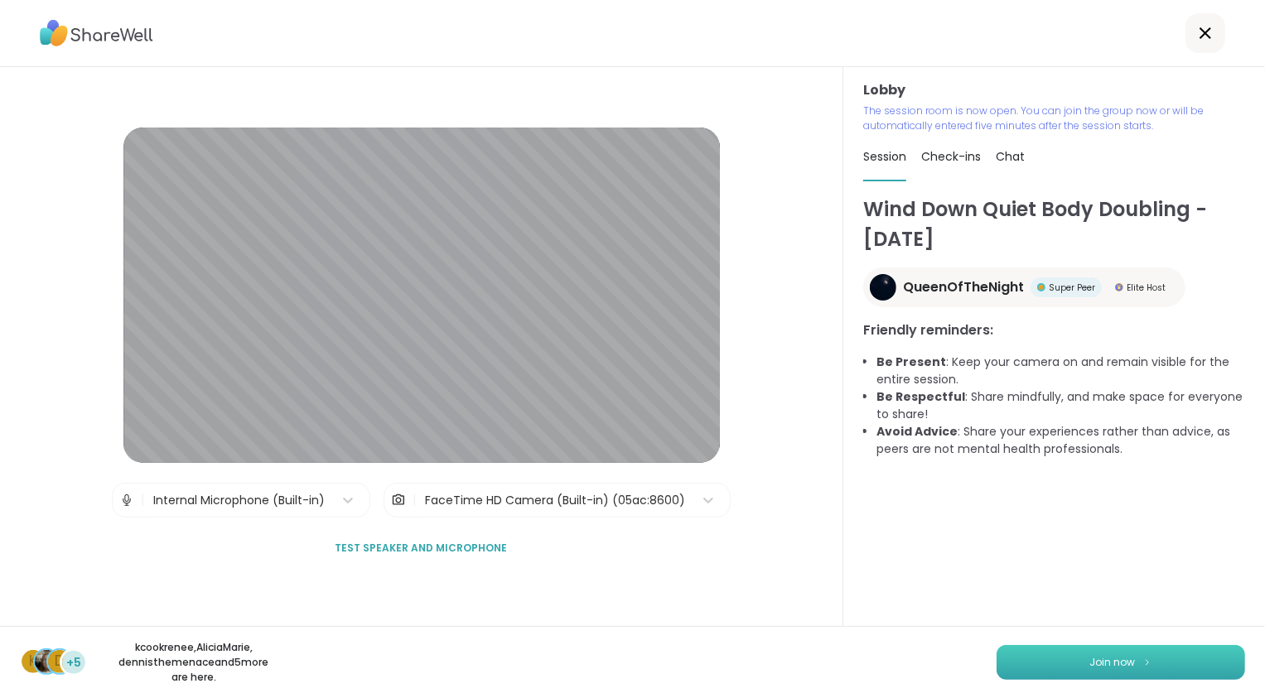
click at [1113, 668] on span "Join now" at bounding box center [1113, 662] width 46 height 15
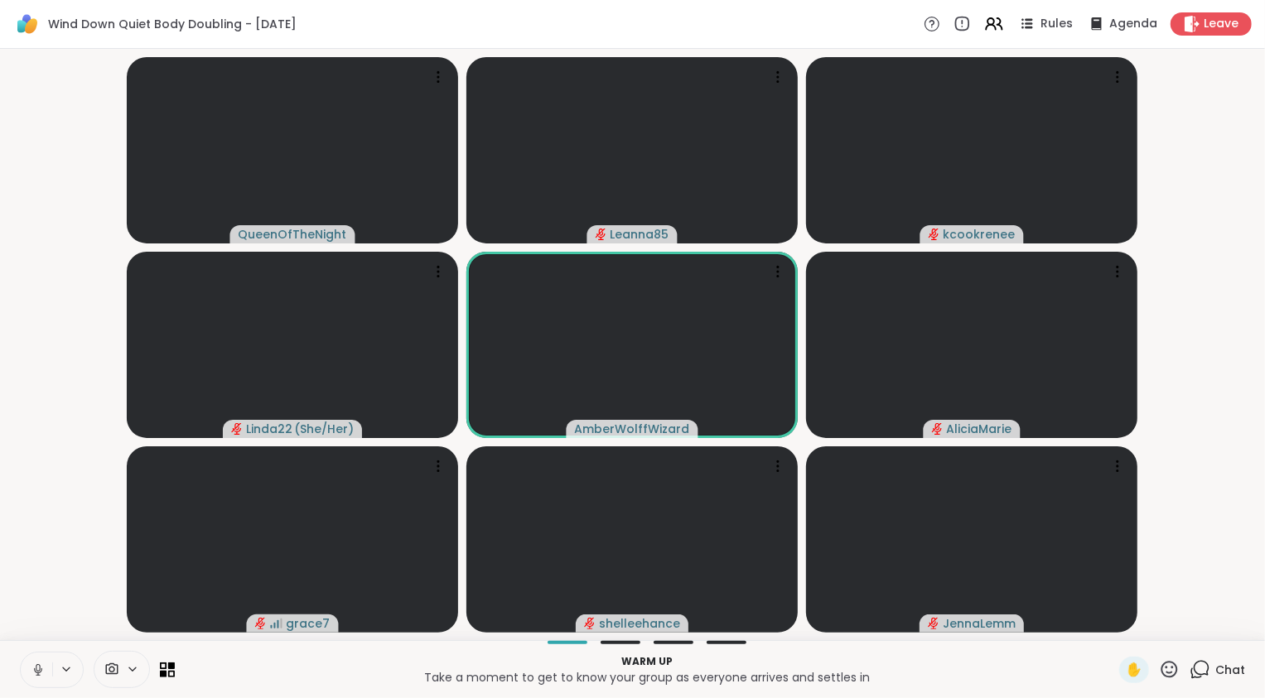
click at [37, 672] on icon at bounding box center [38, 669] width 15 height 15
click at [48, 549] on video-player-container "QueenOfTheNight Leanna85 kcookrenee Linda22 ( She/Her ) AmberWolffWizard Alicia…" at bounding box center [632, 344] width 1245 height 578
click at [36, 602] on video-player-container "QueenOfTheNight Leanna85 kcookrenee Linda22 ( She/Her ) AmberWolffWizard Alicia…" at bounding box center [632, 344] width 1245 height 578
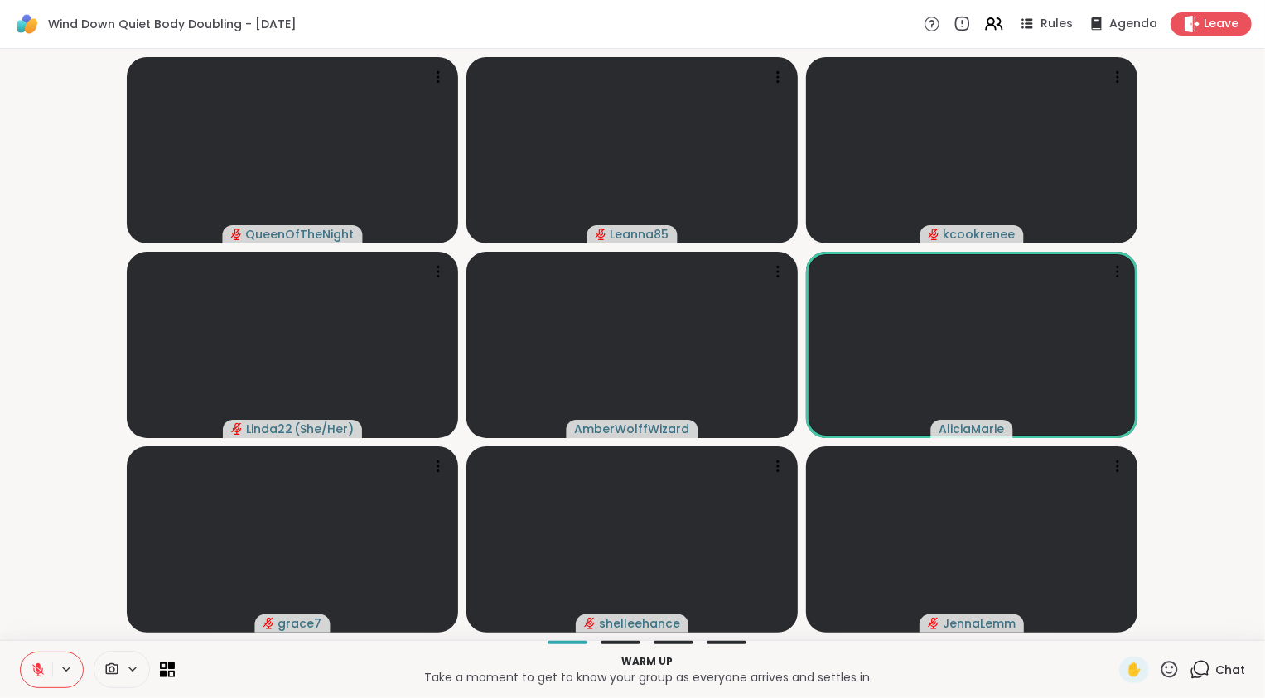
click at [26, 590] on video-player-container "QueenOfTheNight Leanna85 kcookrenee Linda22 ( She/Her ) AmberWolffWizard Alicia…" at bounding box center [632, 344] width 1245 height 578
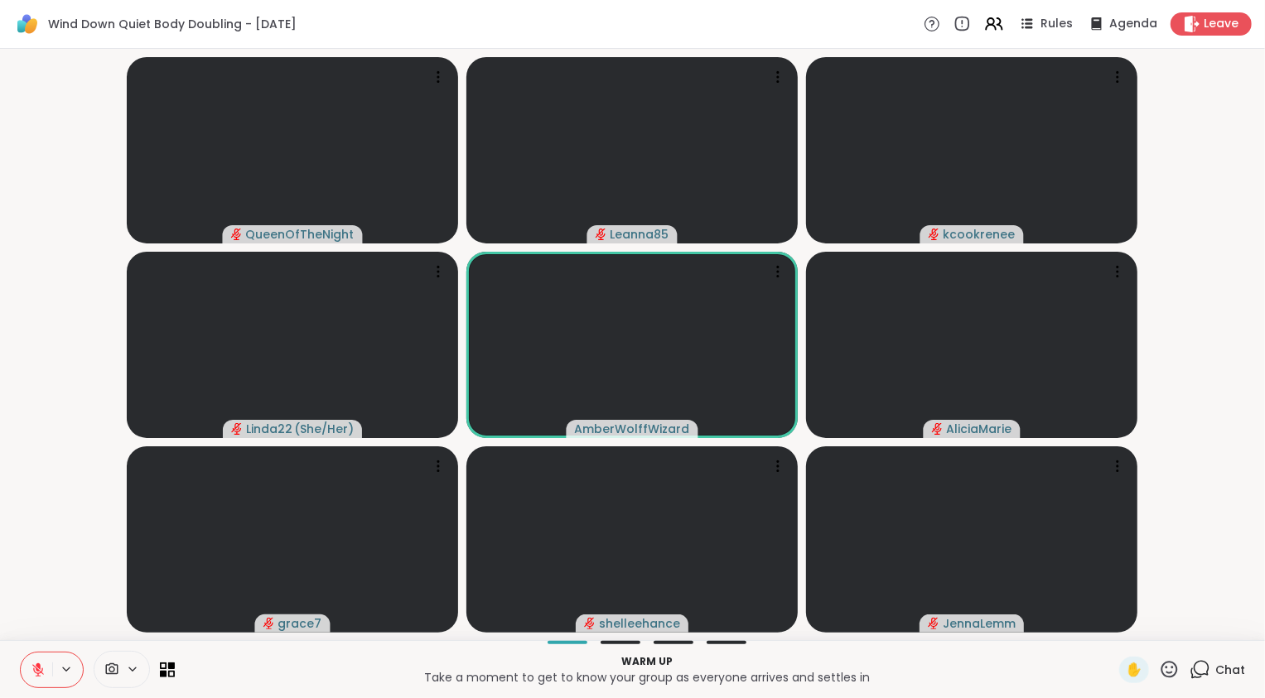
click at [36, 590] on video-player-container "QueenOfTheNight Leanna85 kcookrenee Linda22 ( She/Her ) AmberWolffWizard Alicia…" at bounding box center [632, 344] width 1245 height 578
click at [41, 667] on icon at bounding box center [38, 669] width 15 height 15
click at [49, 605] on video-player-container "QueenOfTheNight Leanna85 kcookrenee Linda22 ( She/Her ) AmberWolffWizard Alicia…" at bounding box center [632, 344] width 1245 height 578
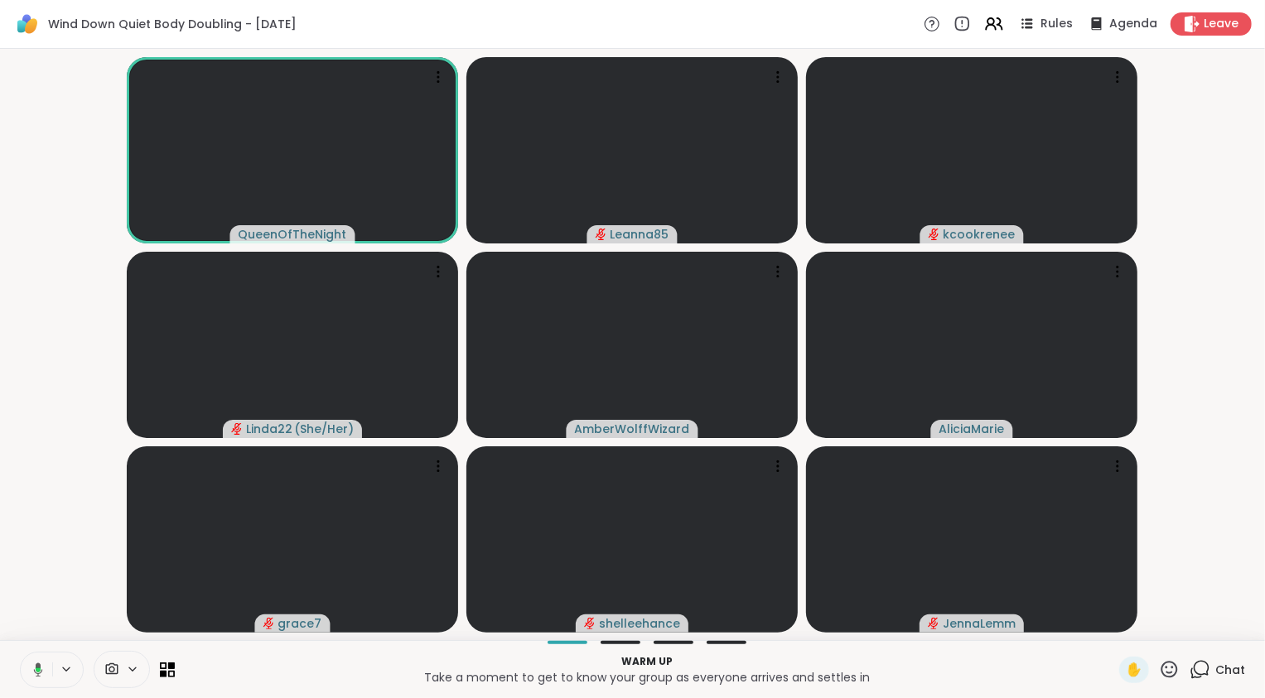
click at [40, 666] on icon at bounding box center [35, 669] width 15 height 15
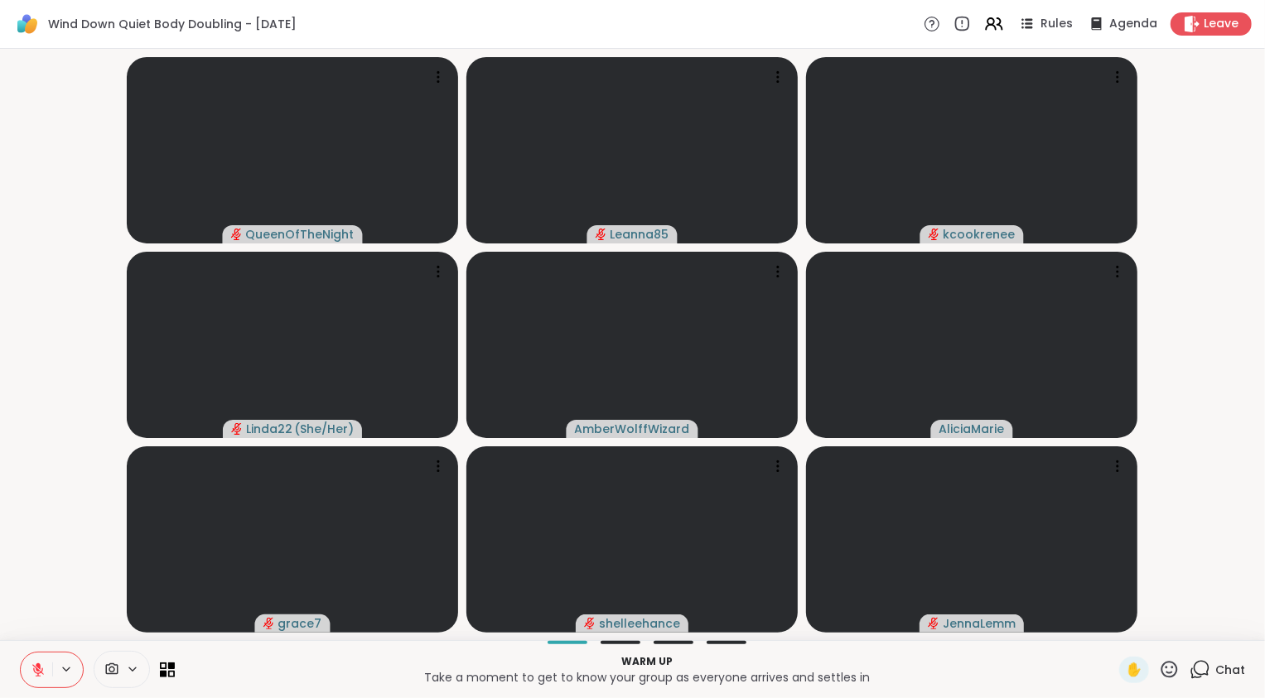
click at [48, 569] on video-player-container "QueenOfTheNight Leanna85 kcookrenee Linda22 ( She/Her ) AmberWolffWizard Alicia…" at bounding box center [632, 344] width 1245 height 578
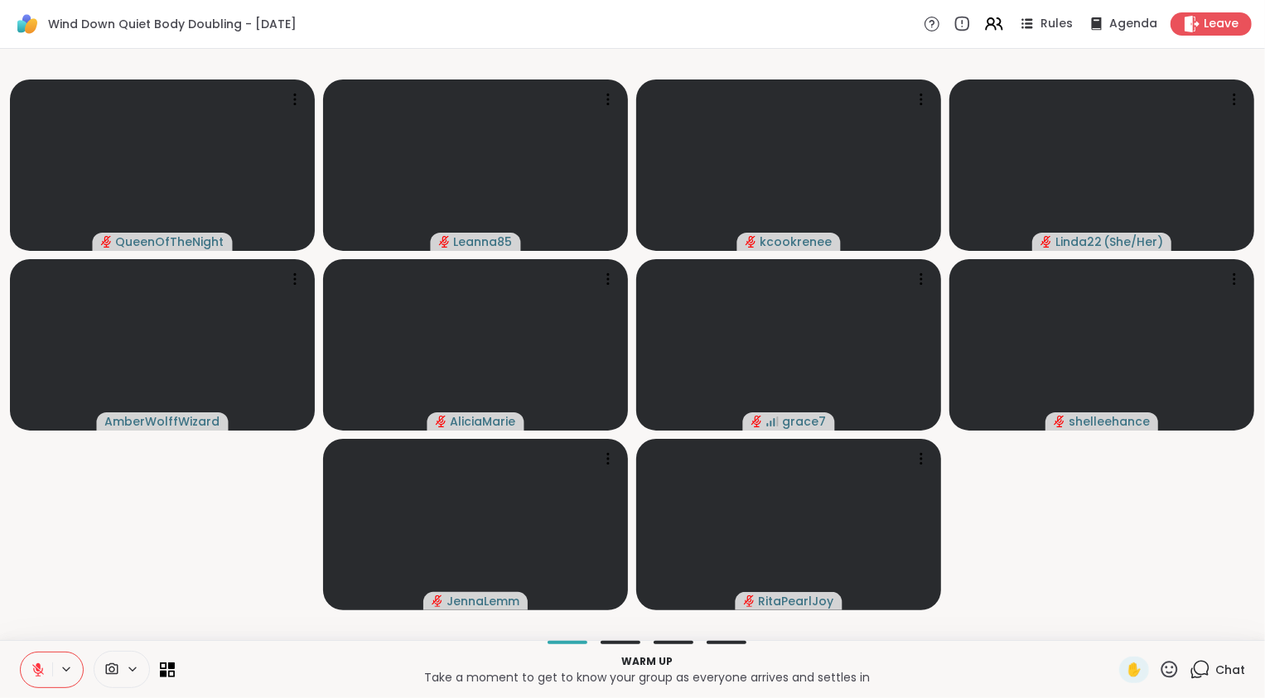
click at [39, 669] on icon at bounding box center [38, 669] width 15 height 15
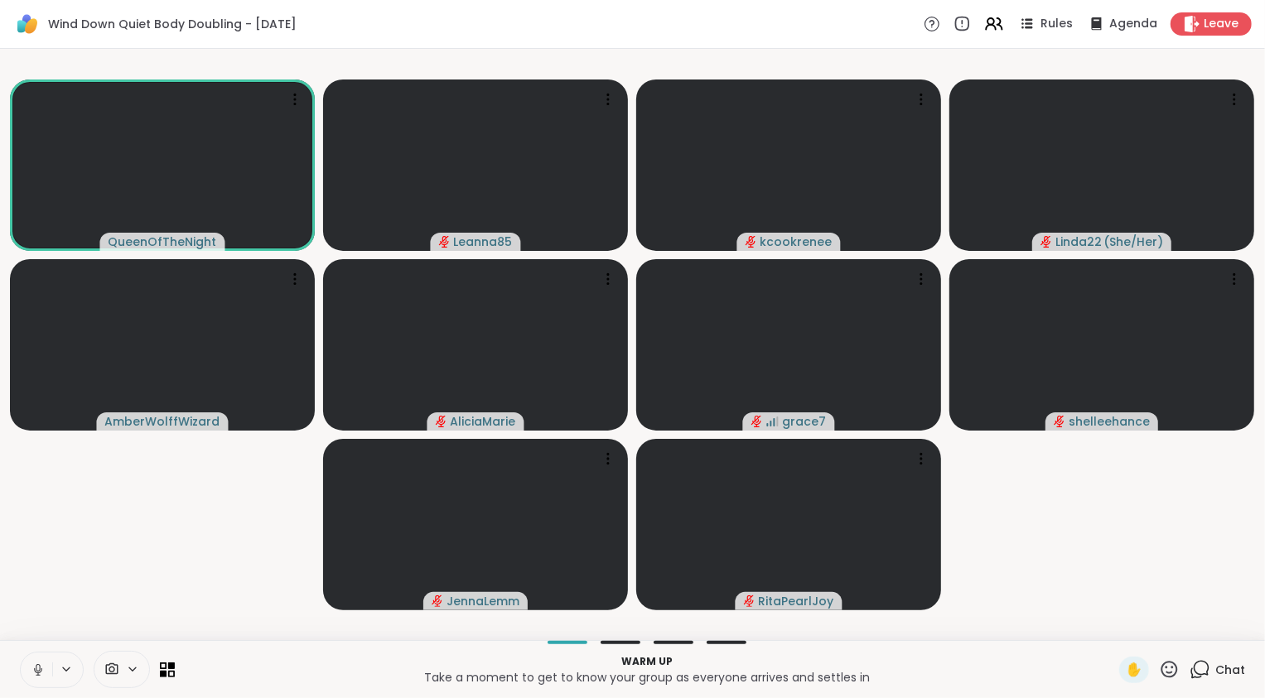
click at [27, 670] on button at bounding box center [36, 670] width 31 height 35
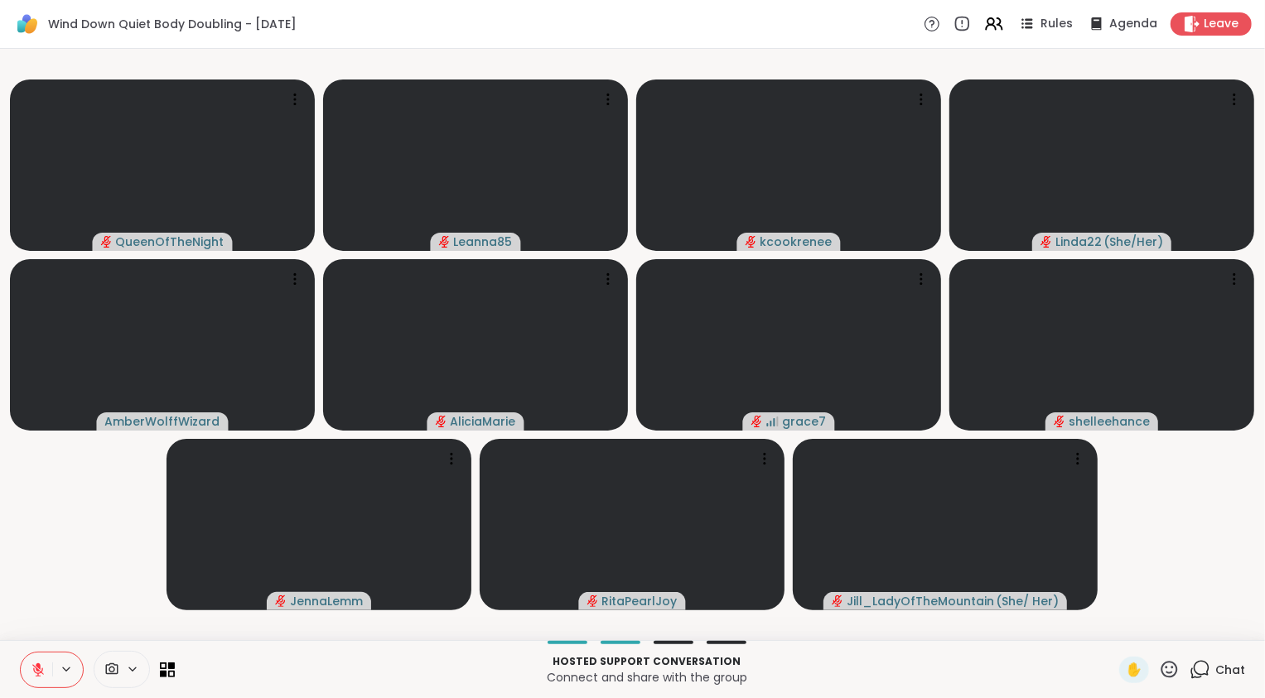
click at [34, 665] on icon at bounding box center [38, 669] width 15 height 15
click at [46, 556] on video-player-container "QueenOfTheNight Leanna85 kcookrenee Linda22 ( She/Her ) AmberWolffWizard Alicia…" at bounding box center [632, 344] width 1245 height 578
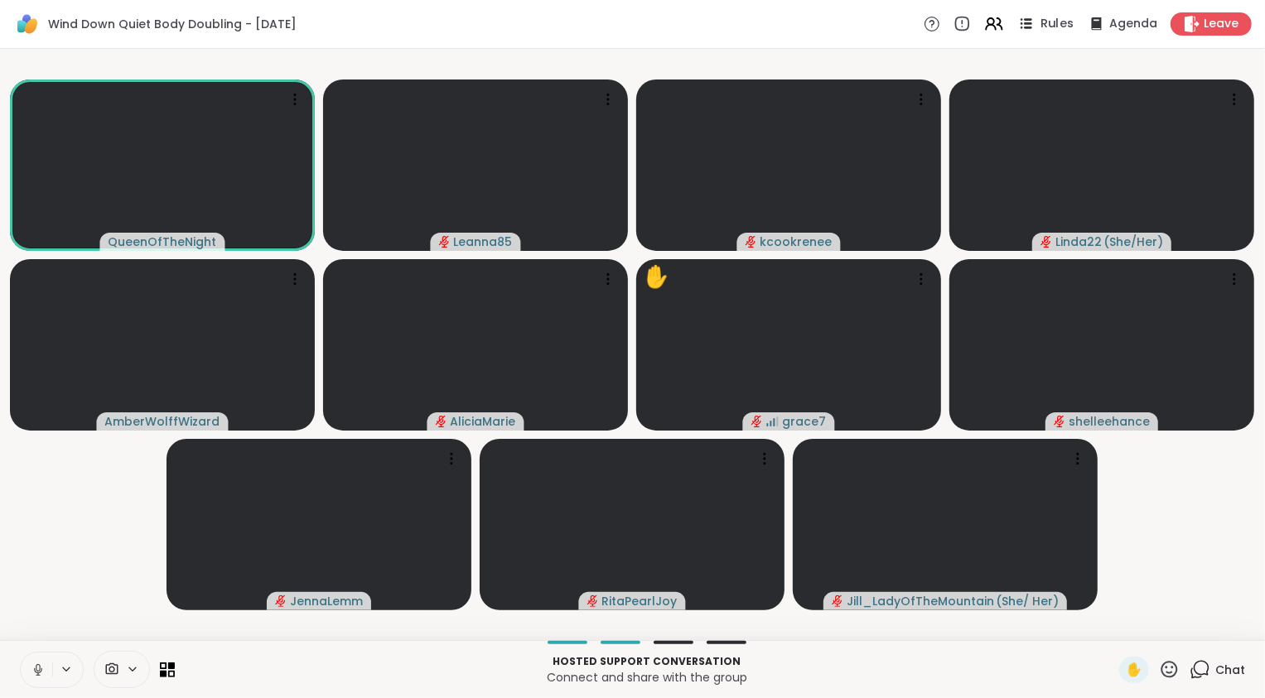
click at [1040, 21] on span "Rules" at bounding box center [1057, 24] width 34 height 17
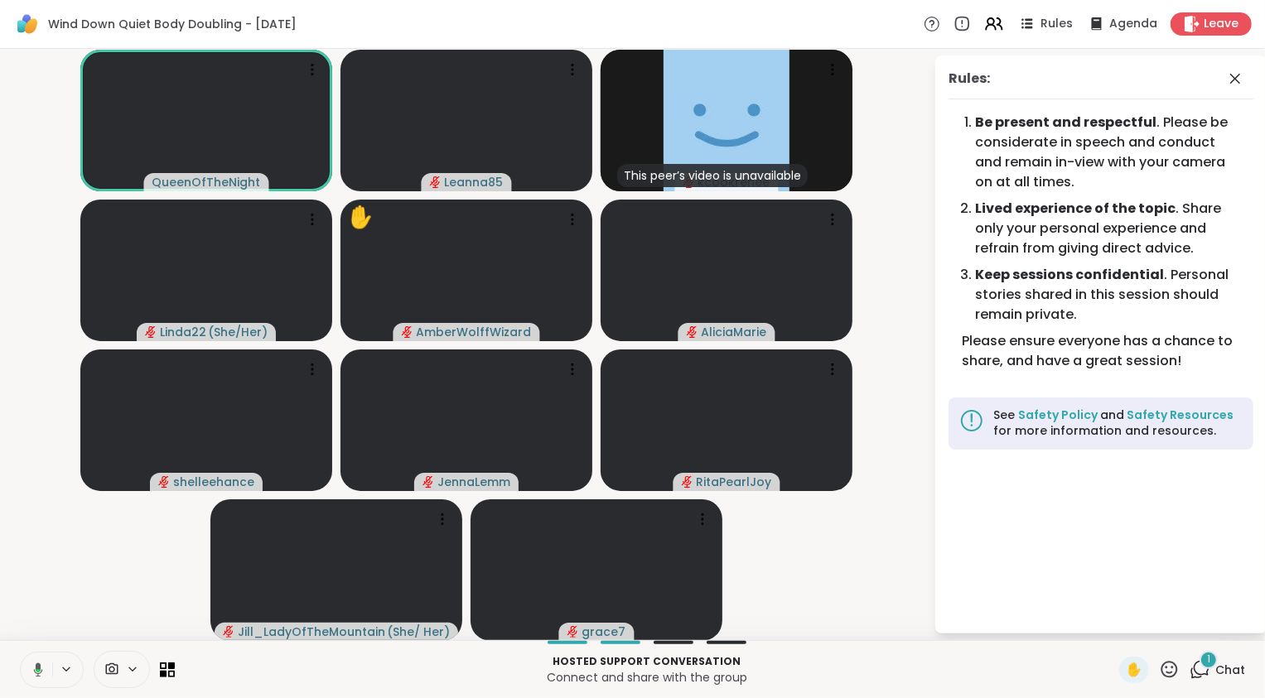
click at [1199, 667] on div "1" at bounding box center [1208, 660] width 18 height 18
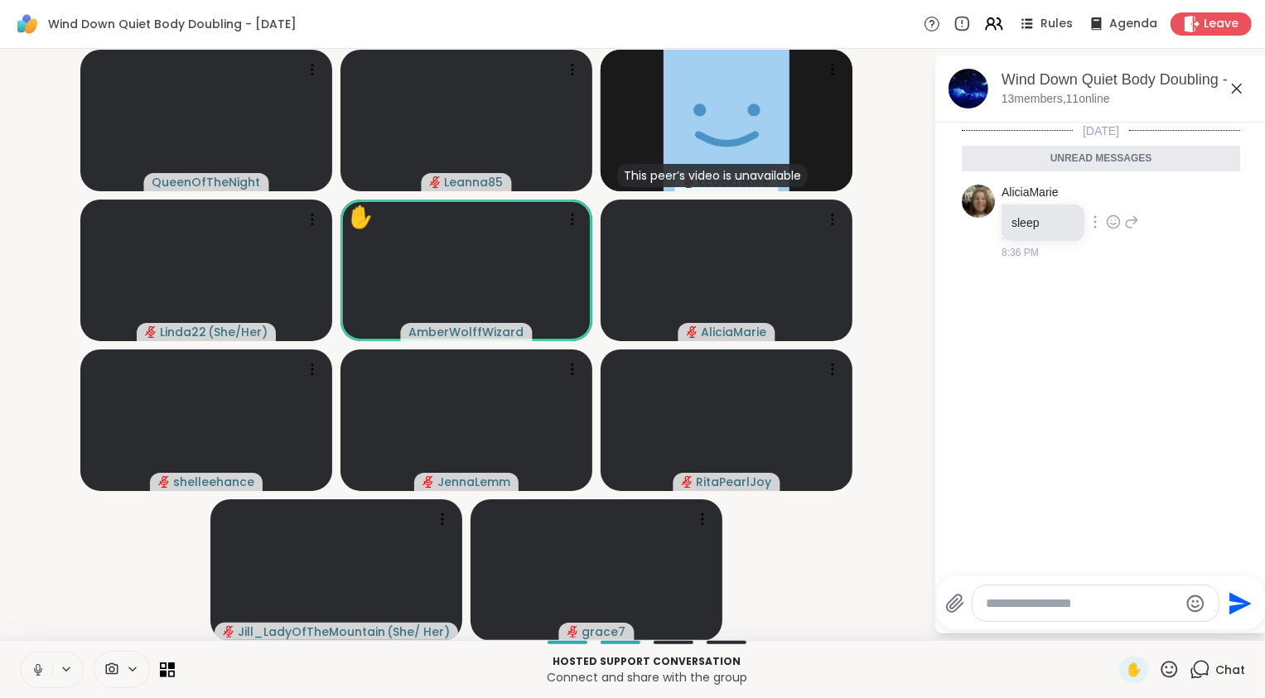
click at [1115, 220] on icon at bounding box center [1115, 220] width 0 height 0
click at [1111, 196] on div "Select Reaction: Heart" at bounding box center [1113, 195] width 15 height 15
click at [1132, 231] on icon at bounding box center [1131, 234] width 12 height 12
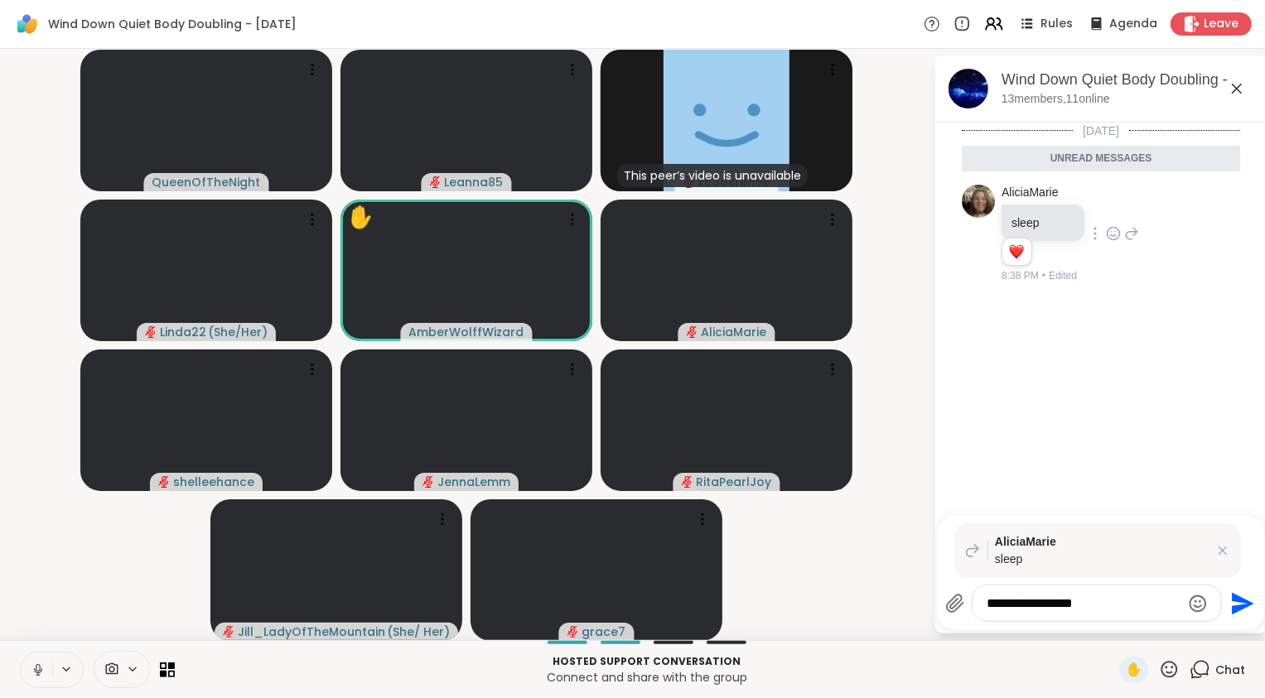
type textarea "**********"
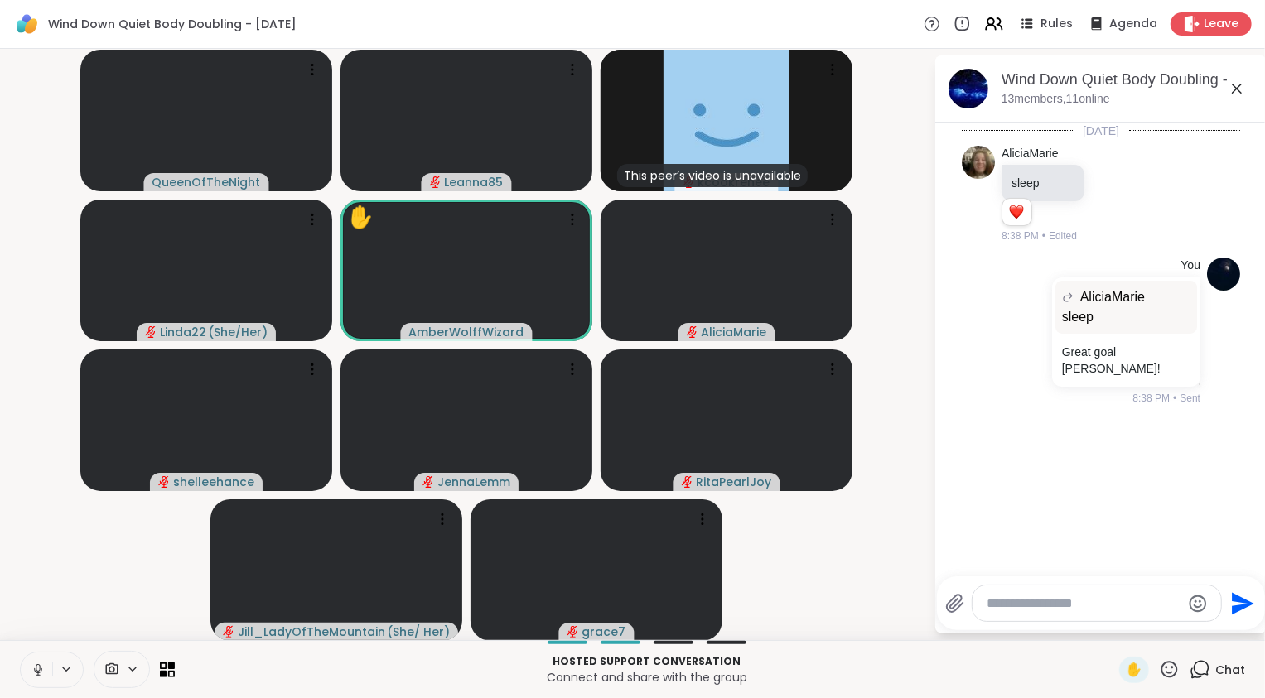
click at [858, 550] on video-player-container "QueenOfTheNight Leanna85 This peer’s video is unavailable kcookrenee Linda22 ( …" at bounding box center [466, 344] width 913 height 578
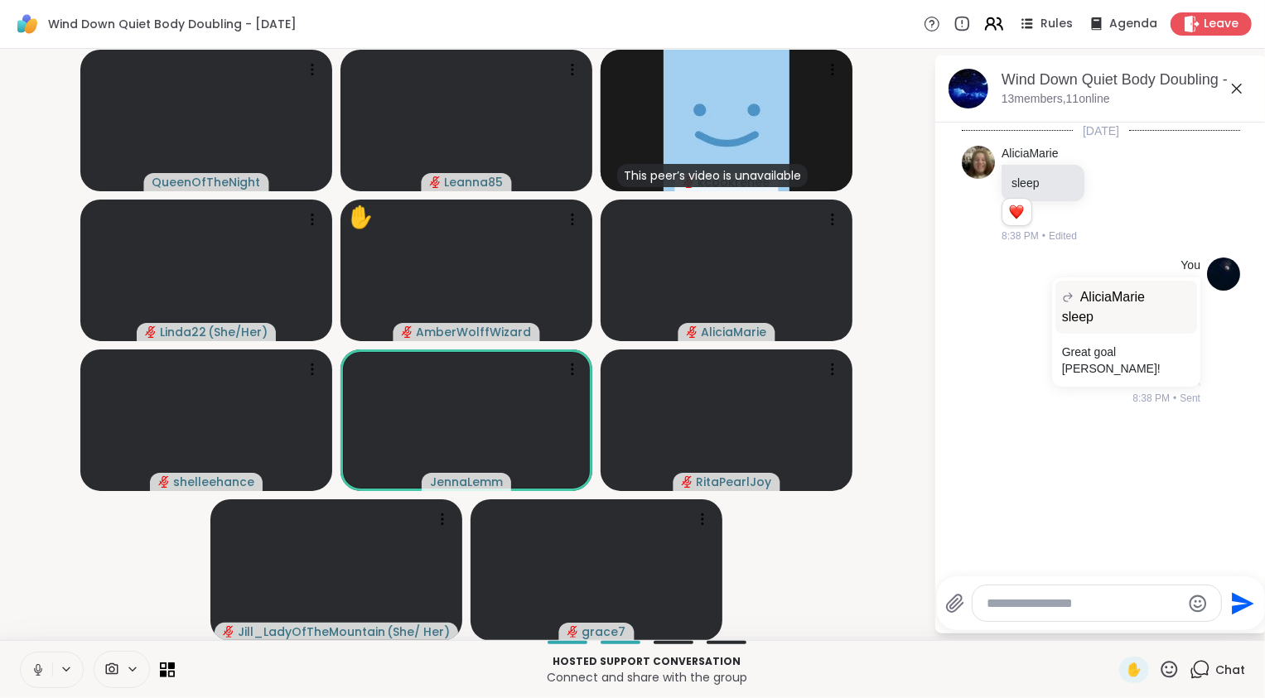
click at [986, 29] on icon at bounding box center [993, 23] width 21 height 21
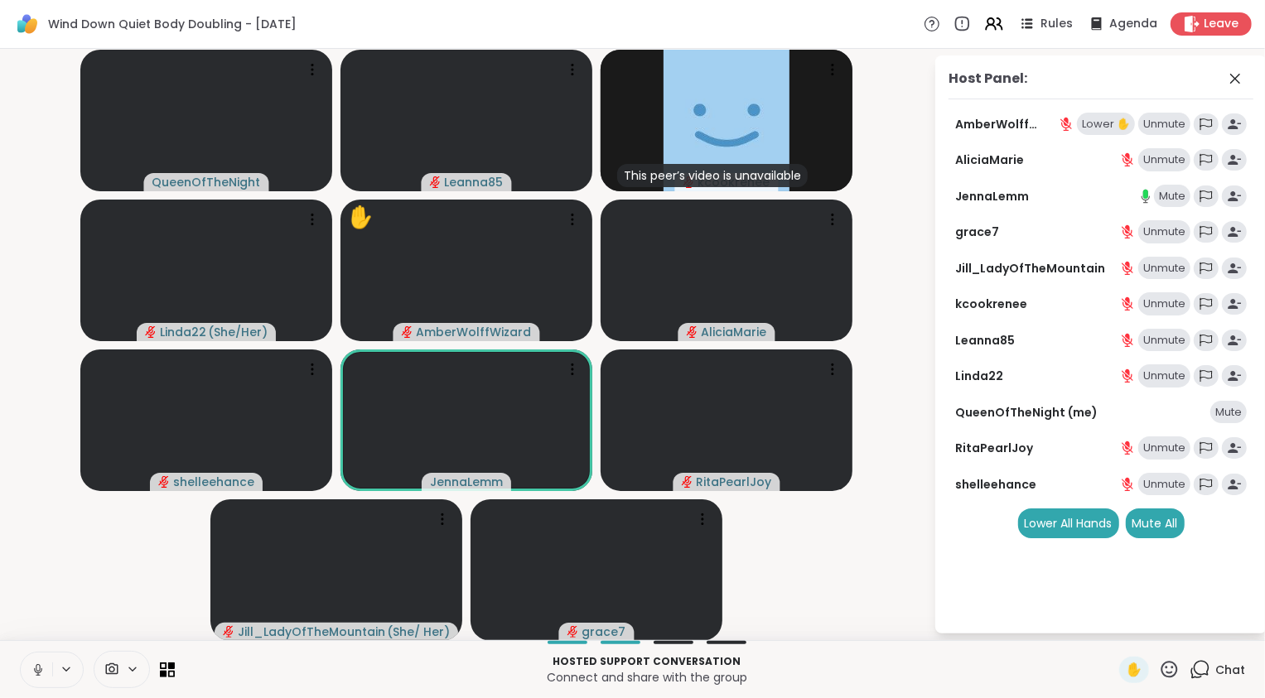
click at [1113, 123] on div "Lower ✋" at bounding box center [1106, 124] width 58 height 23
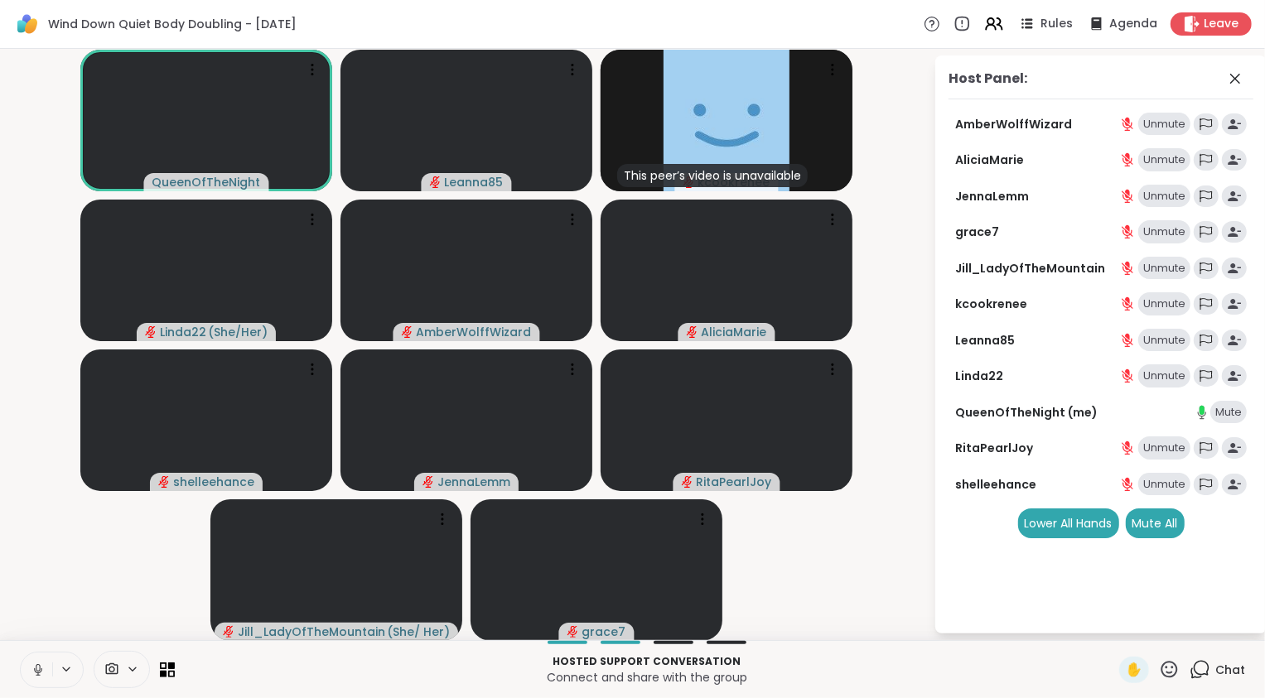
click at [106, 590] on video-player-container "QueenOfTheNight Leanna85 This peer’s video is unavailable kcookrenee Linda22 ( …" at bounding box center [466, 344] width 913 height 578
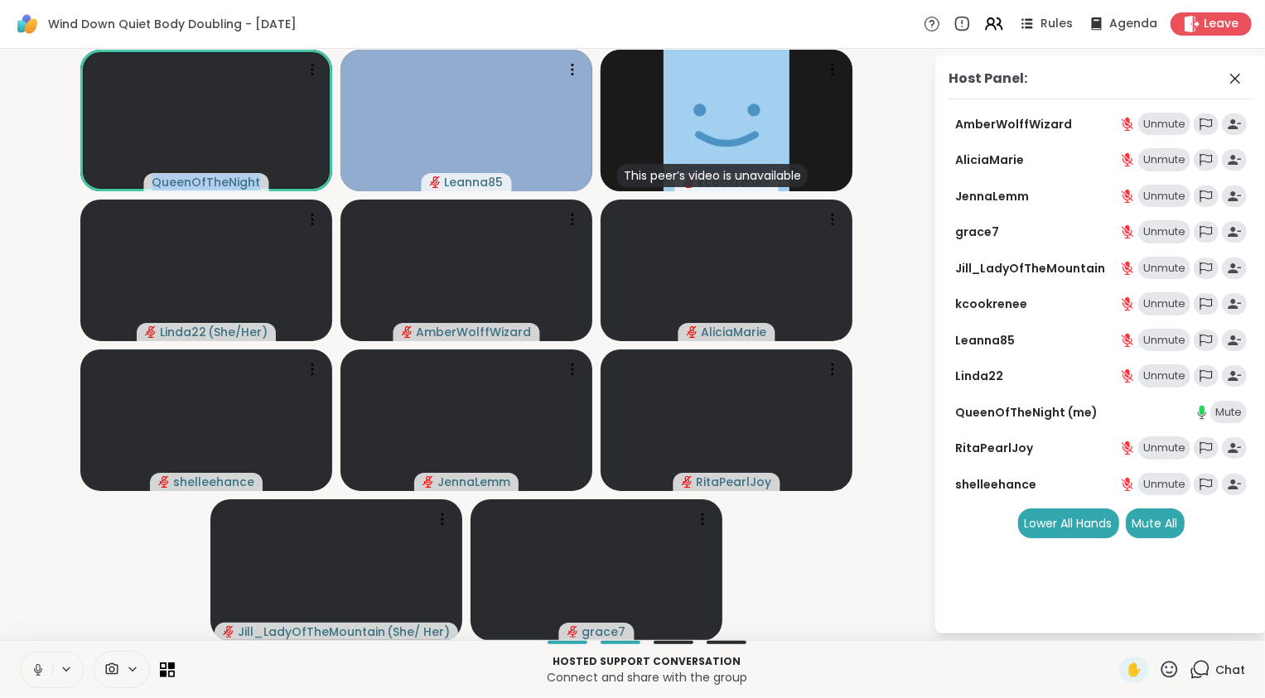
click at [106, 590] on video-player-container "QueenOfTheNight Leanna85 This peer’s video is unavailable kcookrenee Linda22 ( …" at bounding box center [466, 344] width 913 height 578
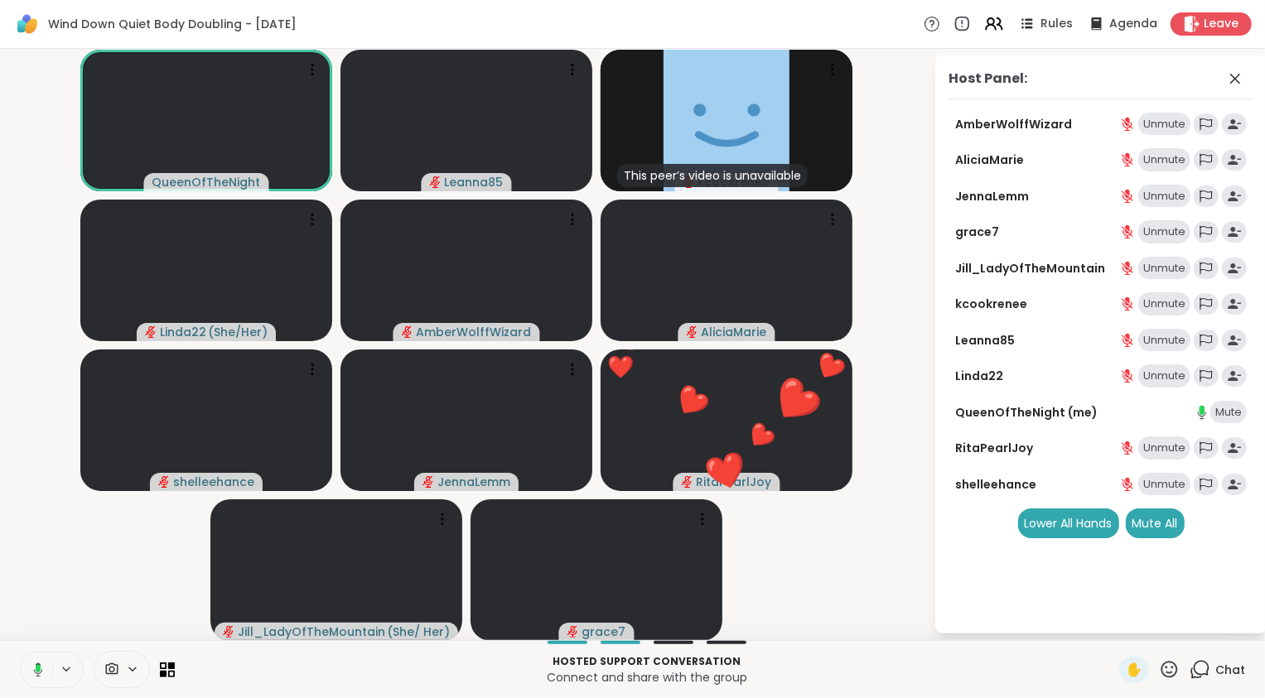
click at [814, 579] on video-player-container "QueenOfTheNight Leanna85 This peer’s video is unavailable kcookrenee Linda22 ( …" at bounding box center [466, 344] width 913 height 578
click at [42, 671] on icon at bounding box center [38, 669] width 15 height 15
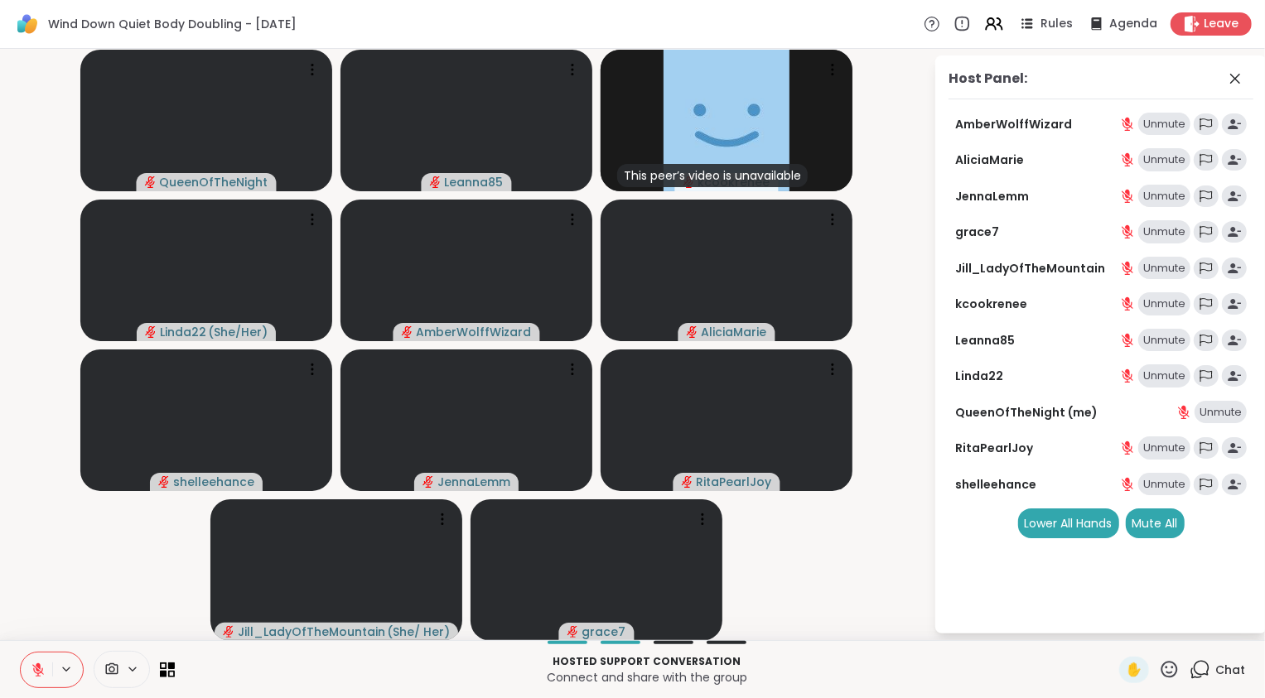
click at [1192, 667] on icon at bounding box center [1199, 669] width 21 height 21
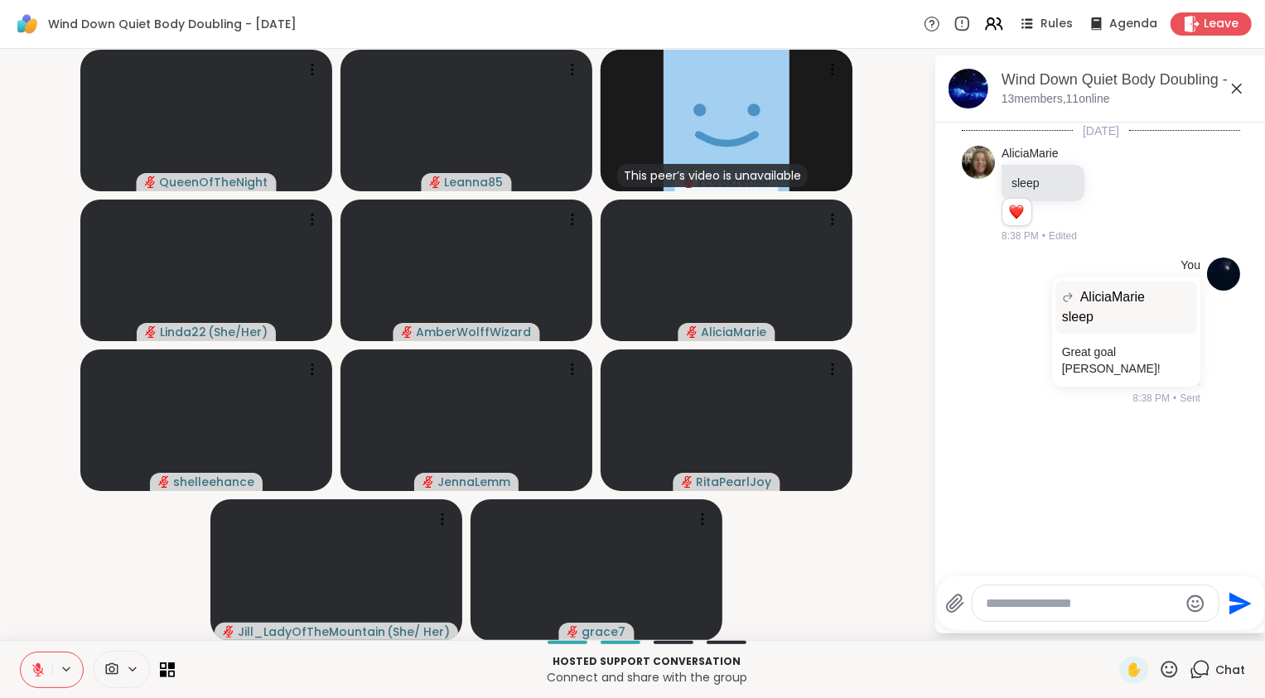
click at [1031, 610] on textarea "Type your message" at bounding box center [1081, 603] width 193 height 17
type textarea "**********"
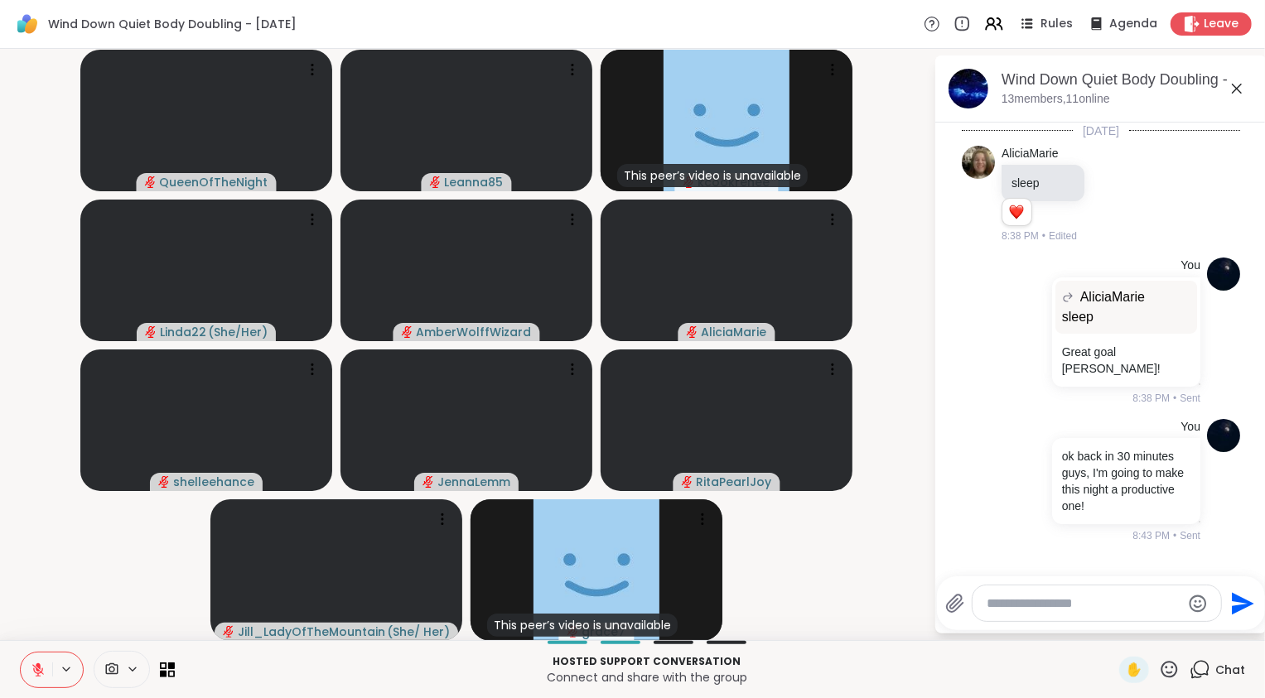
click at [879, 553] on video-player-container "QueenOfTheNight Leanna85 This peer’s video is unavailable kcookrenee Linda22 ( …" at bounding box center [466, 344] width 913 height 578
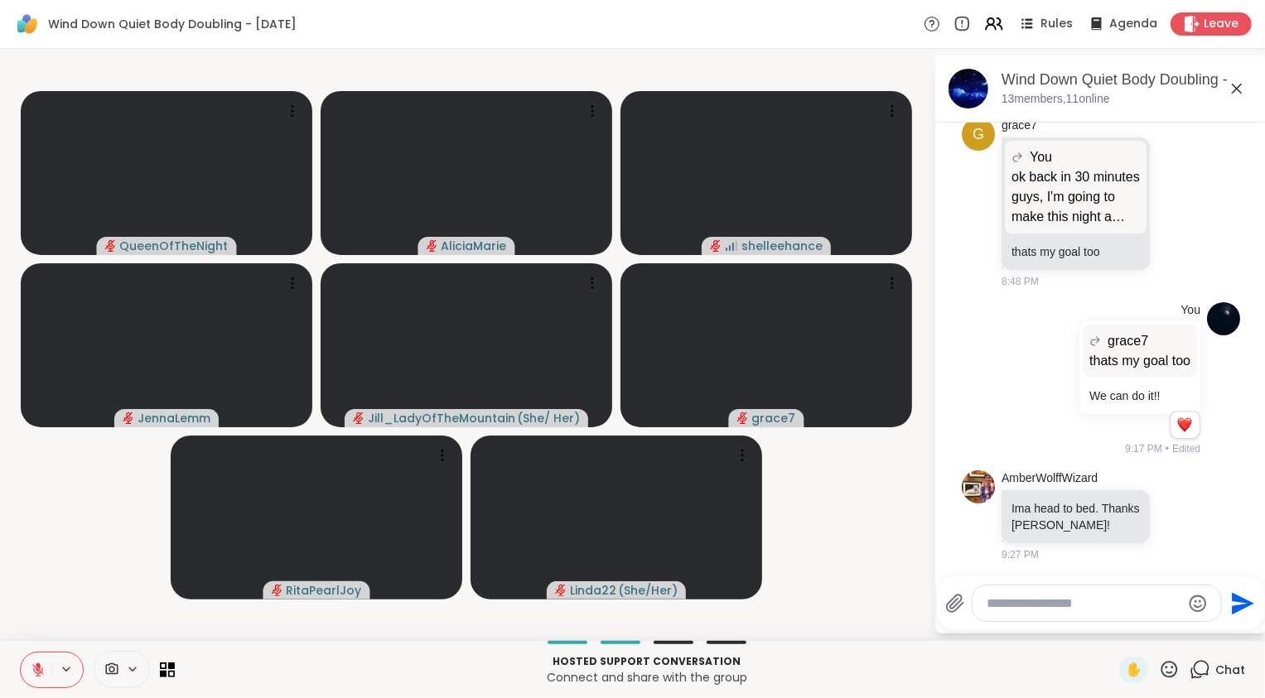
scroll to position [463, 0]
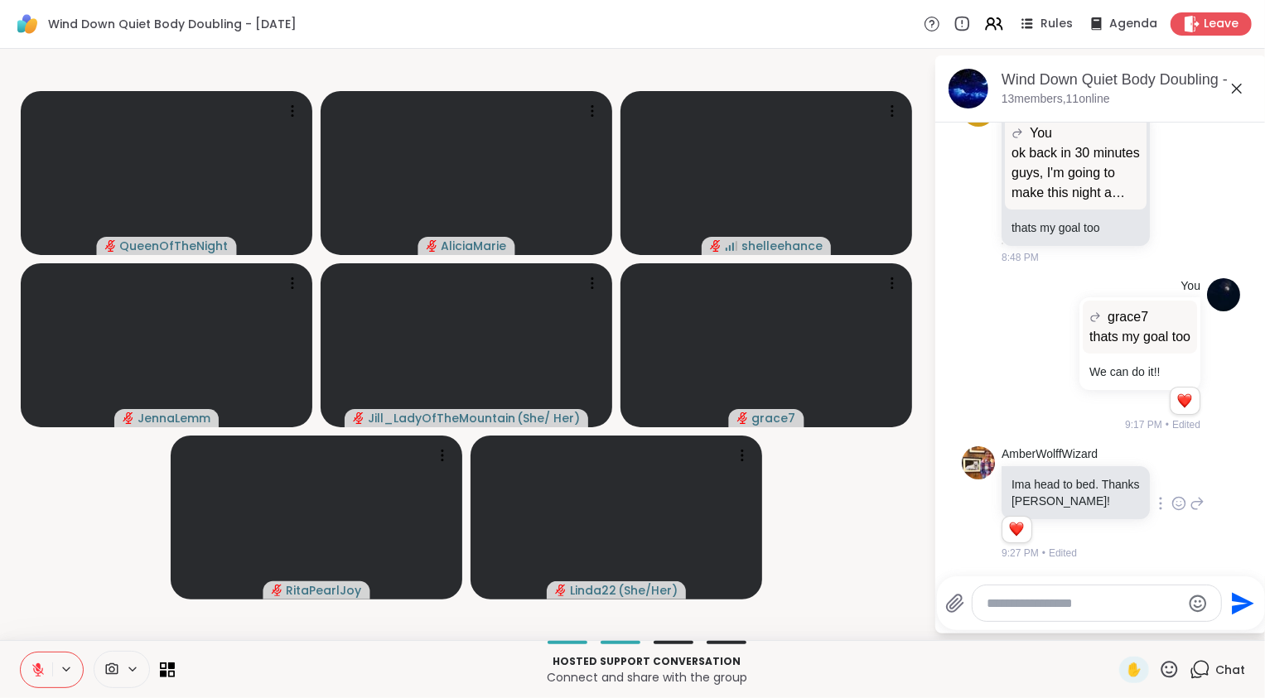
click at [1171, 500] on icon at bounding box center [1178, 503] width 15 height 17
click at [1171, 472] on div "Select Reaction: Heart" at bounding box center [1178, 477] width 15 height 15
click at [1189, 504] on icon at bounding box center [1196, 504] width 15 height 20
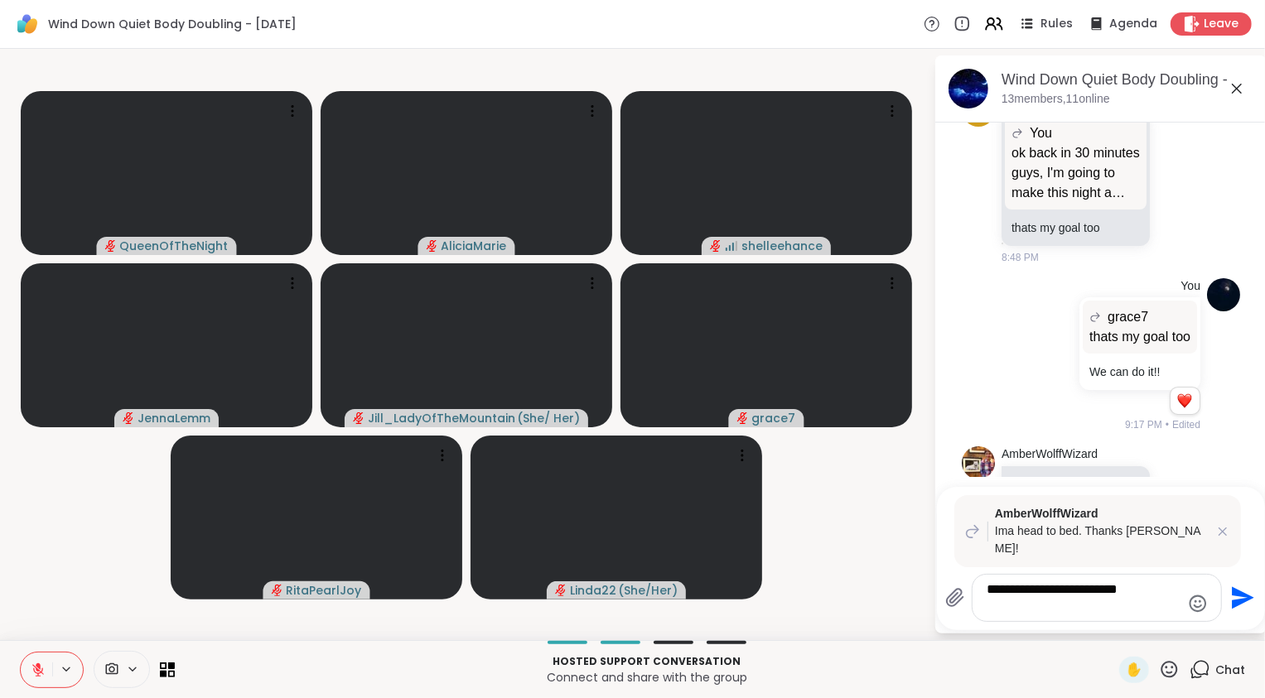
type textarea "**********"
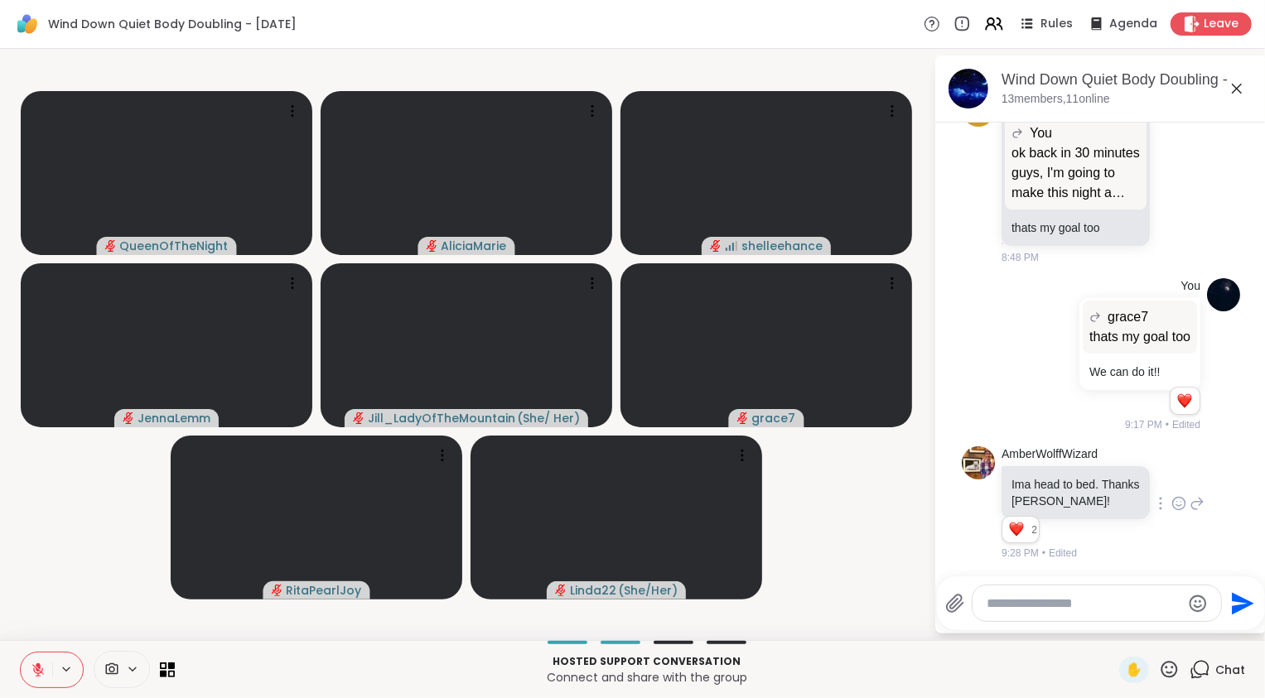
scroll to position [643, 0]
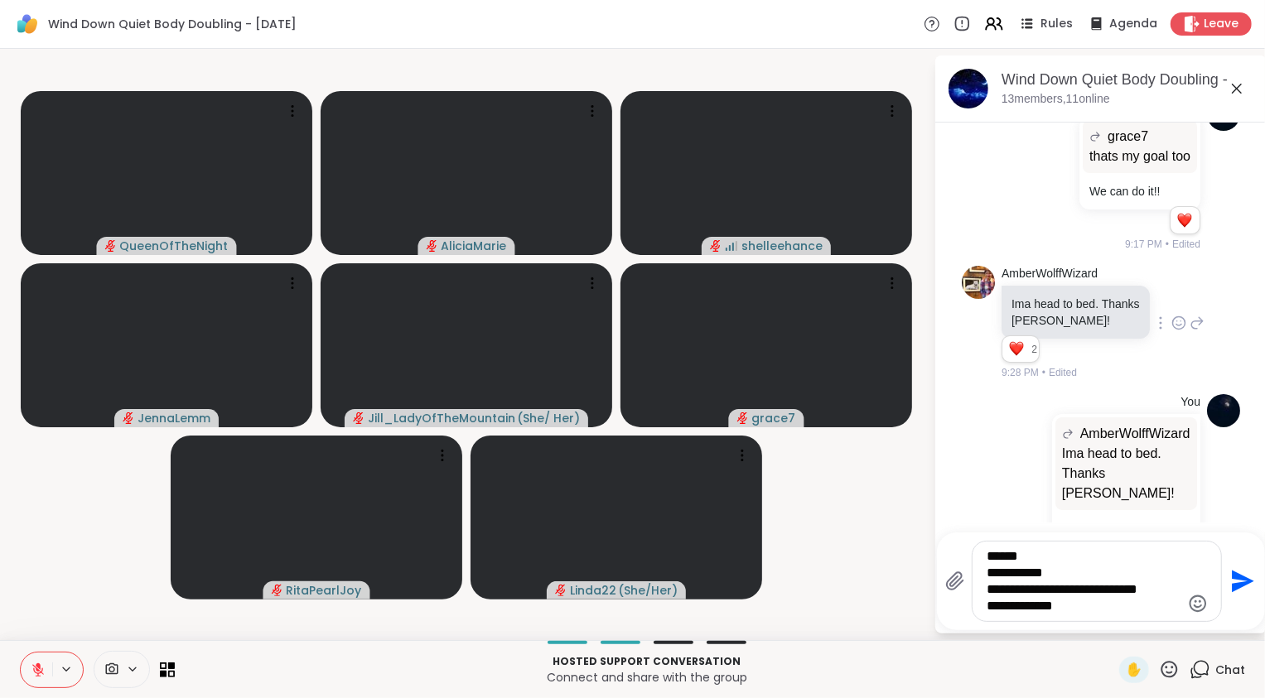
type textarea "**********"
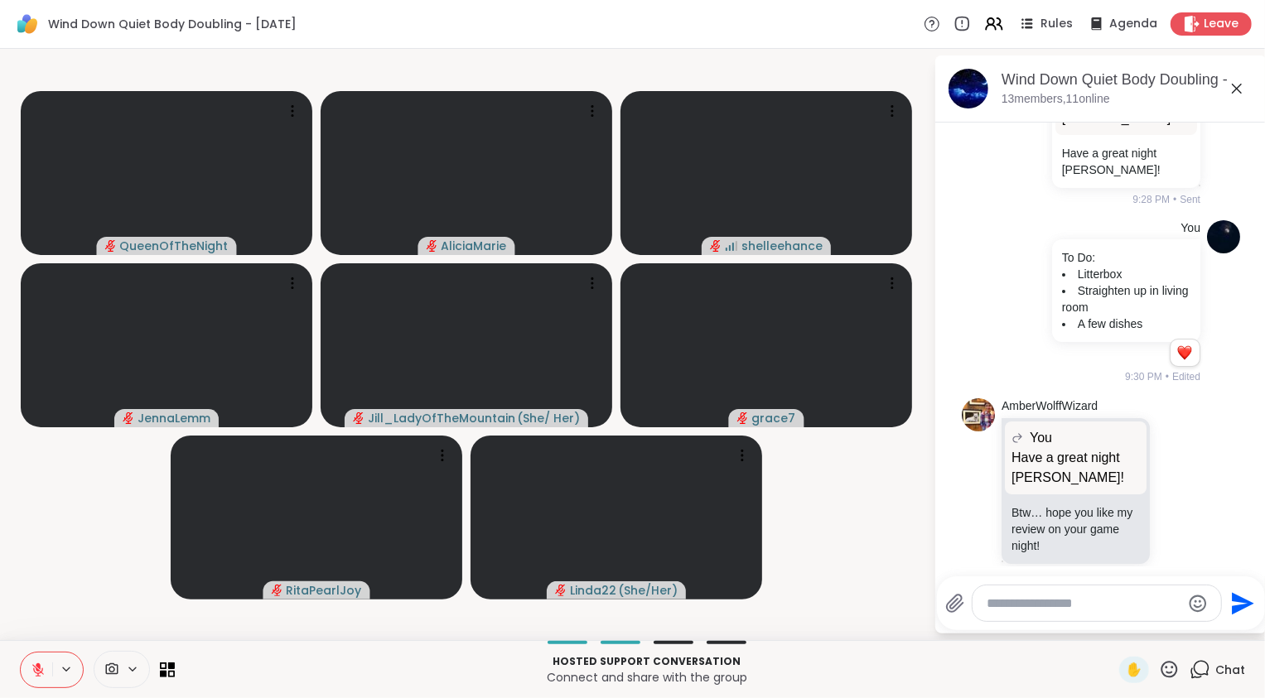
scroll to position [1173, 0]
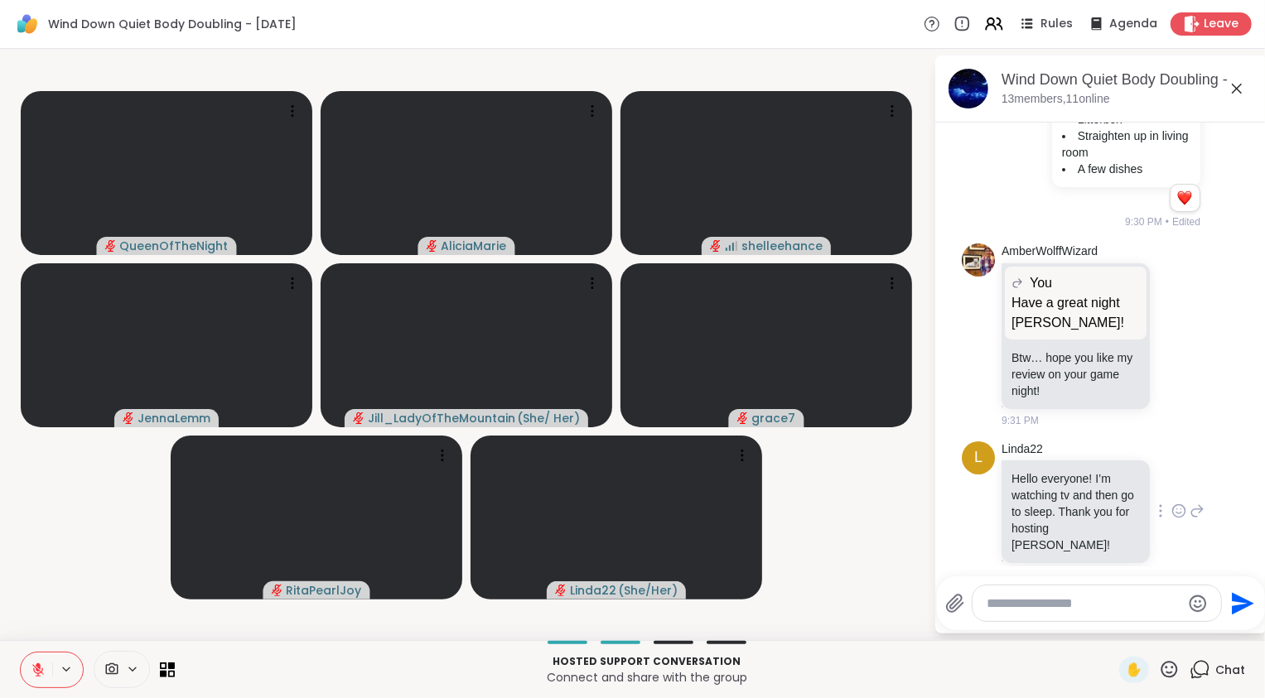
click at [1176, 512] on icon at bounding box center [1178, 513] width 5 height 2
click at [1171, 477] on div "Select Reaction: Heart" at bounding box center [1178, 484] width 15 height 15
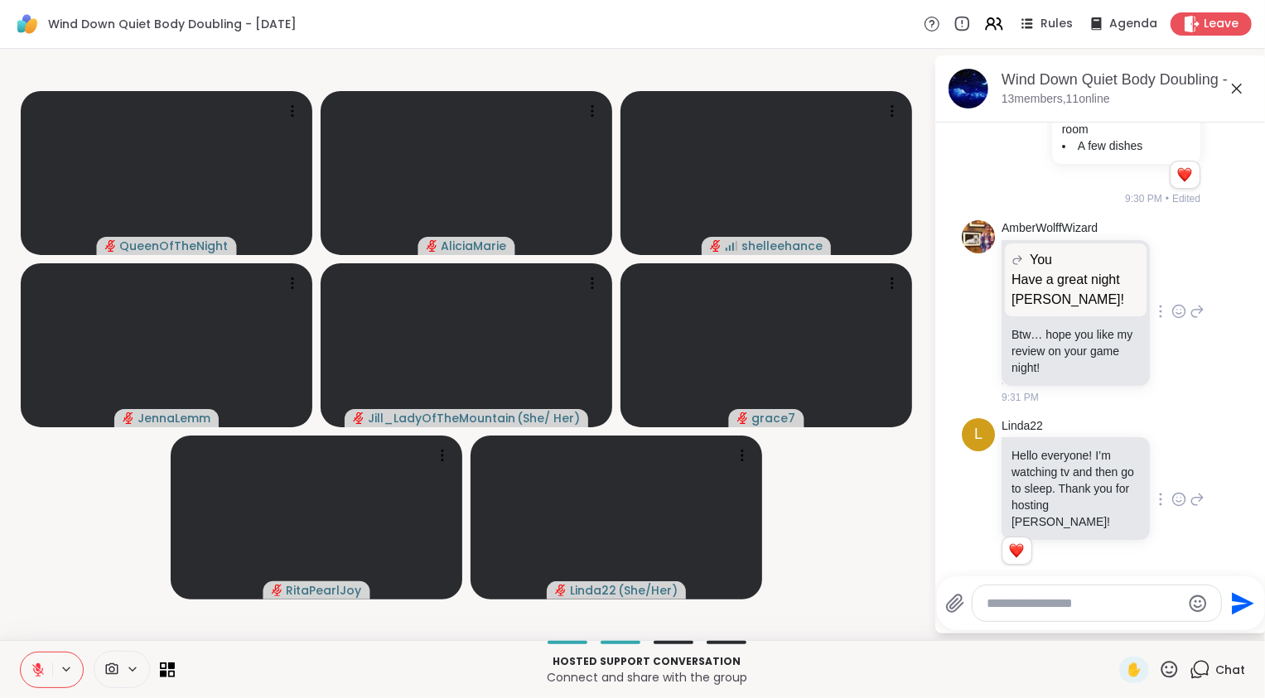
click at [1189, 301] on icon at bounding box center [1196, 311] width 15 height 20
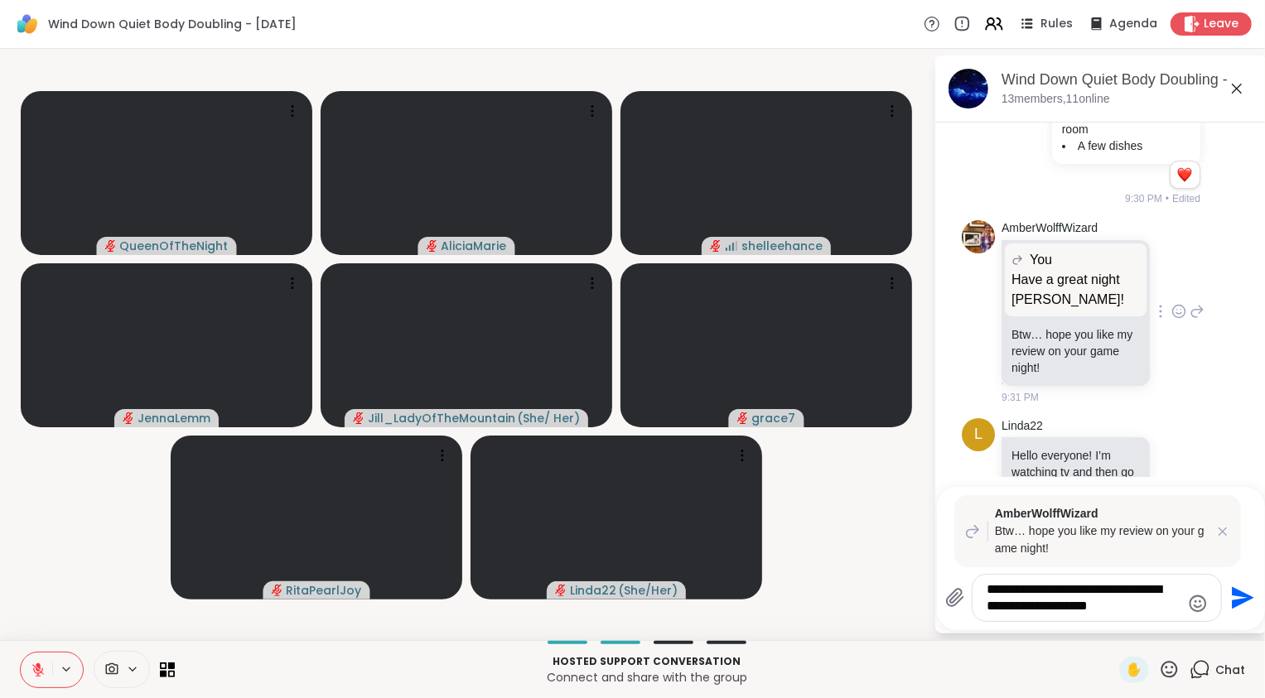
type textarea "**********"
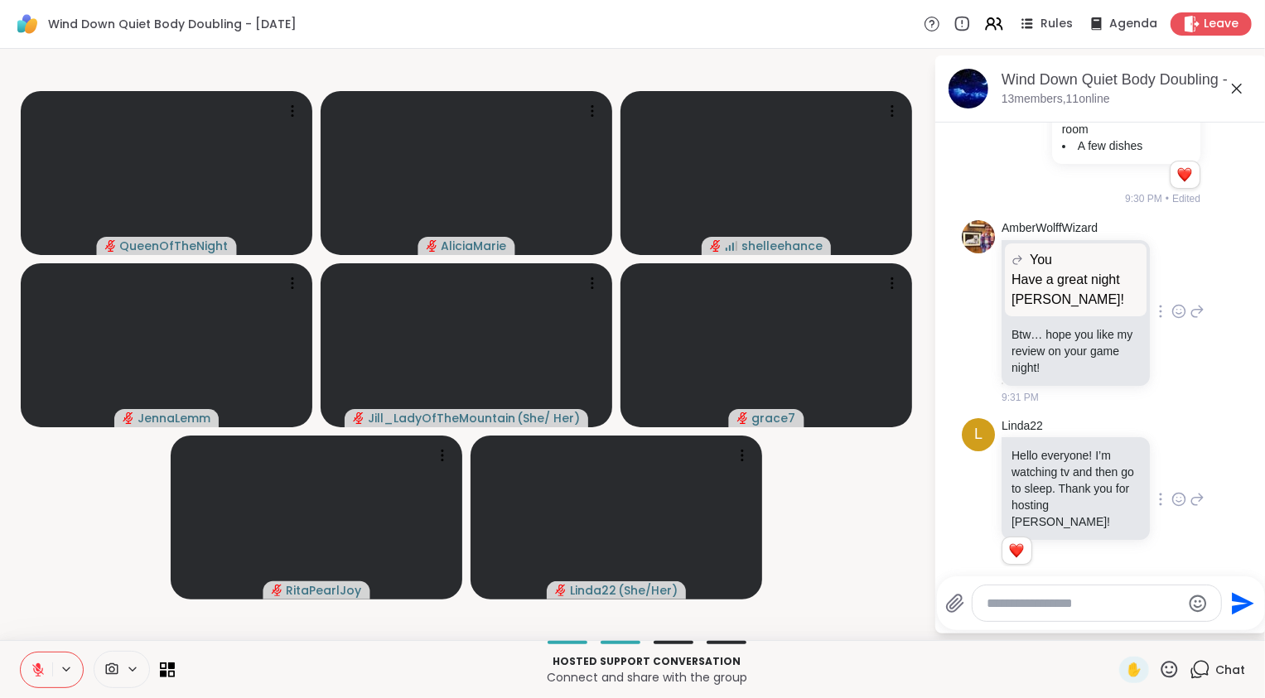
scroll to position [1414, 0]
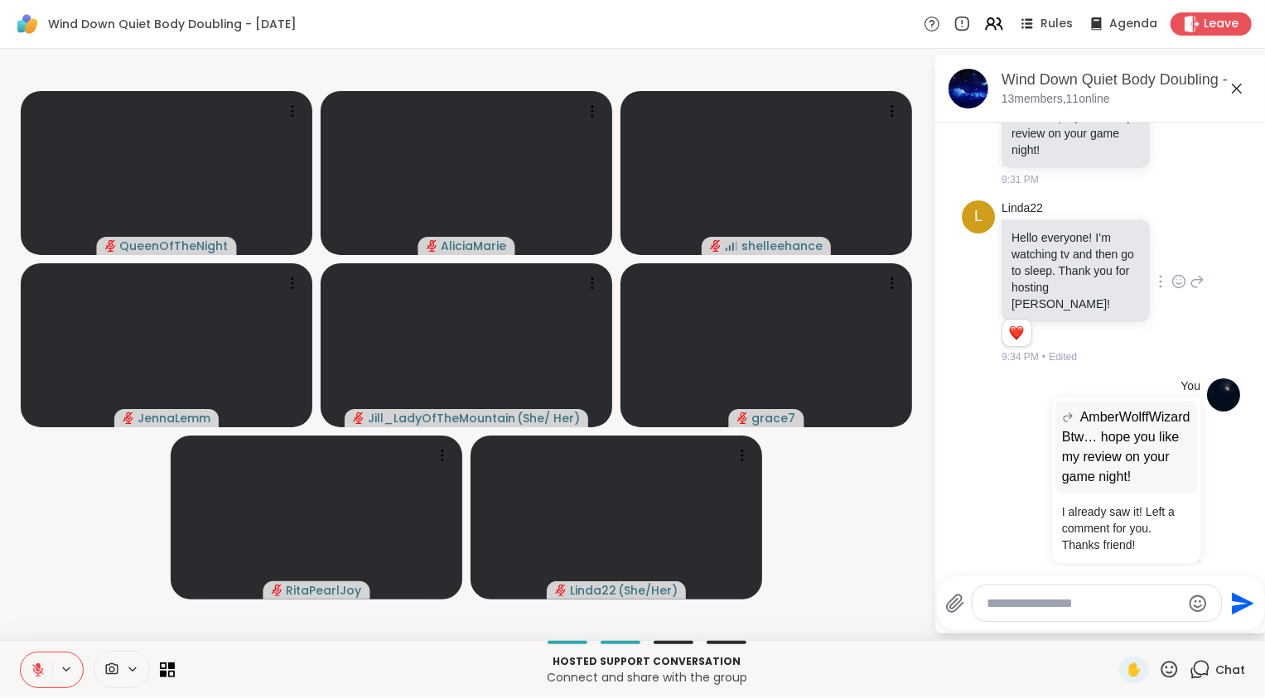
click at [1042, 605] on textarea "Type your message" at bounding box center [1083, 603] width 193 height 17
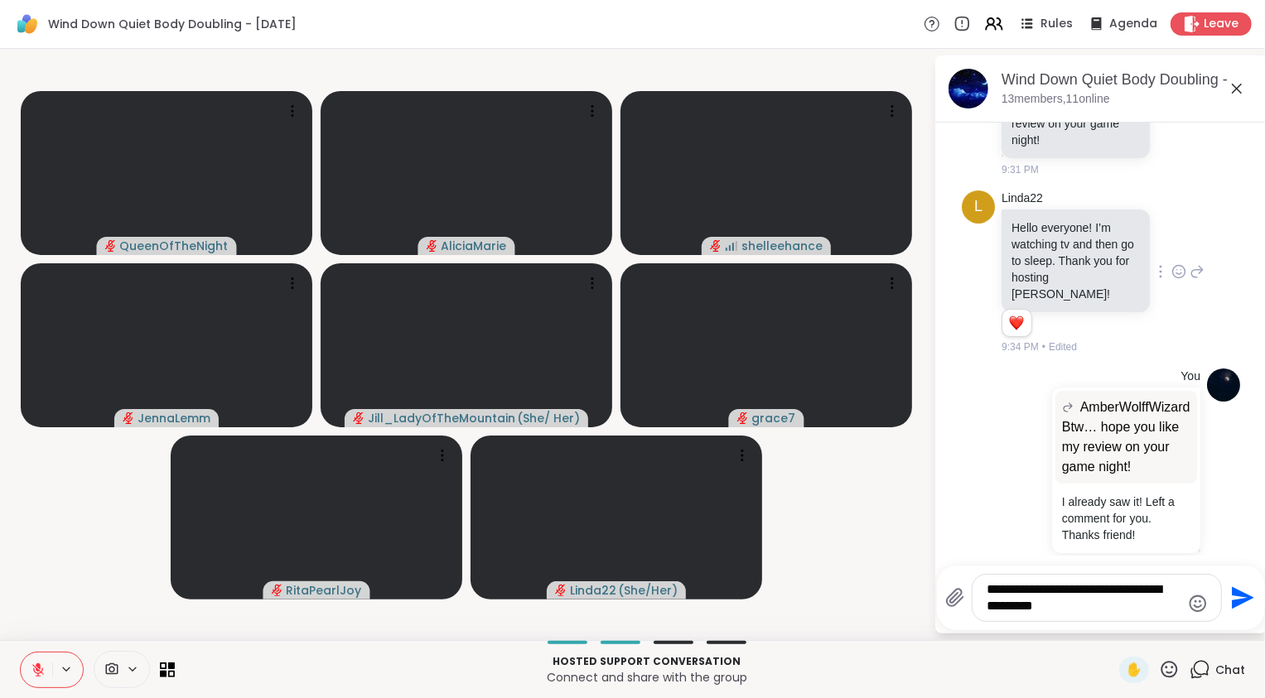
type textarea "**********"
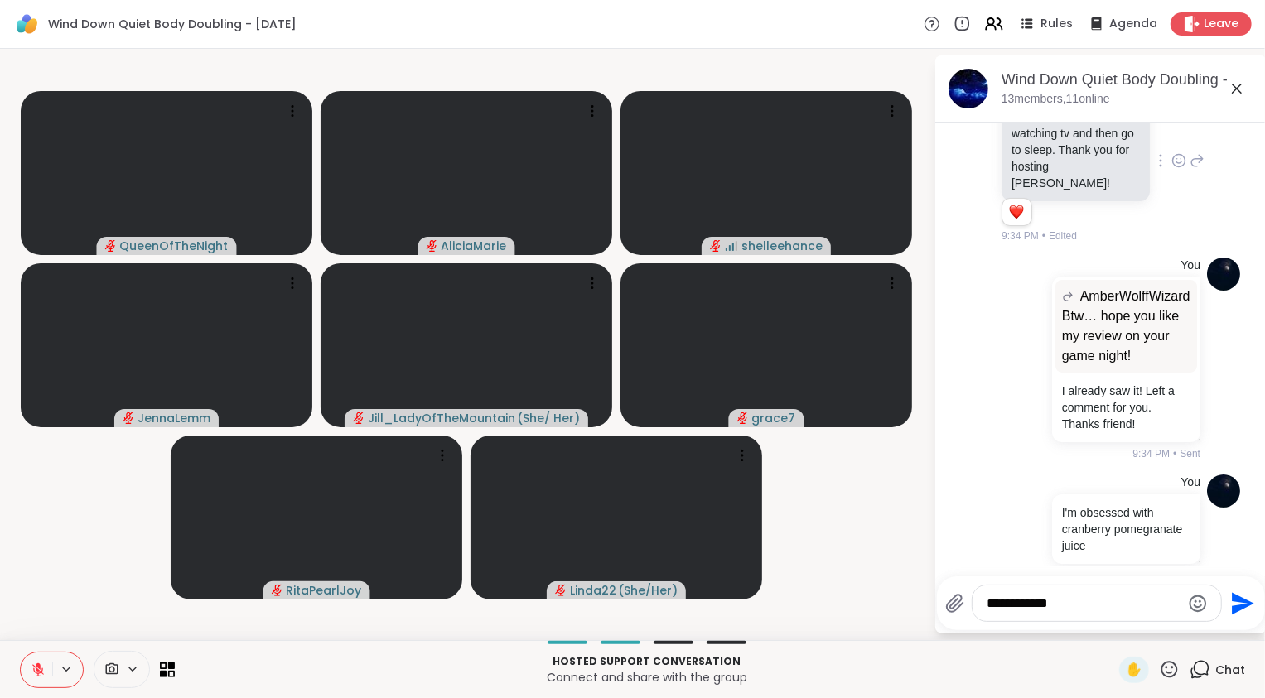
type textarea "**********"
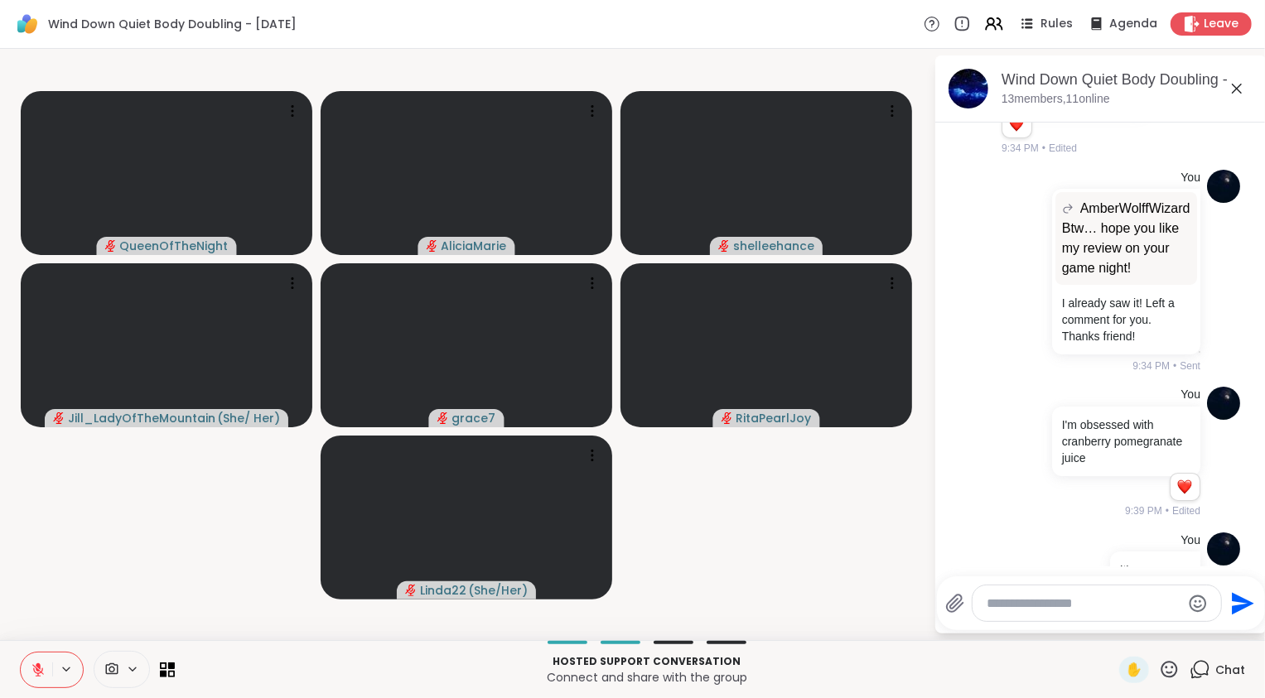
scroll to position [1647, 0]
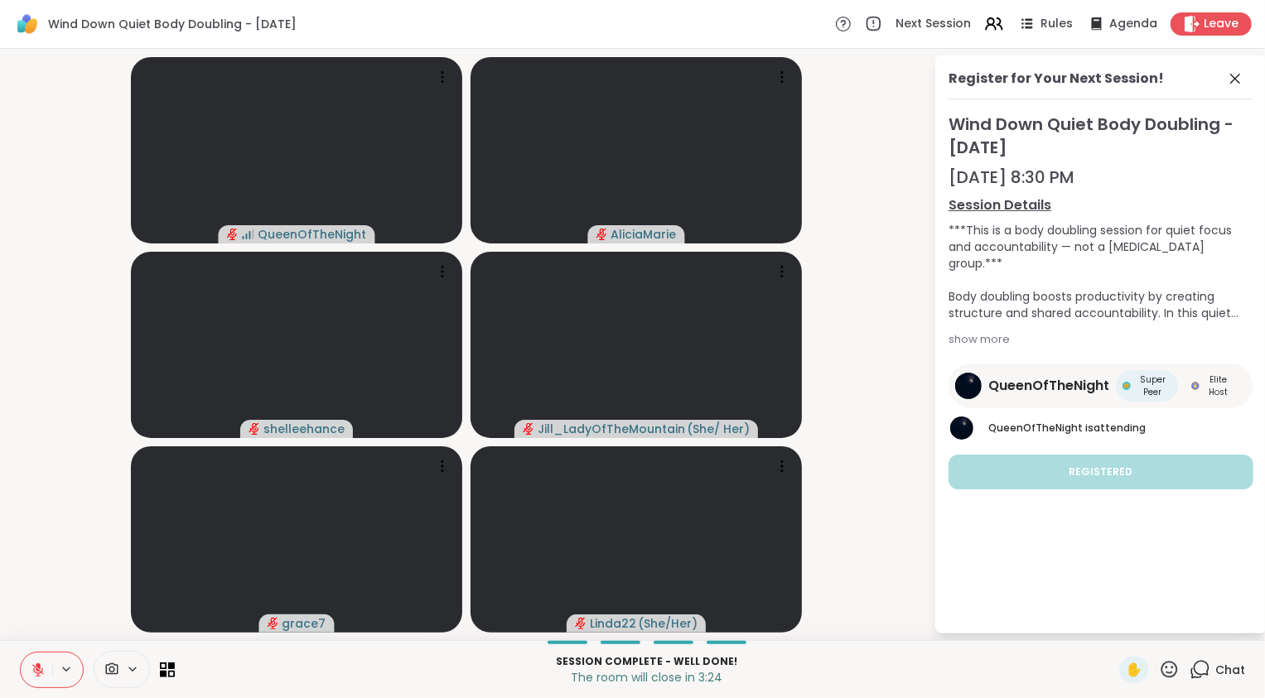
click at [1189, 680] on icon at bounding box center [1199, 669] width 21 height 21
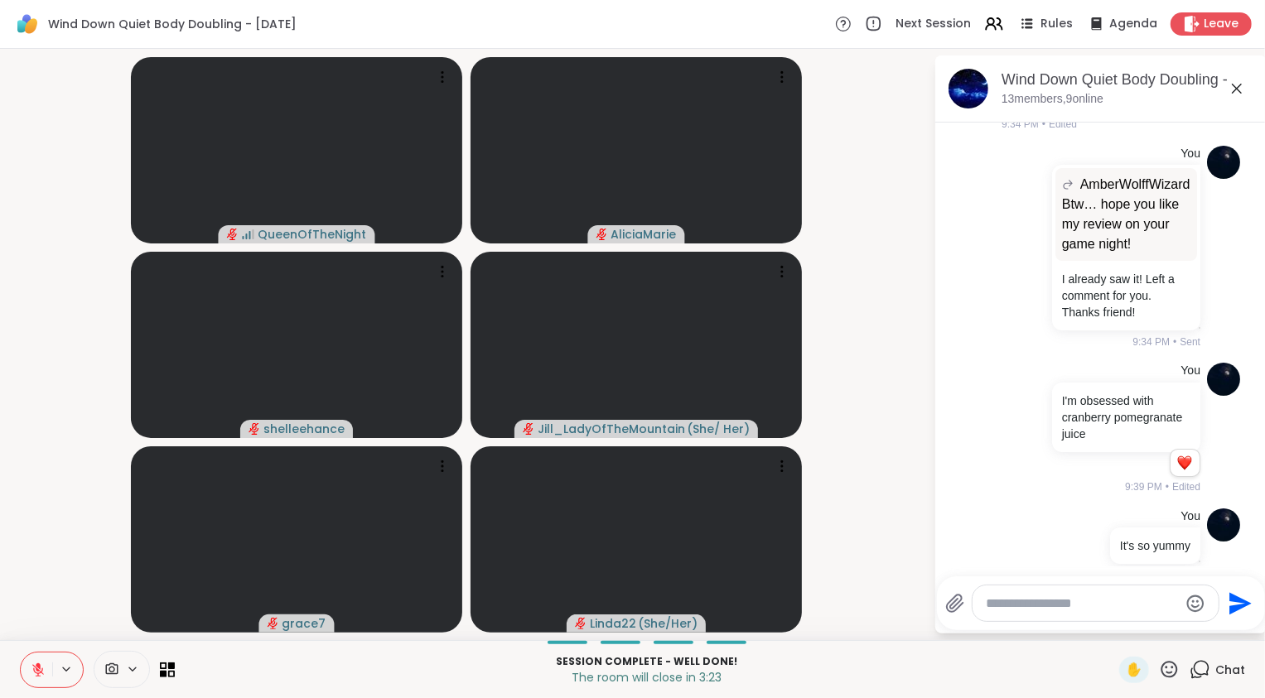
click at [1104, 606] on textarea "Type your message" at bounding box center [1081, 603] width 193 height 17
type textarea "**********"
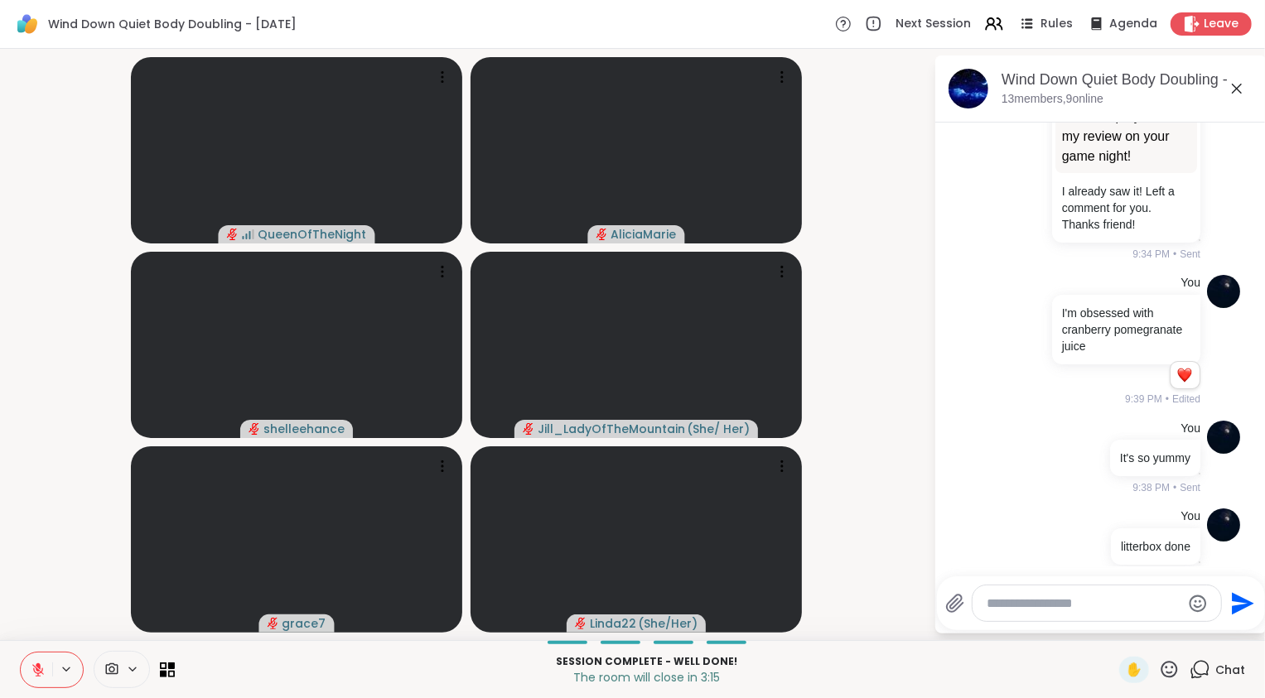
click at [35, 671] on icon at bounding box center [38, 669] width 15 height 15
click at [64, 566] on video-player-container "QueenOfTheNight AliciaMarie shelleehance Jill_LadyOfTheMountain ( She/ Her ) gr…" at bounding box center [466, 344] width 913 height 578
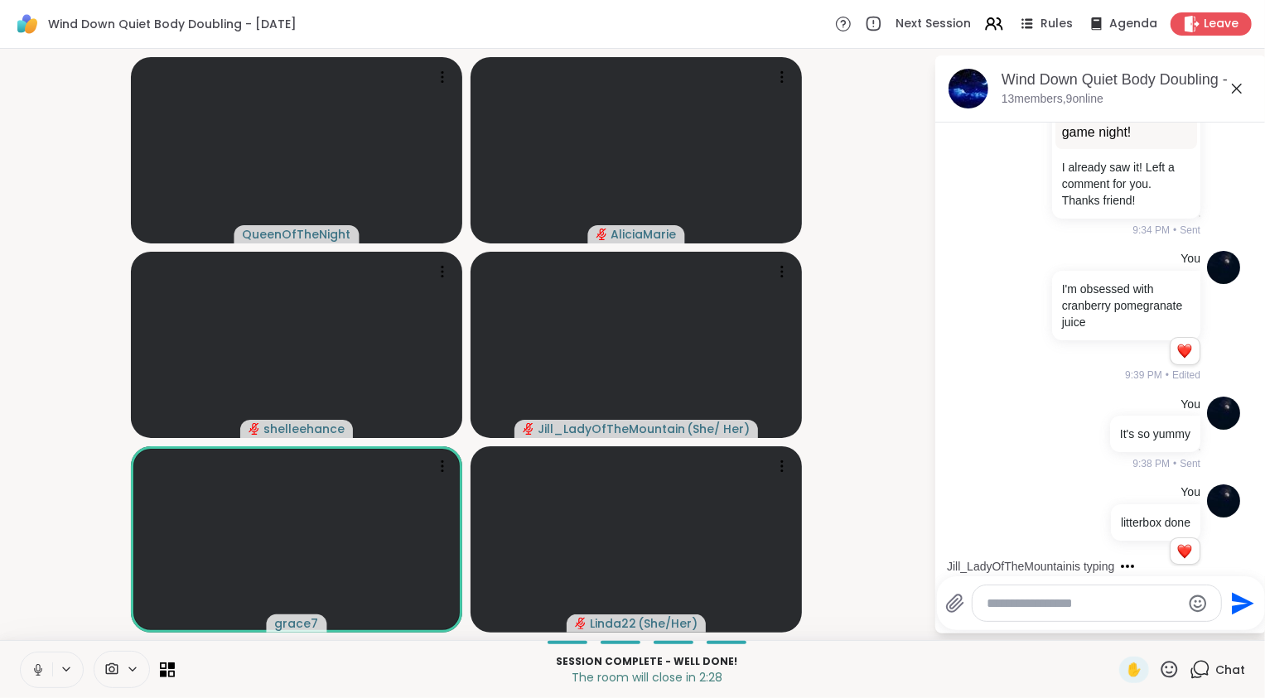
scroll to position [1896, 0]
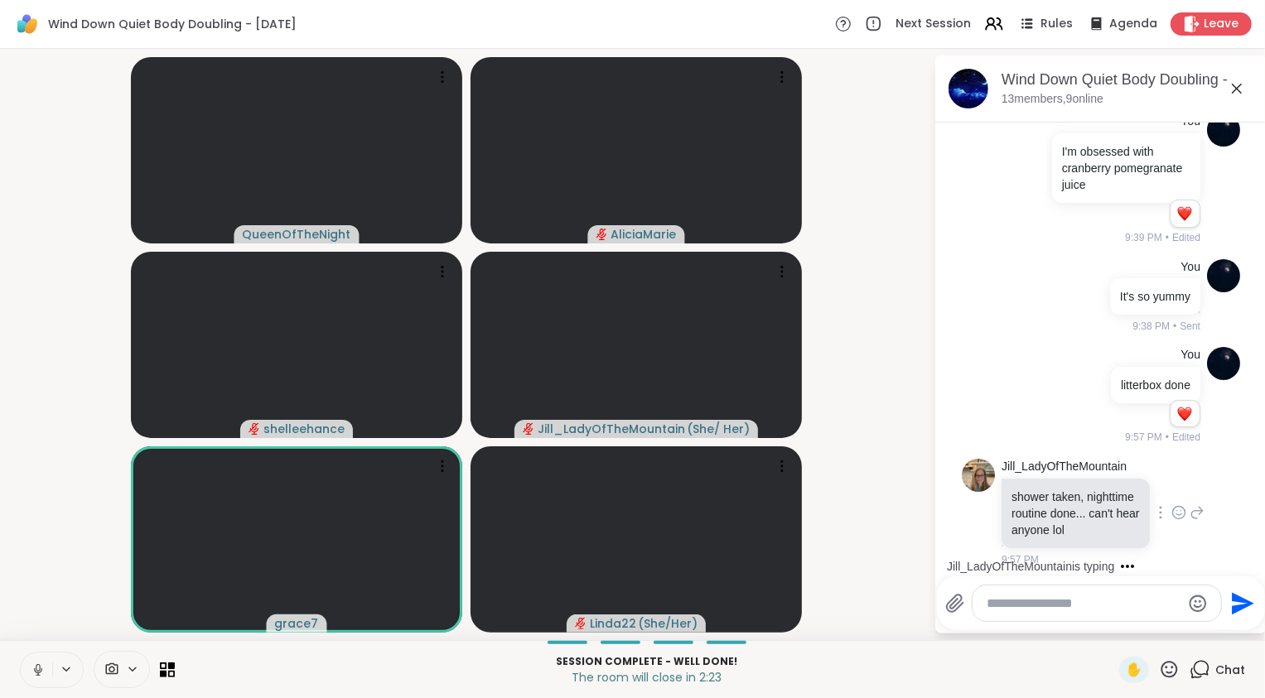
click at [1171, 504] on icon at bounding box center [1178, 512] width 15 height 17
click at [1171, 479] on div "Select Reaction: Heart" at bounding box center [1178, 486] width 15 height 15
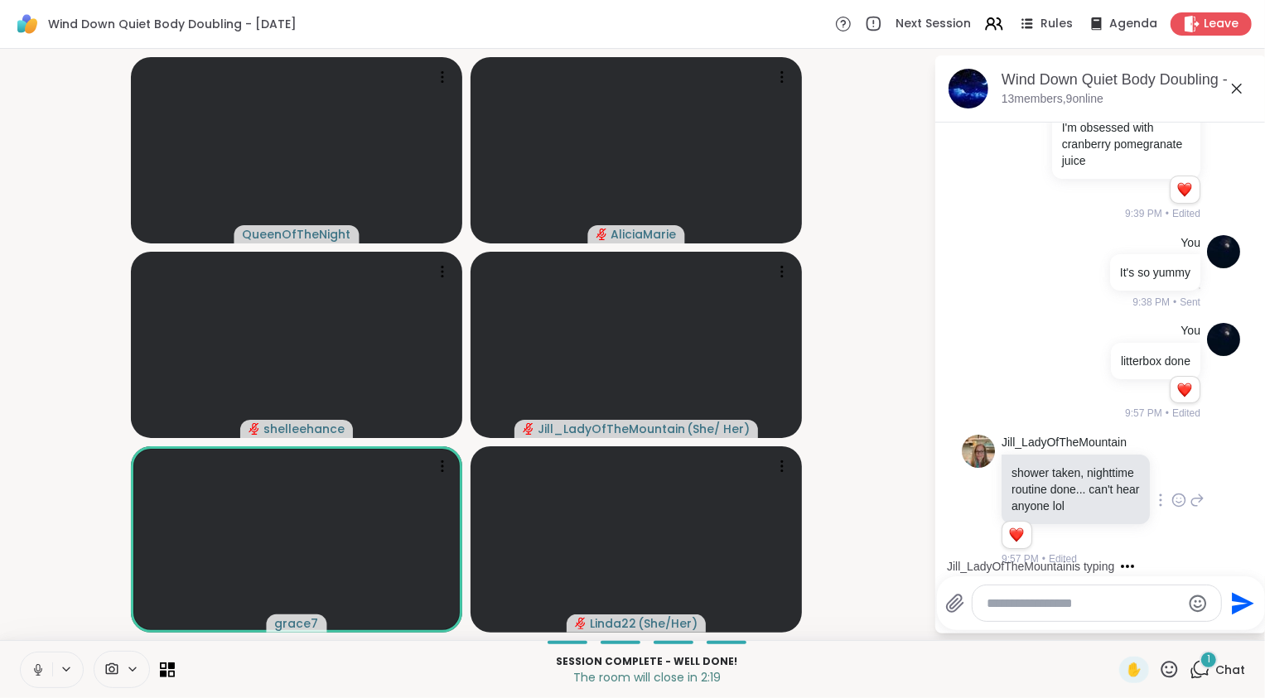
scroll to position [2025, 0]
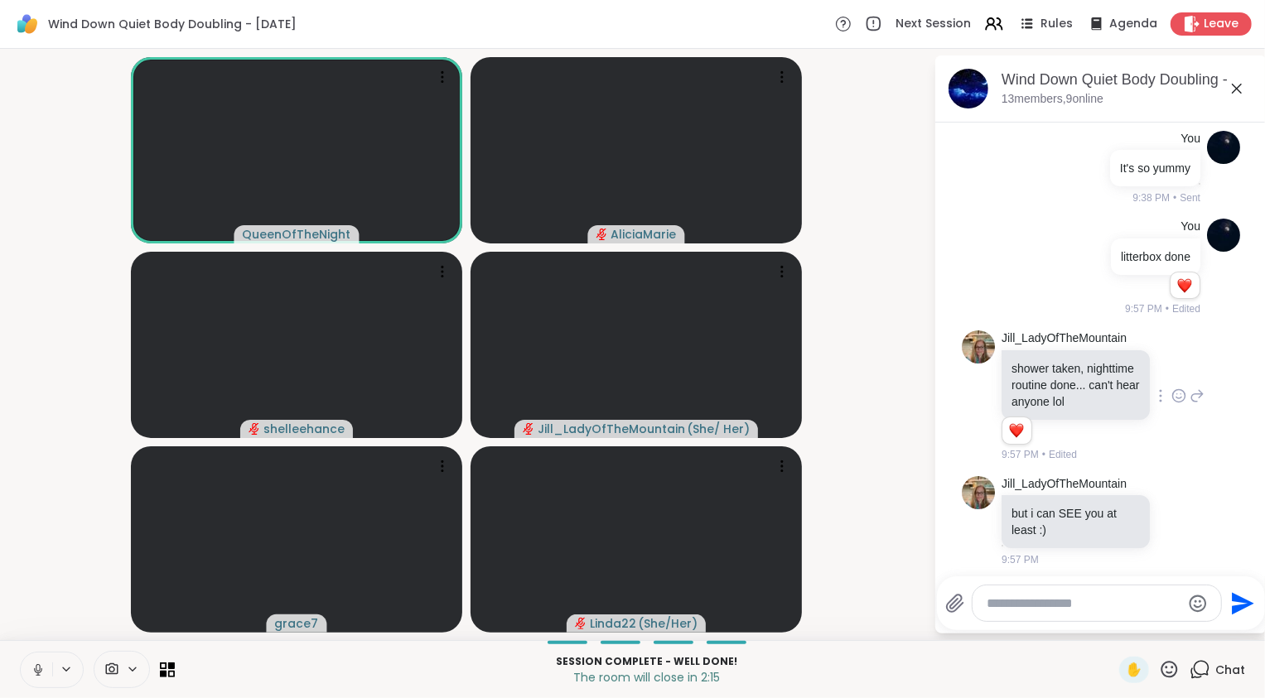
click at [1189, 386] on icon at bounding box center [1196, 396] width 15 height 20
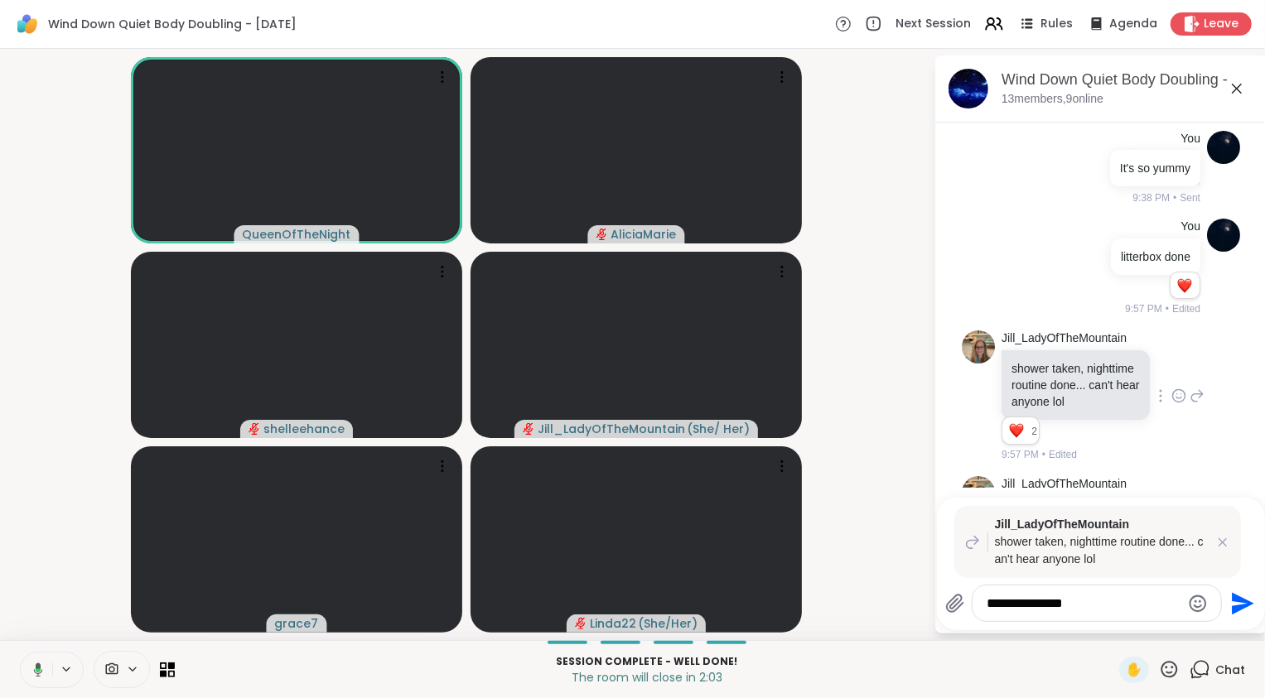
type textarea "**********"
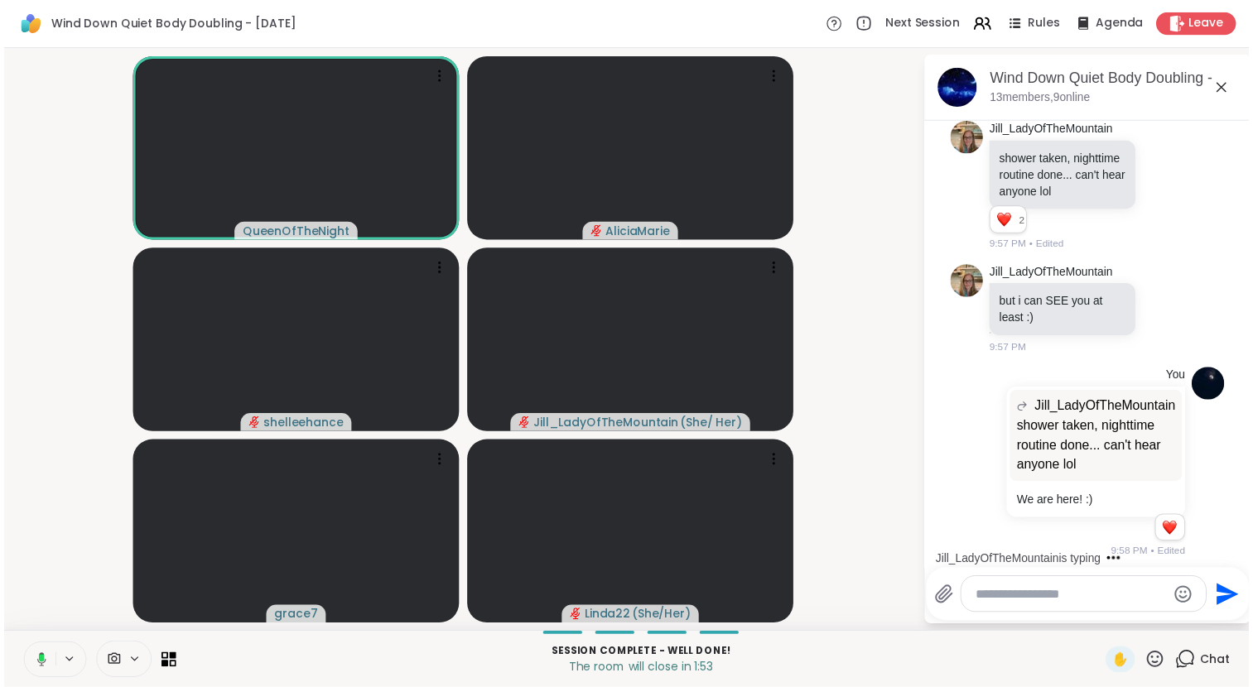
scroll to position [2378, 0]
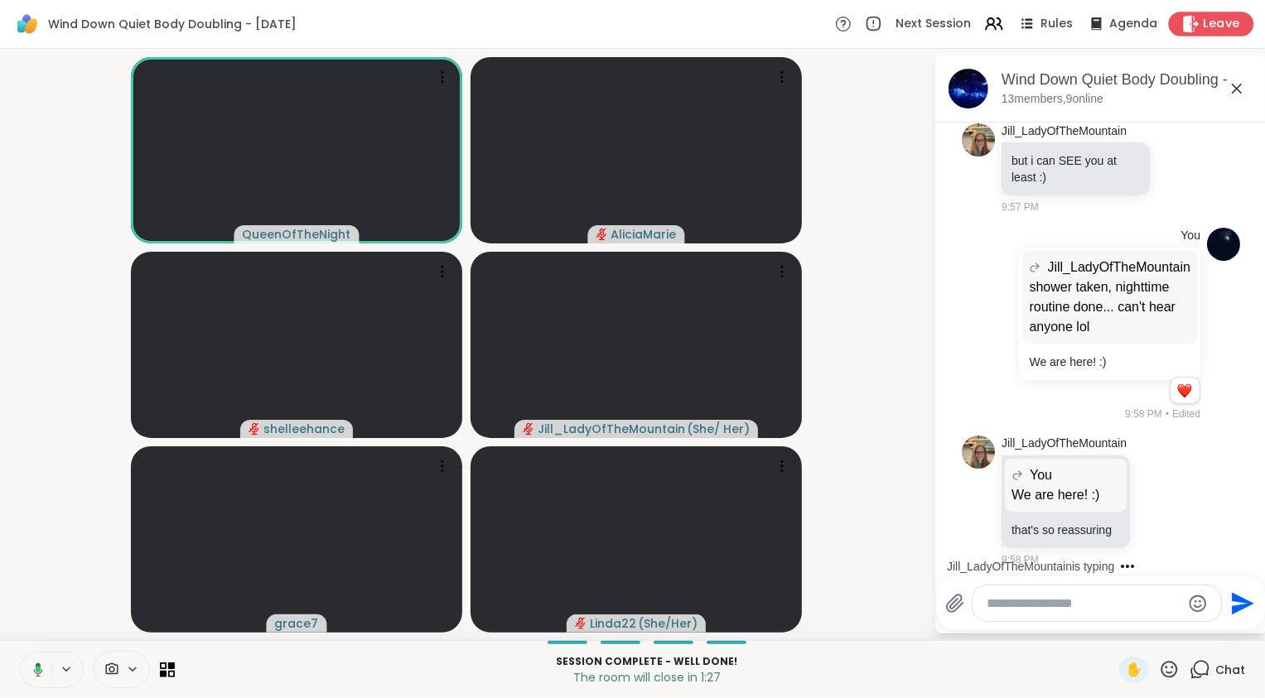
click at [1203, 25] on span "Leave" at bounding box center [1221, 24] width 36 height 17
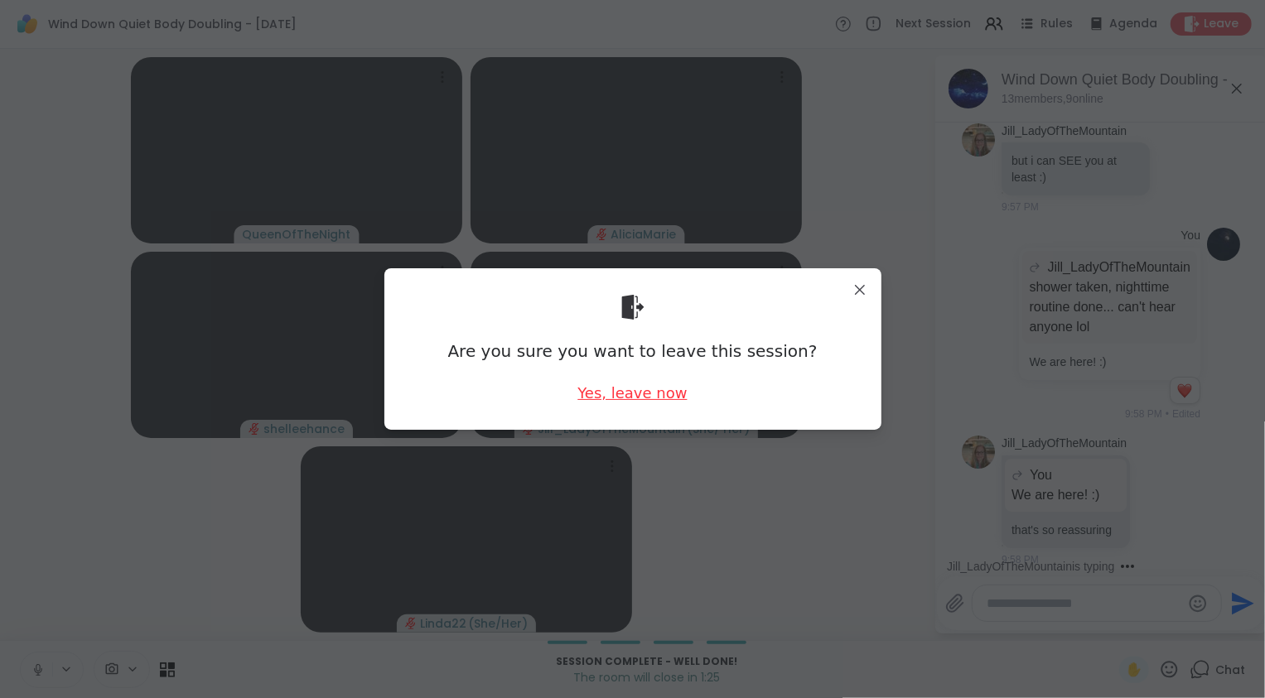
click at [624, 388] on div "Yes, leave now" at bounding box center [631, 393] width 109 height 21
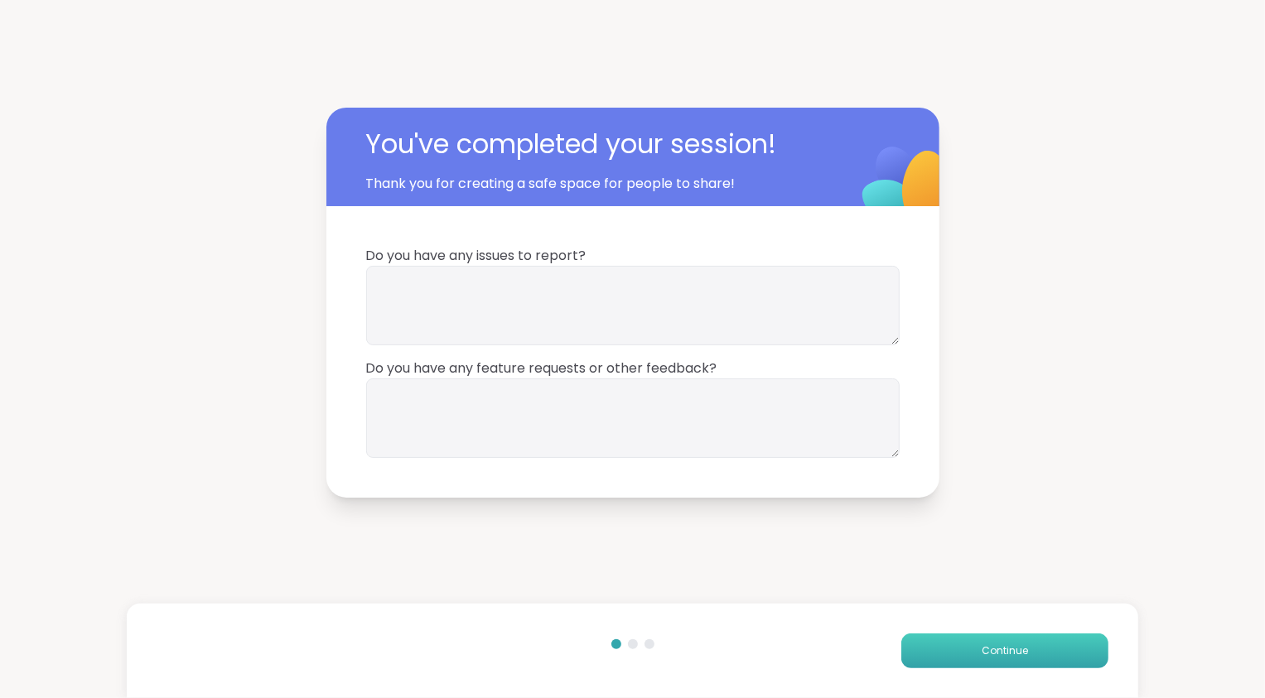
click at [981, 645] on span "Continue" at bounding box center [1004, 650] width 46 height 15
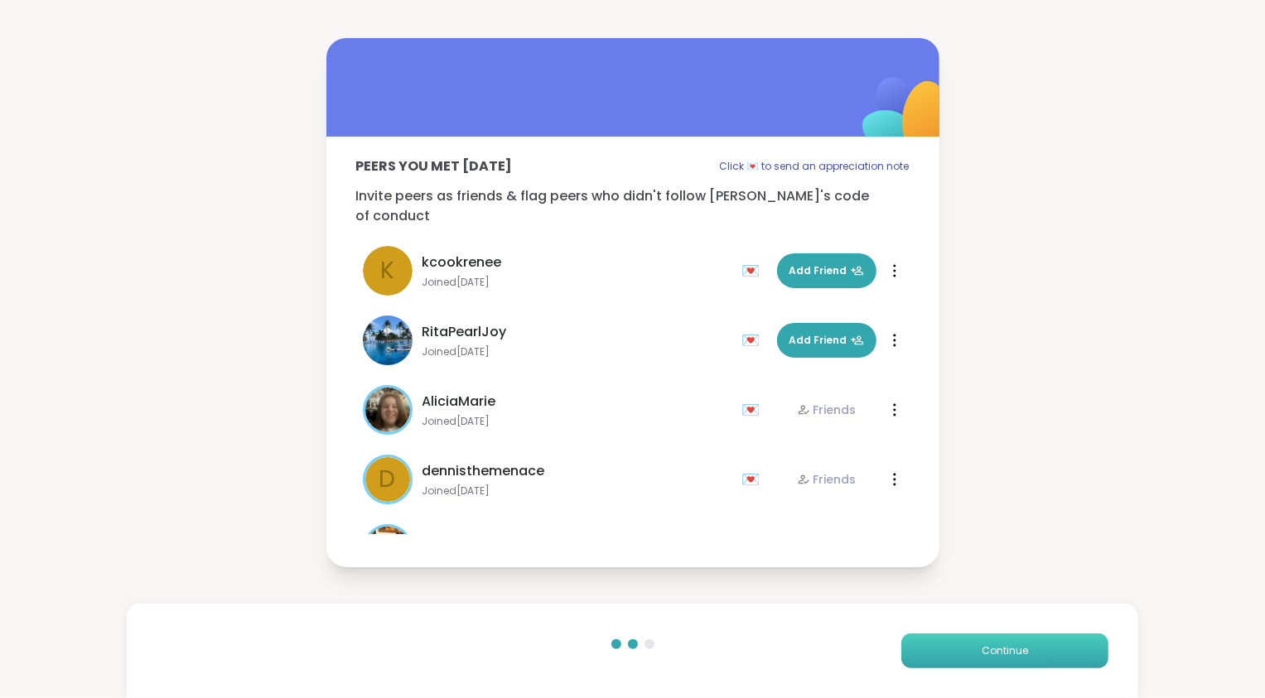
click at [981, 645] on span "Continue" at bounding box center [1004, 650] width 46 height 15
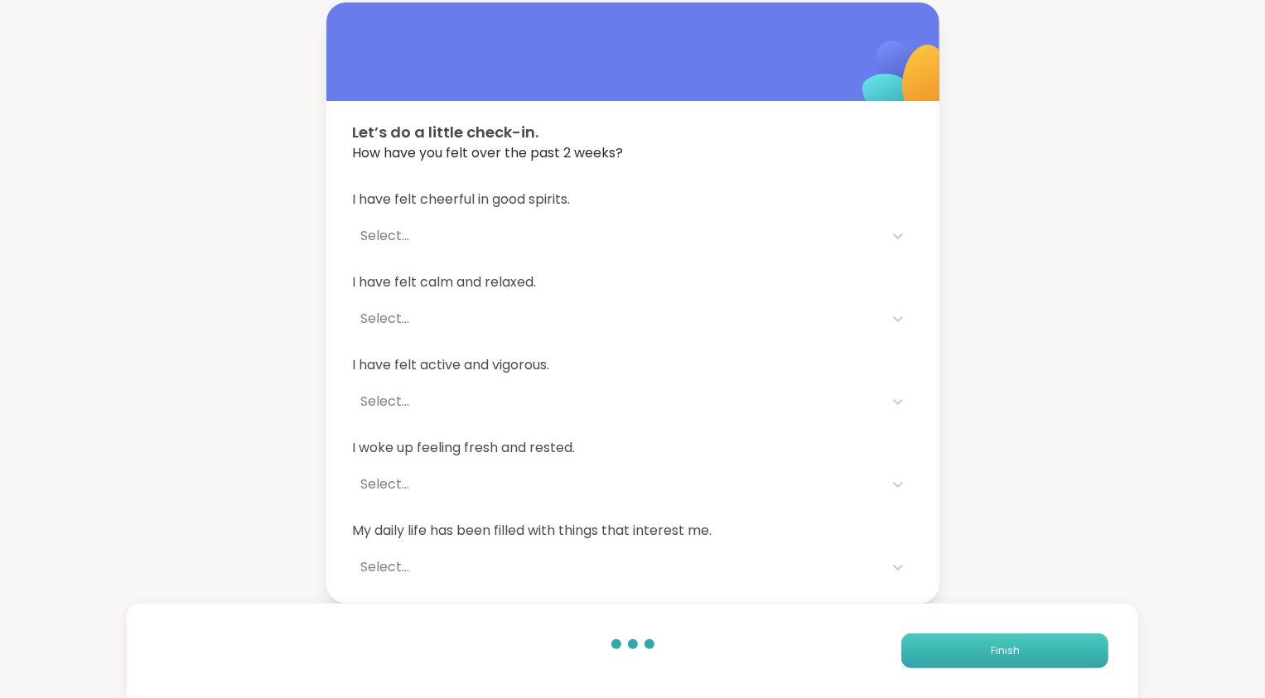
click at [1004, 643] on span "Finish" at bounding box center [1004, 650] width 29 height 15
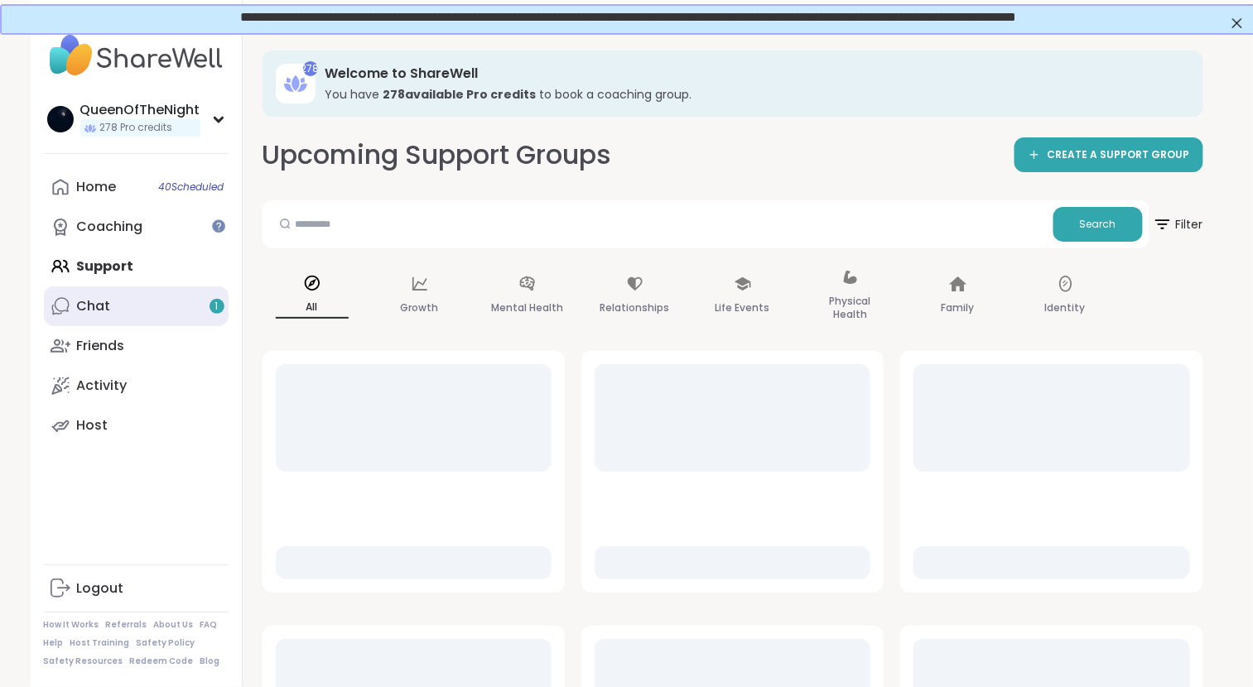
click at [125, 309] on link "Chat 1" at bounding box center [136, 307] width 185 height 40
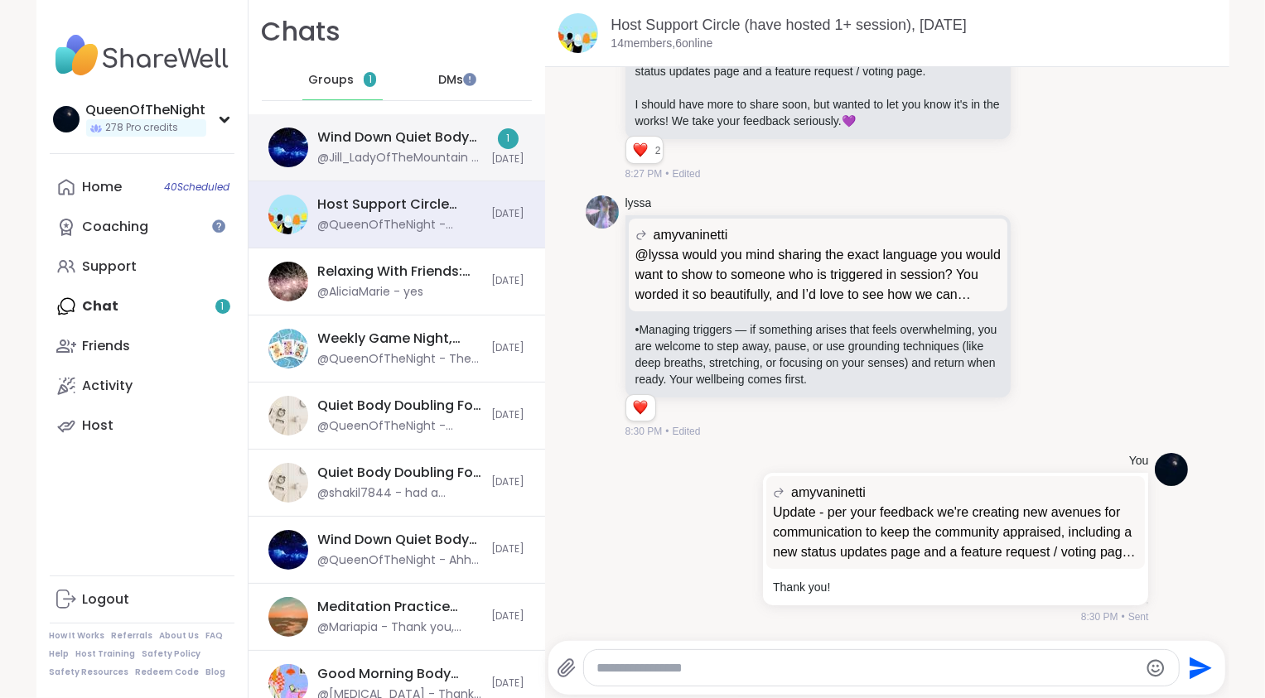
click at [397, 155] on div "@Jill_LadyOfTheMountain - see you in your next one and hopefully HEAR you there…" at bounding box center [400, 158] width 164 height 17
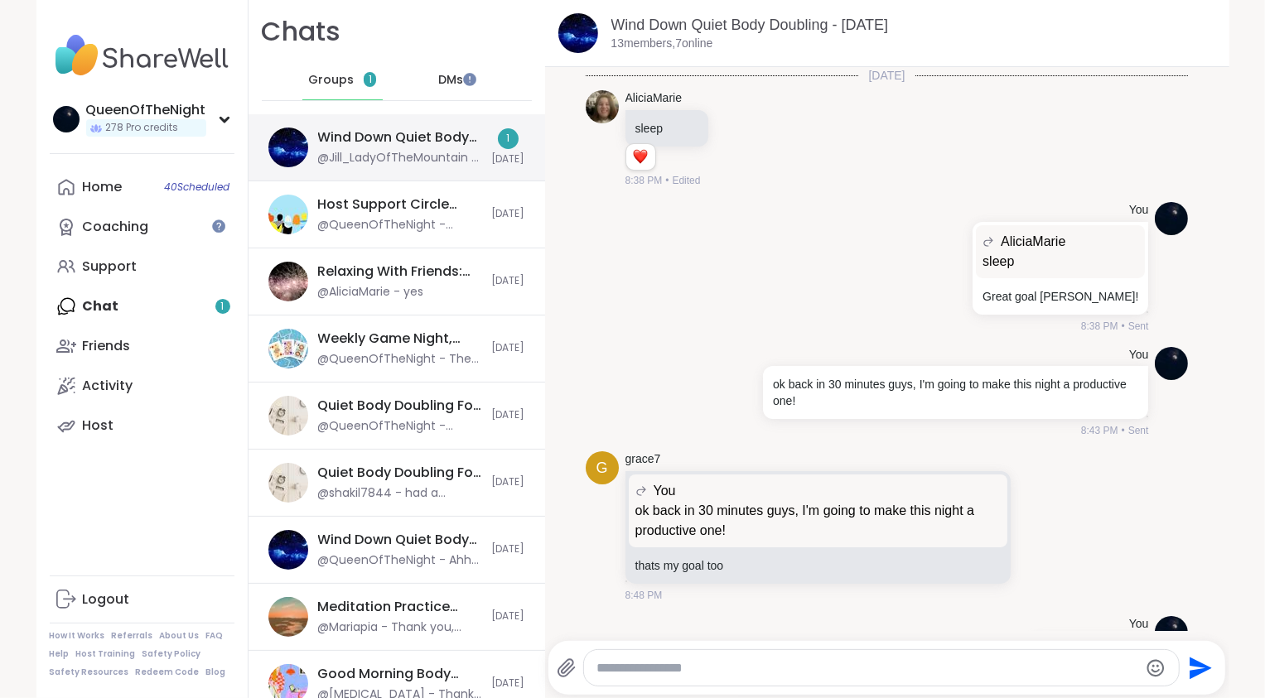
scroll to position [1968, 0]
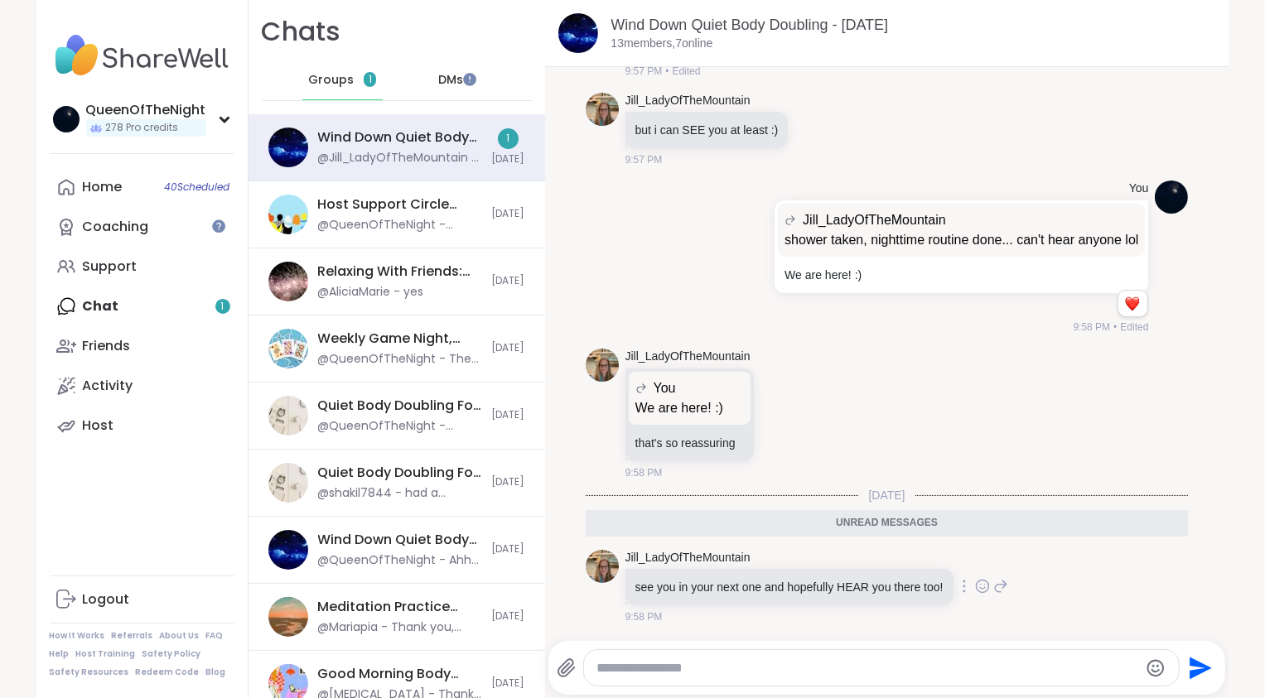
click at [1006, 589] on icon at bounding box center [1000, 586] width 15 height 20
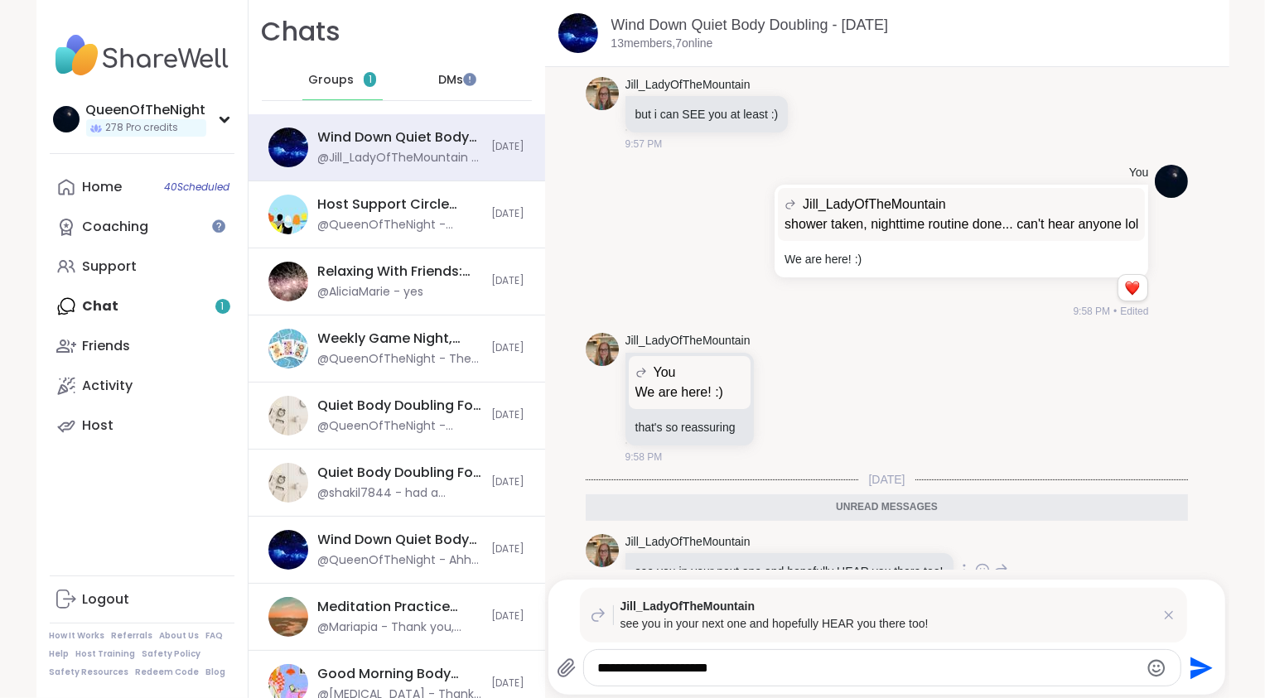
type textarea "**********"
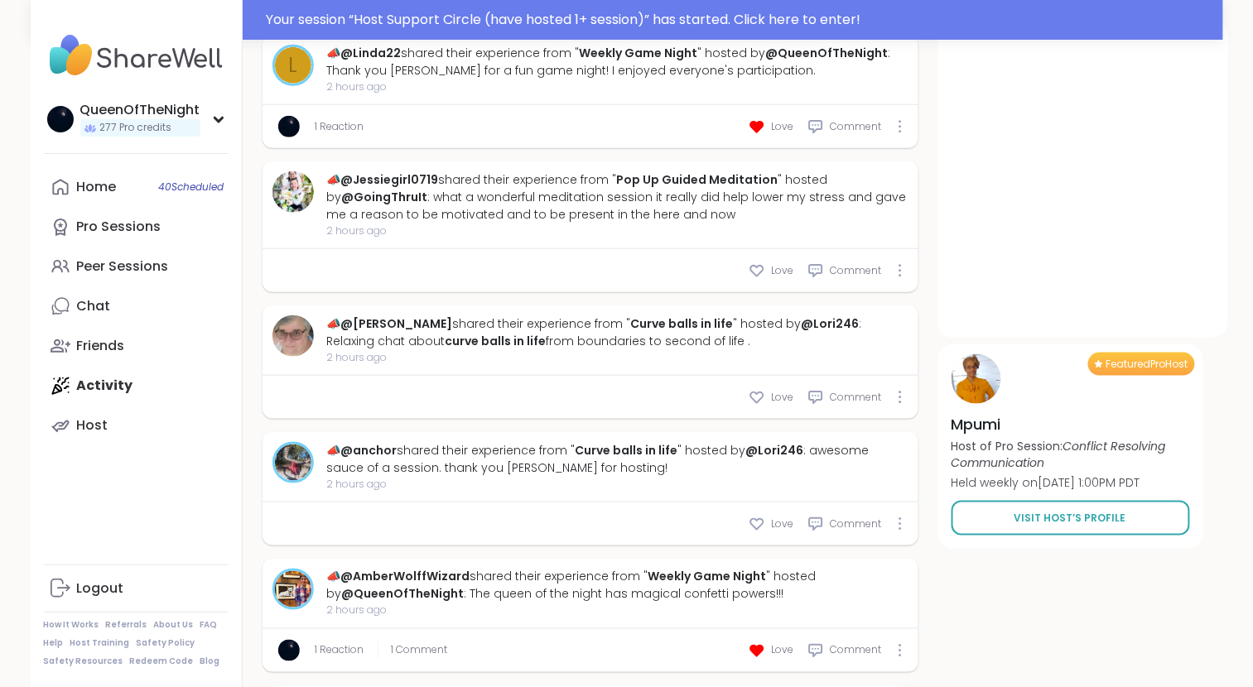
scroll to position [2388, 0]
click at [429, 642] on span "1 Comment" at bounding box center [420, 649] width 56 height 15
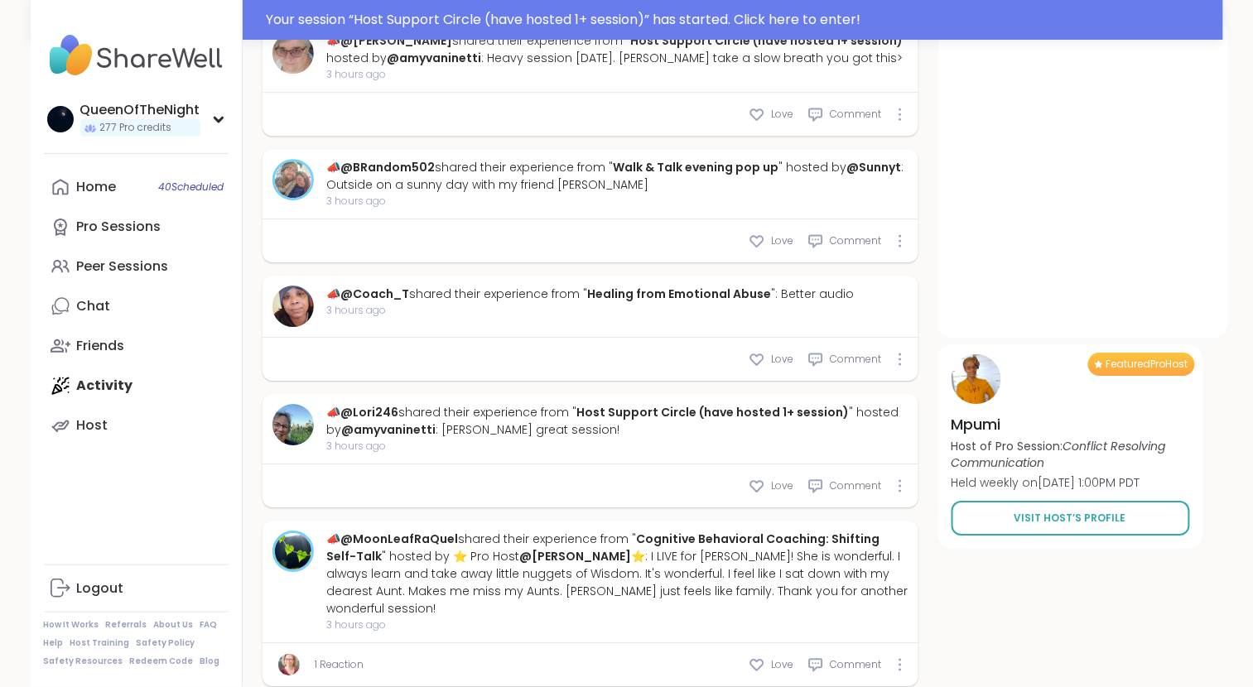
scroll to position [3459, 0]
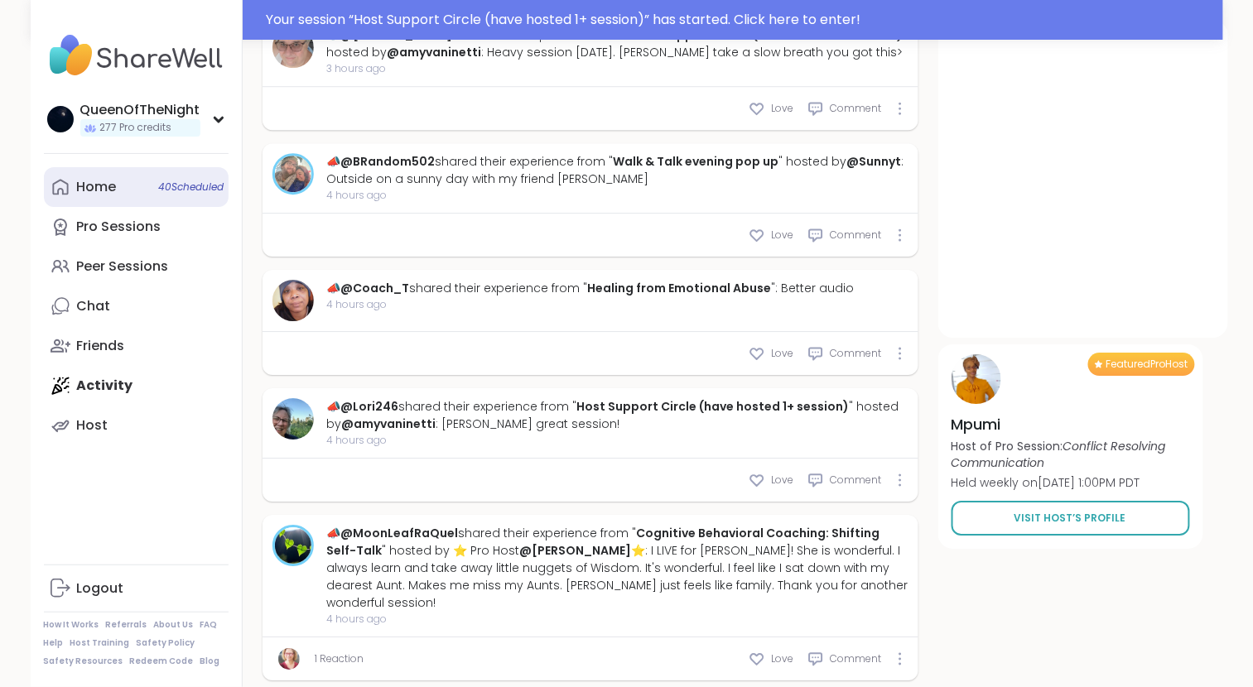
click at [94, 179] on div "Home 40 Scheduled" at bounding box center [97, 187] width 40 height 18
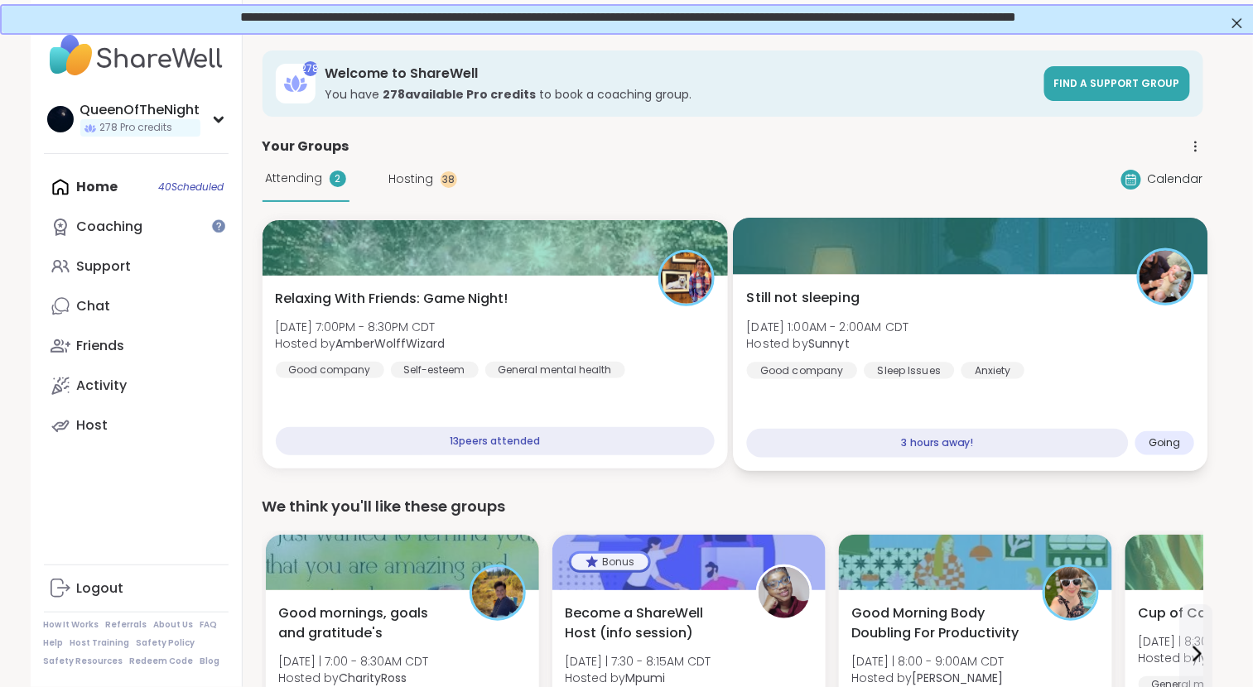
click at [916, 288] on div "Still not sleeping [DATE] 1:00AM - 2:00AM CDT Hosted by Sunnyt Good company Sle…" at bounding box center [970, 333] width 448 height 91
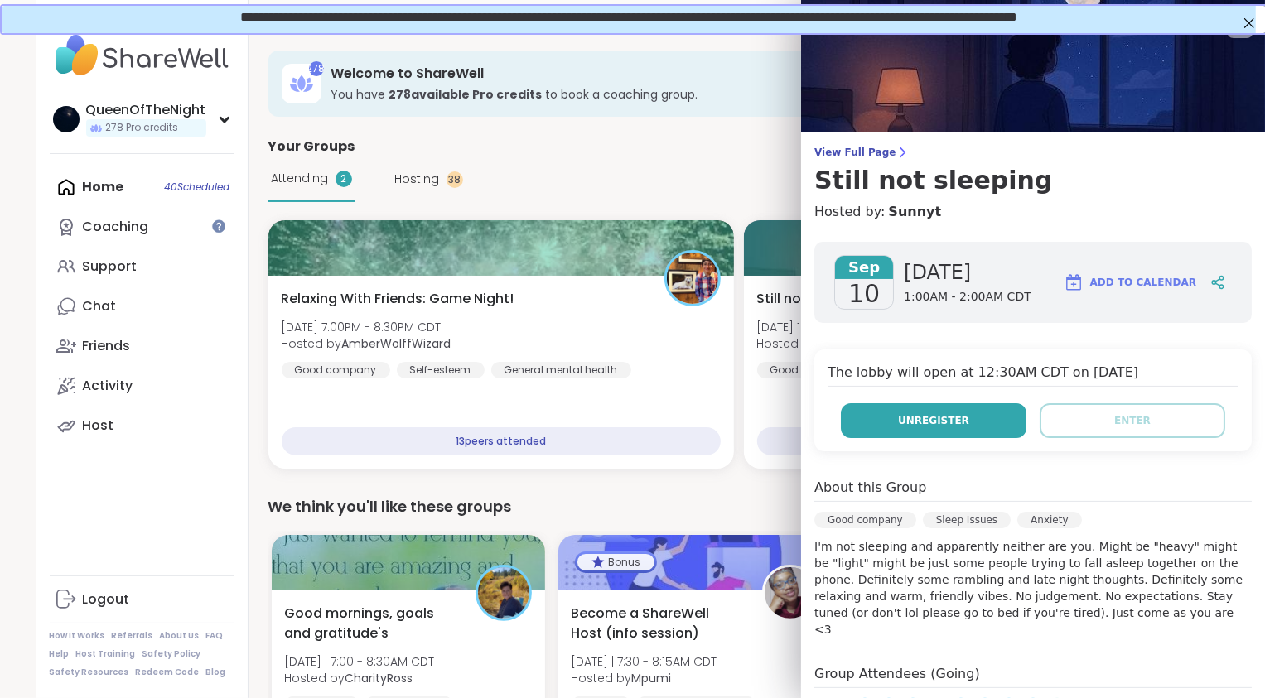
click at [931, 417] on span "Unregister" at bounding box center [933, 420] width 71 height 15
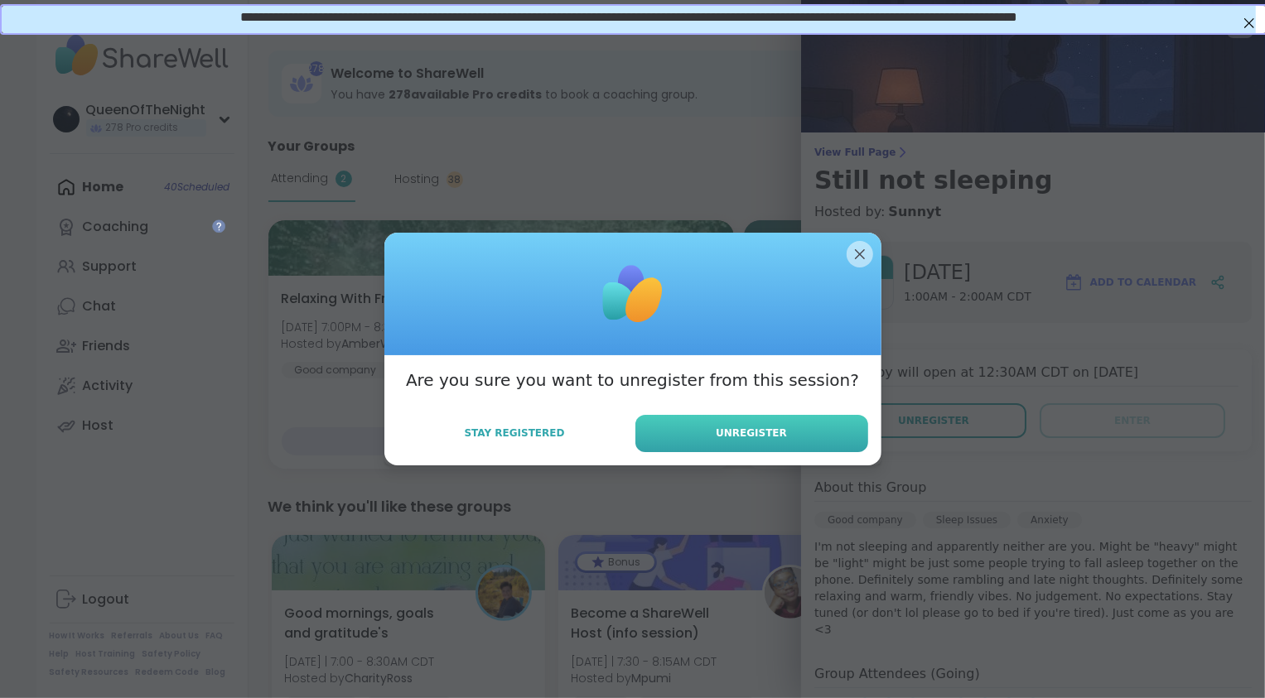
click at [797, 441] on button "Unregister" at bounding box center [751, 433] width 233 height 37
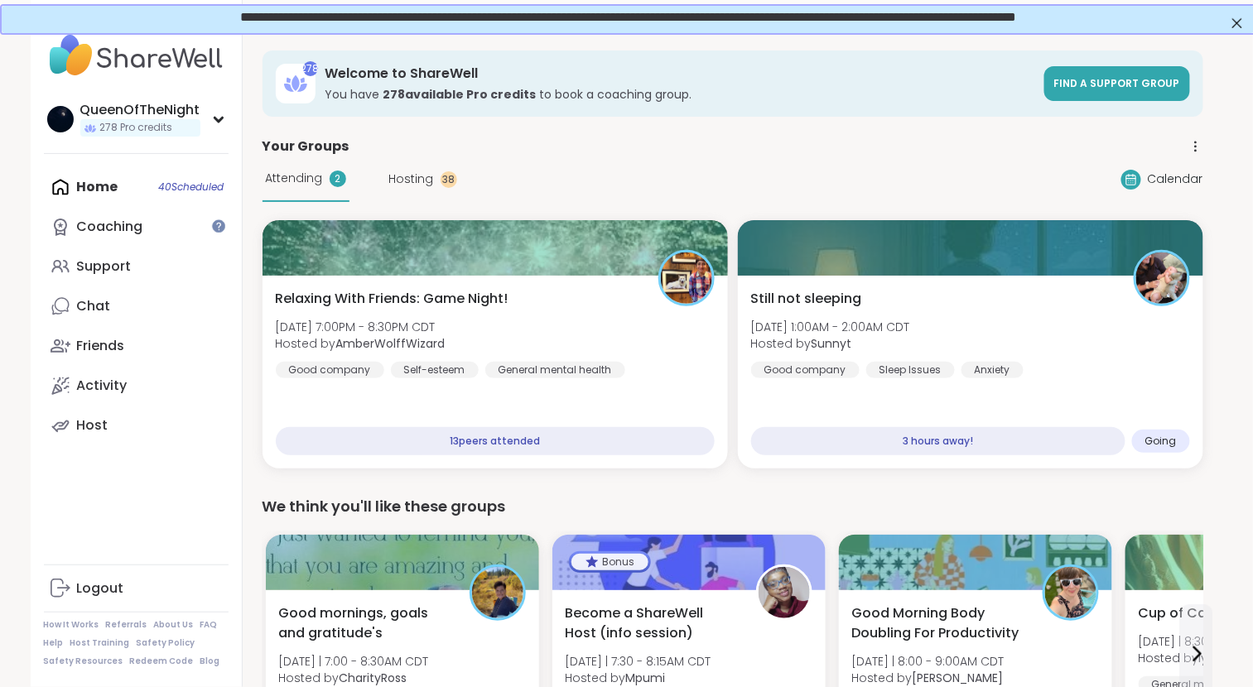
click at [424, 177] on span "Hosting" at bounding box center [411, 179] width 45 height 17
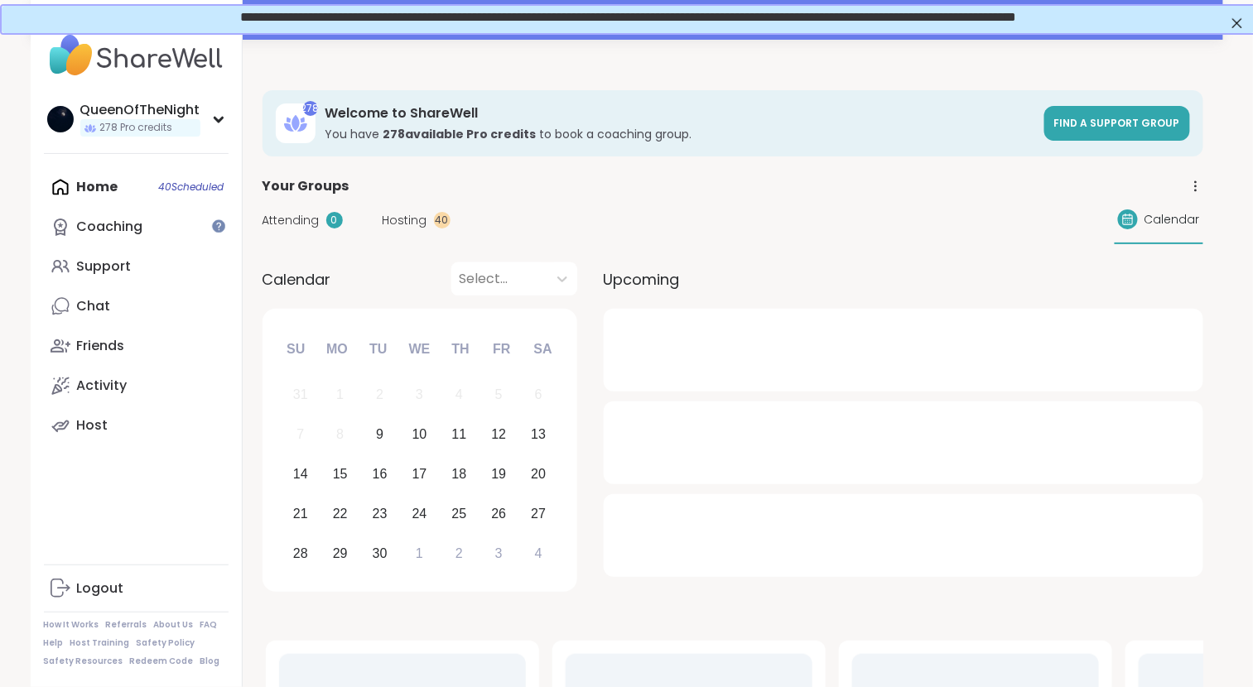
click at [413, 229] on div "Attending 0 Hosting 40 Calendar" at bounding box center [733, 220] width 941 height 48
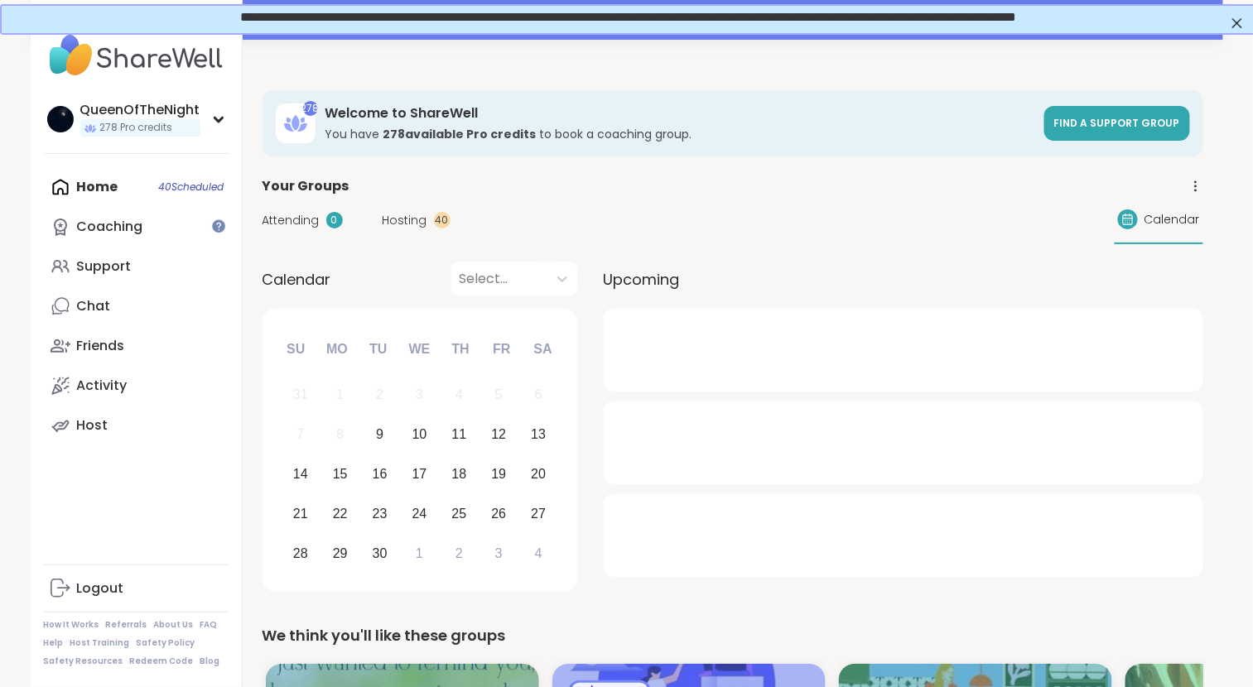
click at [411, 220] on span "Hosting" at bounding box center [405, 220] width 45 height 17
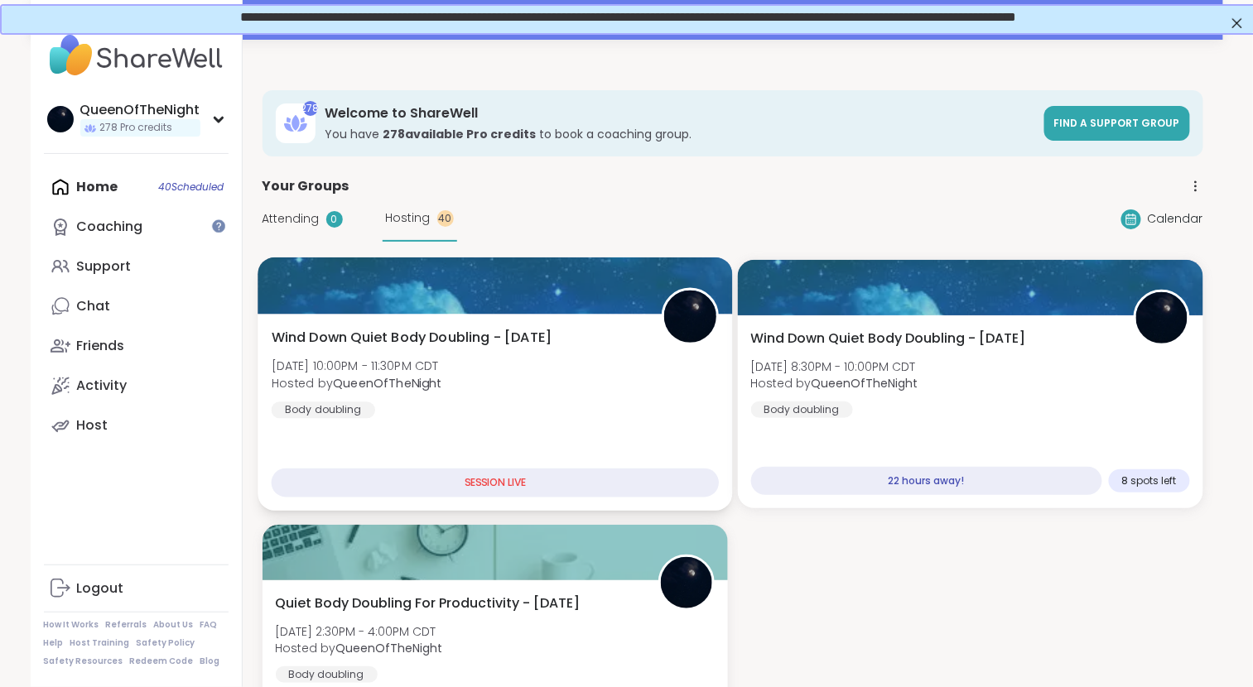
click at [538, 358] on div "Wind Down Quiet Body Doubling - [DATE] [DATE] 10:00PM - 11:30PM CDT Hosted by Q…" at bounding box center [495, 373] width 448 height 91
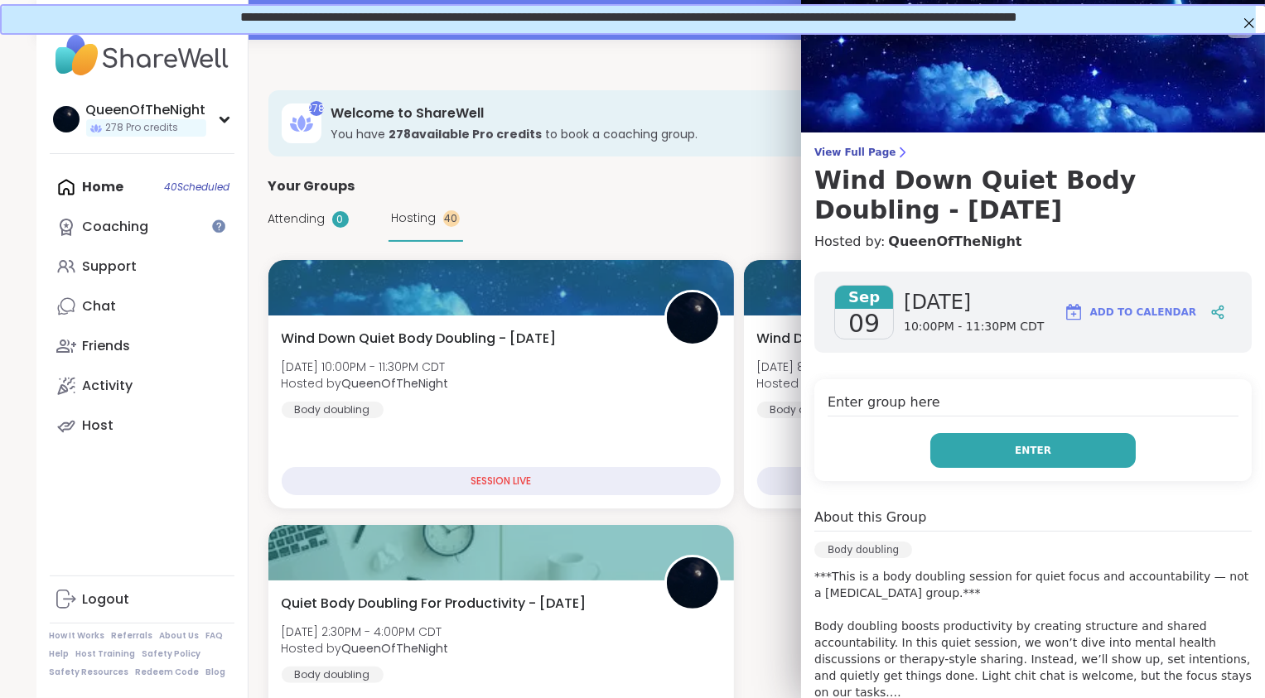
click at [1029, 456] on span "Enter" at bounding box center [1032, 450] width 36 height 15
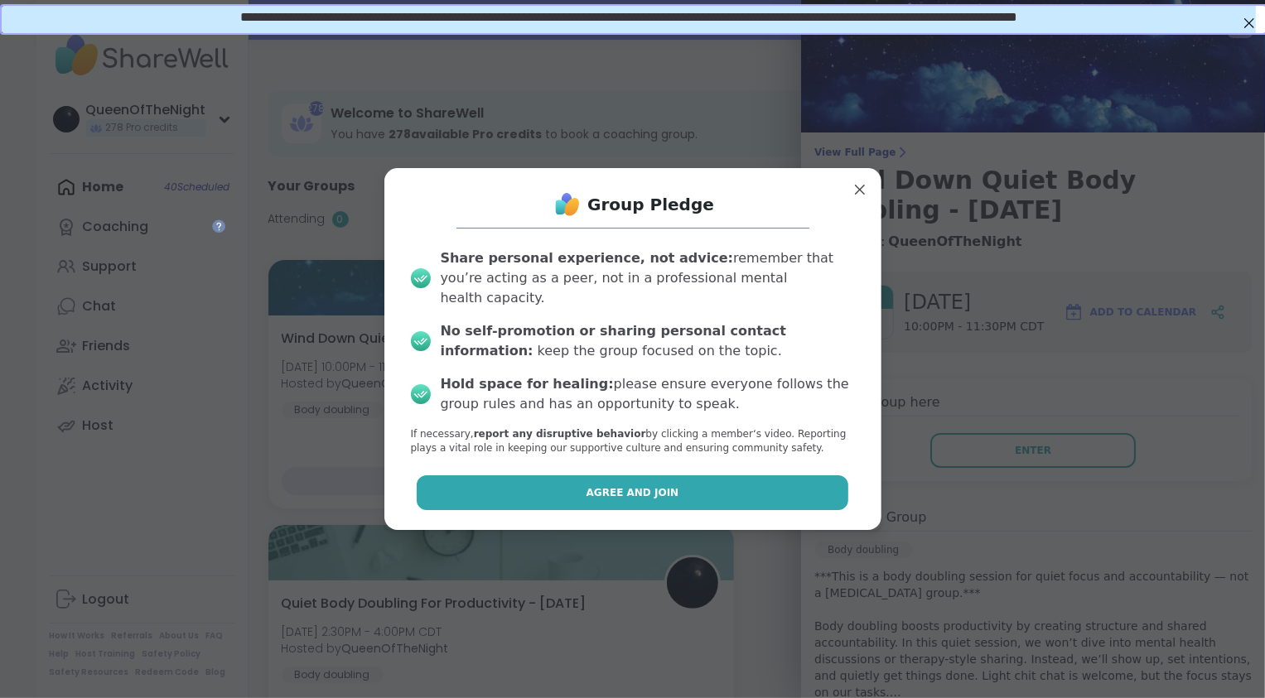
click at [694, 482] on button "Agree and Join" at bounding box center [632, 492] width 431 height 35
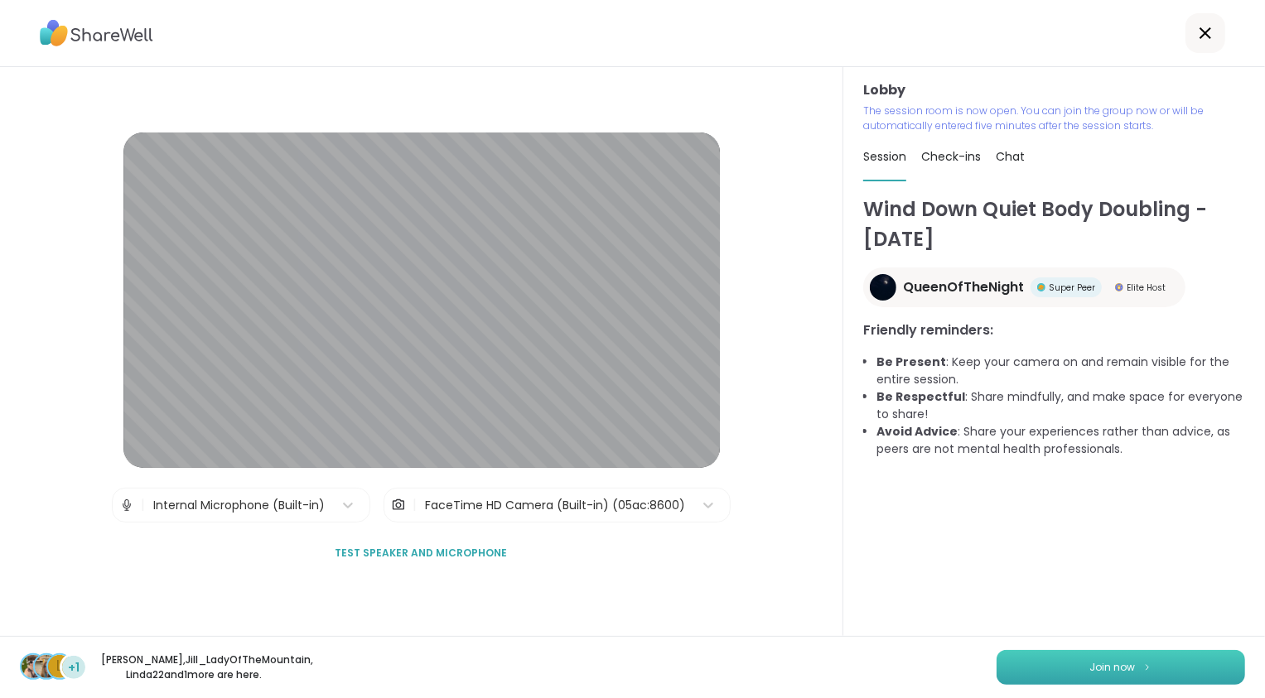
click at [1077, 666] on button "Join now" at bounding box center [1120, 667] width 248 height 35
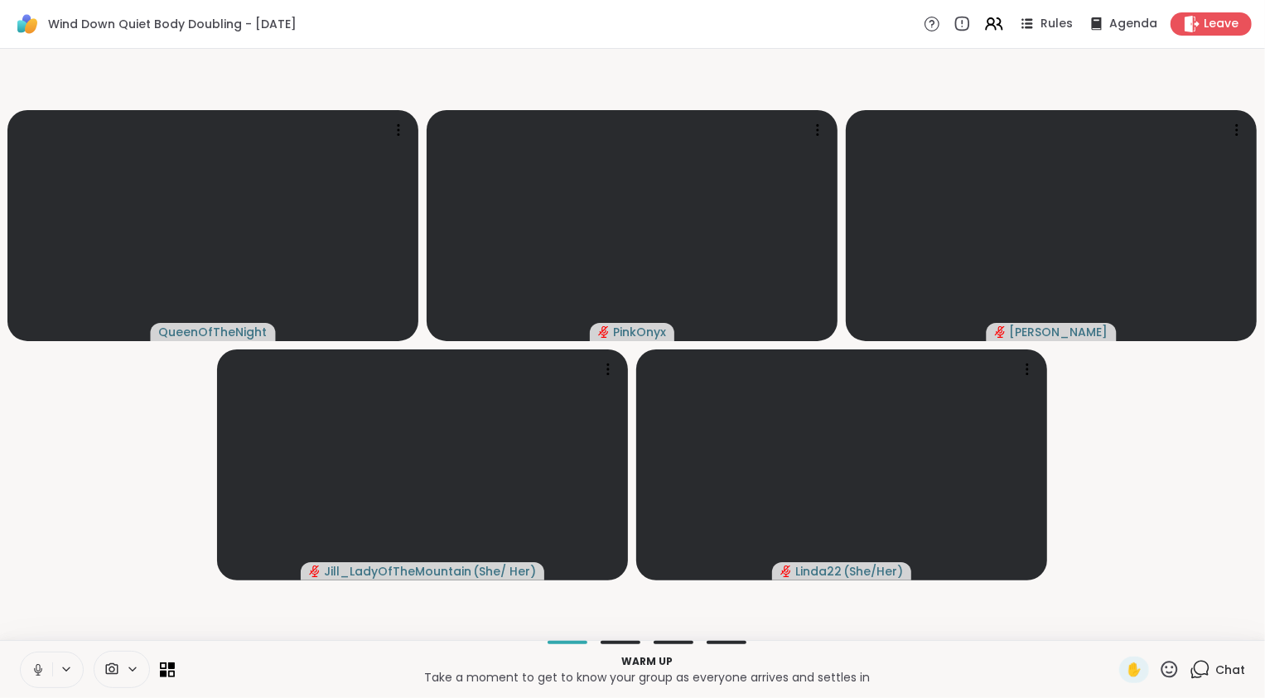
click at [41, 674] on icon at bounding box center [38, 669] width 15 height 15
click at [1200, 667] on div "Chat" at bounding box center [1216, 670] width 55 height 26
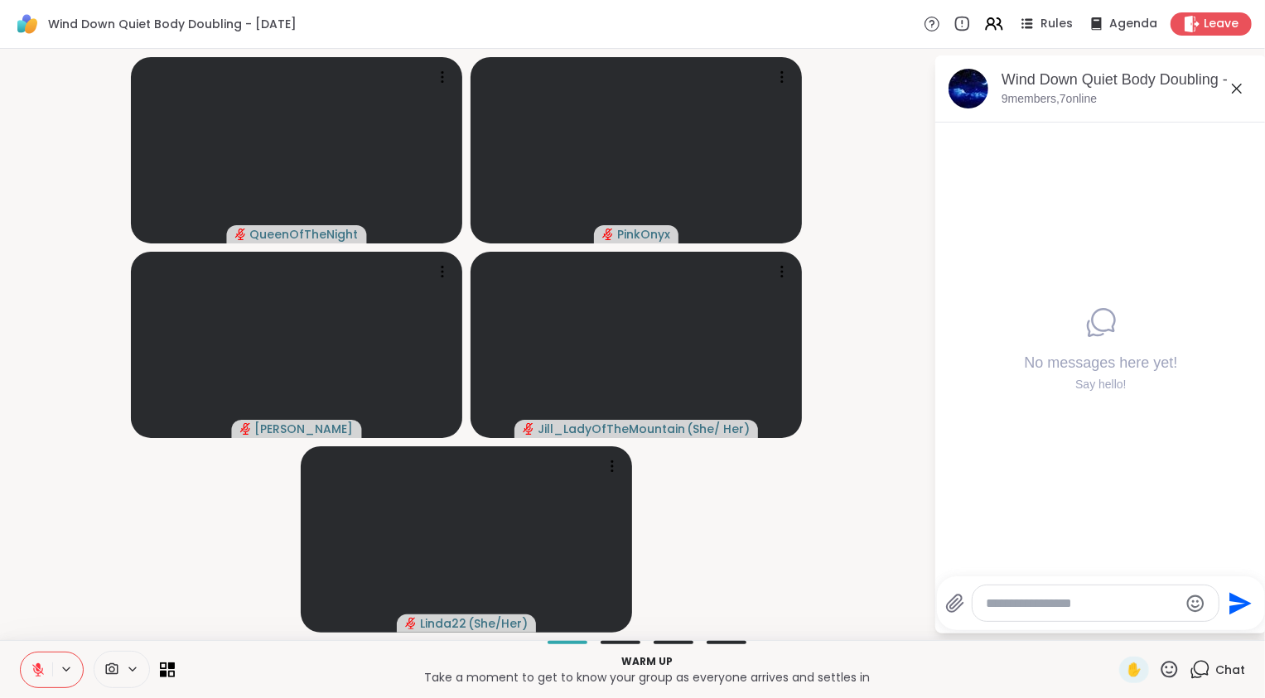
click at [1058, 604] on textarea "Type your message" at bounding box center [1081, 603] width 193 height 17
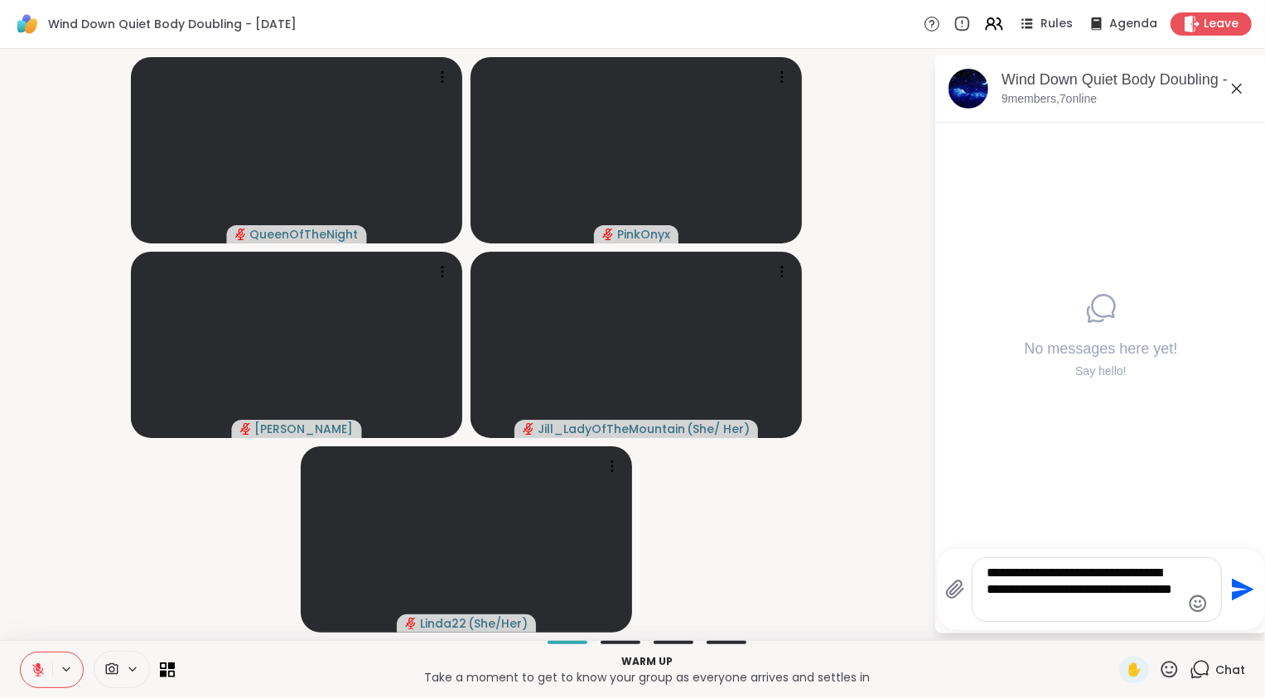
click at [1058, 604] on textarea "**********" at bounding box center [1083, 590] width 193 height 50
click at [1158, 602] on textarea "**********" at bounding box center [1083, 590] width 193 height 50
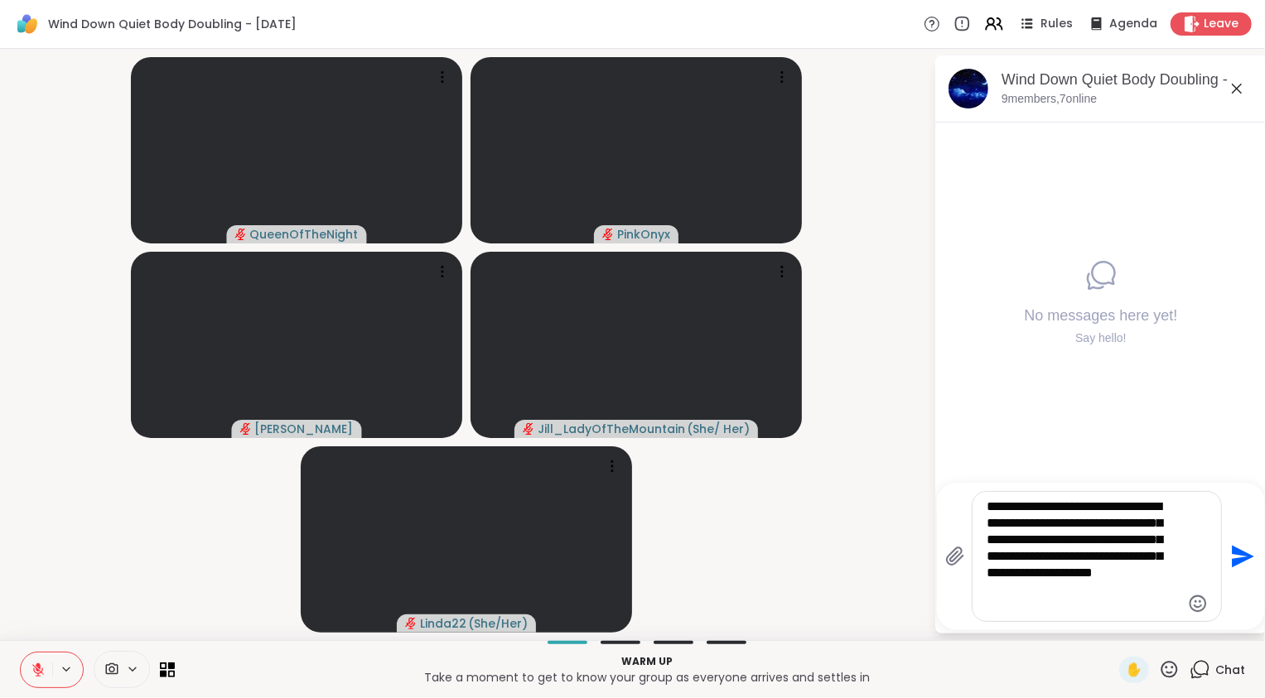
type textarea "**********"
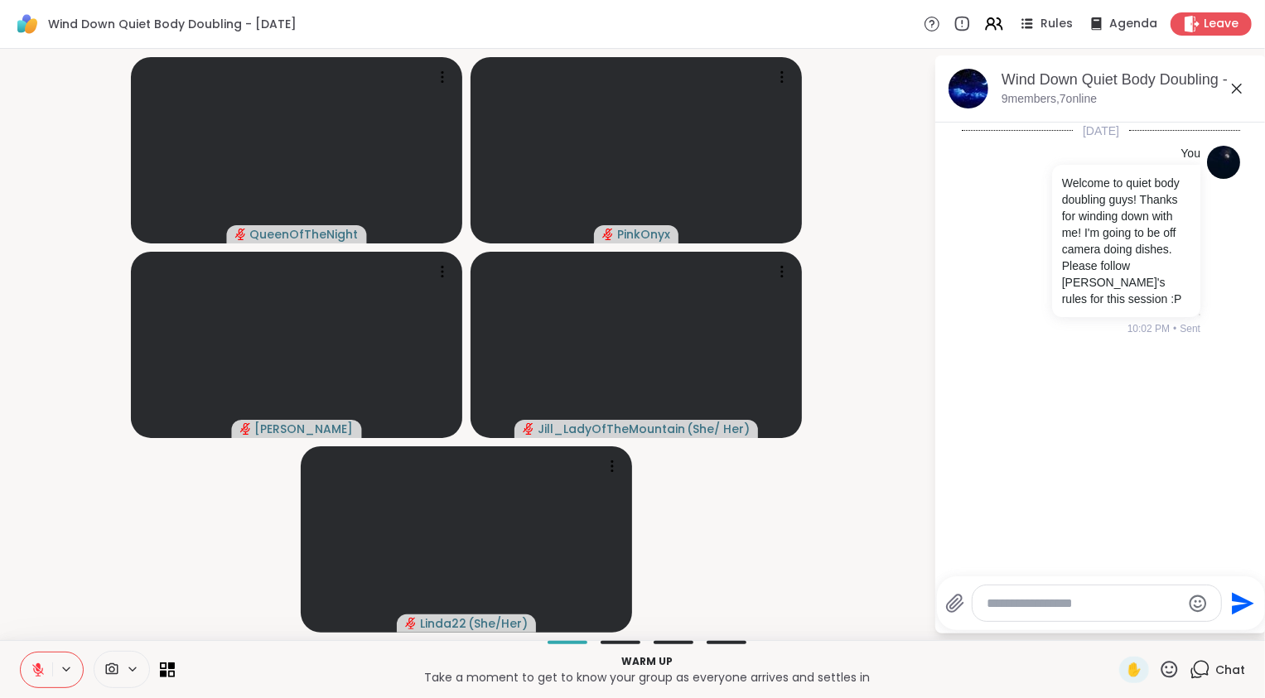
click at [36, 671] on icon at bounding box center [38, 670] width 12 height 12
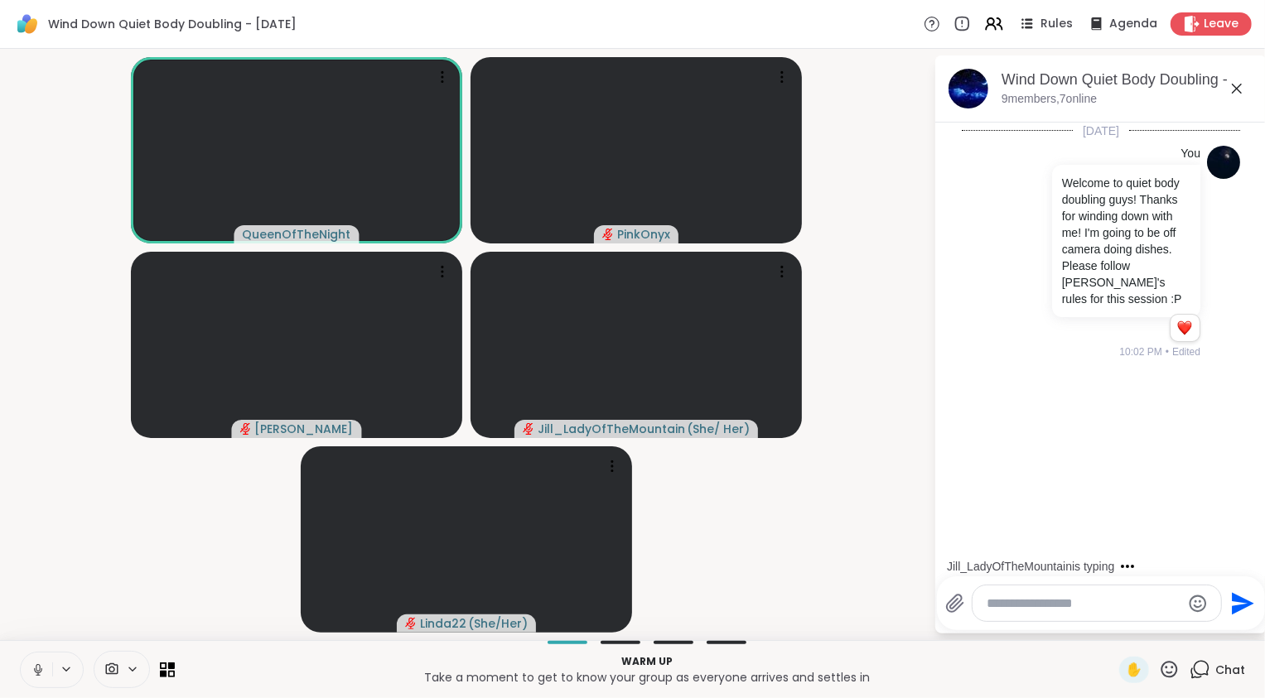
click at [852, 556] on video-player-container "QueenOfTheNight PinkOnyx [PERSON_NAME] ( She/ Her ) Linda22 ( She/Her )" at bounding box center [466, 344] width 913 height 578
click at [46, 667] on button at bounding box center [36, 670] width 31 height 35
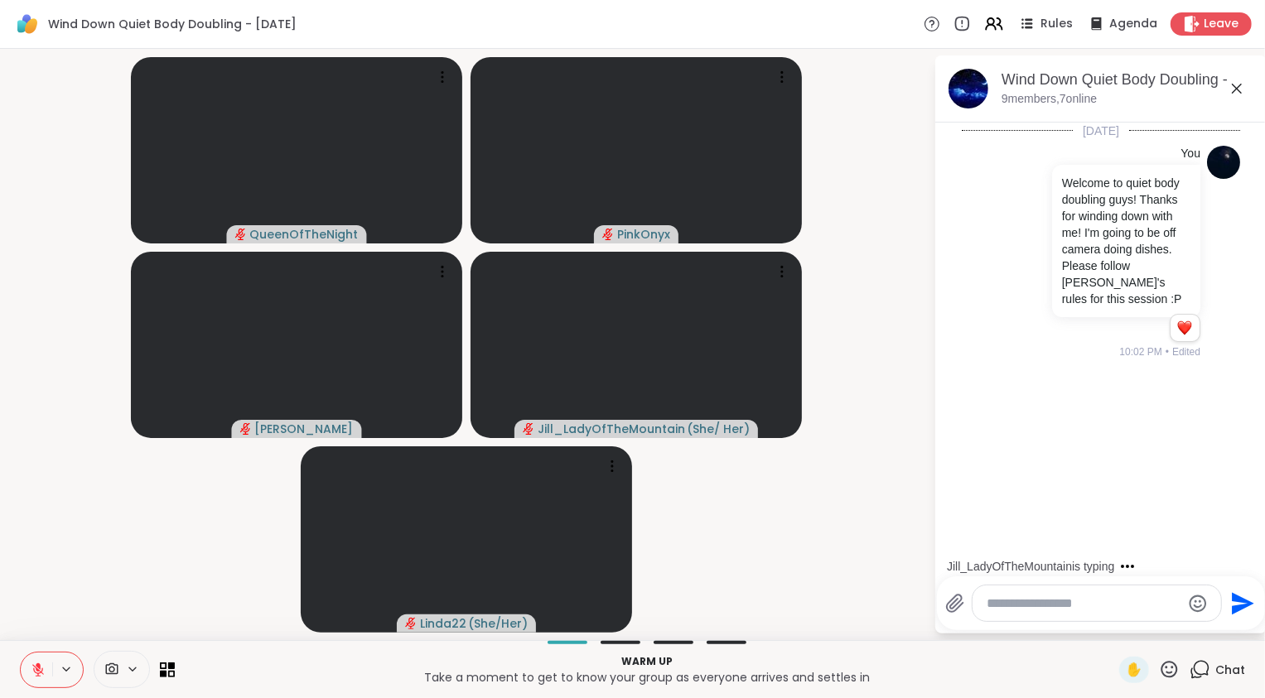
click at [95, 564] on video-player-container "QueenOfTheNight PinkOnyx [PERSON_NAME] ( She/ Her ) Linda22 ( She/Her )" at bounding box center [466, 344] width 913 height 578
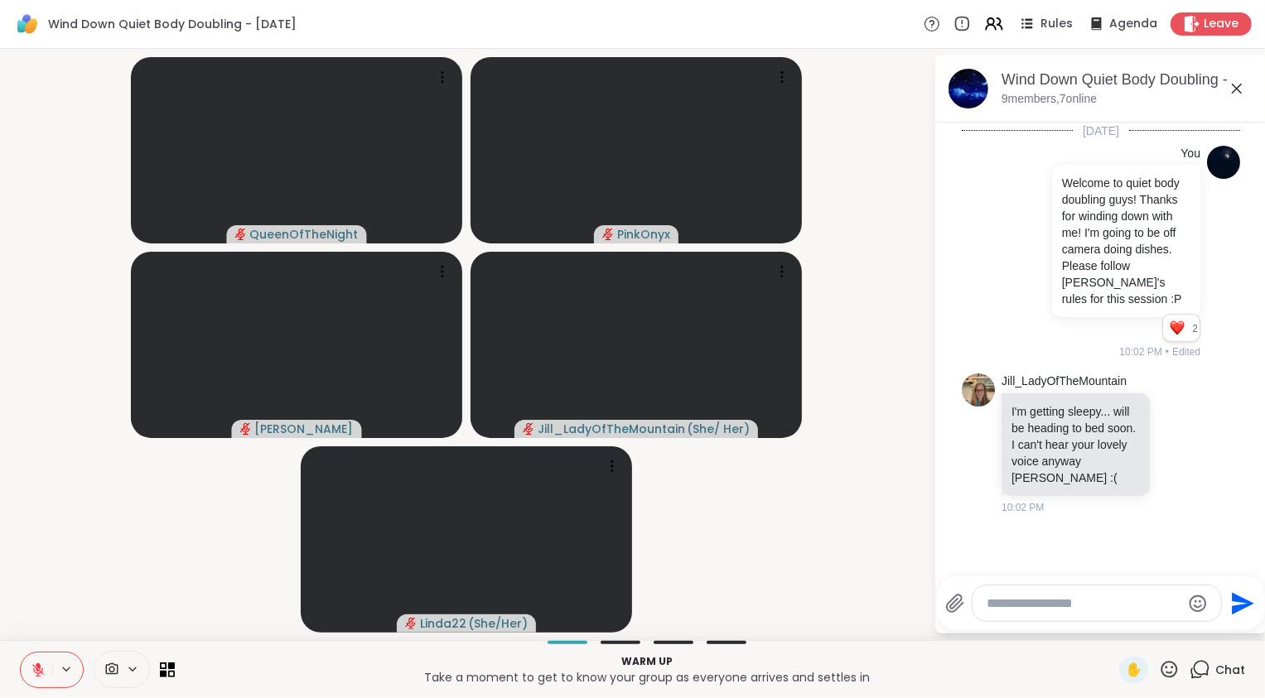
click at [36, 672] on icon at bounding box center [38, 670] width 12 height 12
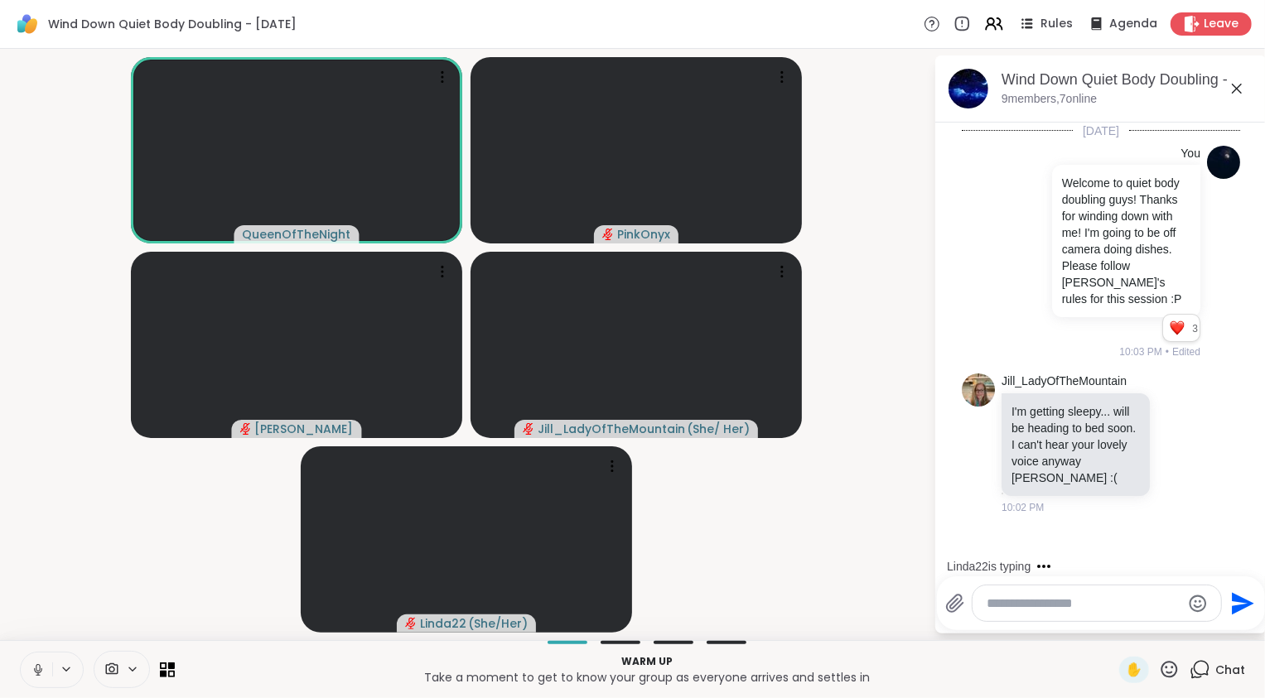
click at [36, 672] on icon at bounding box center [38, 669] width 8 height 5
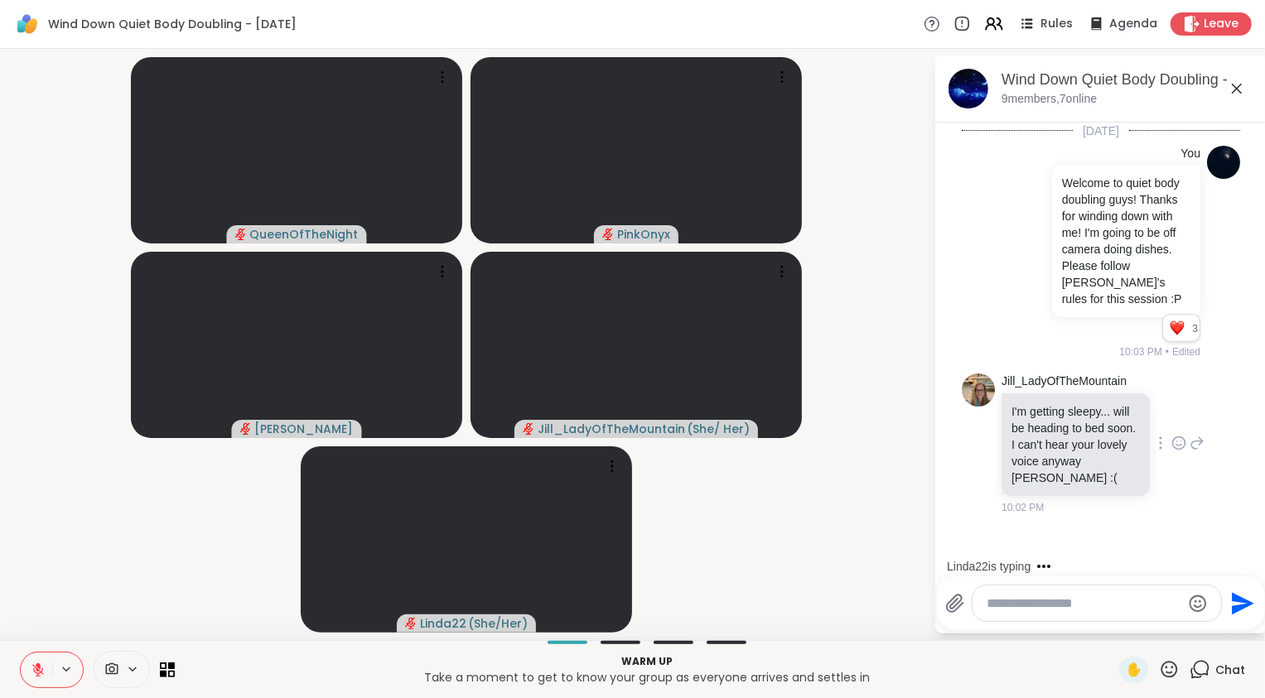
click at [1171, 451] on icon at bounding box center [1178, 443] width 15 height 17
click at [1171, 424] on div "Select Reaction: Heart" at bounding box center [1178, 416] width 15 height 15
click at [1189, 465] on icon at bounding box center [1196, 456] width 15 height 20
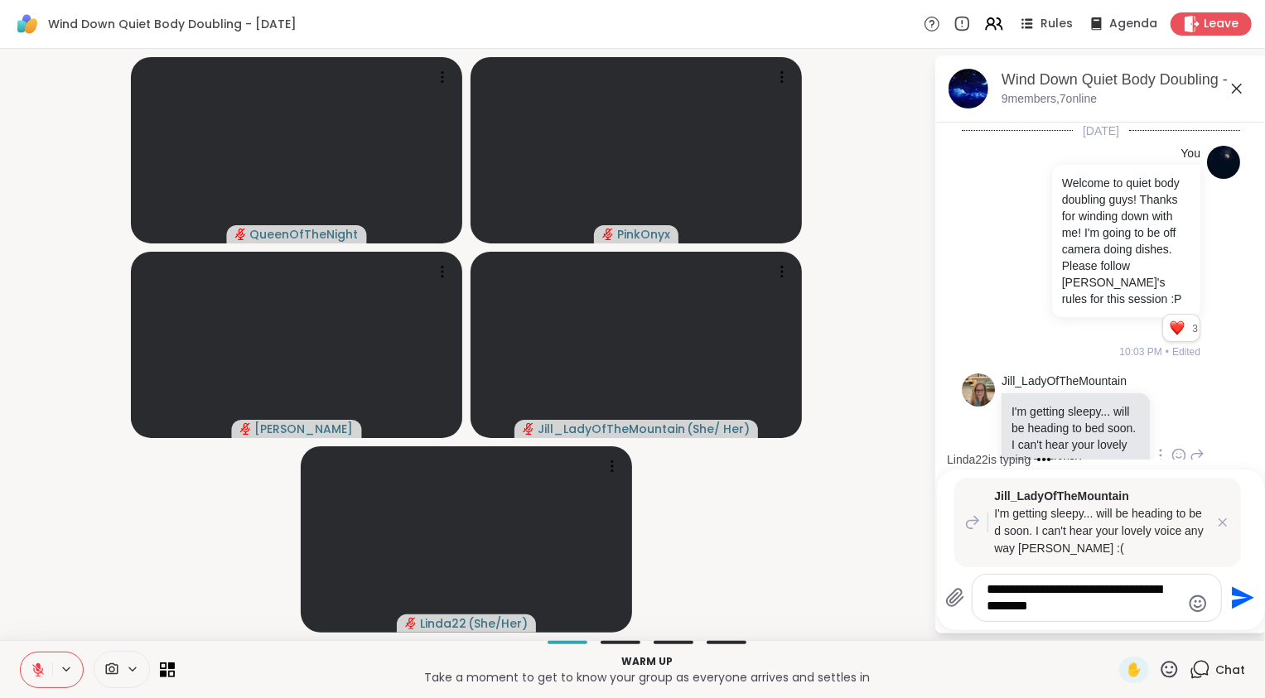
type textarea "**********"
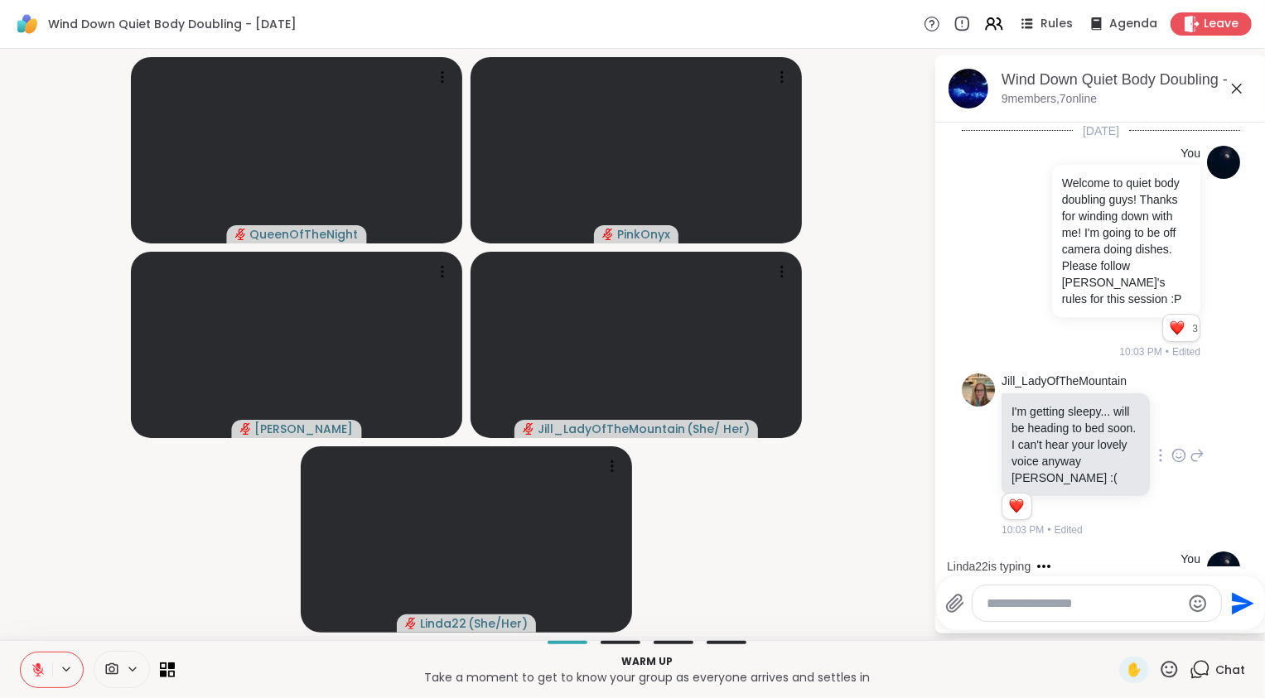
scroll to position [195, 0]
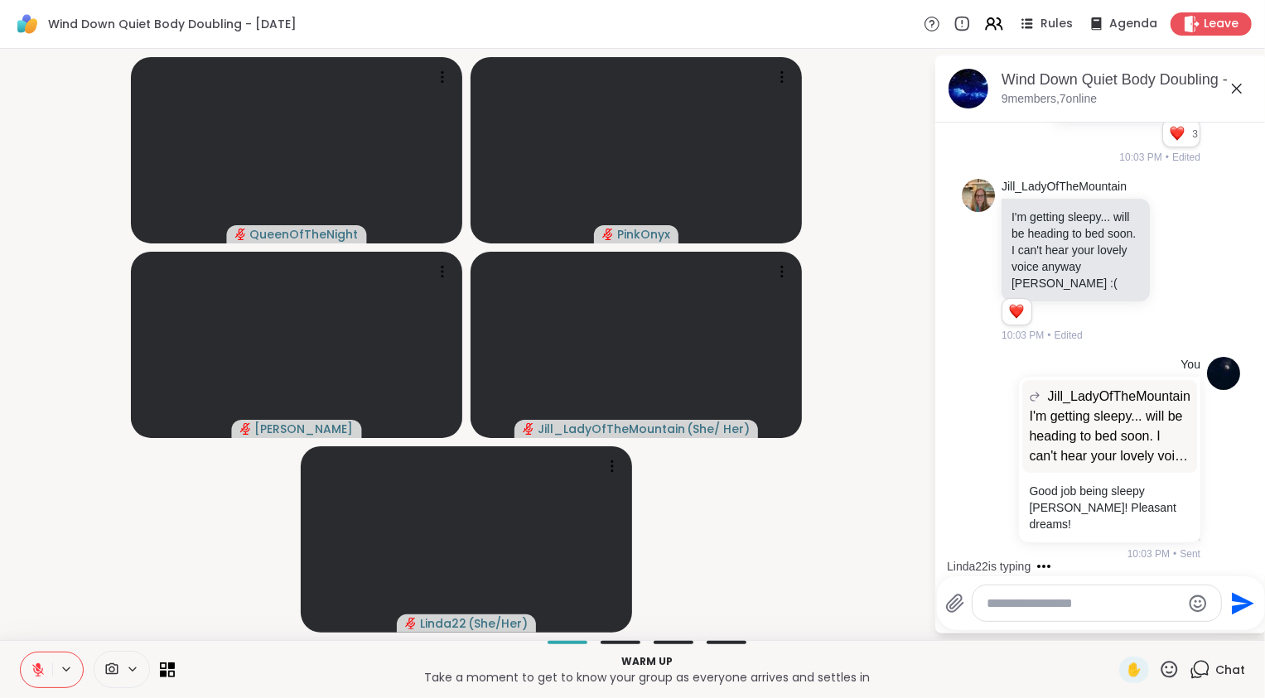
click at [816, 549] on video-player-container "QueenOfTheNight PinkOnyx [PERSON_NAME] ( She/ Her ) Linda22 ( She/Her )" at bounding box center [466, 344] width 913 height 578
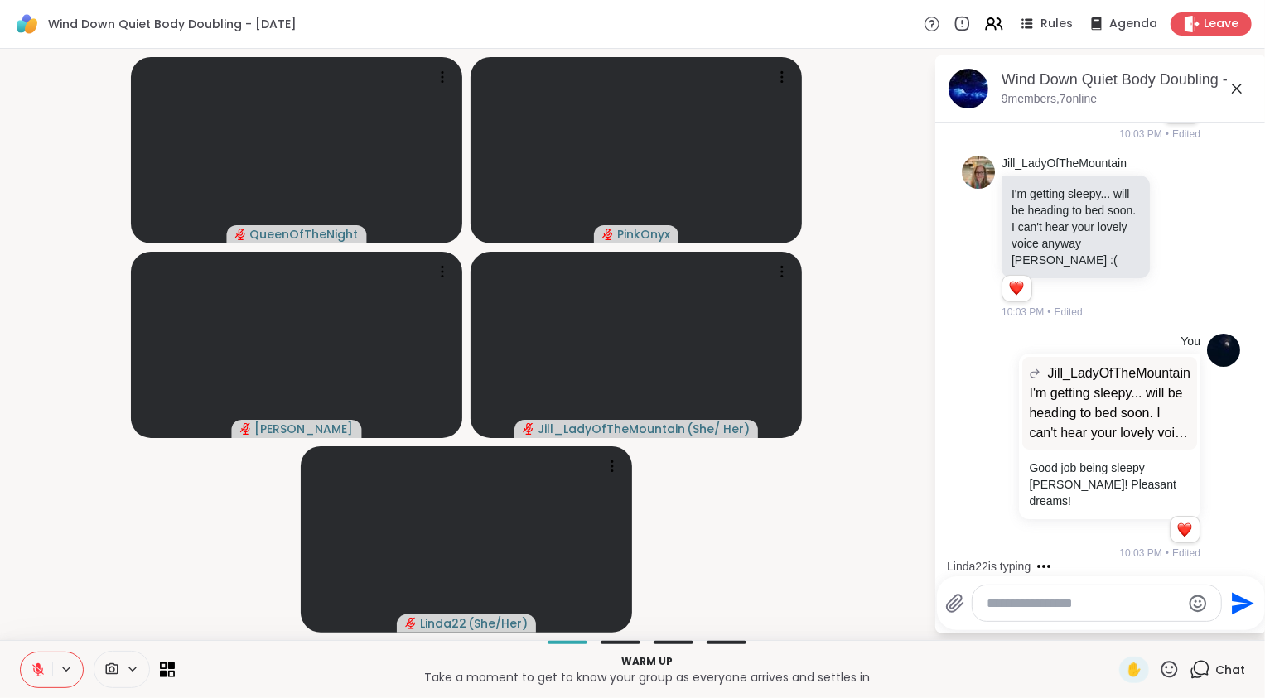
click at [1007, 606] on textarea "Type your message" at bounding box center [1083, 603] width 193 height 17
click at [1046, 569] on div "[PERSON_NAME] 22 @" at bounding box center [1082, 559] width 195 height 41
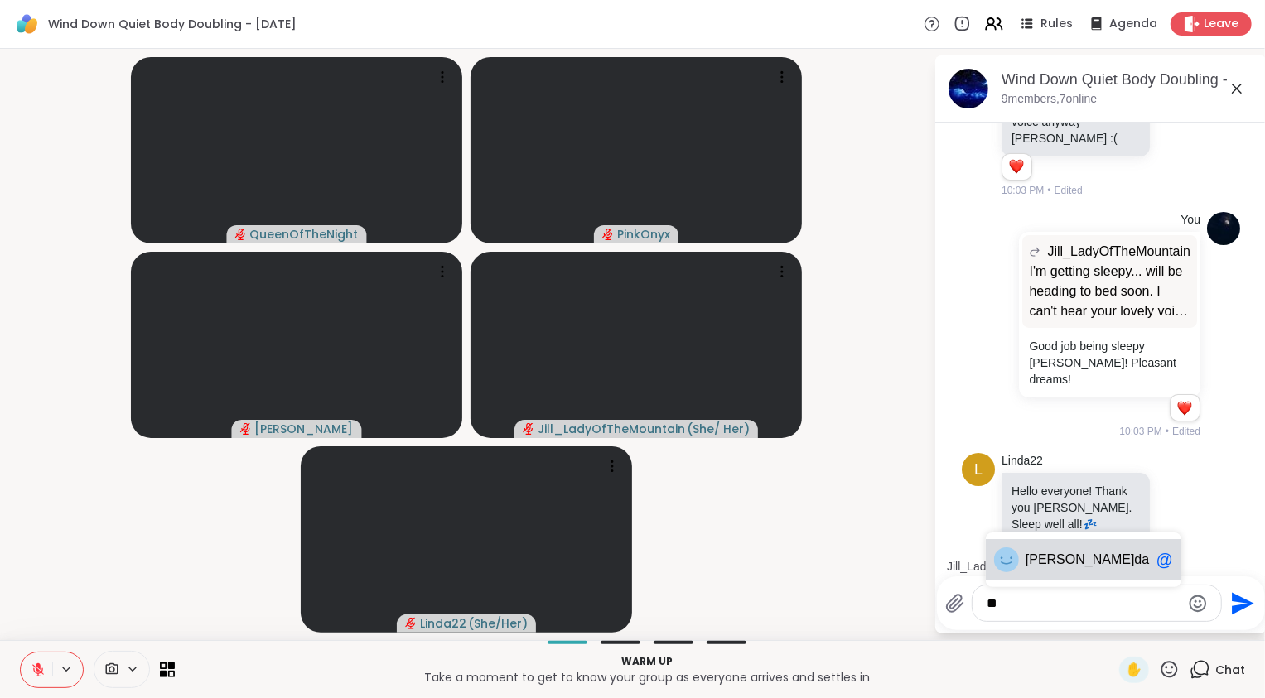
type textarea "*"
click at [1171, 505] on icon at bounding box center [1178, 507] width 15 height 17
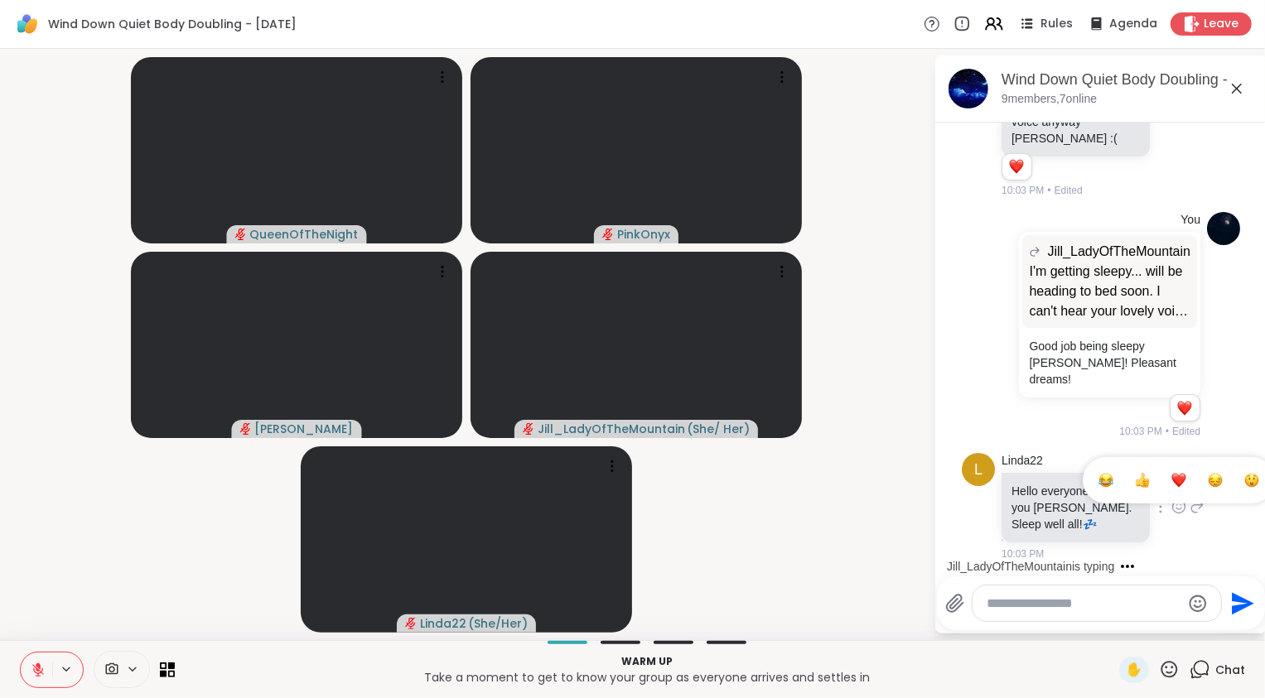
click at [1168, 488] on button "Select Reaction: Heart" at bounding box center [1178, 480] width 33 height 33
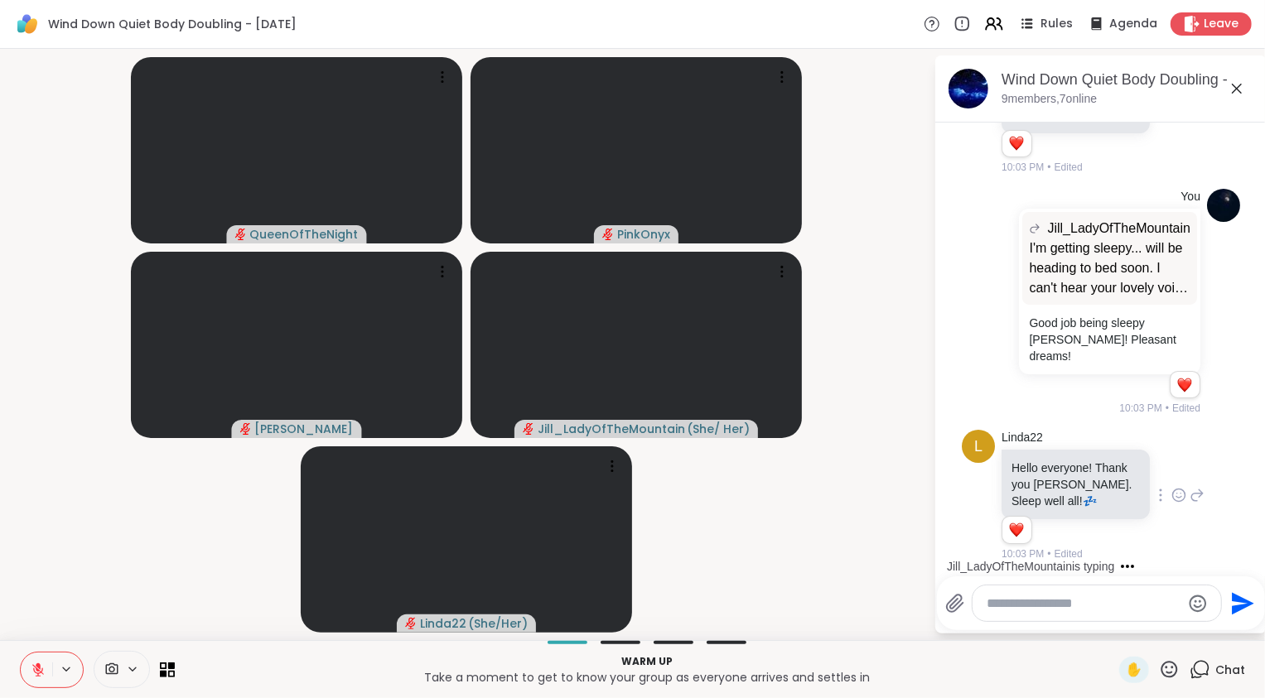
click at [1097, 610] on textarea "Type your message" at bounding box center [1083, 603] width 193 height 17
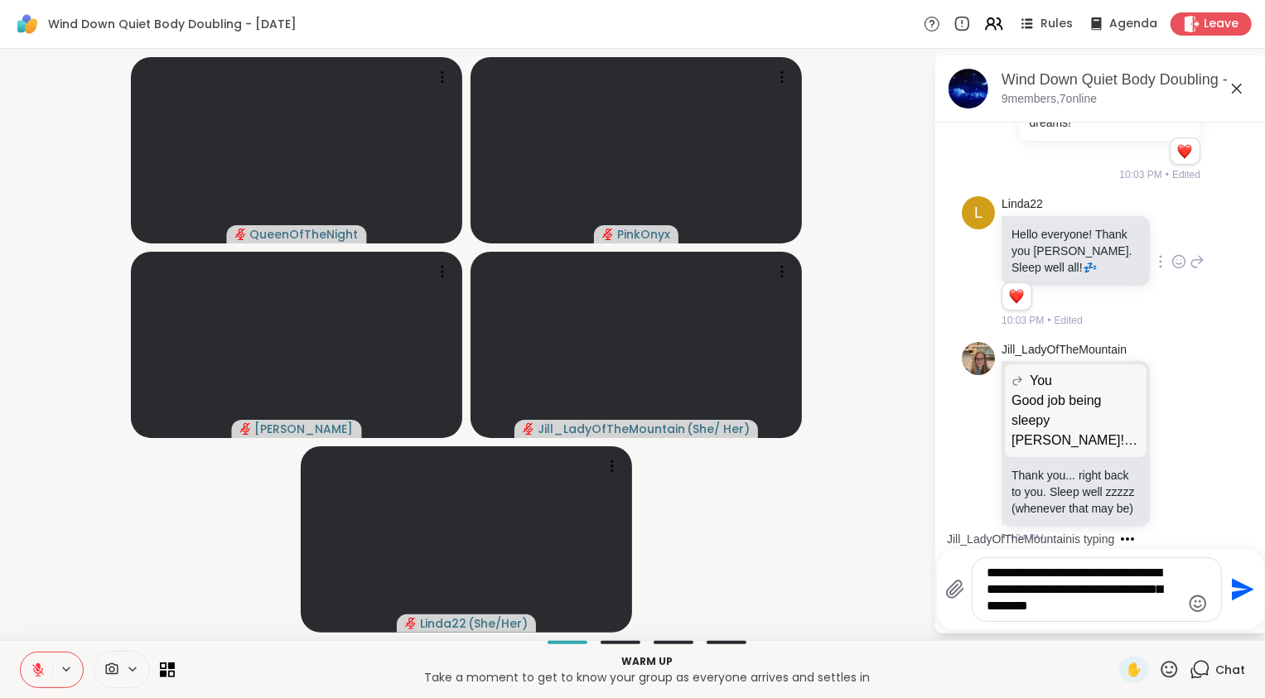
scroll to position [729, 0]
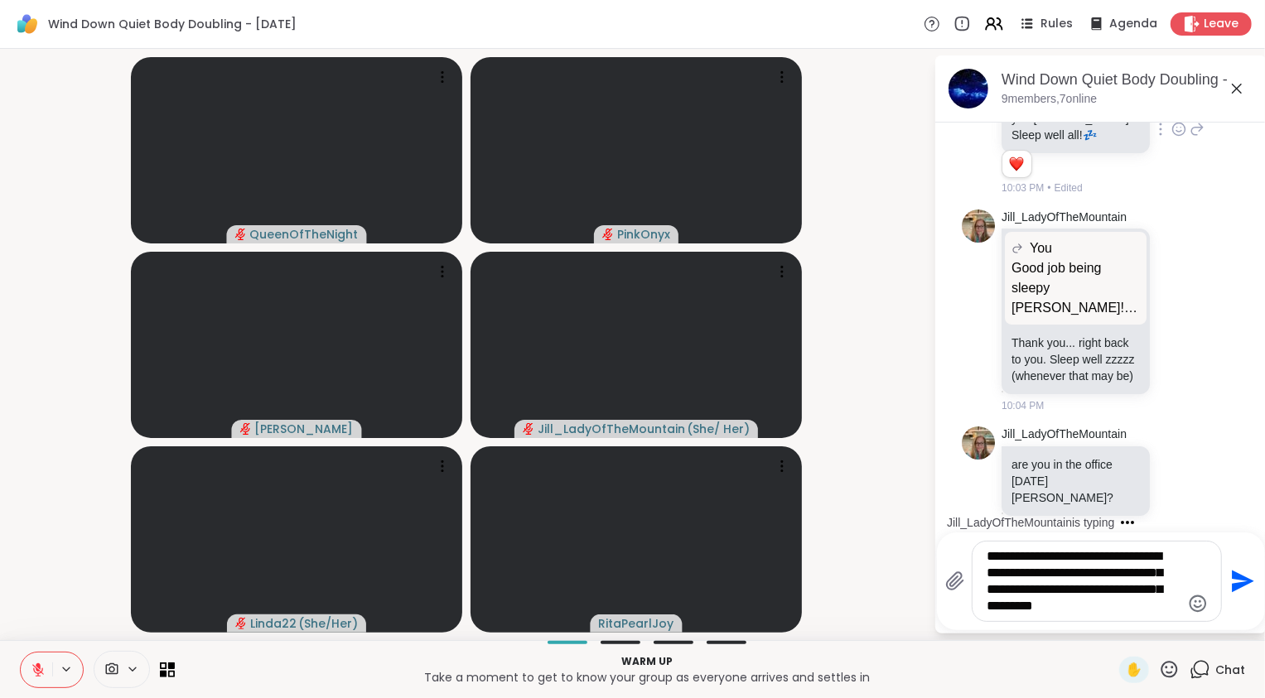
type textarea "**********"
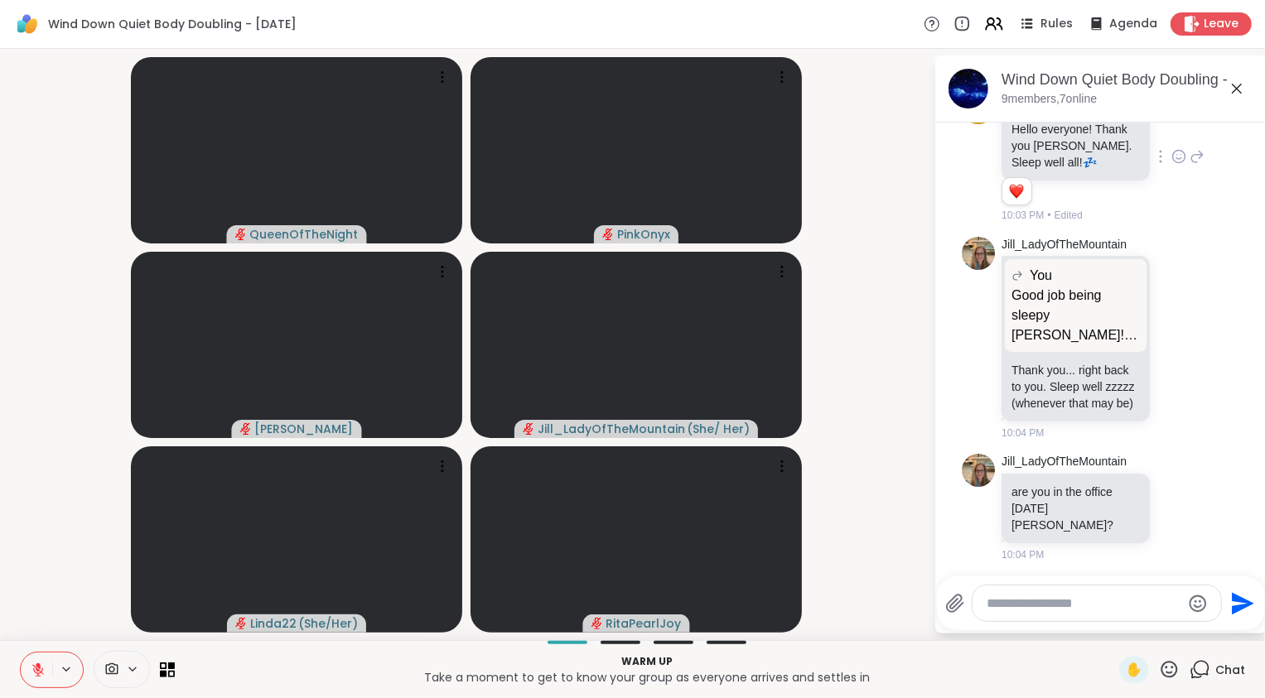
scroll to position [873, 0]
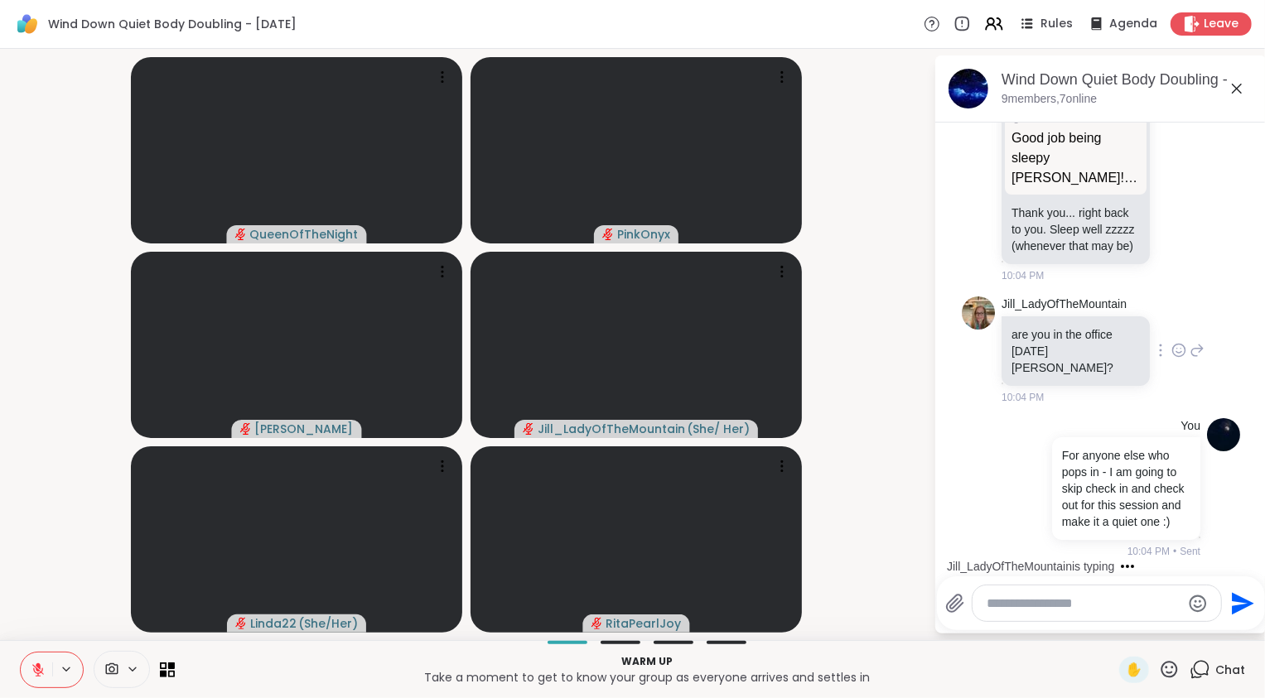
click at [1189, 343] on icon at bounding box center [1196, 350] width 15 height 20
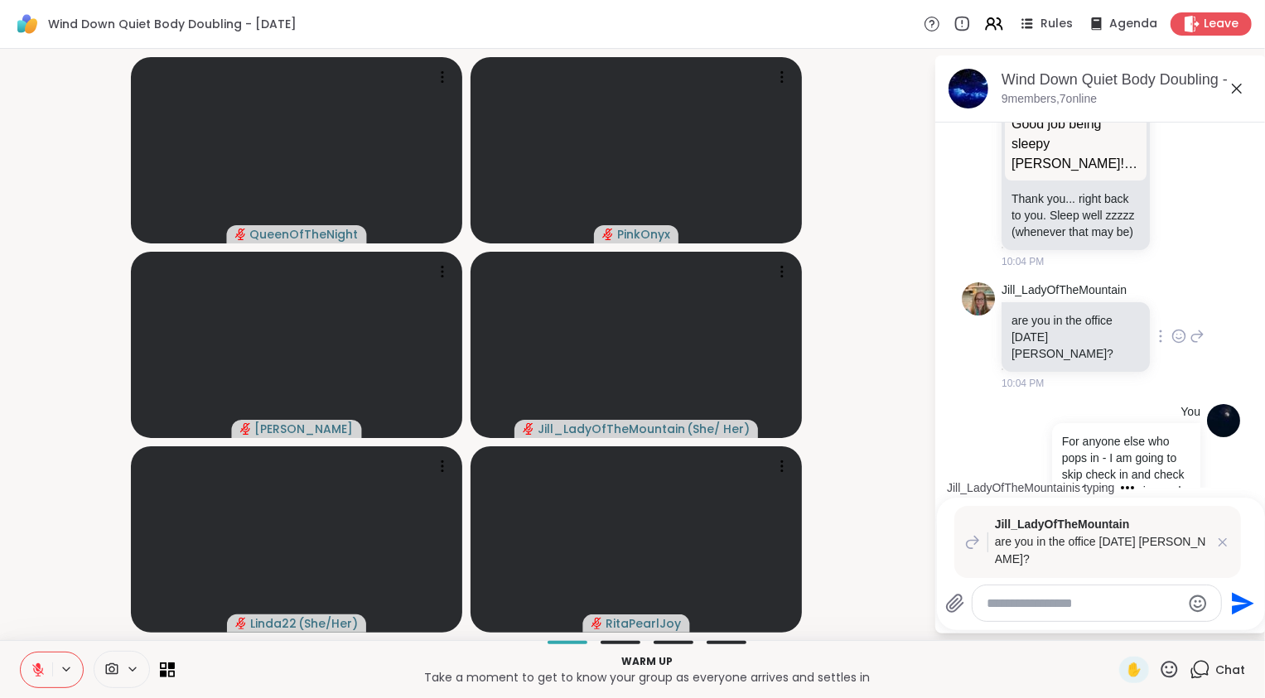
scroll to position [1055, 0]
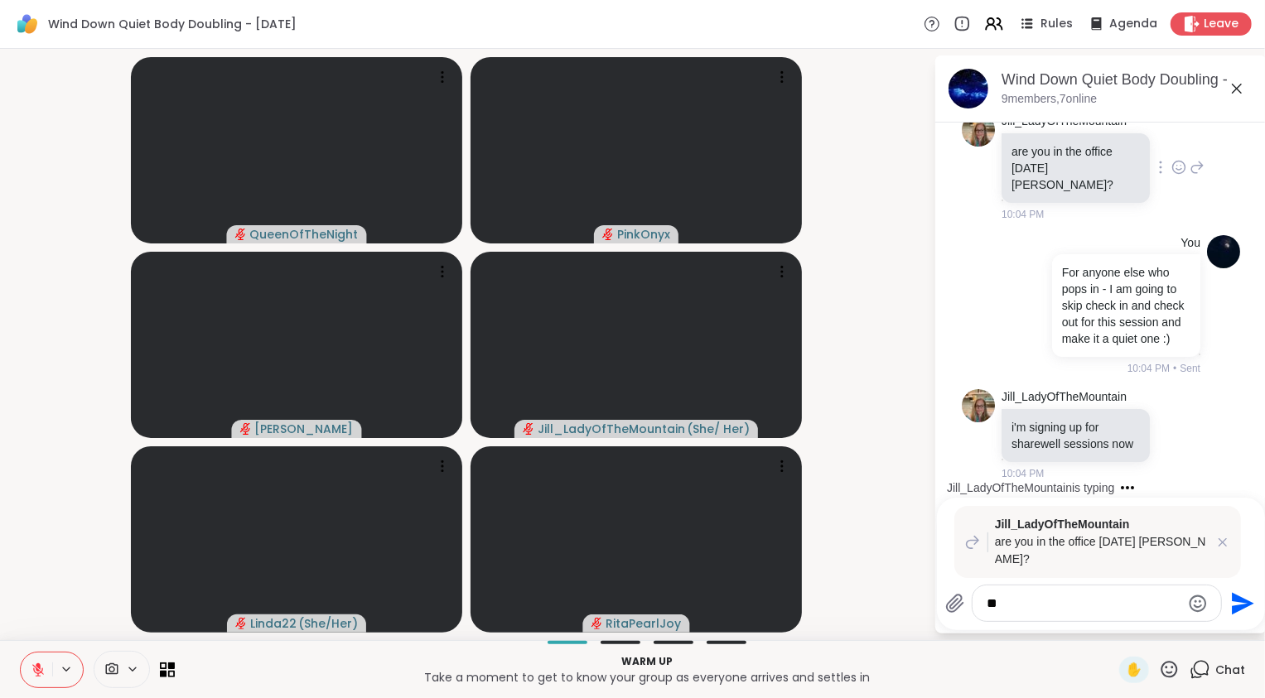
type textarea "***"
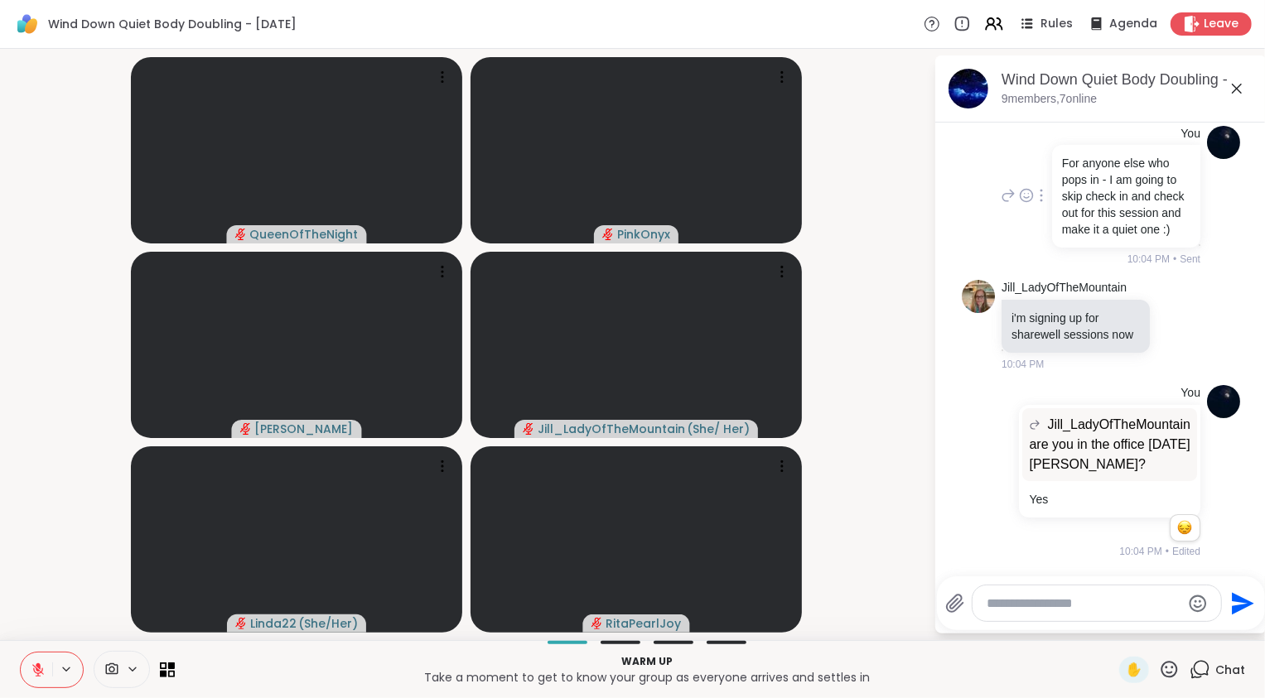
scroll to position [1182, 0]
click at [1062, 602] on textarea "Type your message" at bounding box center [1083, 603] width 193 height 17
type textarea "*"
type textarea "**********"
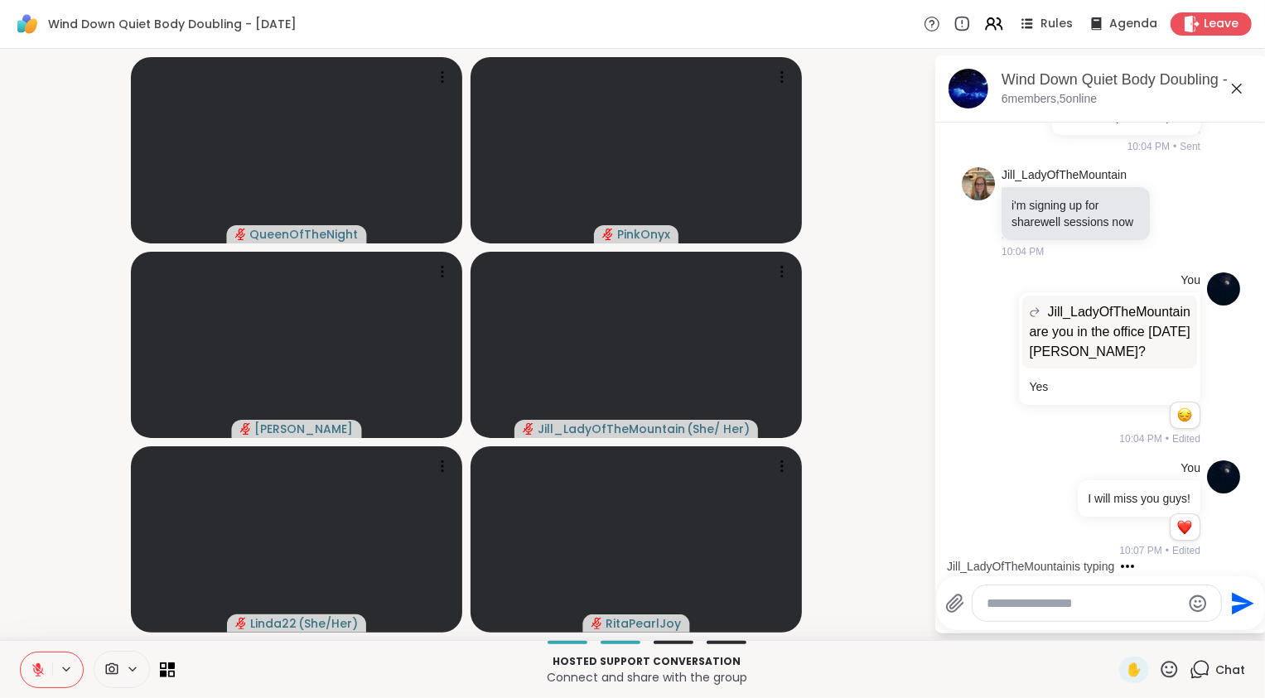
scroll to position [1474, 0]
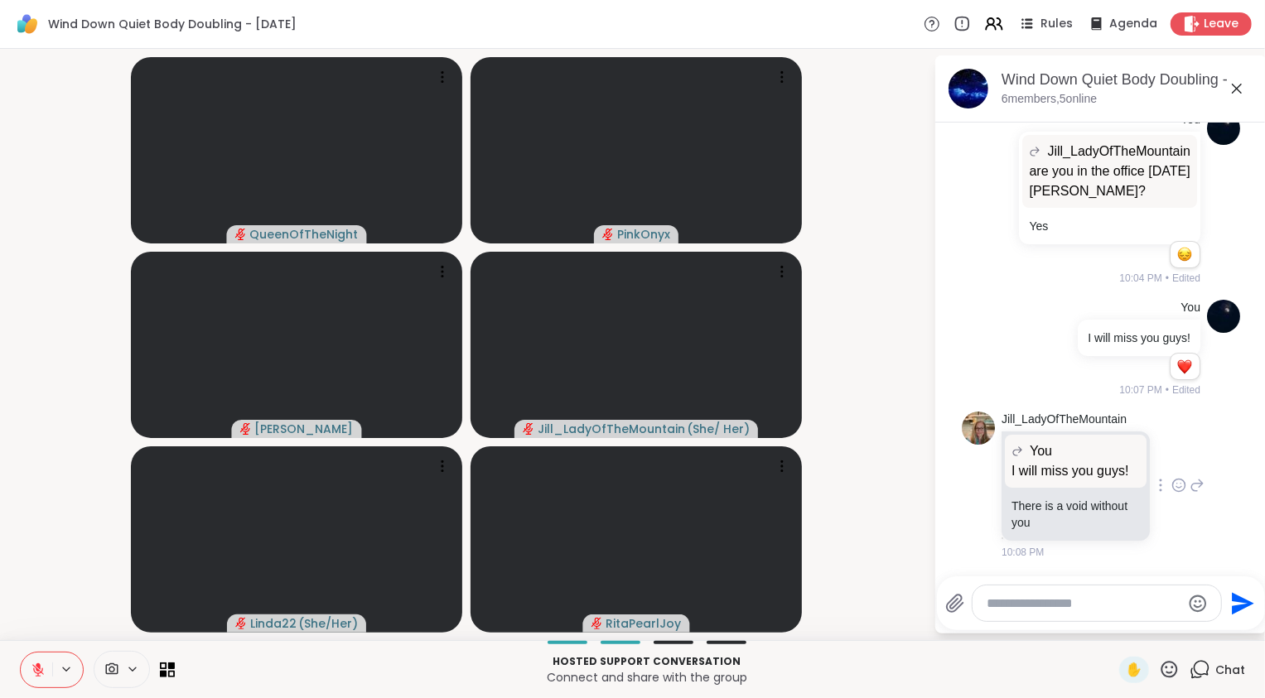
click at [1173, 479] on icon at bounding box center [1179, 485] width 12 height 12
click at [1171, 451] on div "Select Reaction: Heart" at bounding box center [1178, 458] width 15 height 15
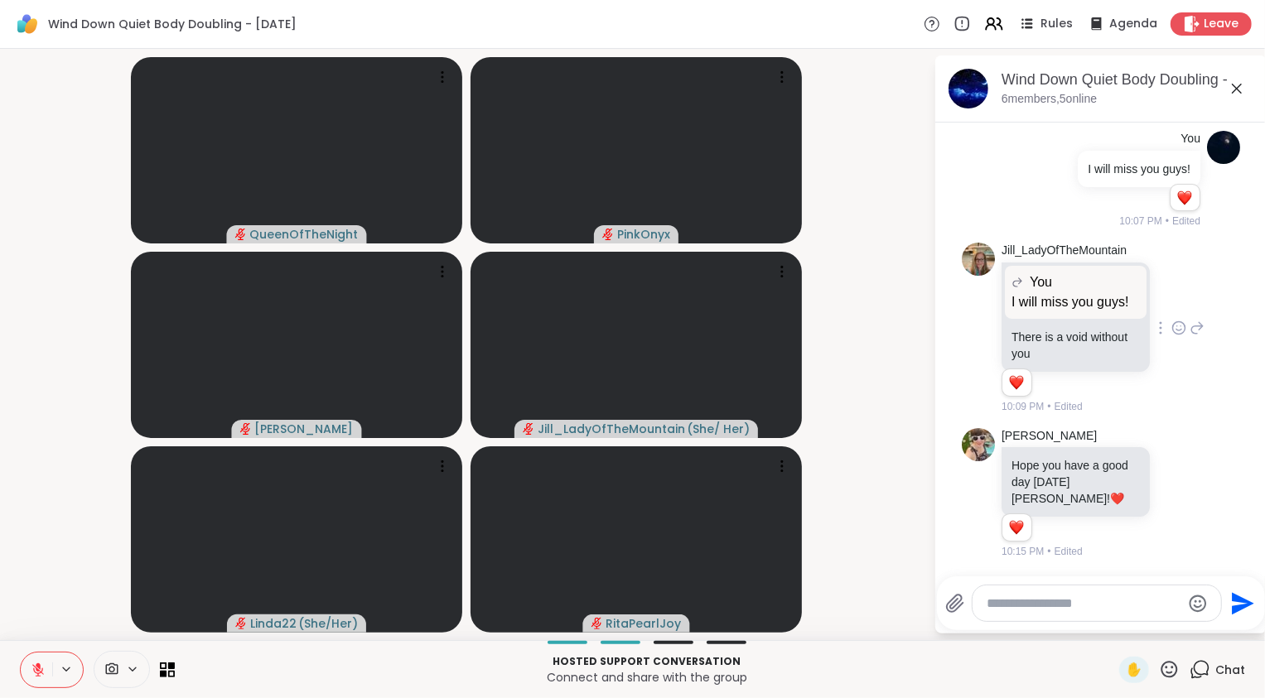
scroll to position [1626, 0]
click at [1186, 501] on icon at bounding box center [1178, 492] width 15 height 17
click div "Select Reaction: Heart"
